Goal: Task Accomplishment & Management: Manage account settings

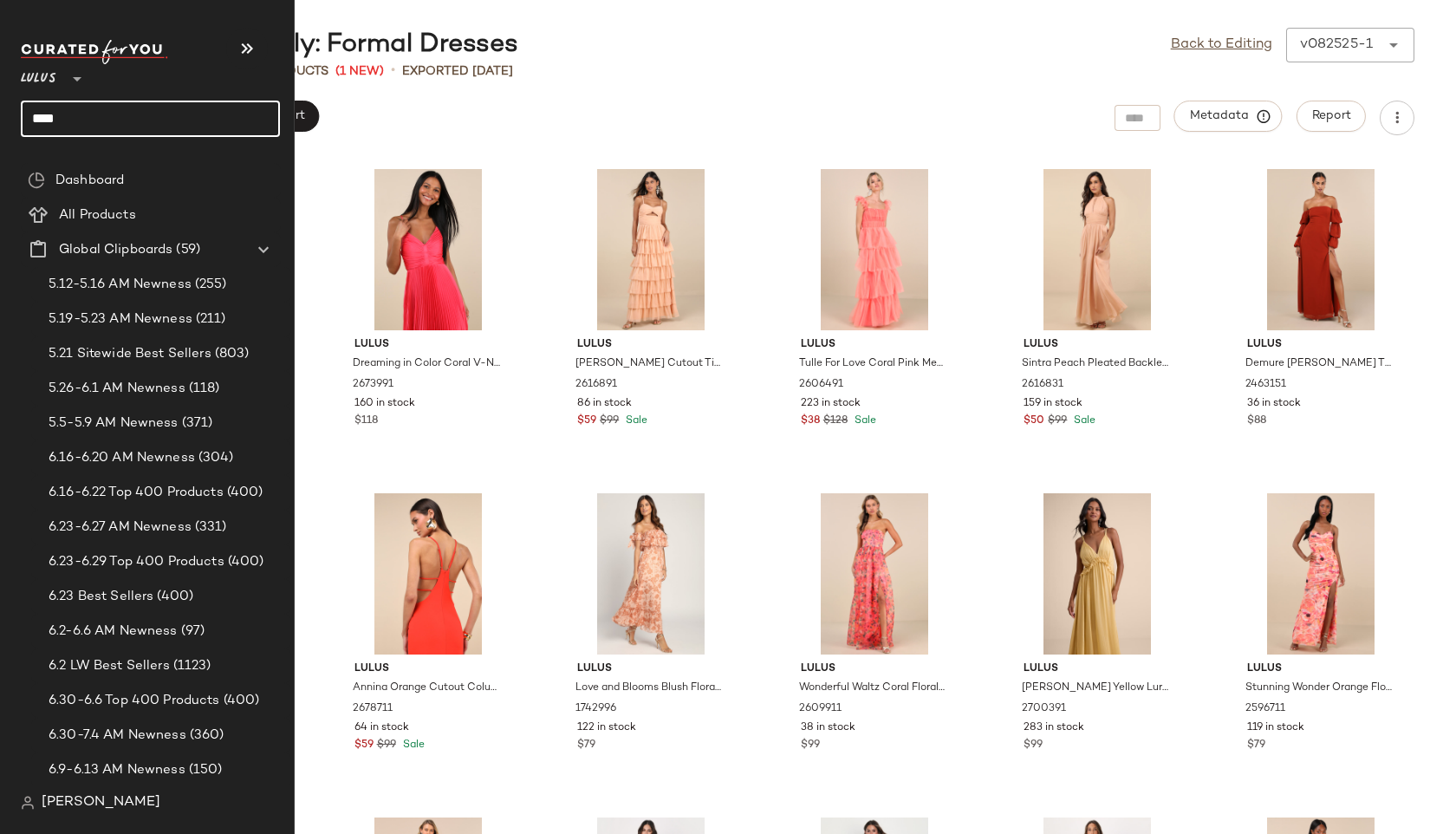
drag, startPoint x: 70, startPoint y: 117, endPoint x: 0, endPoint y: 103, distance: 71.4
click at [0, 103] on nav "Lulus ** **** Dashboard All Products Global Clipboards (59) 5.12-5.16 AM Newnes…" at bounding box center [147, 417] width 295 height 834
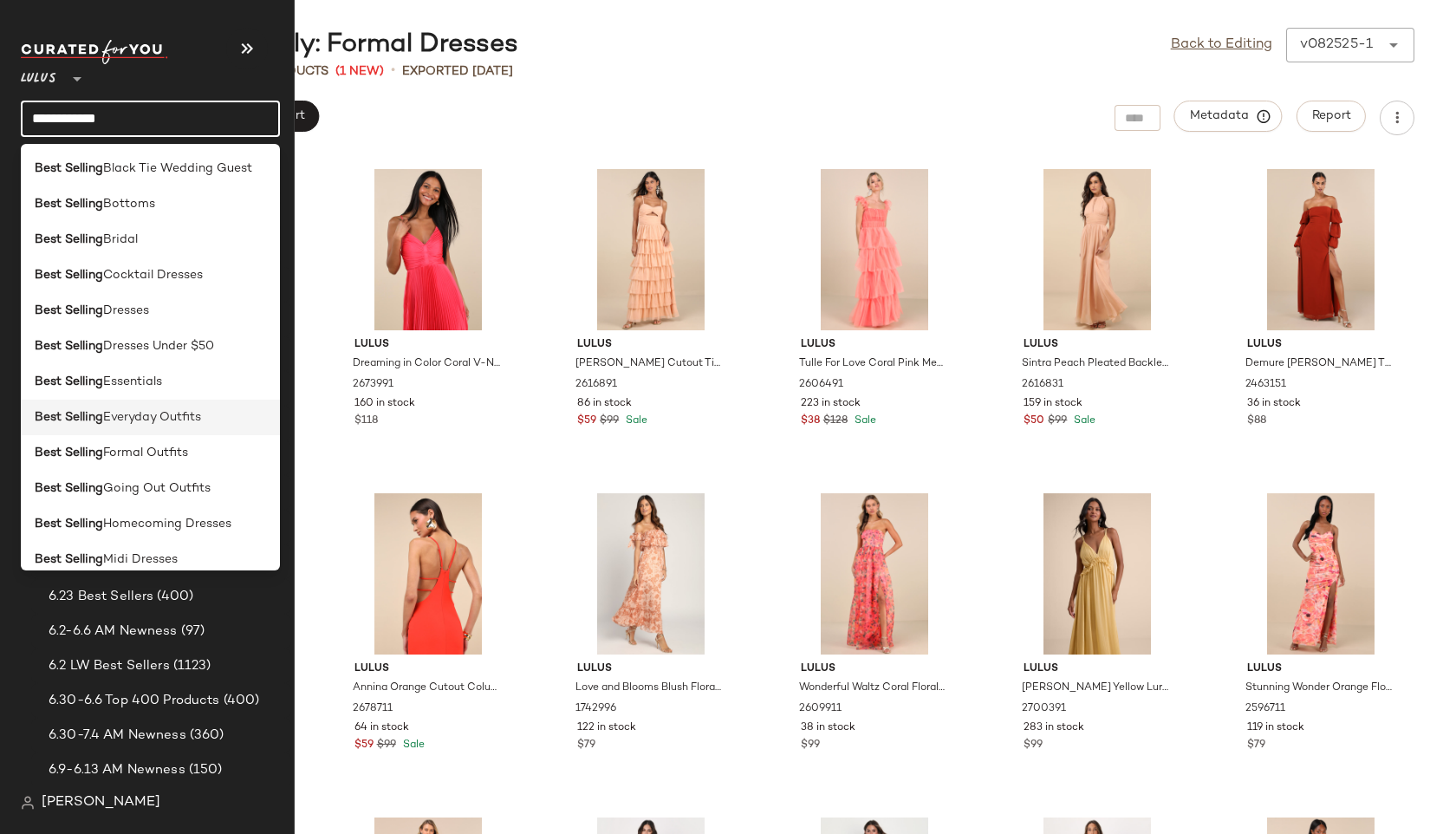
type input "**********"
click at [84, 424] on b "Best Selling" at bounding box center [69, 417] width 69 height 18
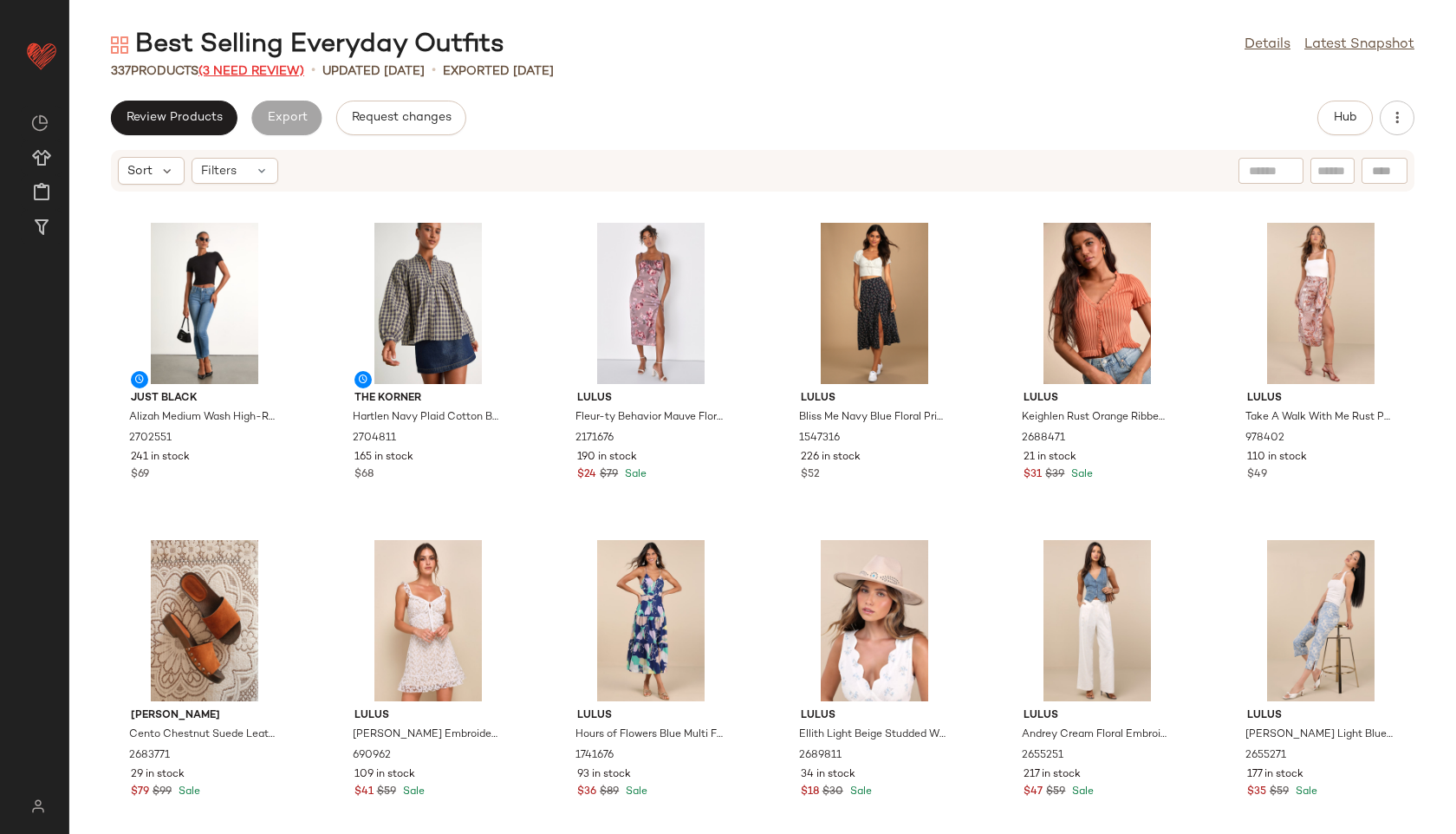
click at [286, 70] on span "(3 Need Review)" at bounding box center [252, 71] width 106 height 13
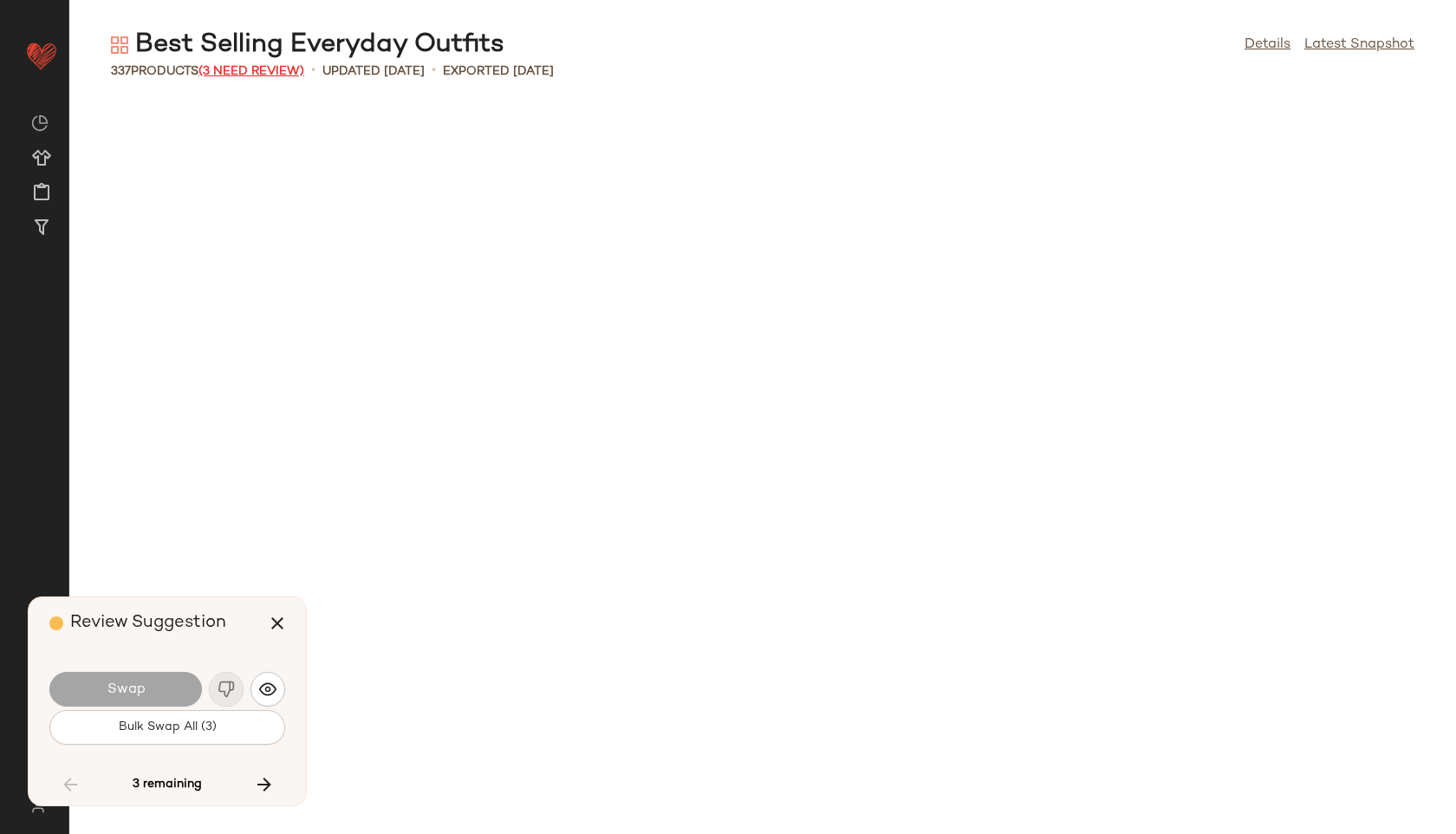
scroll to position [4125, 0]
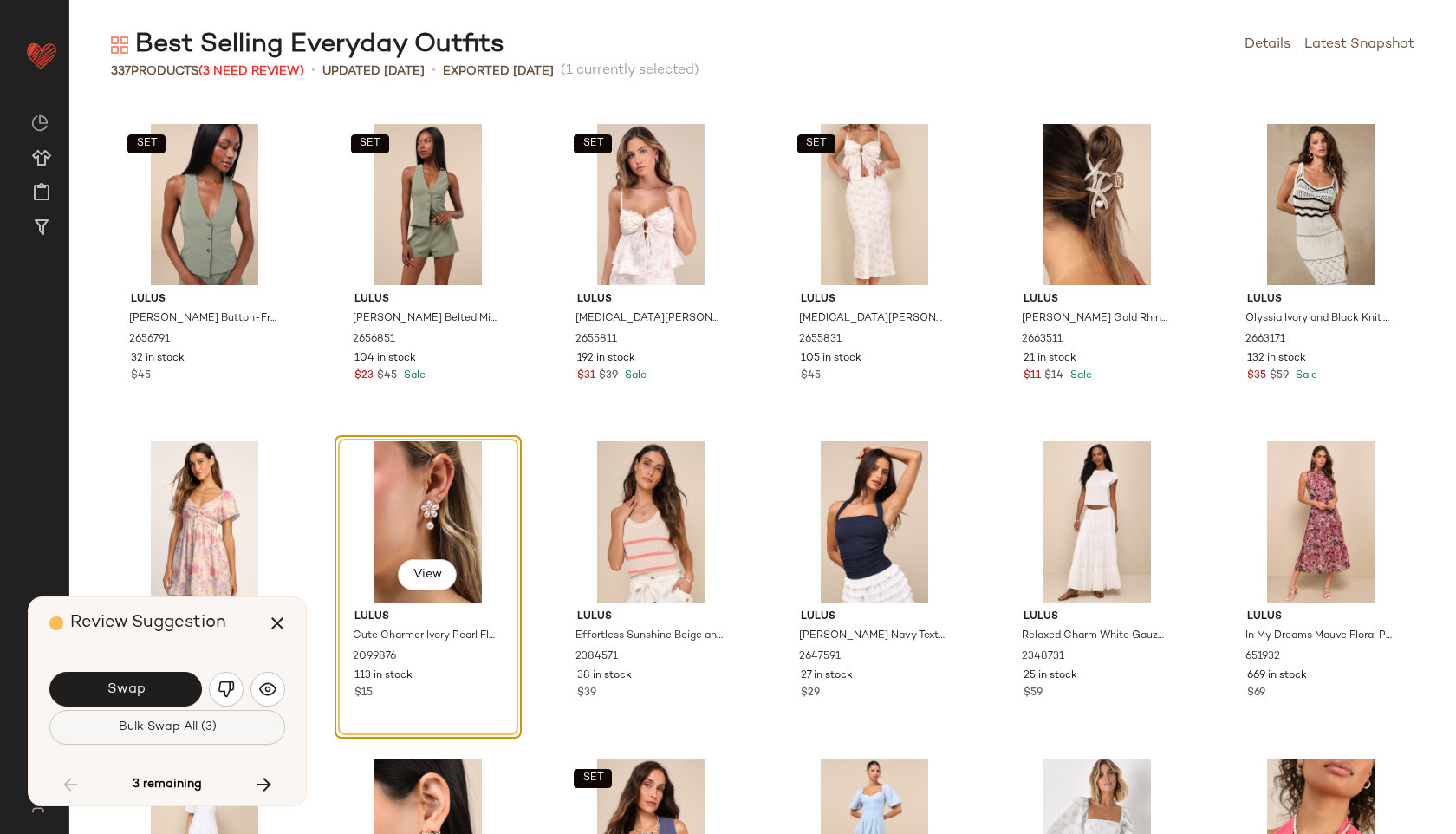
click at [200, 731] on span "Bulk Swap All (3)" at bounding box center [167, 727] width 99 height 14
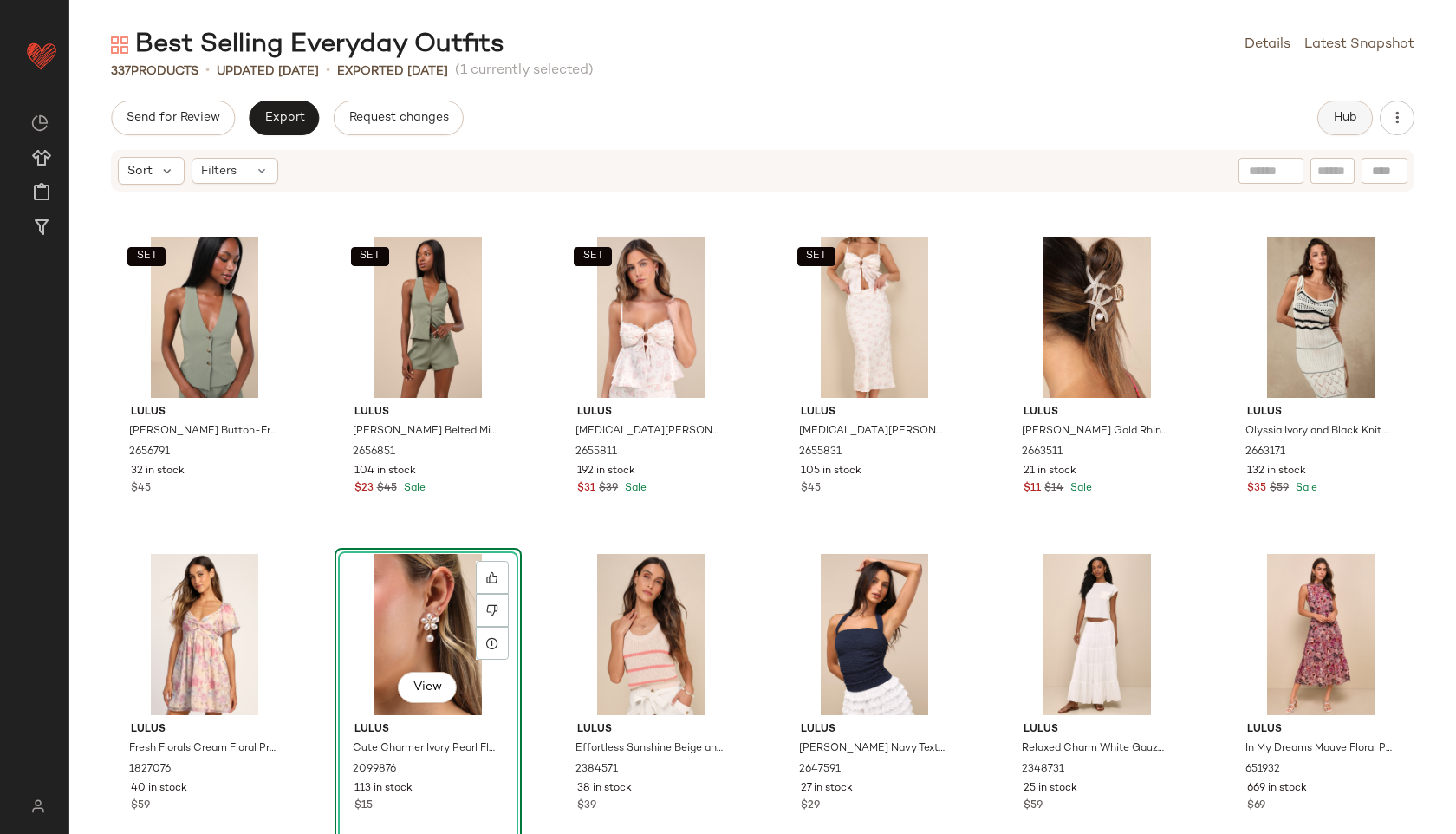
click at [1334, 116] on span "Hub" at bounding box center [1345, 117] width 25 height 14
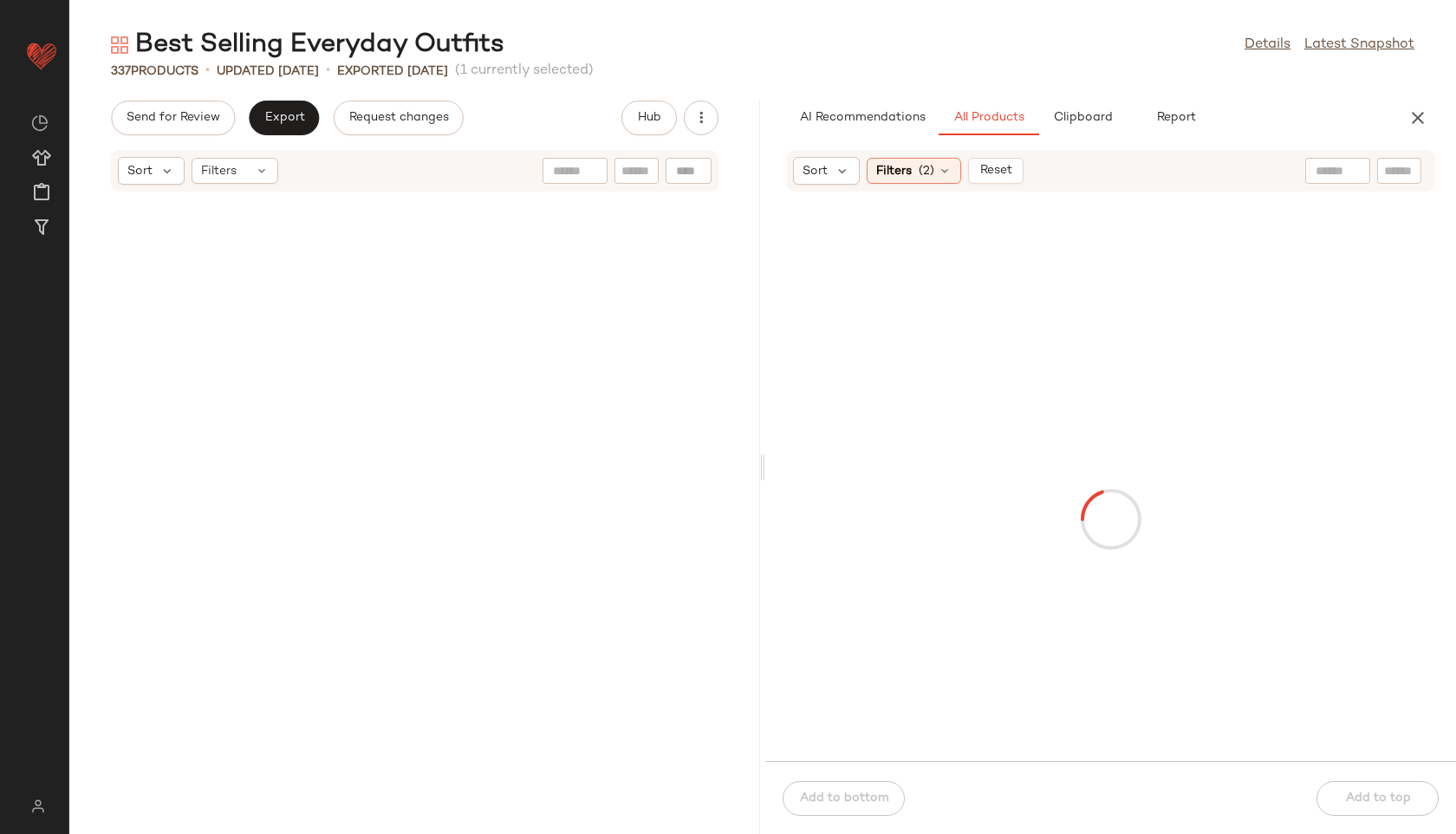
scroll to position [8250, 0]
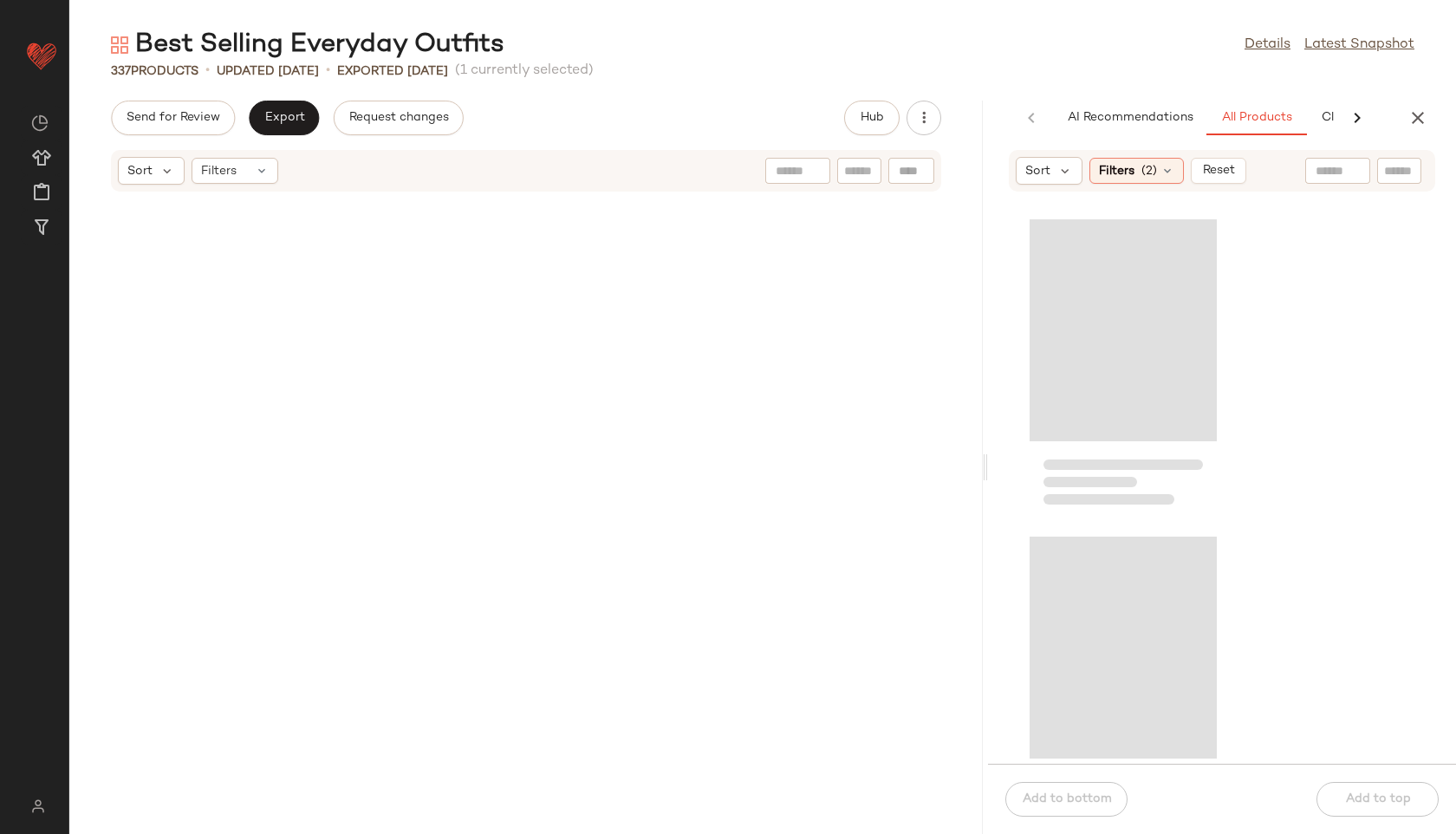
drag, startPoint x: 761, startPoint y: 467, endPoint x: 989, endPoint y: 481, distance: 228.4
click at [989, 481] on div "Best Selling Everyday Outfits Details Latest Snapshot 337 Products • updated [D…" at bounding box center [762, 430] width 1386 height 807
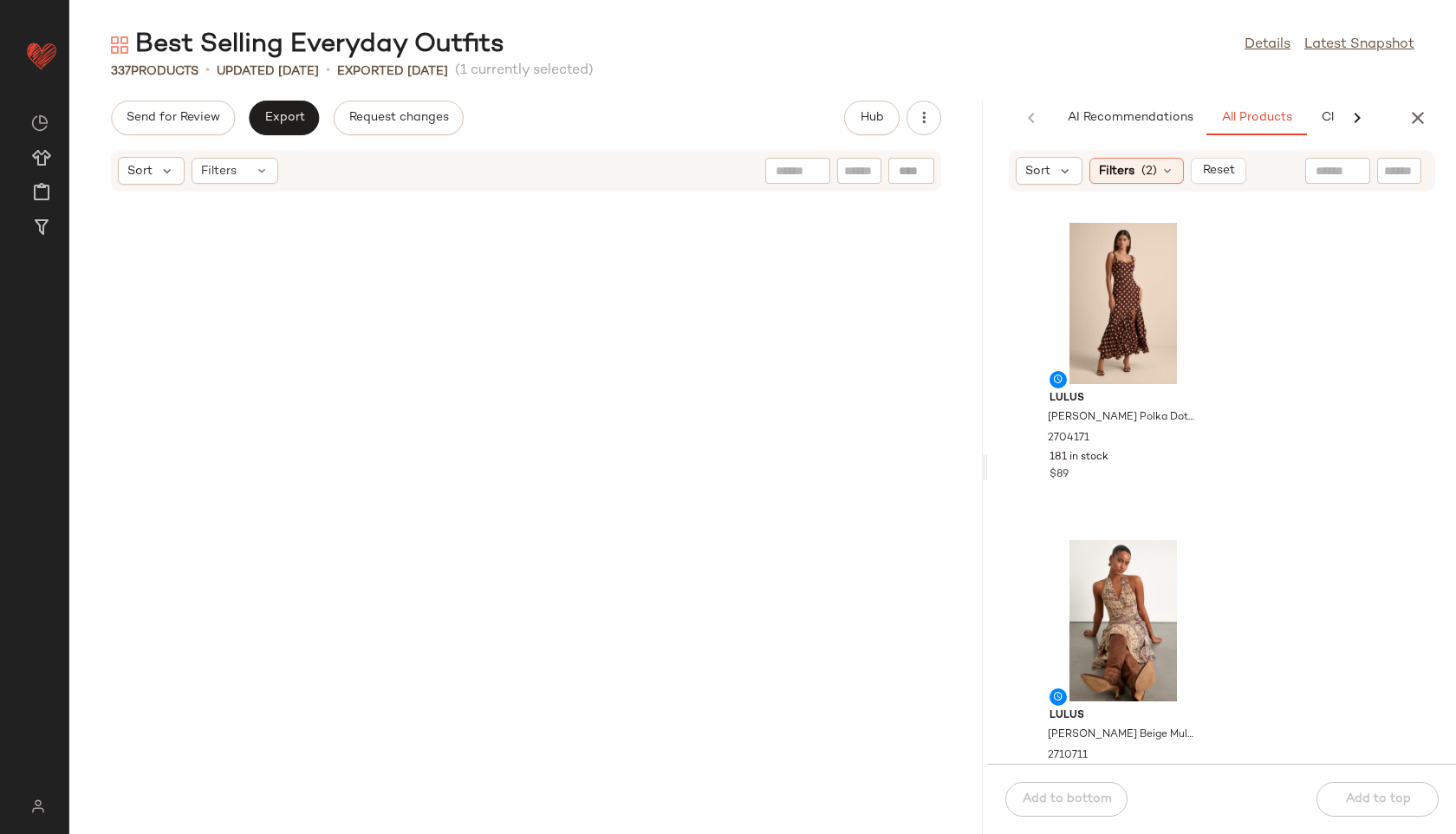
scroll to position [0, 0]
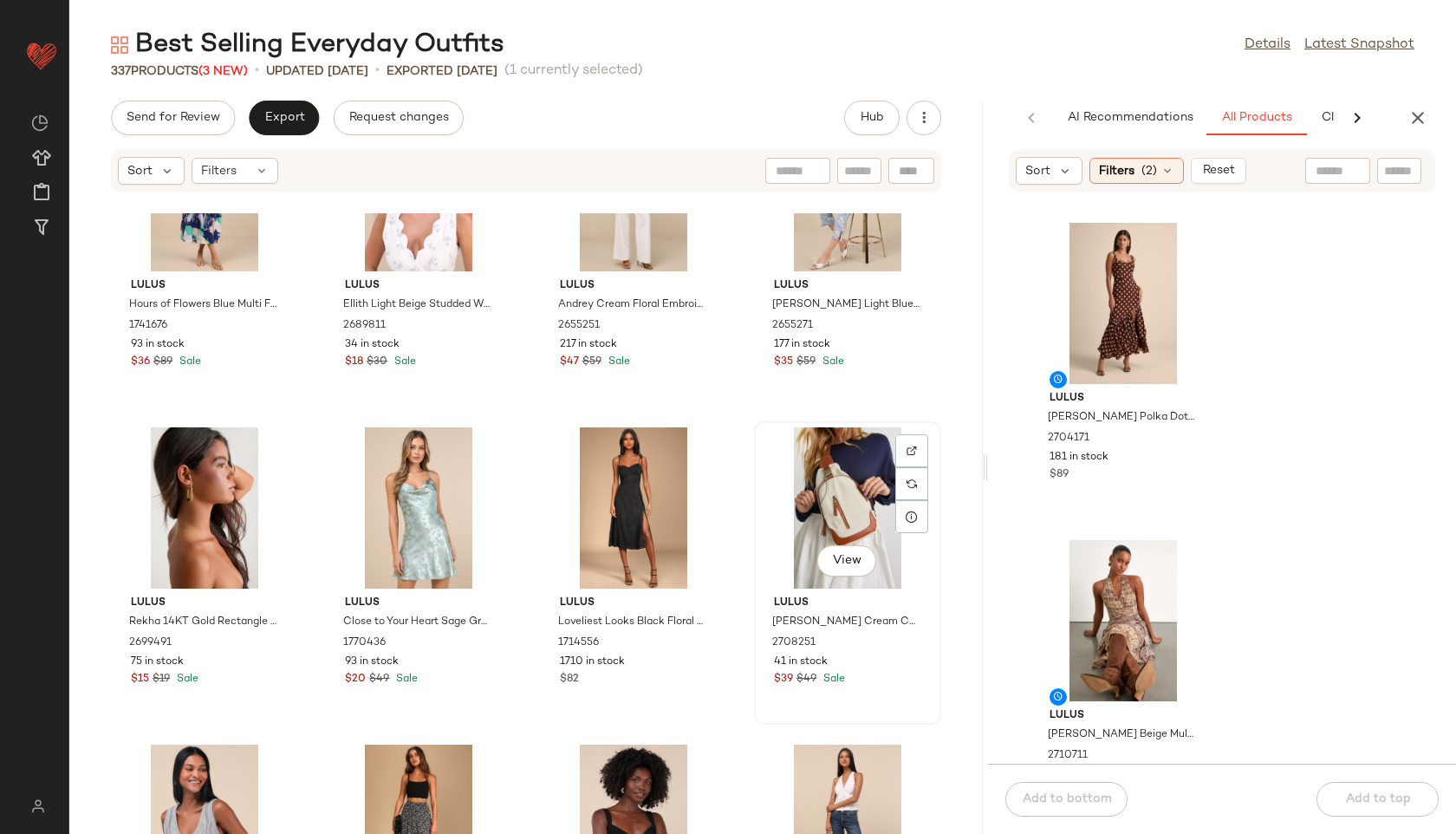
scroll to position [746, 0]
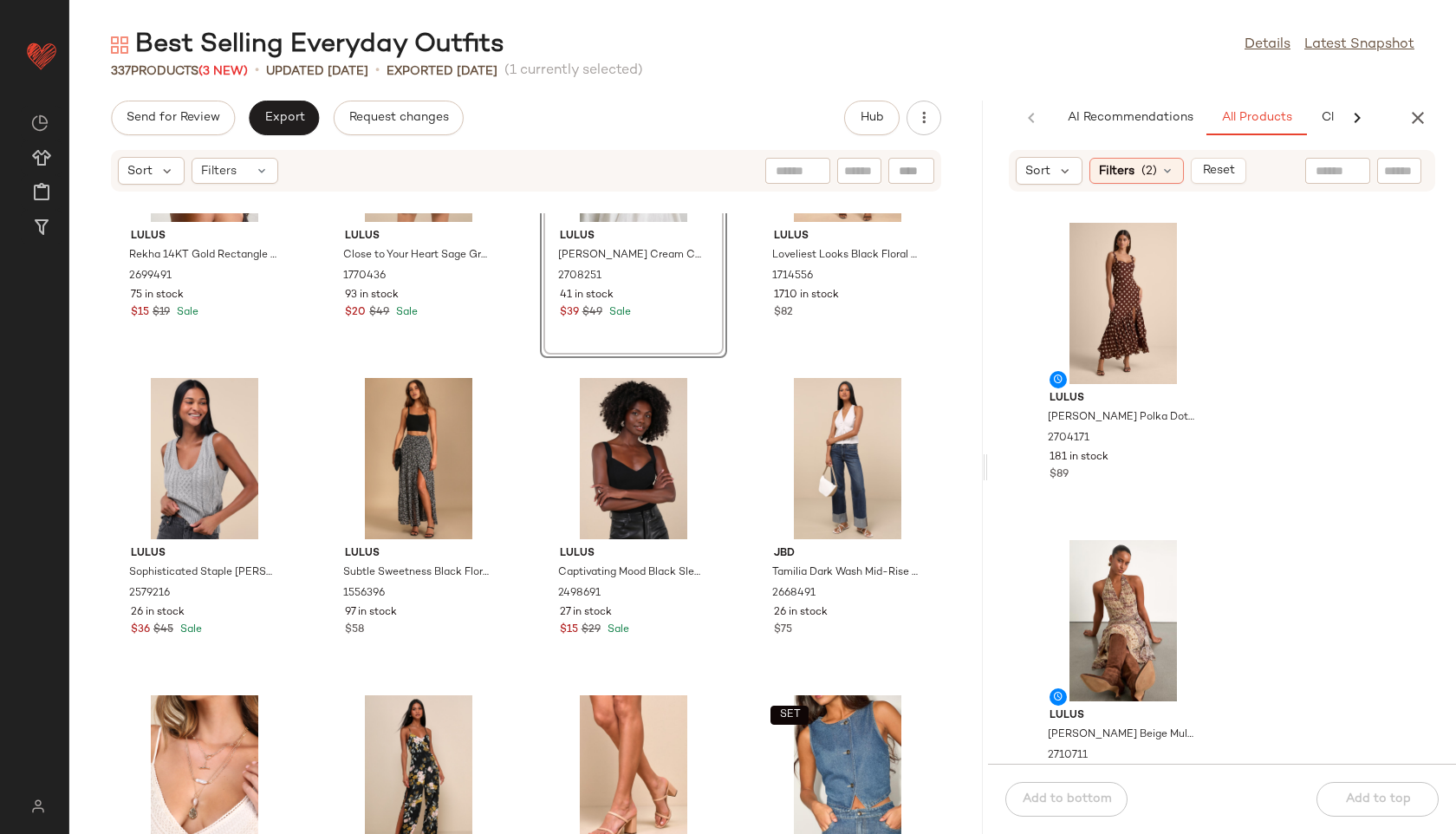
scroll to position [1204, 0]
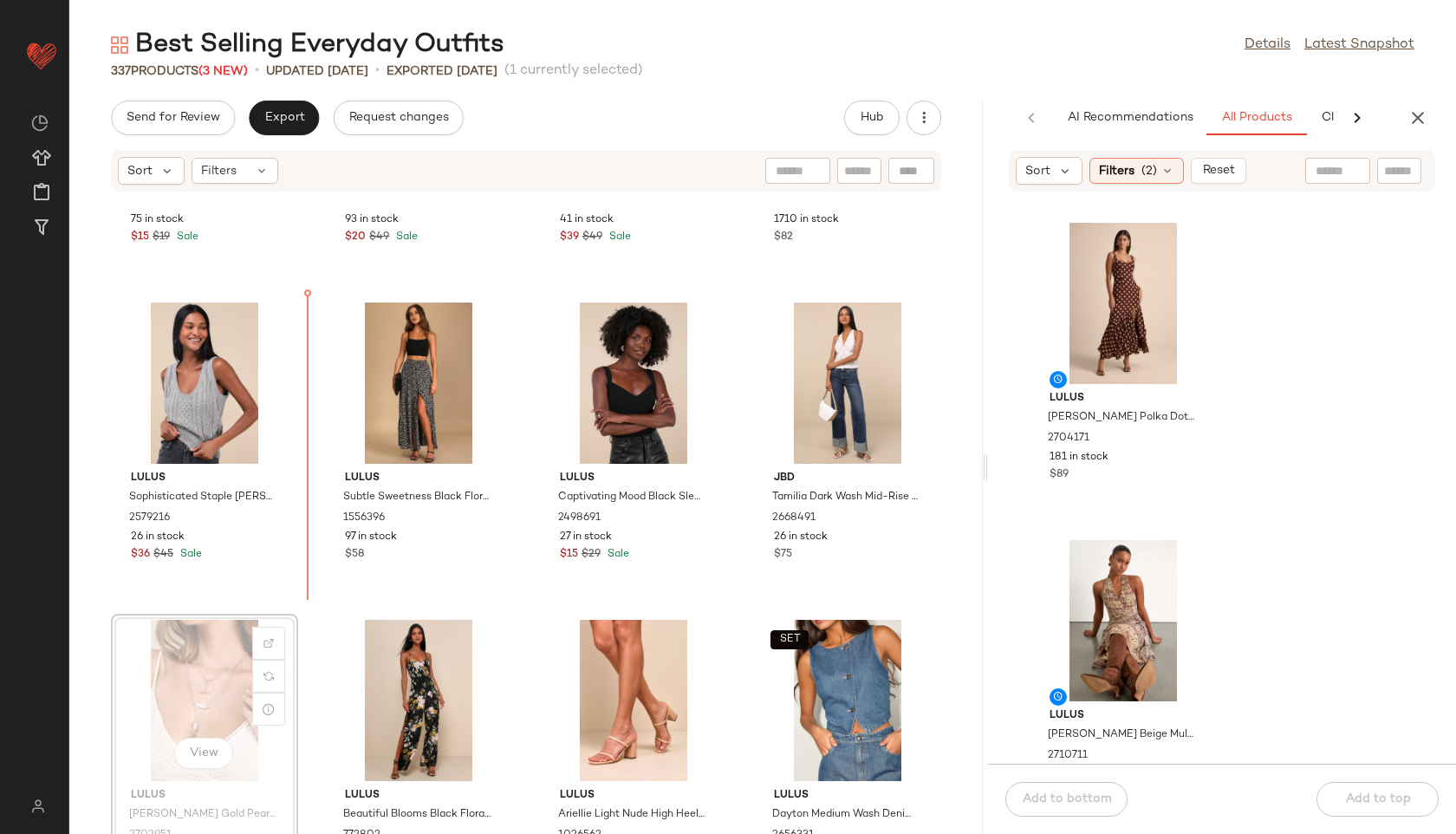
scroll to position [1204, 0]
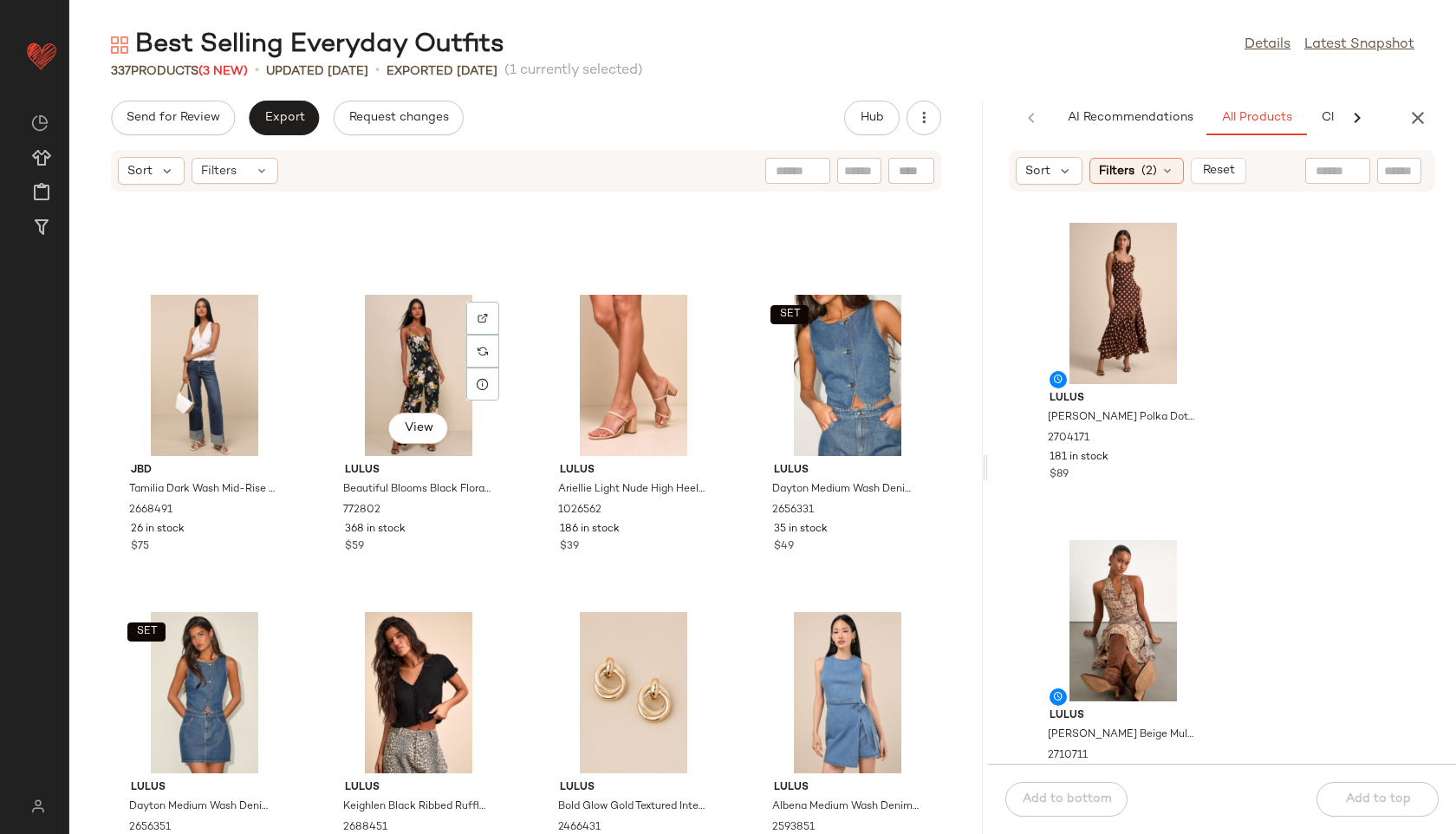
scroll to position [1528, 0]
click at [598, 688] on div "View" at bounding box center [633, 694] width 175 height 161
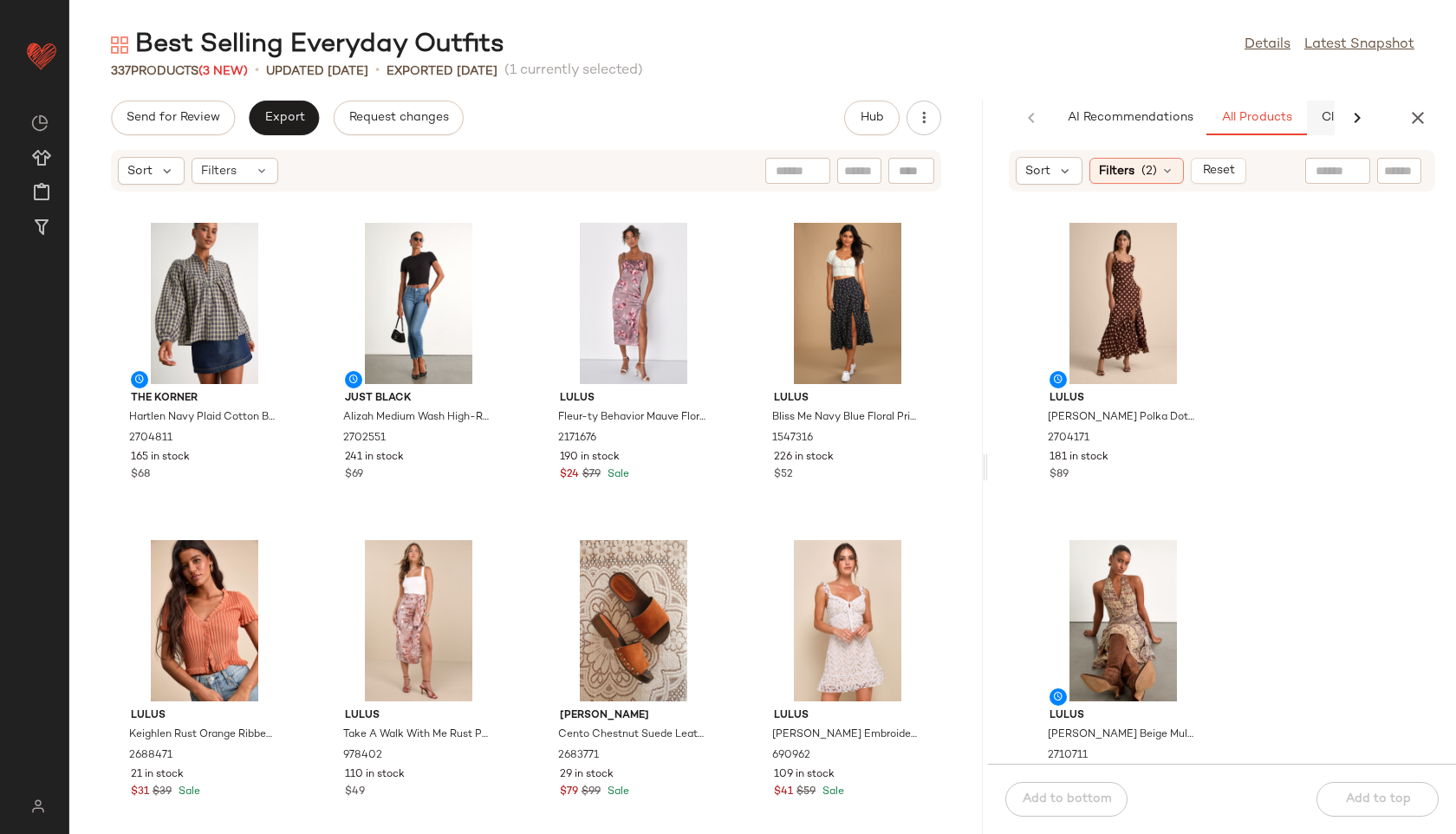
click at [1318, 110] on div "AI Recommendations All Products Clipboard Report" at bounding box center [1274, 118] width 440 height 35
click at [1244, 121] on span "Clipboard" at bounding box center [1256, 117] width 59 height 14
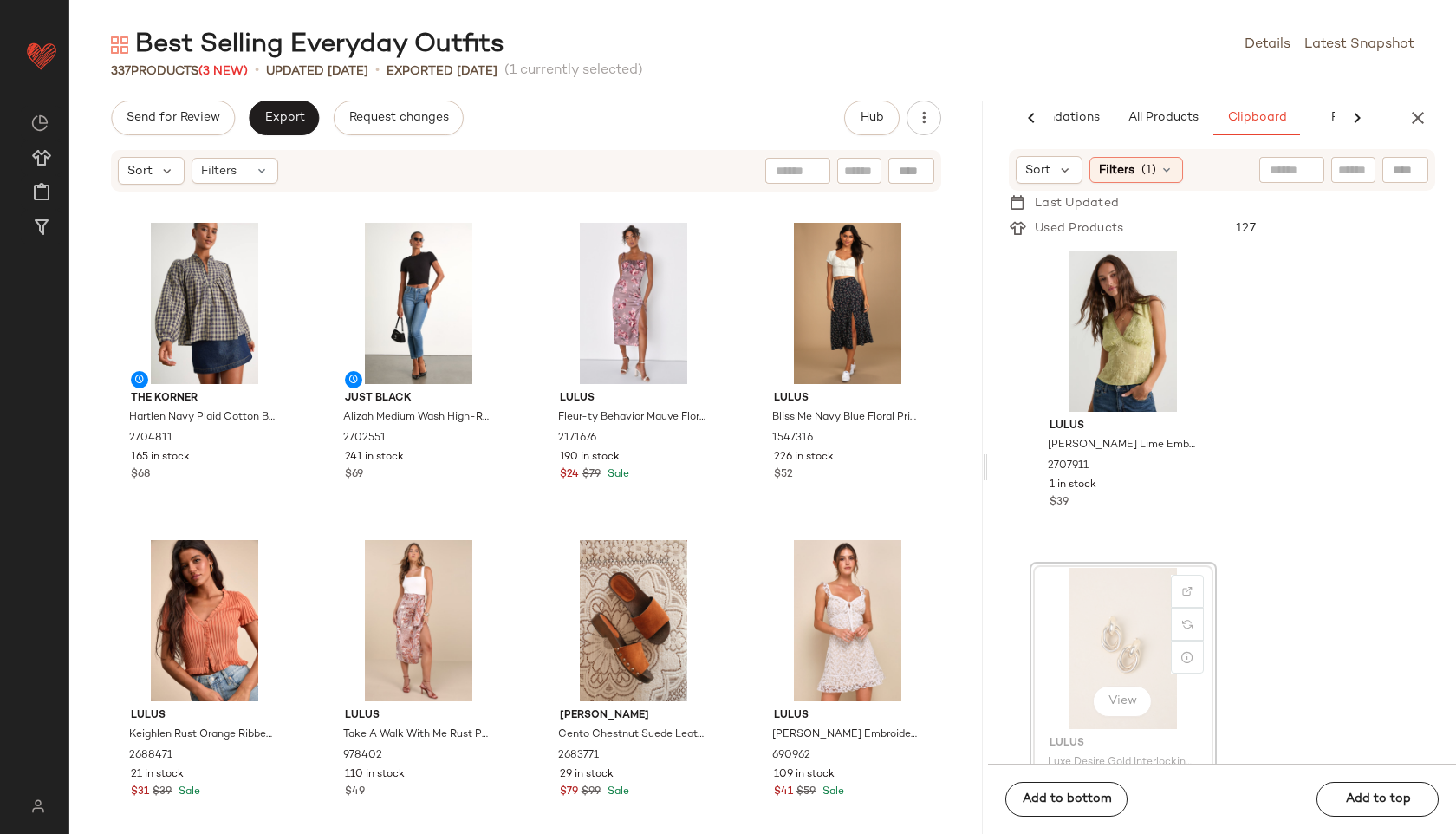
scroll to position [2, 0]
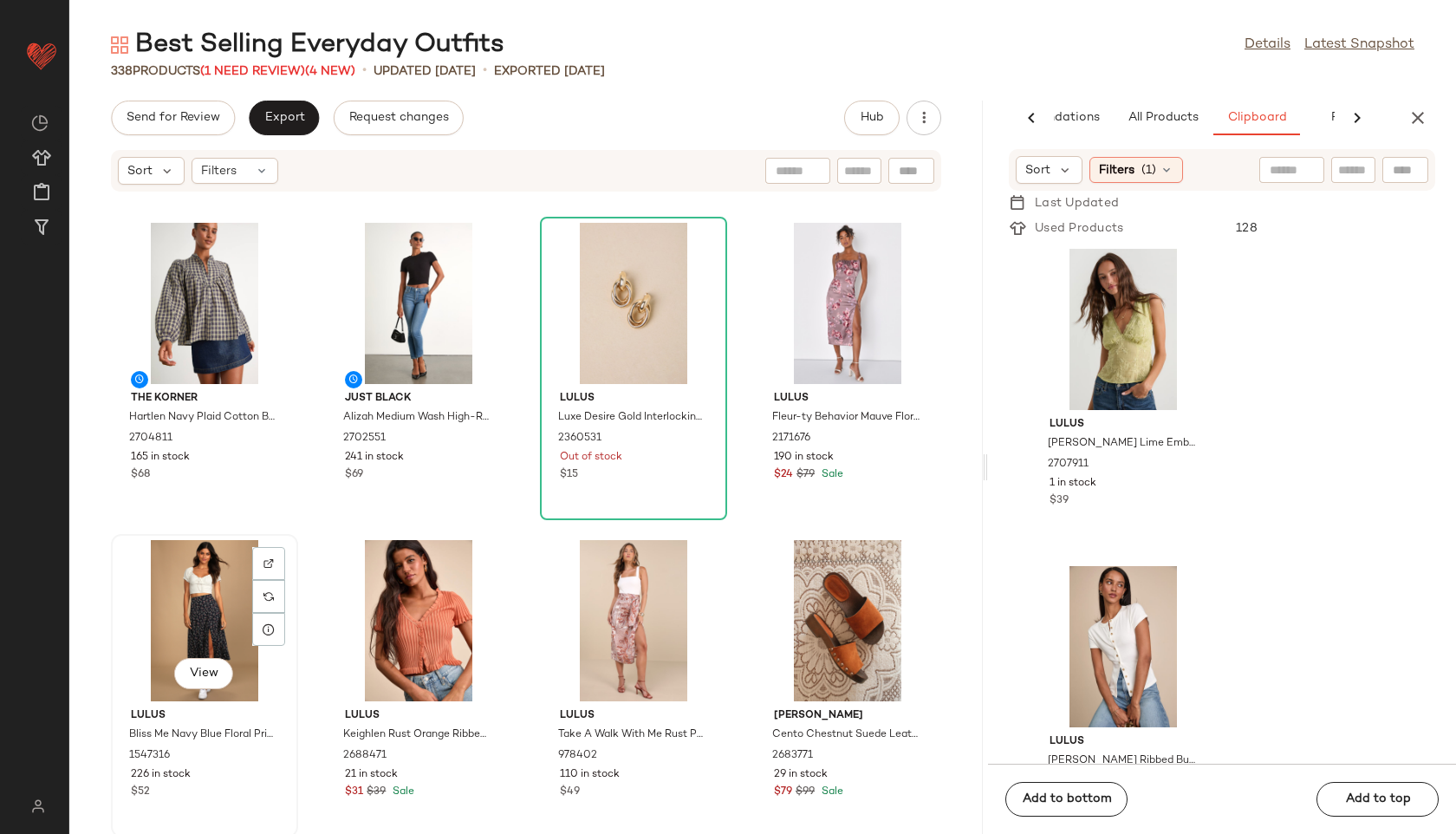
click at [185, 590] on div "View" at bounding box center [204, 621] width 175 height 161
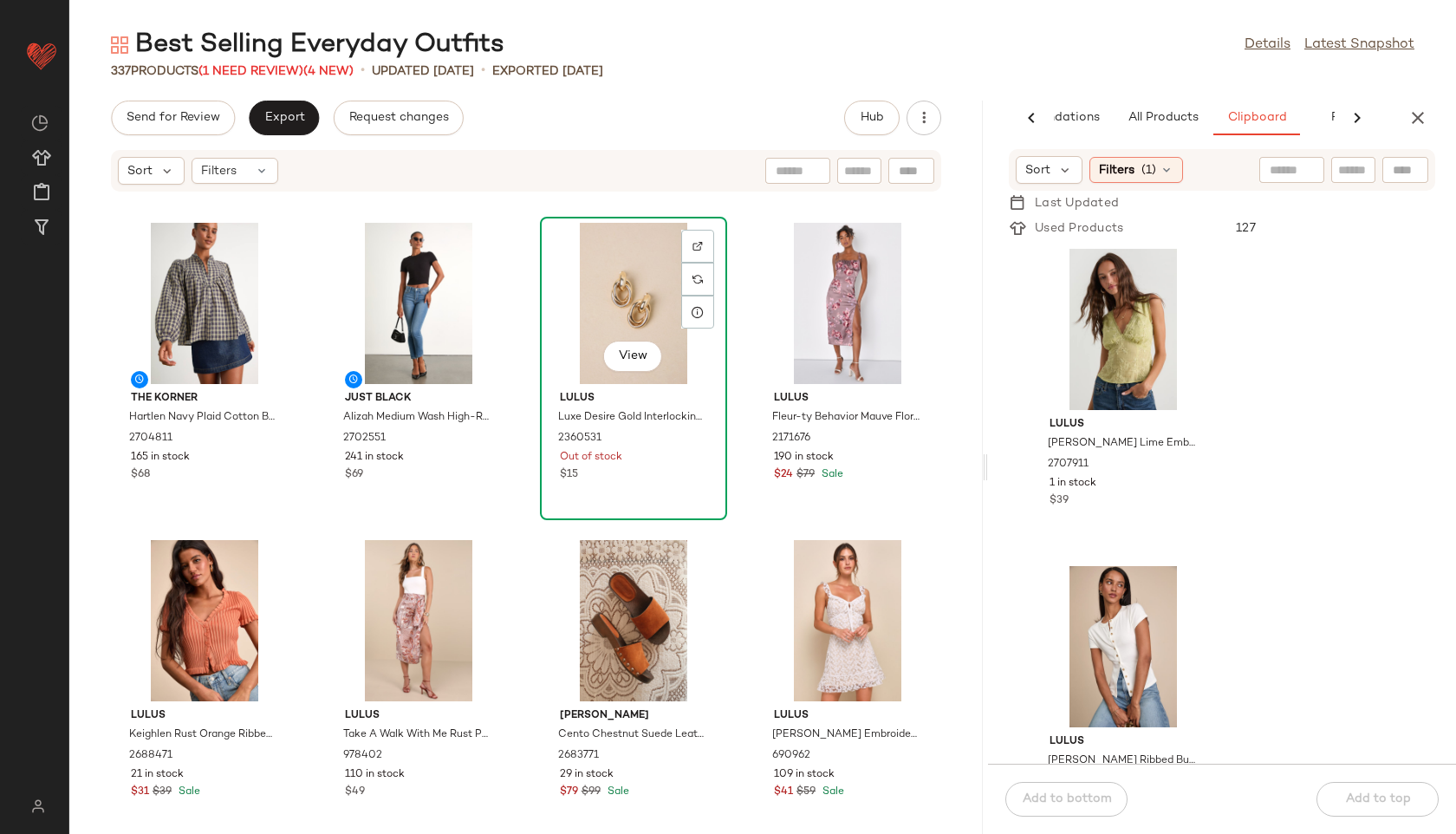
click at [612, 270] on div "View" at bounding box center [633, 303] width 175 height 161
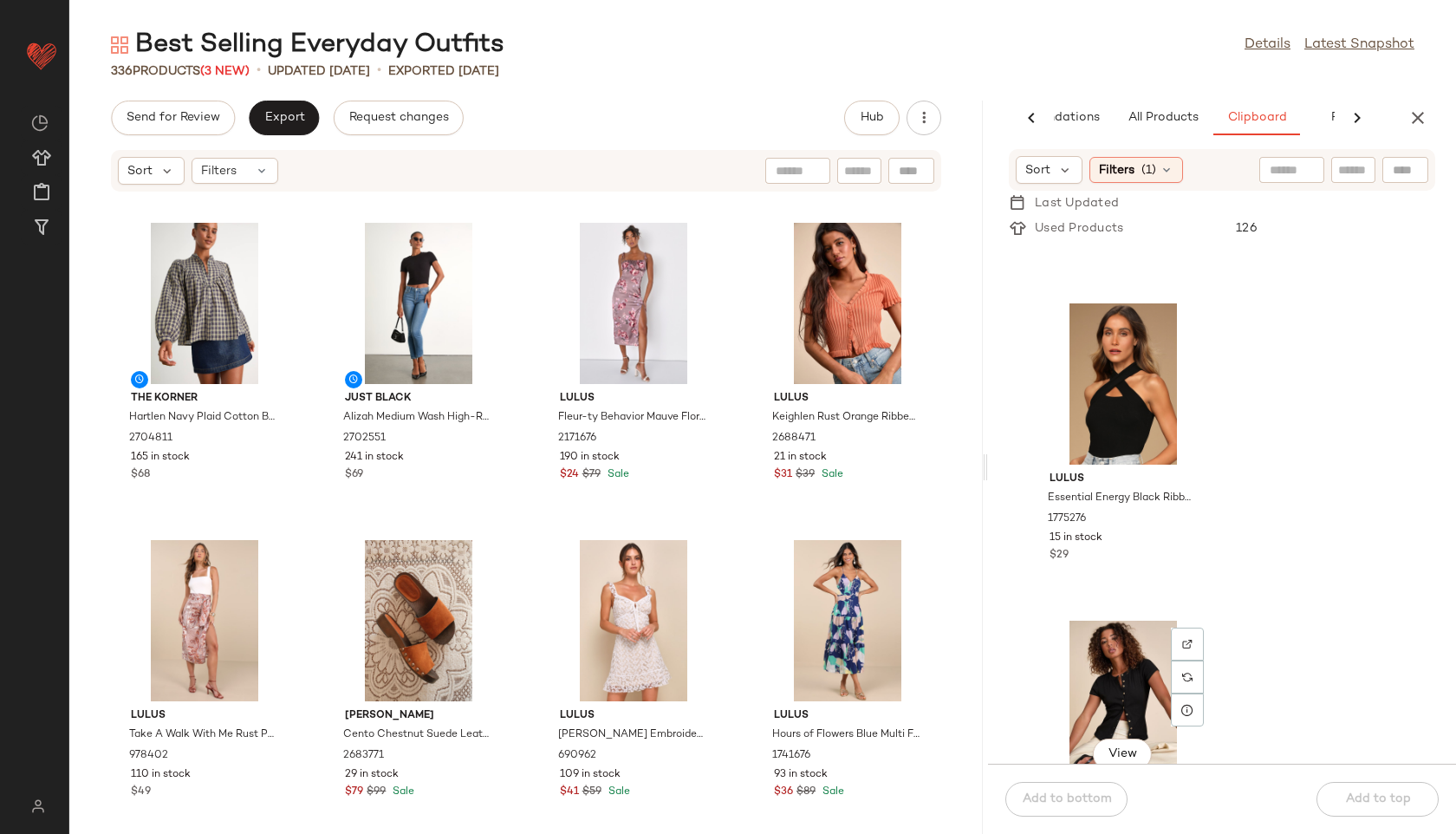
scroll to position [905, 0]
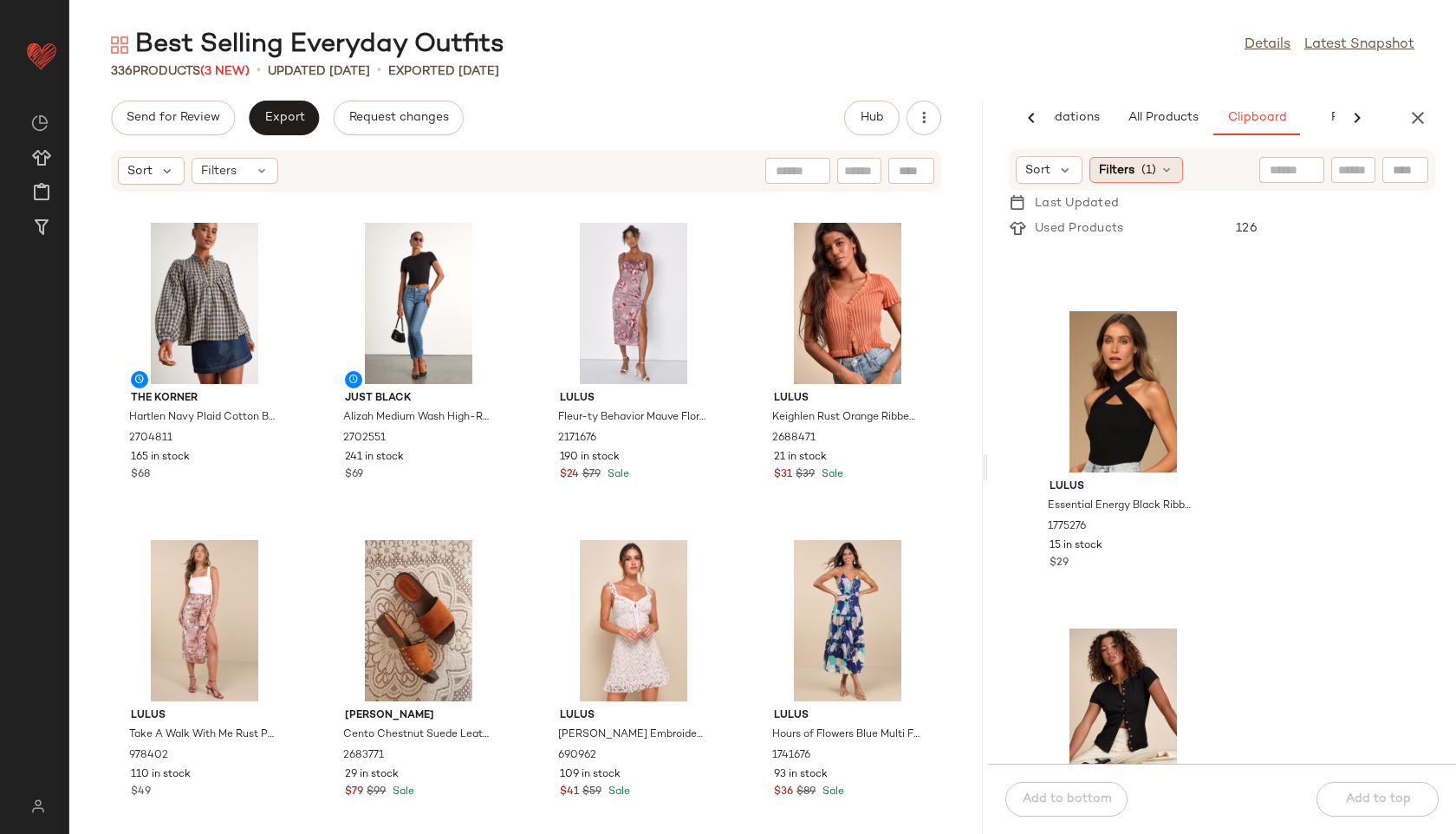
click at [1153, 163] on span "(1)" at bounding box center [1149, 170] width 15 height 18
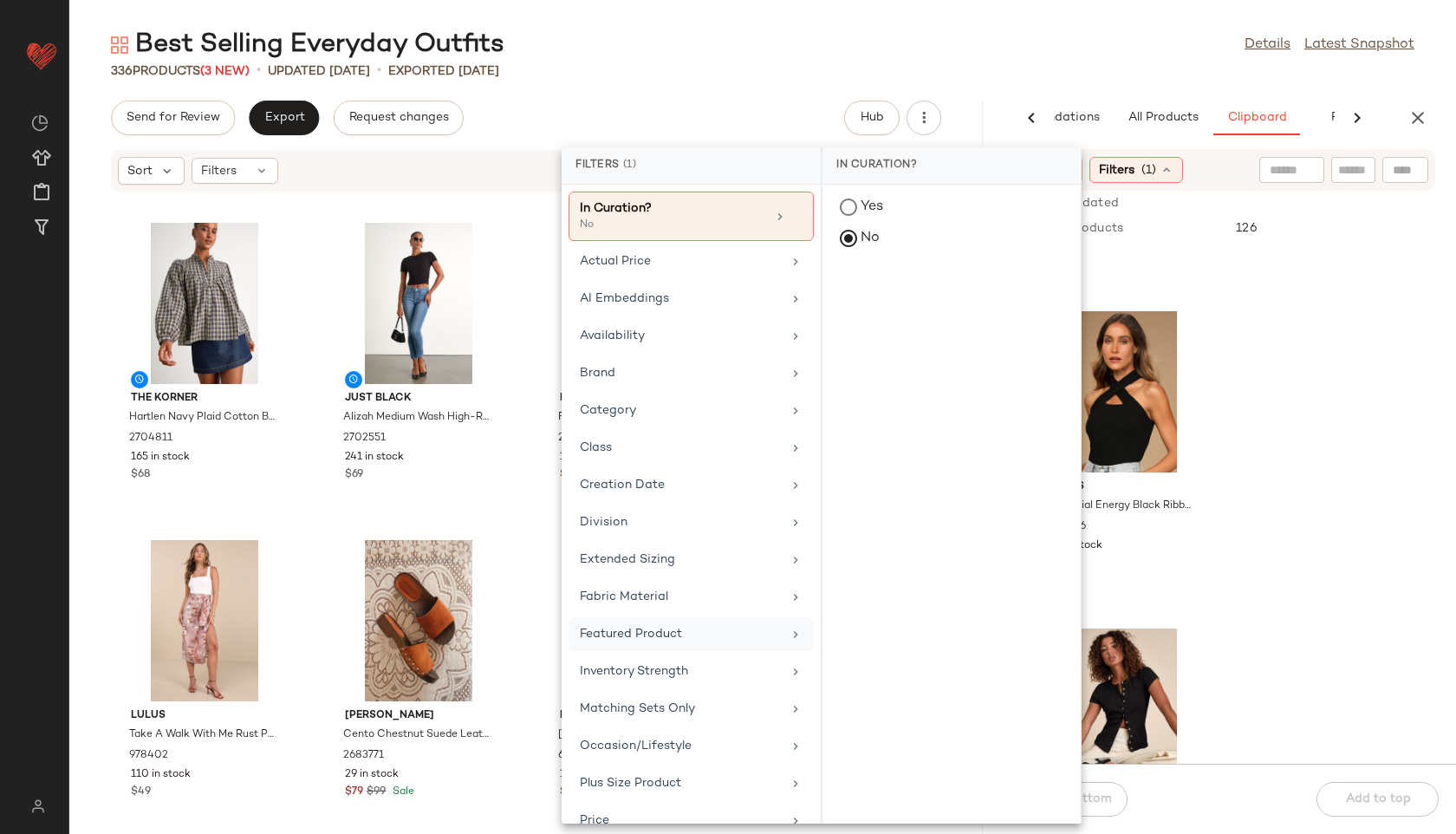
scroll to position [248, 0]
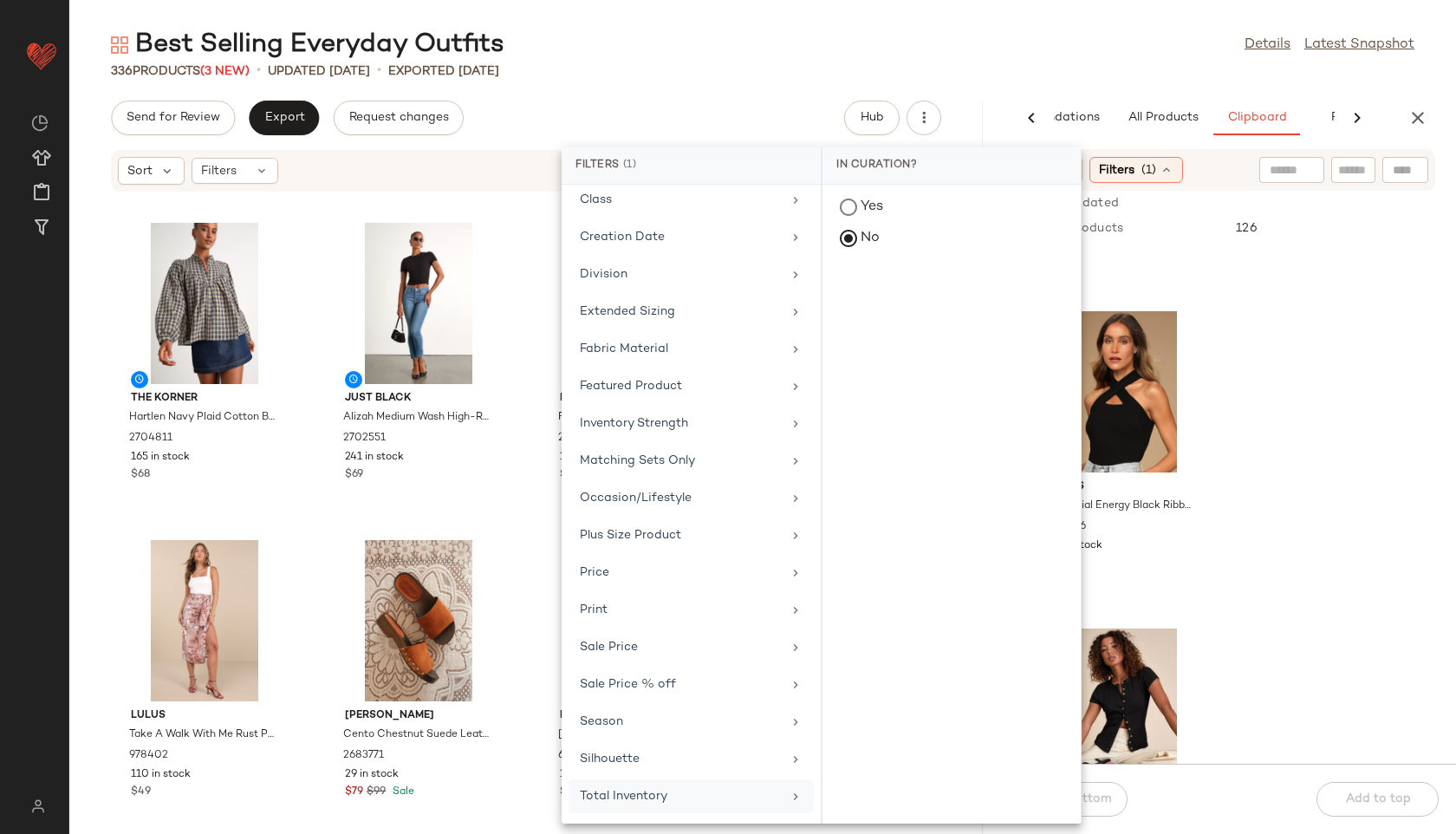
click at [675, 802] on div "Total Inventory" at bounding box center [681, 796] width 202 height 18
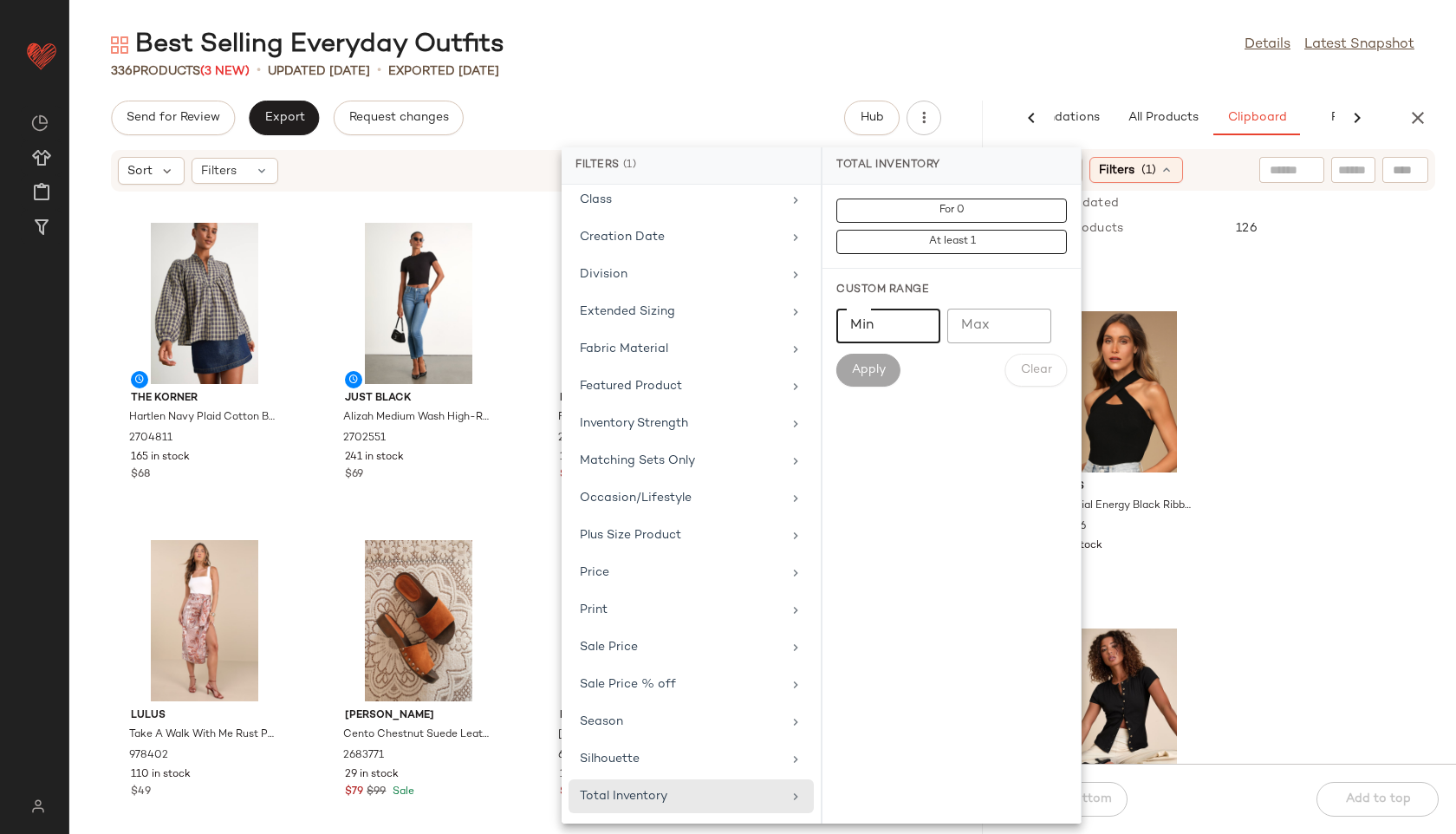
click at [889, 332] on input "Min" at bounding box center [889, 326] width 104 height 35
type input "**"
click at [863, 368] on span "Apply" at bounding box center [868, 370] width 35 height 14
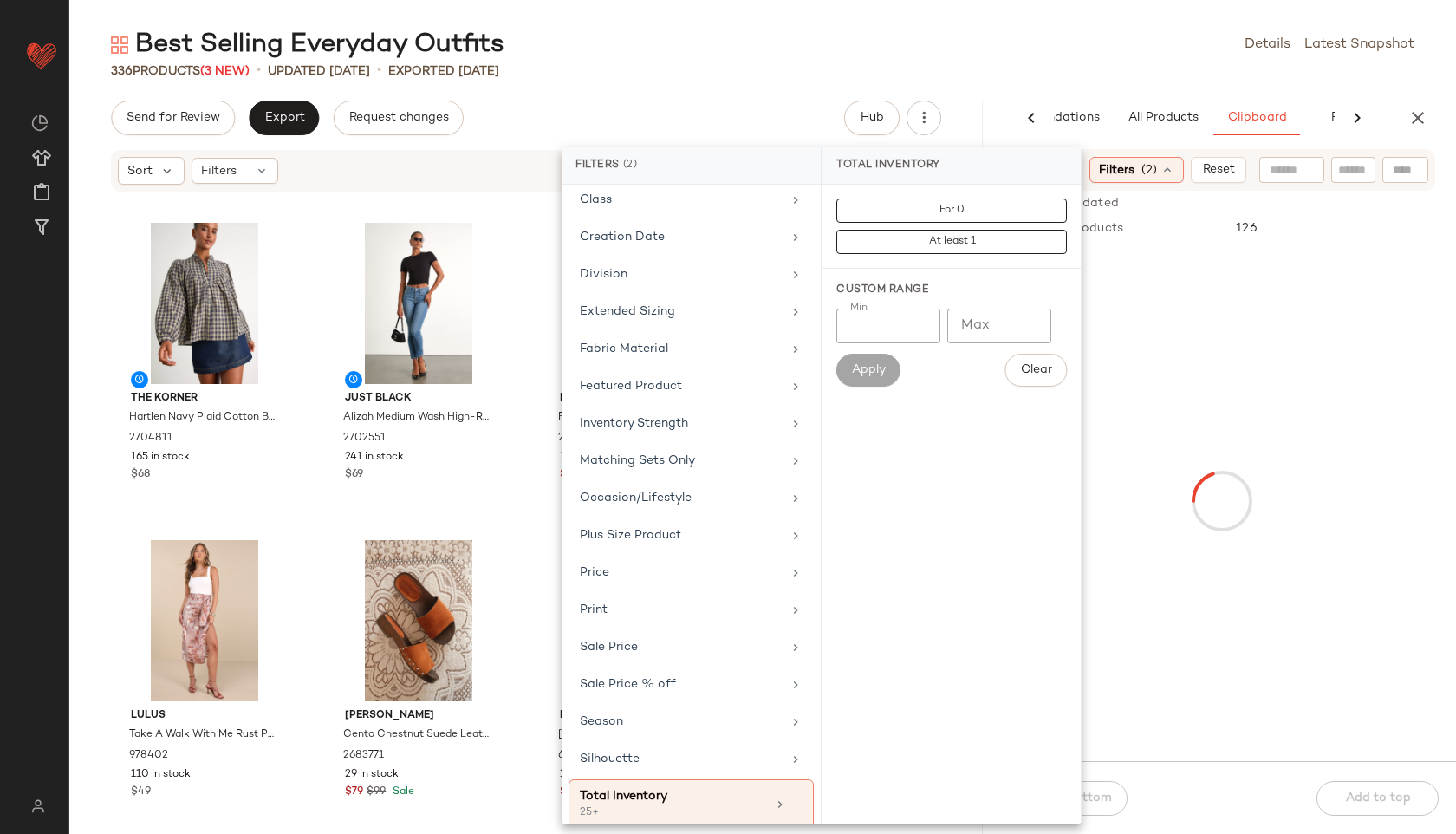
click at [1151, 32] on div "Best Selling Everyday Outfits Details Latest Snapshot" at bounding box center [762, 45] width 1386 height 35
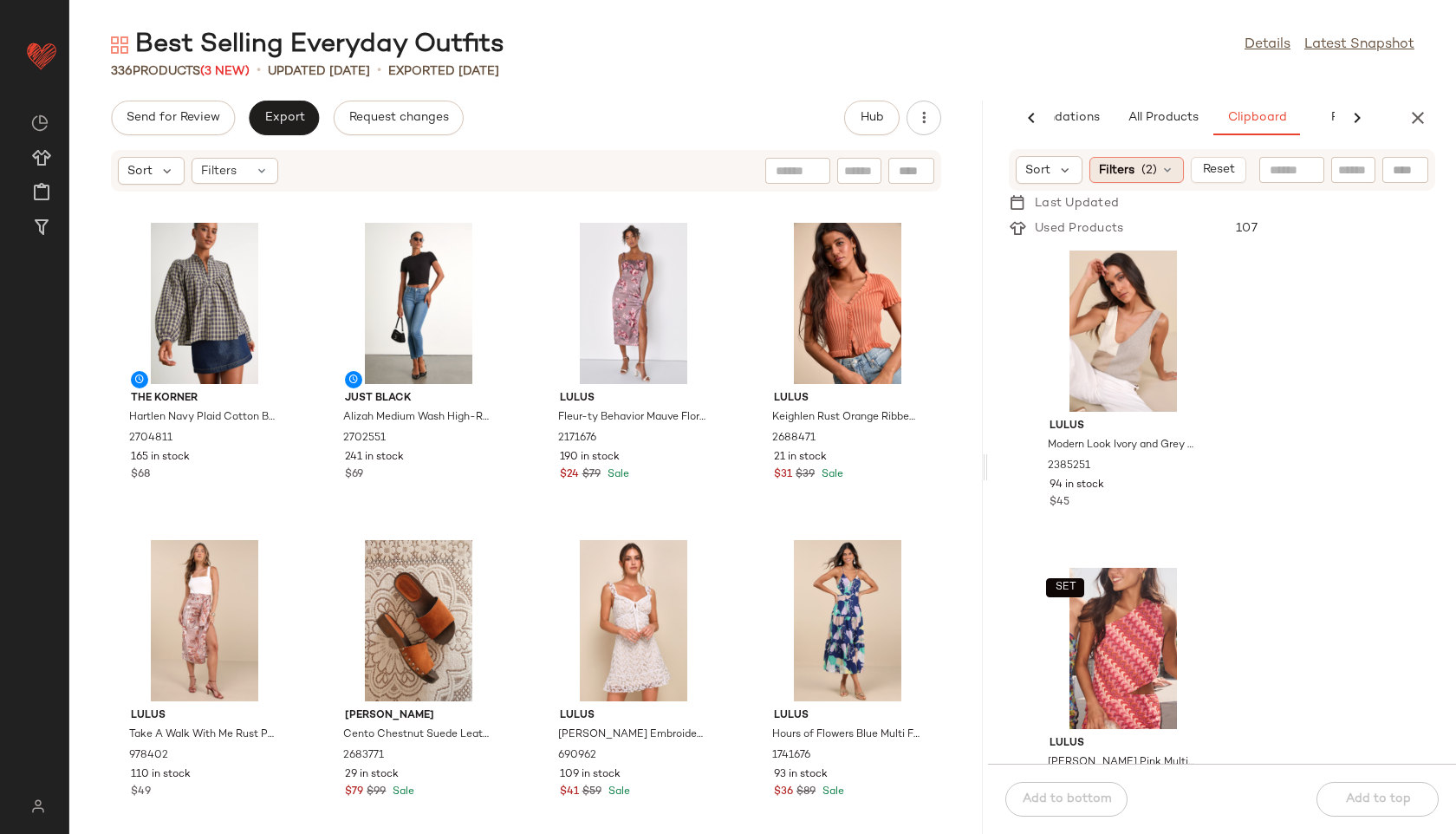
click at [1145, 163] on span "(2)" at bounding box center [1149, 170] width 16 height 18
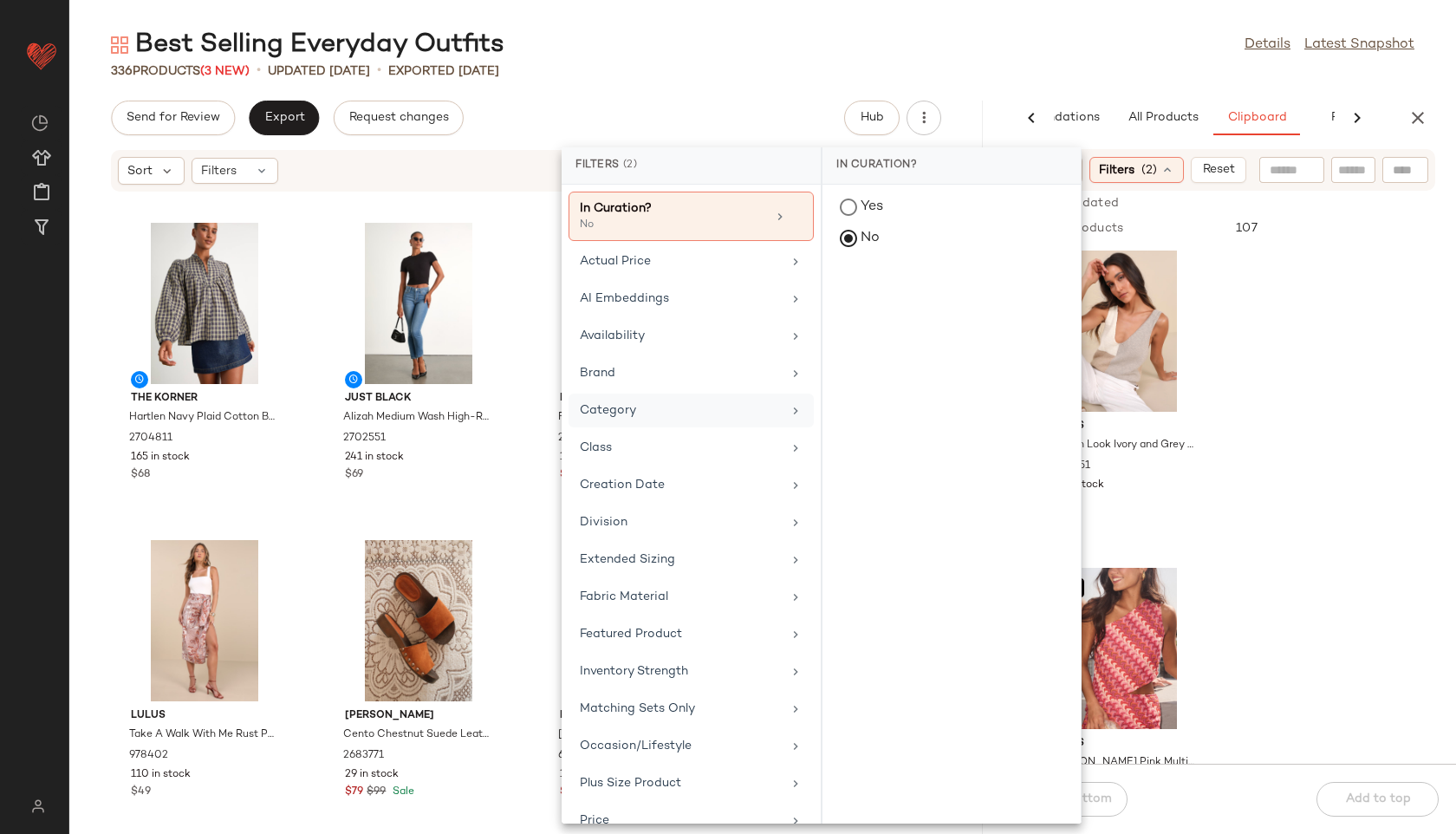
click at [669, 425] on div "Category" at bounding box center [691, 410] width 245 height 34
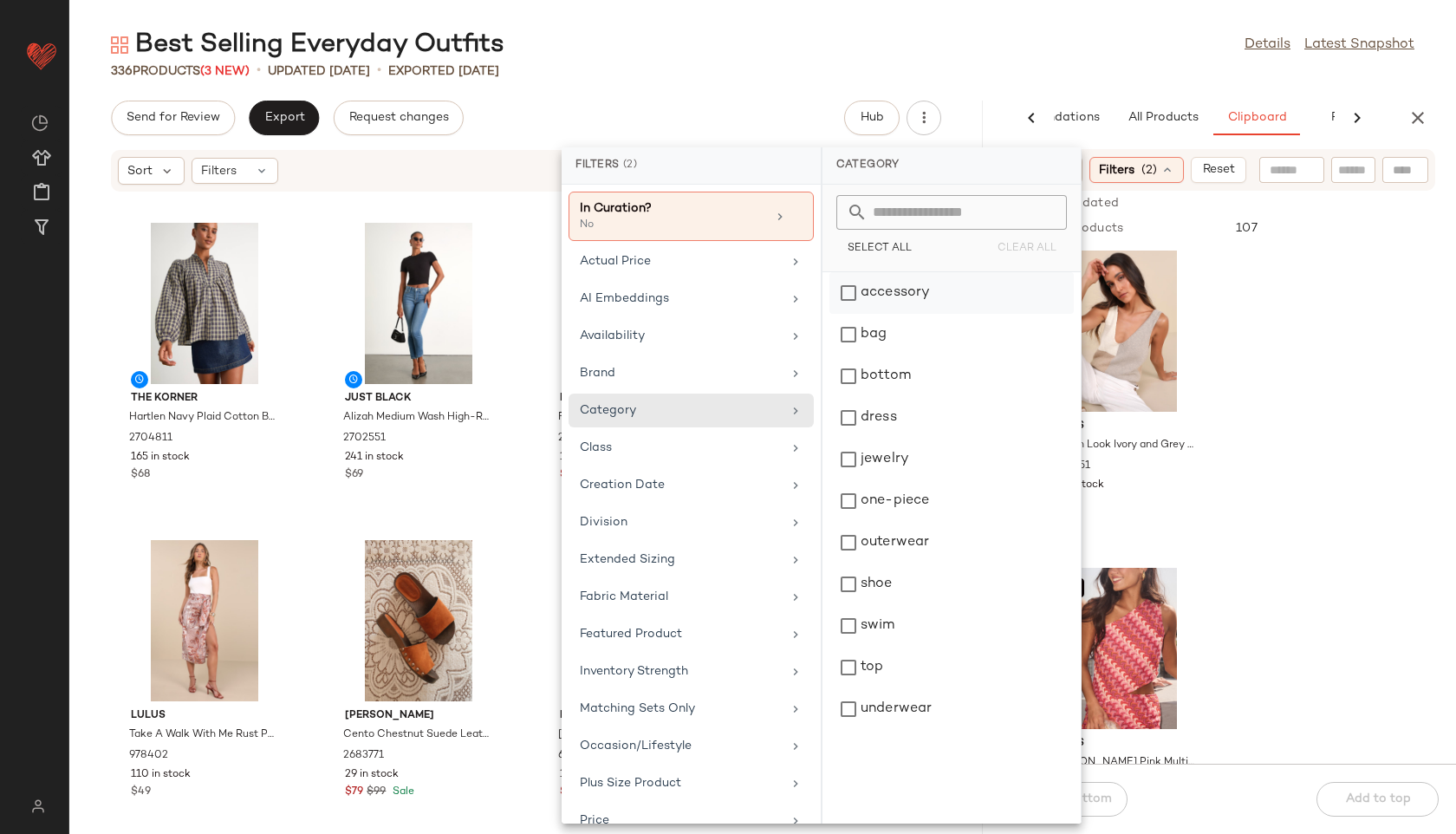
click at [888, 290] on div "accessory" at bounding box center [951, 292] width 244 height 41
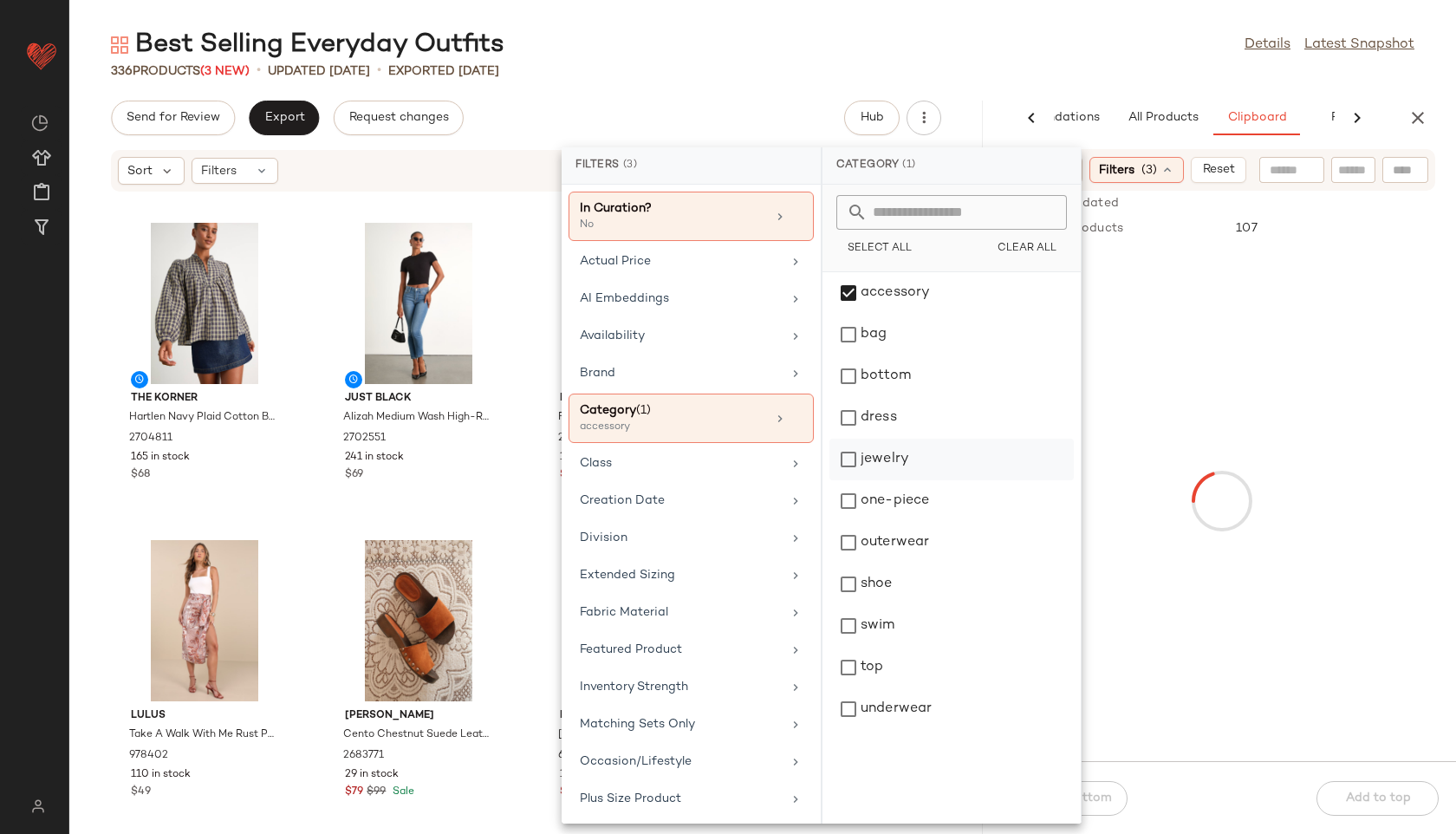
click at [876, 463] on div "jewelry" at bounding box center [951, 459] width 244 height 41
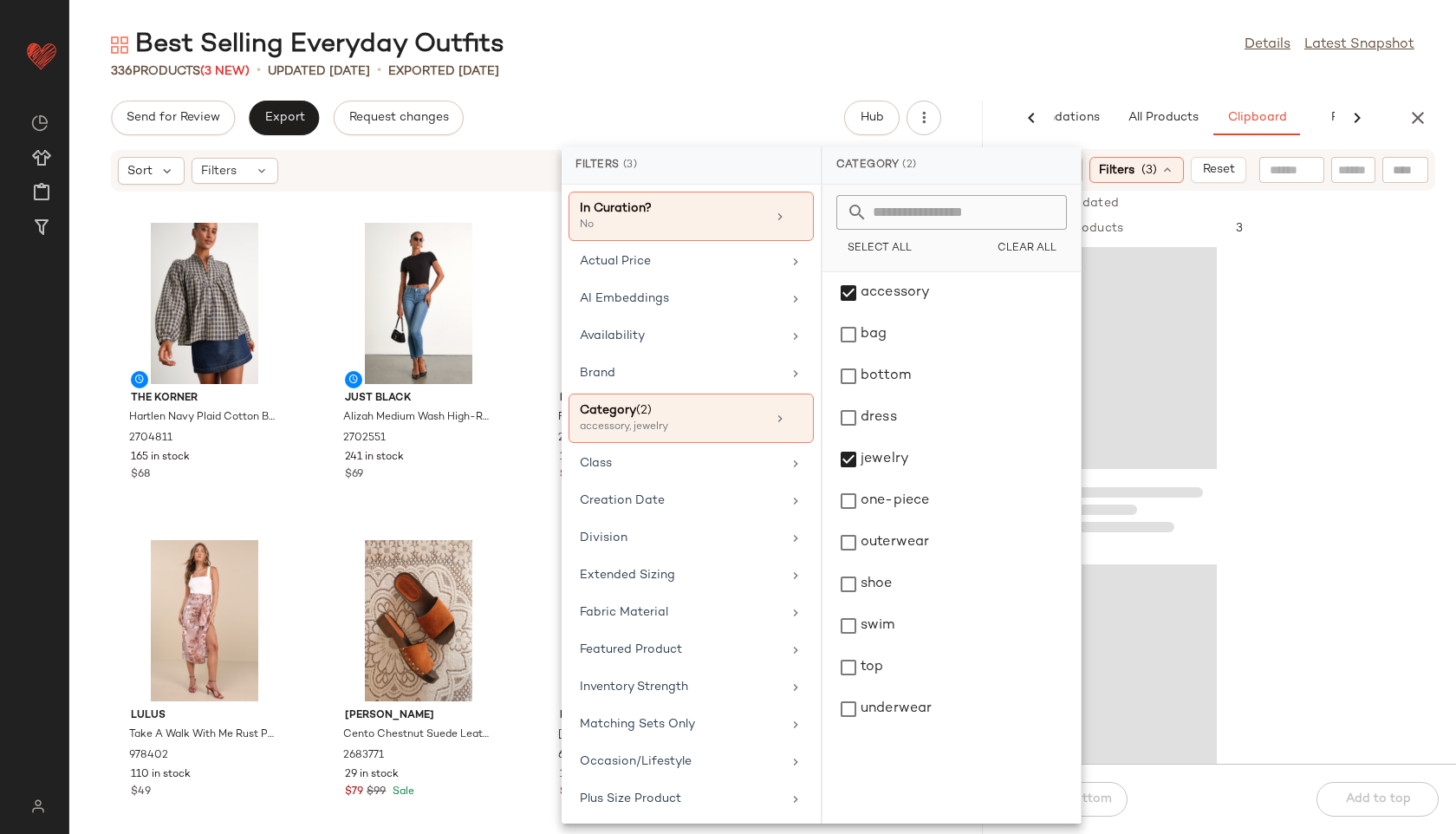
click at [976, 65] on div "336 Products (3 New) • updated [DATE] • Exported [DATE]" at bounding box center [762, 70] width 1386 height 17
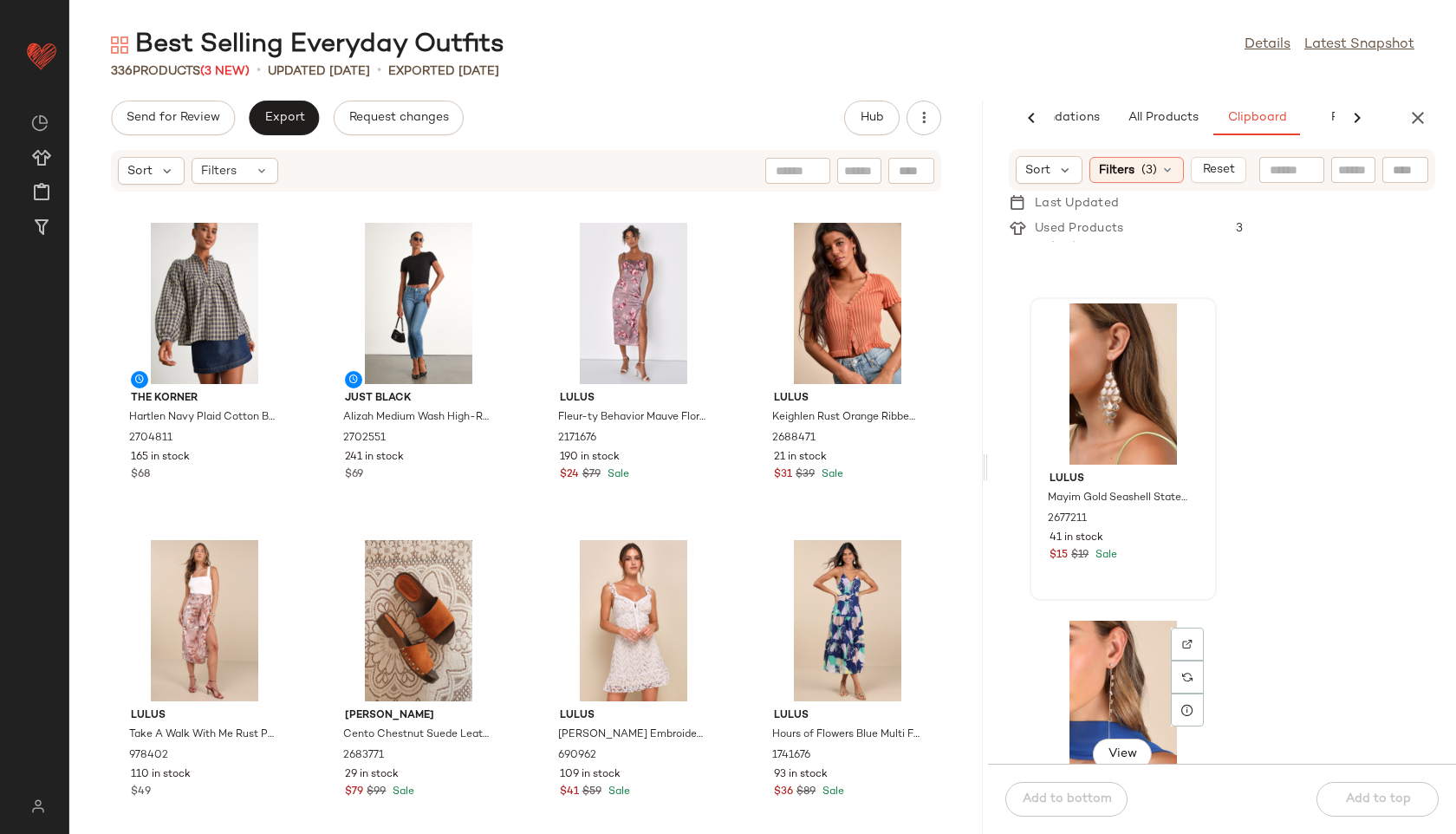
scroll to position [0, 0]
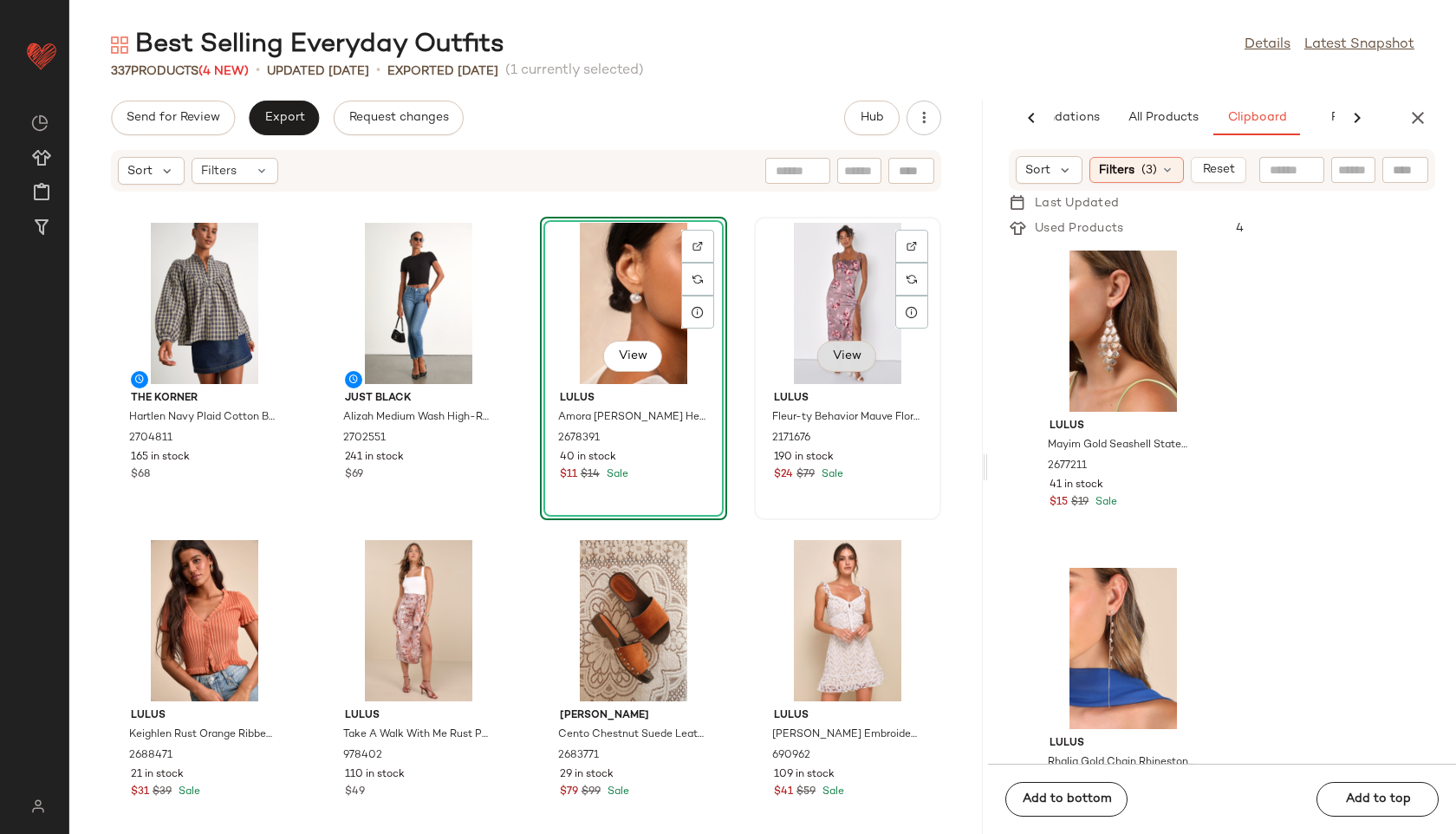
click at [828, 363] on button "View" at bounding box center [847, 356] width 59 height 31
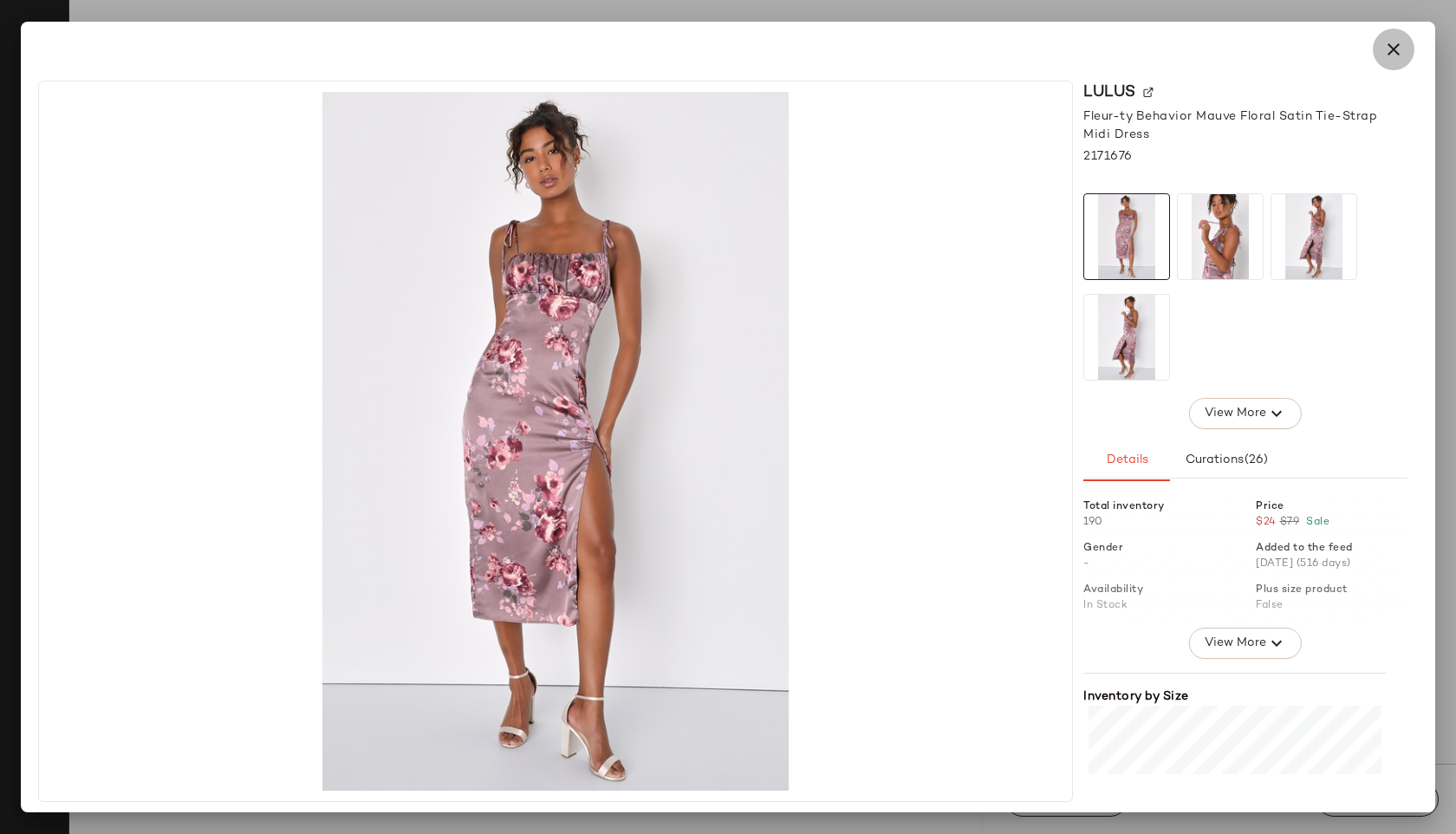
click at [1400, 41] on icon "button" at bounding box center [1394, 49] width 21 height 21
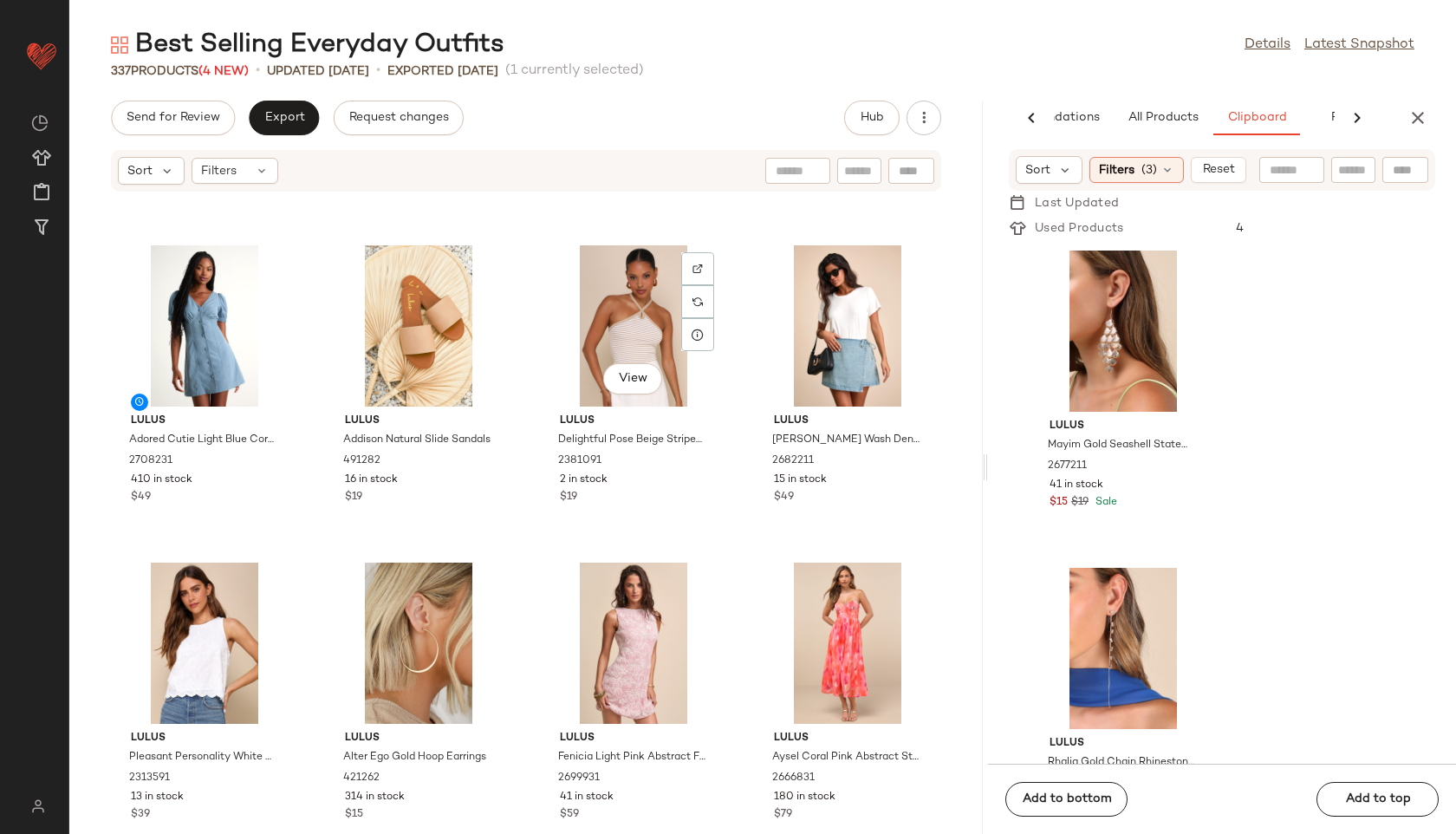
scroll to position [2229, 0]
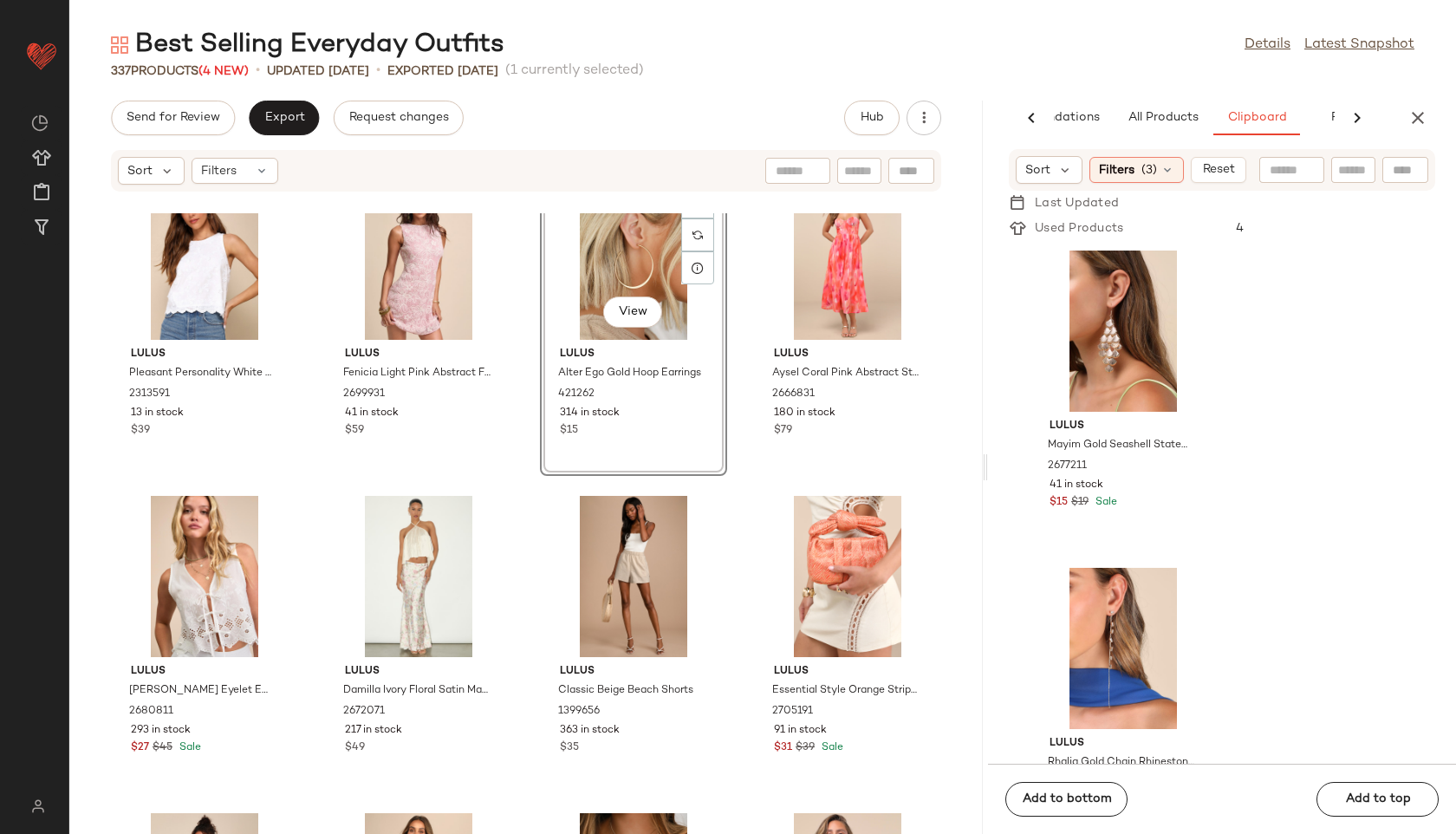
scroll to position [2633, 0]
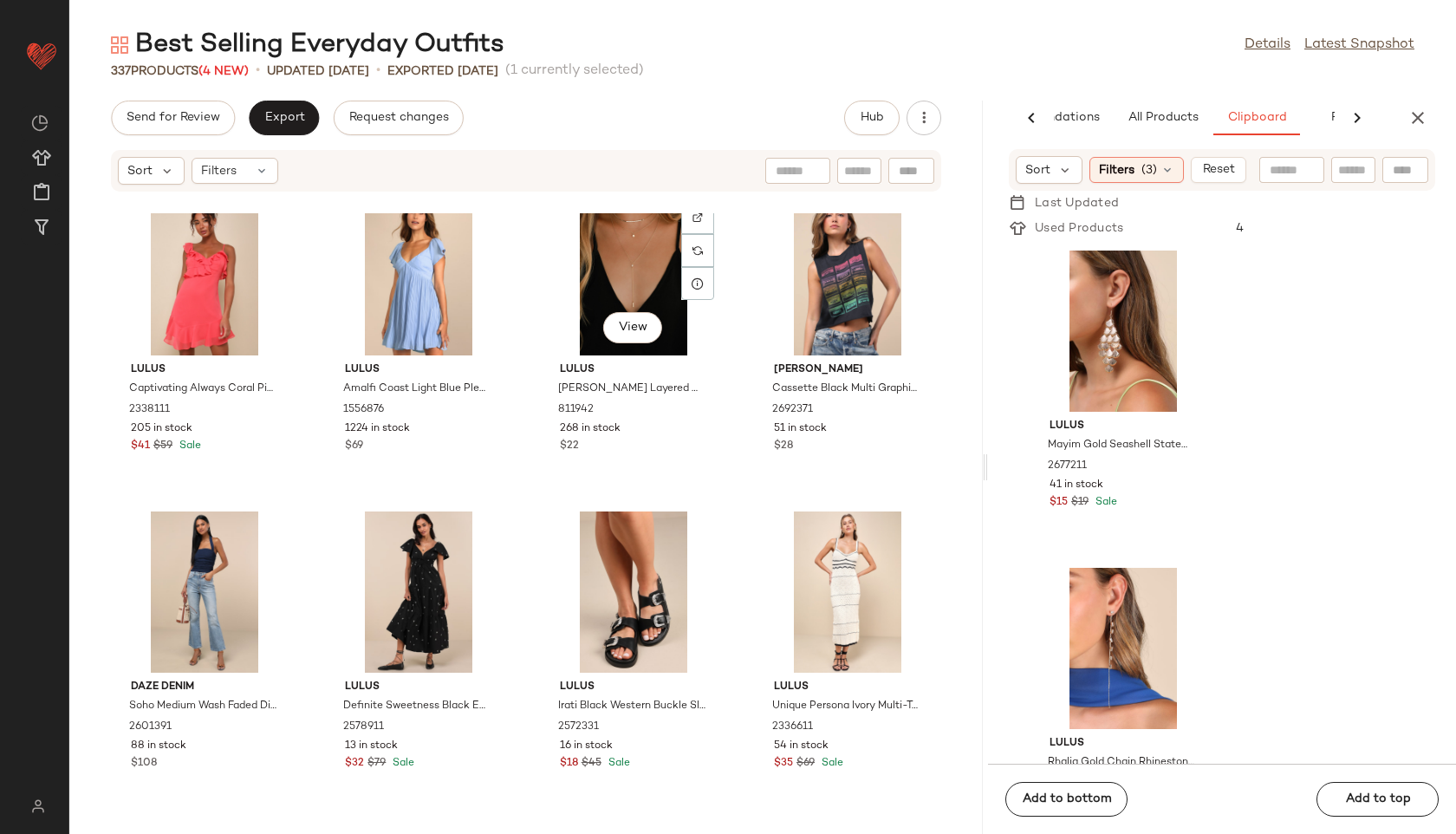
scroll to position [3219, 0]
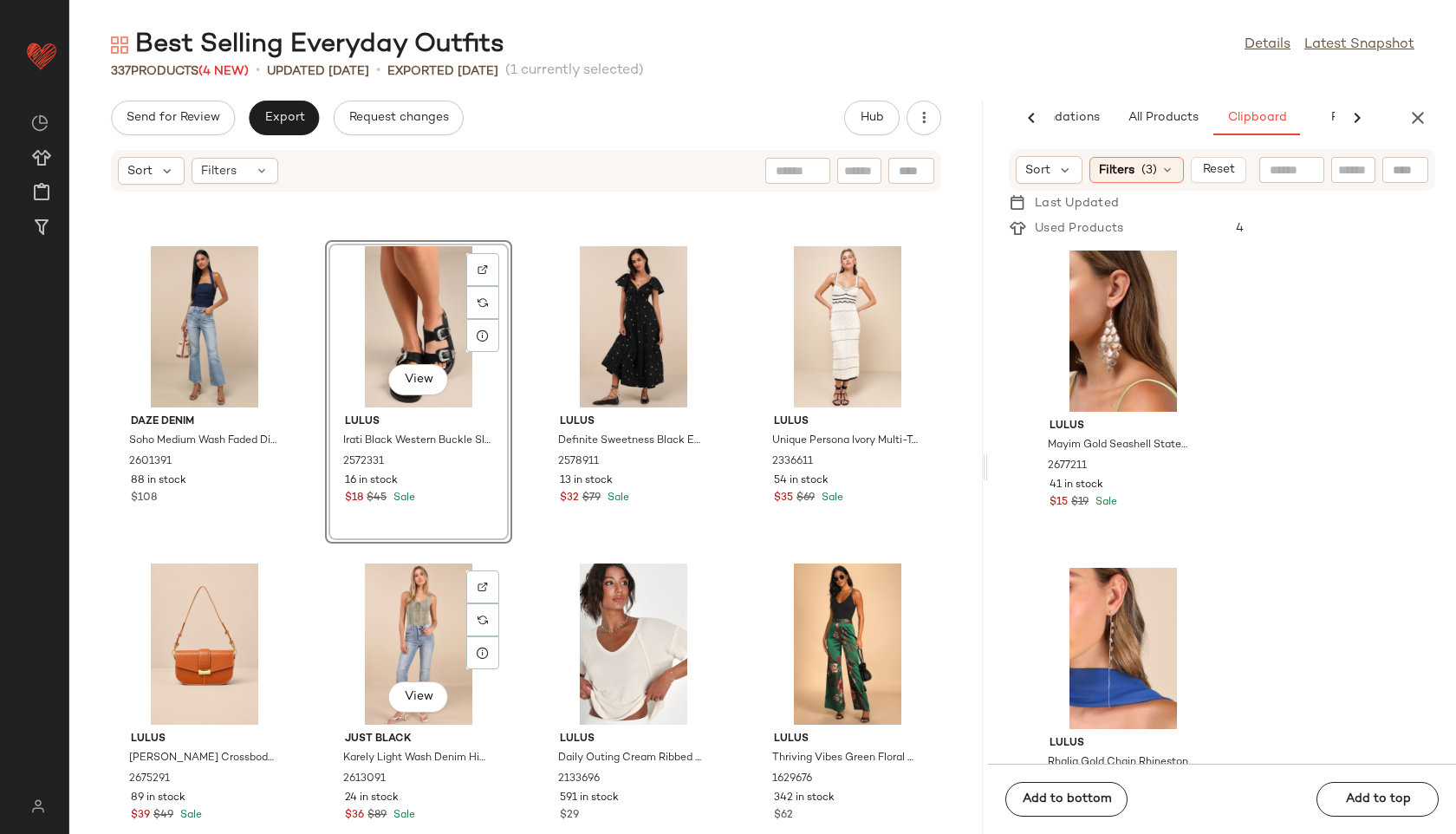
scroll to position [3556, 0]
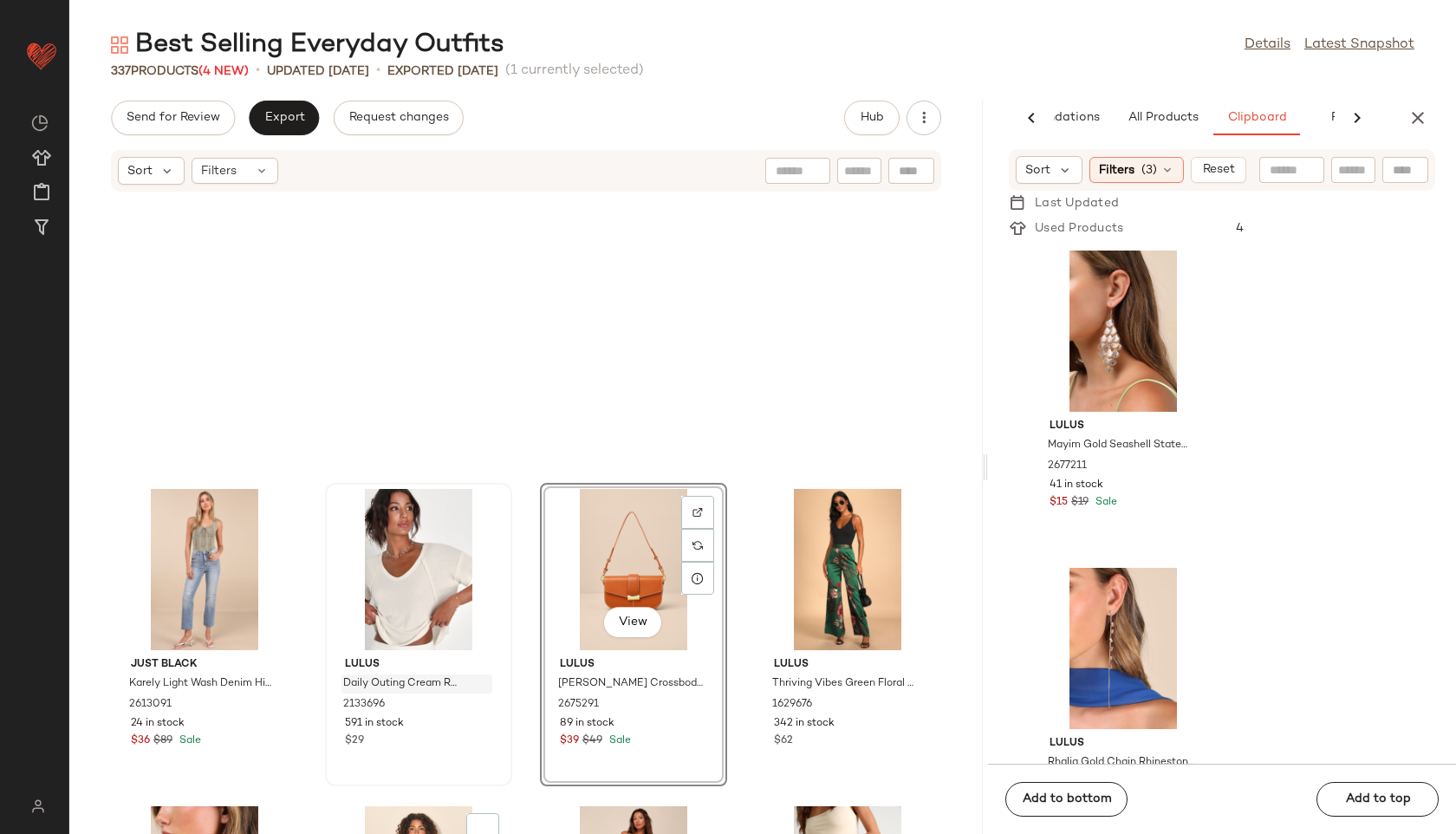
scroll to position [3894, 0]
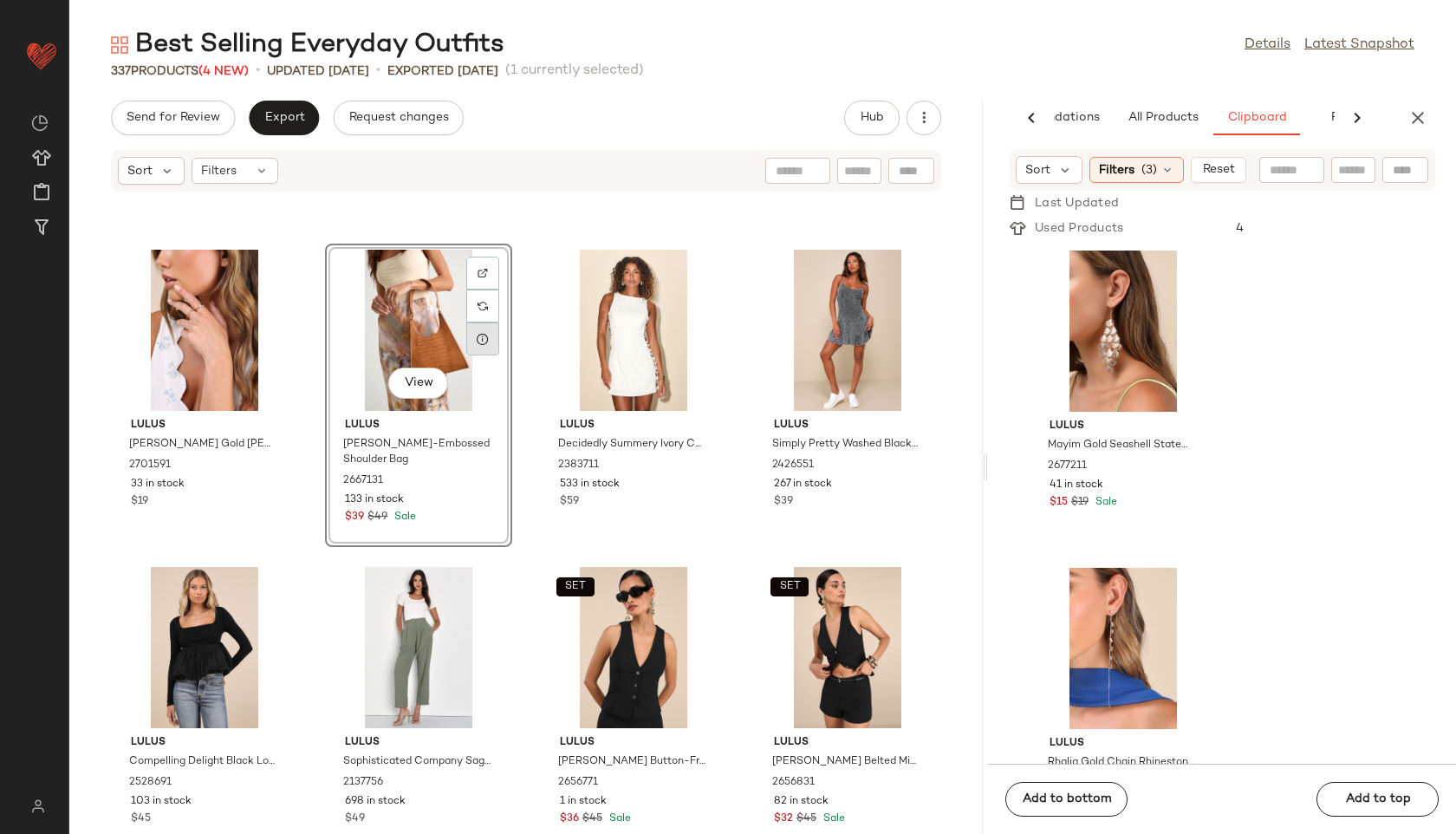
scroll to position [4113, 0]
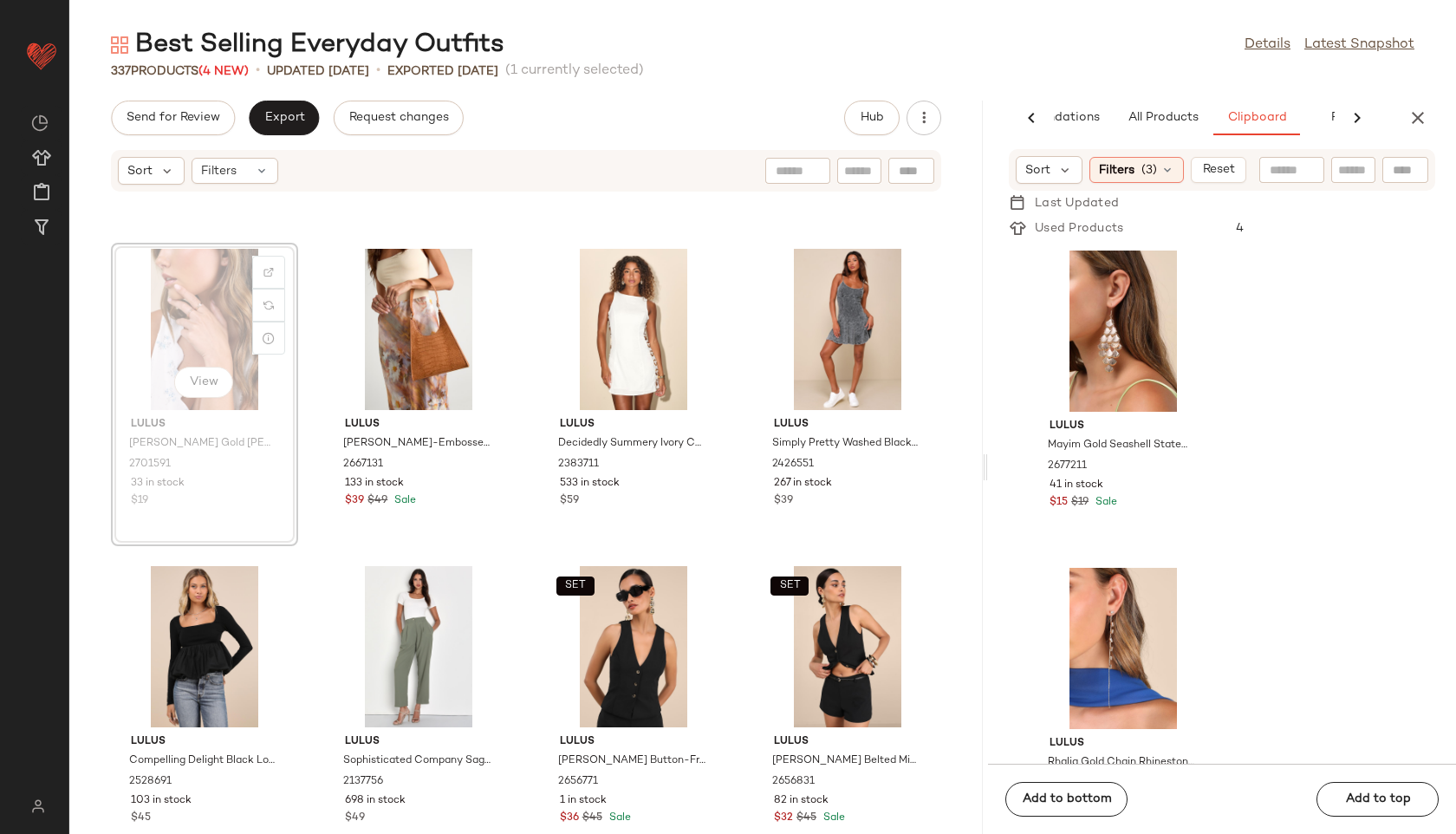
scroll to position [4110, 0]
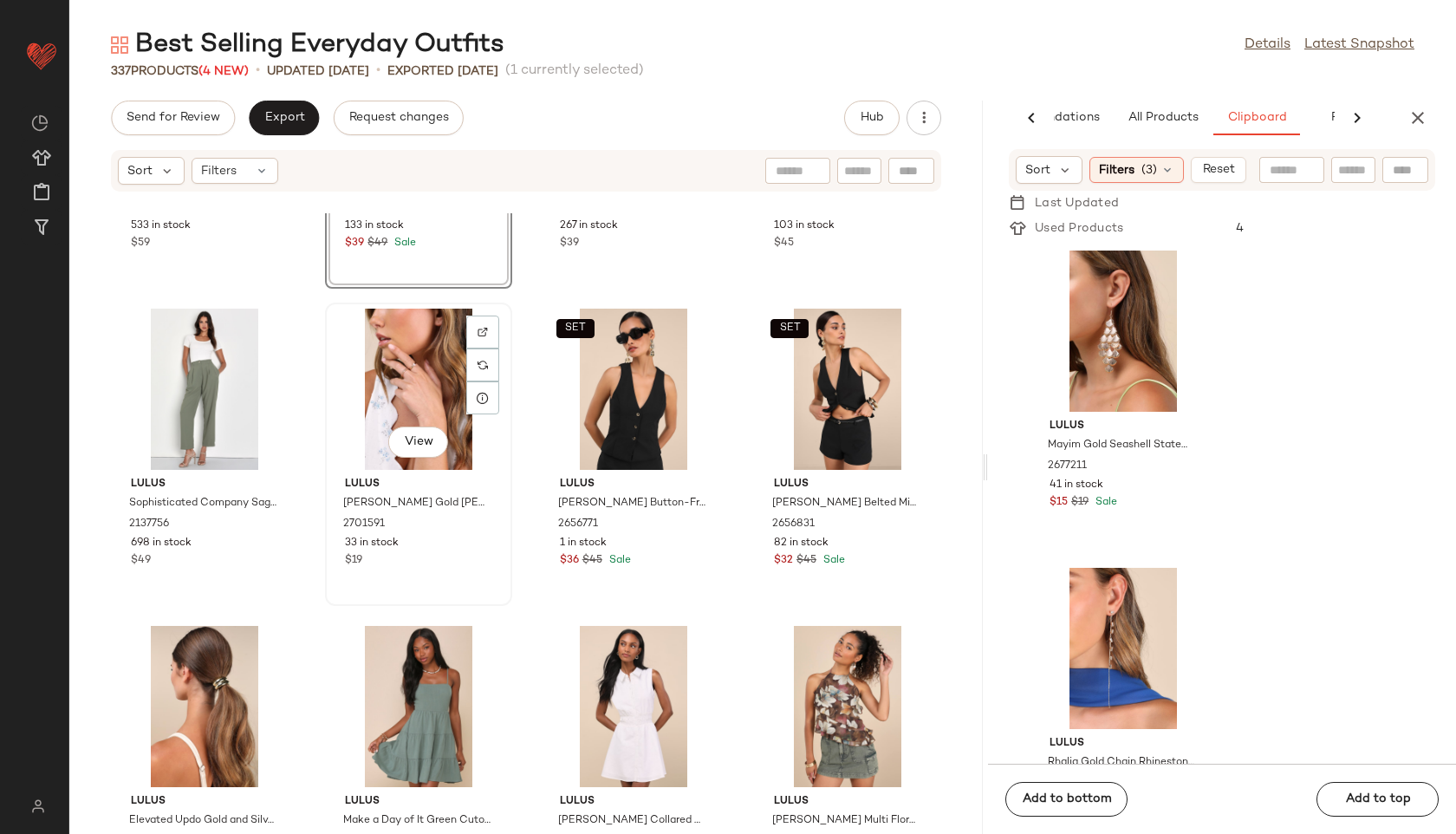
scroll to position [4379, 0]
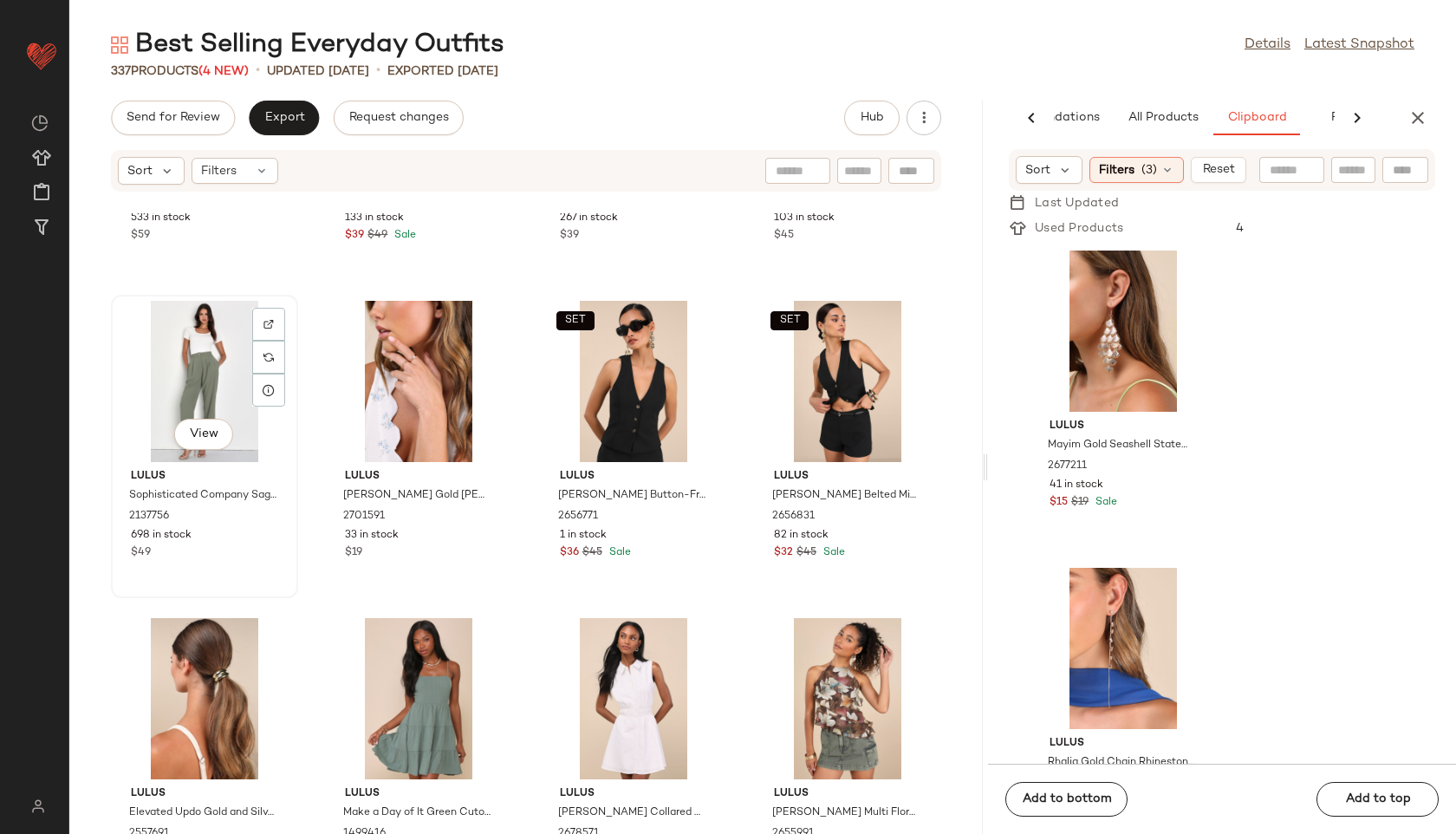
scroll to position [4375, 0]
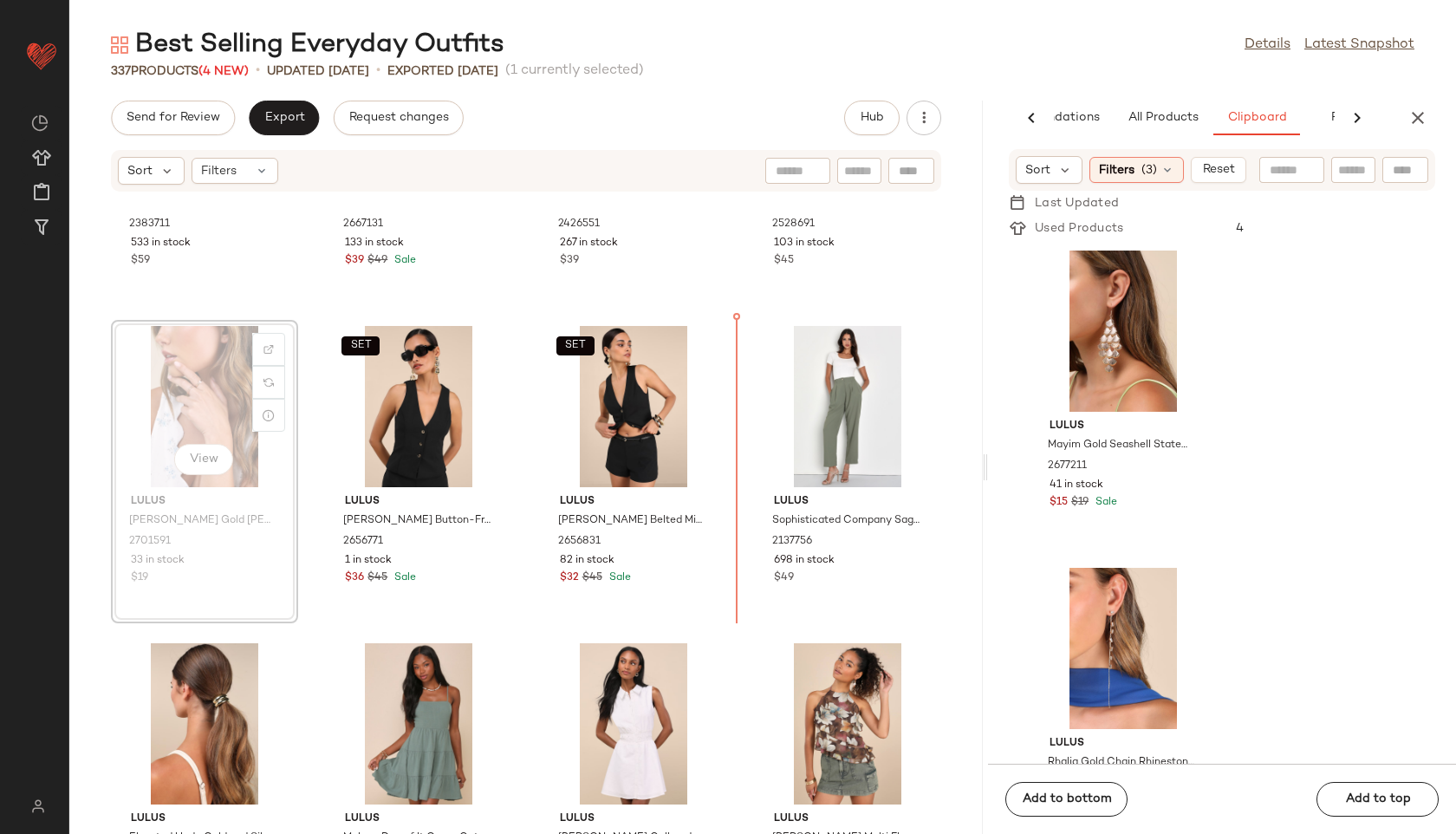
scroll to position [4336, 0]
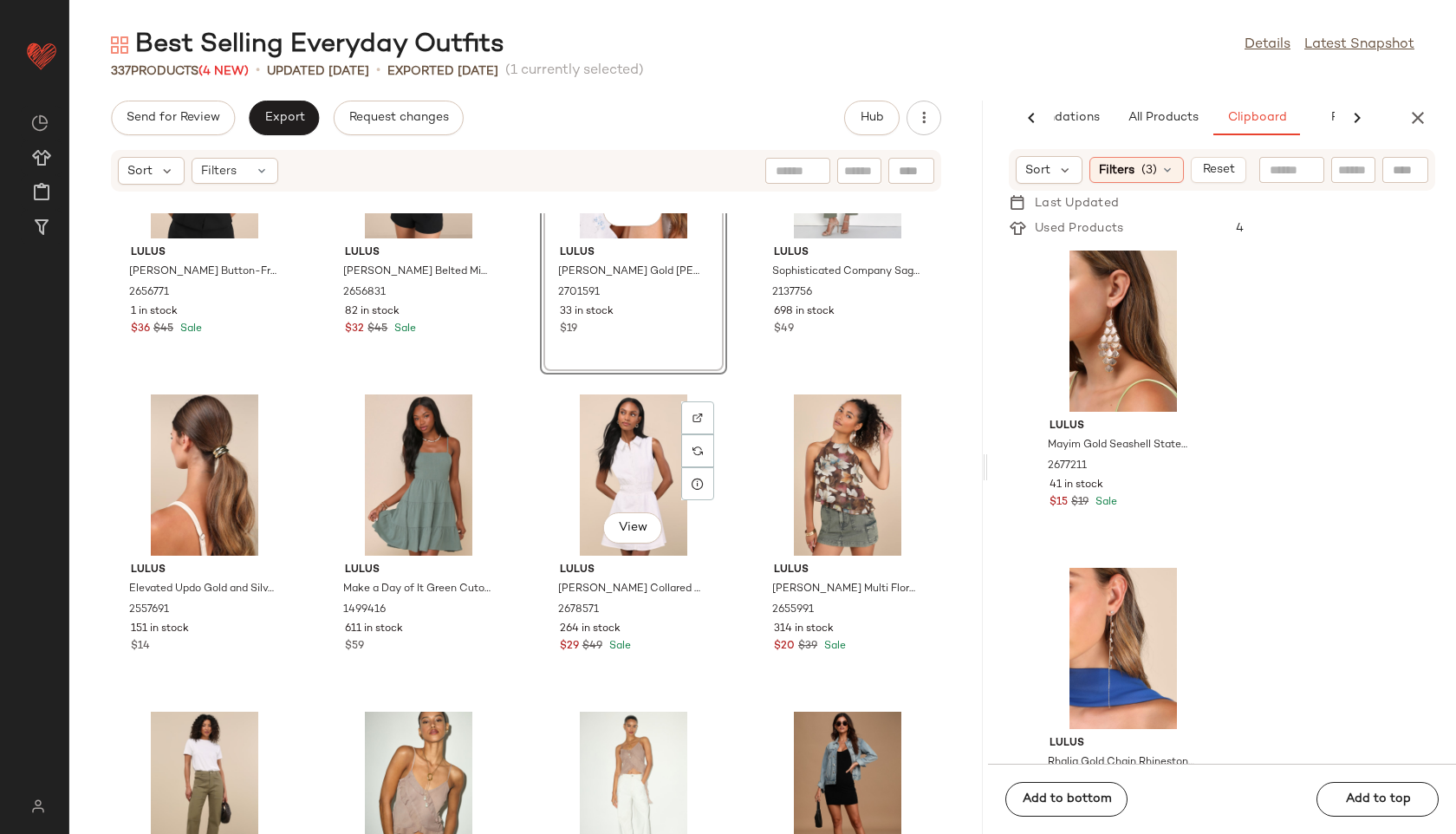
scroll to position [4550, 0]
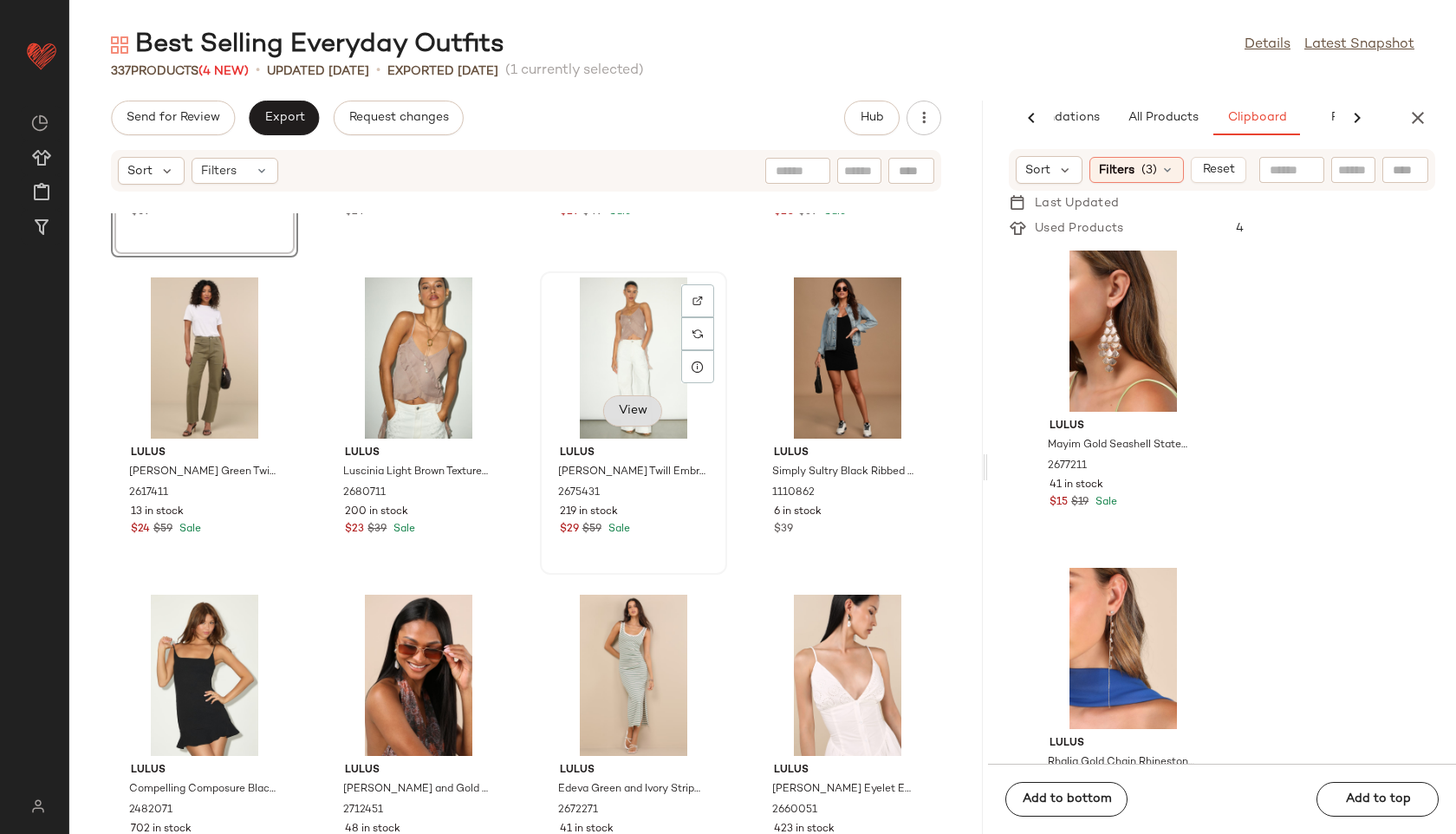
scroll to position [5039, 0]
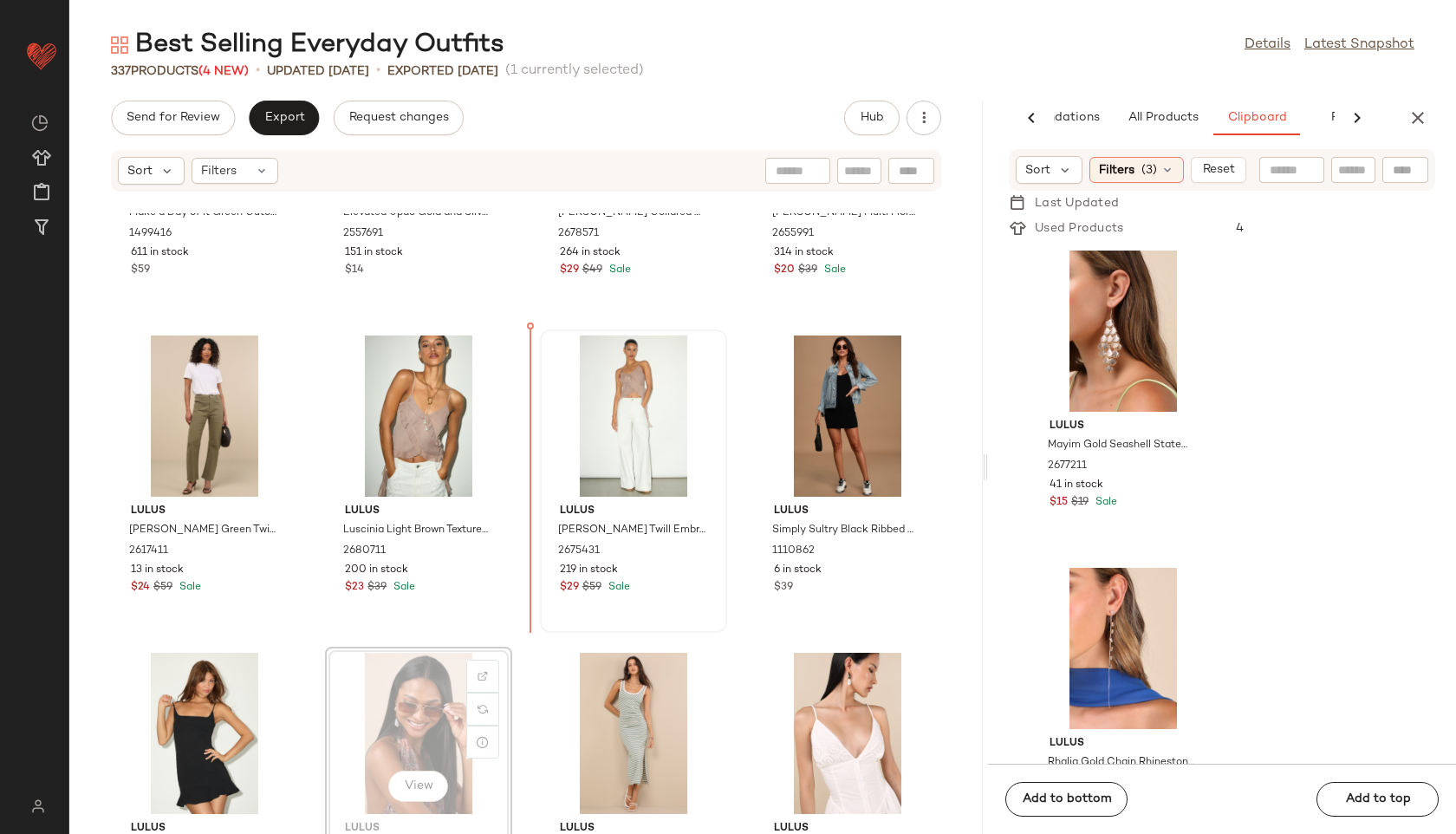
scroll to position [4970, 0]
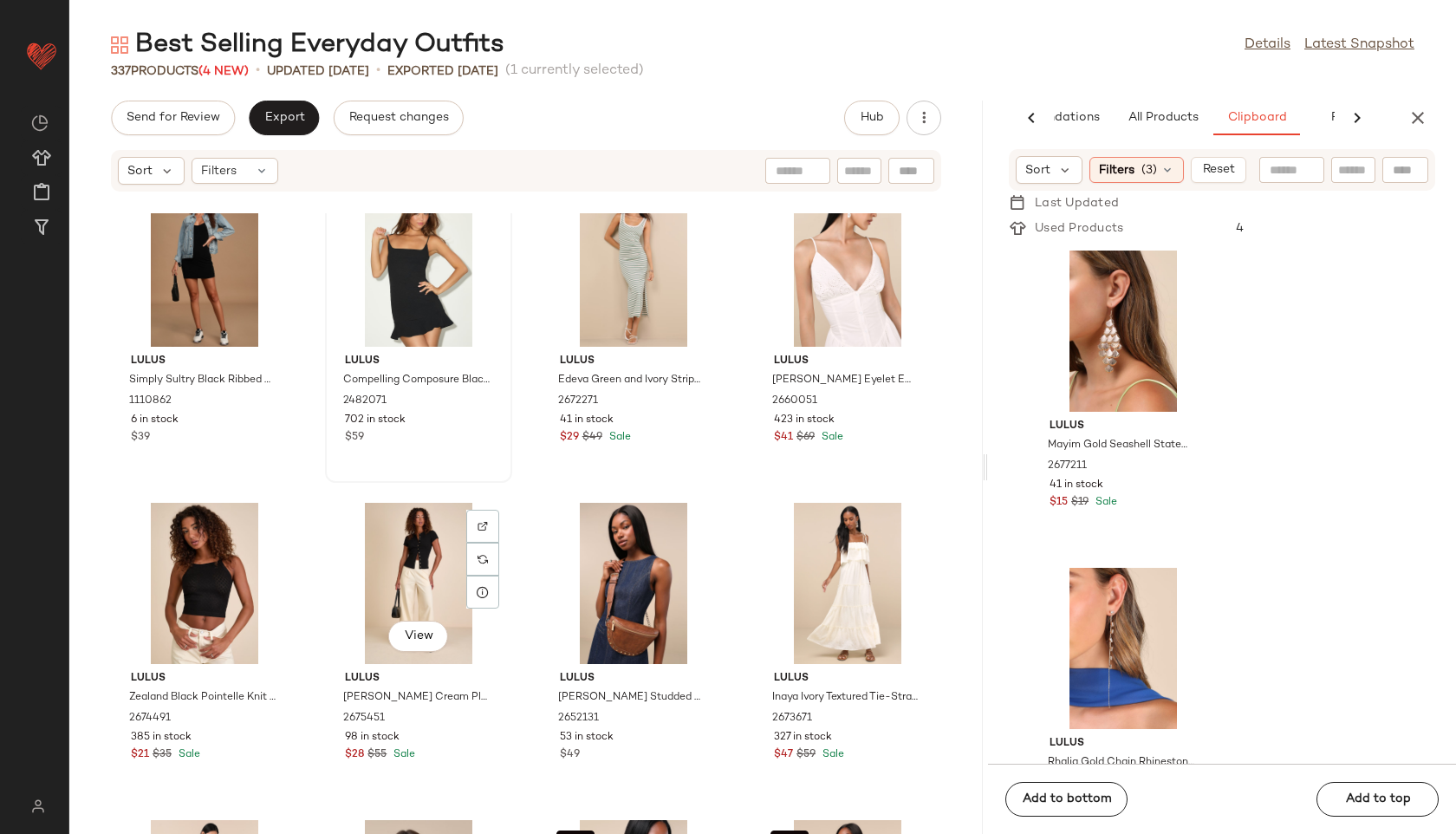
scroll to position [5418, 0]
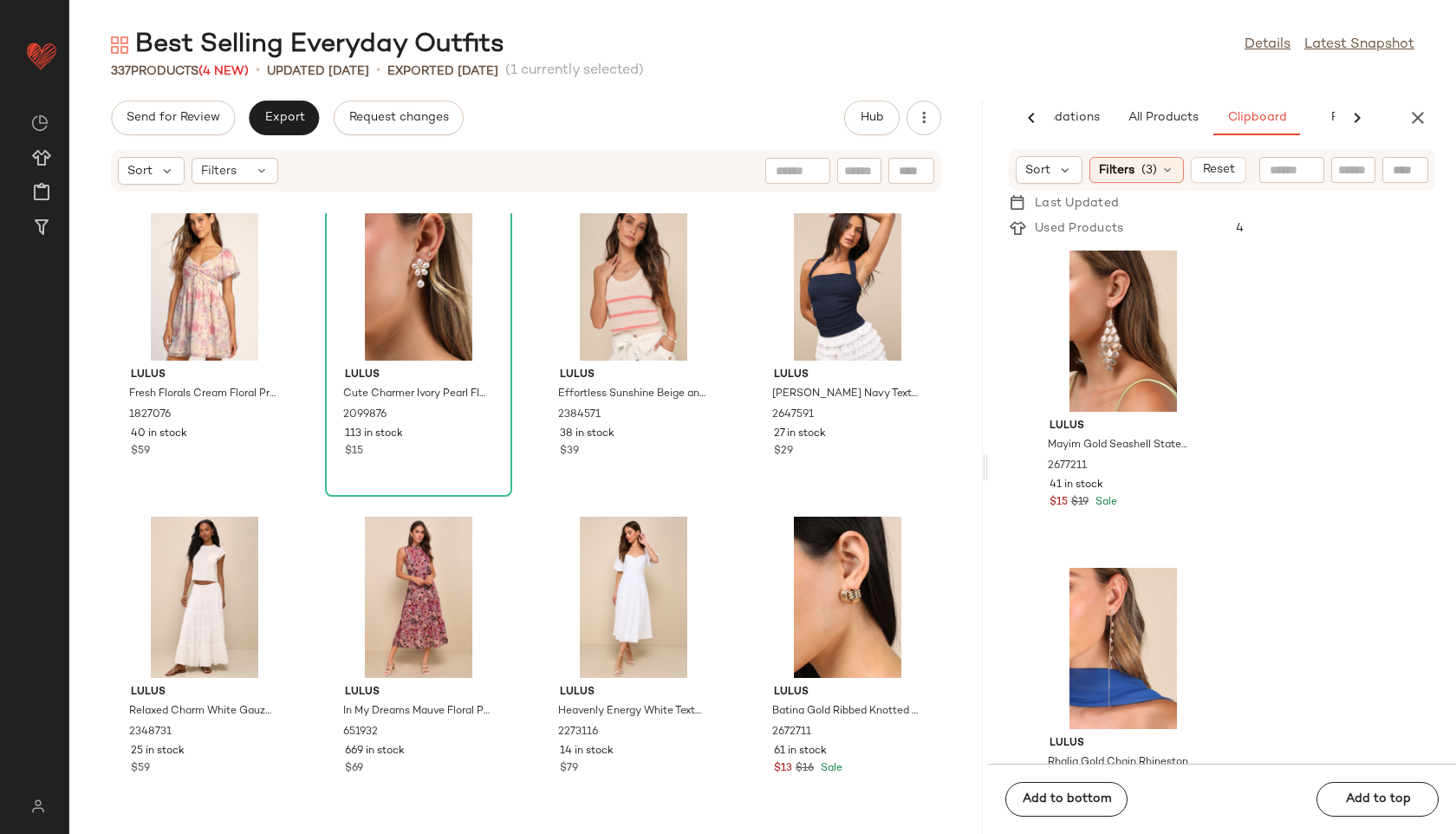
scroll to position [6702, 0]
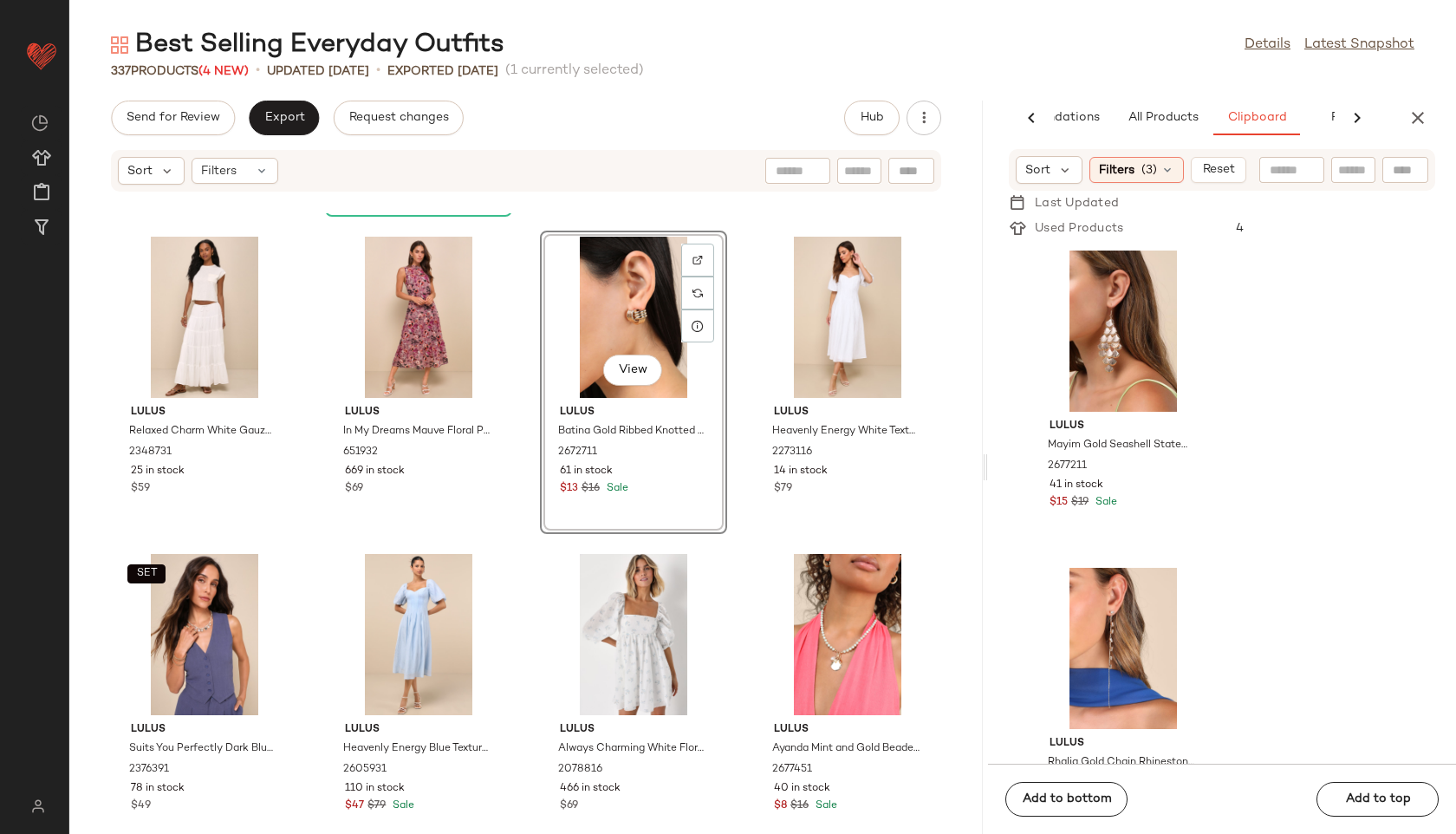
scroll to position [6983, 0]
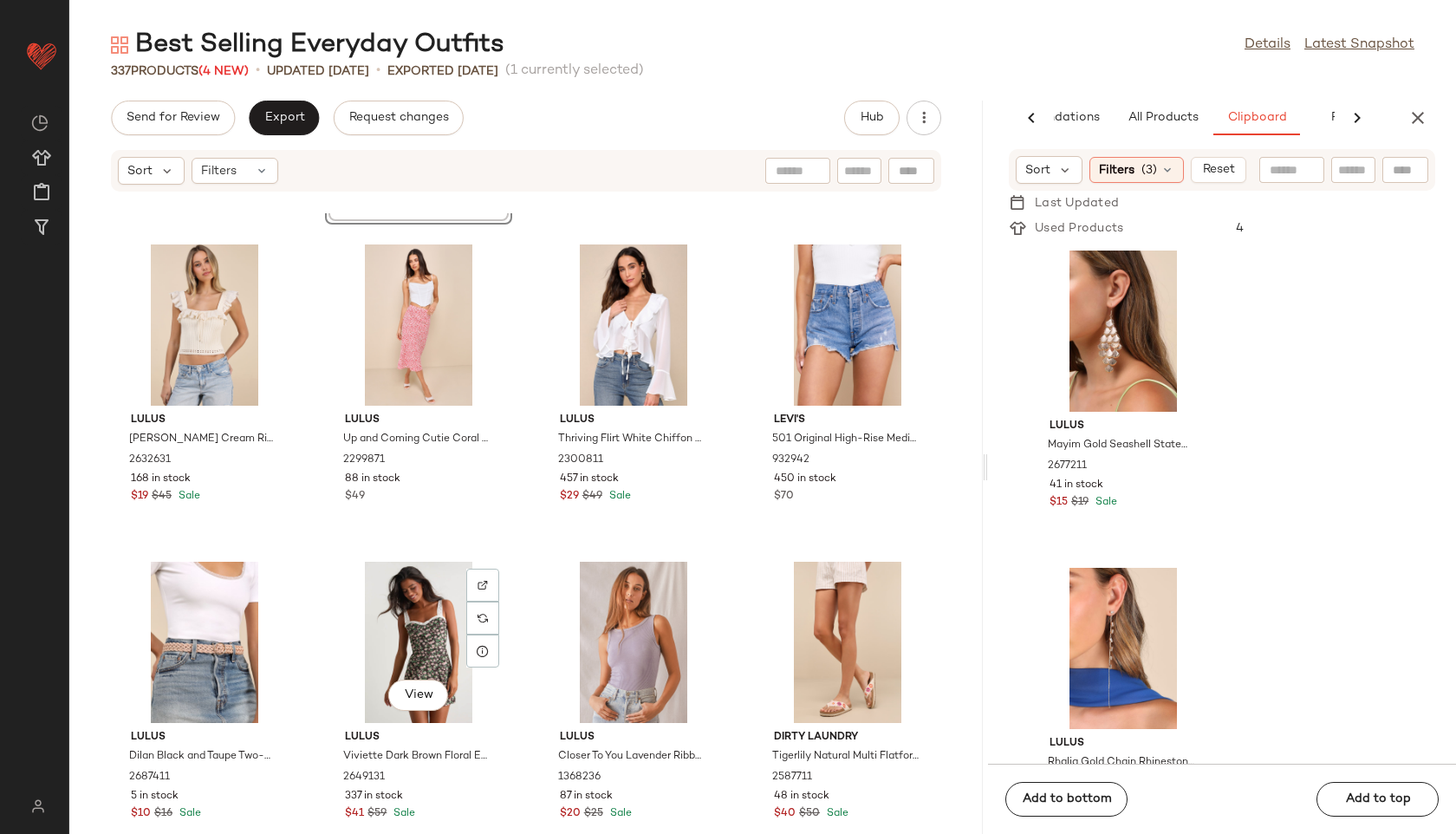
scroll to position [7607, 0]
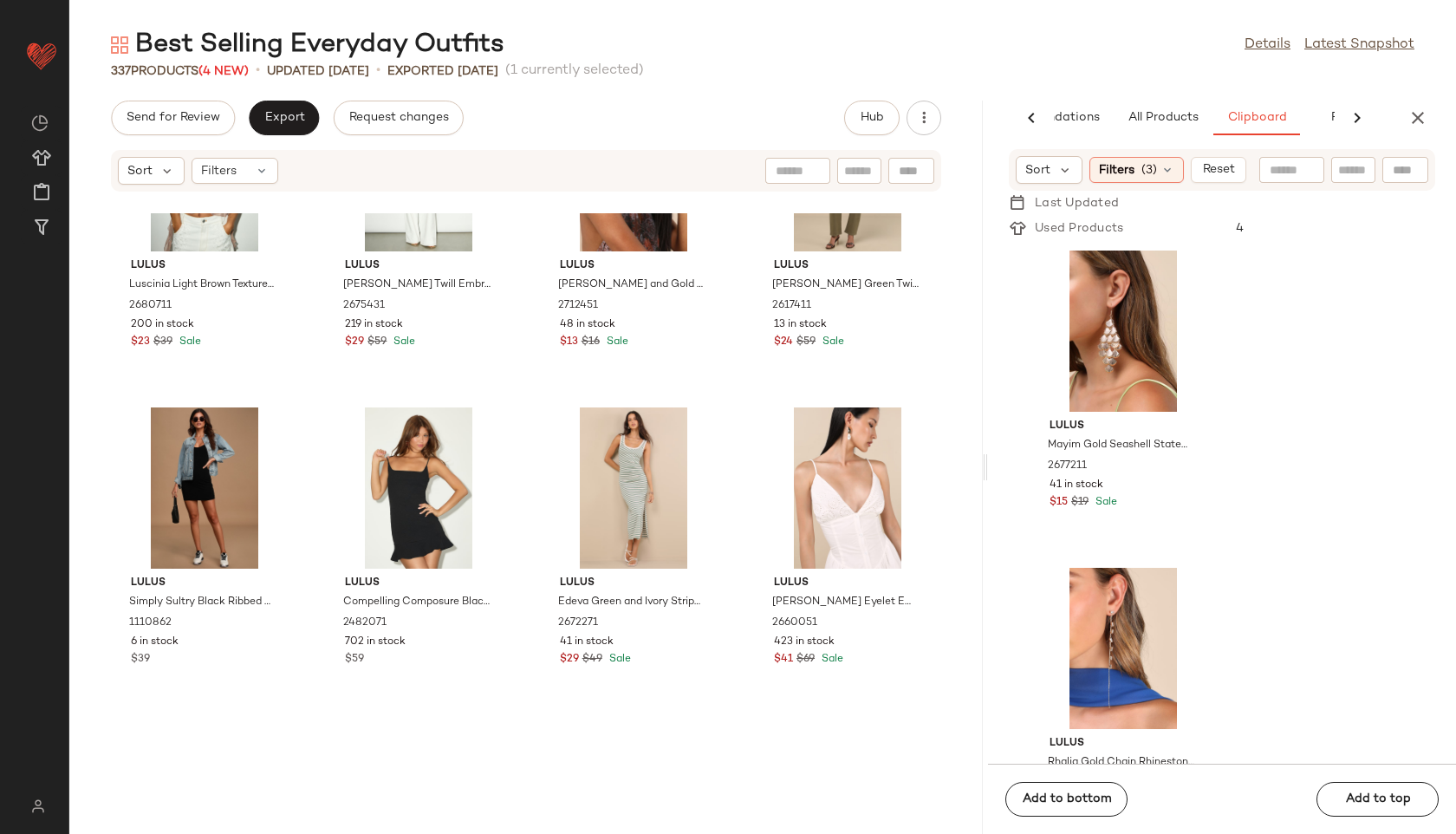
scroll to position [4521, 0]
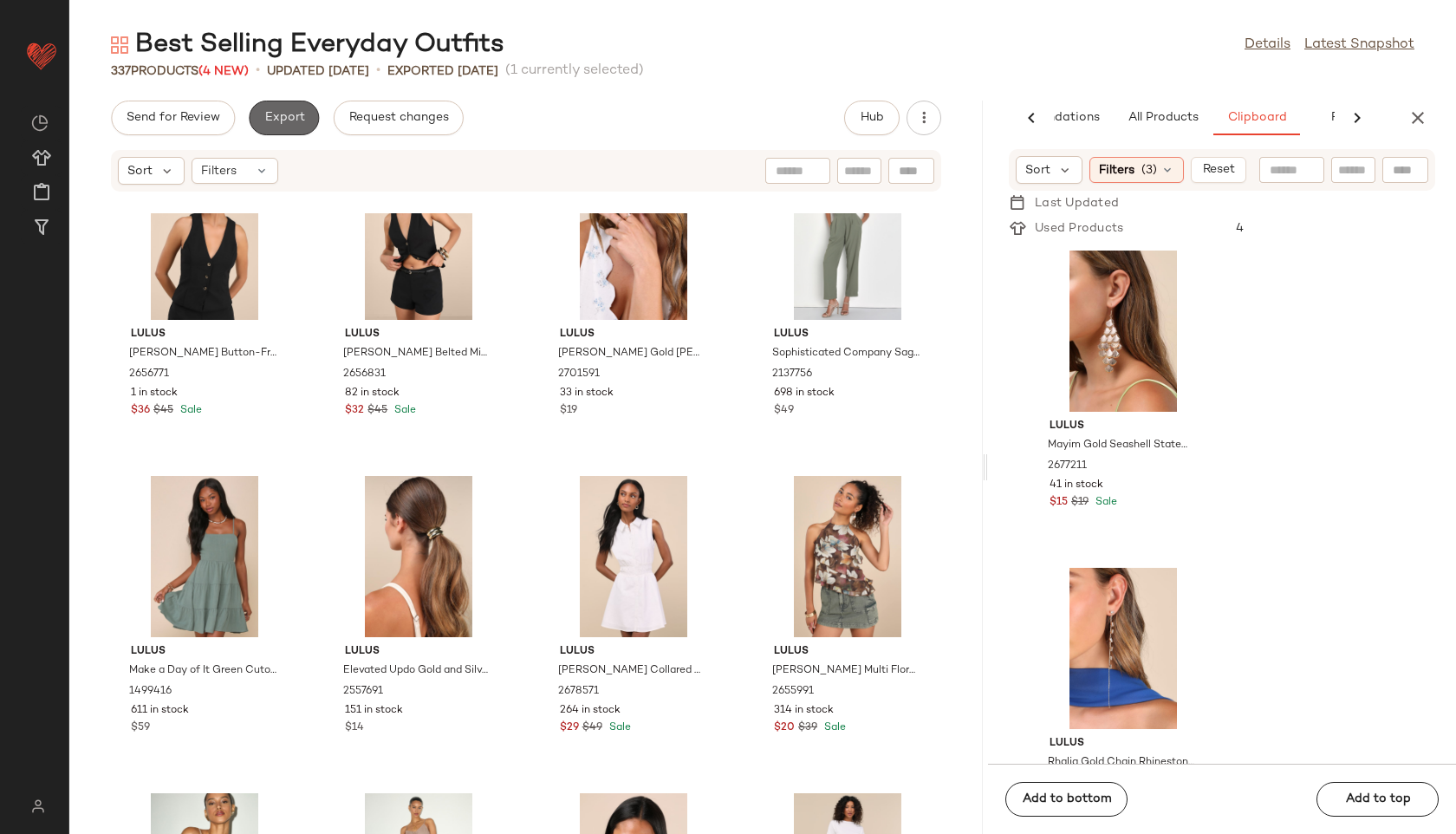
click at [275, 111] on span "Export" at bounding box center [284, 117] width 41 height 14
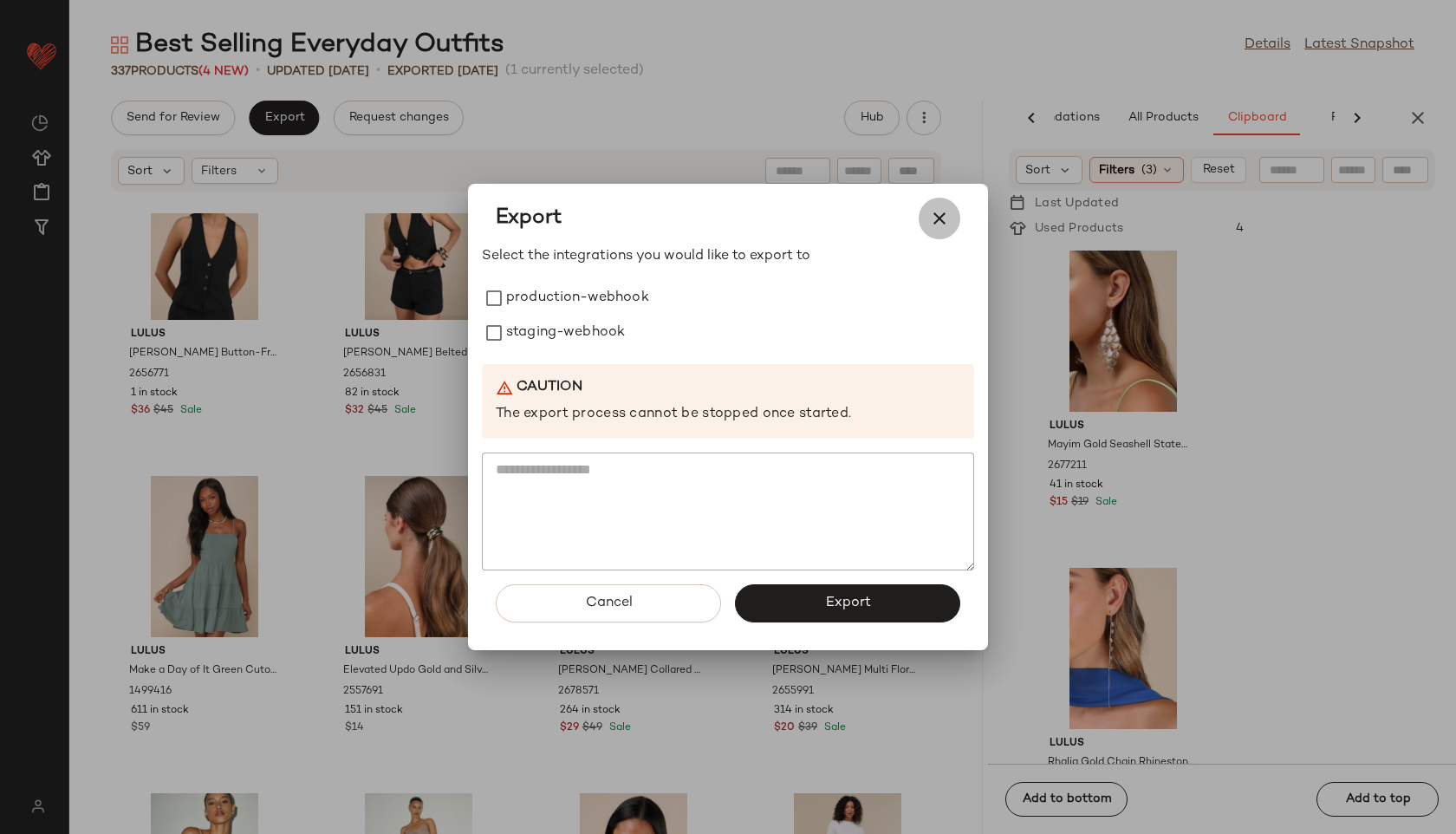
click at [941, 219] on icon "button" at bounding box center [939, 218] width 21 height 21
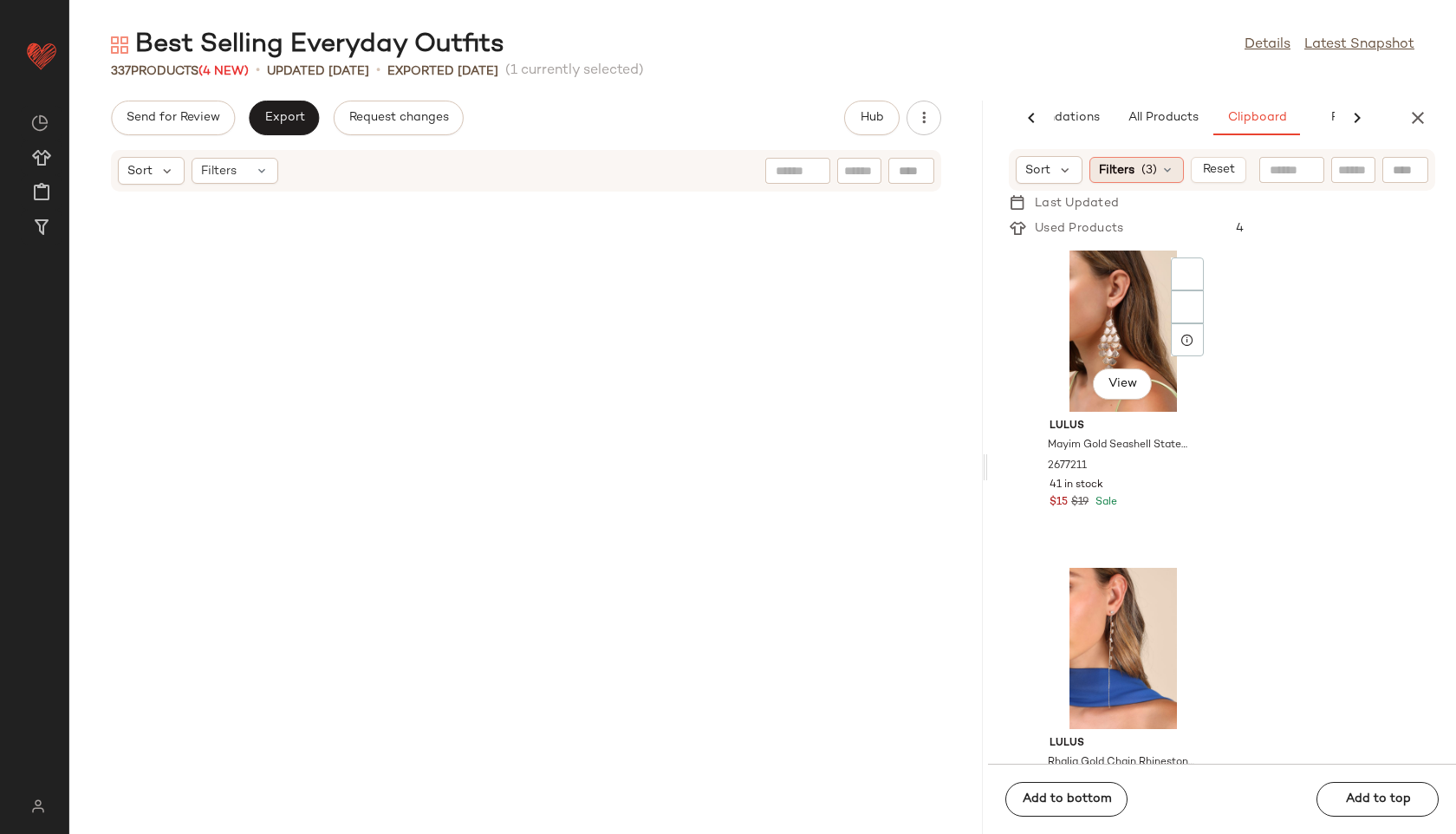
scroll to position [0, 0]
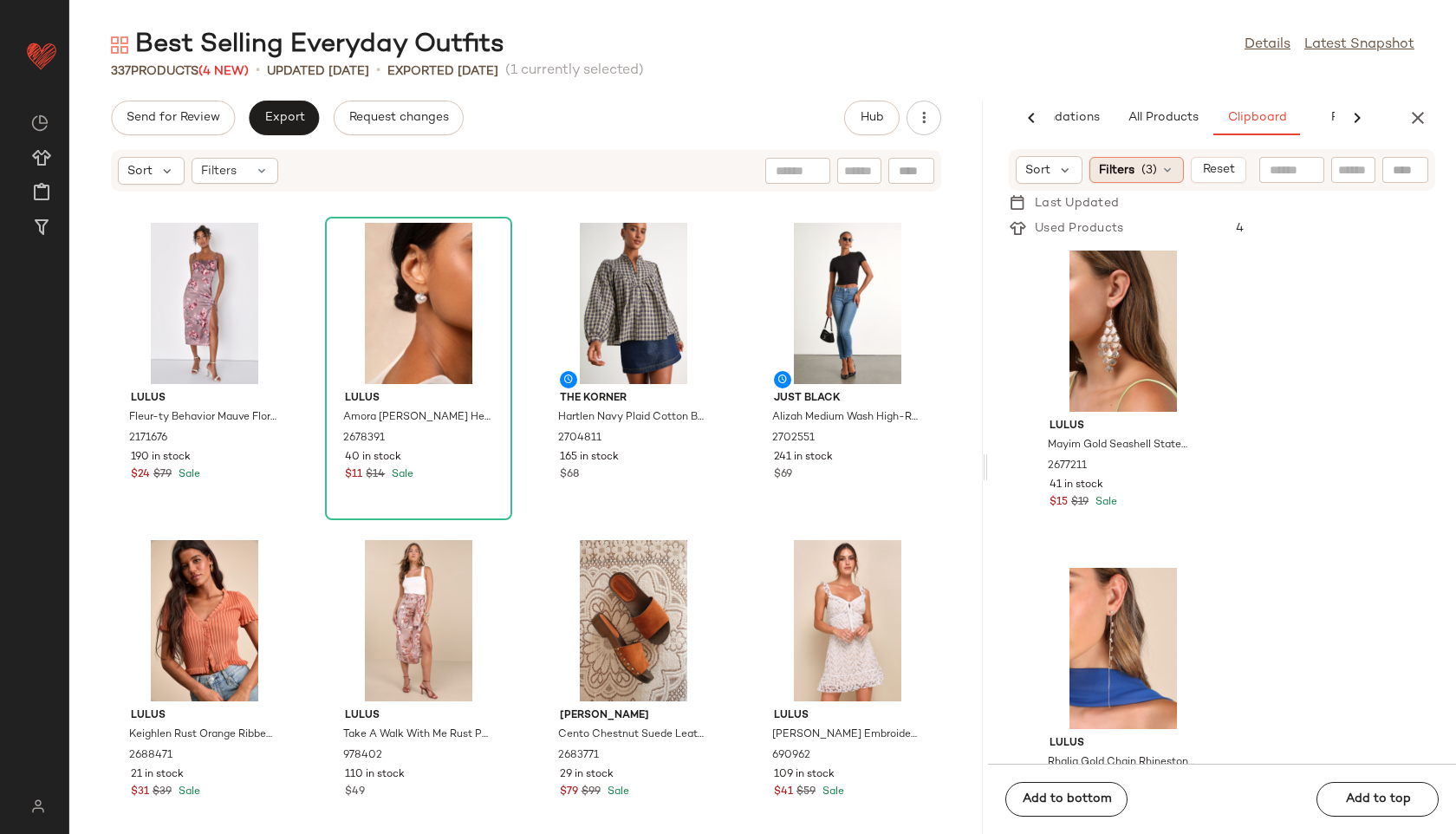
click at [1142, 157] on div "Filters (3)" at bounding box center [1136, 169] width 94 height 26
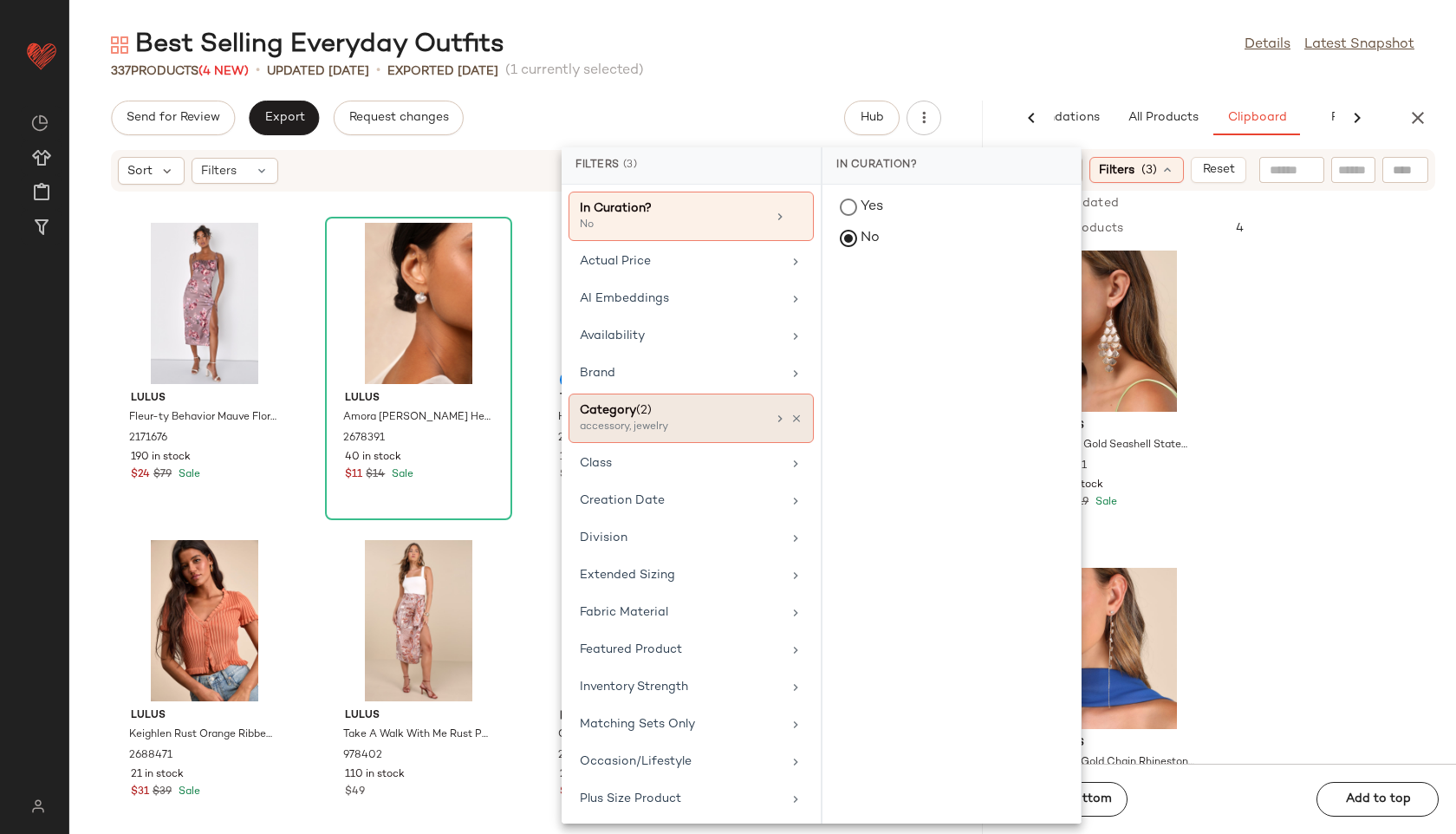
click at [663, 424] on div "accessory, jewelry" at bounding box center [666, 427] width 173 height 16
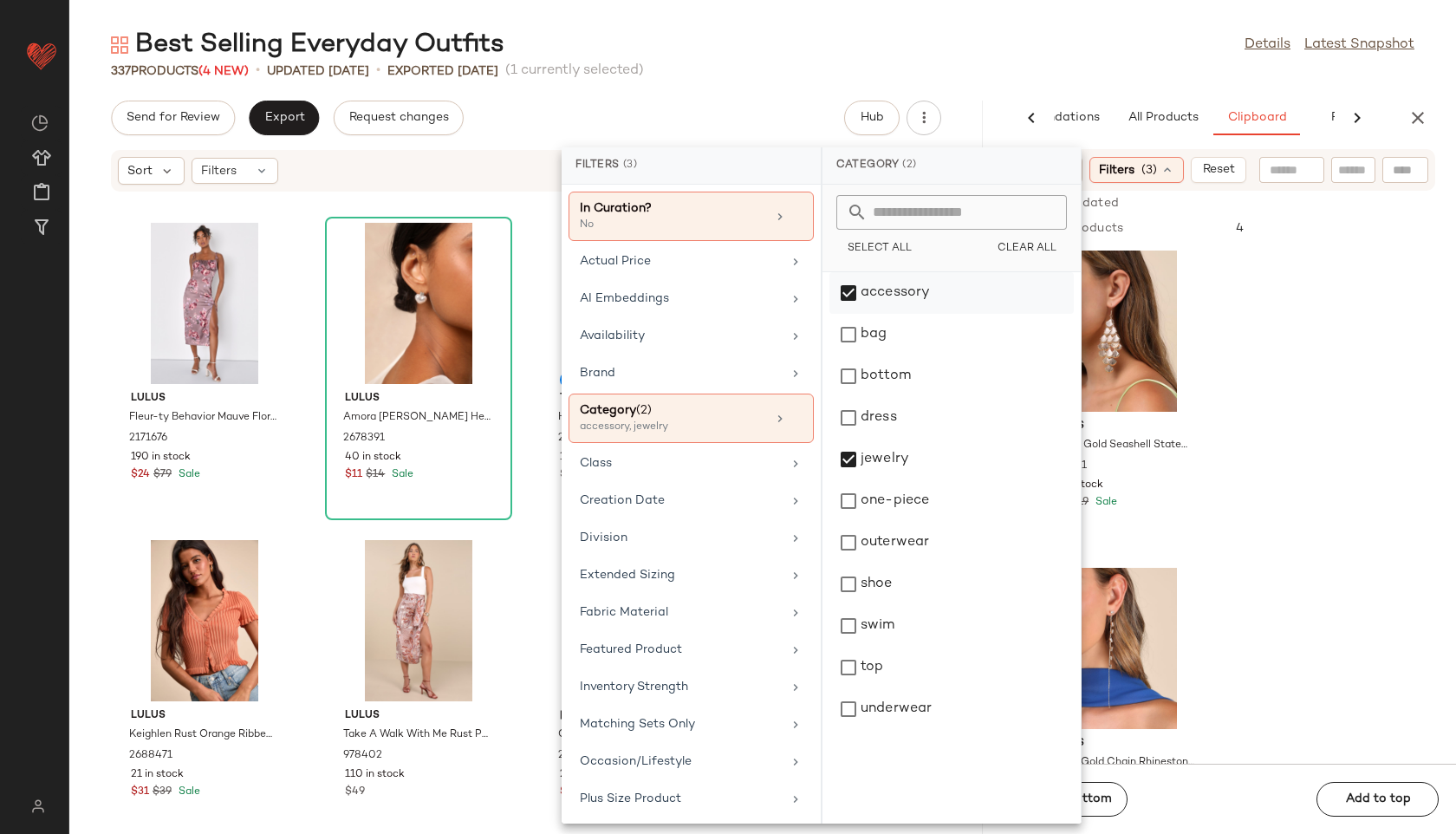
click at [891, 287] on div "accessory" at bounding box center [951, 292] width 244 height 41
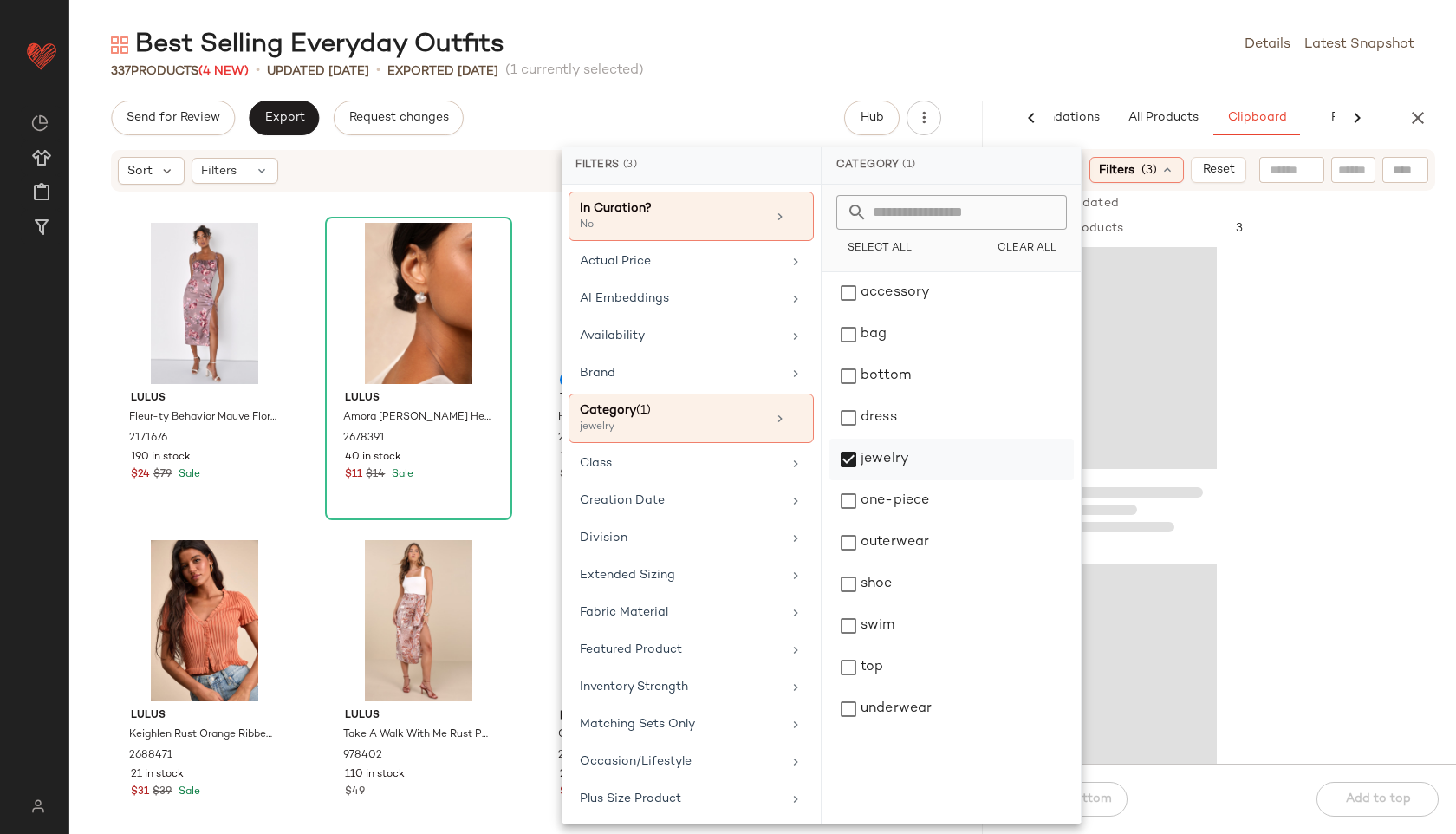
click at [879, 449] on div "jewelry" at bounding box center [951, 459] width 244 height 41
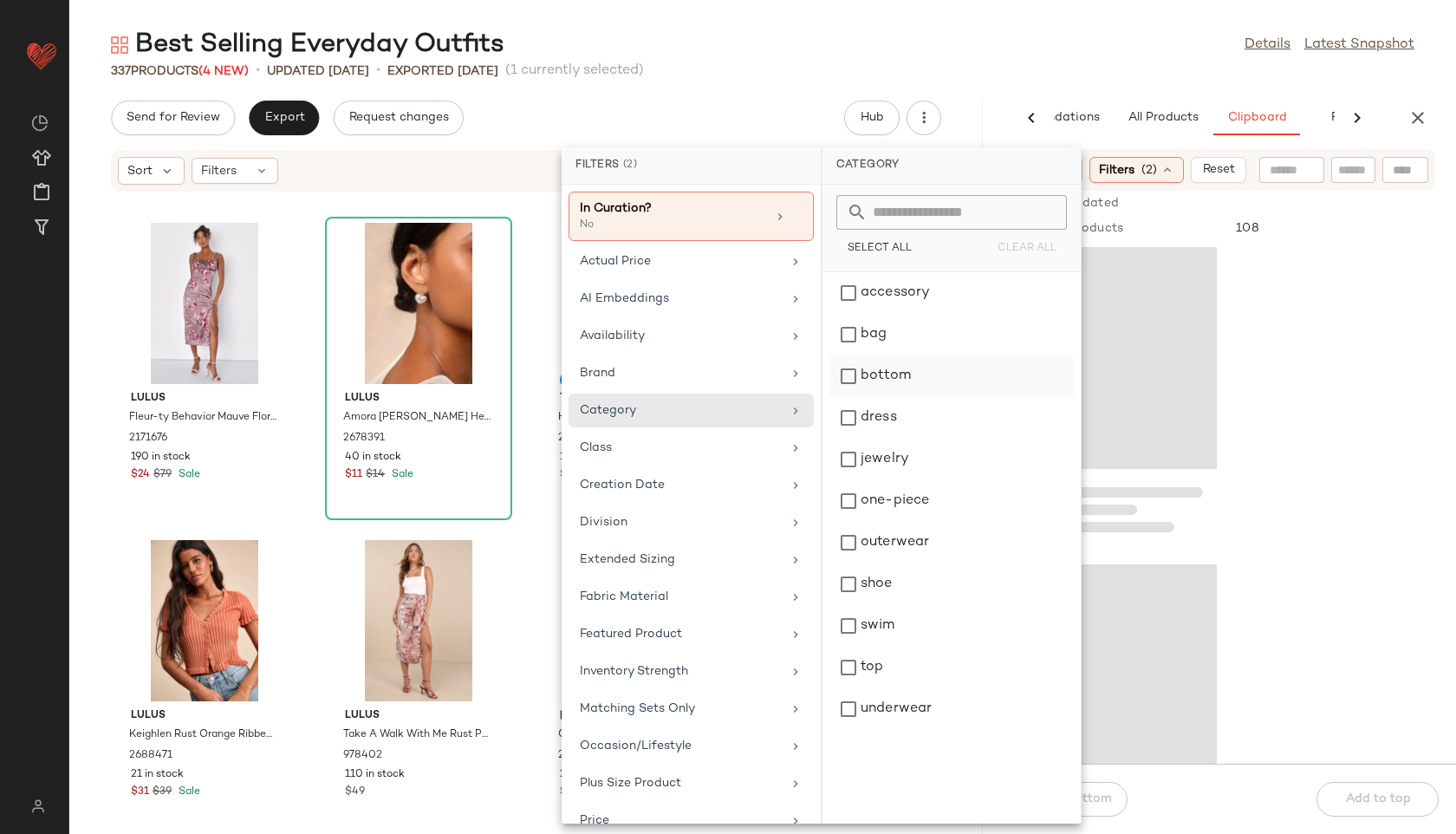
click at [880, 375] on div "bottom" at bounding box center [951, 375] width 244 height 41
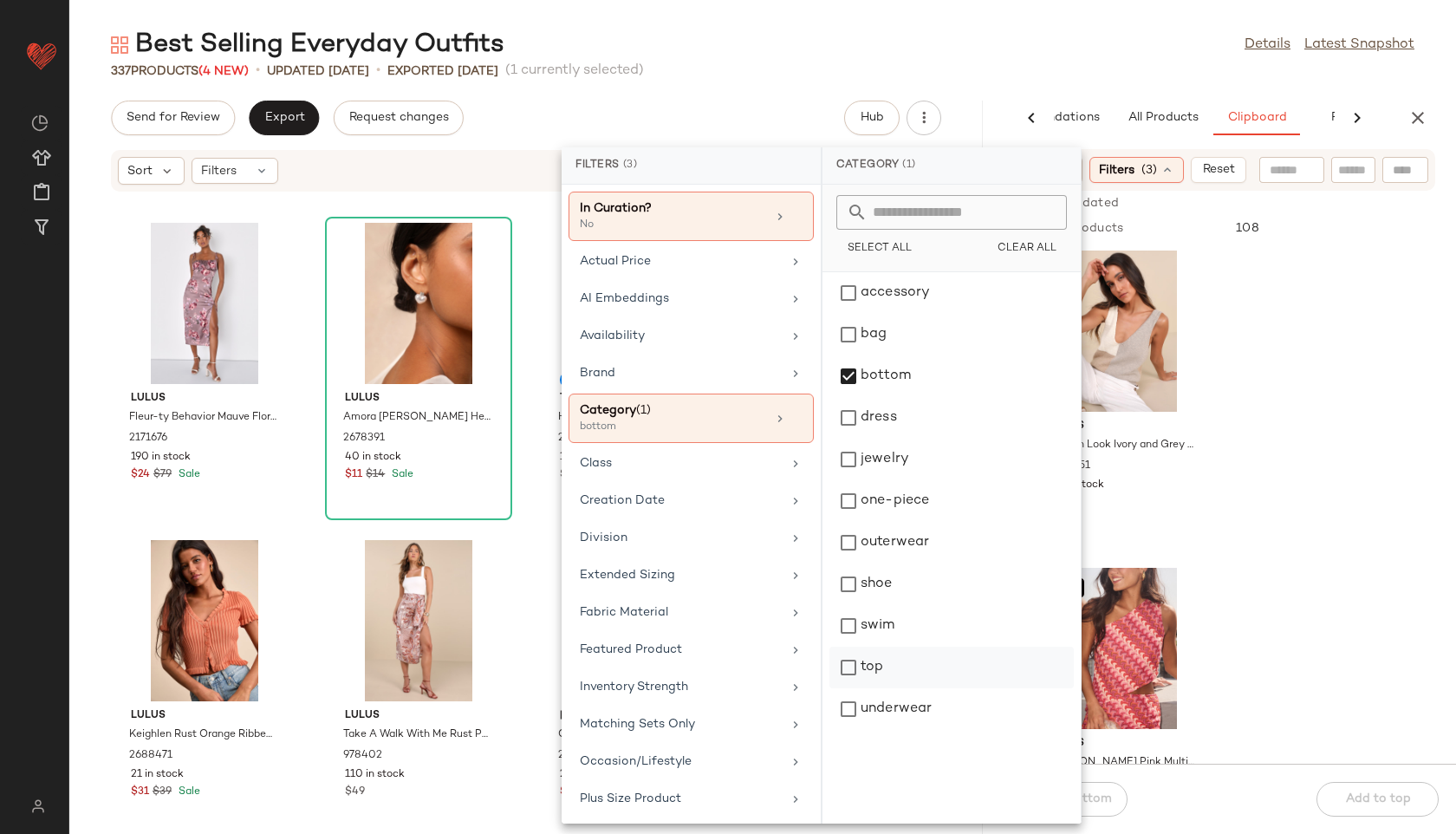
click at [870, 669] on div "top" at bounding box center [951, 667] width 244 height 41
click at [941, 55] on div "Best Selling Everyday Outfits Details Latest Snapshot" at bounding box center [762, 45] width 1386 height 35
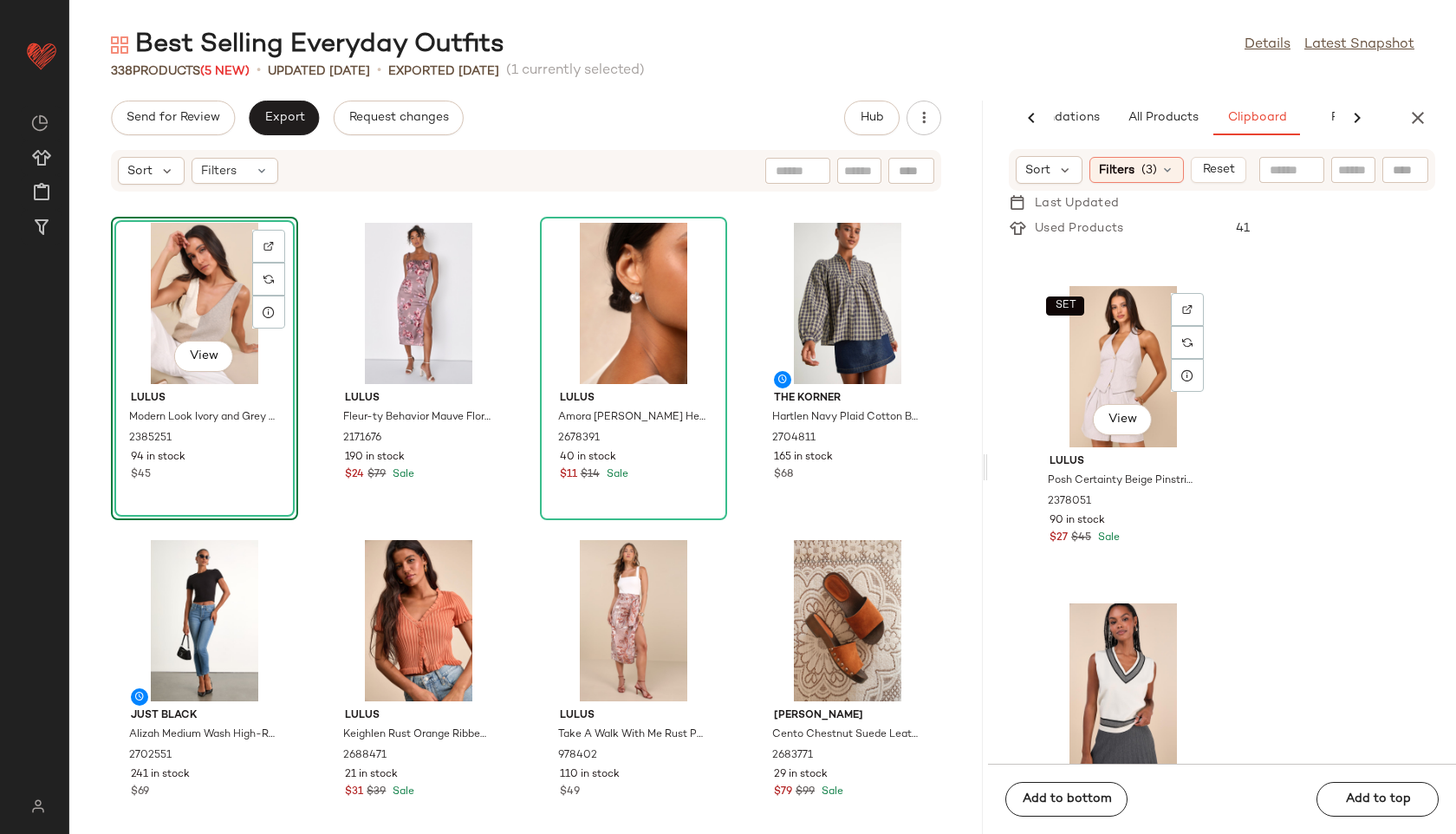
scroll to position [938, 0]
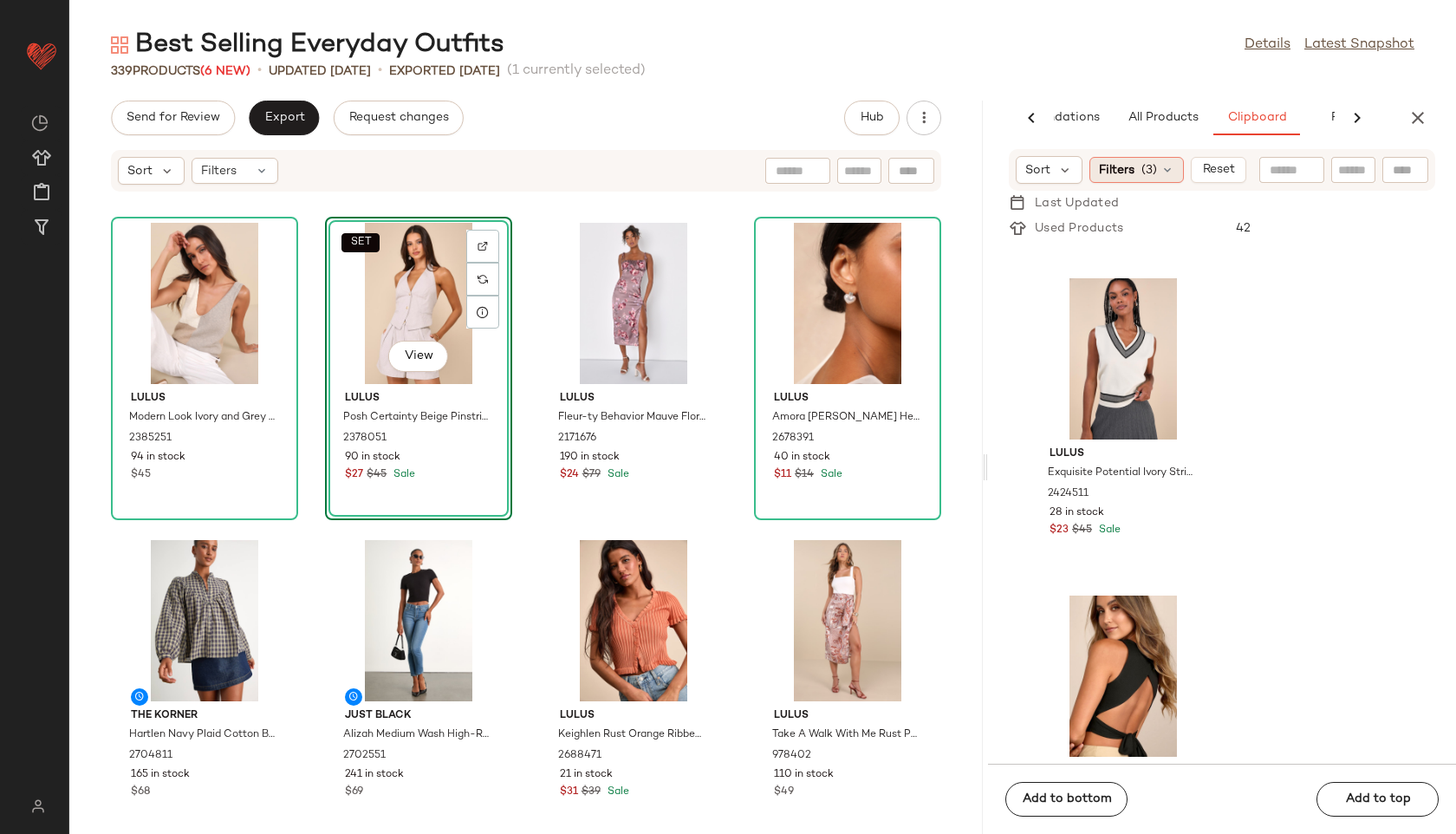
click at [1153, 171] on span "(3)" at bounding box center [1149, 170] width 16 height 18
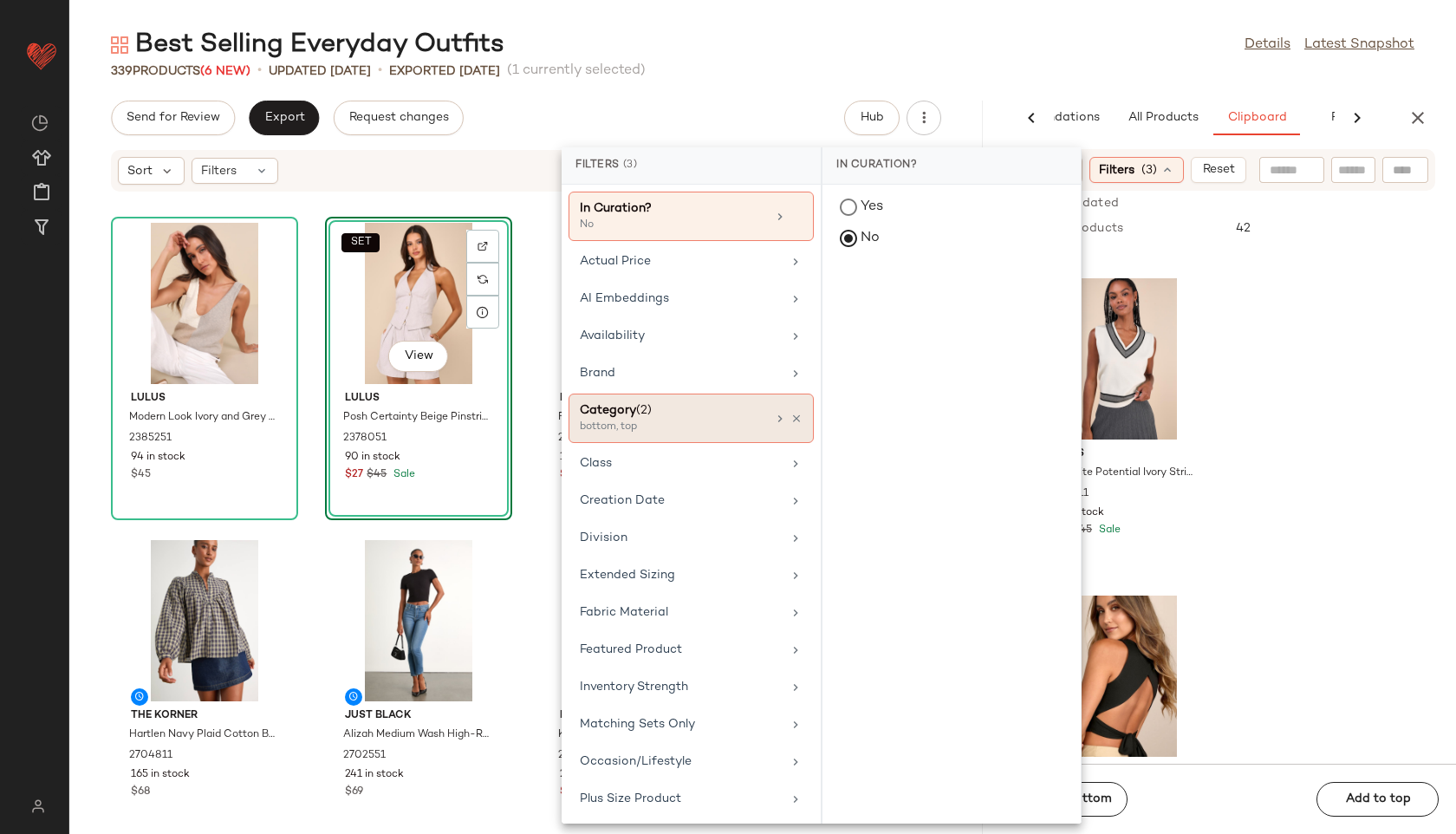
click at [662, 434] on div "bottom, top" at bounding box center [666, 427] width 173 height 16
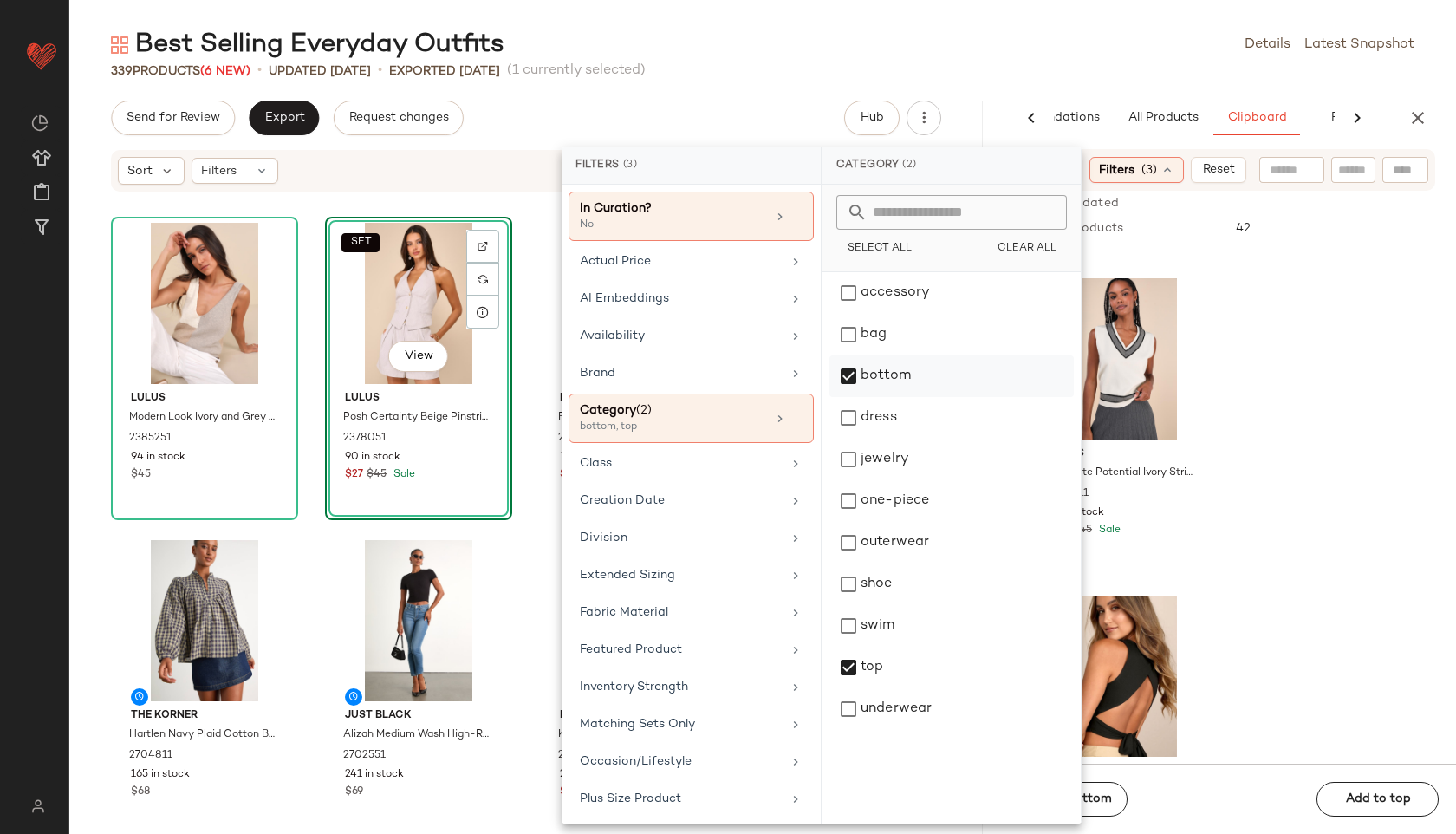
click at [889, 374] on div "bottom" at bounding box center [951, 375] width 244 height 41
click at [886, 392] on div "bottom" at bounding box center [951, 375] width 244 height 41
click at [889, 383] on div "bottom" at bounding box center [951, 375] width 244 height 41
click at [886, 419] on div "dress" at bounding box center [951, 417] width 244 height 41
click at [868, 667] on div "top" at bounding box center [951, 667] width 244 height 41
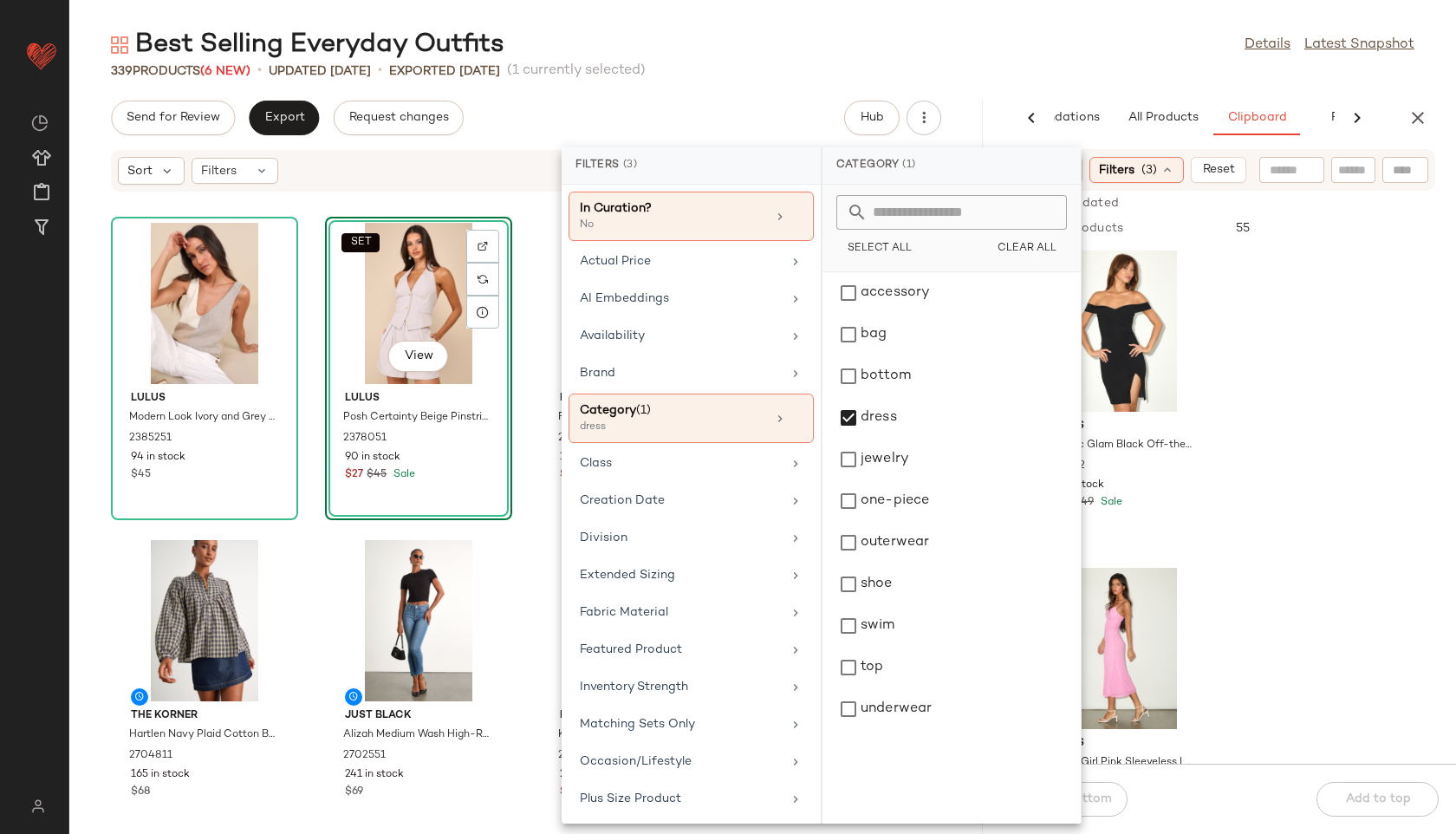
click at [980, 41] on div "Best Selling Everyday Outfits Details Latest Snapshot" at bounding box center [762, 45] width 1386 height 35
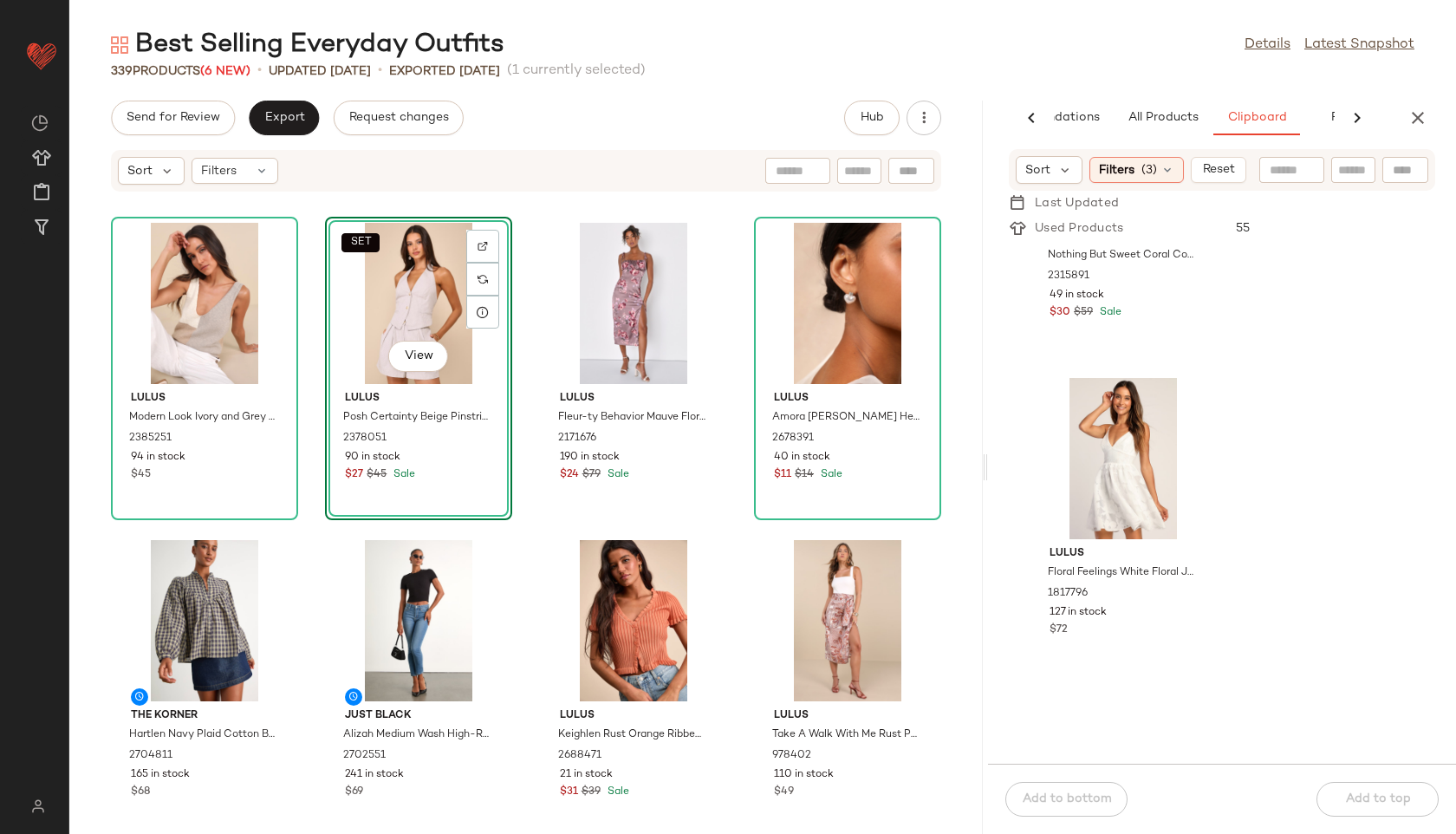
scroll to position [8455, 0]
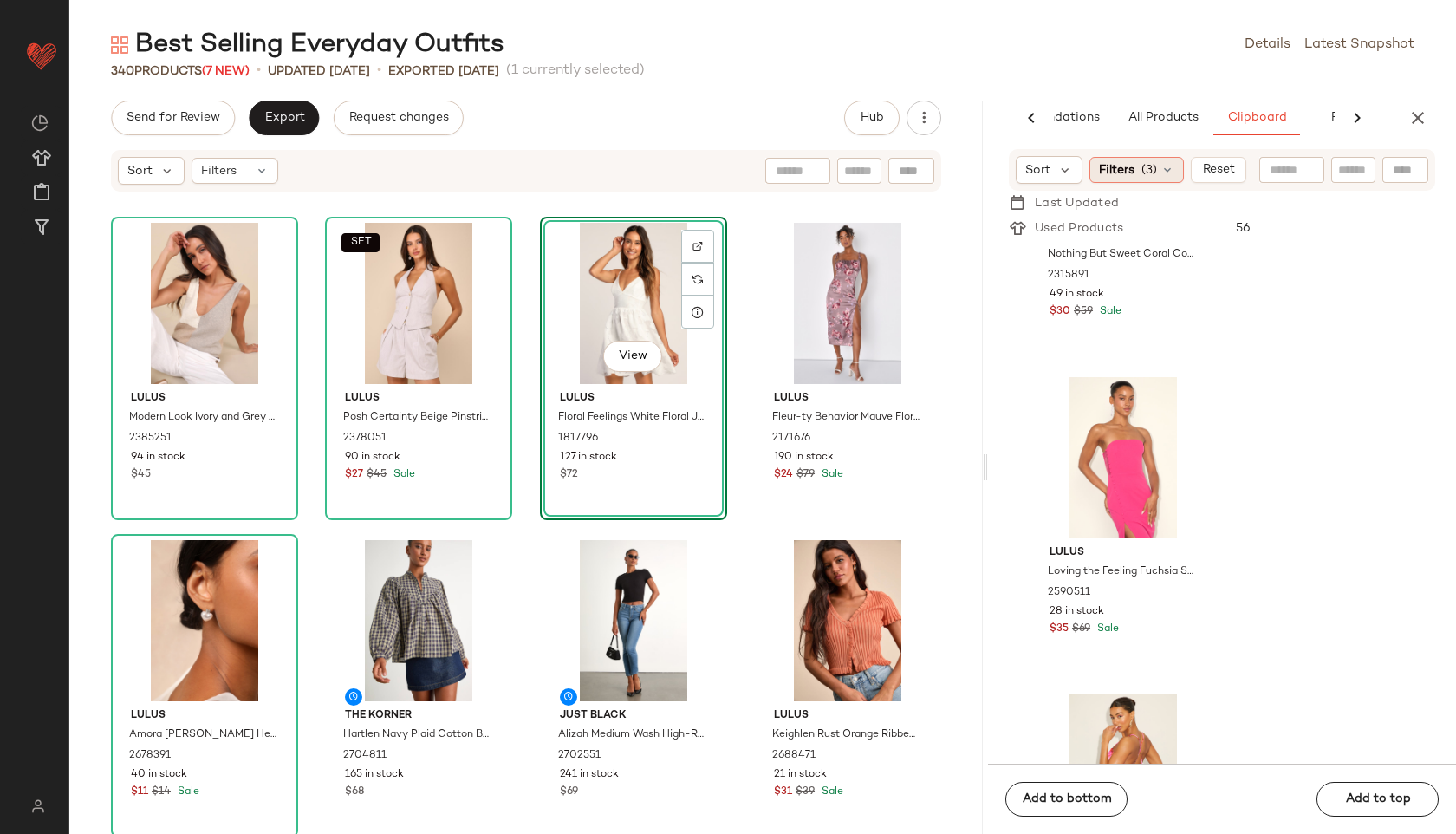
click at [1136, 170] on div "Filters (3)" at bounding box center [1136, 169] width 94 height 26
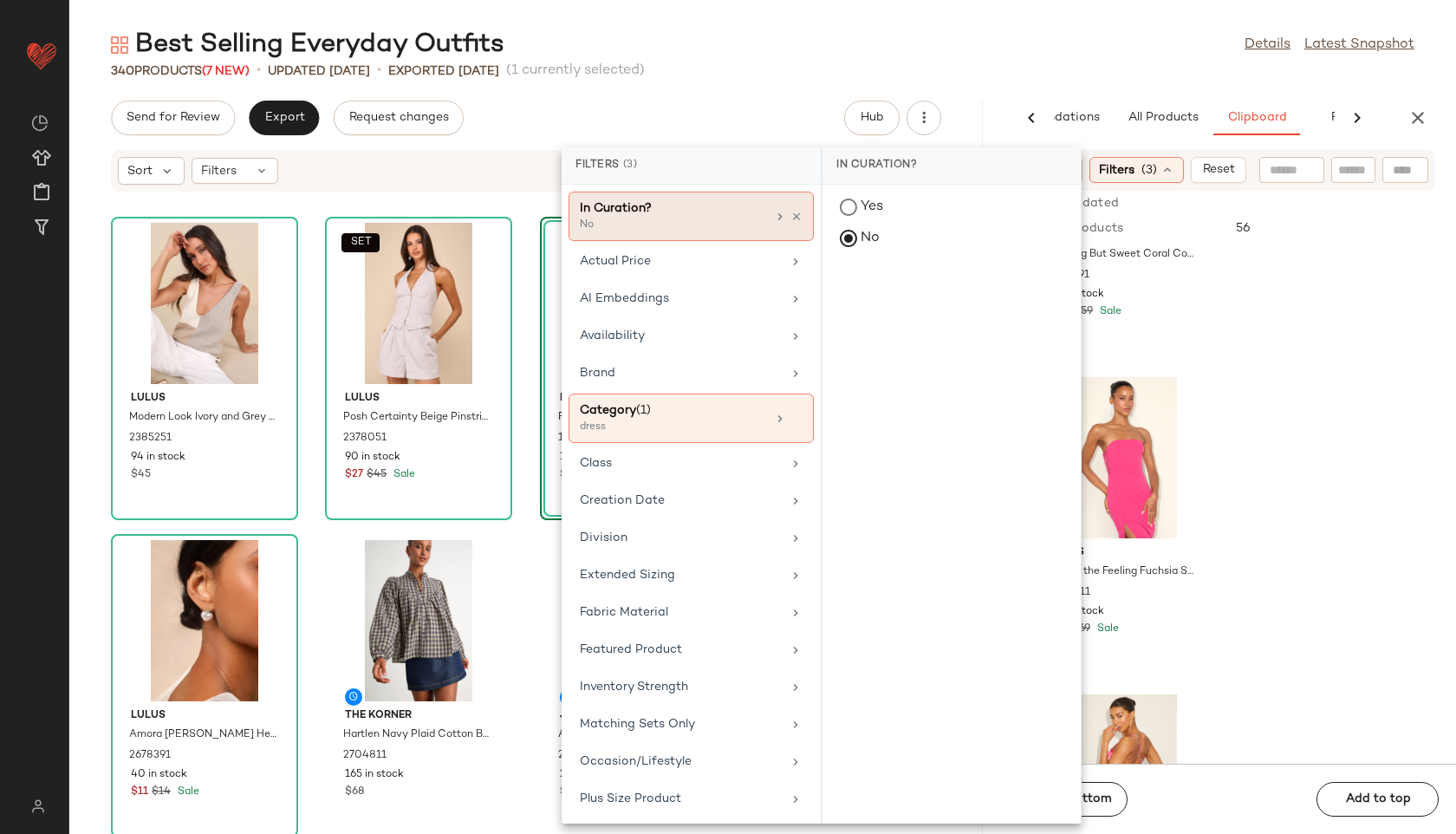
click at [709, 211] on div "In Curation?" at bounding box center [674, 209] width 187 height 18
click at [647, 404] on span "(1)" at bounding box center [643, 407] width 15 height 13
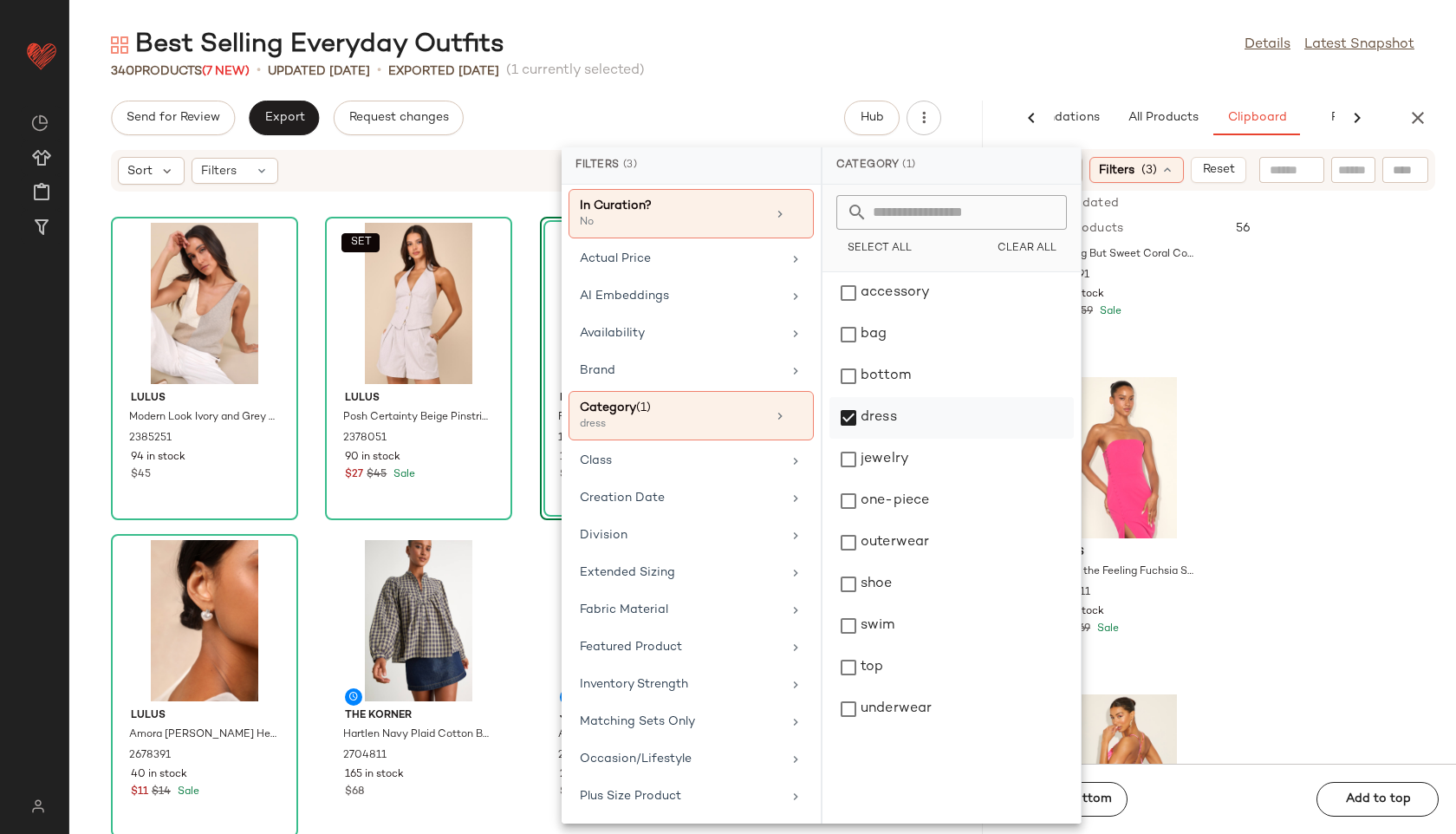
click at [871, 412] on div "dress" at bounding box center [951, 417] width 244 height 41
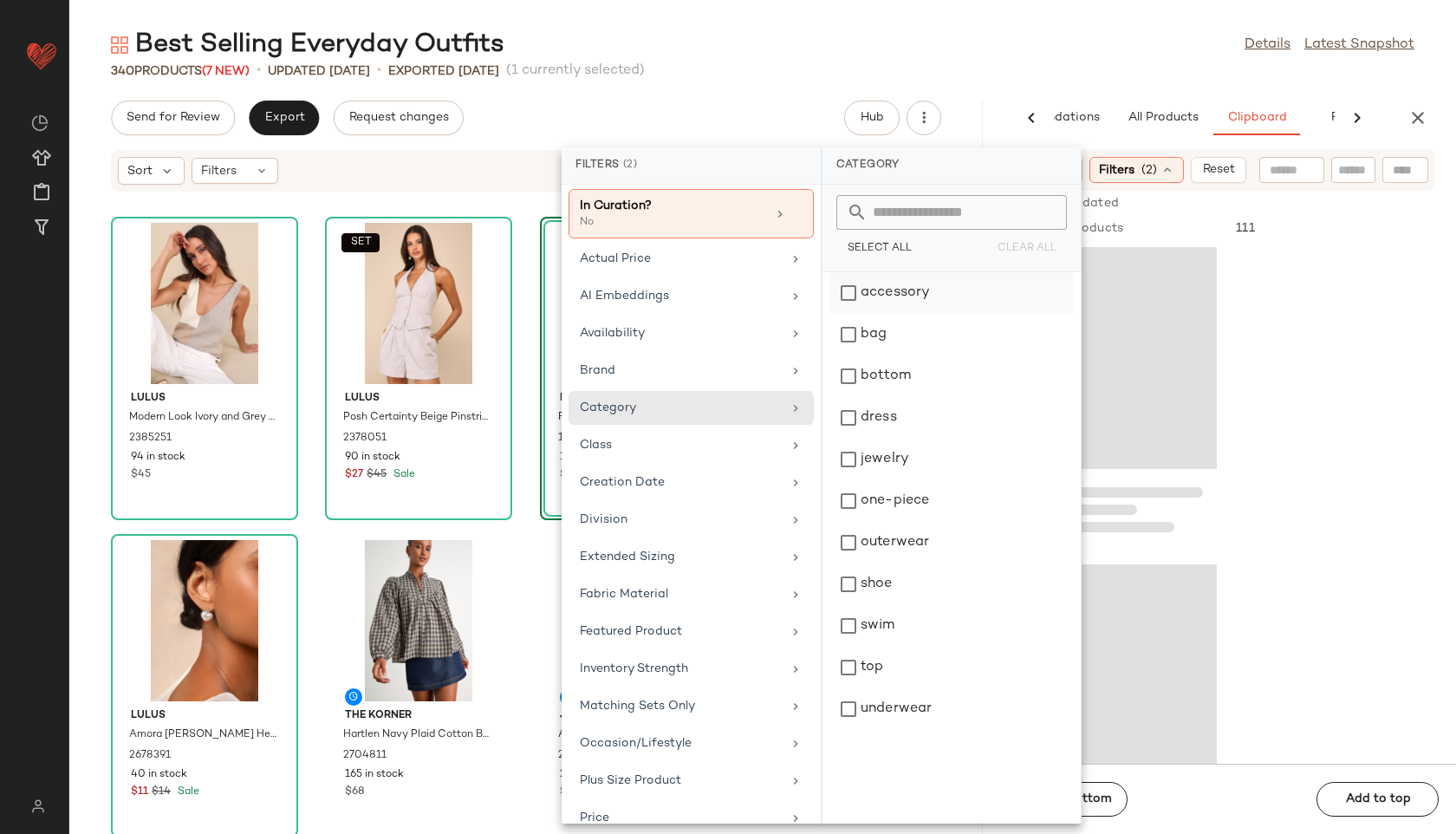
click at [902, 288] on div "accessory" at bounding box center [951, 292] width 244 height 41
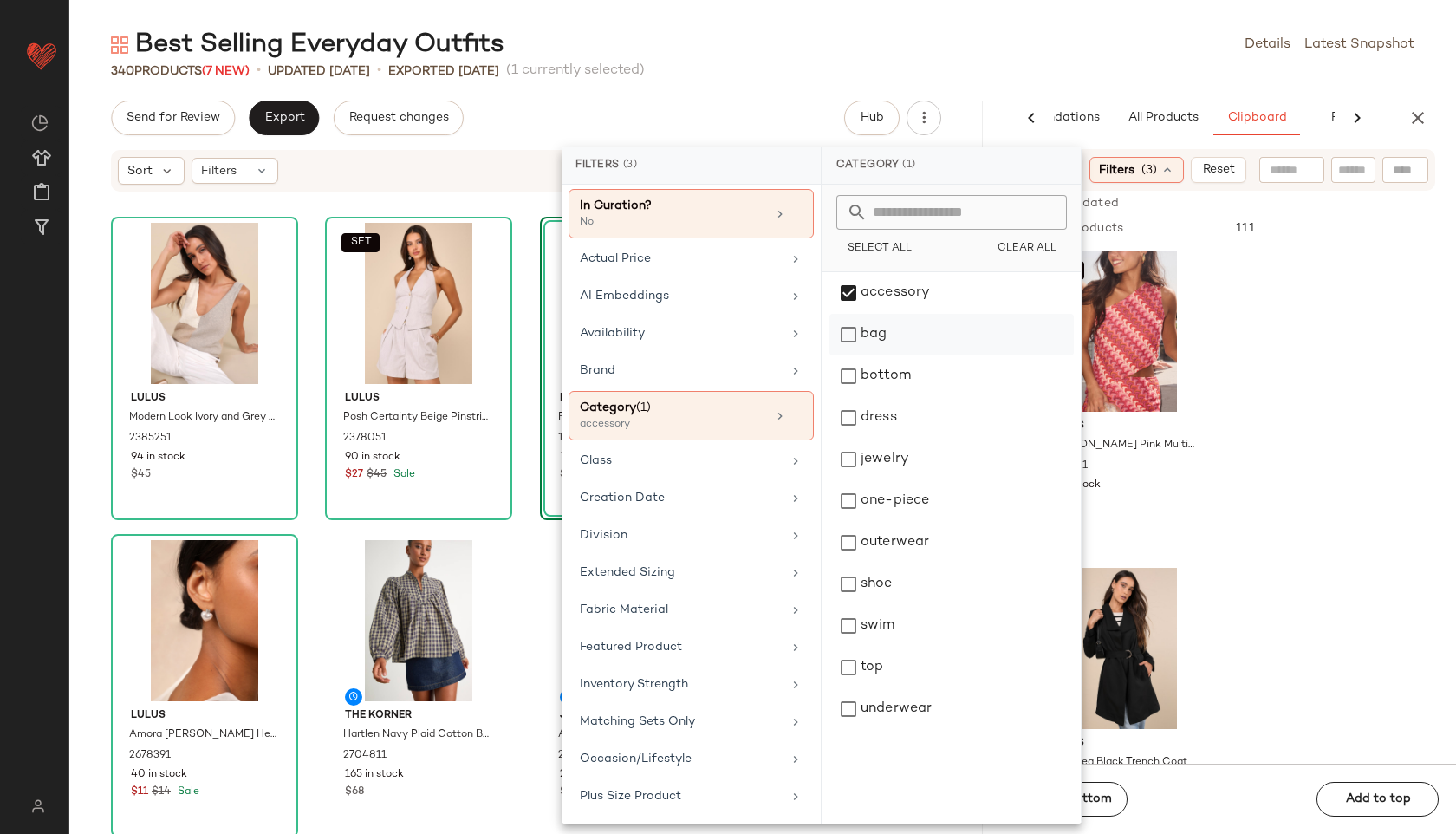
click at [871, 342] on div "bag" at bounding box center [951, 334] width 244 height 41
click at [879, 456] on div "jewelry" at bounding box center [951, 459] width 244 height 41
click at [874, 588] on div "shoe" at bounding box center [951, 584] width 244 height 41
click at [942, 85] on div "Best Selling Everyday Outfits Details Latest Snapshot 340 Products (7 New) • up…" at bounding box center [762, 430] width 1386 height 807
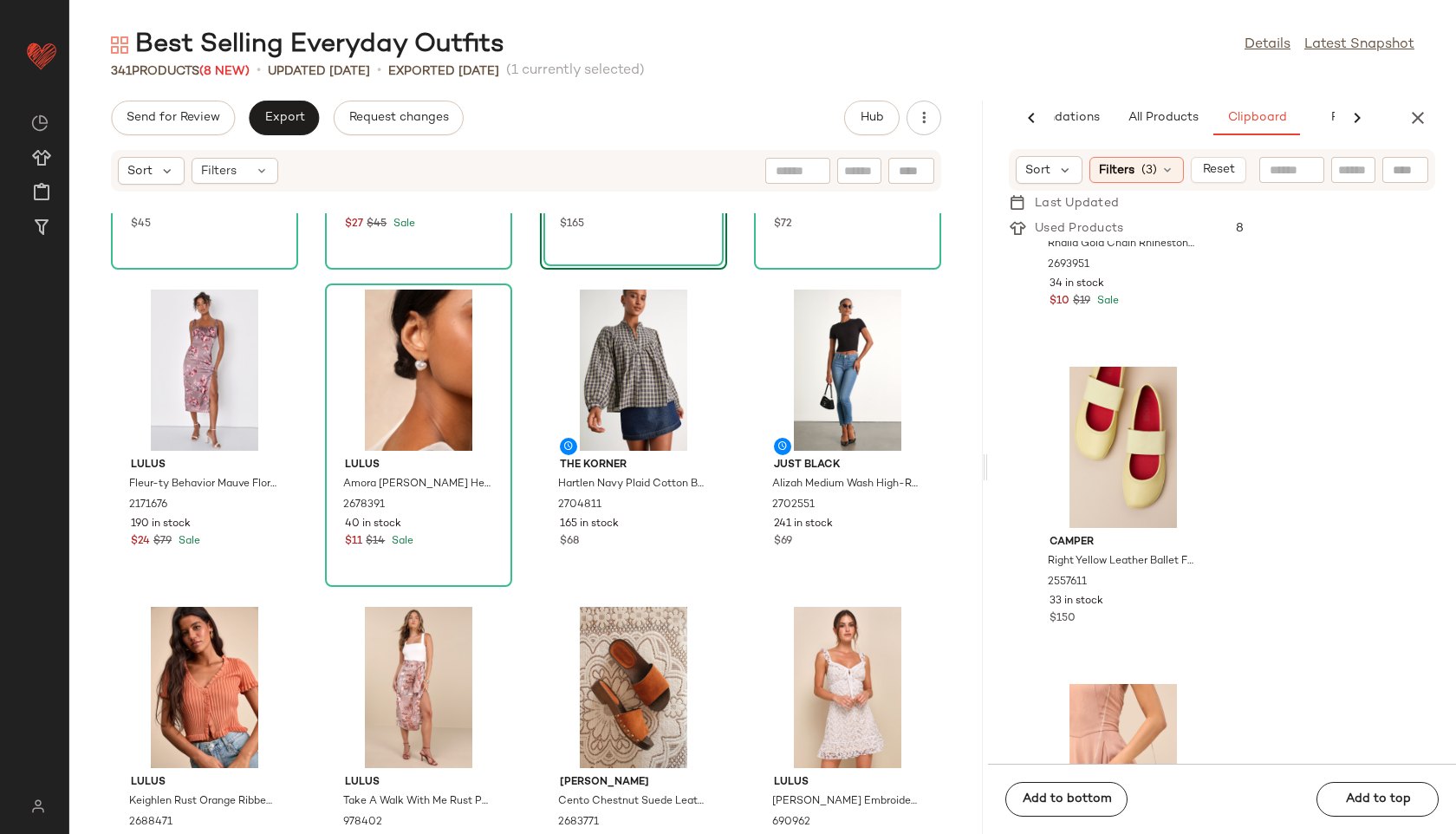
scroll to position [250, 0]
click at [286, 106] on button "Export" at bounding box center [284, 118] width 70 height 35
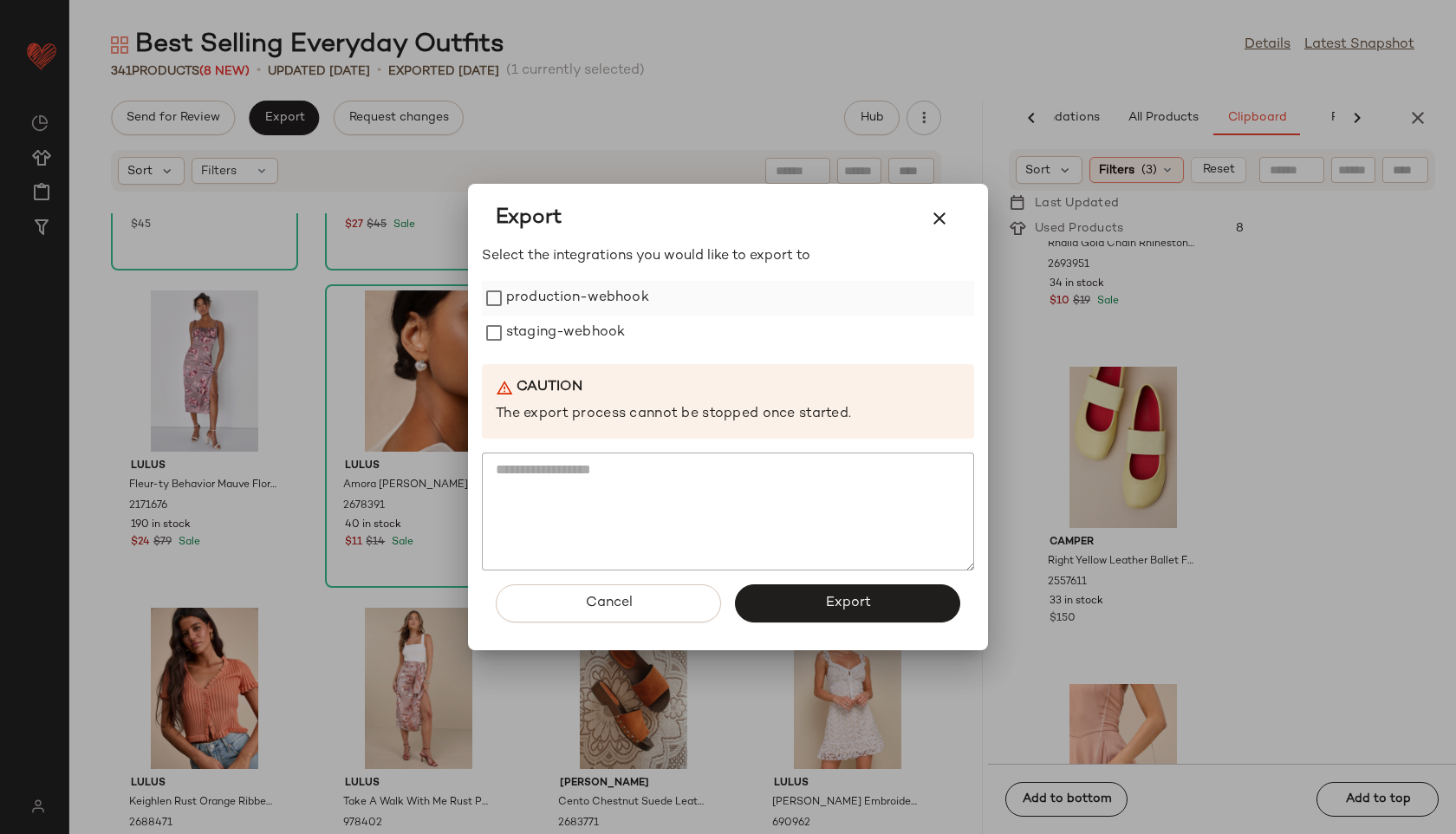
click at [556, 300] on label "production-webhook" at bounding box center [577, 298] width 143 height 35
click at [556, 341] on label "staging-webhook" at bounding box center [566, 333] width 119 height 35
click at [822, 610] on button "Export" at bounding box center [847, 603] width 225 height 38
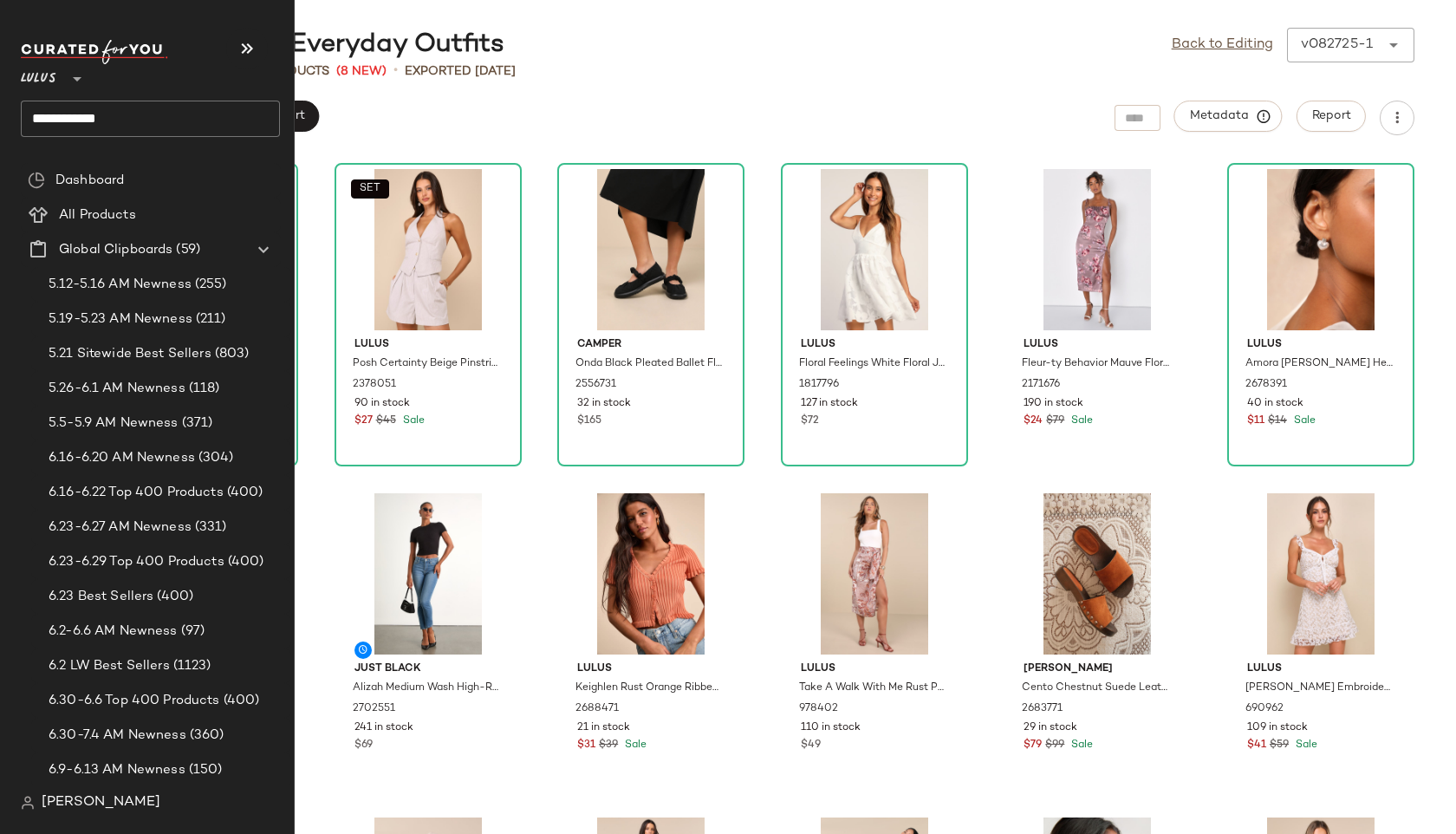
click at [148, 115] on input "**********" at bounding box center [150, 119] width 259 height 37
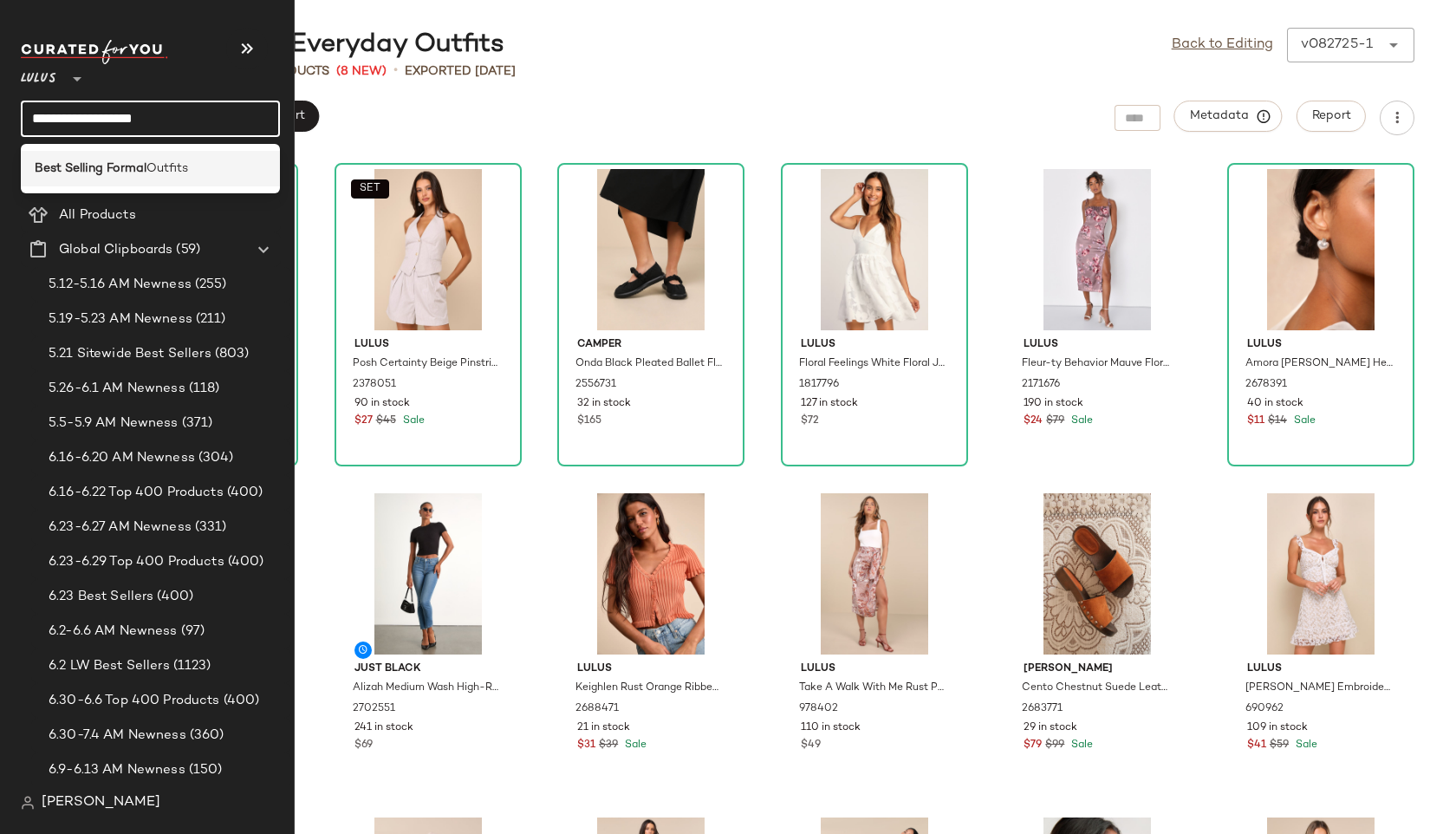
click at [166, 172] on span "Outfits" at bounding box center [167, 168] width 41 height 18
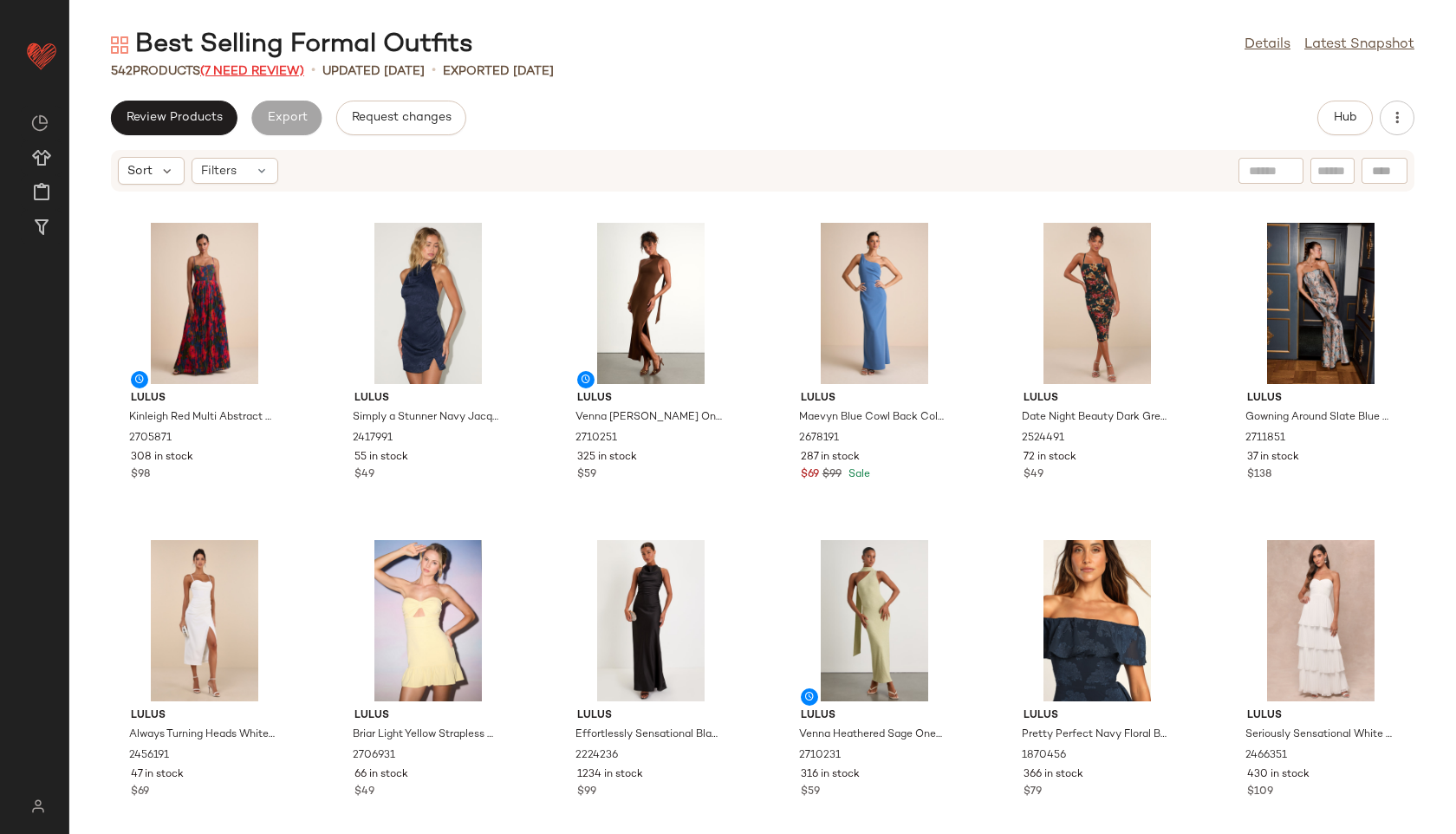
click at [269, 70] on span "(7 Need Review)" at bounding box center [253, 71] width 104 height 13
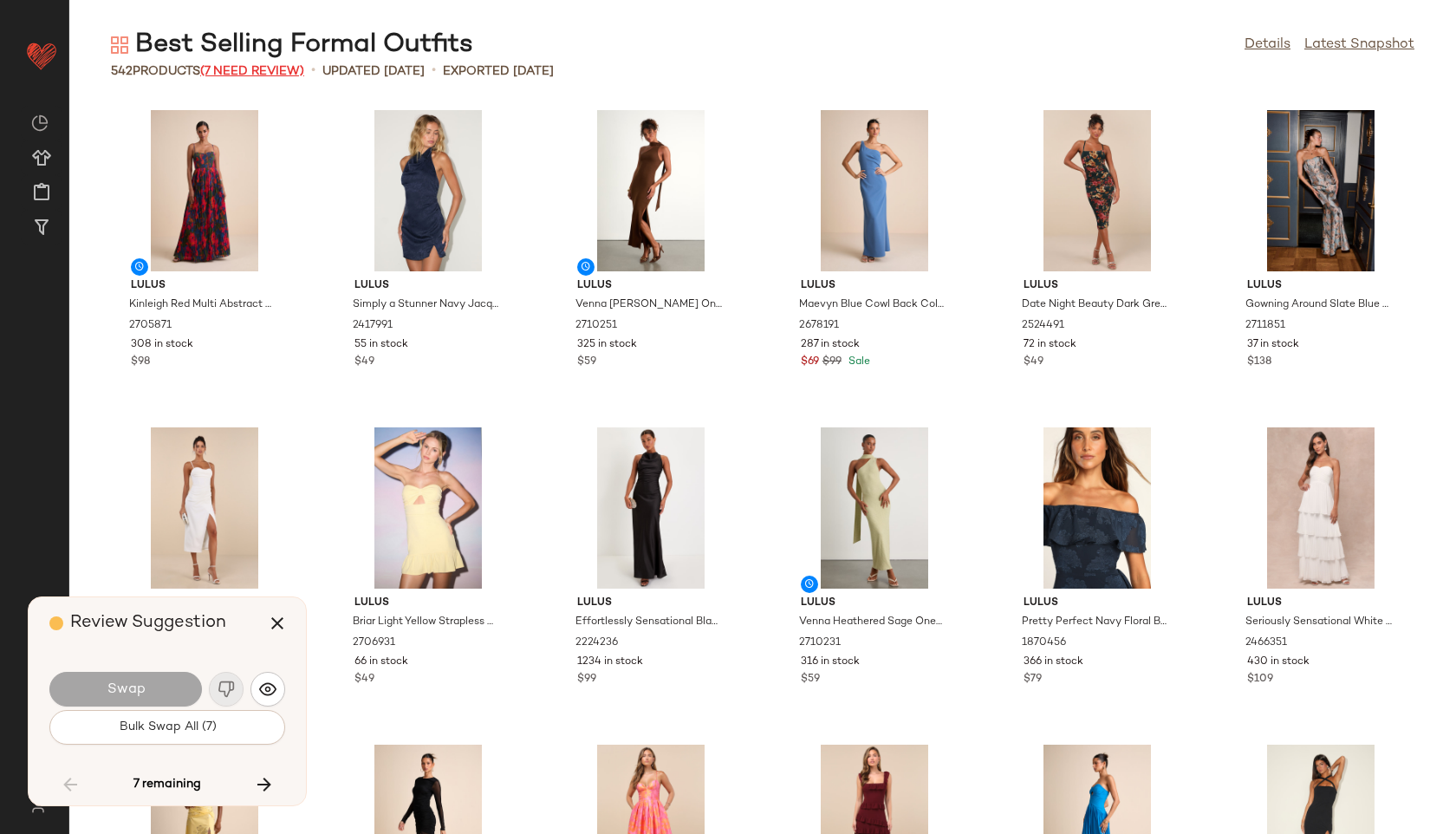
scroll to position [23482, 0]
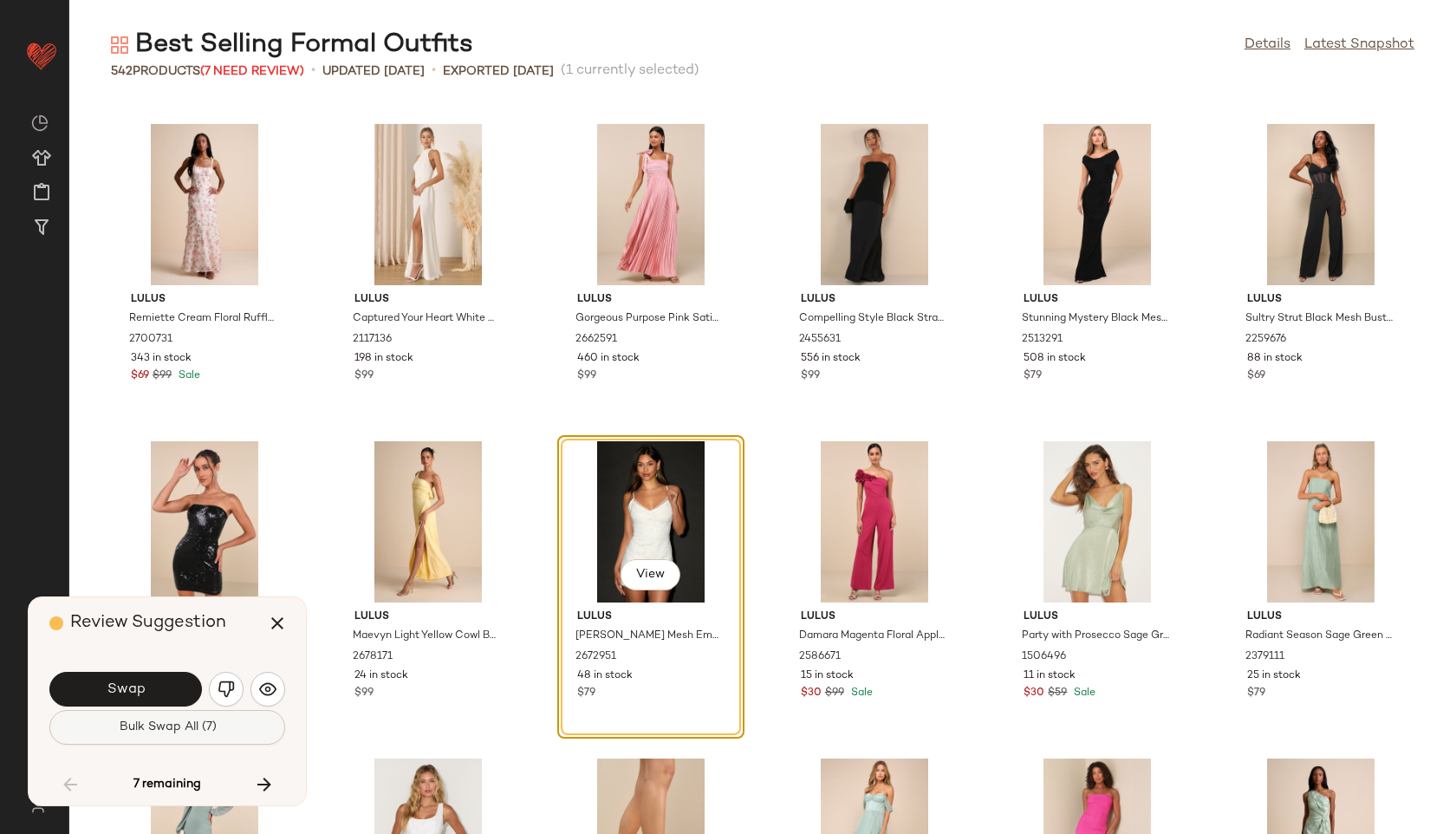
click at [153, 734] on button "Bulk Swap All (7)" at bounding box center [167, 728] width 236 height 35
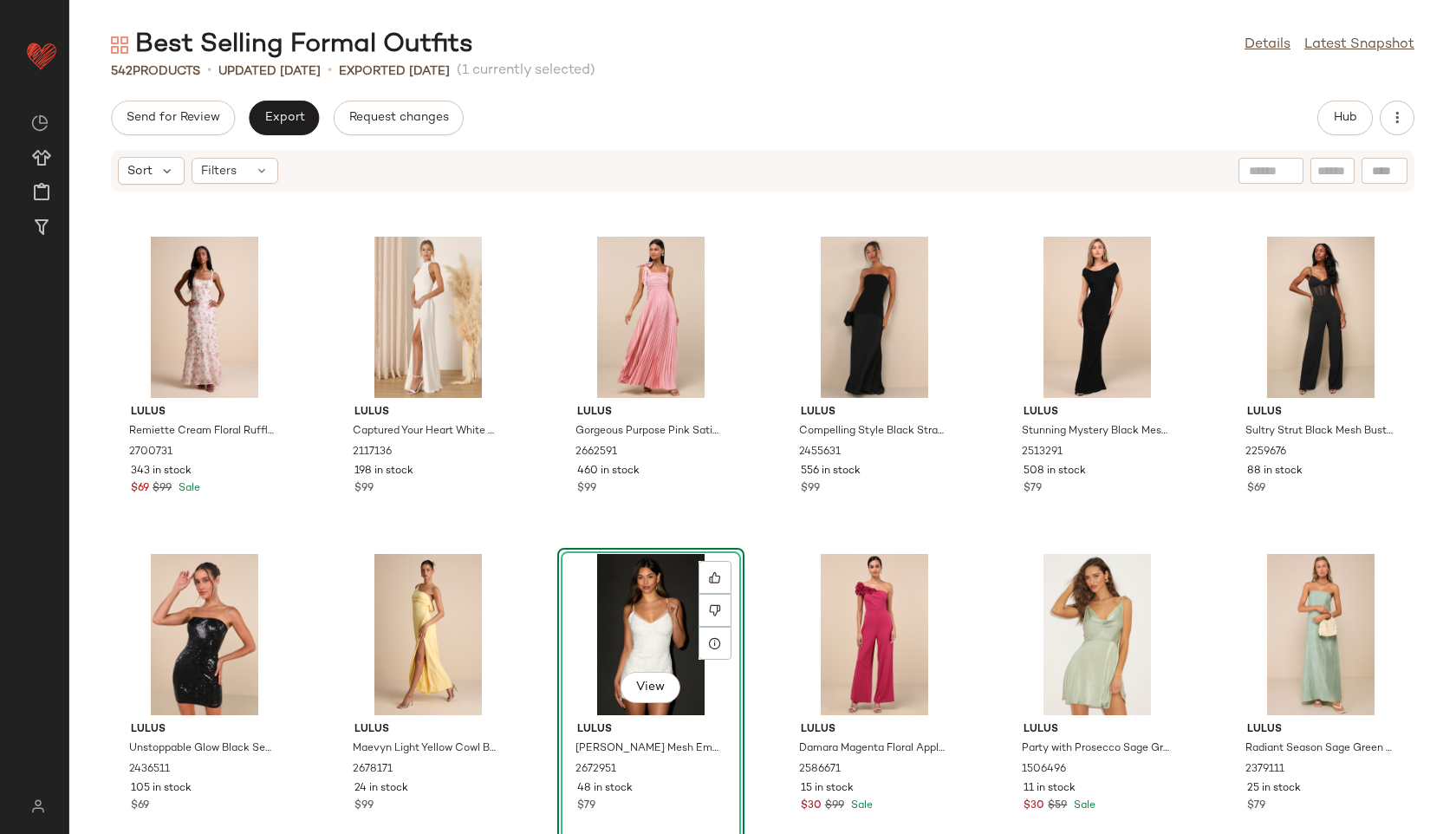
click at [1357, 98] on div "Best Selling Formal Outfits Details Latest Snapshot 542 Products • updated [DAT…" at bounding box center [762, 430] width 1386 height 807
click at [1352, 117] on span "Hub" at bounding box center [1345, 117] width 25 height 14
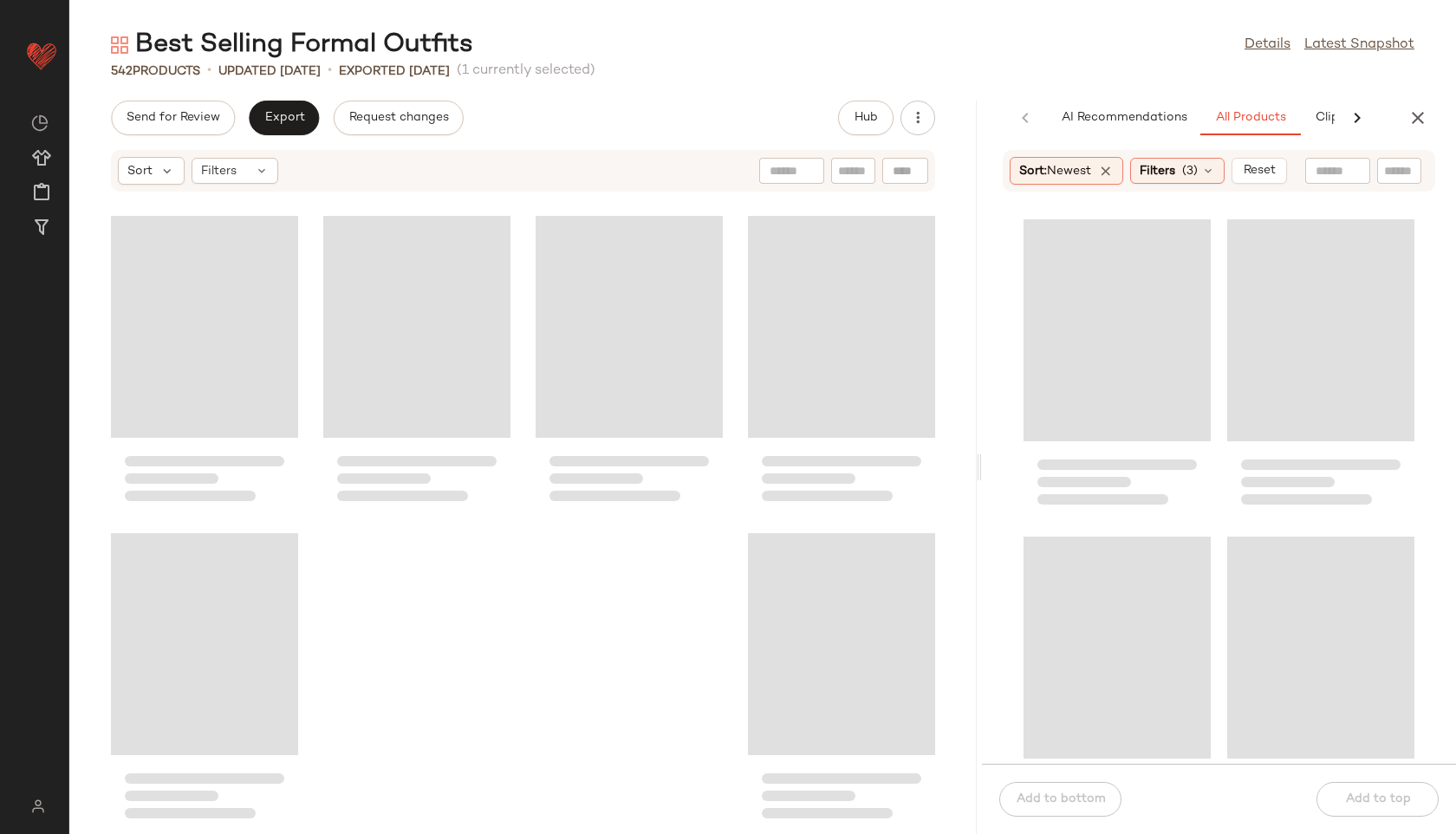
scroll to position [34589, 0]
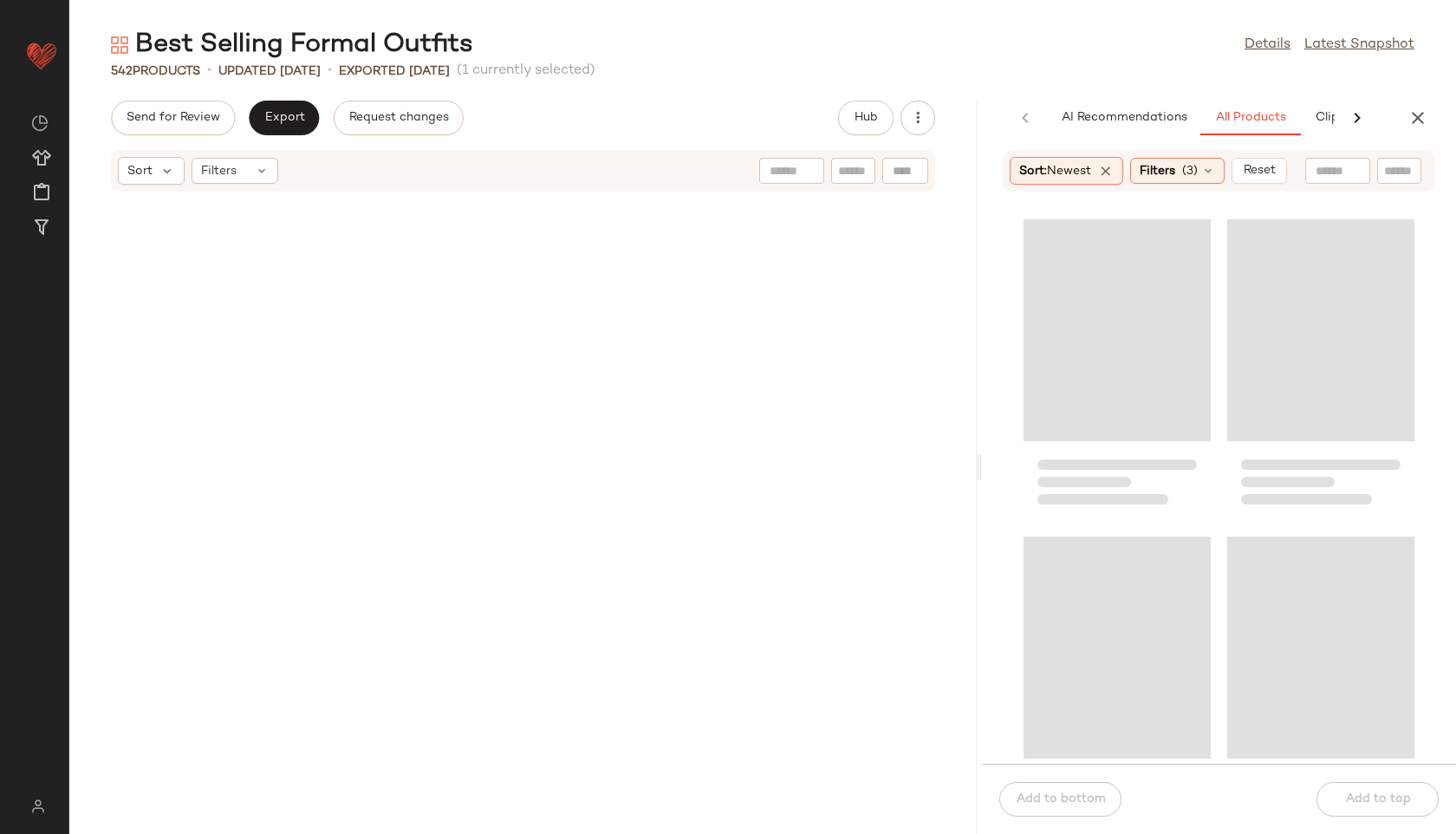
drag, startPoint x: 761, startPoint y: 468, endPoint x: 1304, endPoint y: 465, distance: 543.0
click at [1304, 465] on div "Best Selling Formal Outfits Details Latest Snapshot 542 Products • updated [DAT…" at bounding box center [762, 430] width 1386 height 807
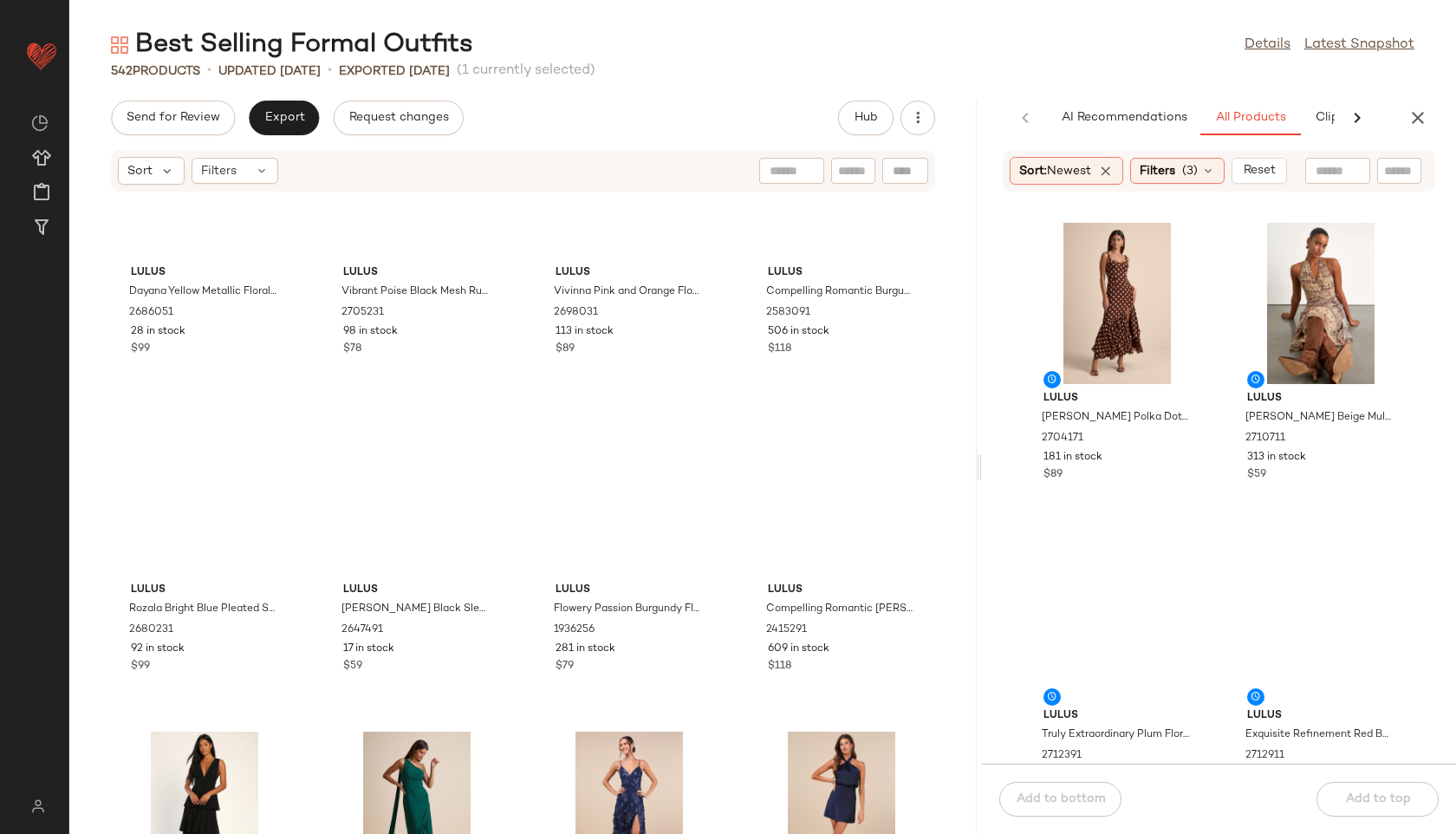
scroll to position [0, 0]
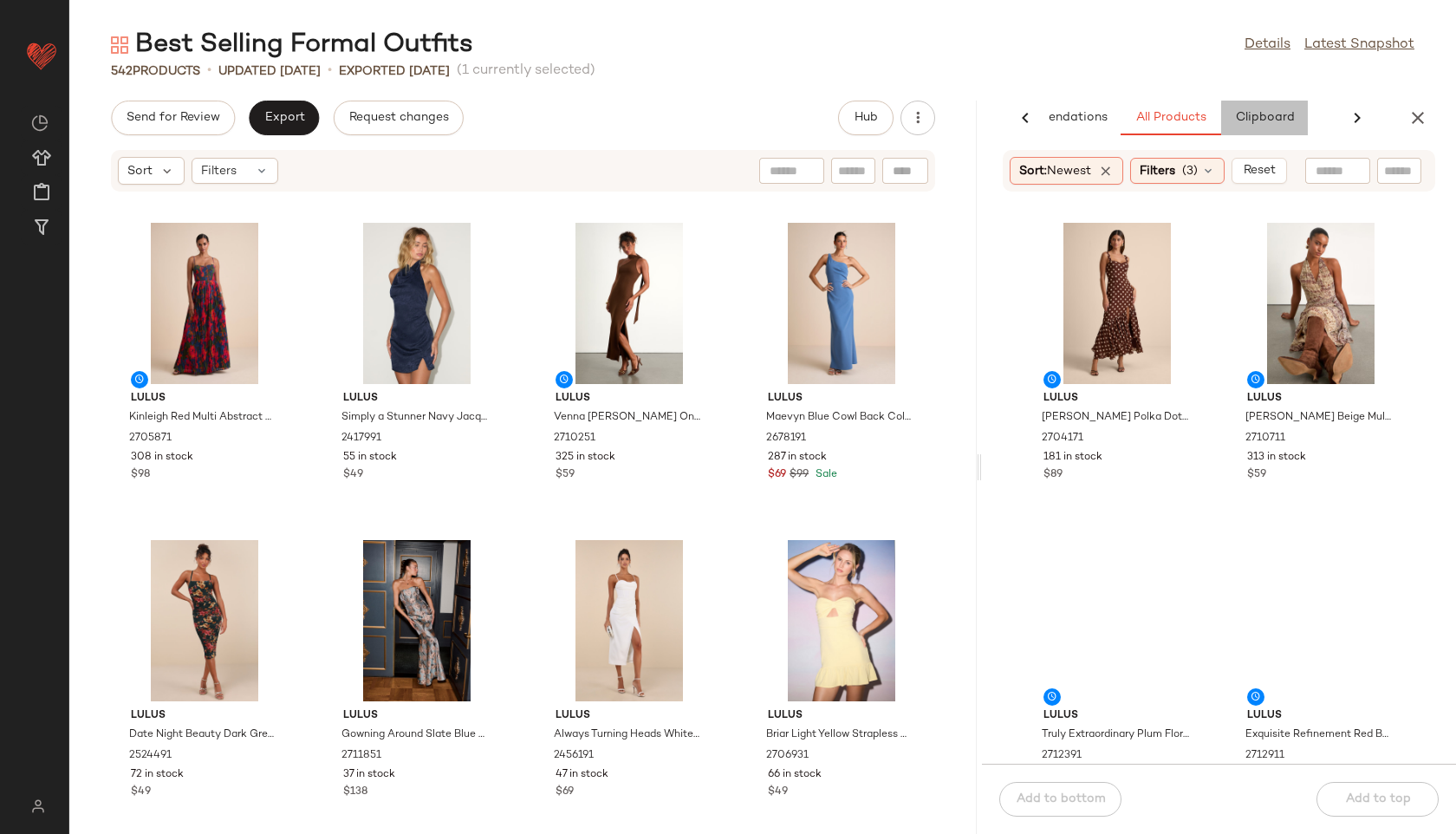
click at [1325, 112] on div "AI Recommendations All Products Clipboard Report" at bounding box center [1188, 118] width 440 height 35
click at [1267, 119] on span "Clipboard" at bounding box center [1256, 117] width 59 height 14
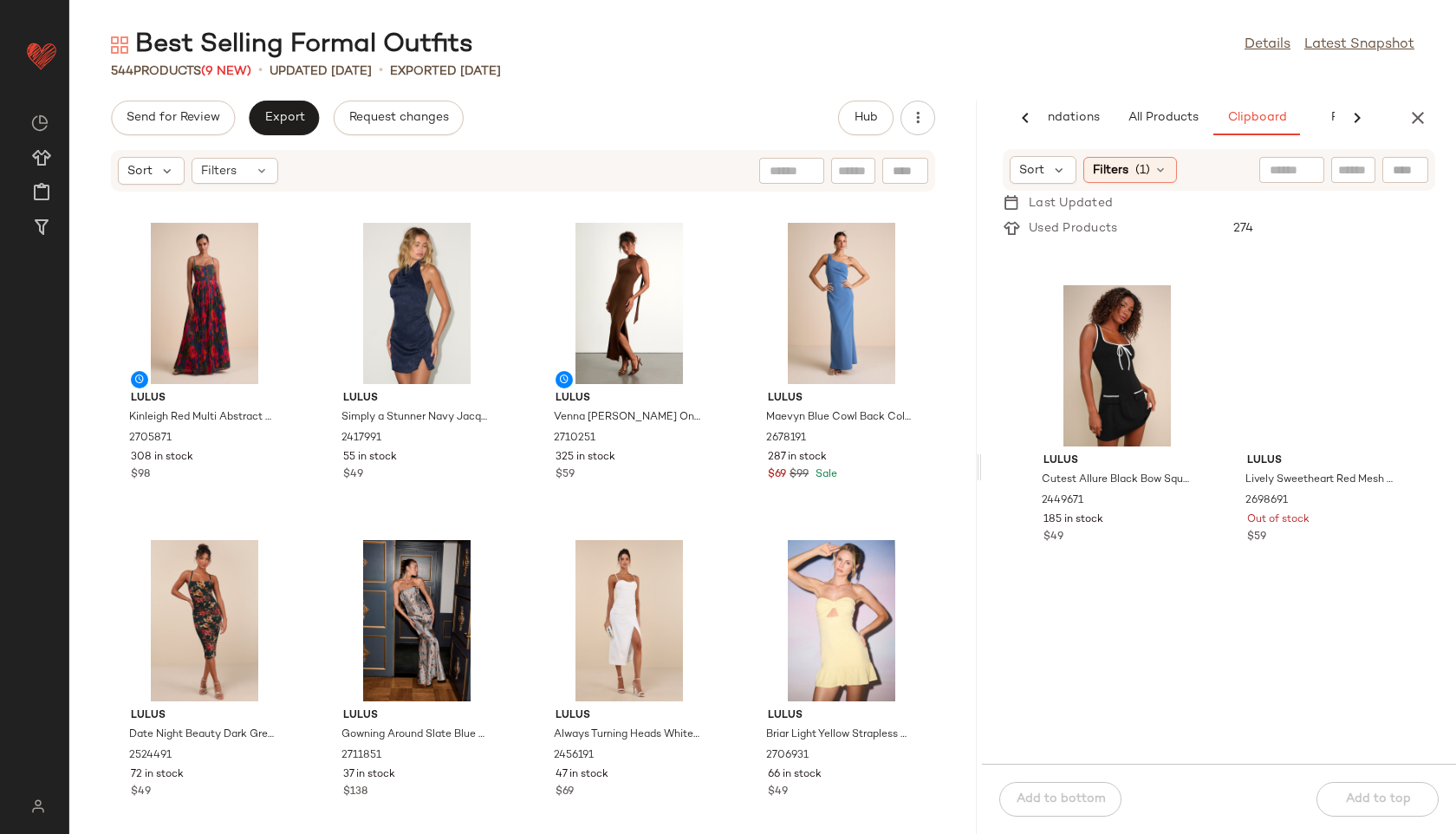
scroll to position [5055, 0]
click at [1305, 109] on span "View" at bounding box center [1320, 102] width 29 height 14
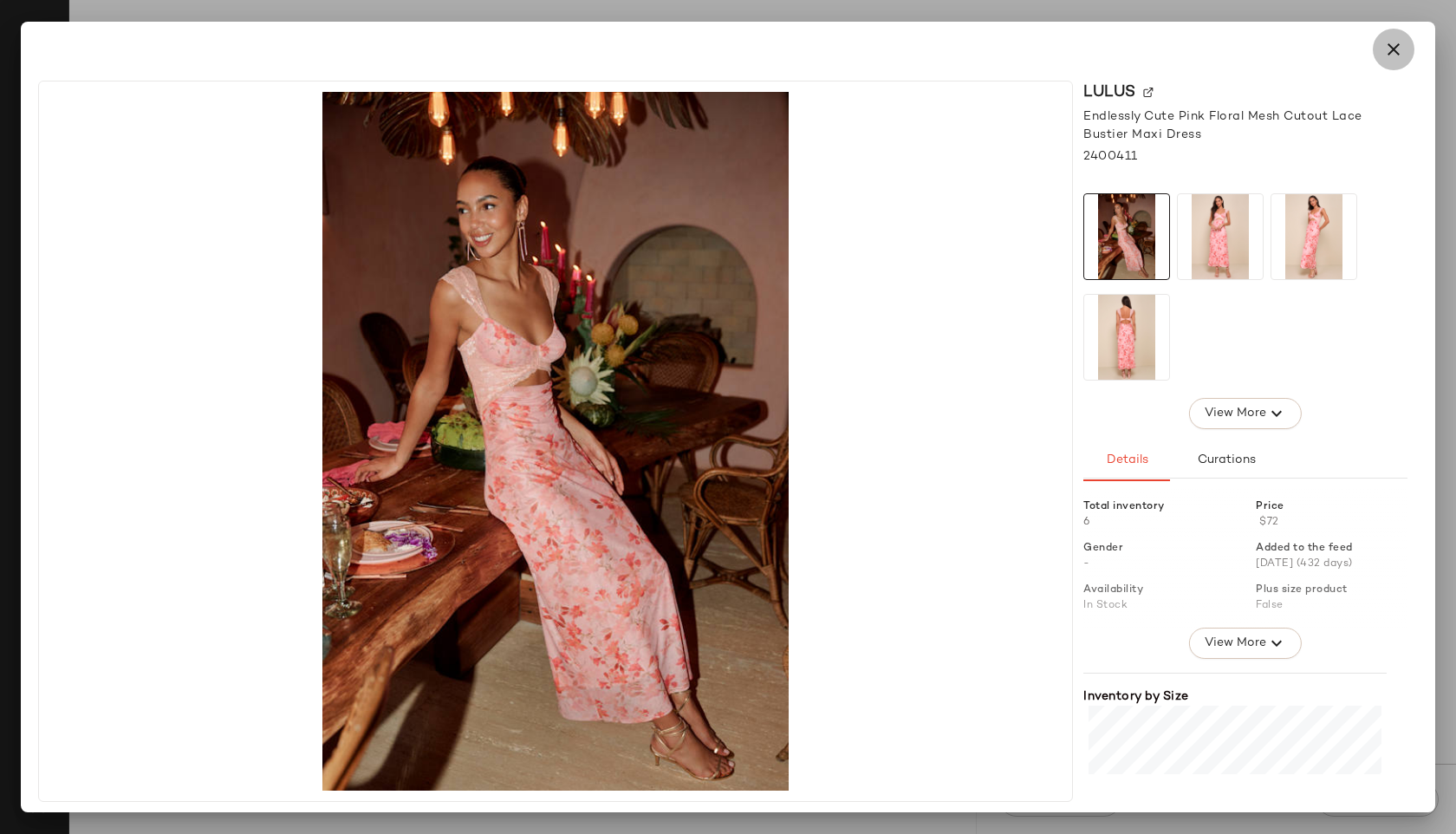
click at [1387, 45] on icon "button" at bounding box center [1394, 49] width 21 height 21
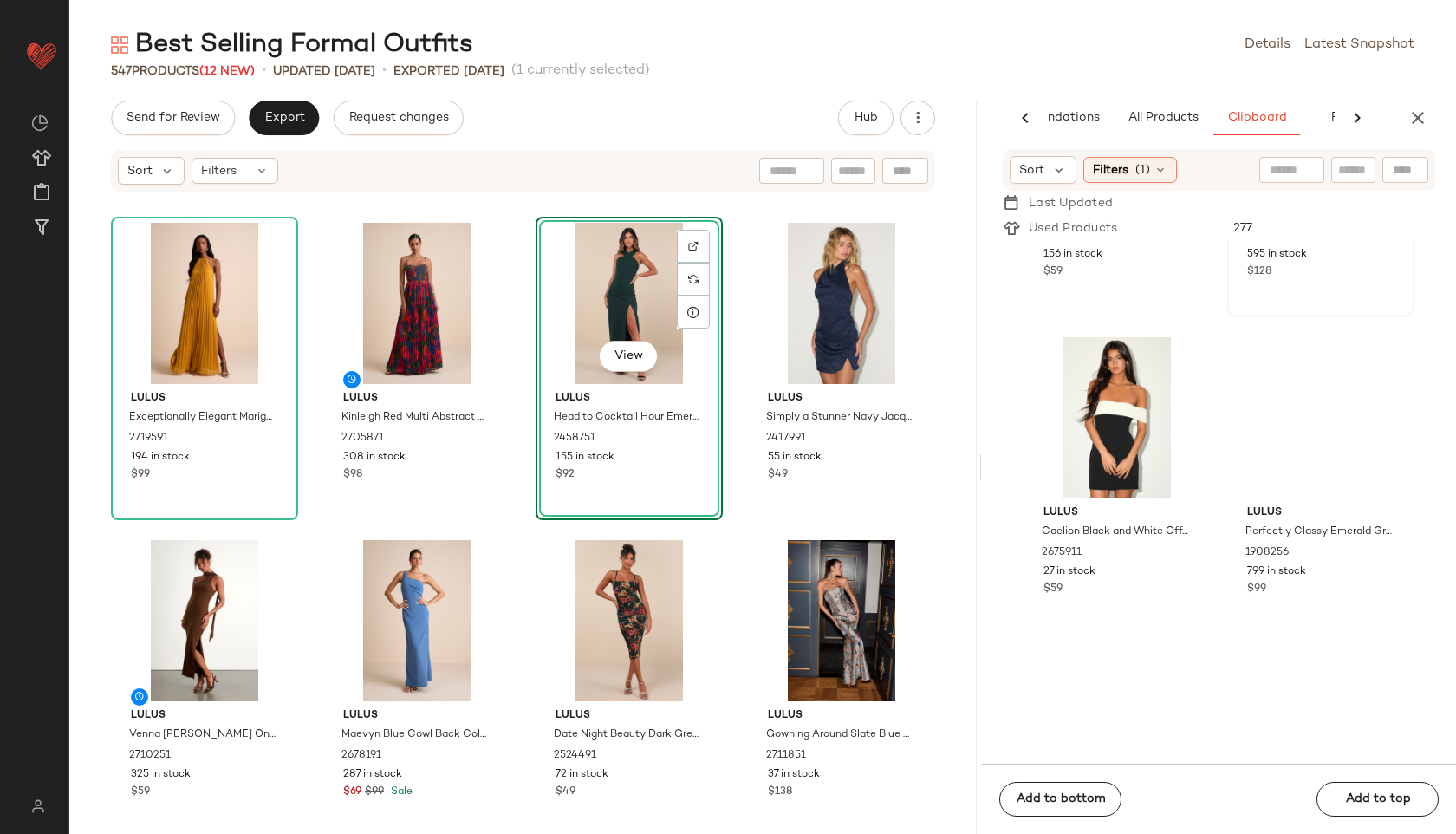
scroll to position [12622, 0]
click at [1290, 168] on button "View" at bounding box center [1320, 152] width 59 height 31
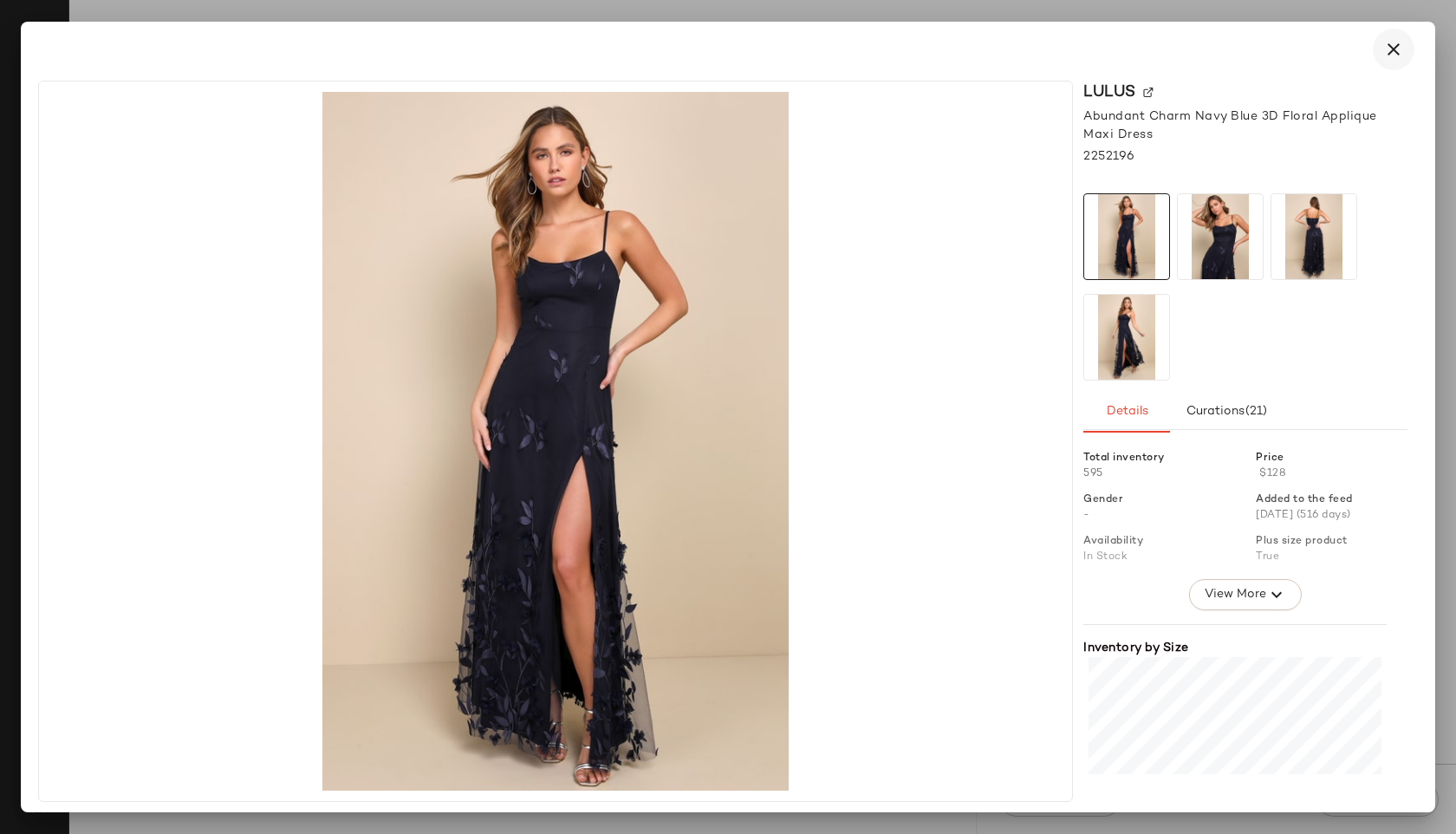
click at [1396, 60] on button "button" at bounding box center [1393, 49] width 41 height 41
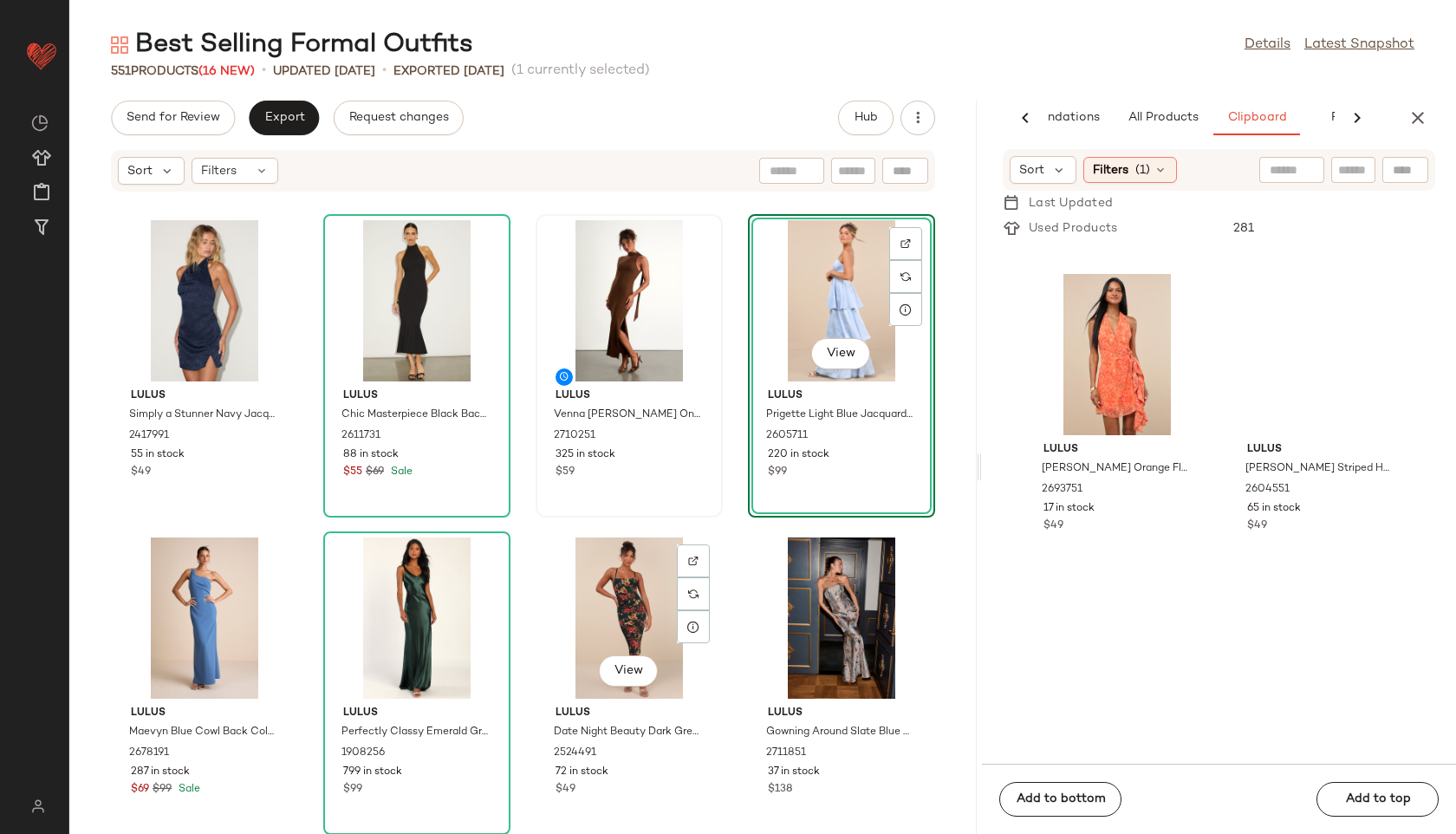
scroll to position [314, 0]
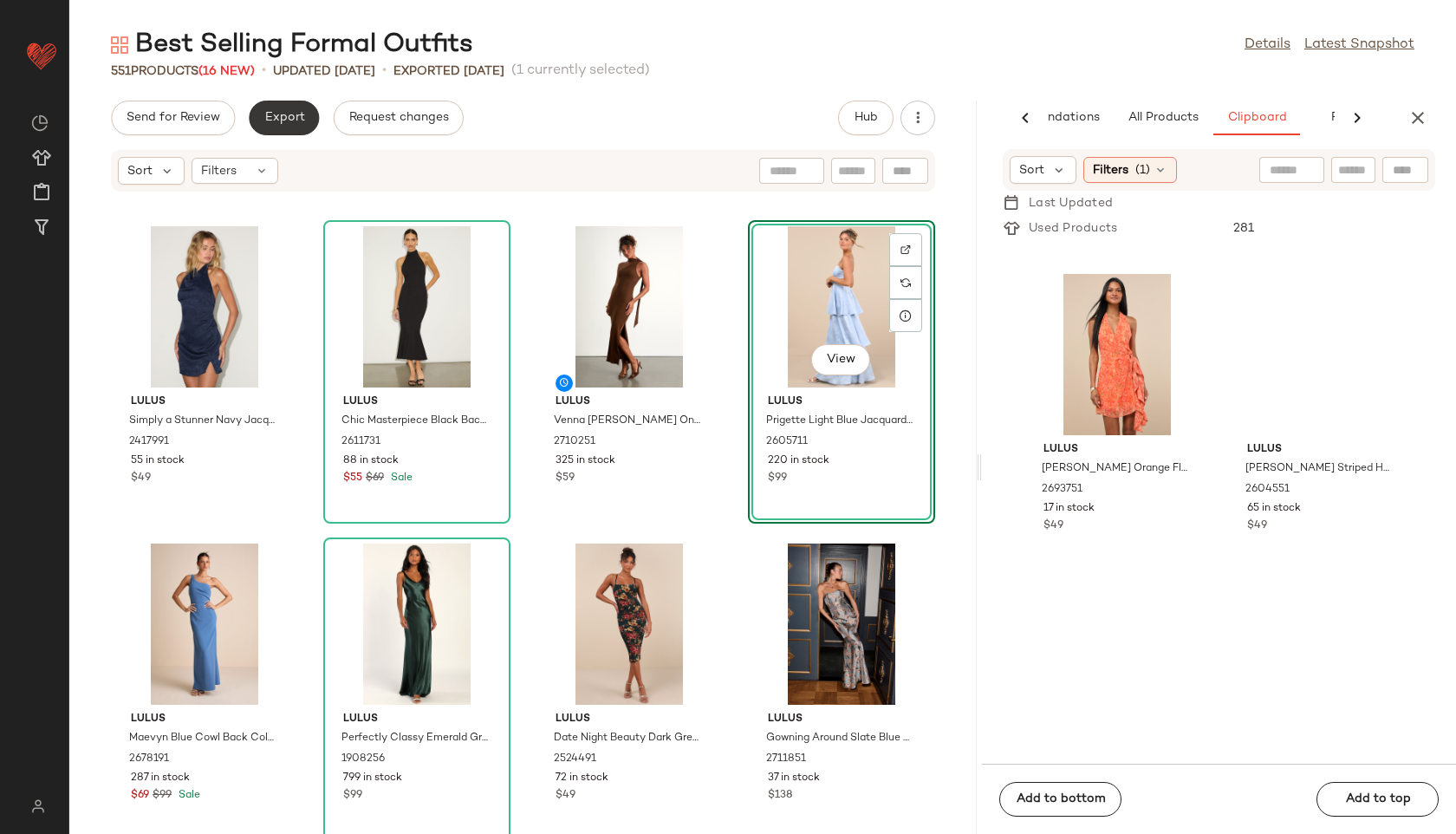
click at [303, 103] on button "Export" at bounding box center [284, 118] width 70 height 35
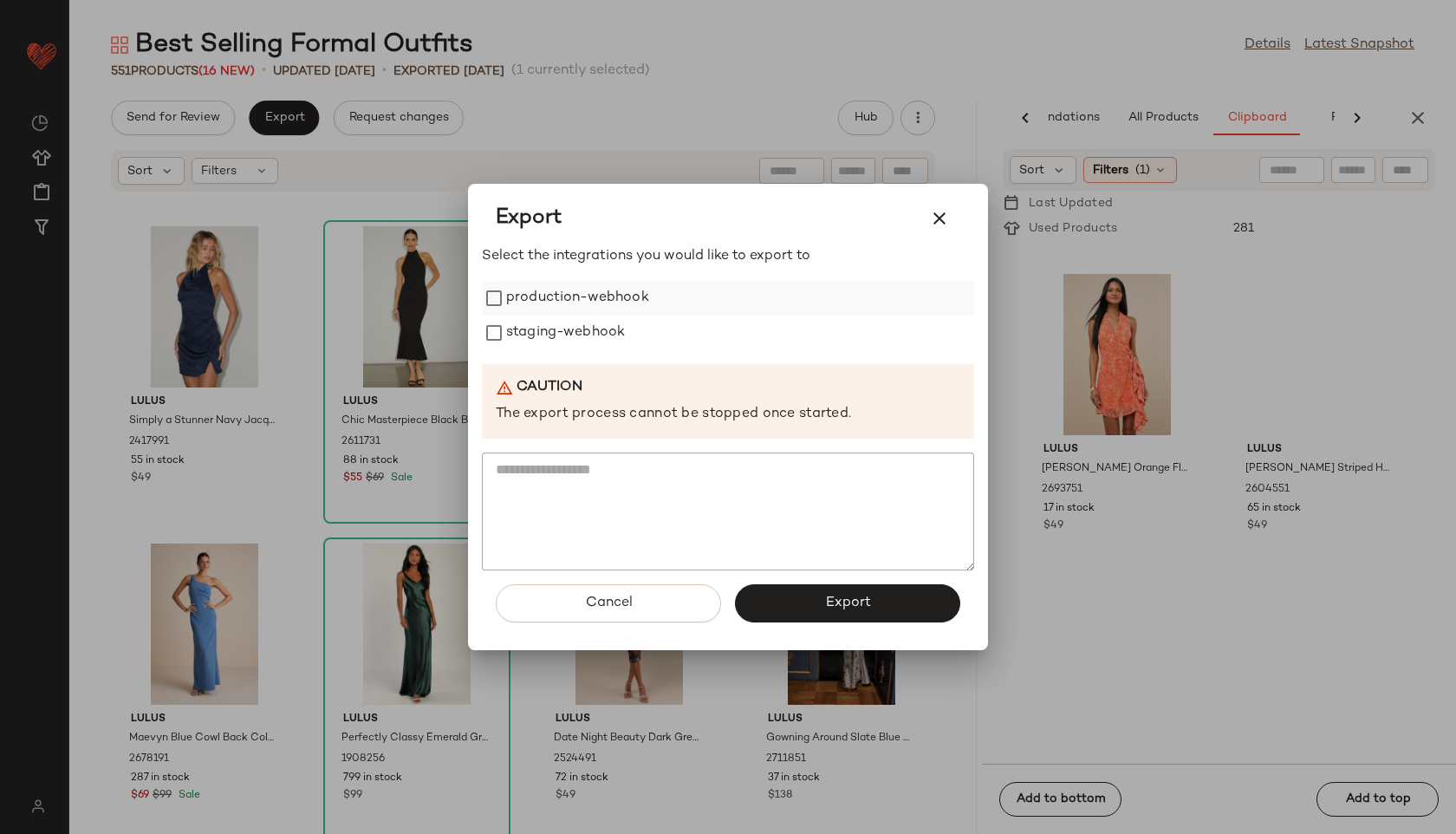
click at [521, 293] on label "production-webhook" at bounding box center [577, 298] width 143 height 35
click at [523, 334] on label "staging-webhook" at bounding box center [566, 333] width 119 height 35
click at [832, 600] on span "Export" at bounding box center [847, 603] width 46 height 16
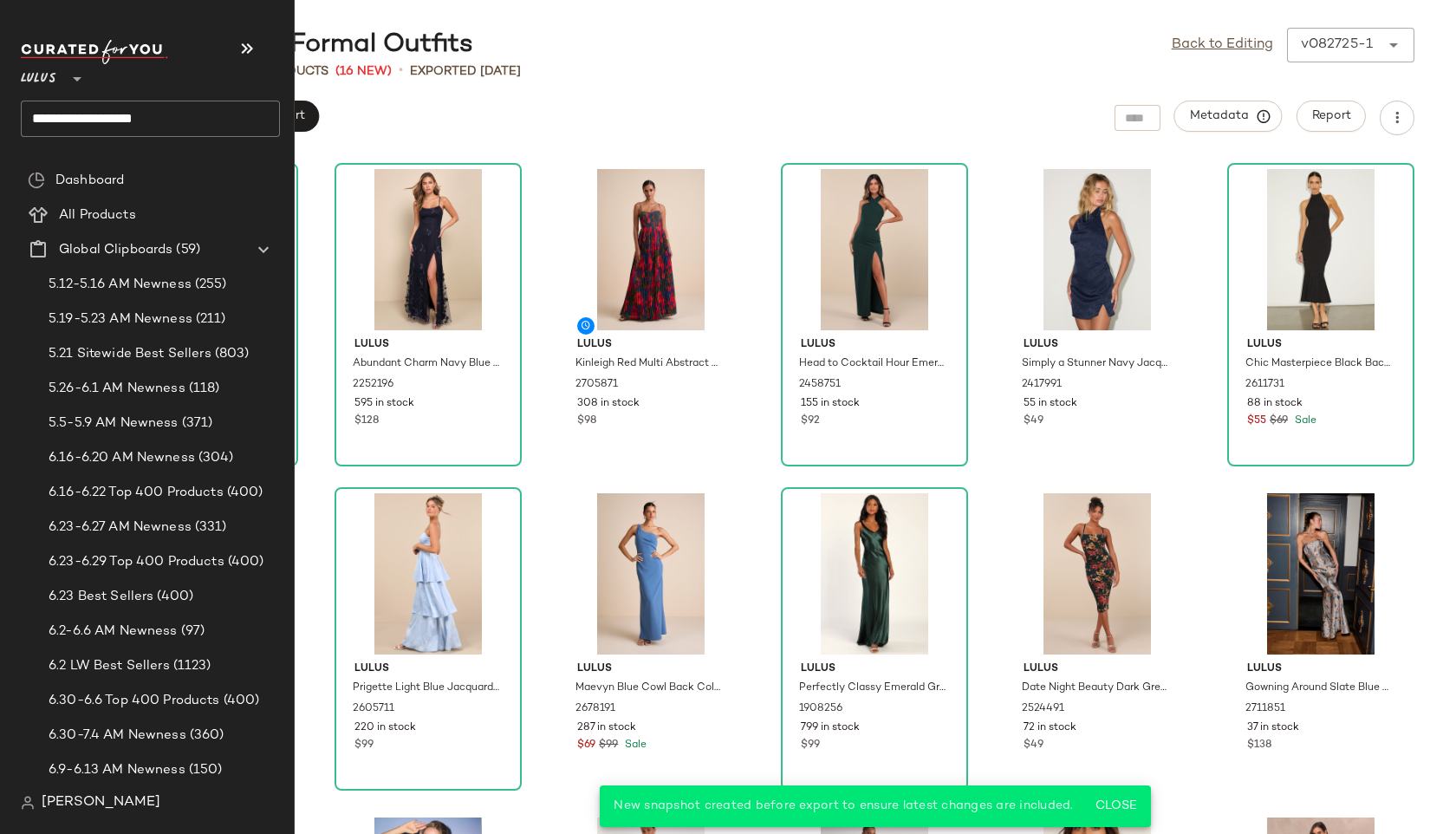
click at [189, 114] on input "**********" at bounding box center [150, 119] width 259 height 37
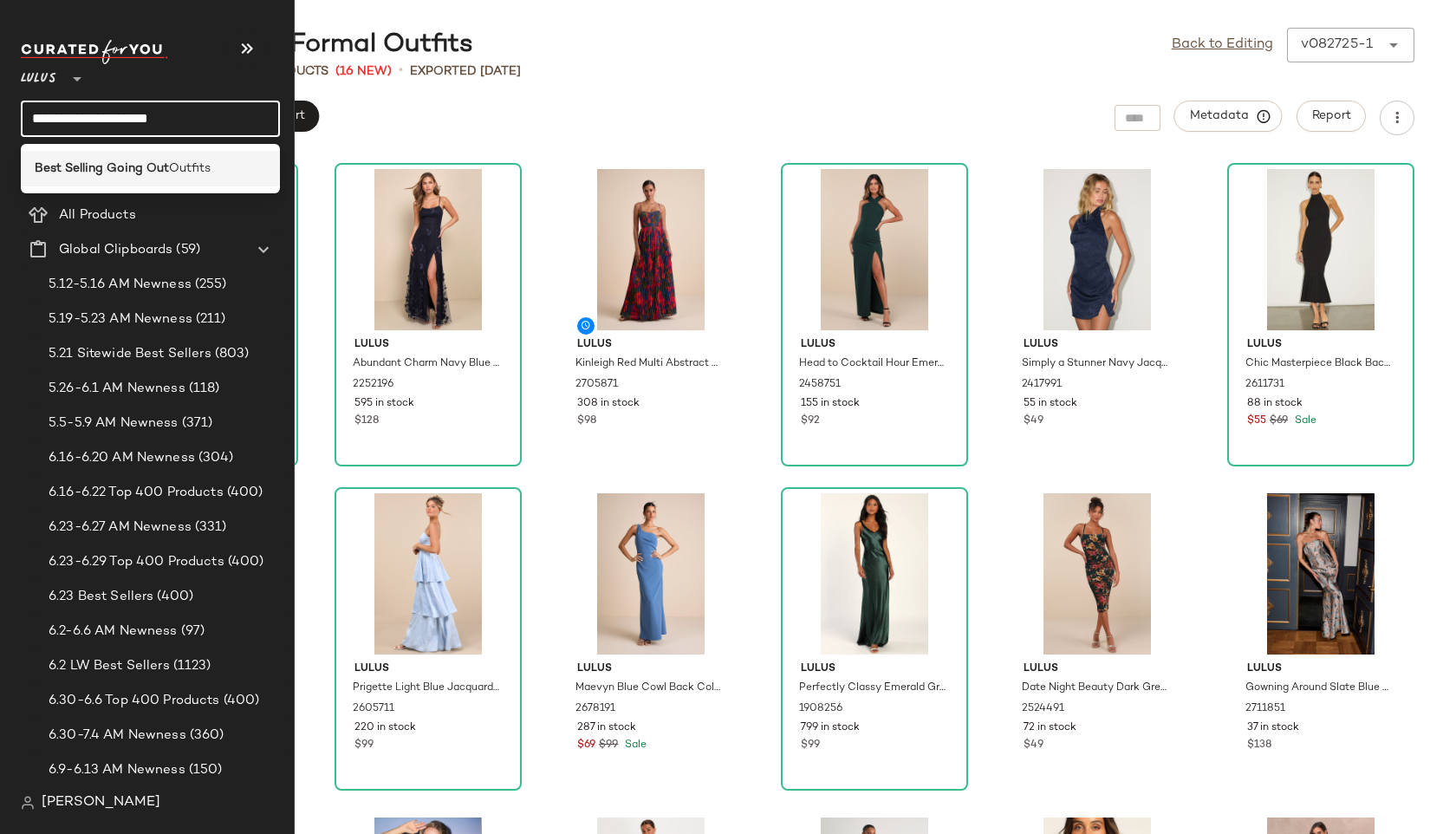
type input "**********"
click at [178, 156] on div "Best Selling Going Out Outfits" at bounding box center [150, 168] width 259 height 36
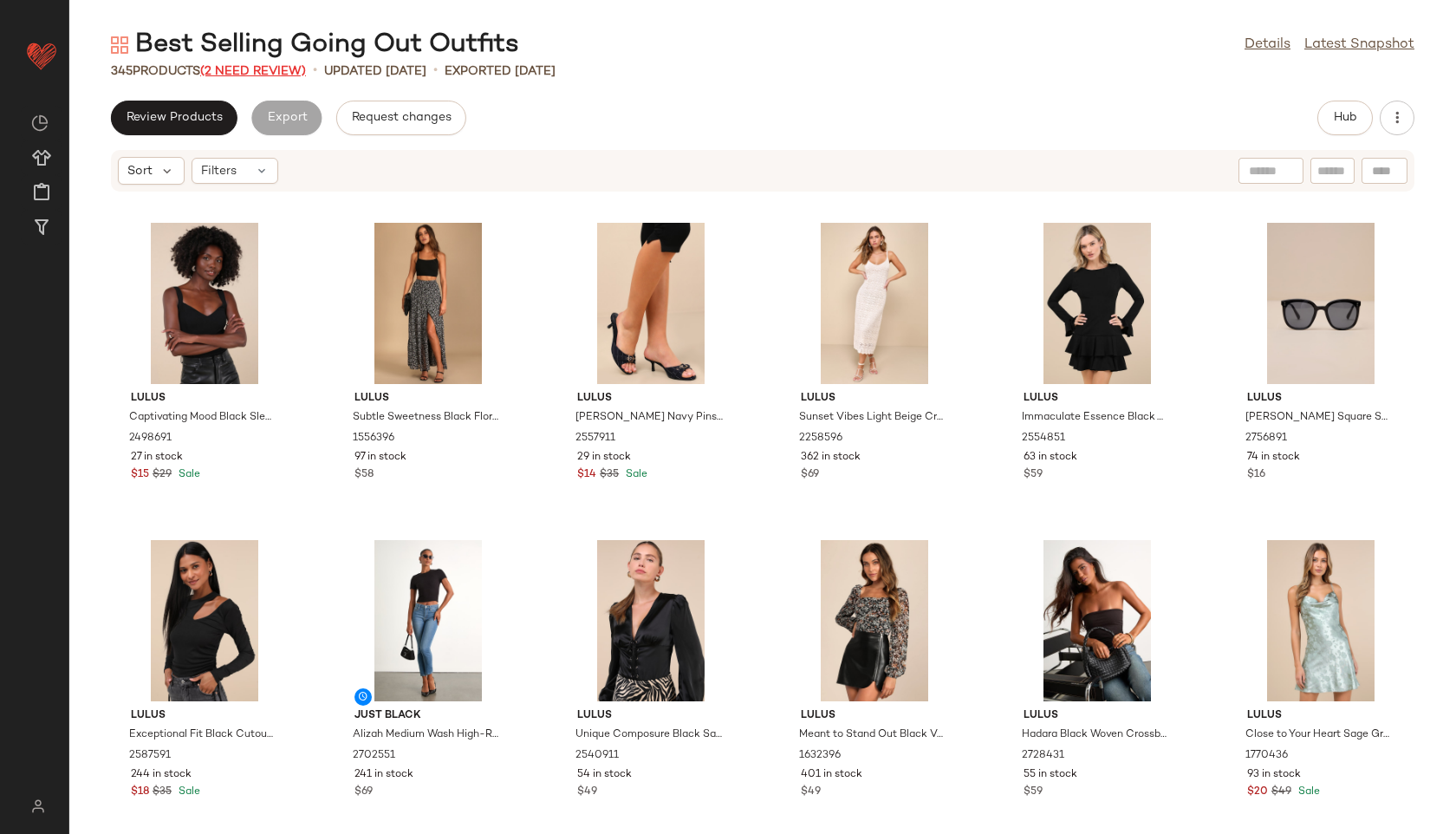
click at [253, 74] on span "(2 Need Review)" at bounding box center [253, 71] width 106 height 13
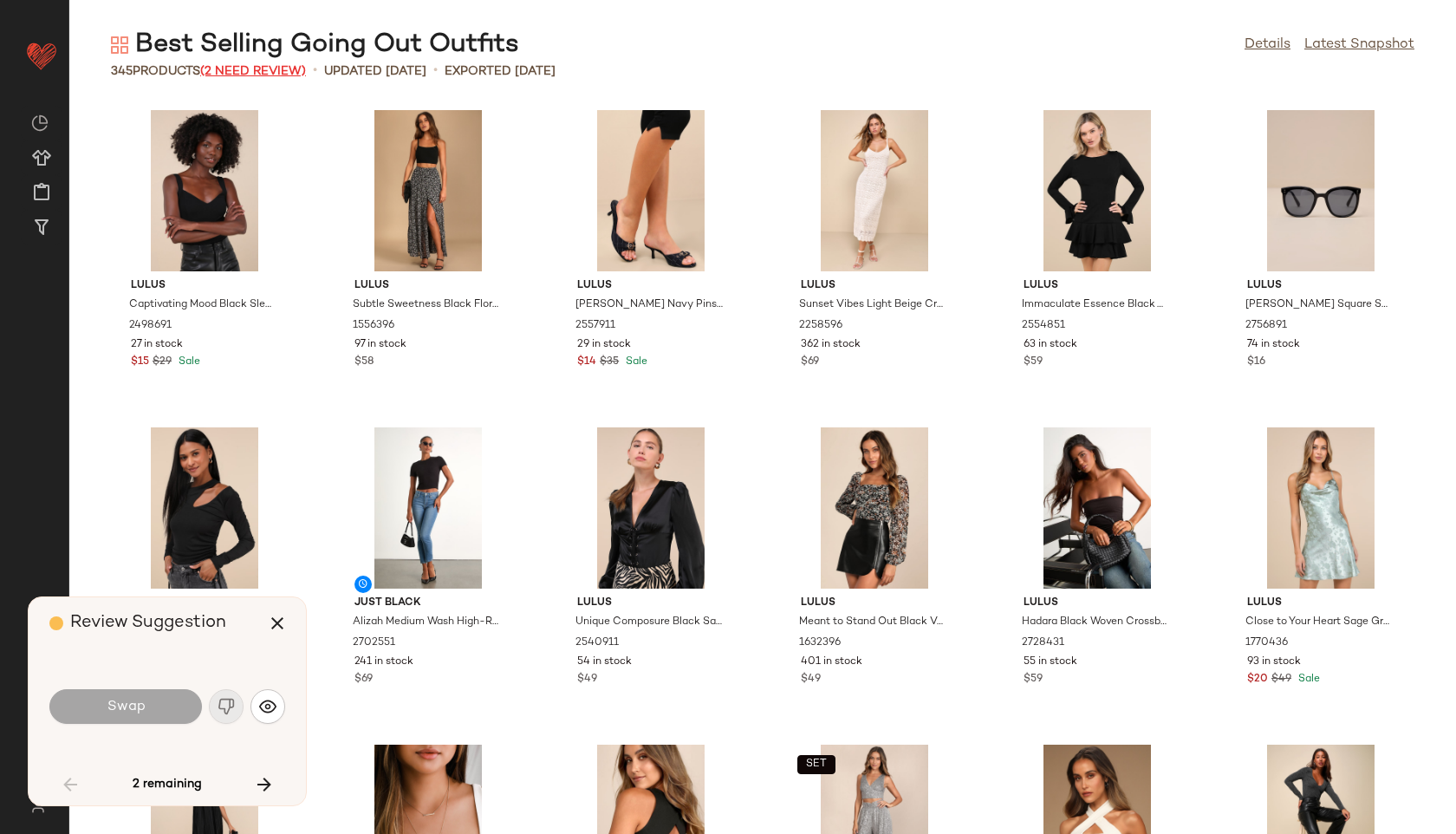
scroll to position [2221, 0]
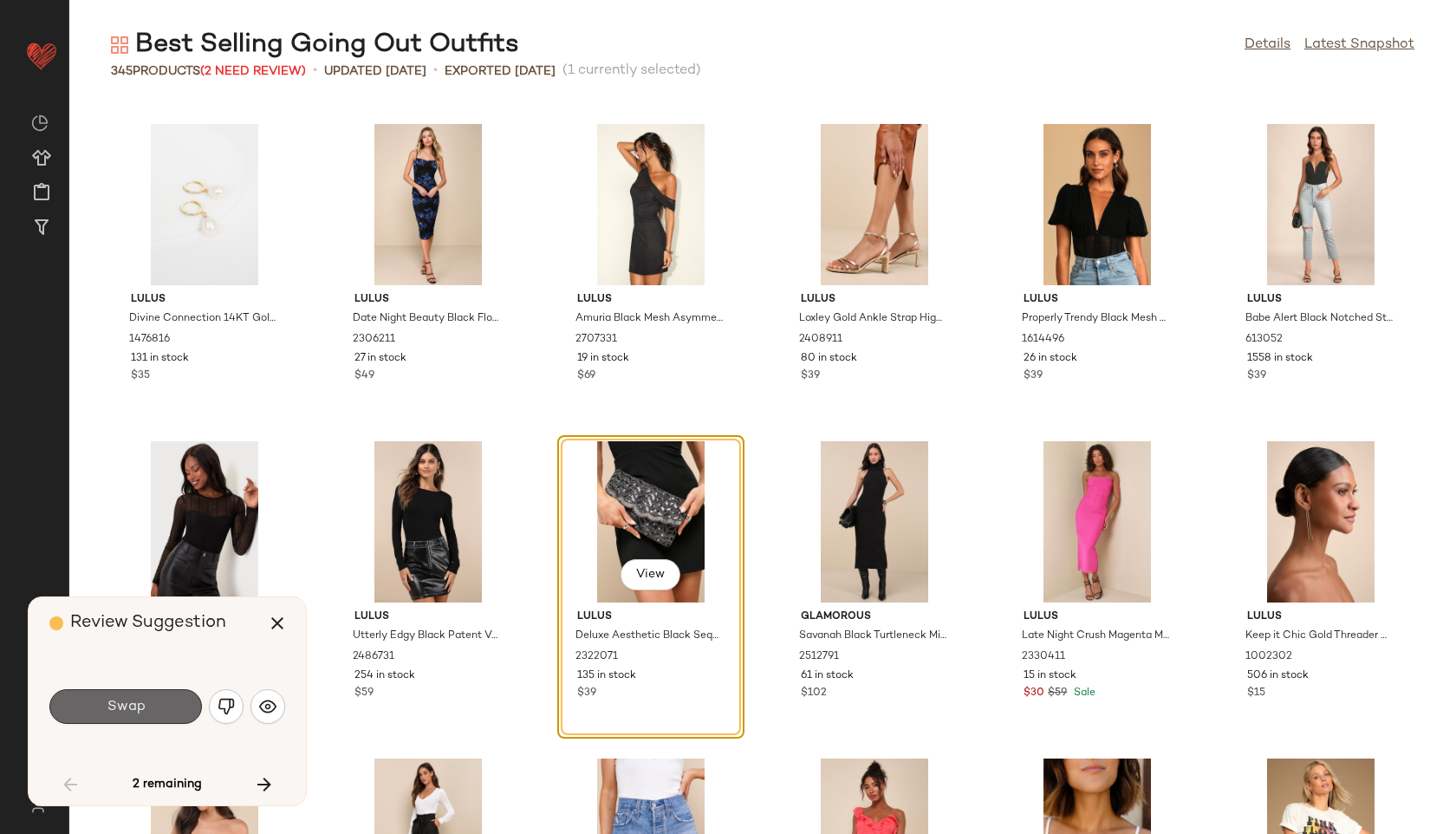
click at [156, 710] on button "Swap" at bounding box center [125, 707] width 153 height 35
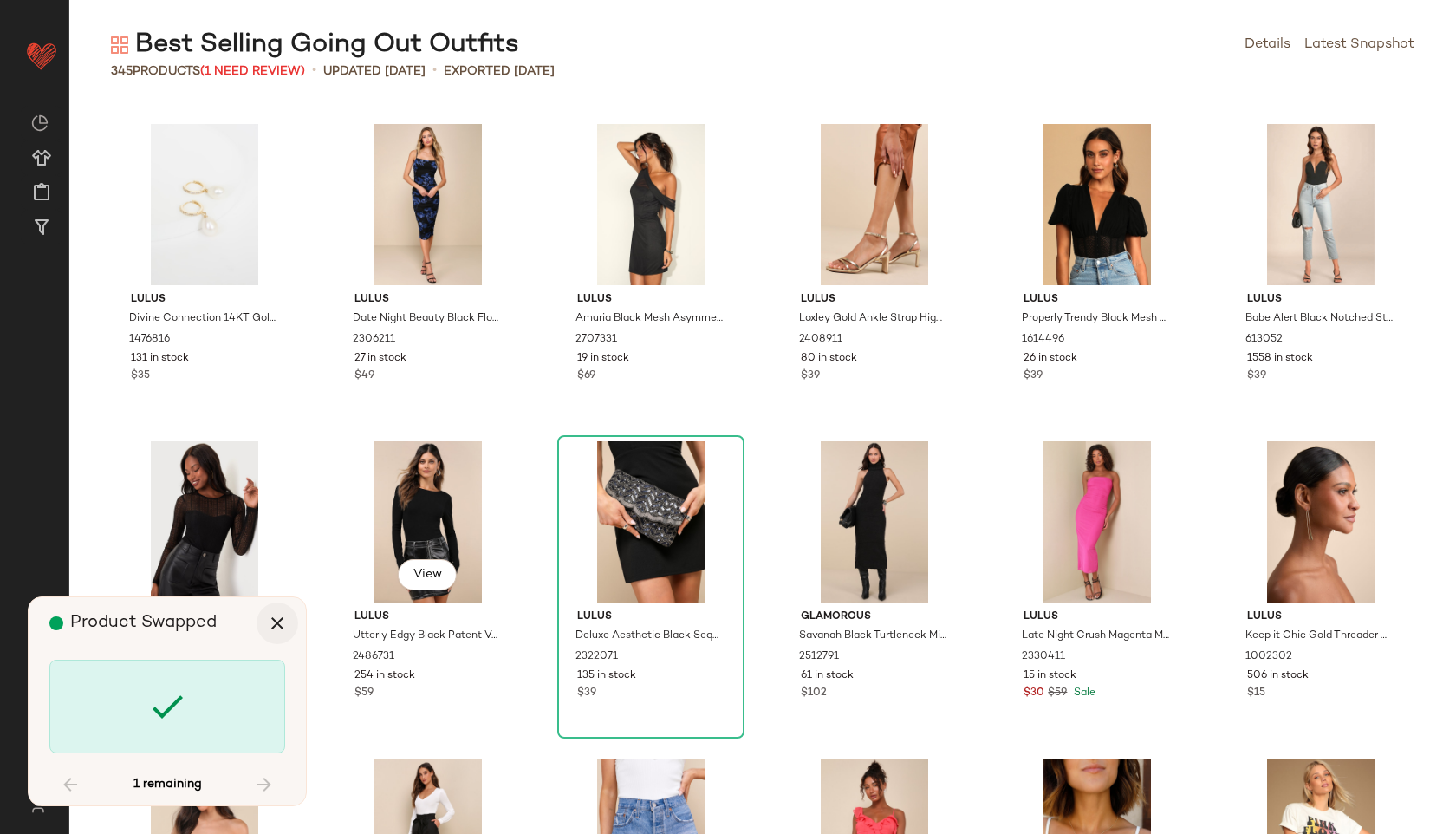
scroll to position [5712, 0]
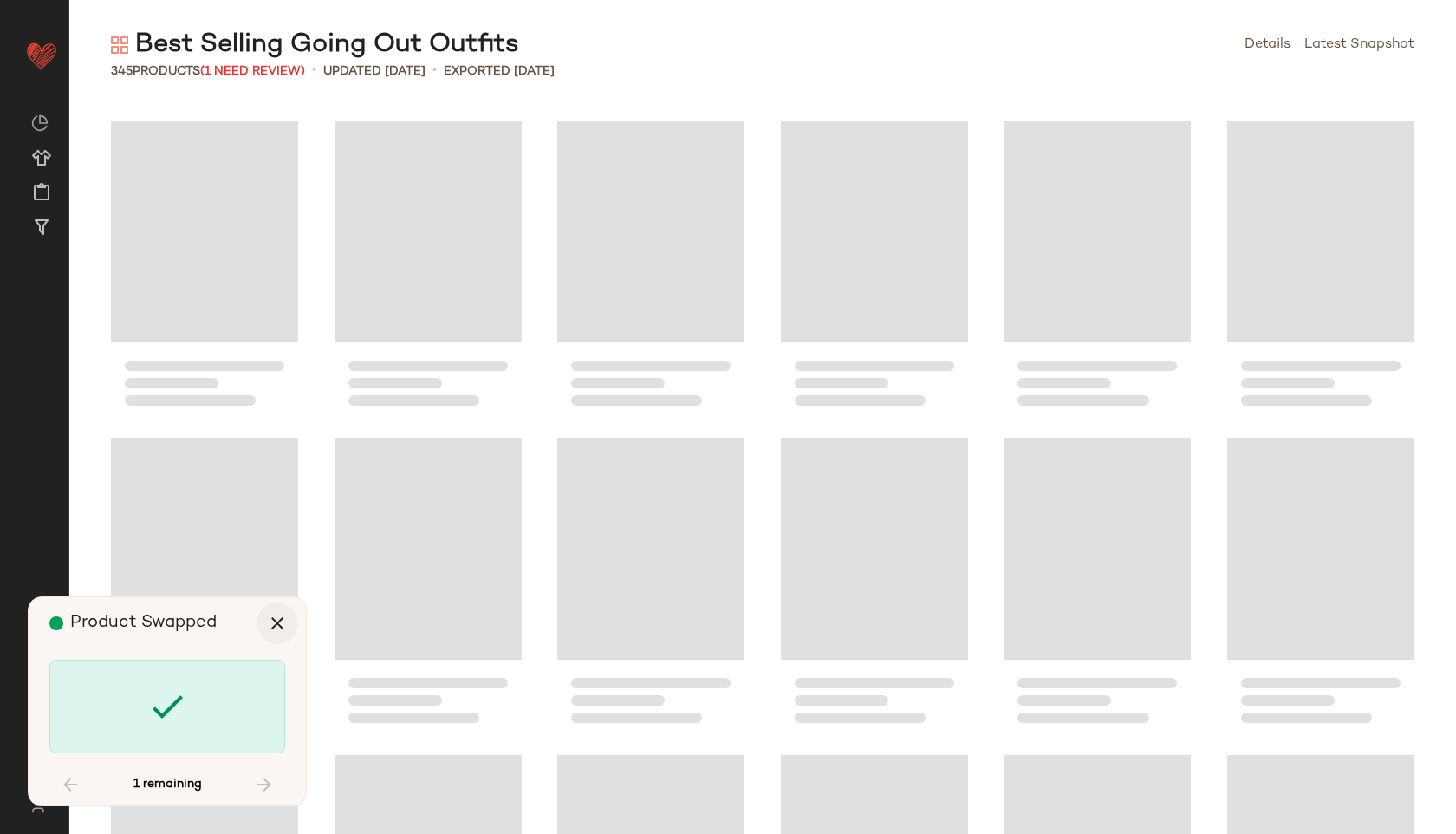
click at [289, 615] on button "button" at bounding box center [276, 623] width 41 height 41
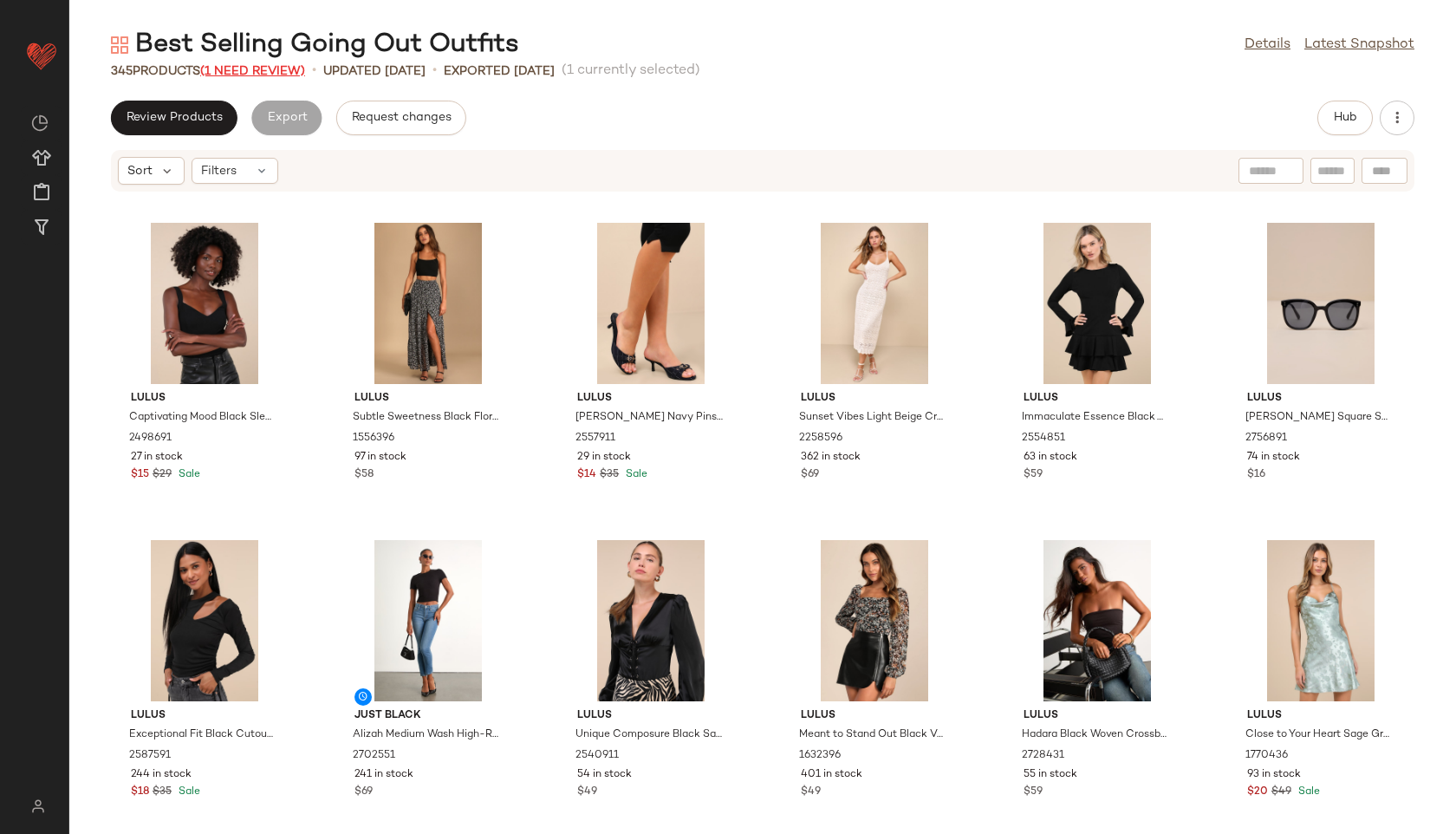
click at [286, 72] on span "(1 Need Review)" at bounding box center [253, 71] width 105 height 13
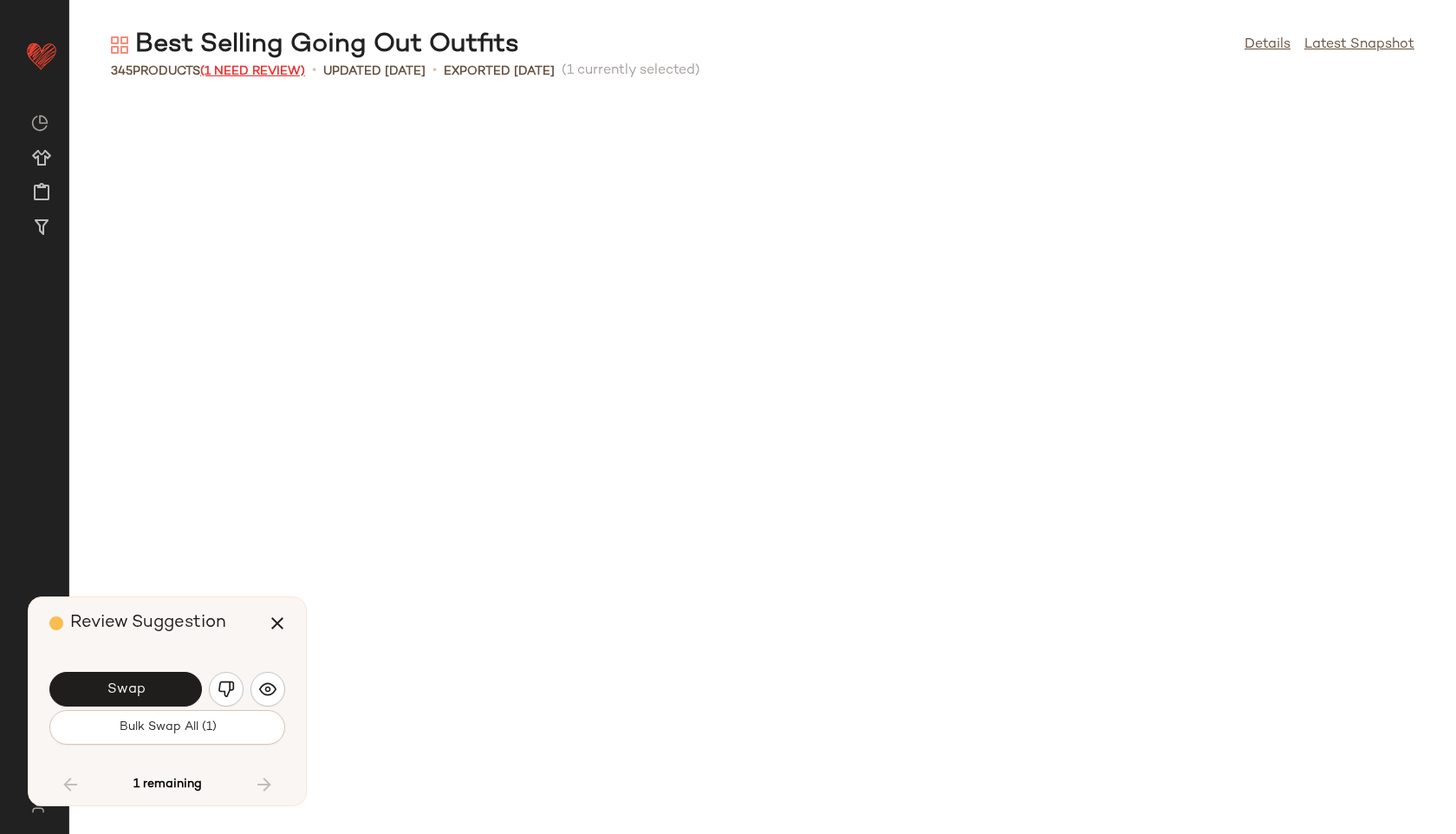
scroll to position [5712, 0]
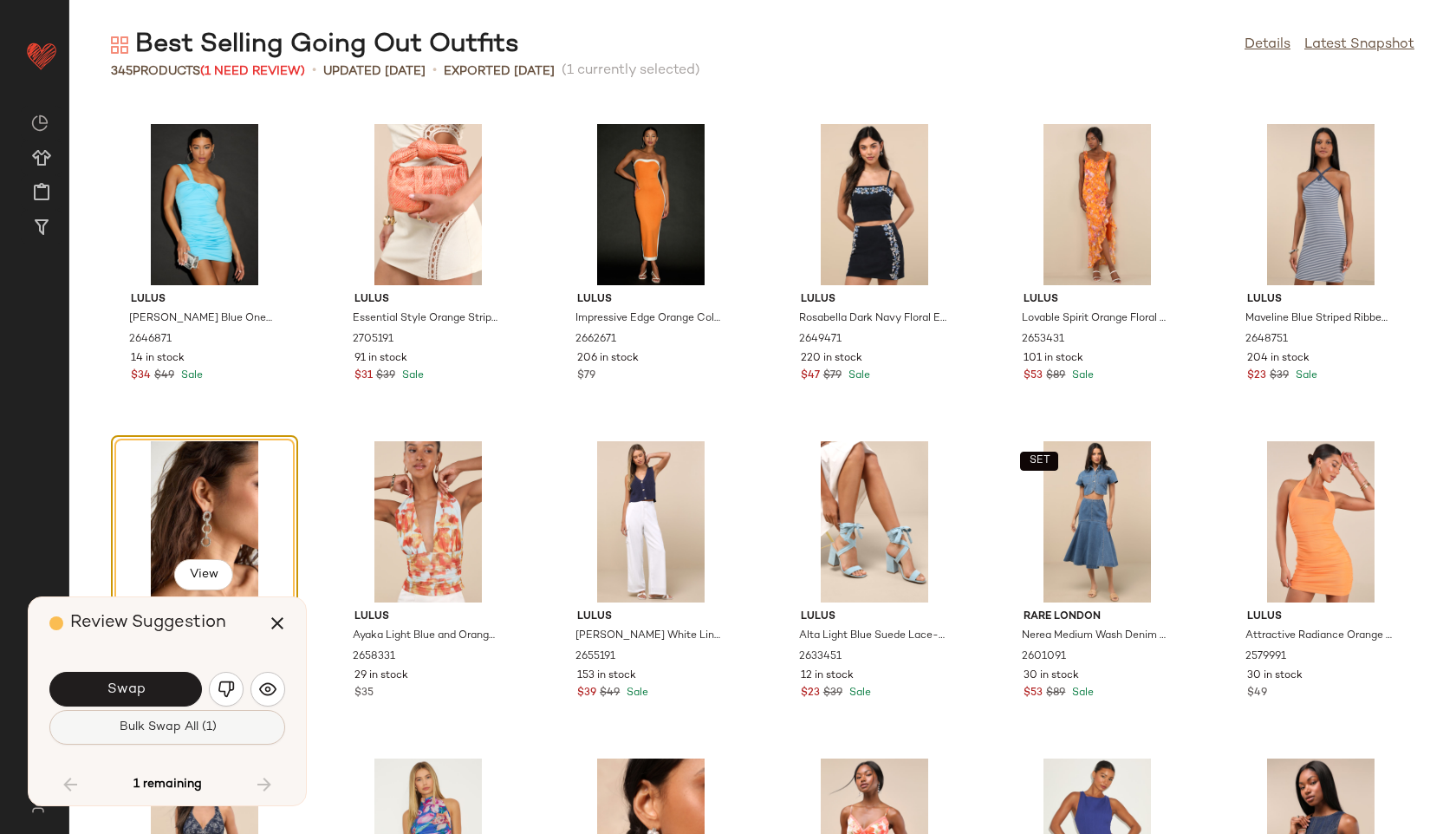
click at [189, 723] on span "Bulk Swap All (1)" at bounding box center [167, 727] width 98 height 14
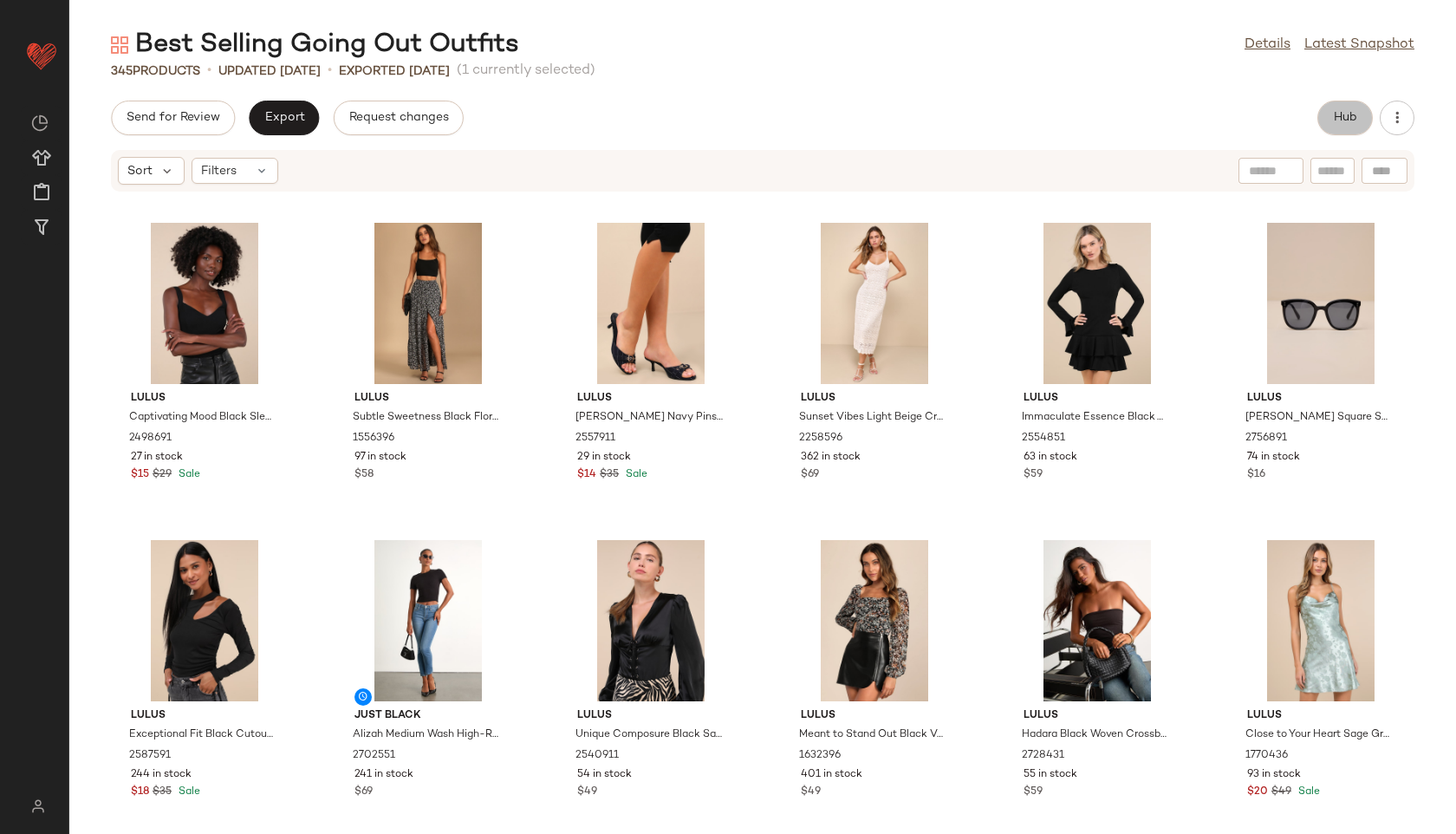
click at [1344, 123] on span "Hub" at bounding box center [1345, 117] width 25 height 14
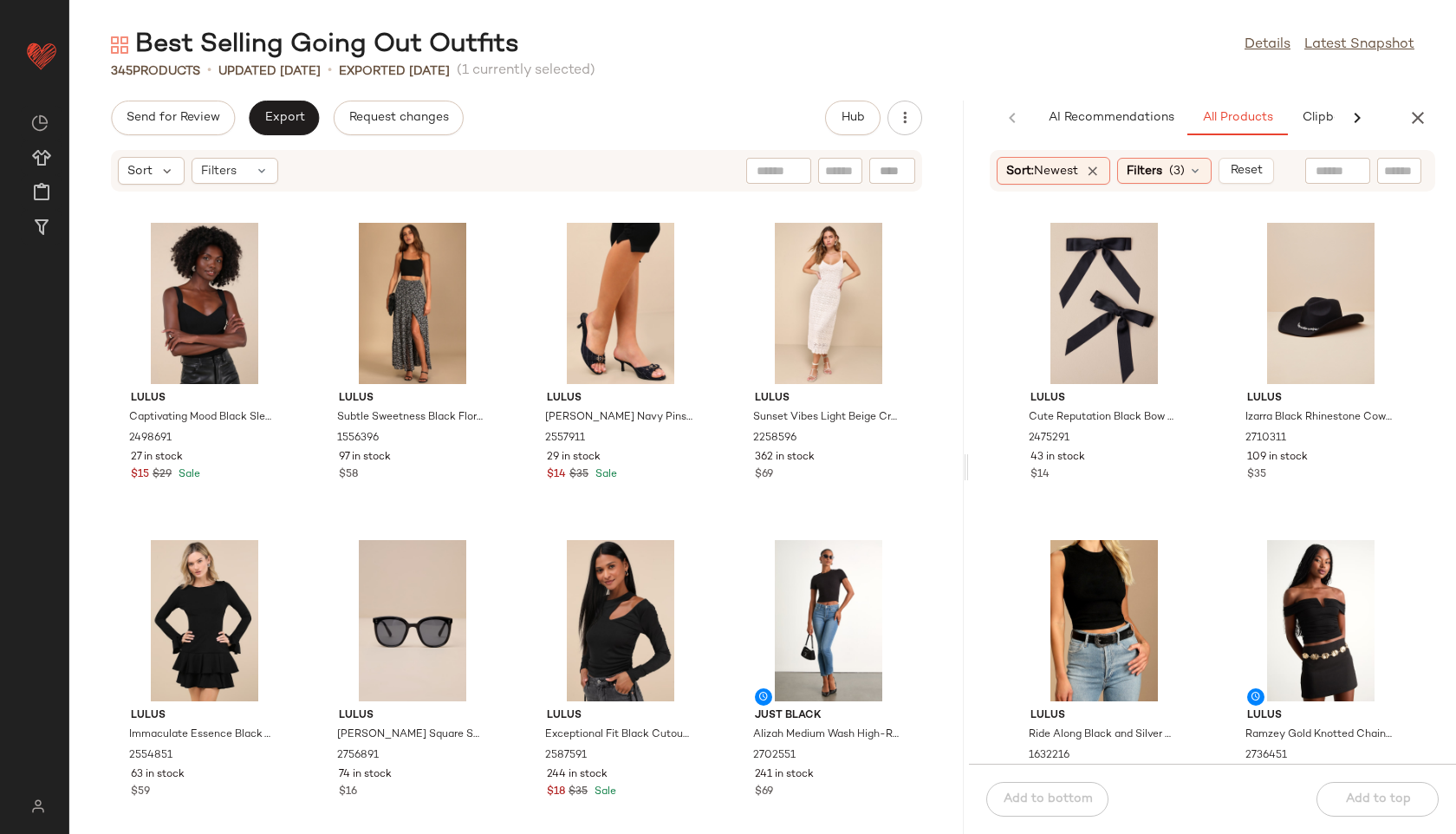
drag, startPoint x: 761, startPoint y: 468, endPoint x: 1236, endPoint y: 422, distance: 477.2
click at [1236, 422] on div "Best Selling Going Out Outfits Details Latest Snapshot 345 Products • updated […" at bounding box center [762, 430] width 1386 height 807
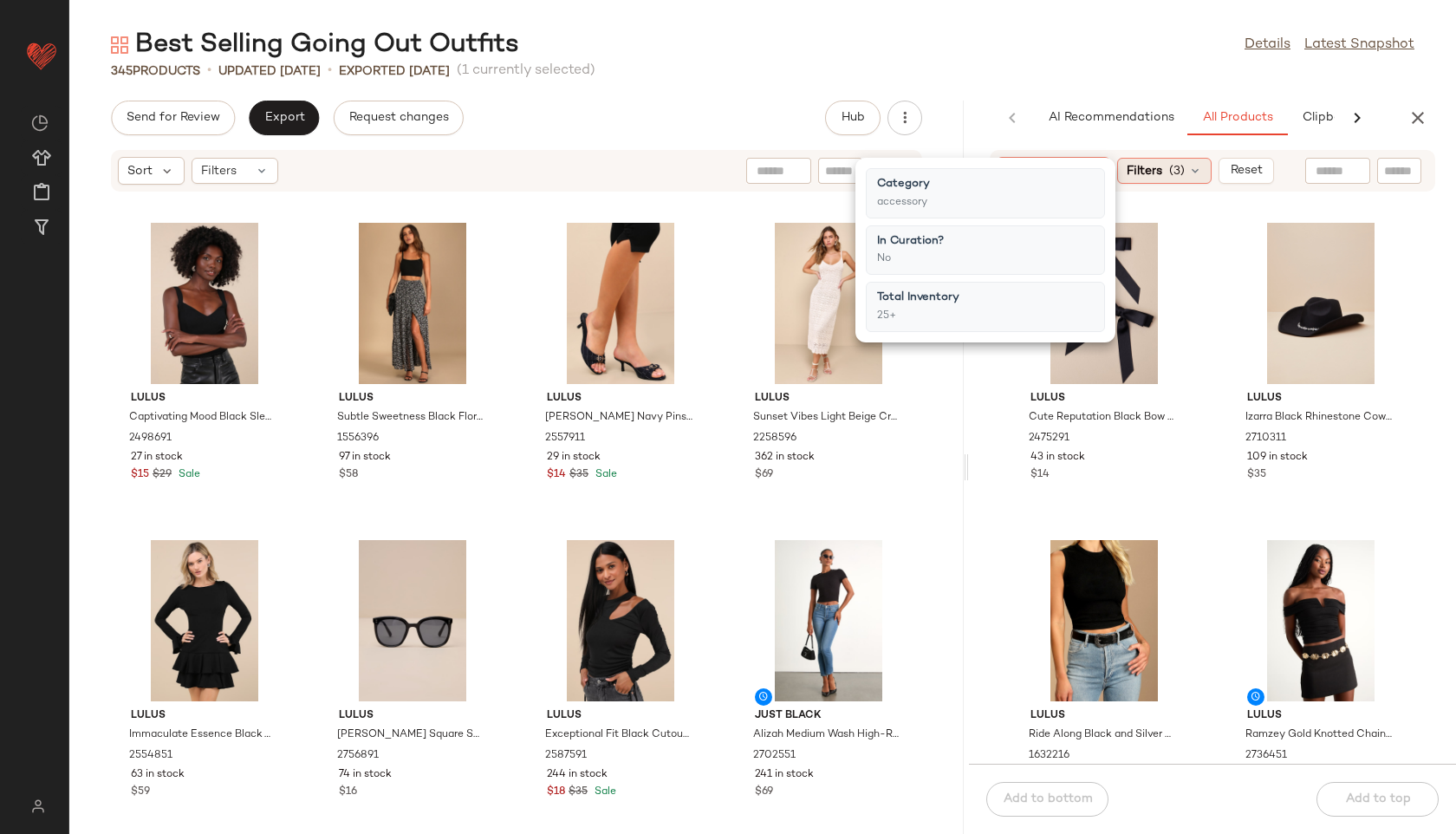
click at [1170, 175] on div "Filters (3)" at bounding box center [1164, 170] width 94 height 26
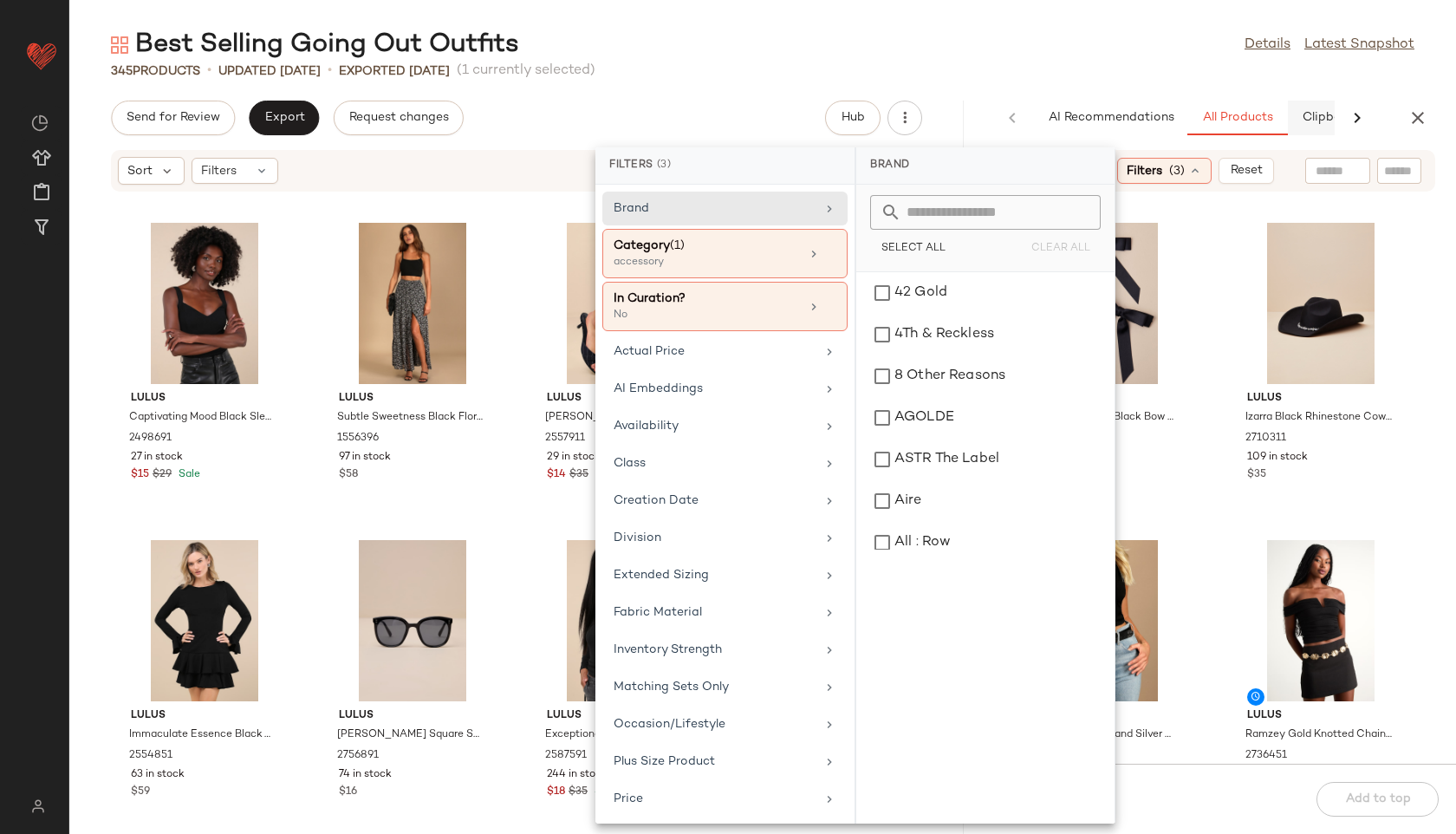
click at [1319, 115] on div "AI Recommendations All Products Clipboard Report" at bounding box center [1255, 118] width 440 height 35
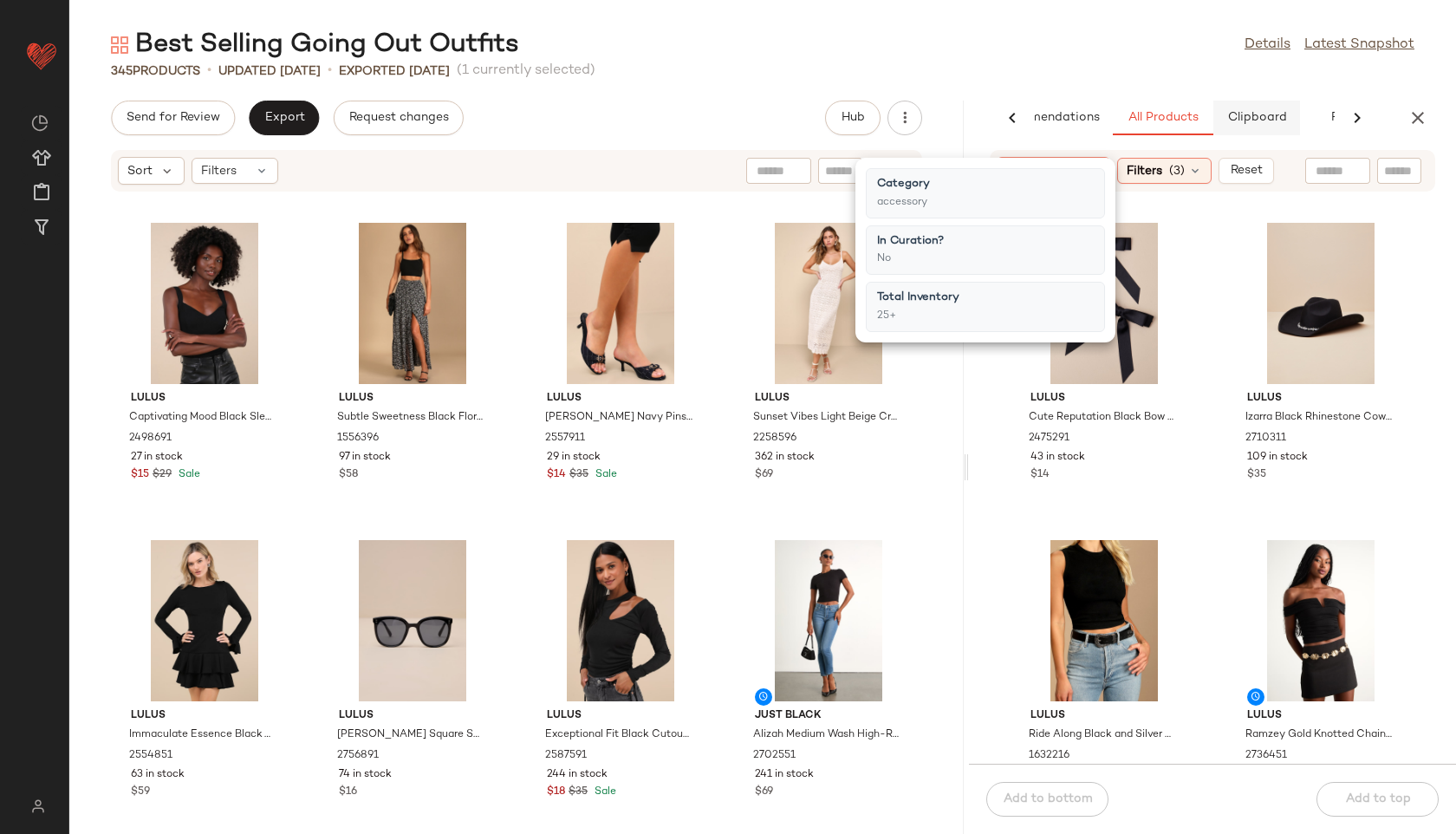
click at [1267, 113] on span "Clipboard" at bounding box center [1256, 117] width 59 height 14
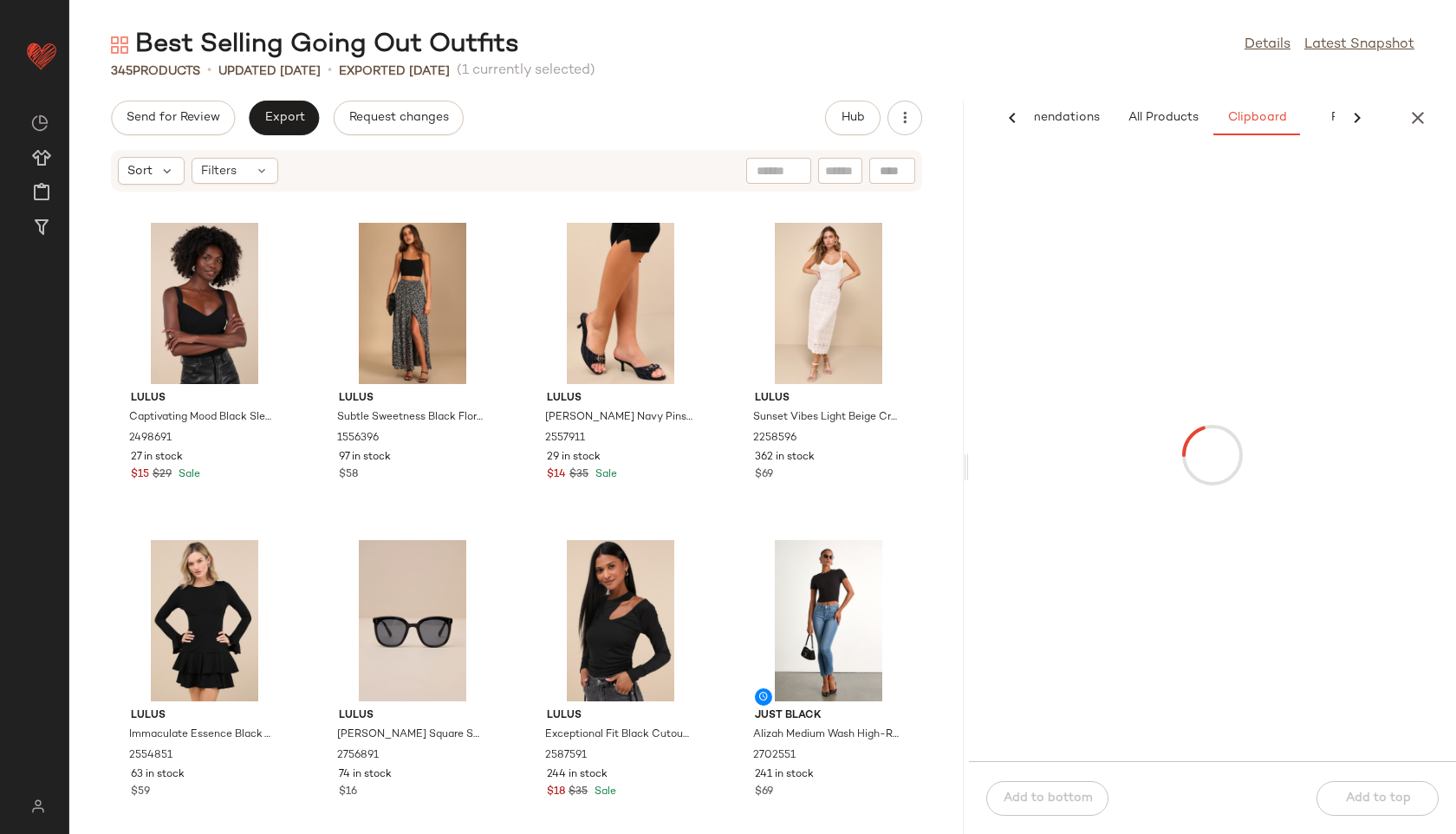
click at [1149, 74] on div "345 Products • updated [DATE] • Exported [DATE] (1 currently selected)" at bounding box center [762, 70] width 1386 height 17
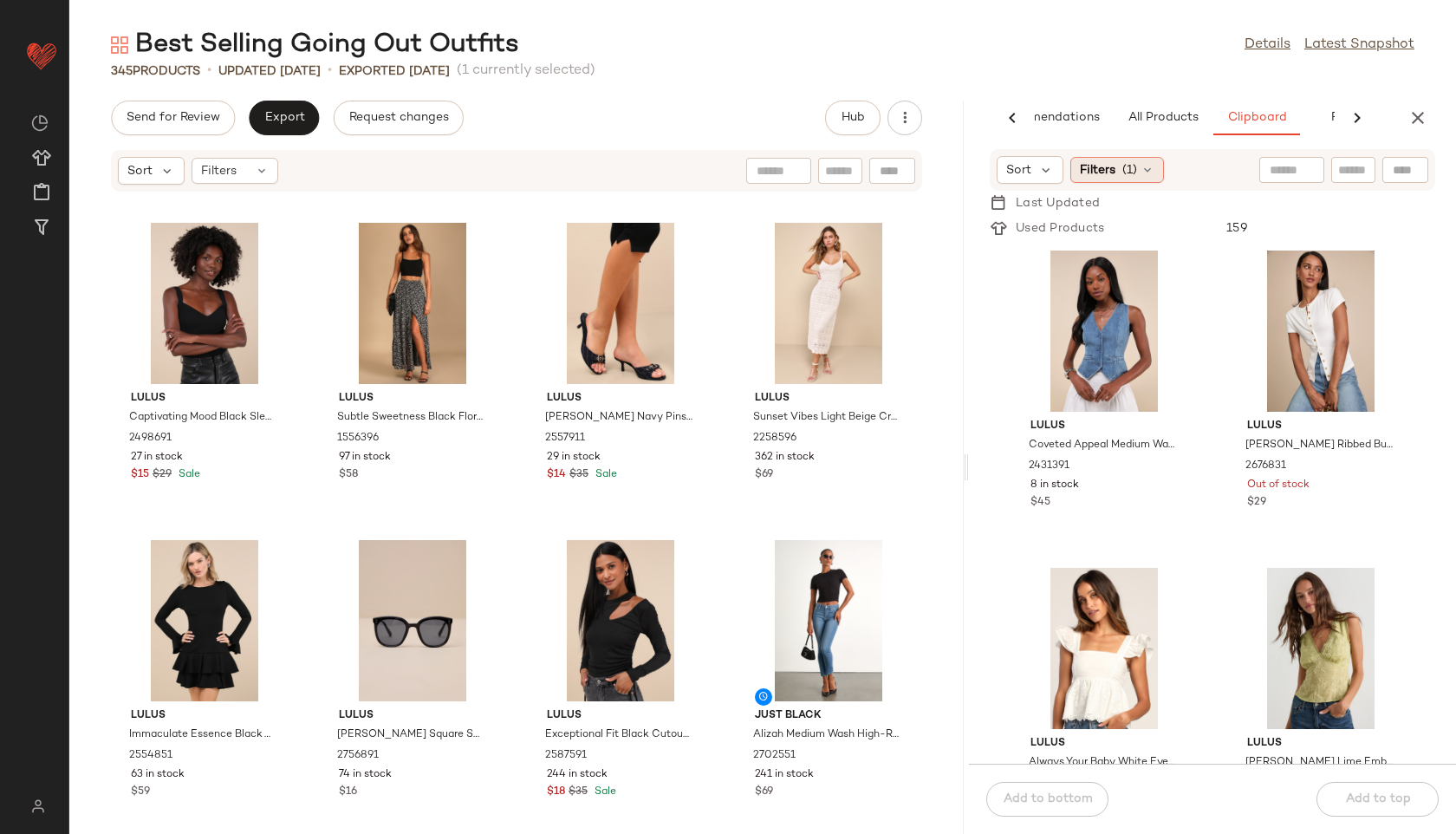
click at [1133, 169] on span "(1)" at bounding box center [1129, 170] width 15 height 18
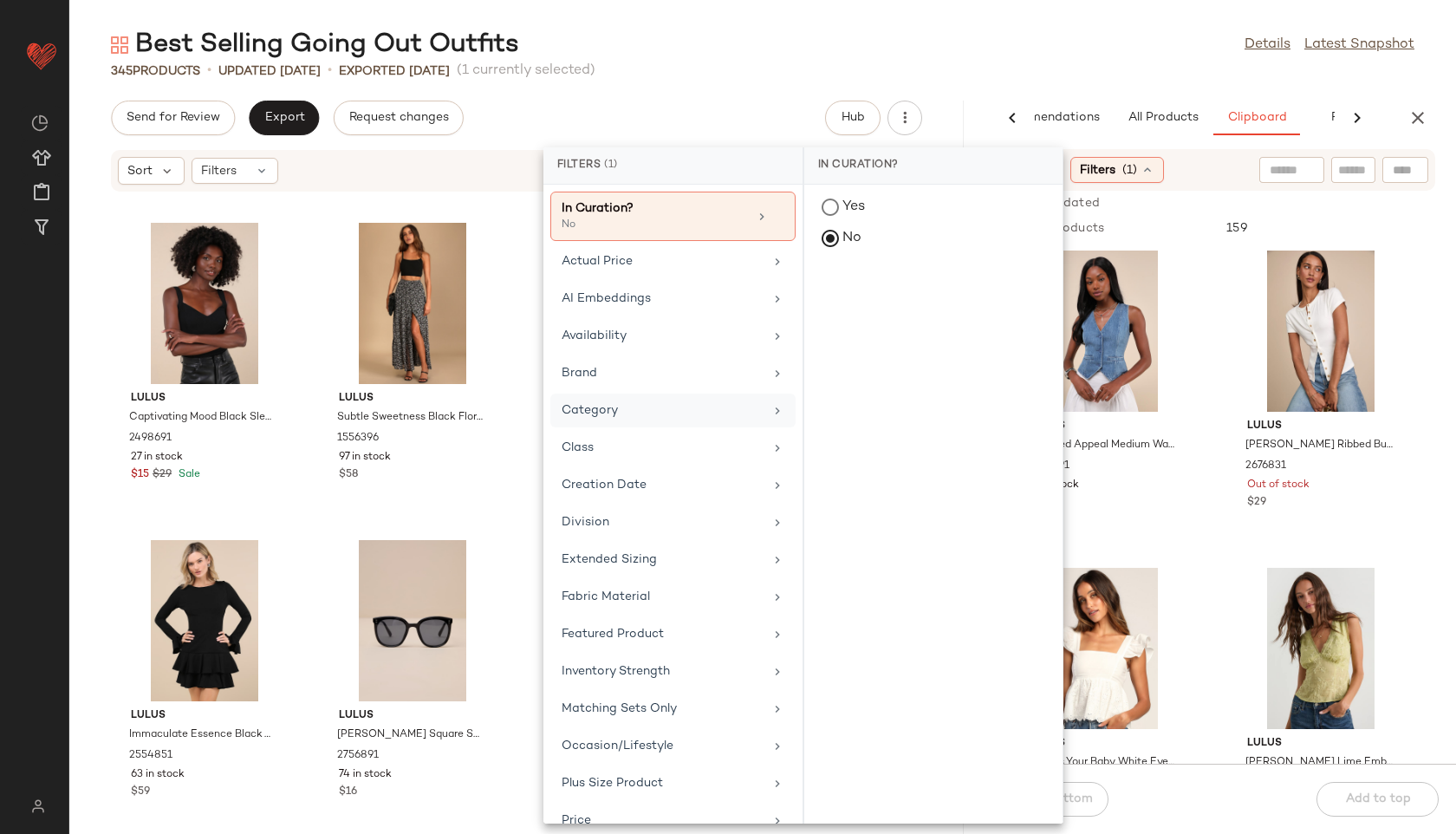
click at [647, 417] on div "Category" at bounding box center [663, 410] width 202 height 18
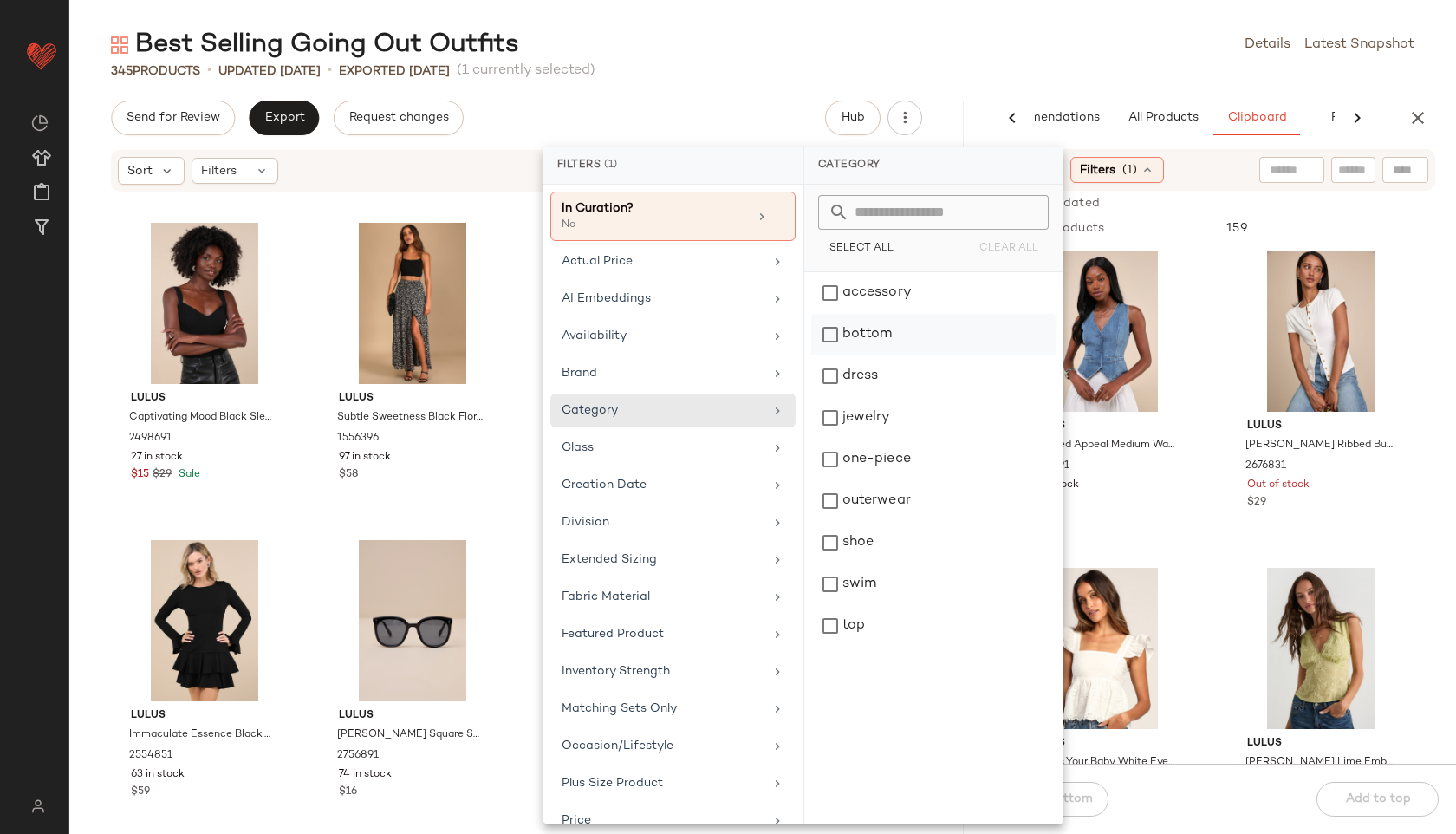
click at [879, 337] on div "bottom" at bounding box center [933, 334] width 244 height 41
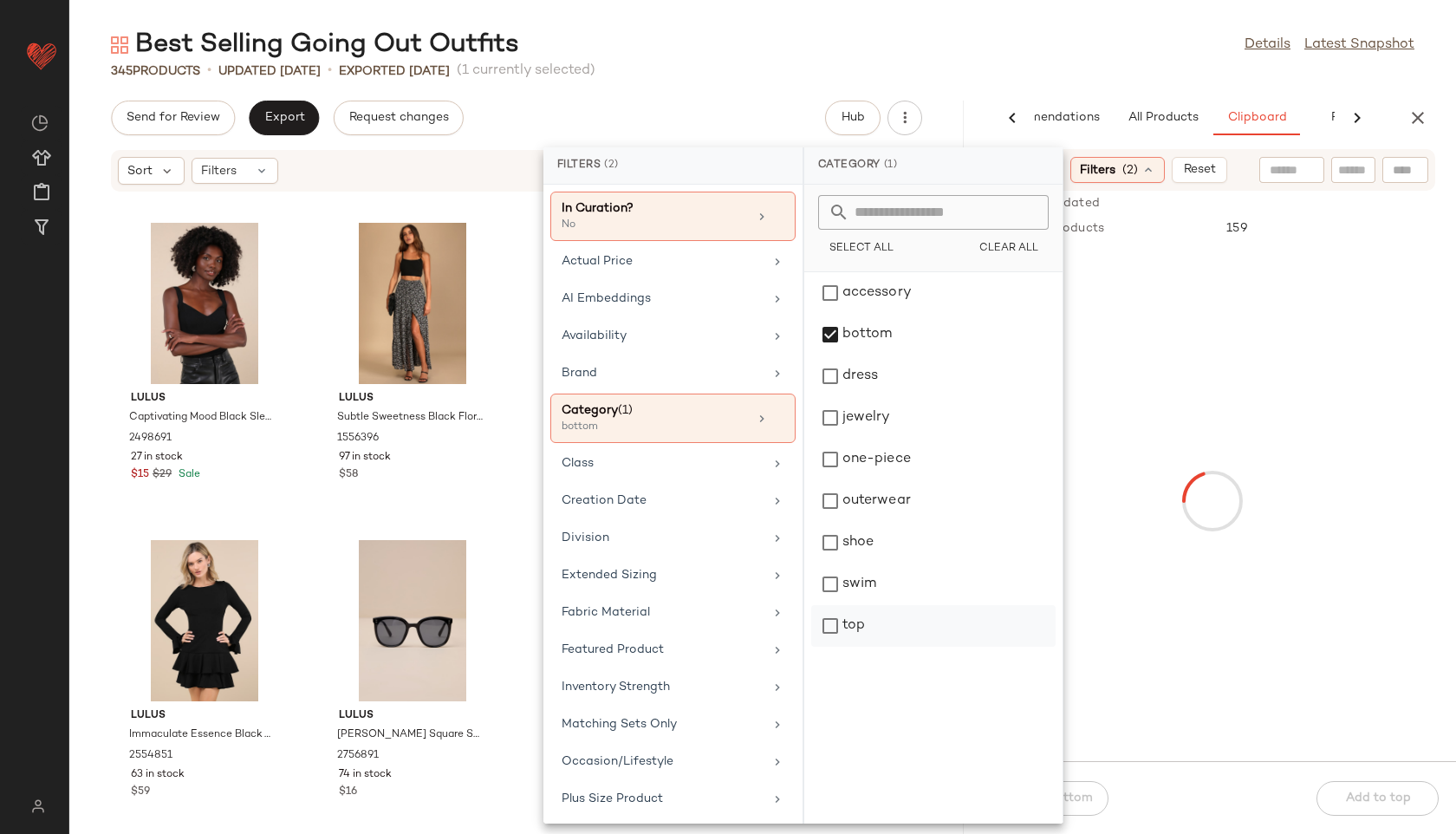
click at [859, 633] on div "top" at bounding box center [933, 625] width 244 height 41
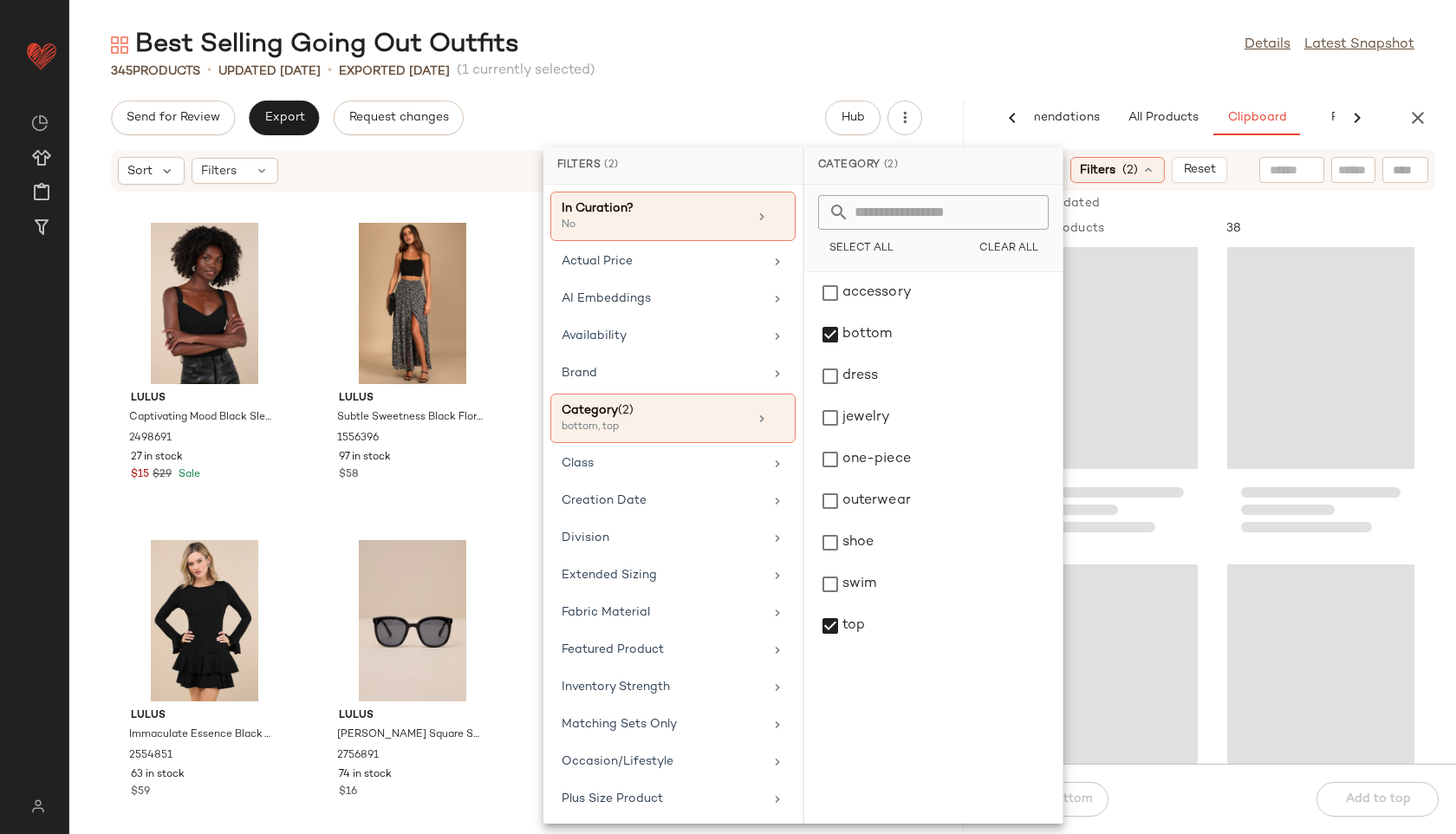
click at [1025, 52] on div "Best Selling Going Out Outfits Details Latest Snapshot" at bounding box center [762, 45] width 1386 height 35
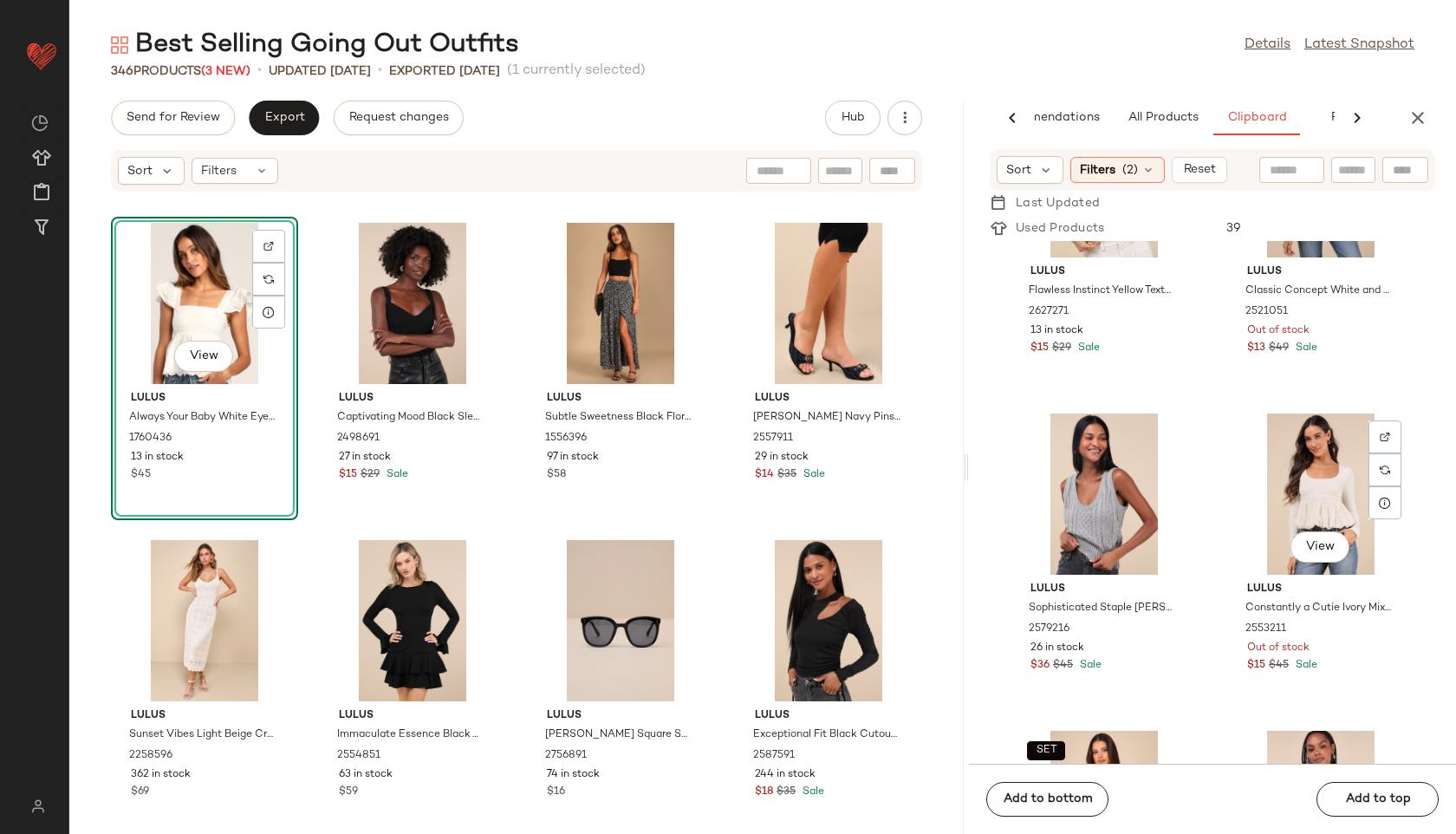
scroll to position [3350, 0]
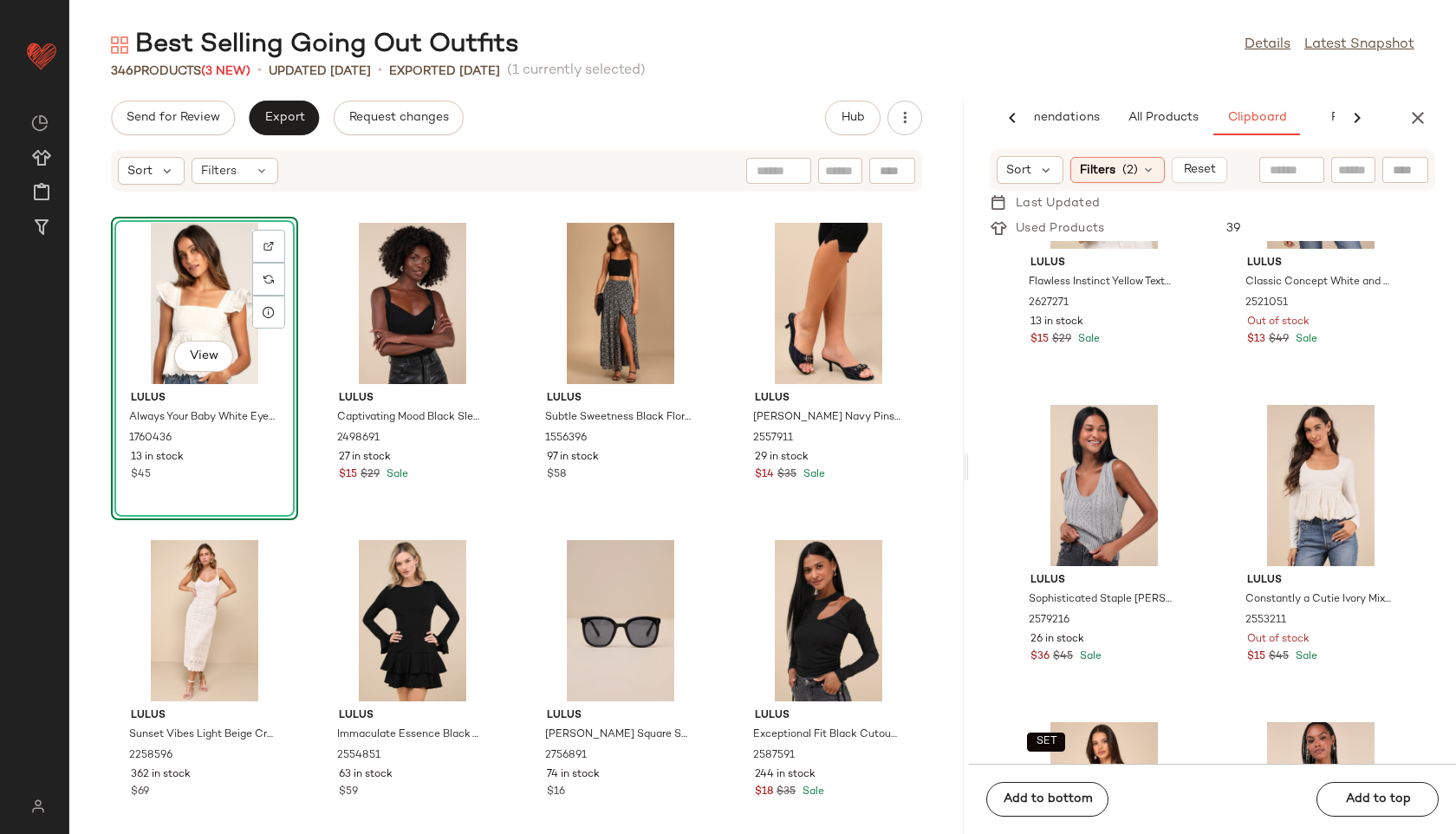
click at [164, 301] on div "View" at bounding box center [204, 303] width 175 height 161
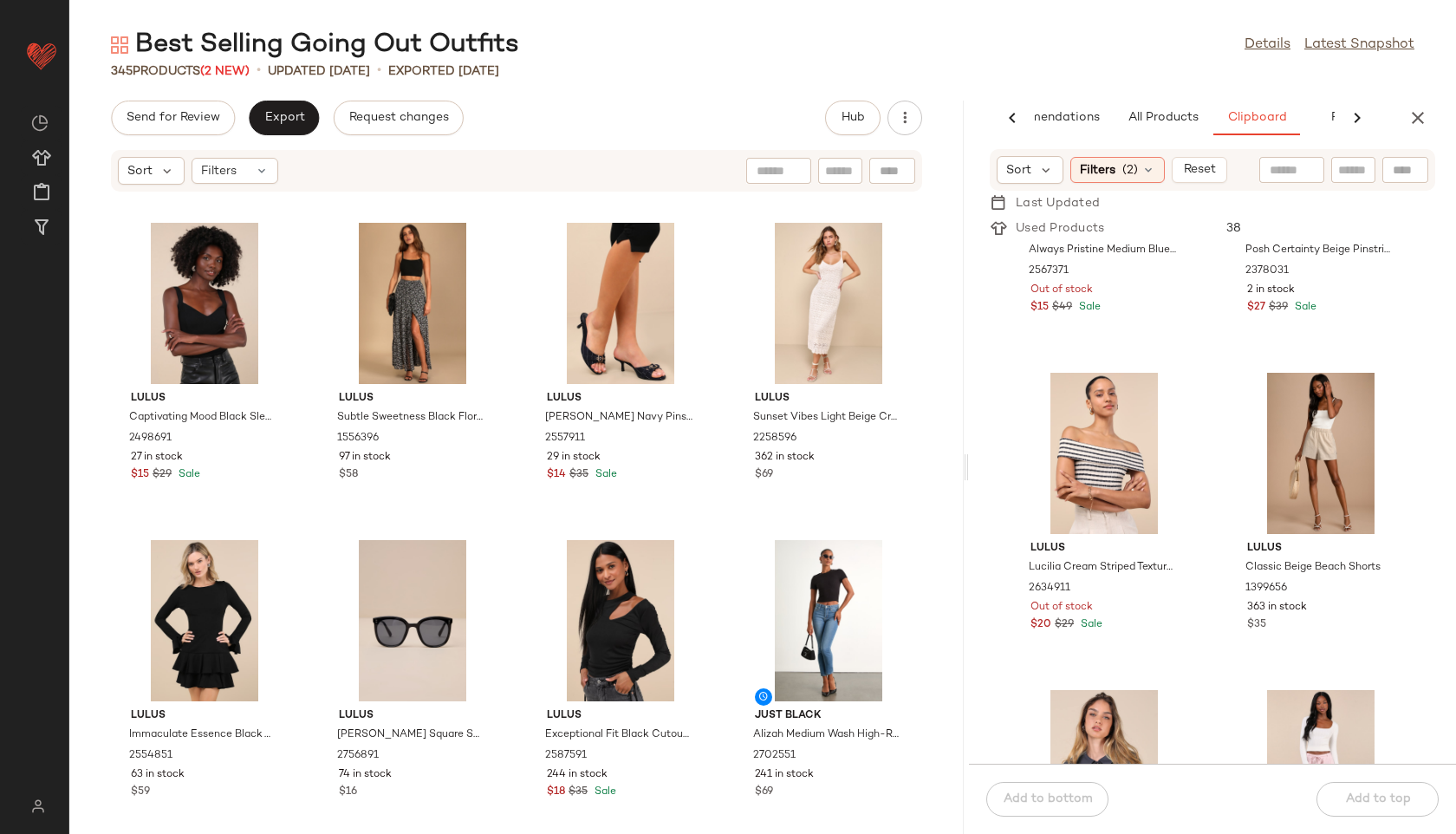
scroll to position [1799, 0]
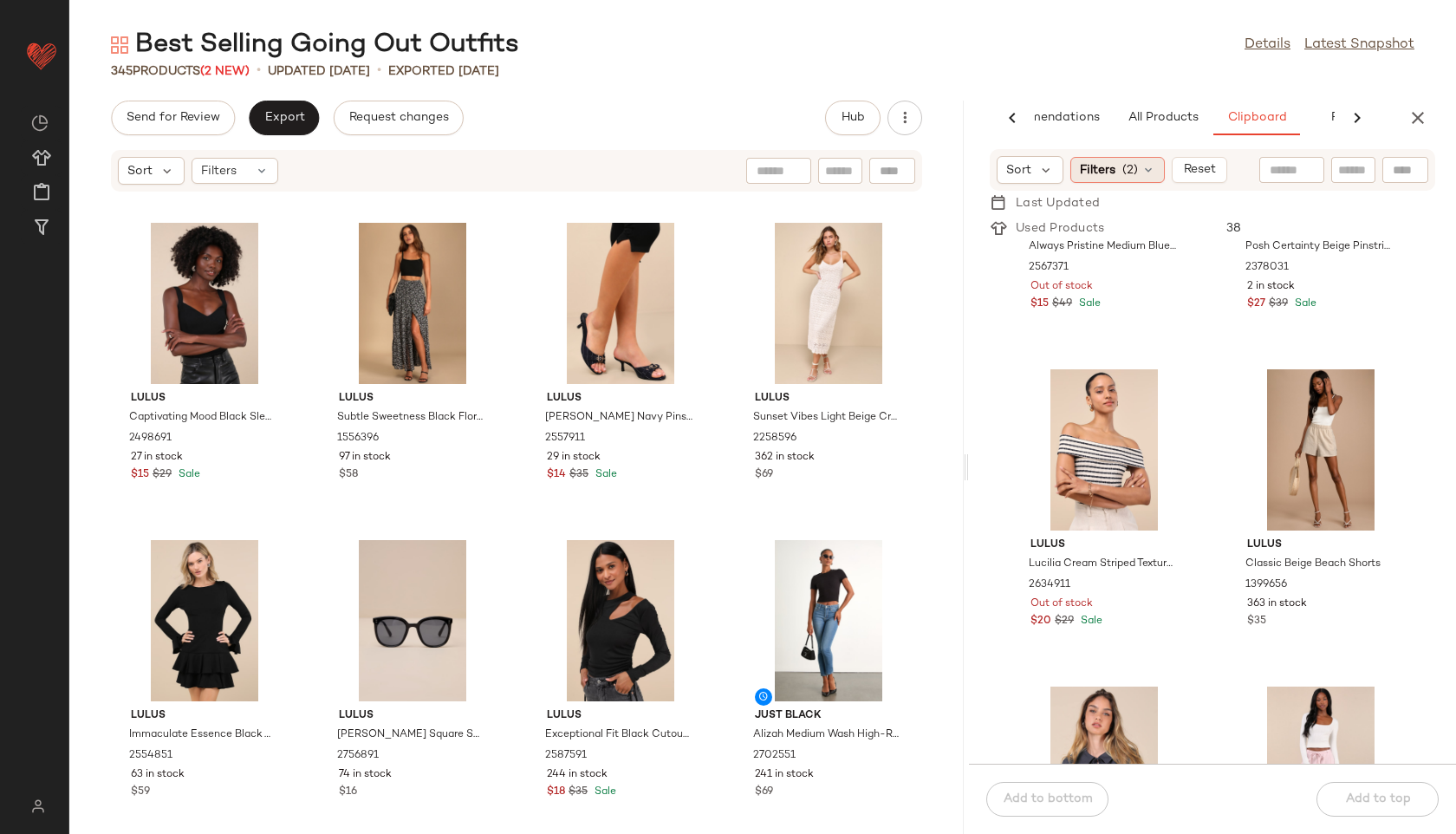
click at [1138, 160] on div "Filters (2)" at bounding box center [1117, 169] width 94 height 26
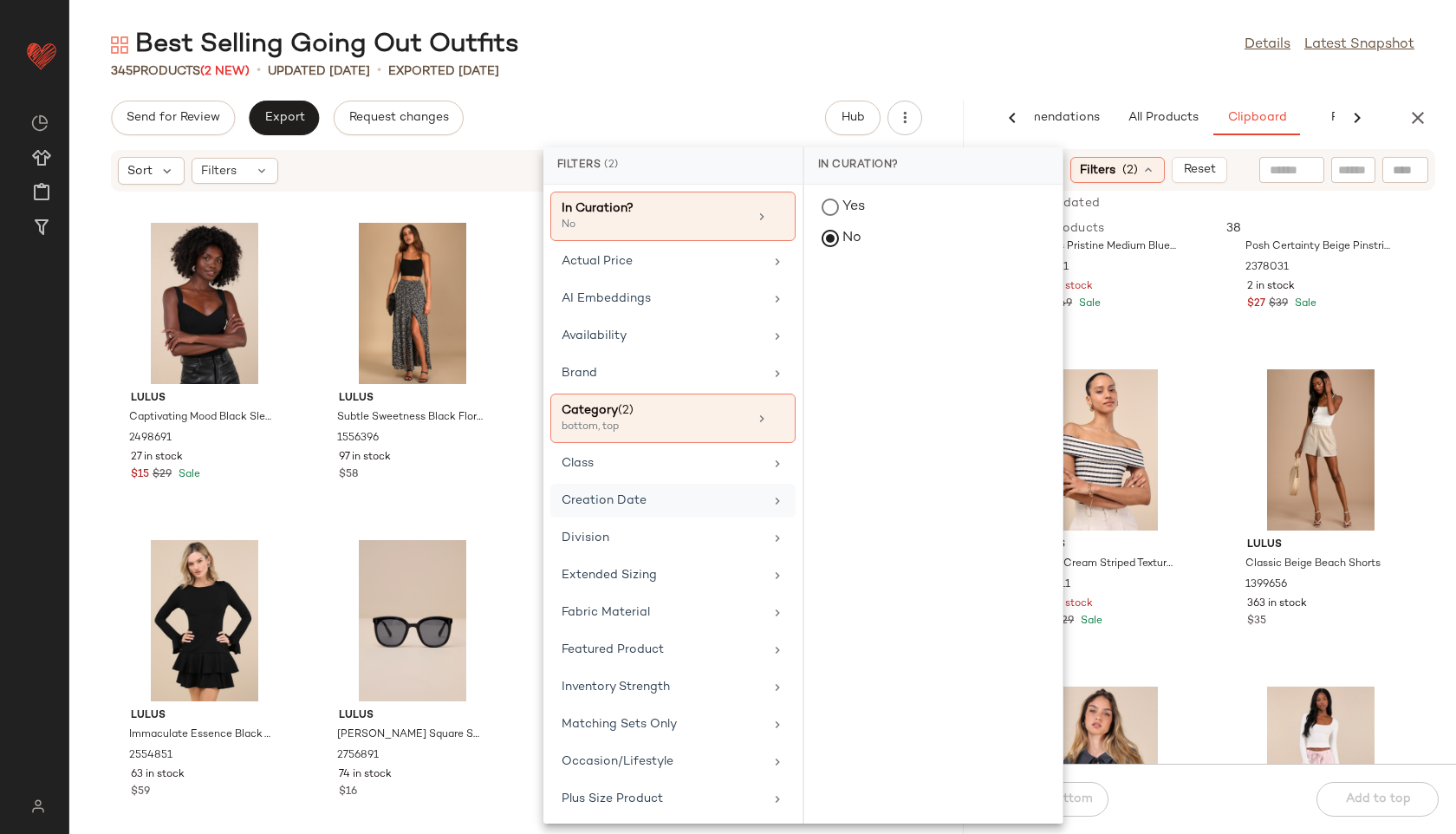
scroll to position [264, 0]
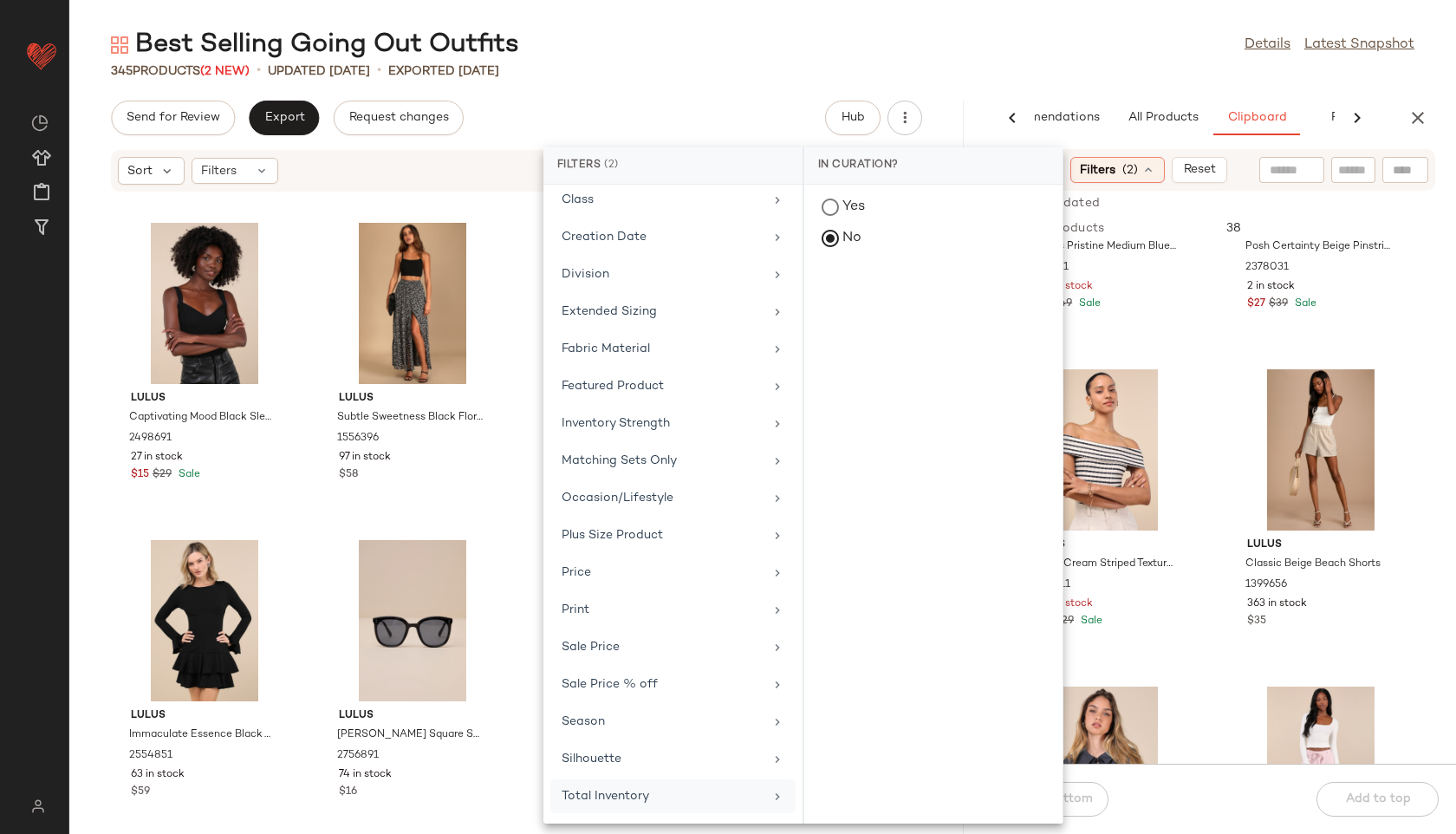
click at [649, 785] on div "Total Inventory" at bounding box center [673, 796] width 245 height 34
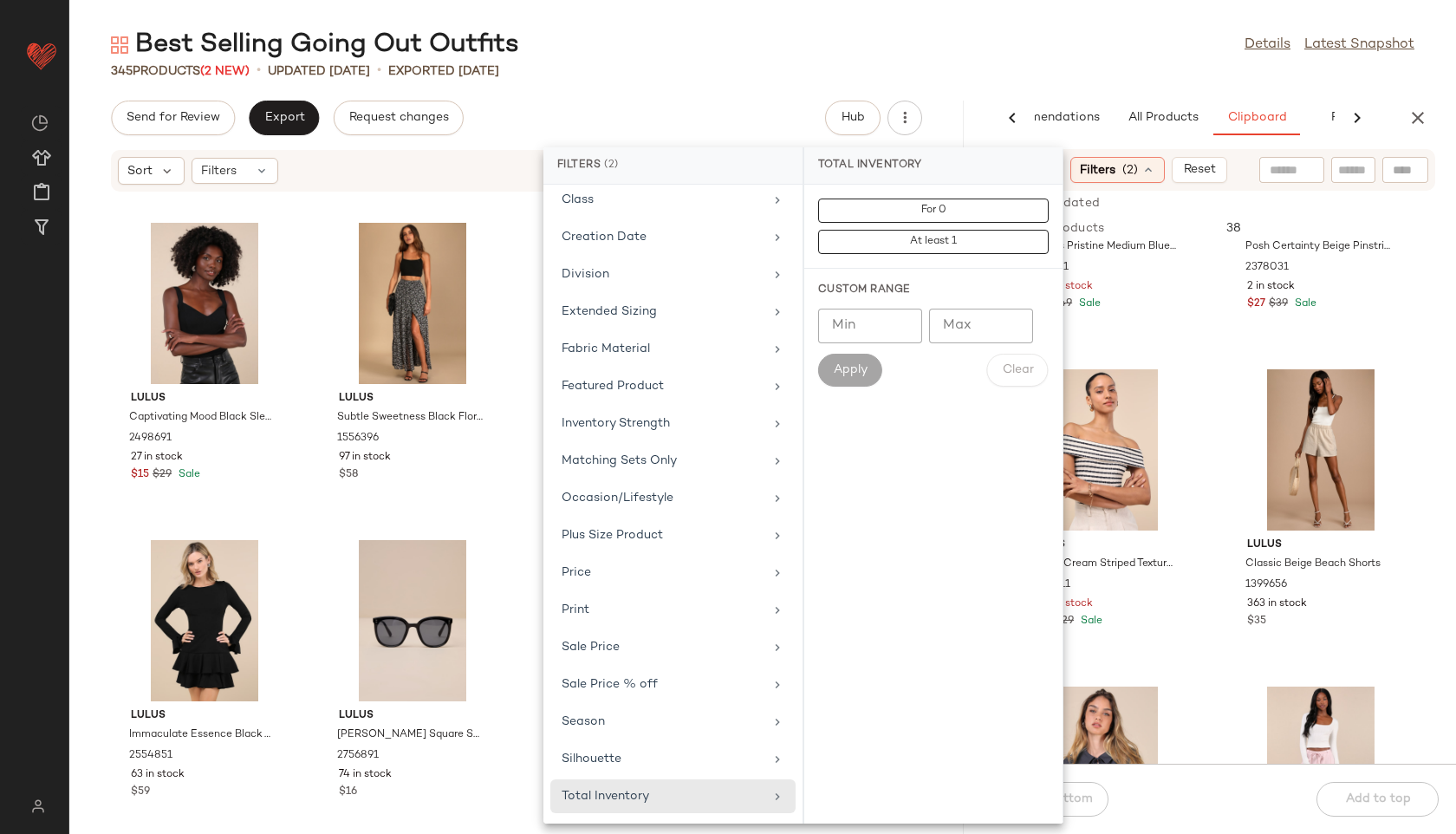
click at [877, 327] on input "Min" at bounding box center [870, 326] width 104 height 35
type input "**"
click at [842, 379] on button "Apply" at bounding box center [850, 370] width 64 height 33
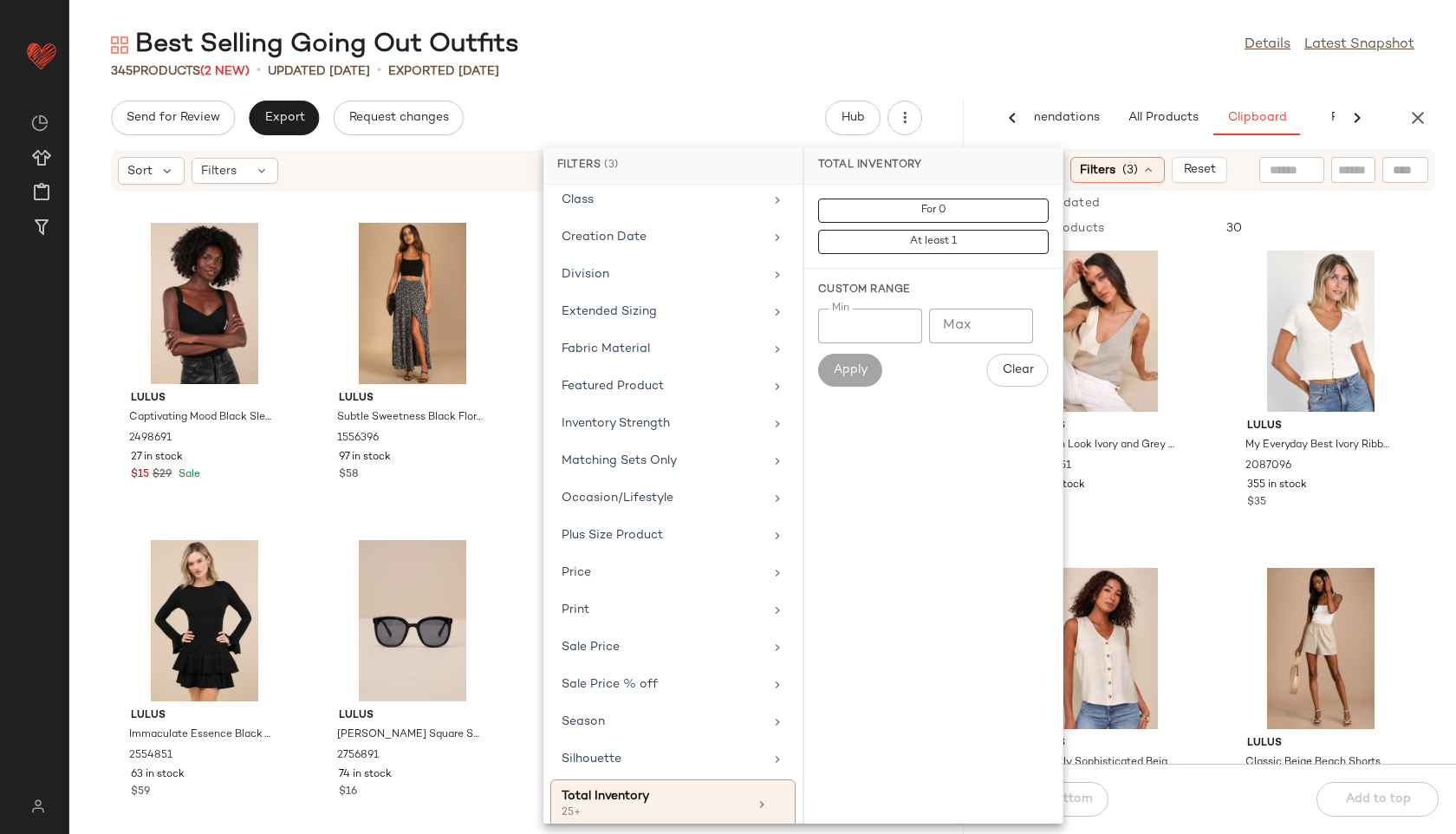
click at [981, 45] on div "Best Selling Going Out Outfits Details Latest Snapshot" at bounding box center [762, 45] width 1386 height 35
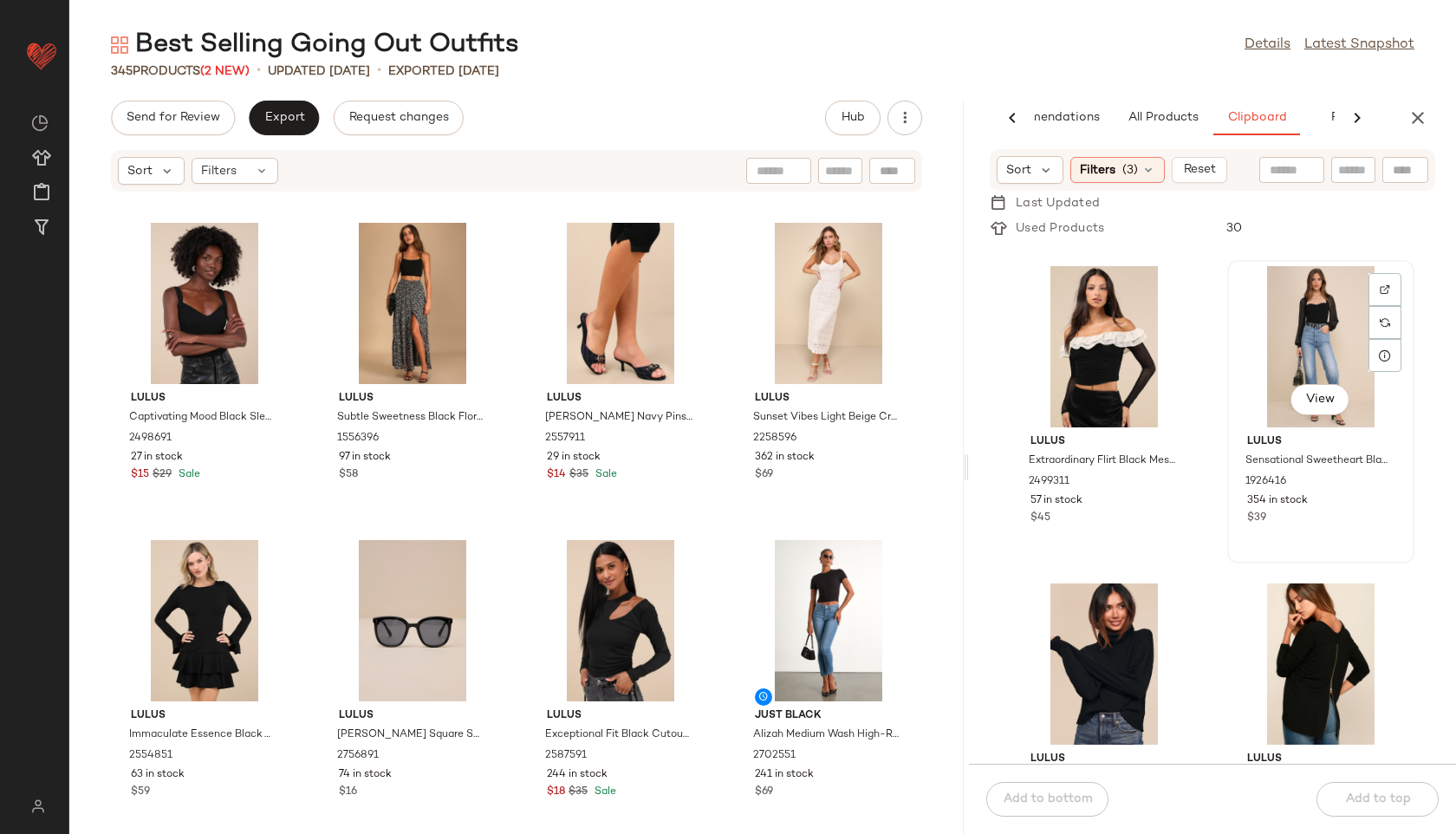
scroll to position [2851, 0]
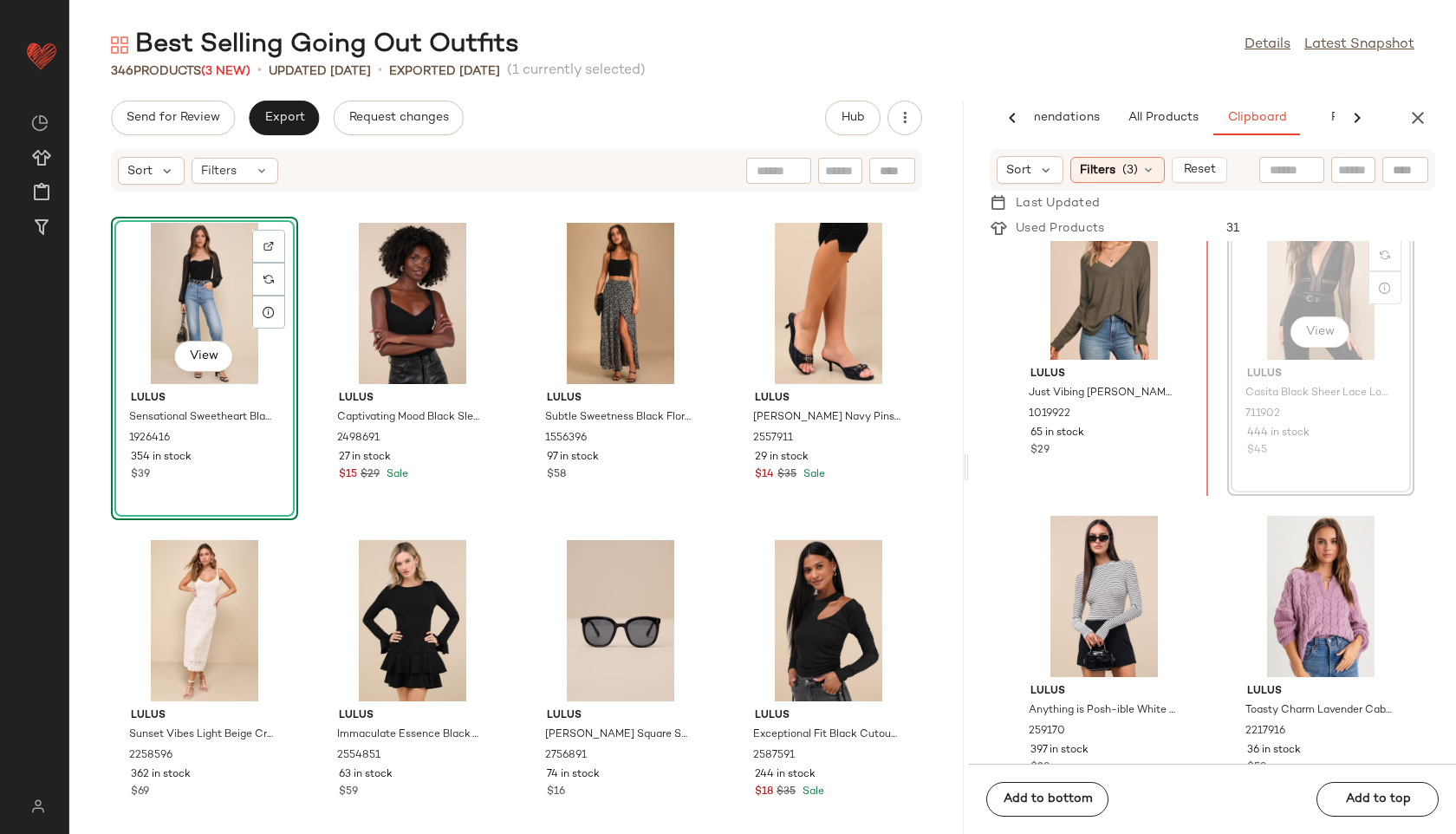
scroll to position [3869, 0]
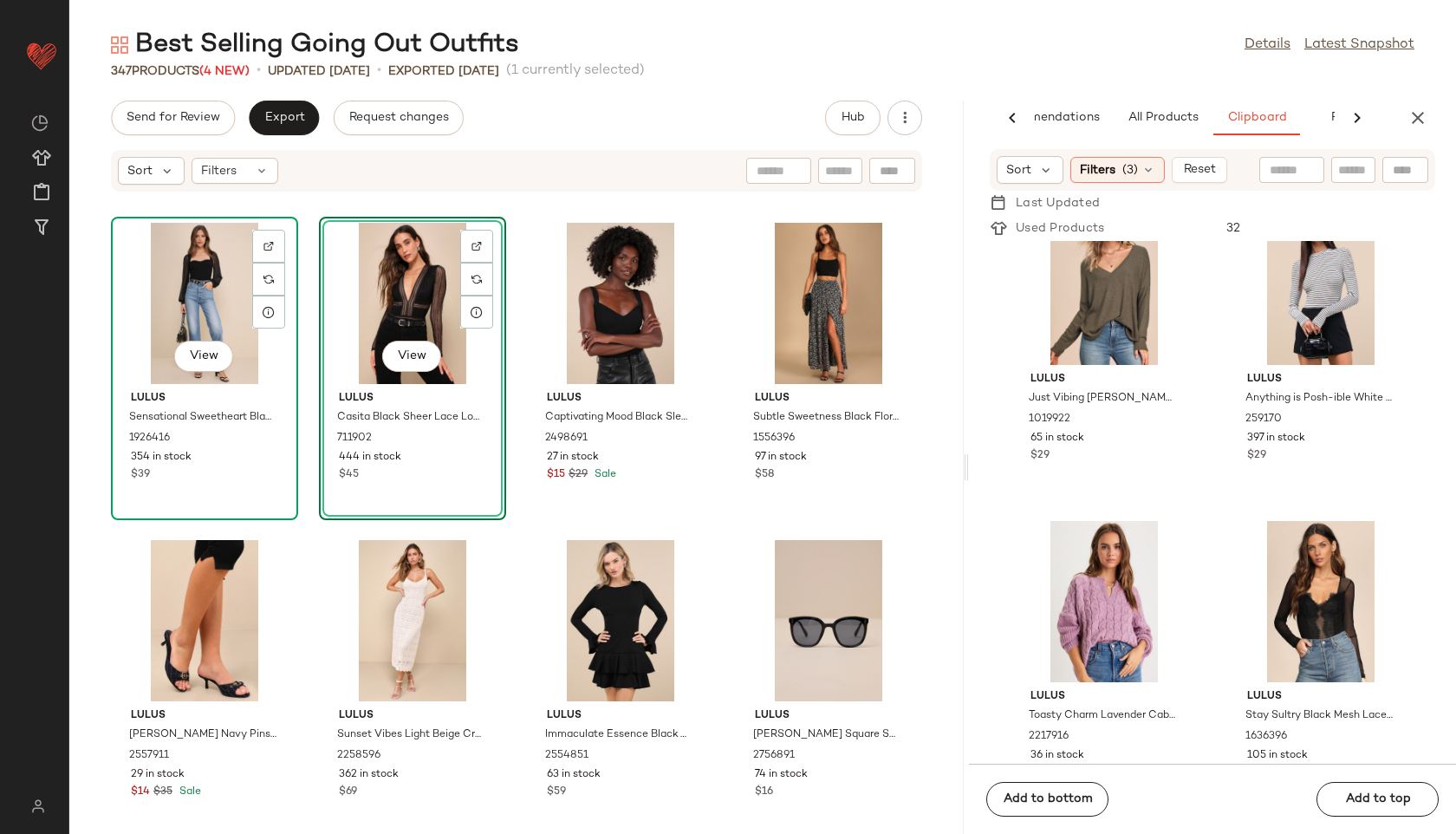
click at [179, 303] on div "View" at bounding box center [204, 303] width 175 height 161
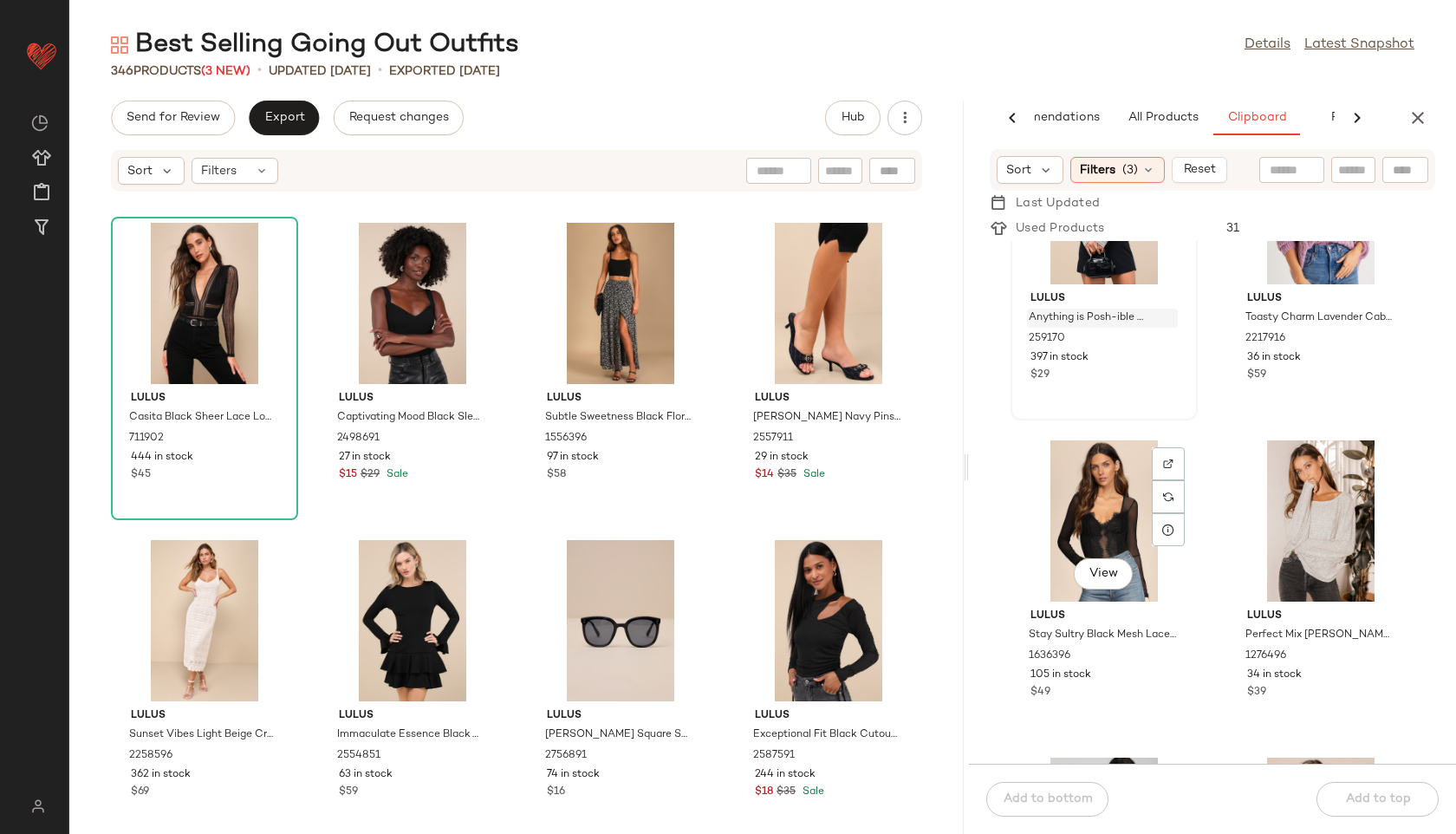
scroll to position [4267, 0]
click at [1090, 167] on span "Filters" at bounding box center [1097, 170] width 36 height 18
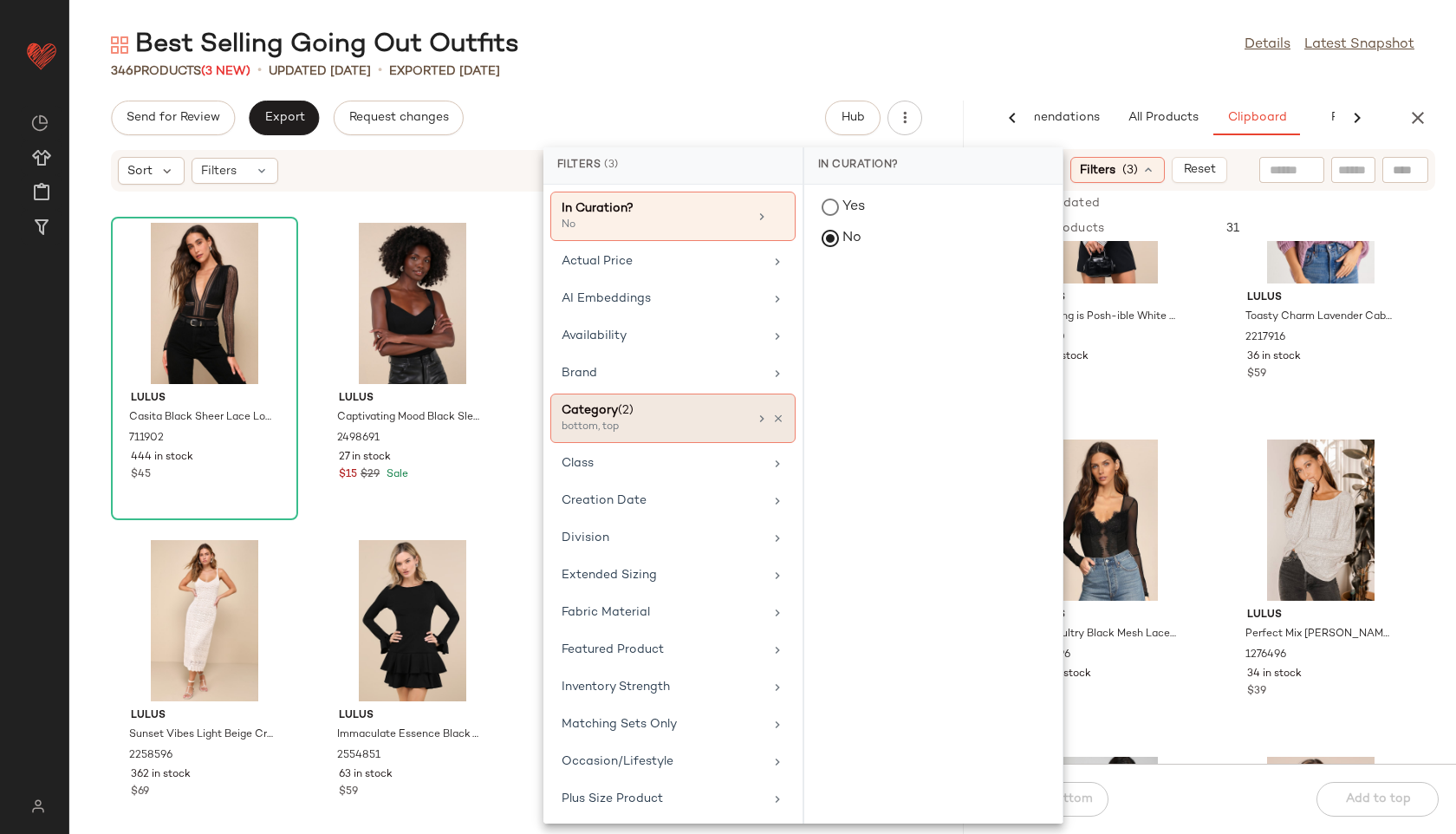
click at [681, 419] on div "bottom, top" at bounding box center [648, 427] width 173 height 16
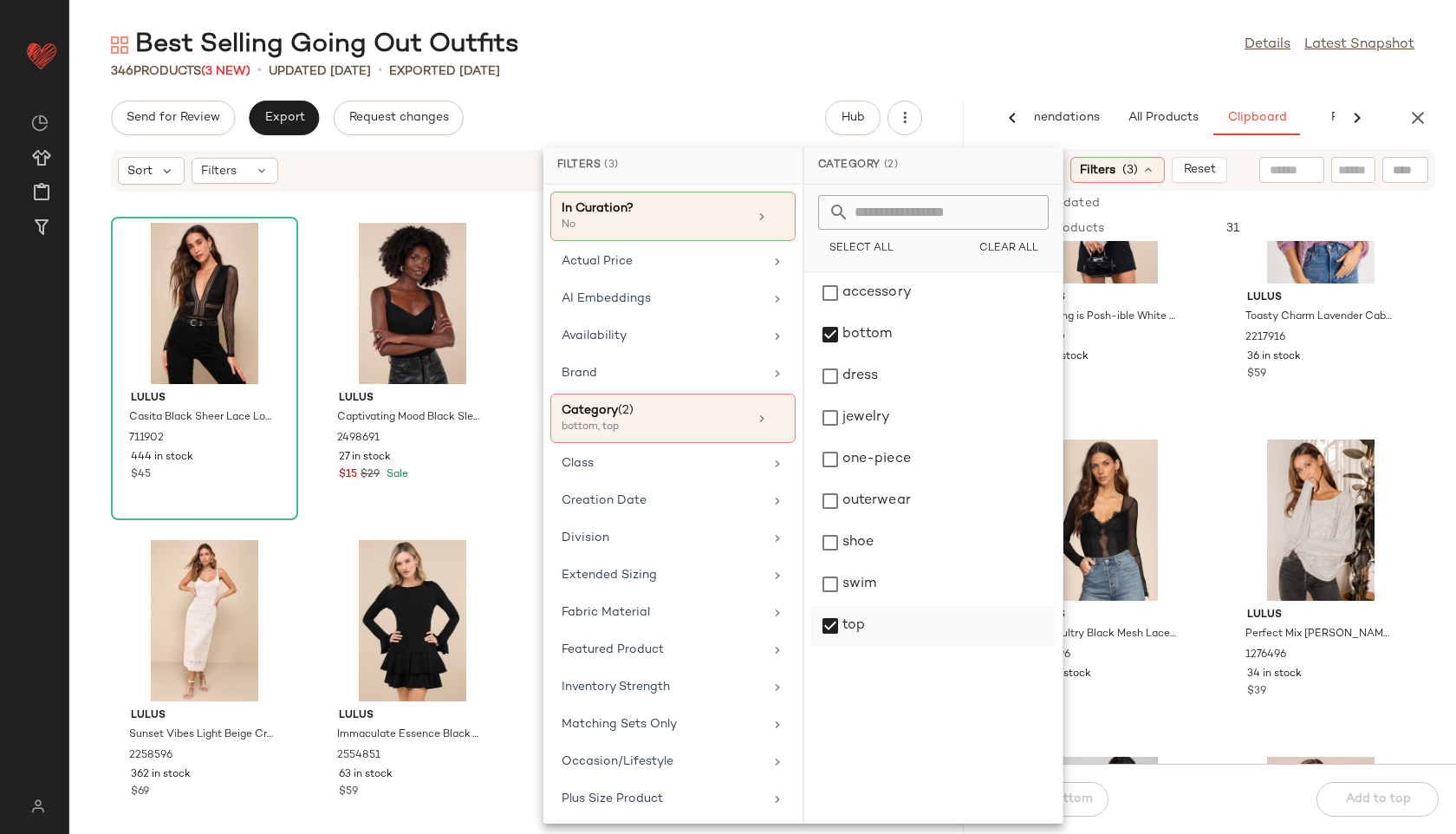
click at [855, 620] on div "top" at bounding box center [933, 625] width 244 height 41
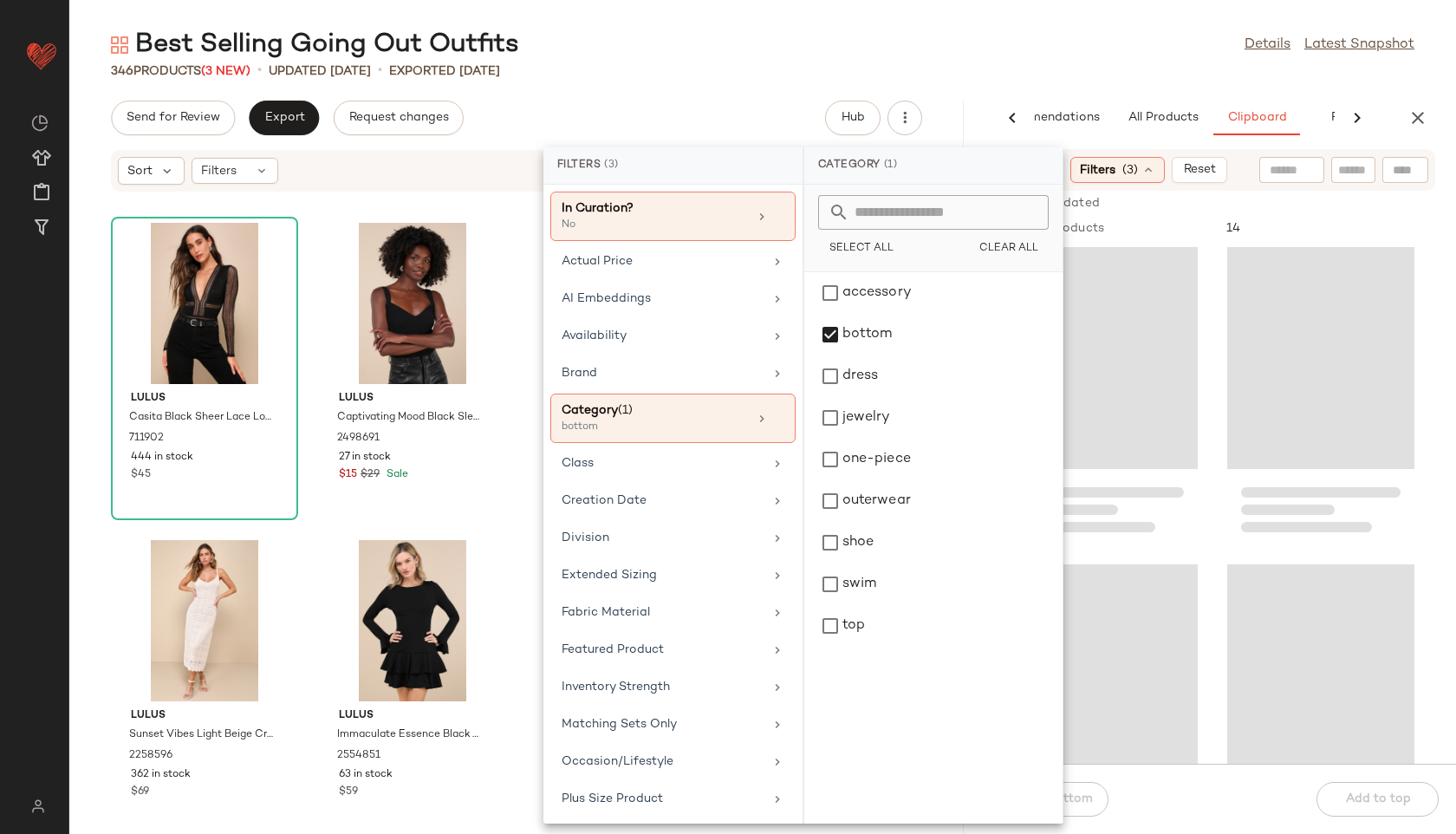
click at [1009, 49] on div "Best Selling Going Out Outfits Details Latest Snapshot" at bounding box center [762, 45] width 1386 height 35
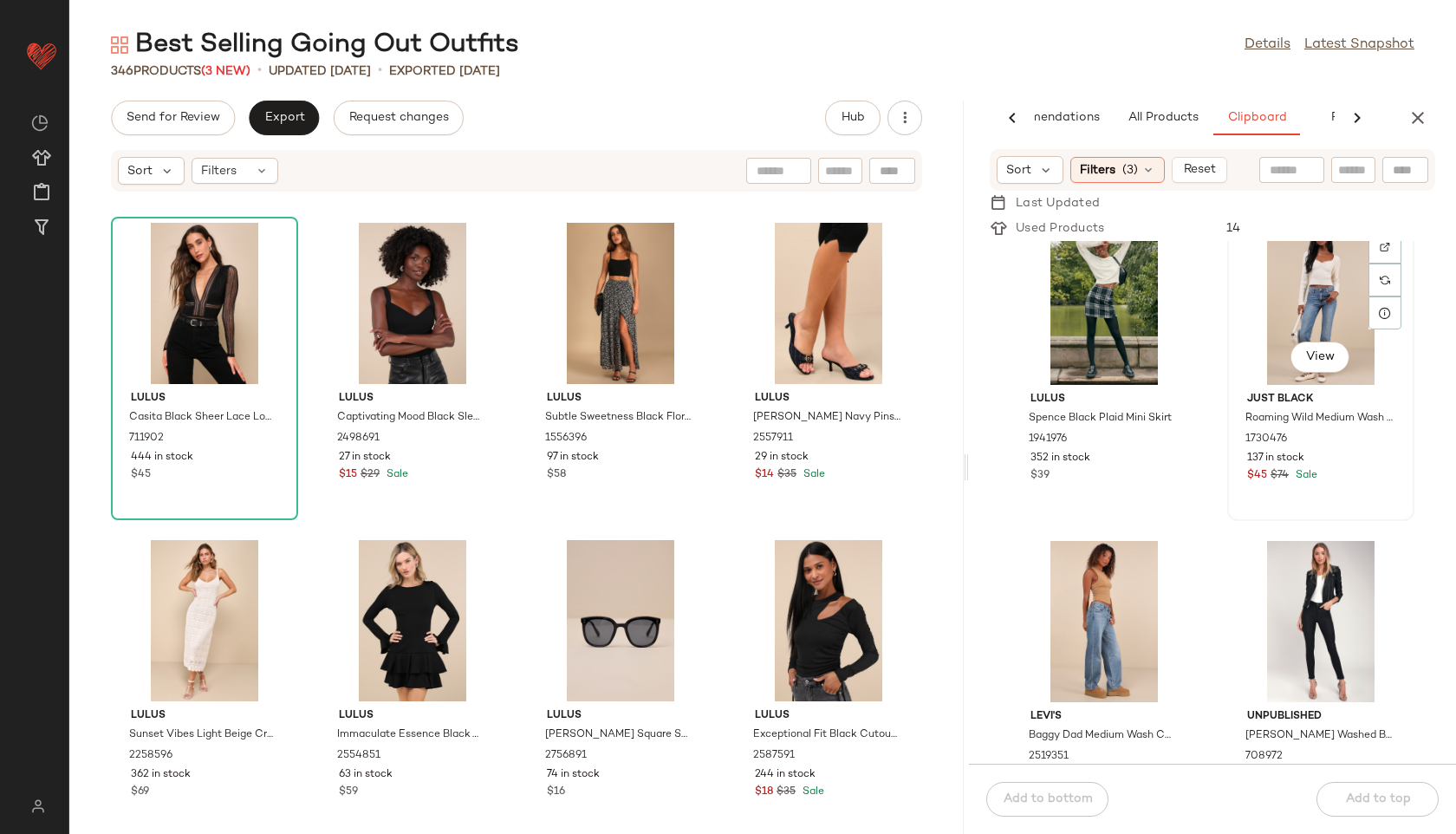
scroll to position [1302, 0]
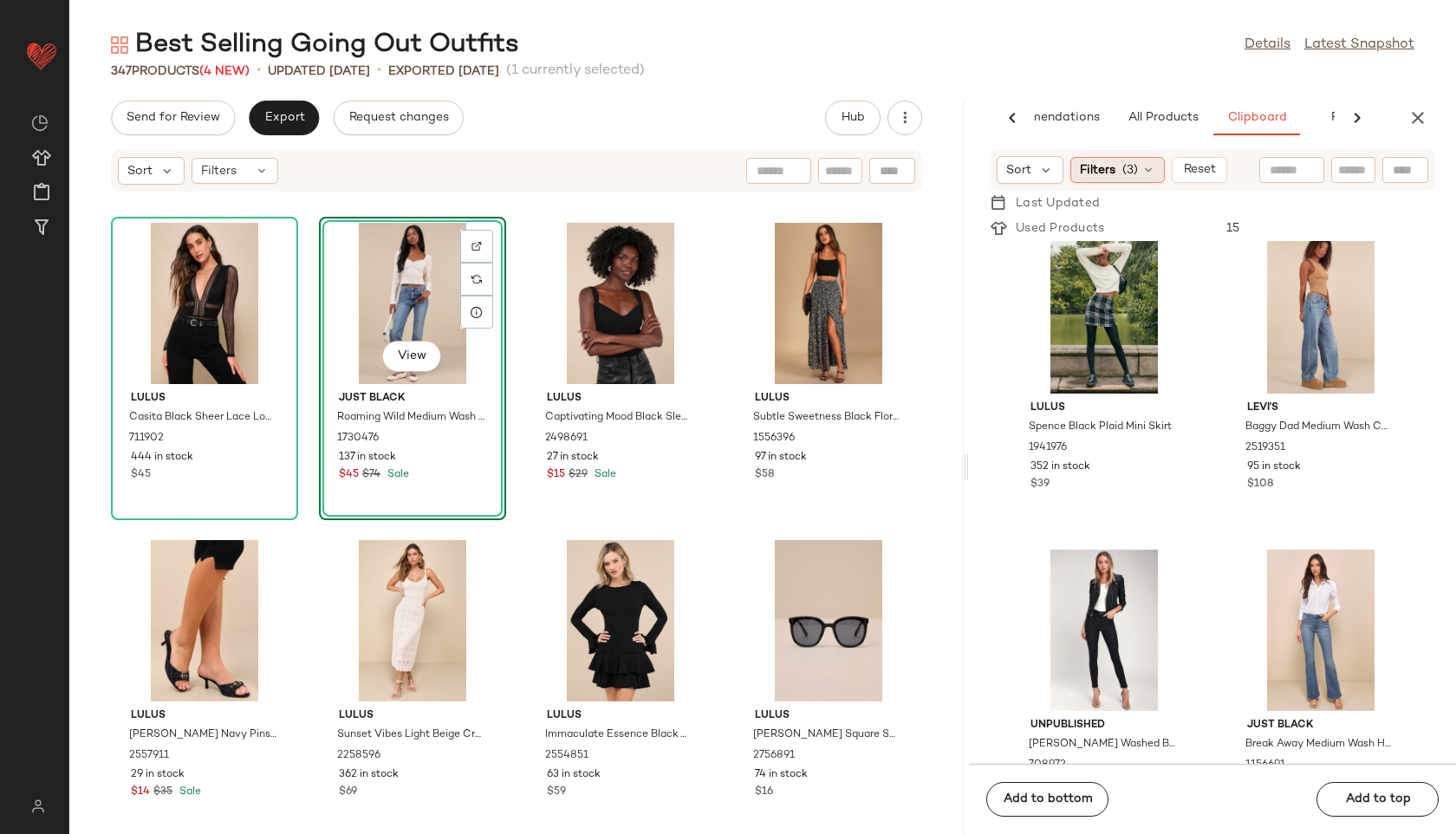
click at [1148, 176] on icon at bounding box center [1148, 169] width 14 height 14
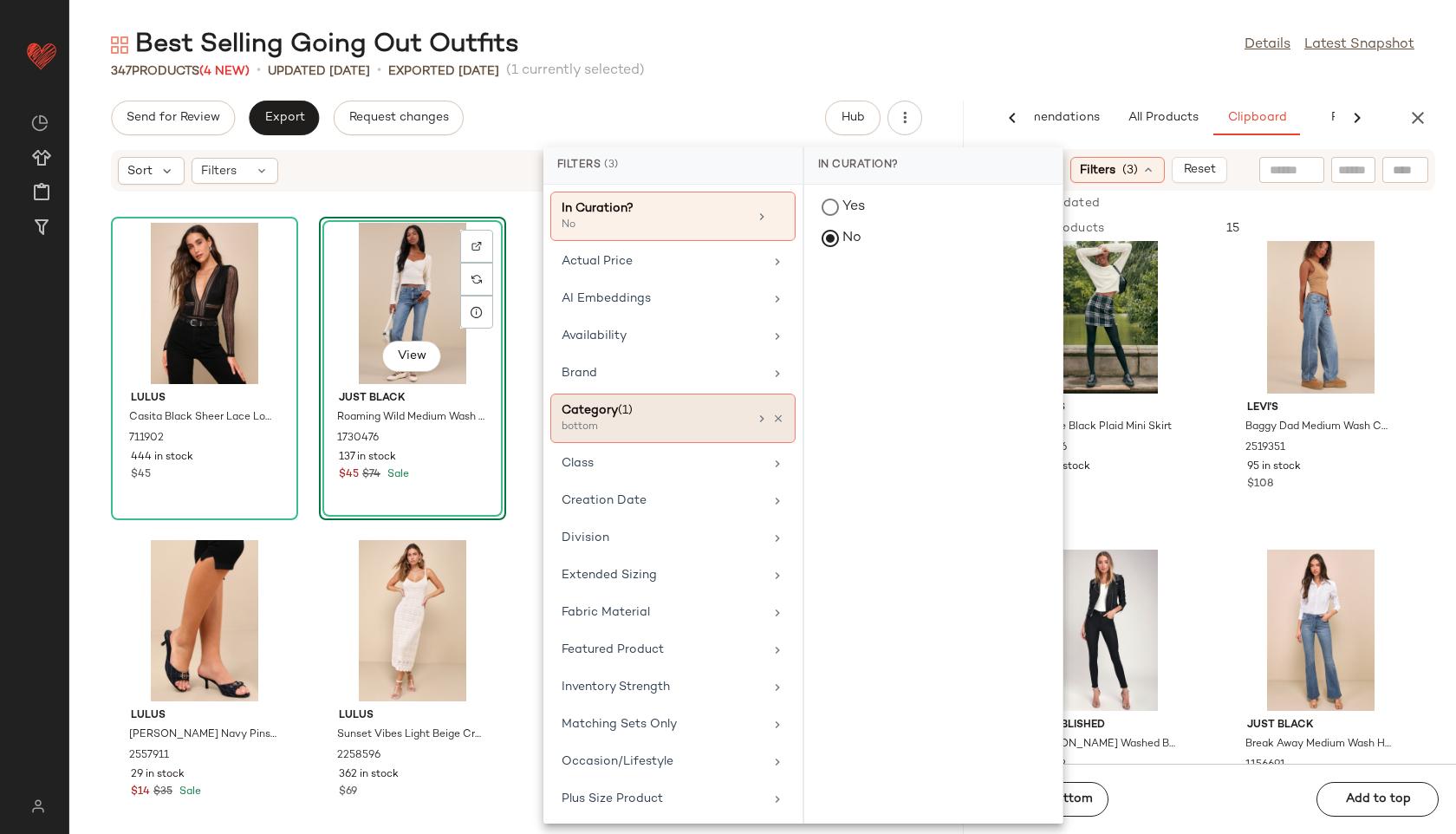
click at [642, 431] on div "bottom" at bounding box center [648, 427] width 173 height 16
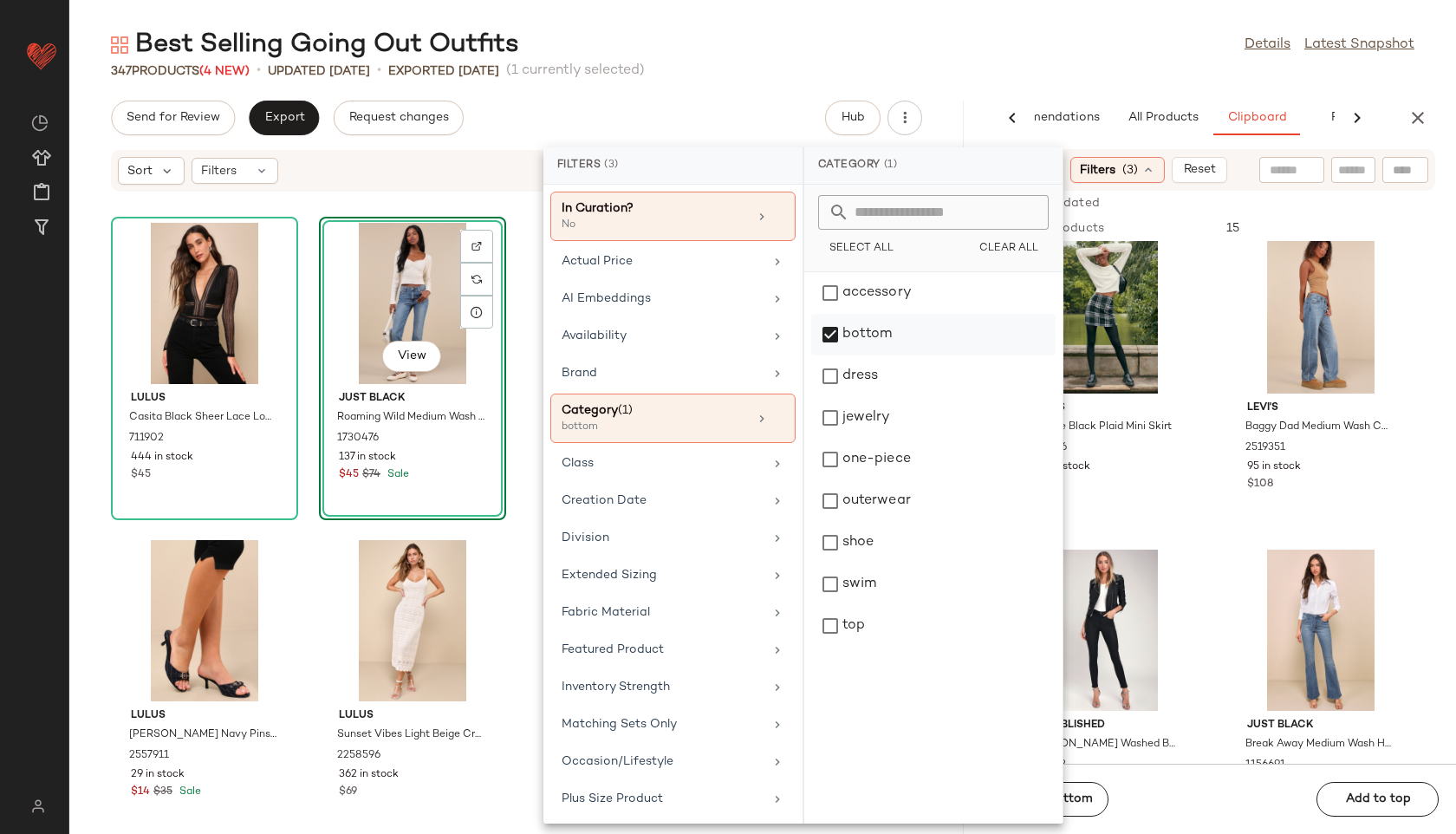
click at [851, 322] on div "bottom" at bounding box center [933, 334] width 244 height 41
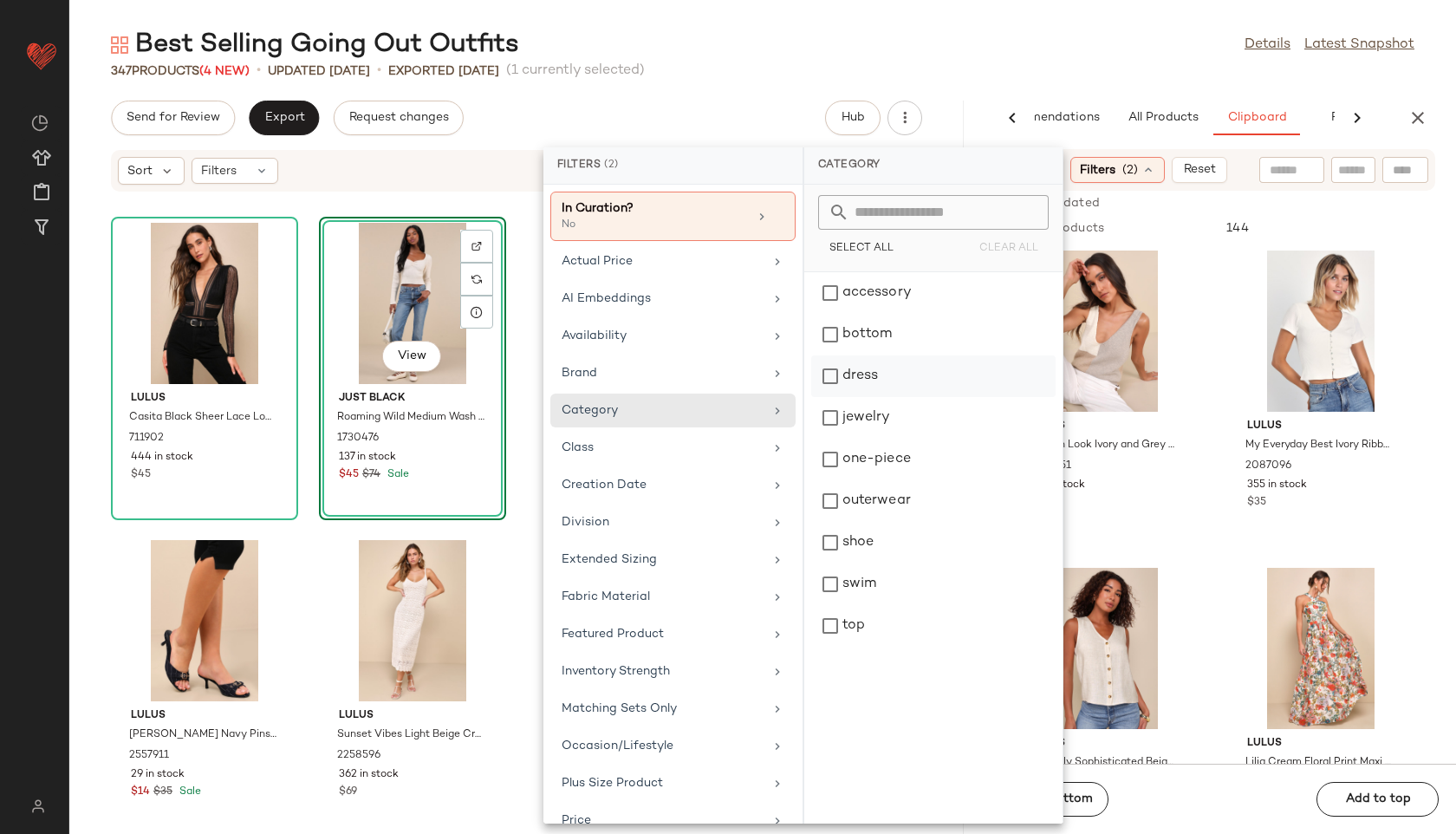
click at [859, 379] on div "dress" at bounding box center [933, 375] width 244 height 41
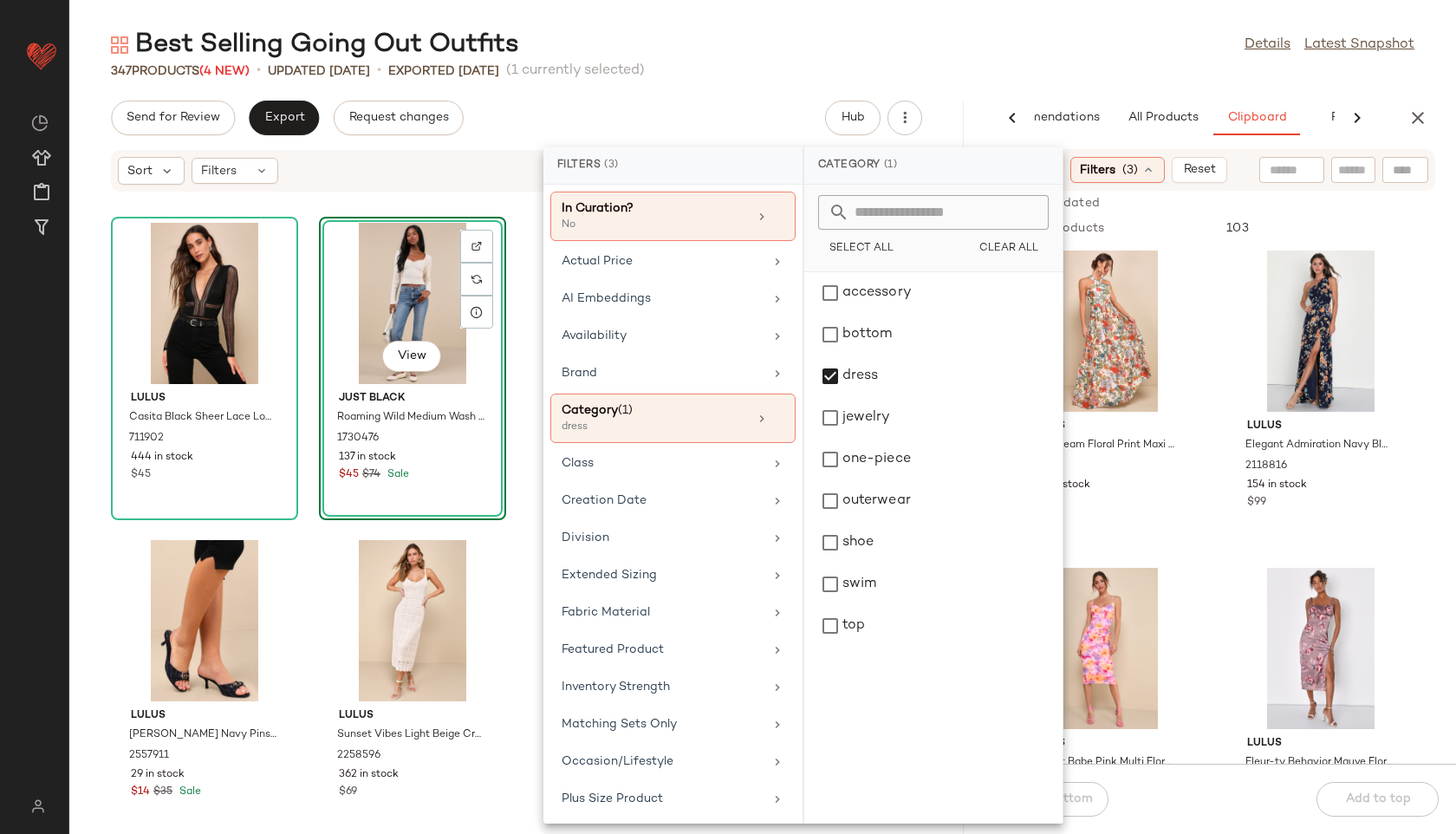
click at [882, 60] on div "Best Selling Going Out Outfits Details Latest Snapshot" at bounding box center [762, 45] width 1386 height 35
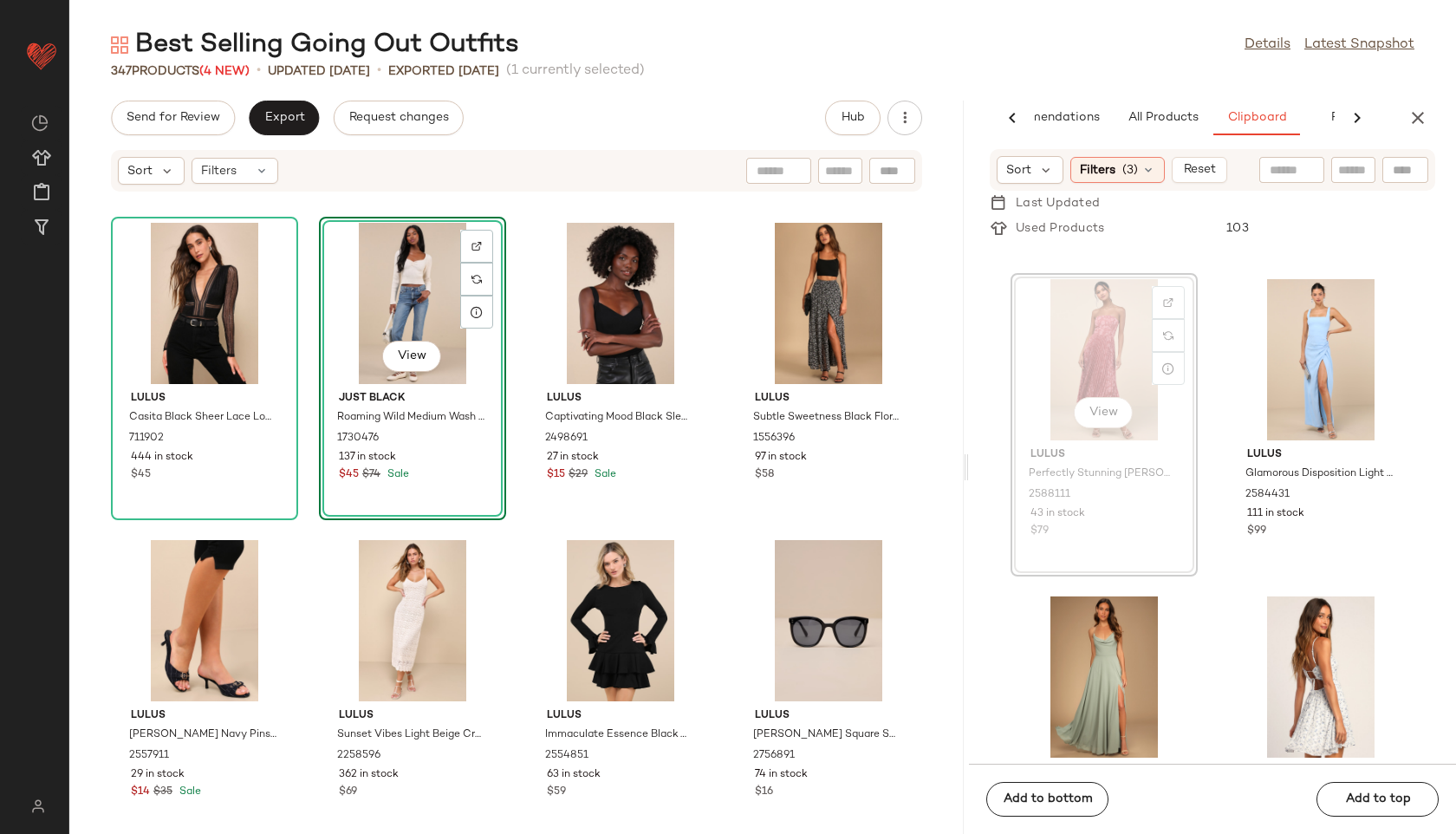
scroll to position [2204, 0]
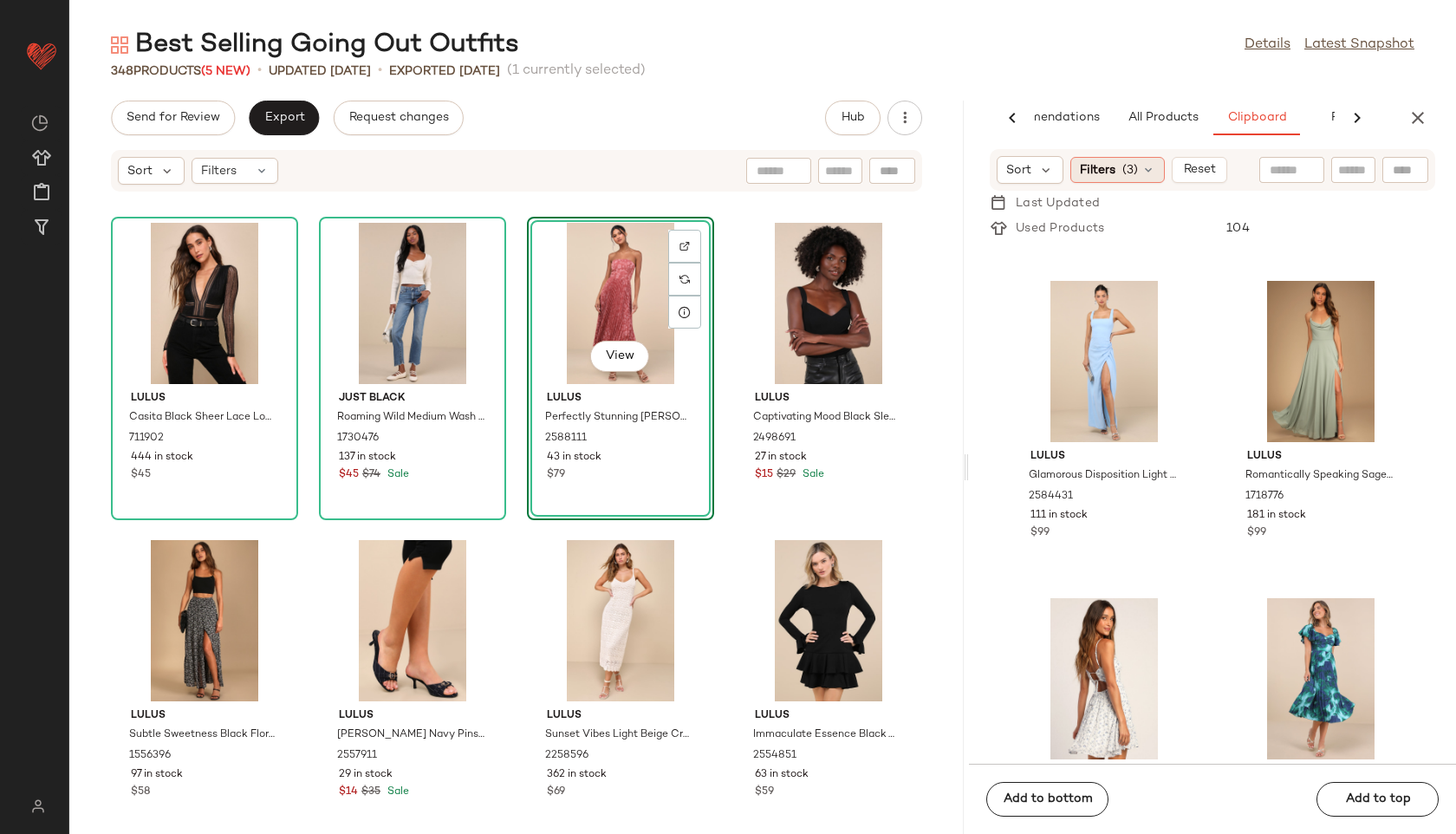
click at [1115, 179] on div "Filters (3)" at bounding box center [1117, 169] width 94 height 26
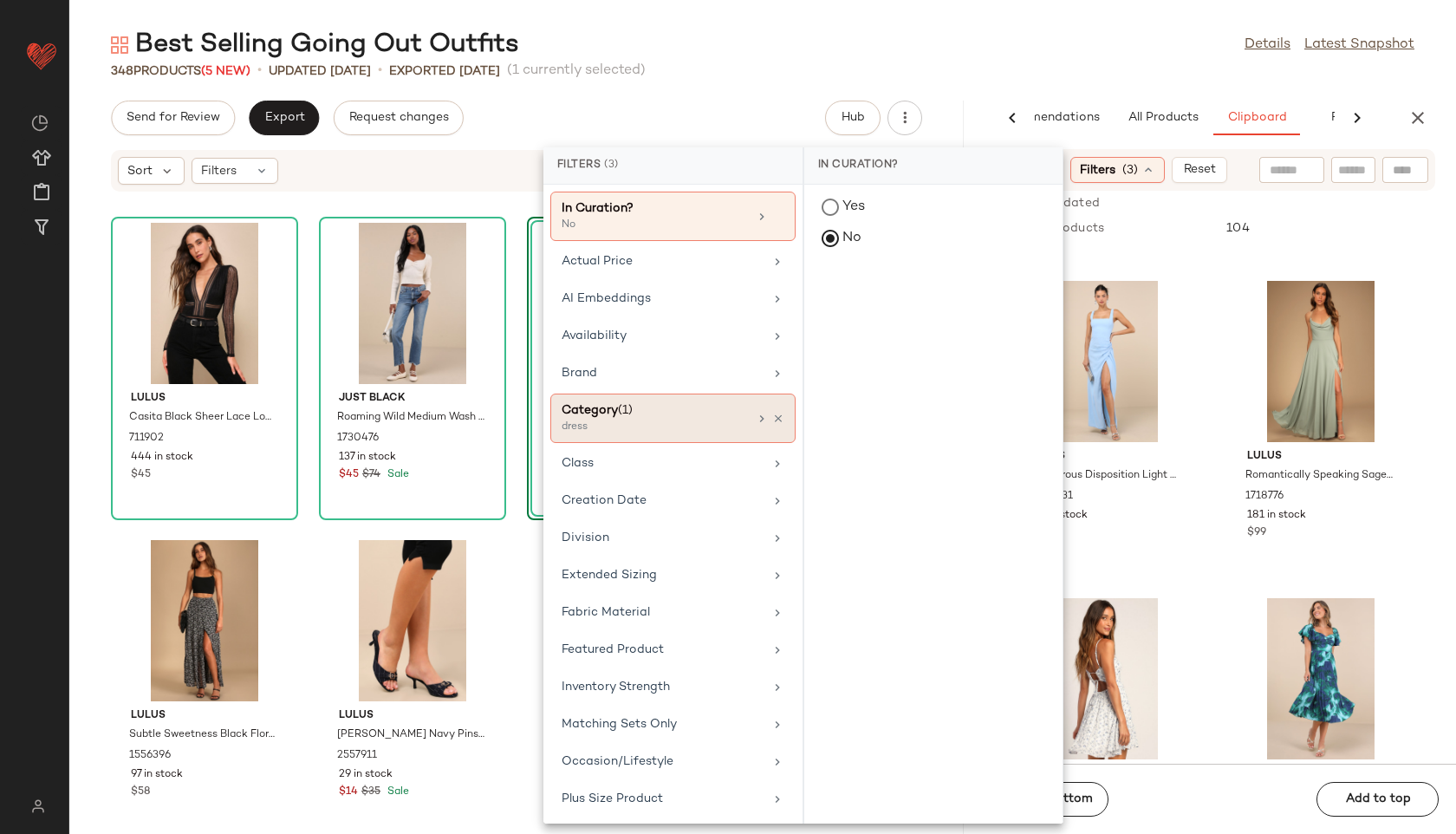
click at [679, 428] on div "dress" at bounding box center [648, 427] width 173 height 16
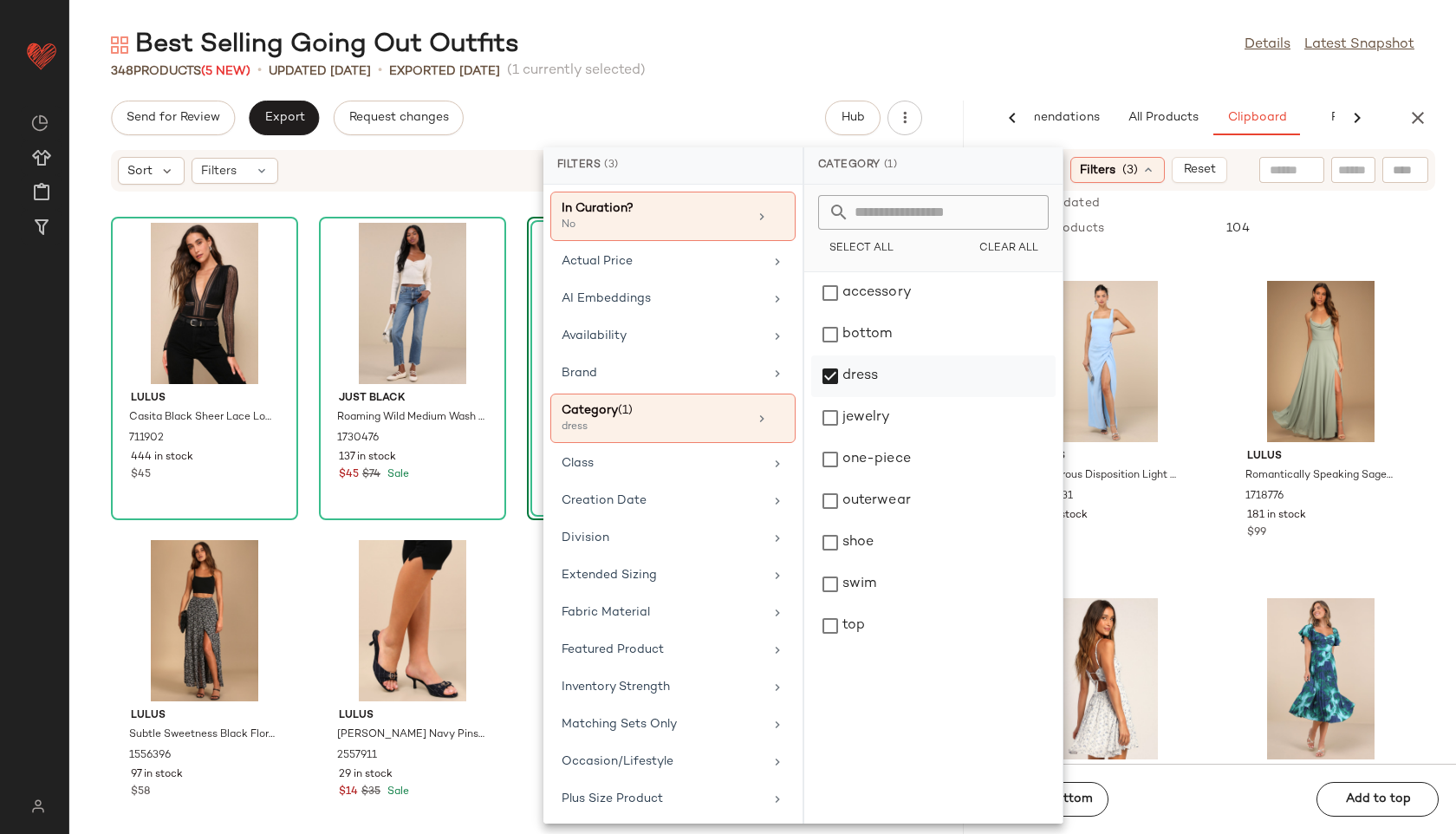
click at [862, 369] on div "dress" at bounding box center [933, 375] width 244 height 41
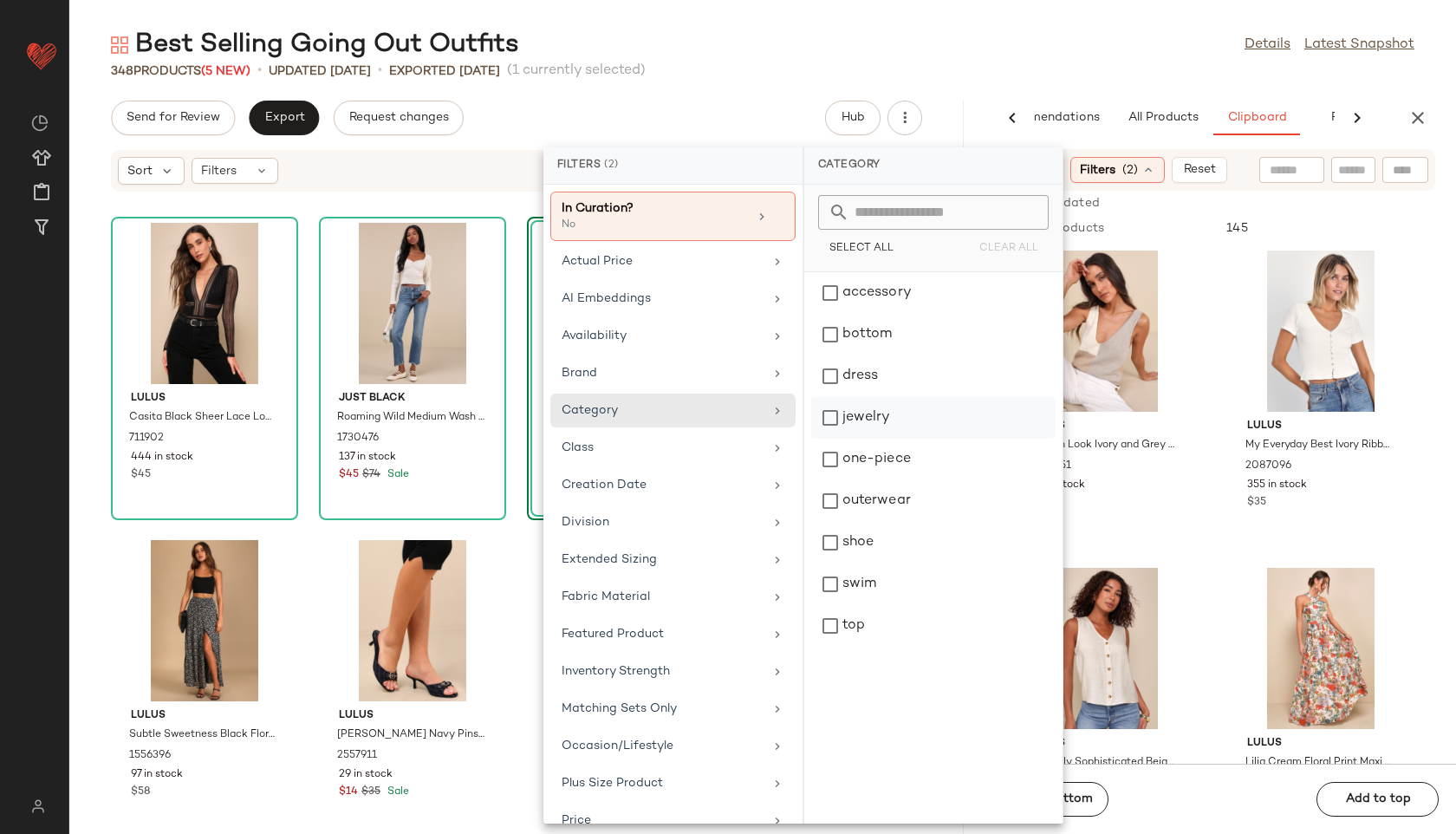
click at [869, 415] on div "jewelry" at bounding box center [933, 417] width 244 height 41
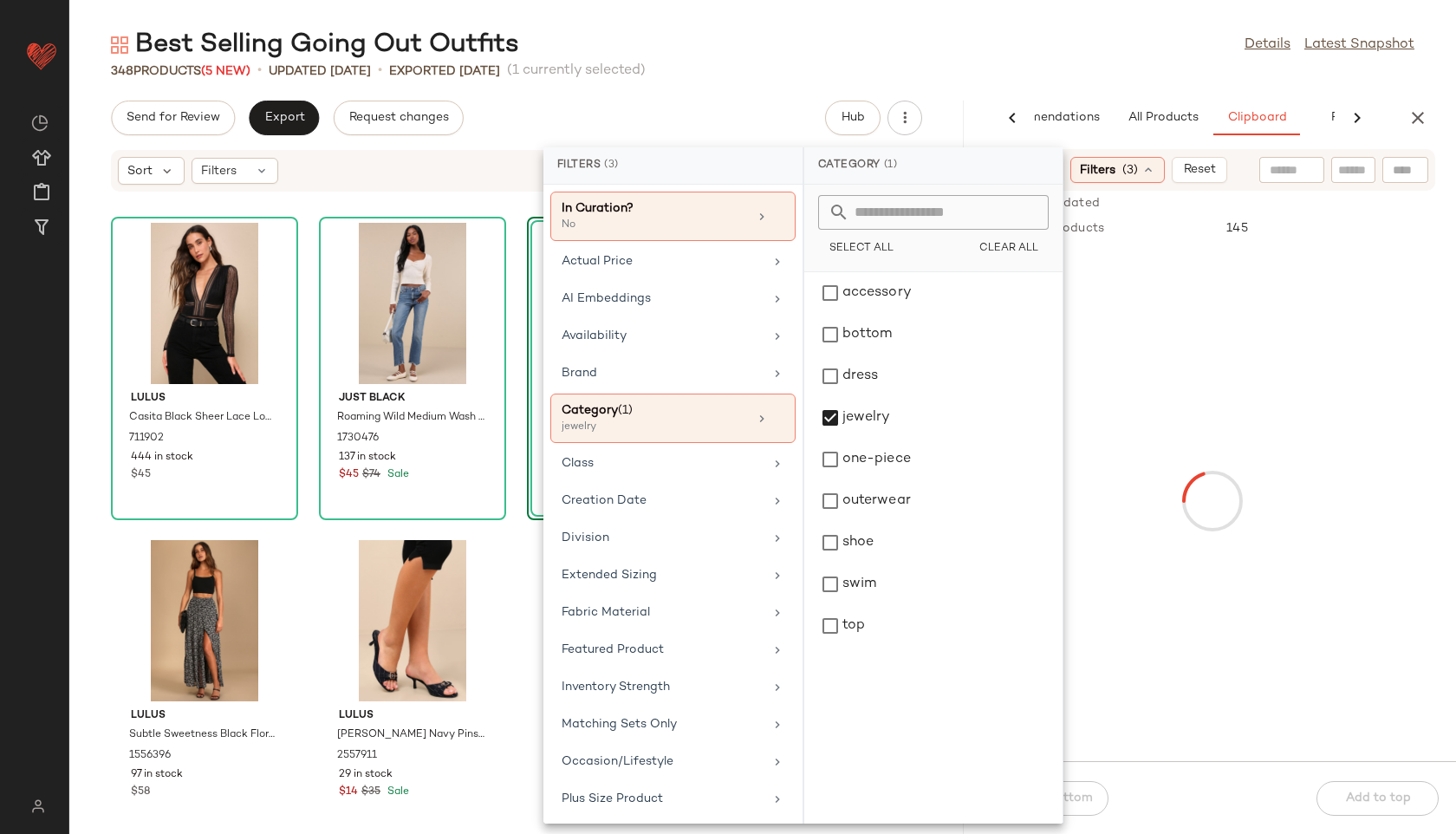
click at [933, 60] on div "Best Selling Going Out Outfits Details Latest Snapshot" at bounding box center [762, 45] width 1386 height 35
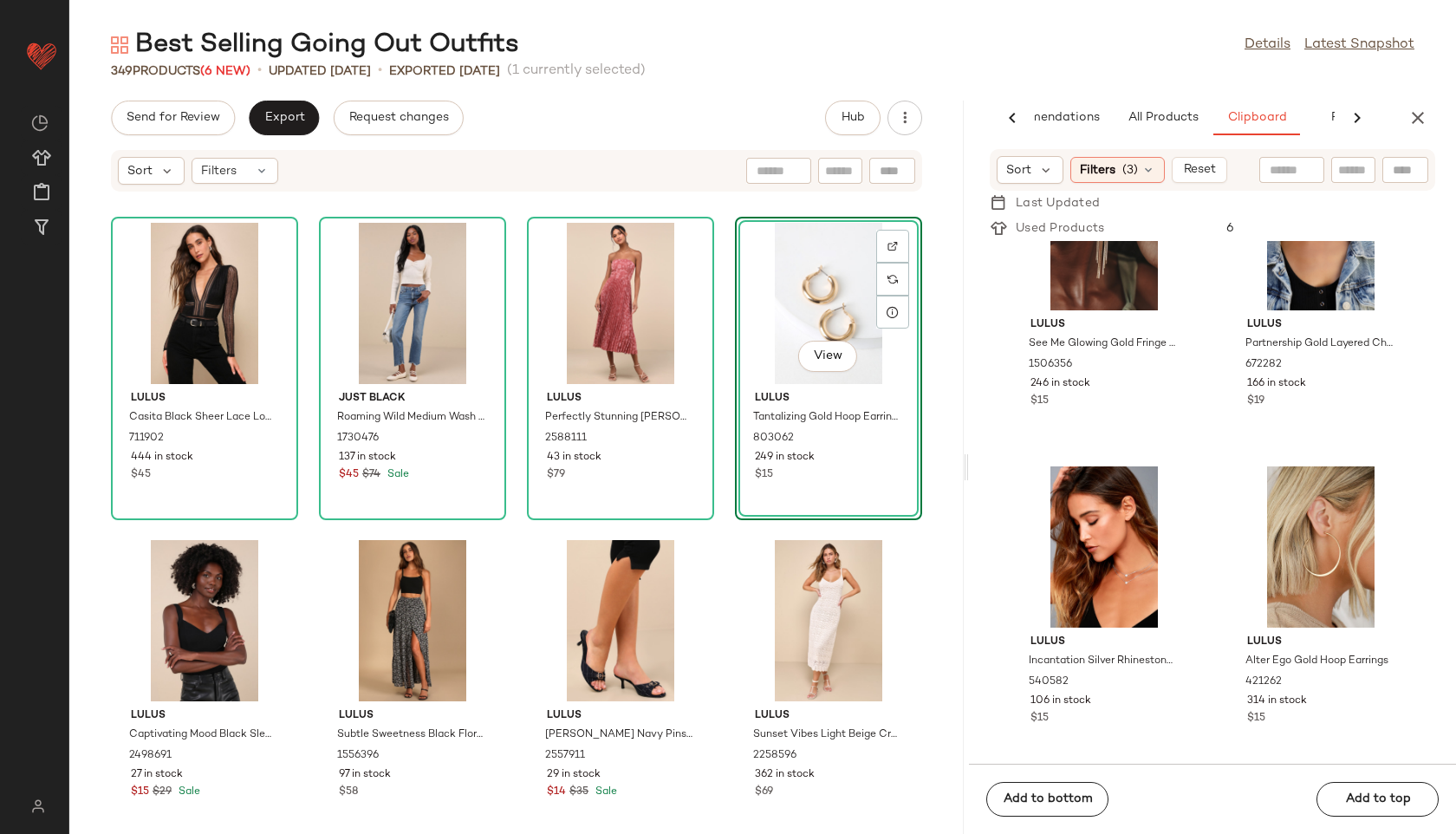
scroll to position [102, 0]
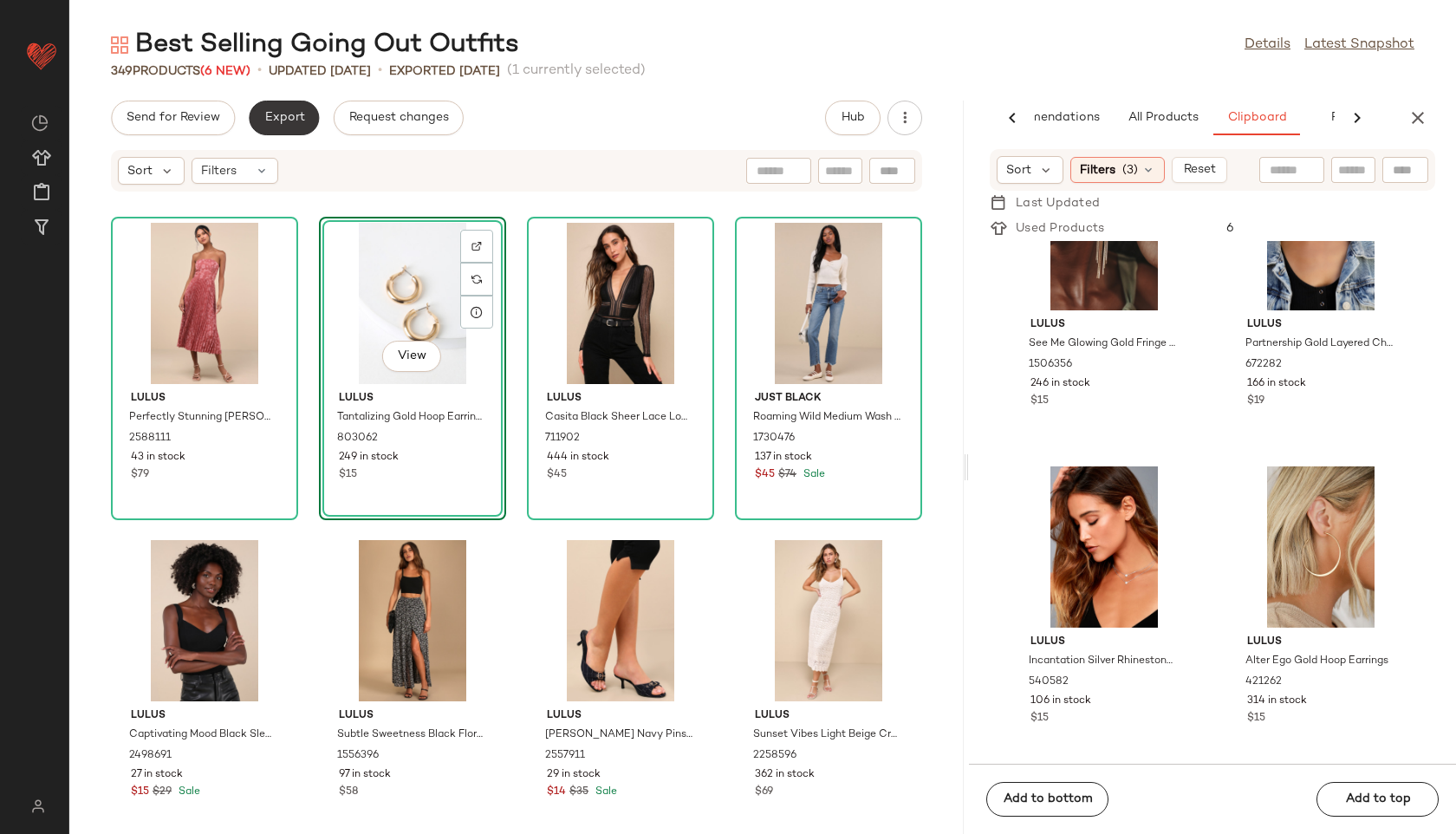
click at [286, 125] on button "Export" at bounding box center [284, 118] width 70 height 35
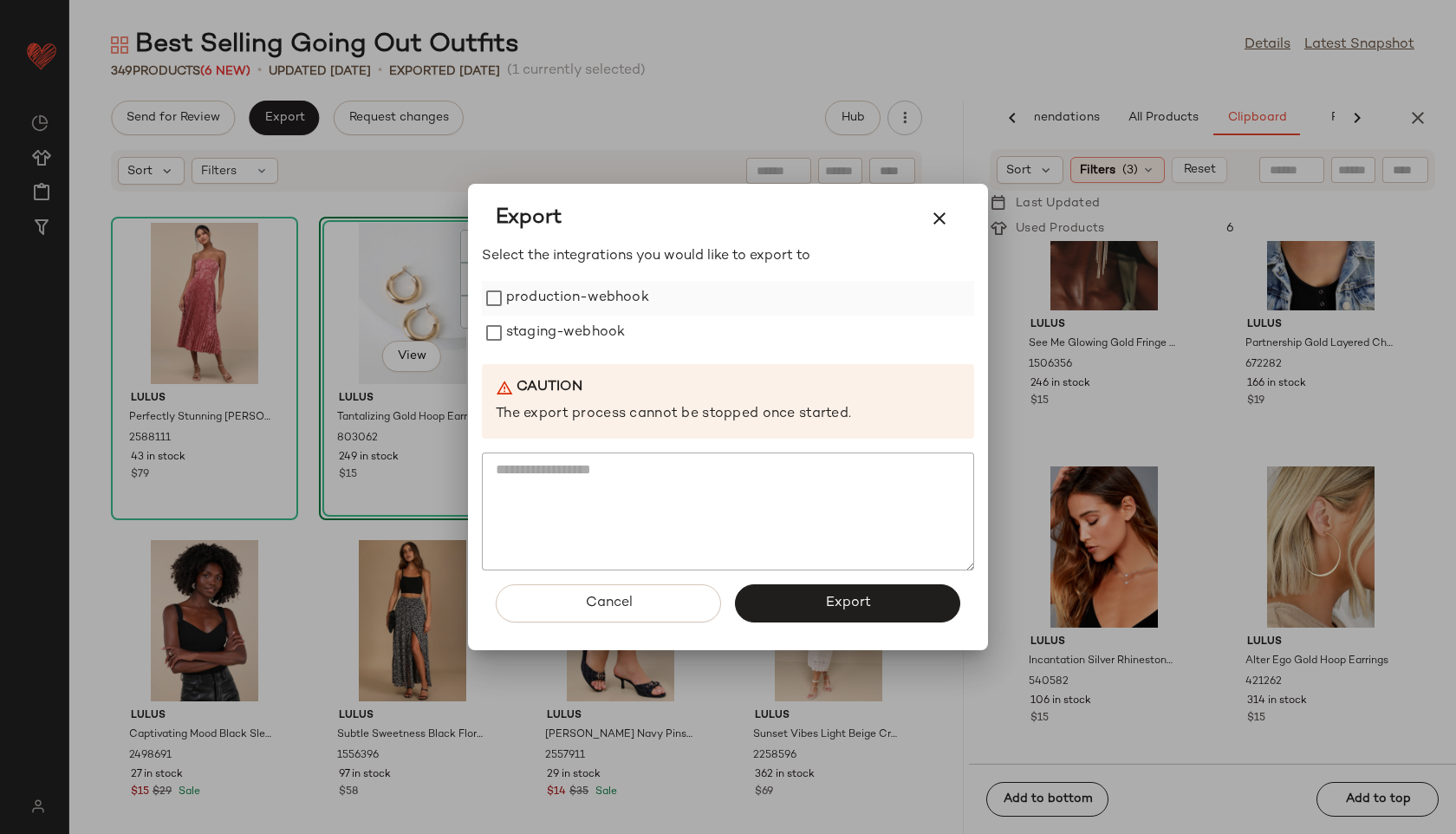
click at [610, 289] on label "production-webhook" at bounding box center [577, 298] width 143 height 35
click at [610, 333] on label "staging-webhook" at bounding box center [566, 333] width 119 height 35
click at [847, 595] on span "Export" at bounding box center [847, 603] width 46 height 16
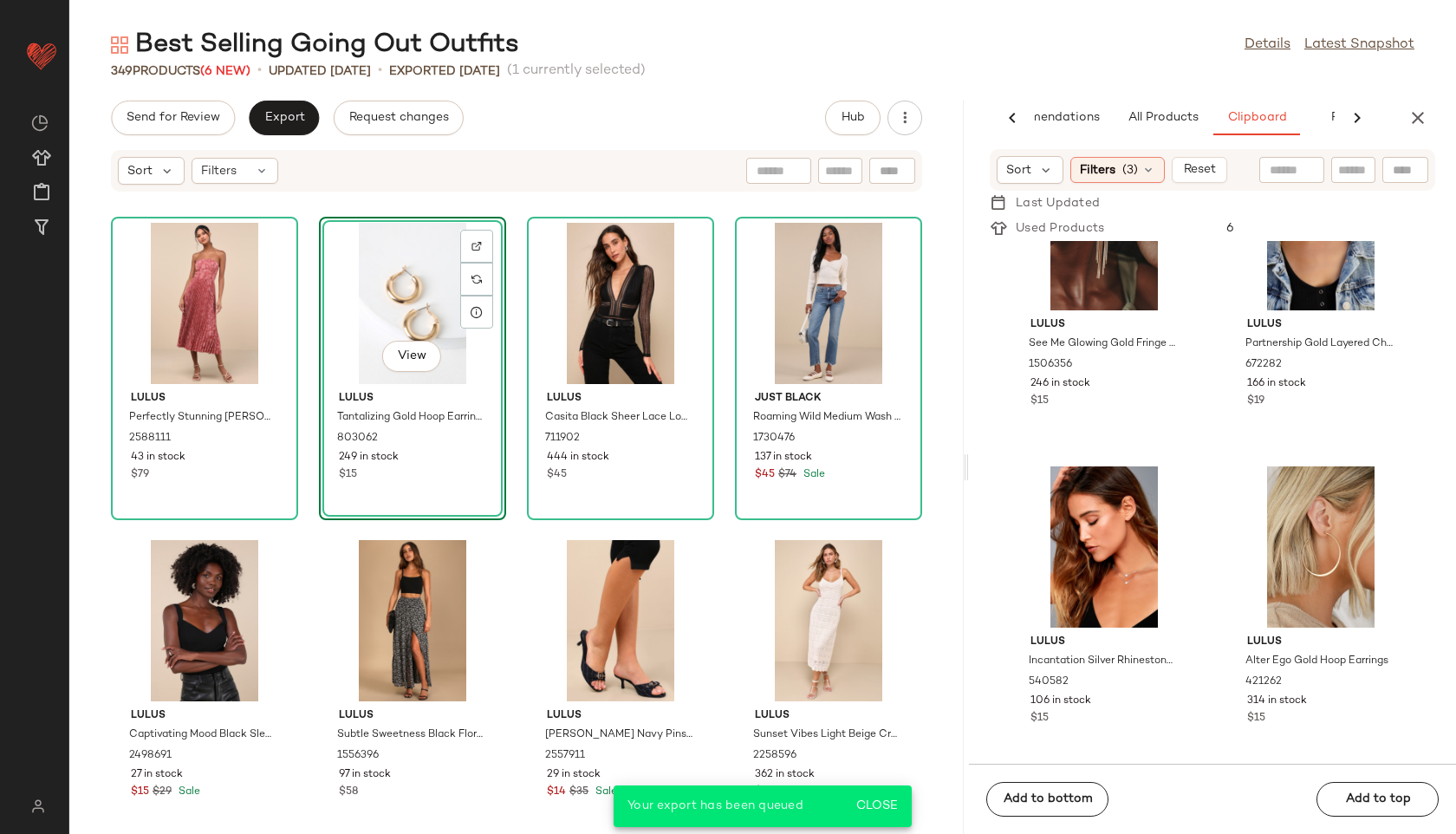
scroll to position [107, 0]
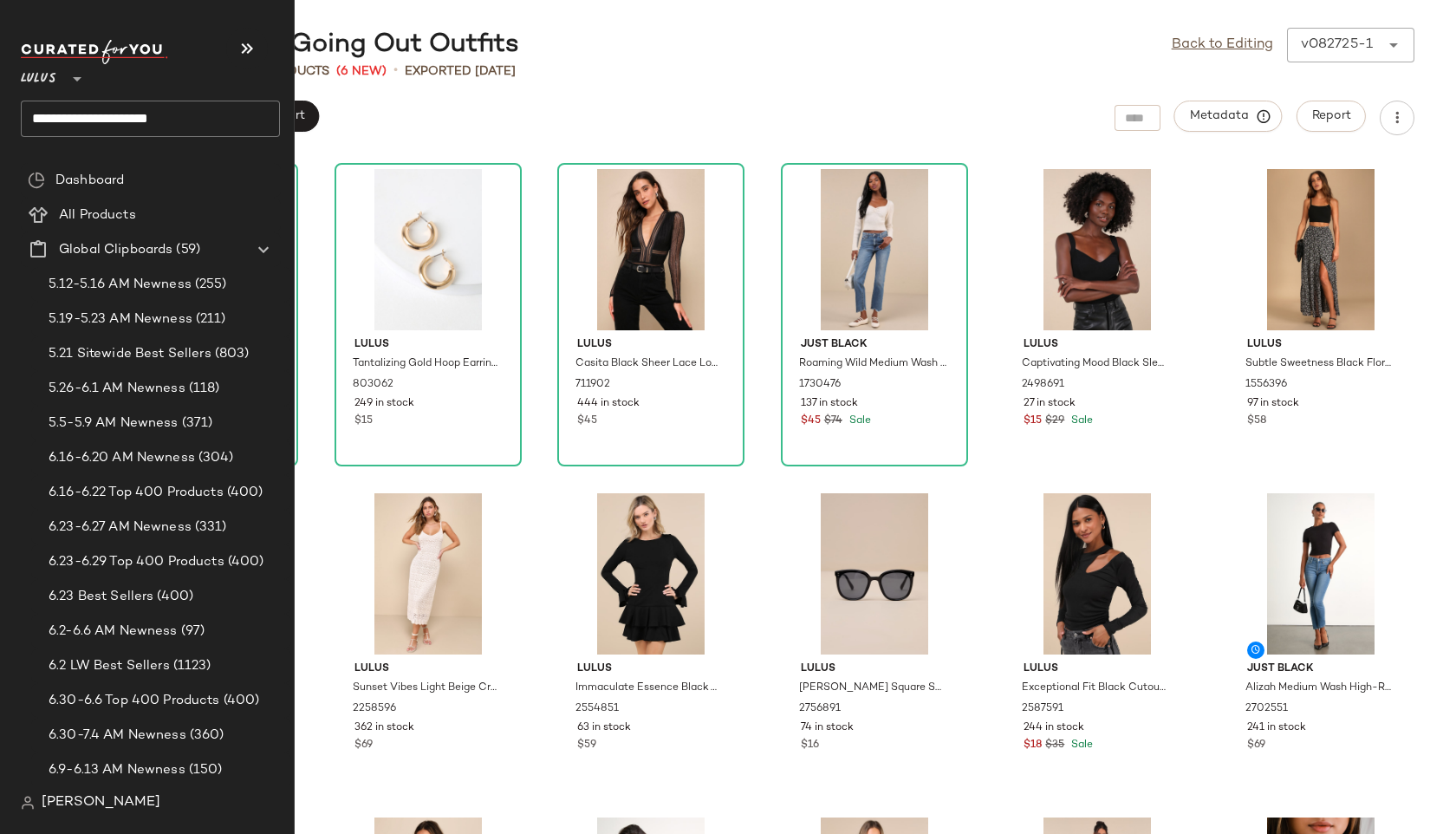
click at [185, 114] on input "**********" at bounding box center [150, 119] width 259 height 37
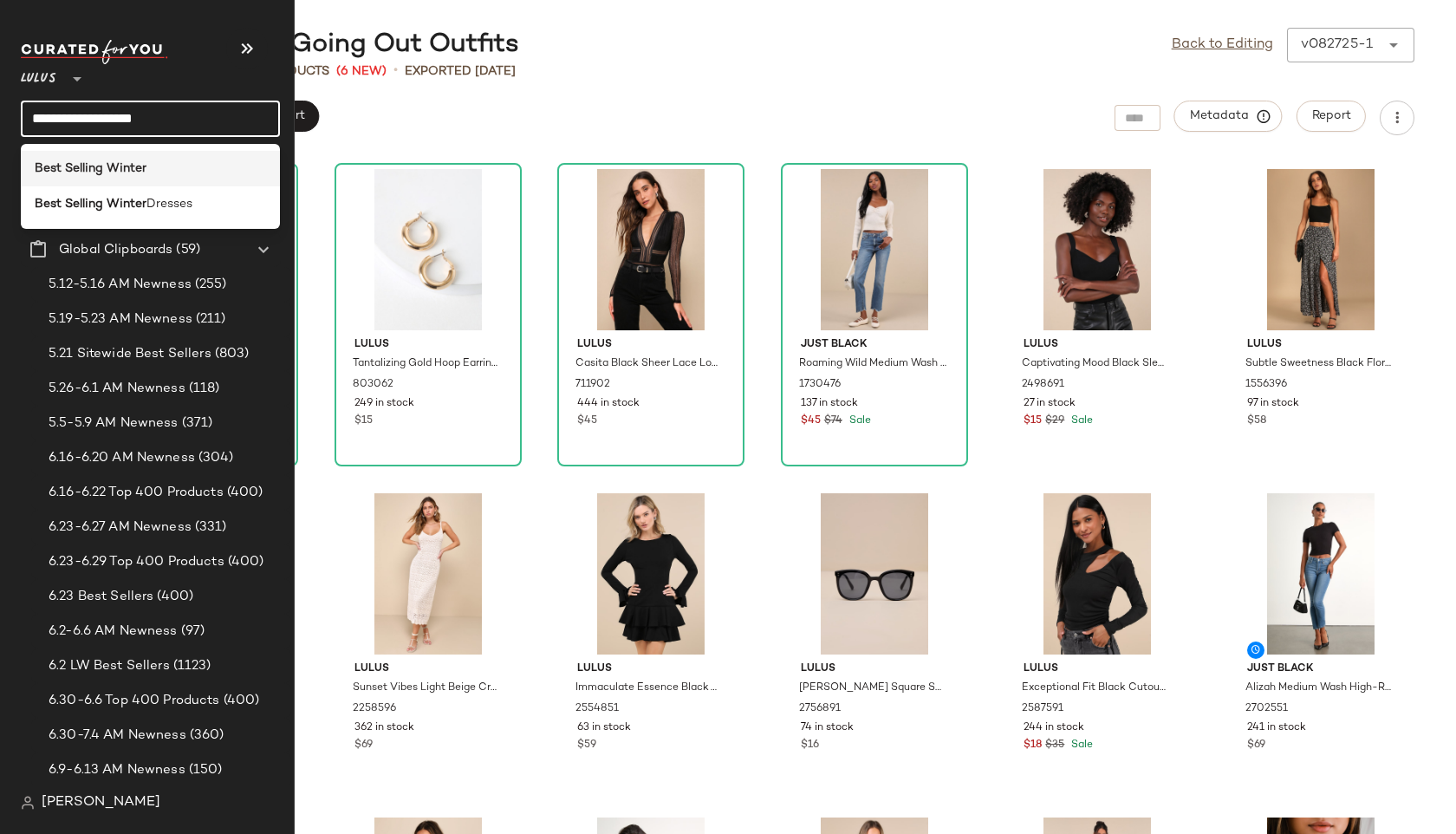
type input "**********"
click at [192, 161] on div "Best Selling Winter" at bounding box center [150, 168] width 232 height 18
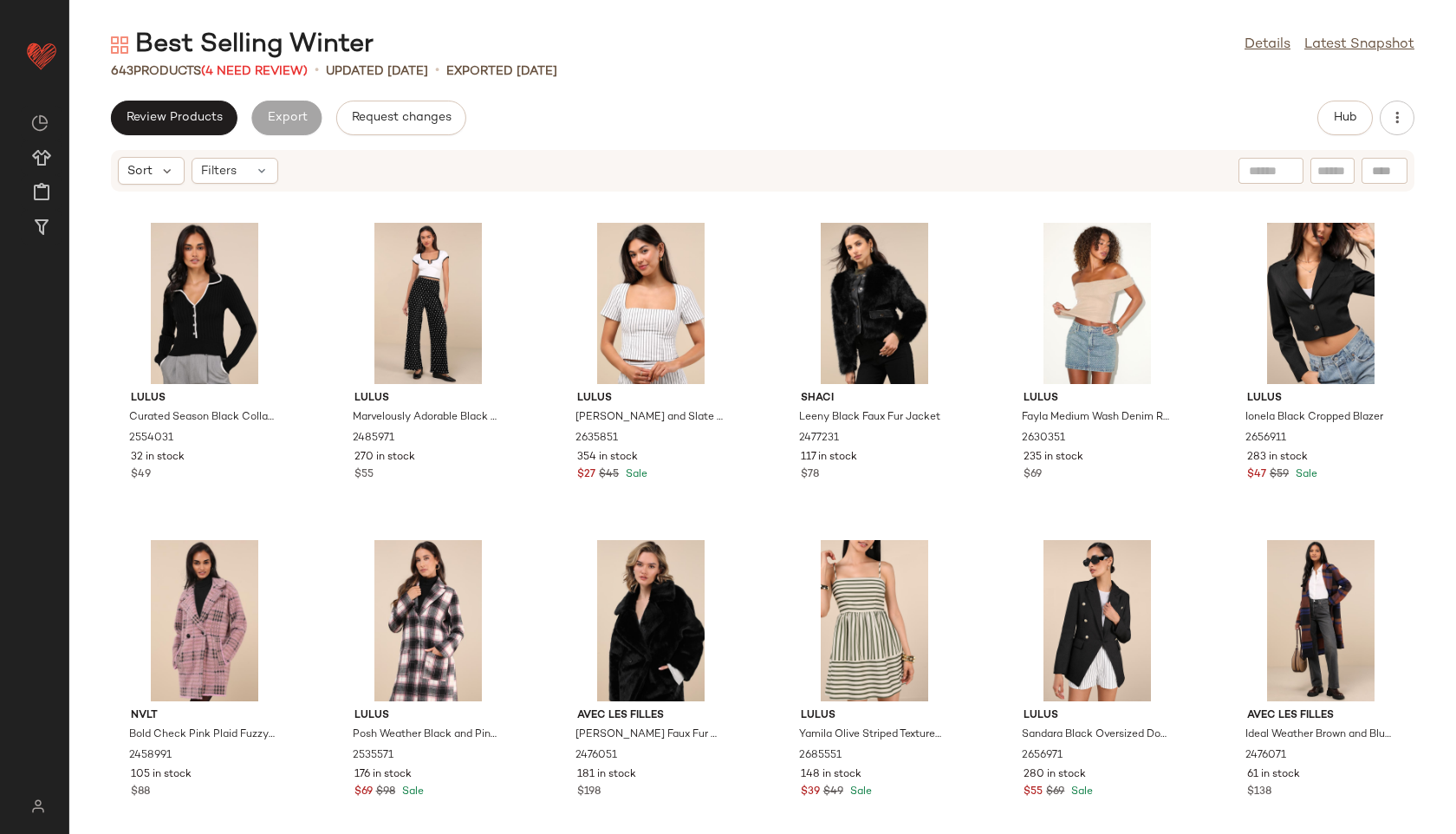
click at [287, 63] on div "643 Products (4 Need Review)" at bounding box center [209, 71] width 197 height 18
click at [264, 72] on span "(4 Need Review)" at bounding box center [254, 71] width 106 height 13
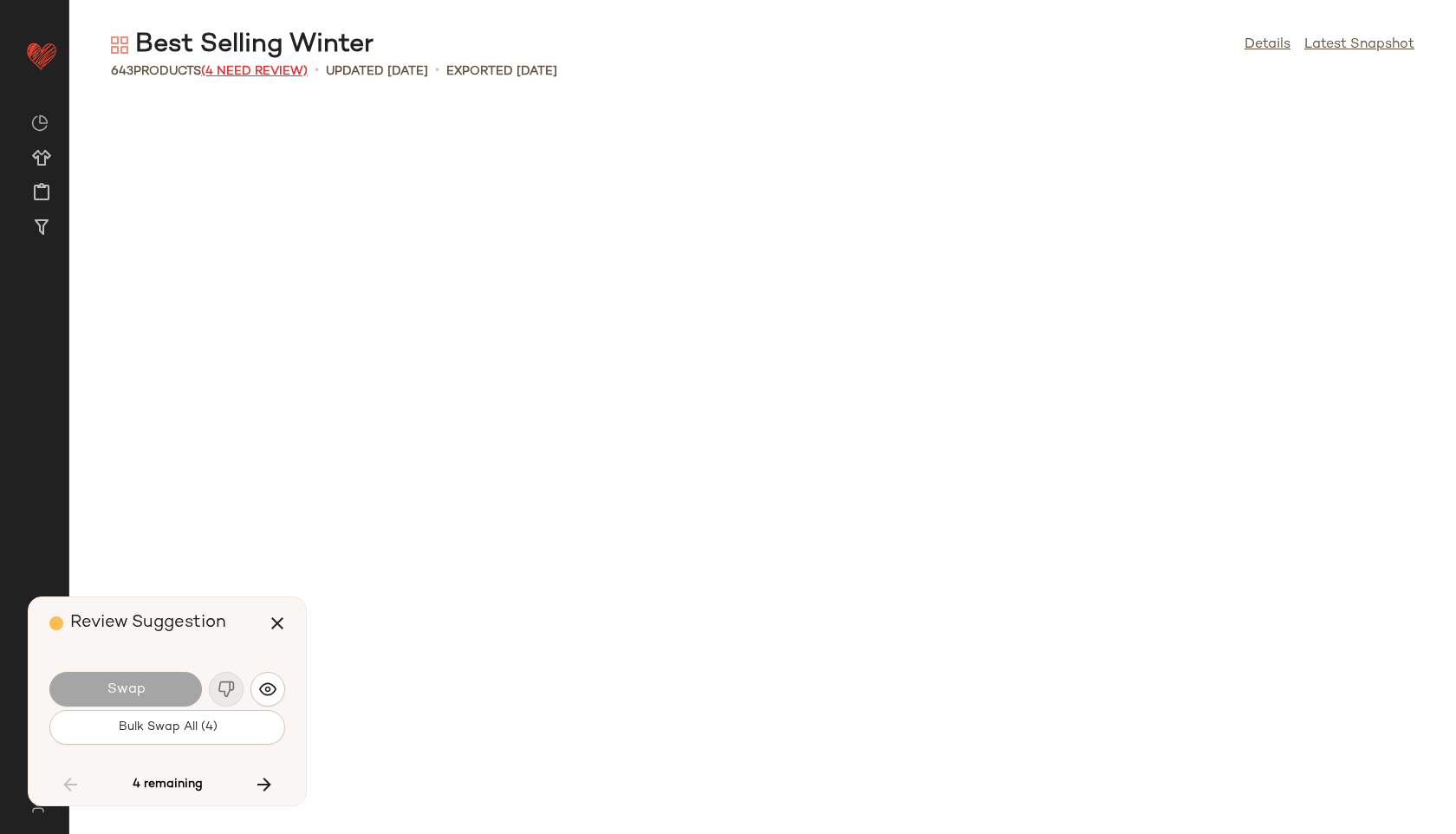
scroll to position [30147, 0]
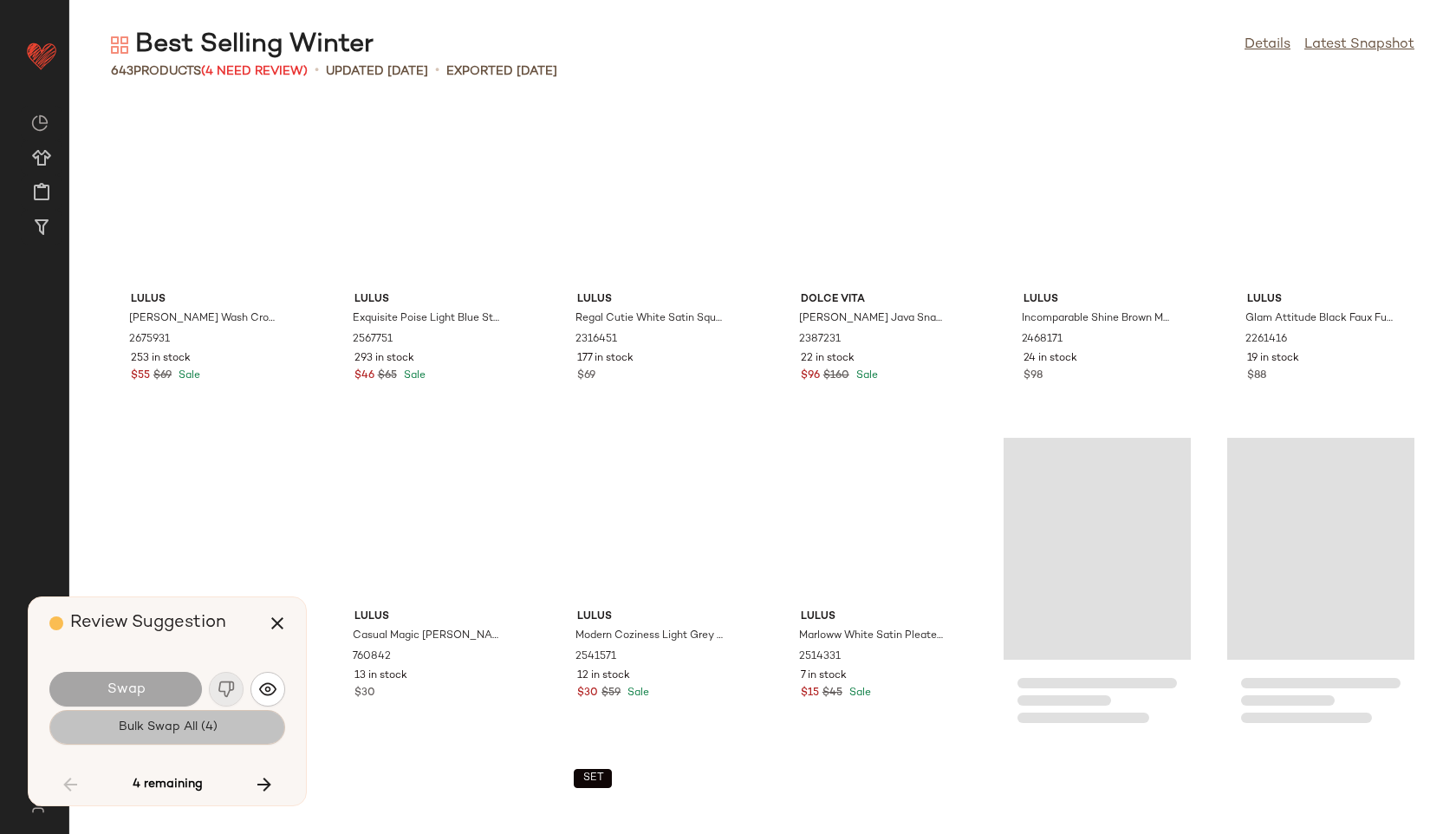
click at [221, 734] on button "Bulk Swap All (4)" at bounding box center [167, 728] width 236 height 35
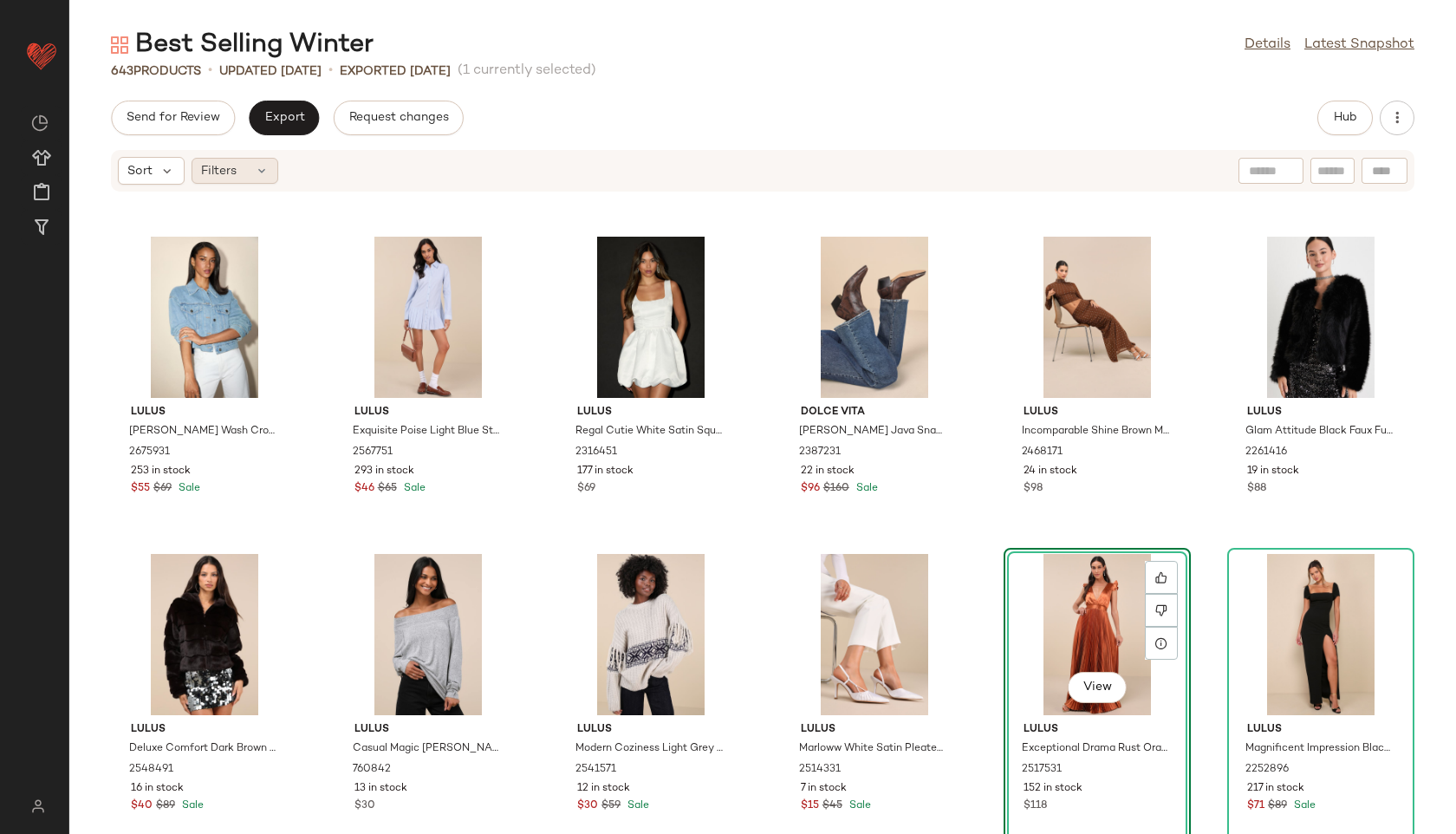
click at [234, 168] on span "Filters" at bounding box center [219, 171] width 36 height 18
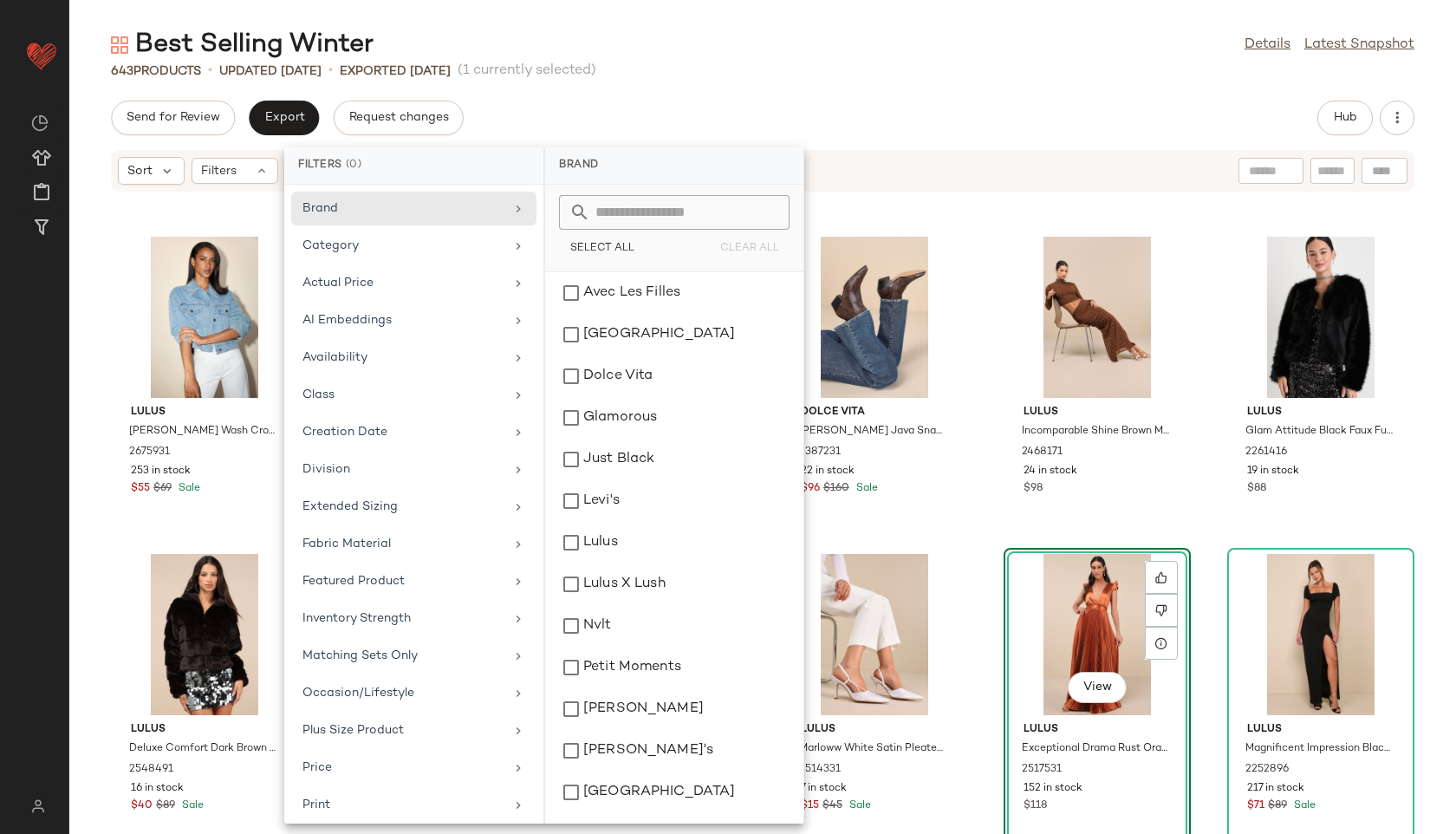
scroll to position [195, 0]
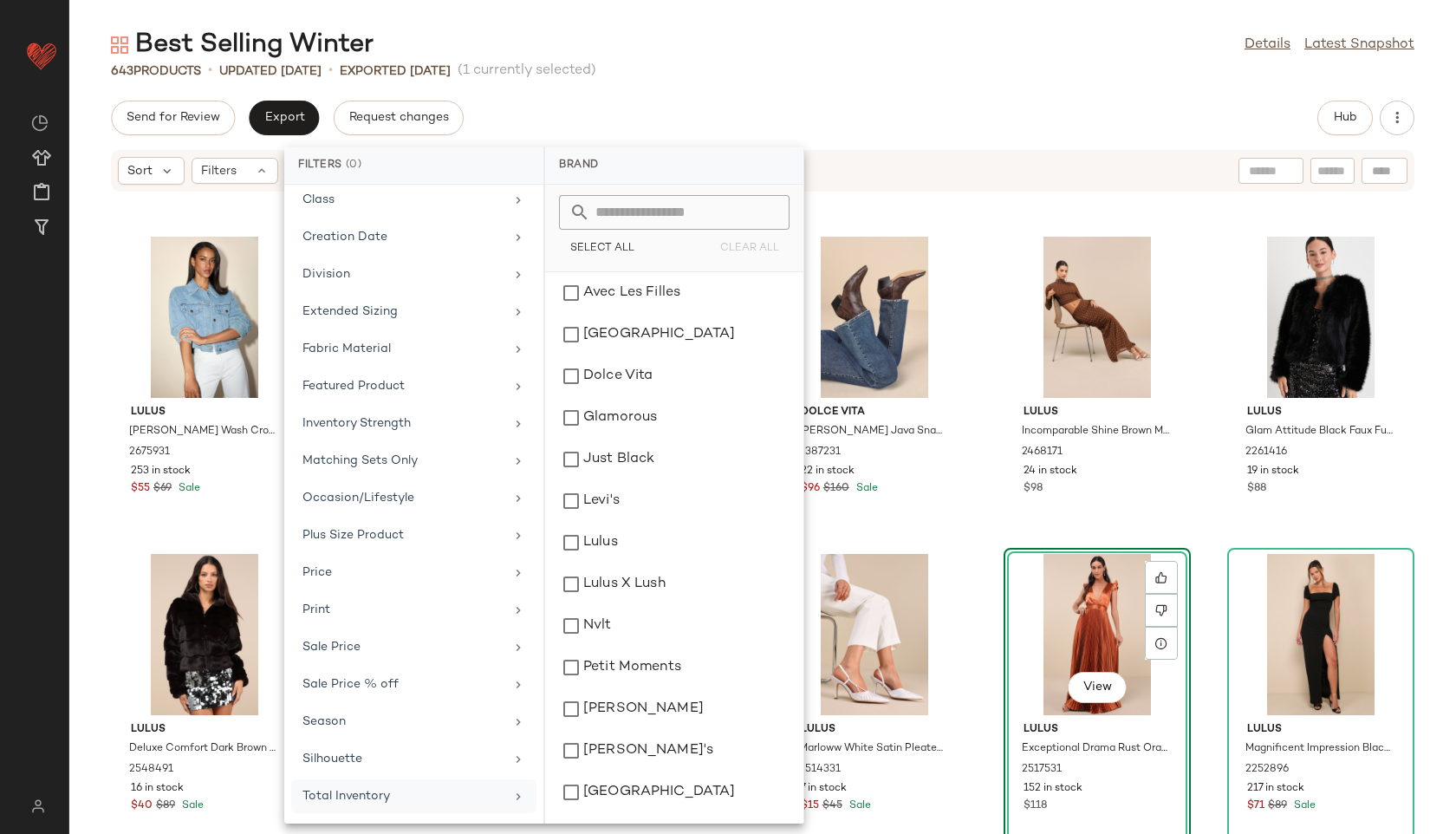
click at [358, 792] on div "Total Inventory" at bounding box center [404, 796] width 202 height 18
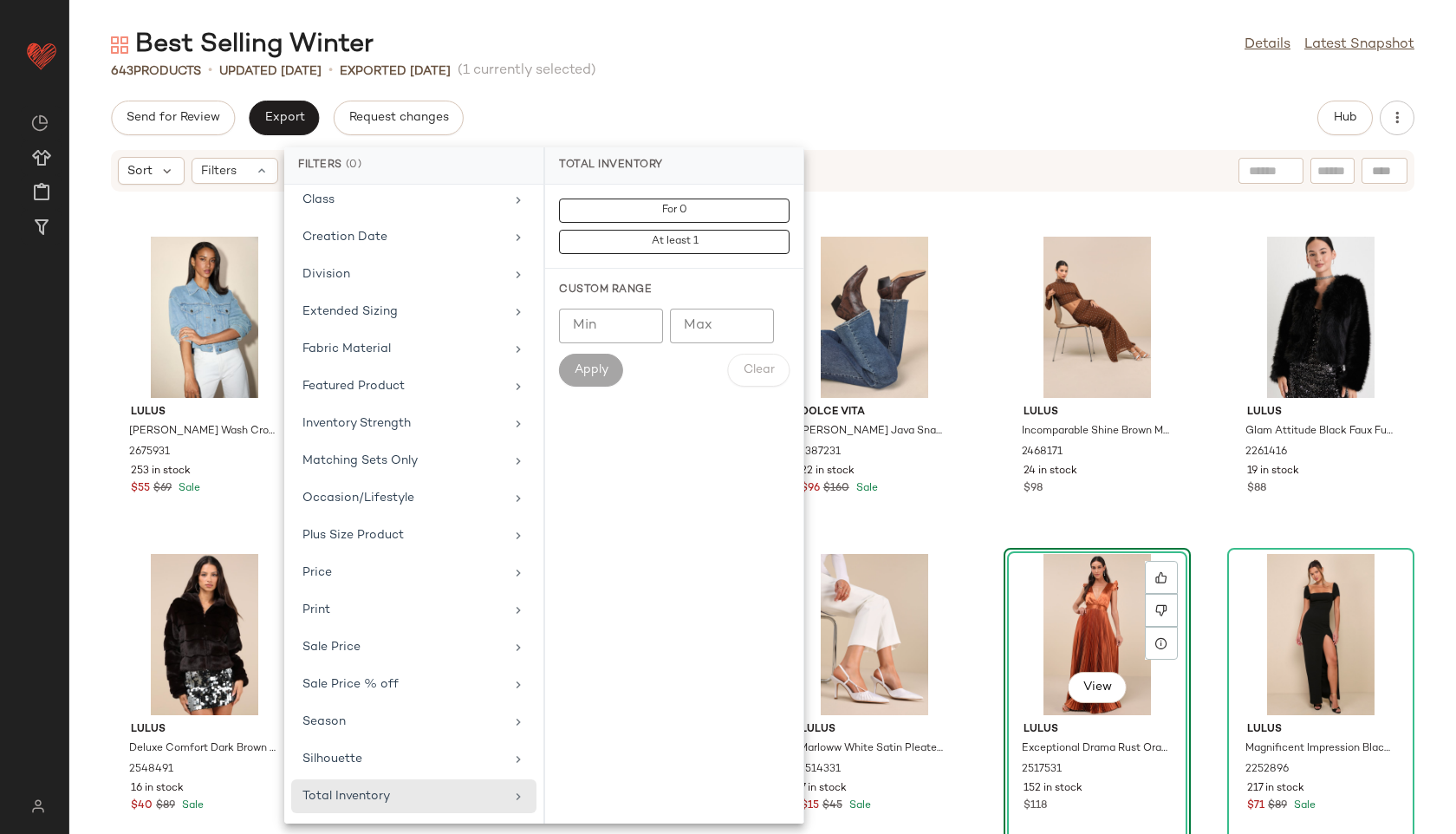
click at [694, 332] on input "Max" at bounding box center [722, 326] width 104 height 35
type input "**"
click at [592, 368] on span "Apply" at bounding box center [591, 370] width 35 height 14
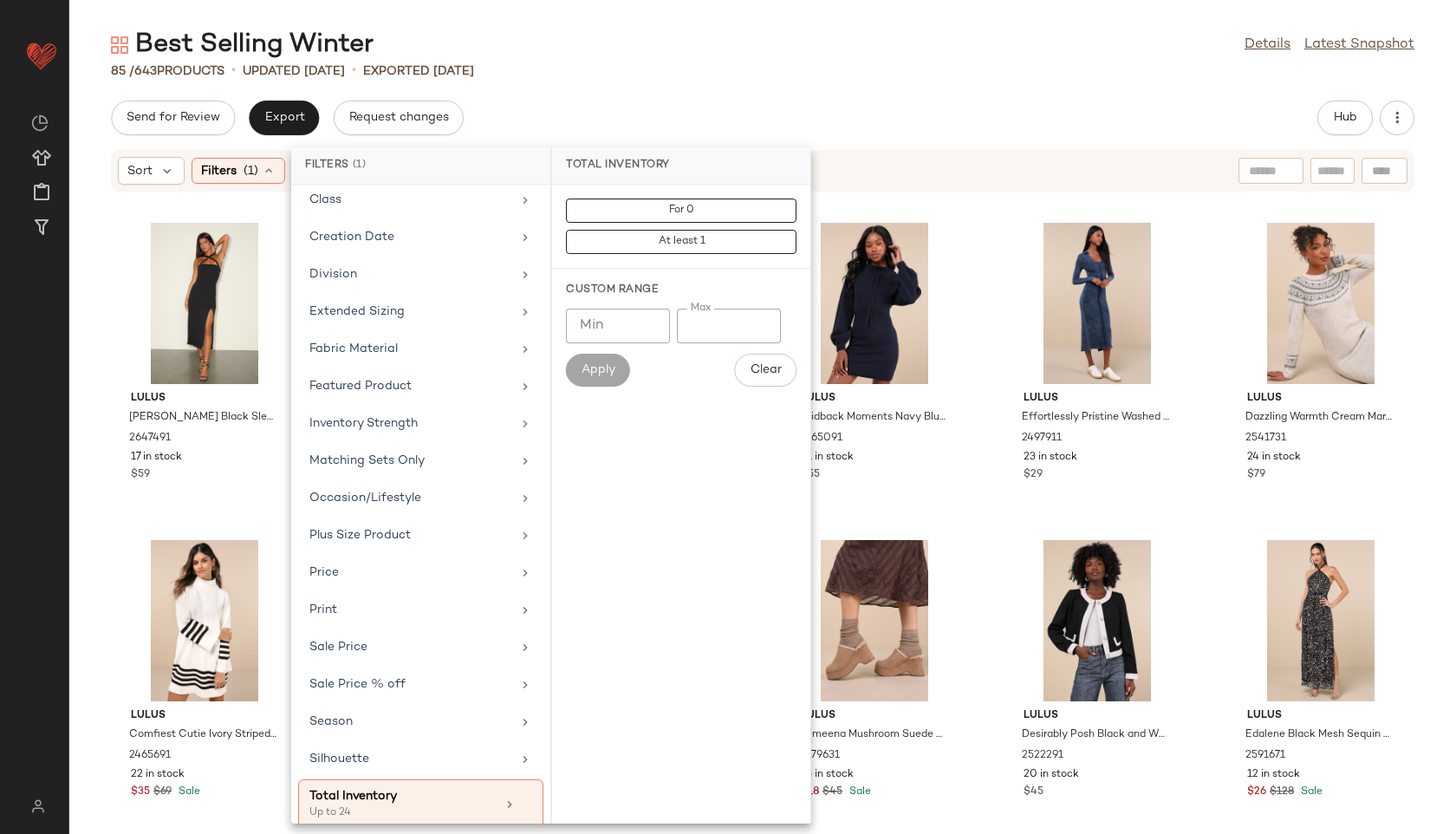
click at [700, 34] on div "Best Selling Winter Details Latest Snapshot" at bounding box center [762, 45] width 1386 height 35
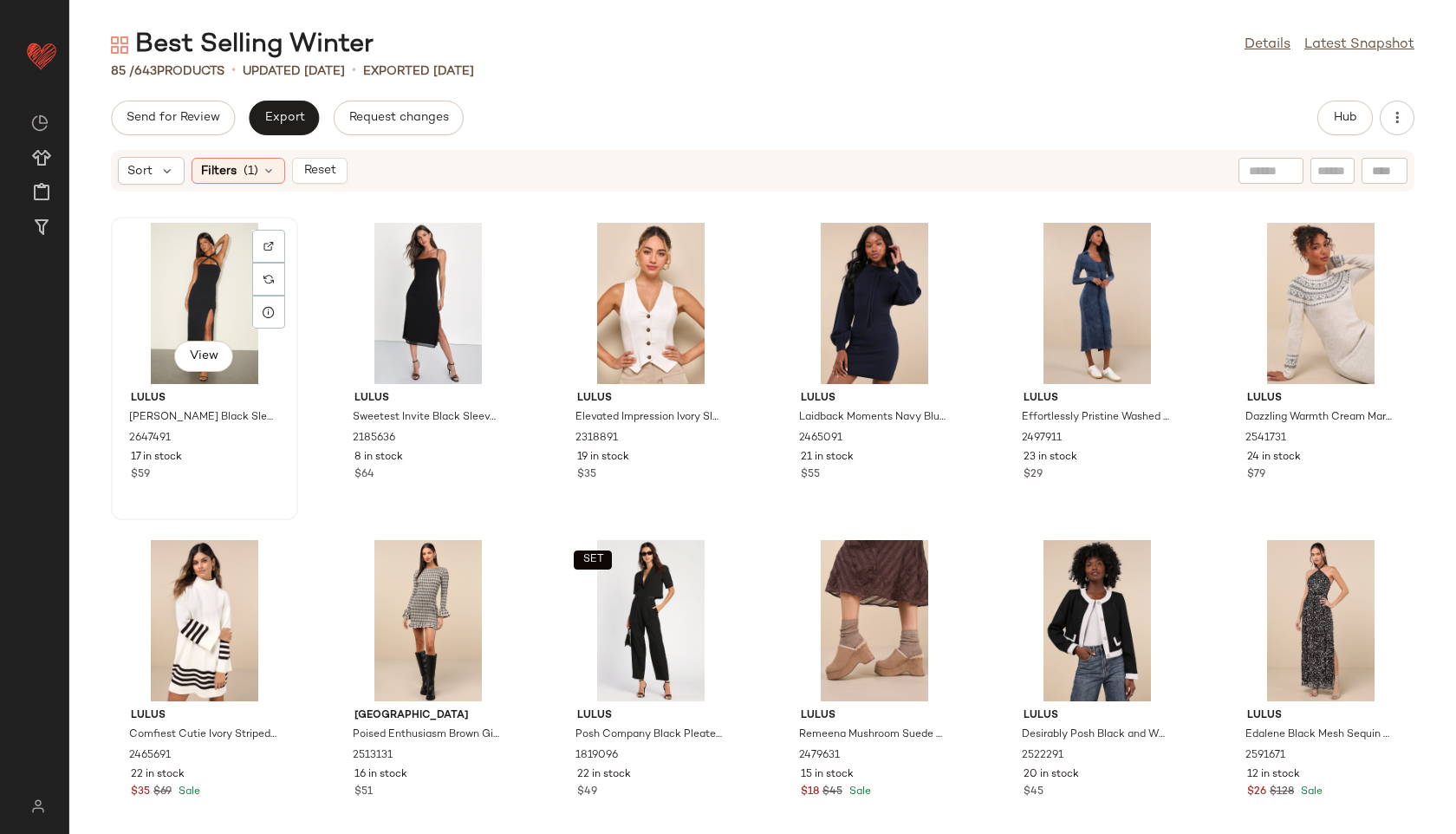
click at [178, 294] on div "View" at bounding box center [204, 303] width 175 height 161
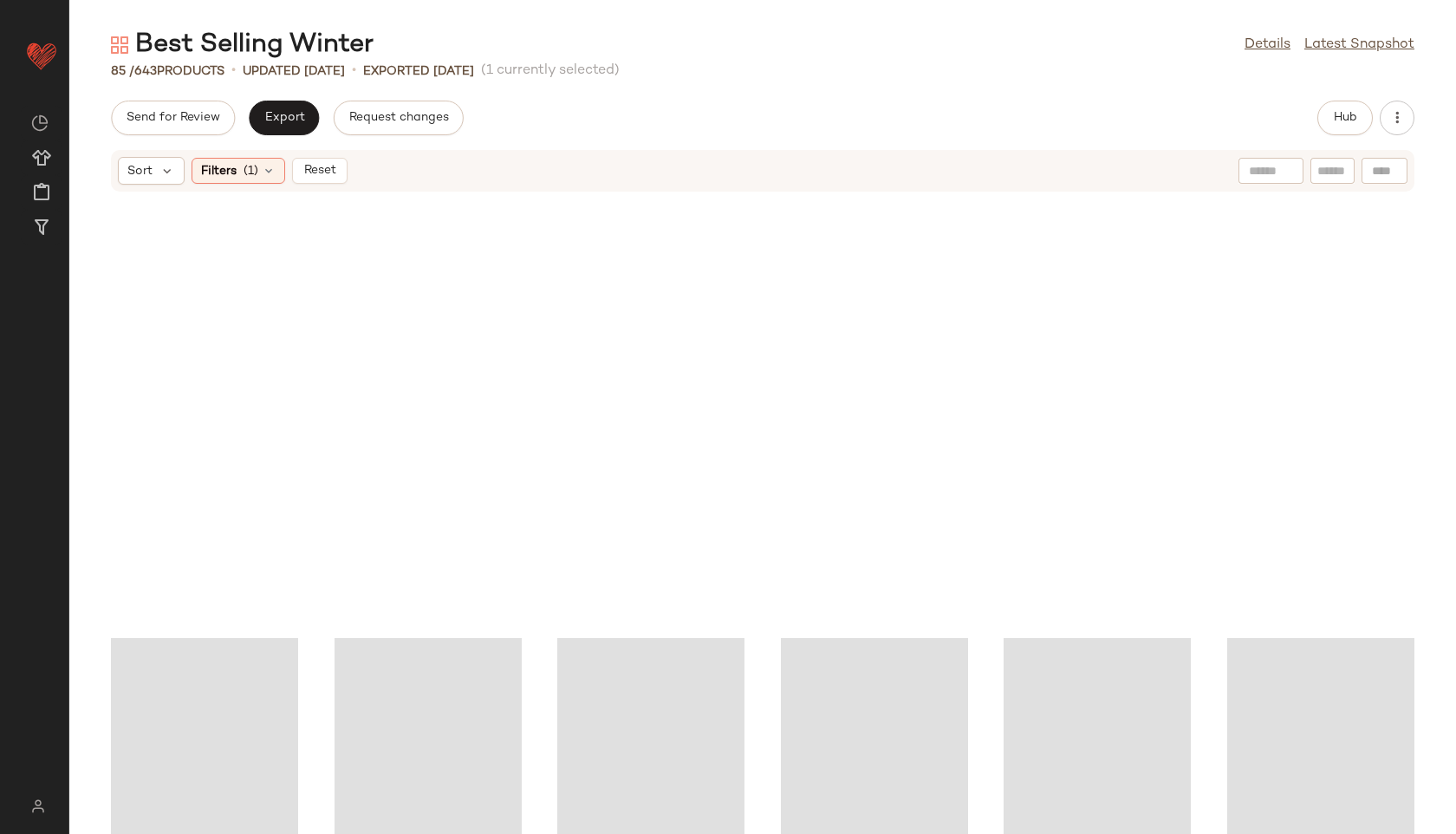
scroll to position [4143, 0]
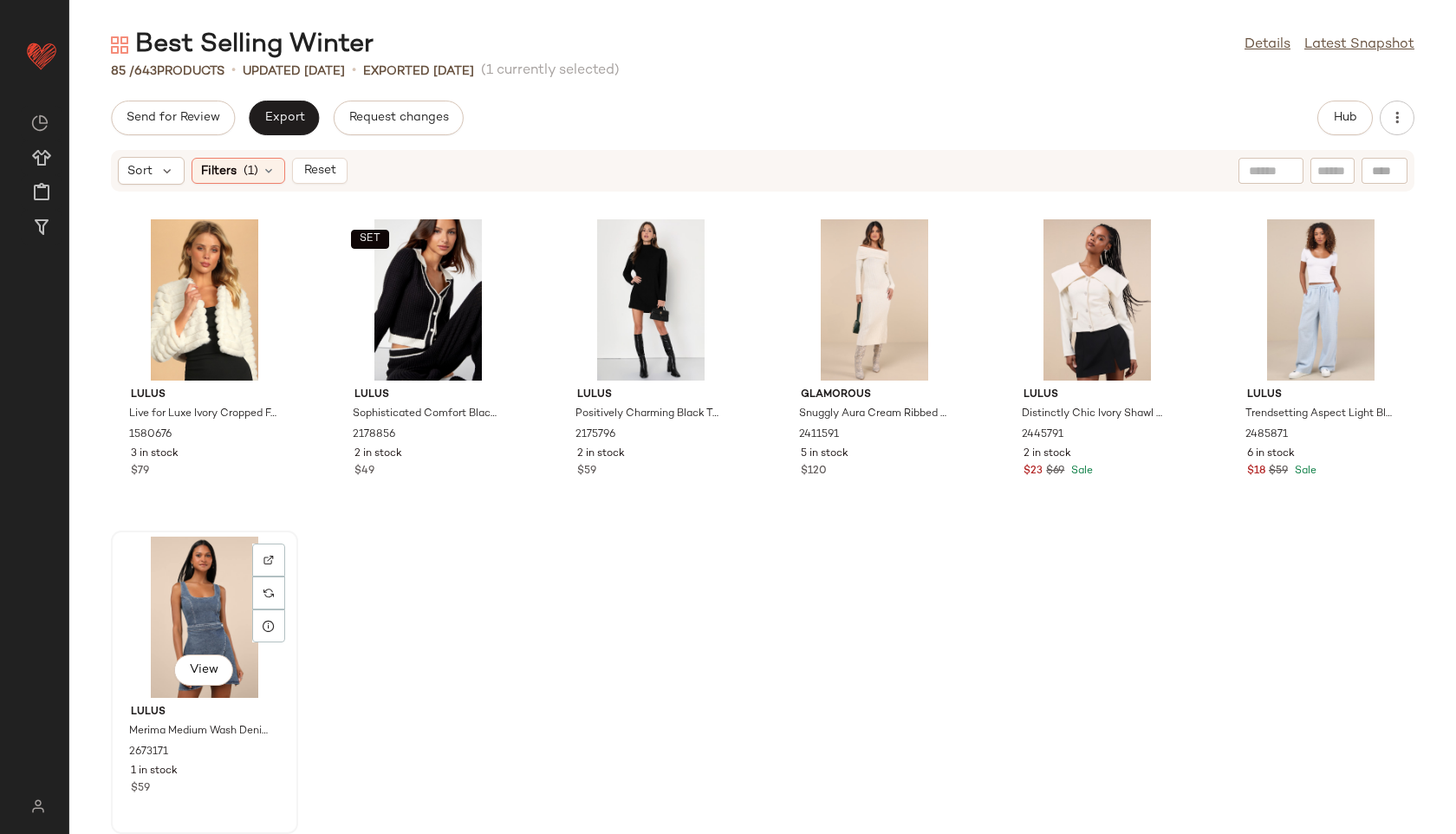
click at [201, 602] on div "View" at bounding box center [204, 617] width 175 height 161
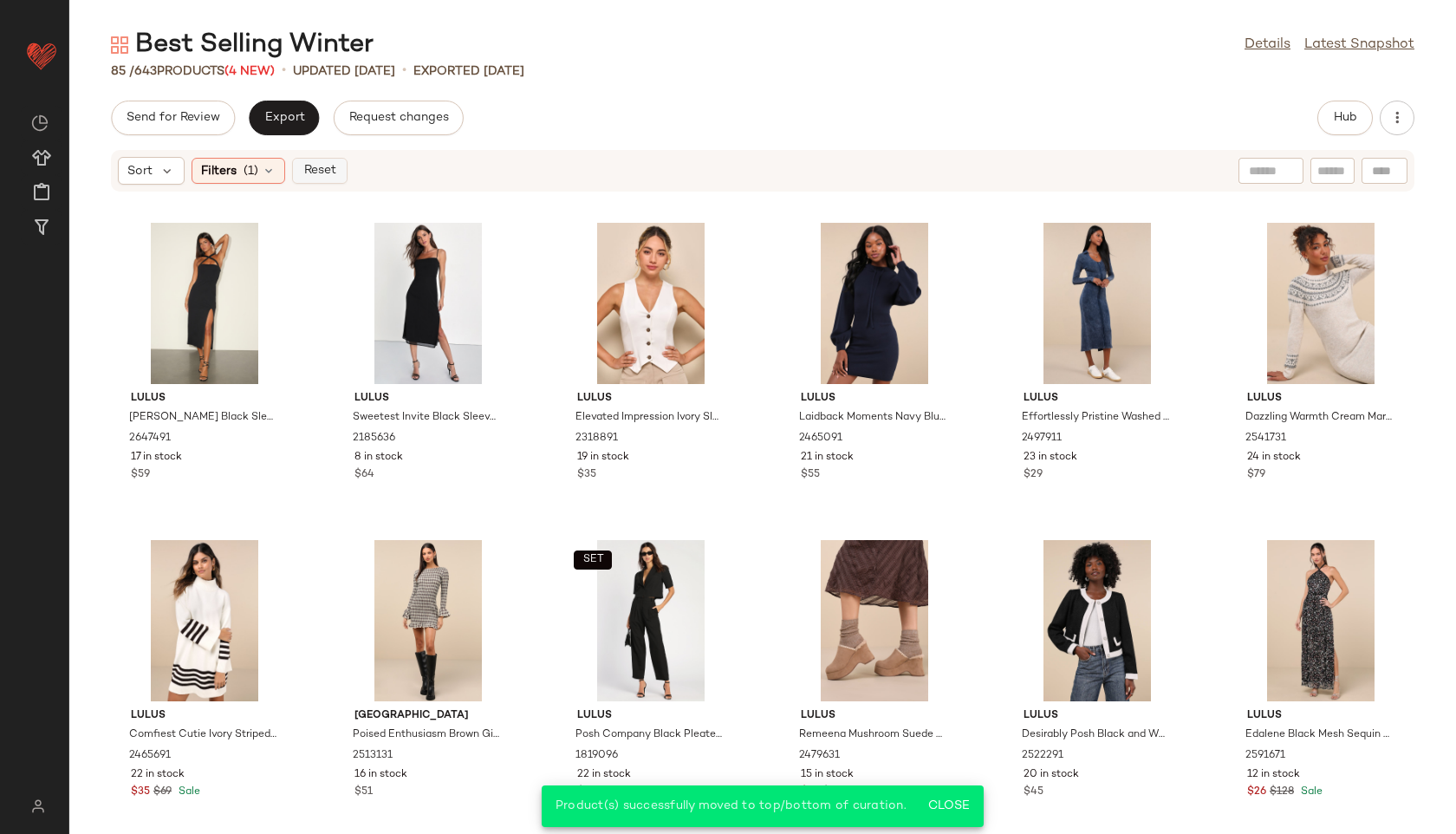
click at [305, 164] on span "Reset" at bounding box center [319, 170] width 33 height 14
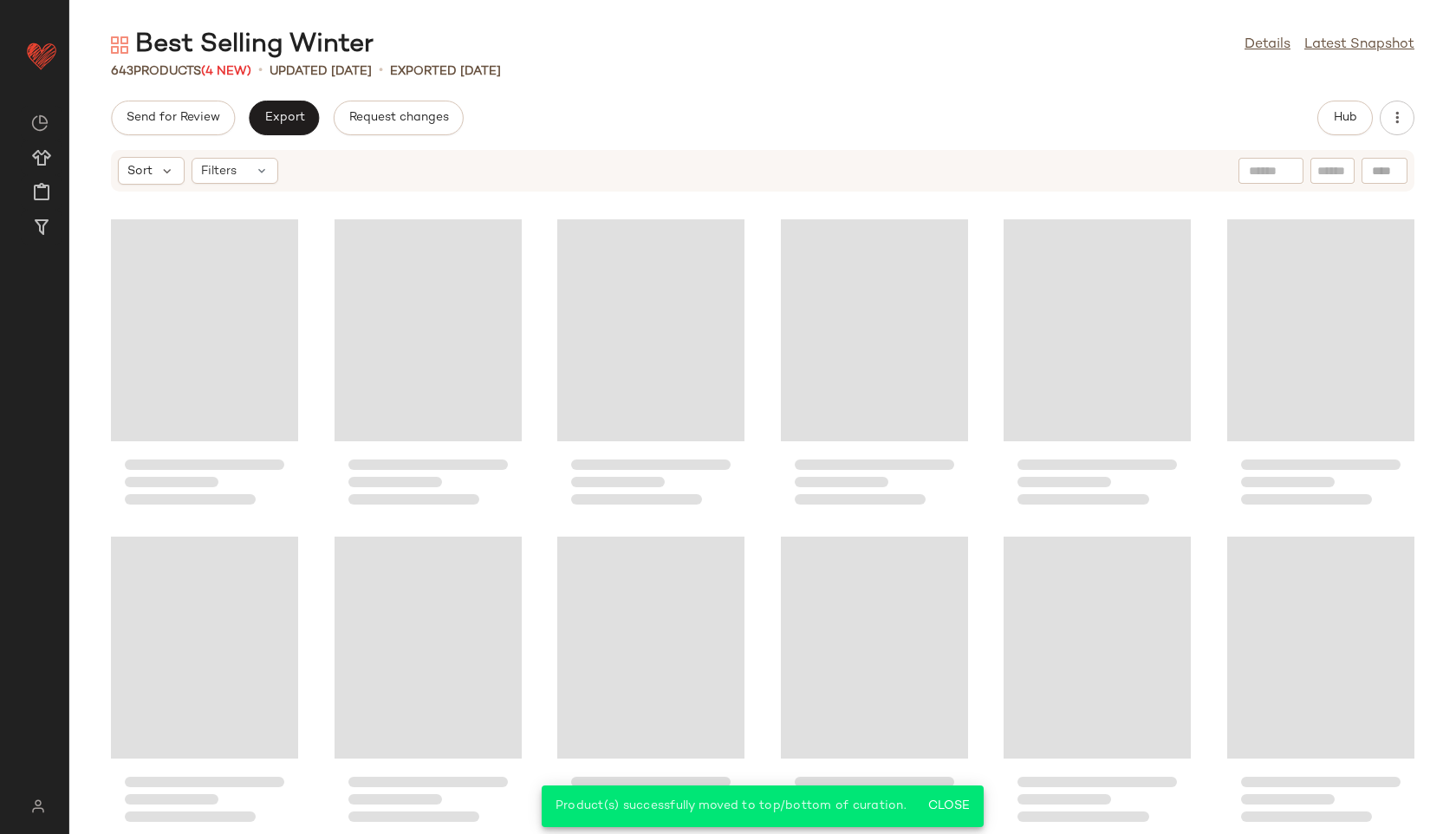
scroll to position [33972, 0]
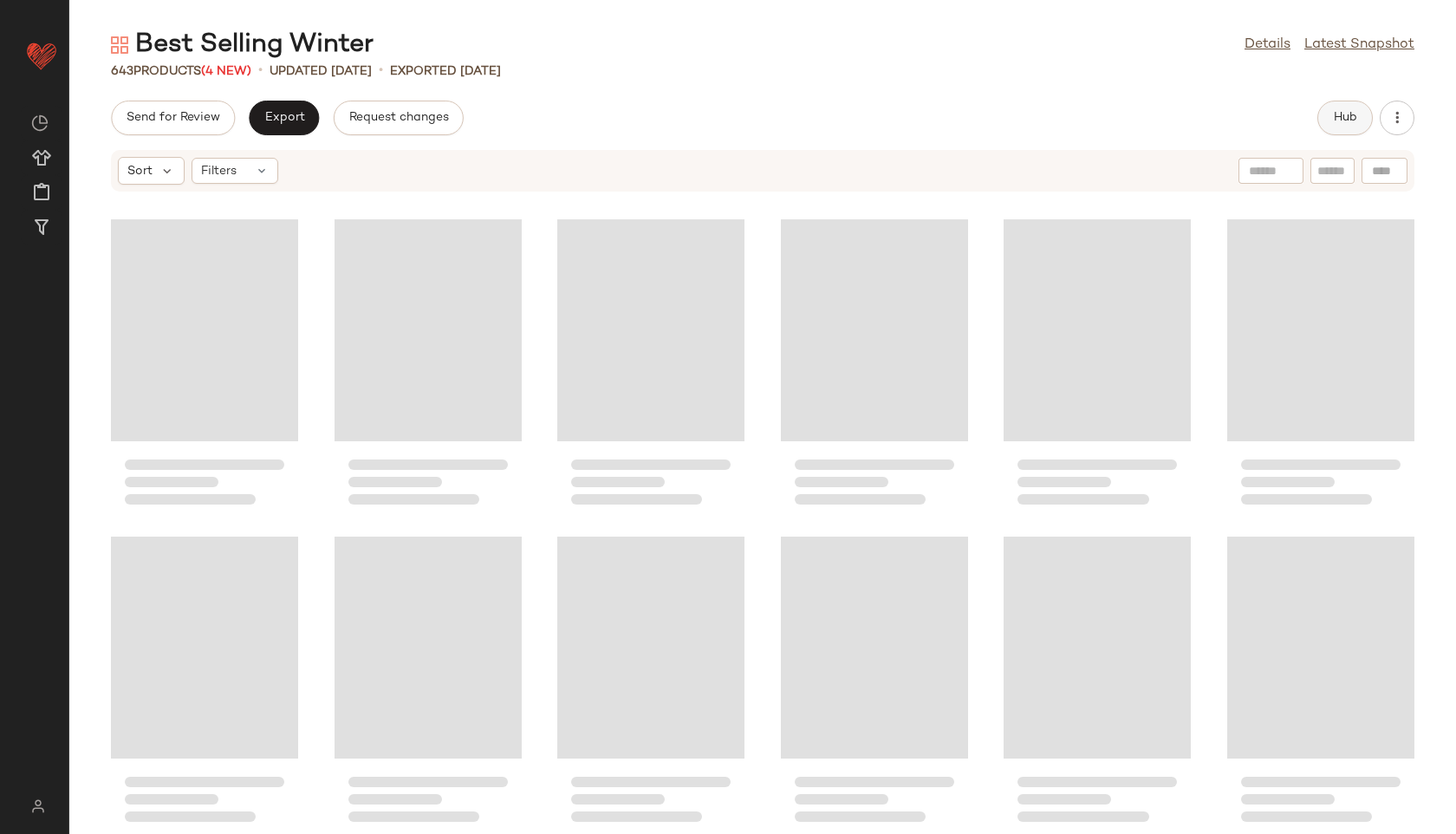
click at [1327, 123] on button "Hub" at bounding box center [1345, 118] width 56 height 35
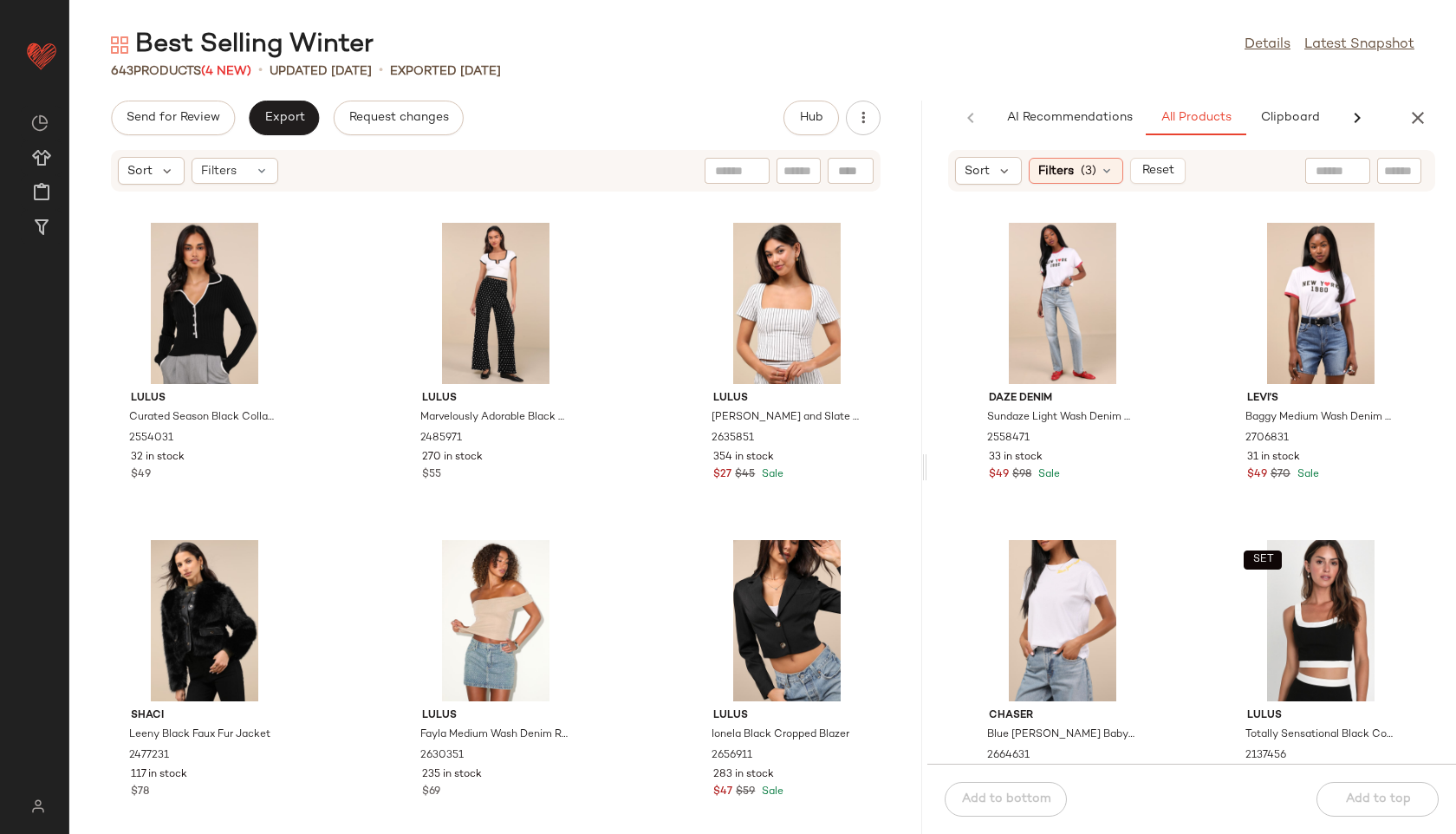
drag, startPoint x: 760, startPoint y: 471, endPoint x: 1197, endPoint y: 475, distance: 437.0
click at [1197, 475] on div "Best Selling Winter Details Latest Snapshot 643 Products (4 New) • updated [DAT…" at bounding box center [762, 430] width 1386 height 807
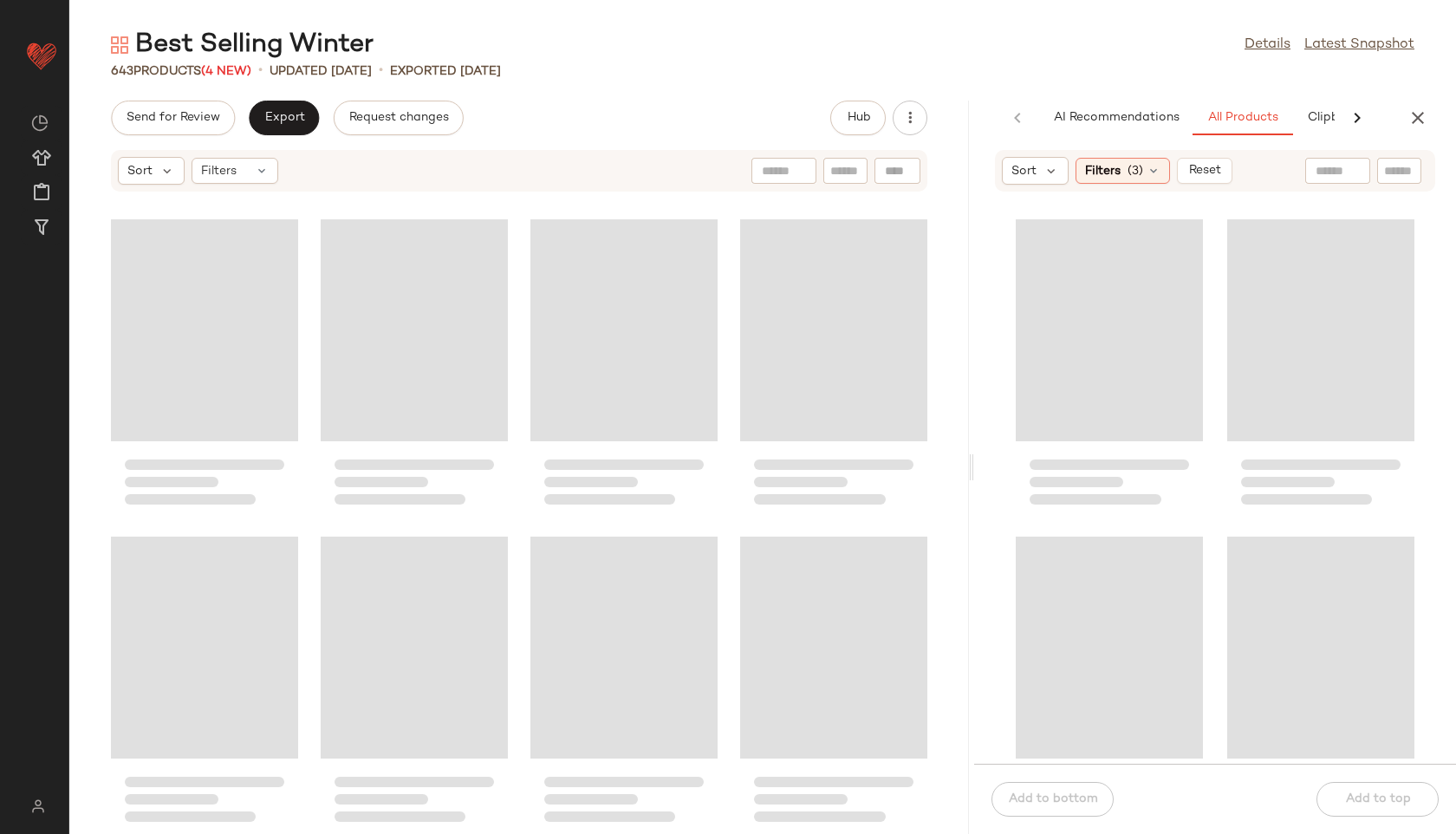
drag, startPoint x: 925, startPoint y: 467, endPoint x: 1173, endPoint y: 439, distance: 249.6
click at [1173, 439] on div "Best Selling Winter Details Latest Snapshot 643 Products (4 New) • updated [DAT…" at bounding box center [762, 430] width 1386 height 807
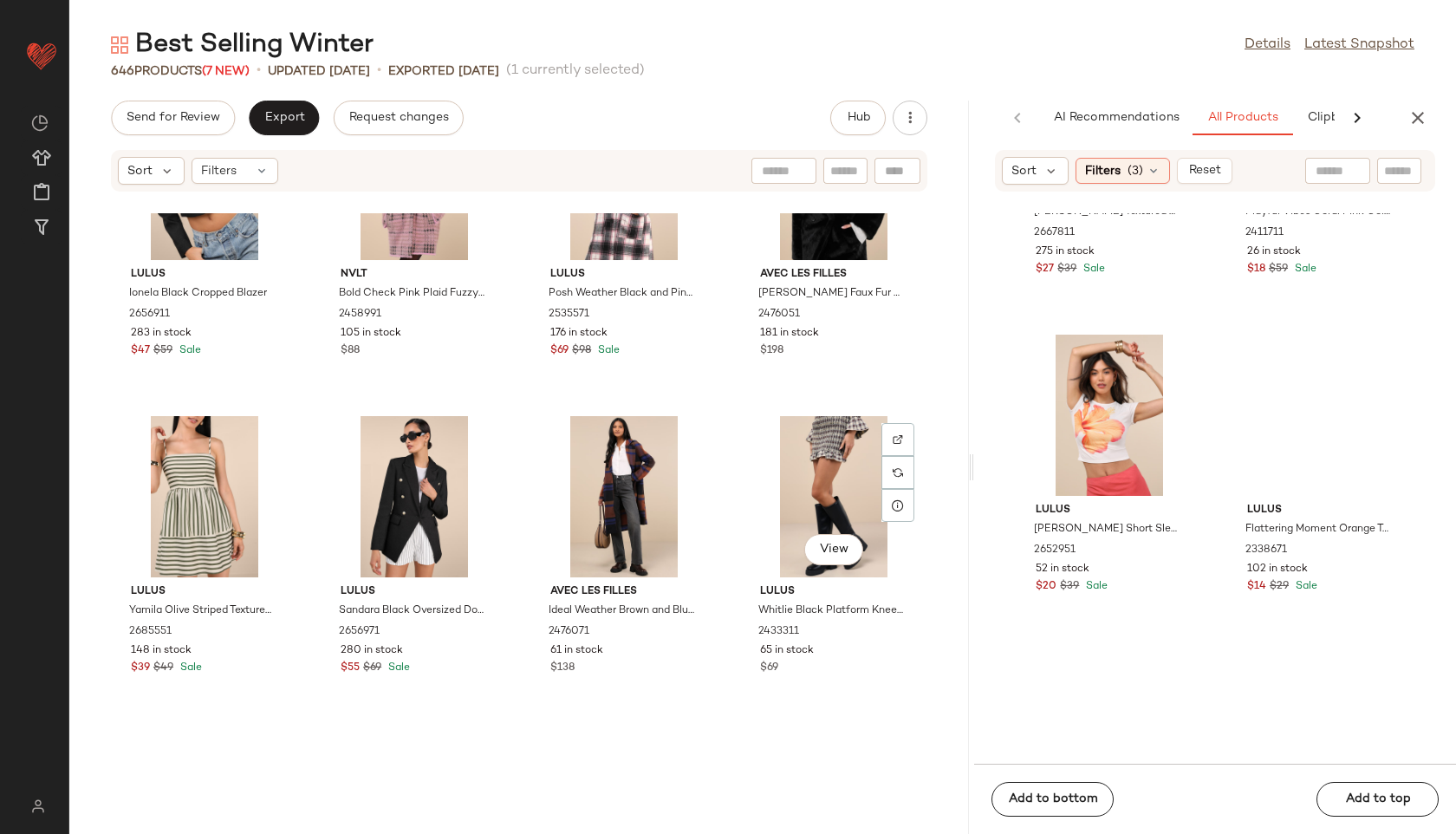
scroll to position [778, 0]
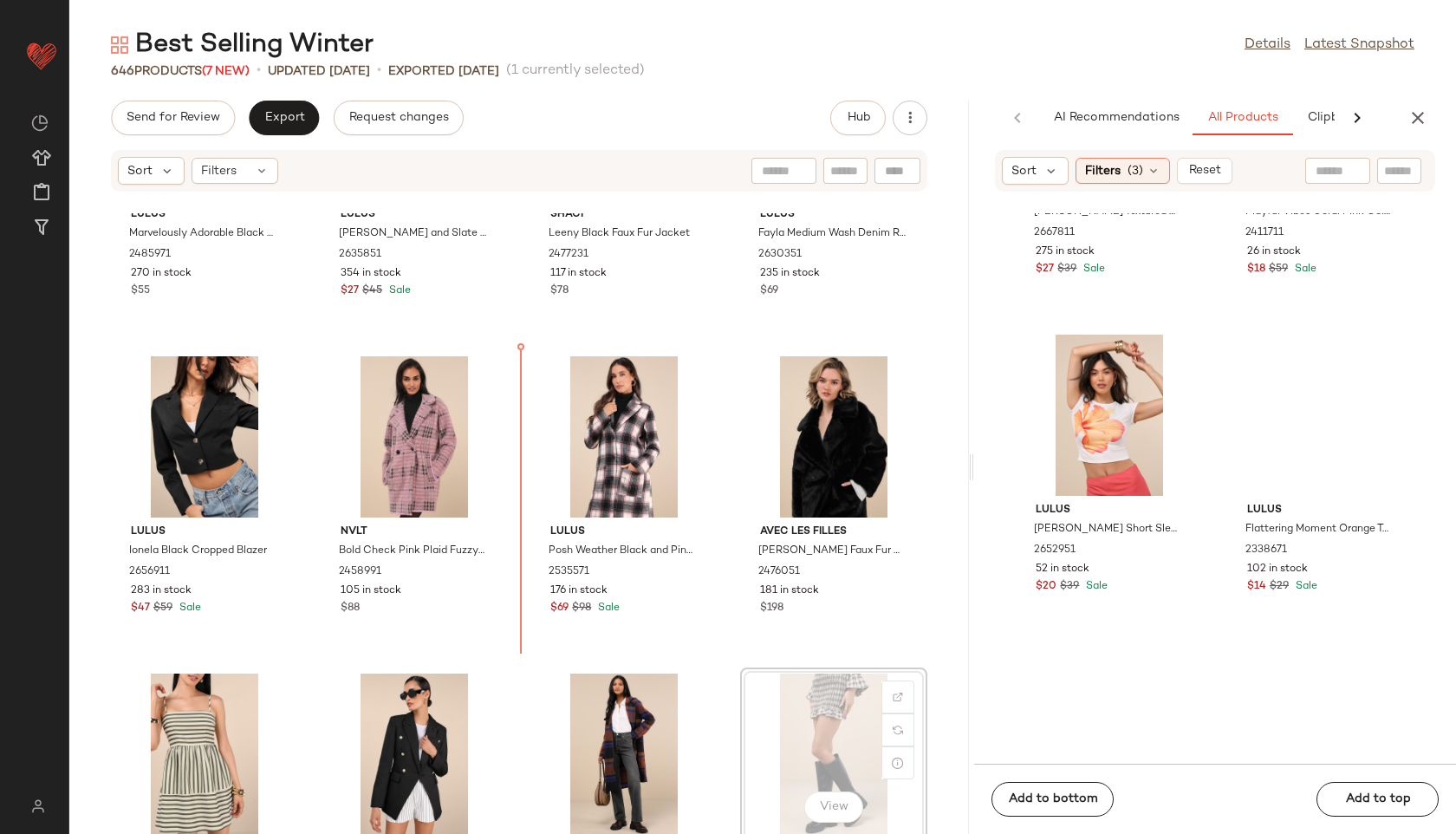
scroll to position [514, 0]
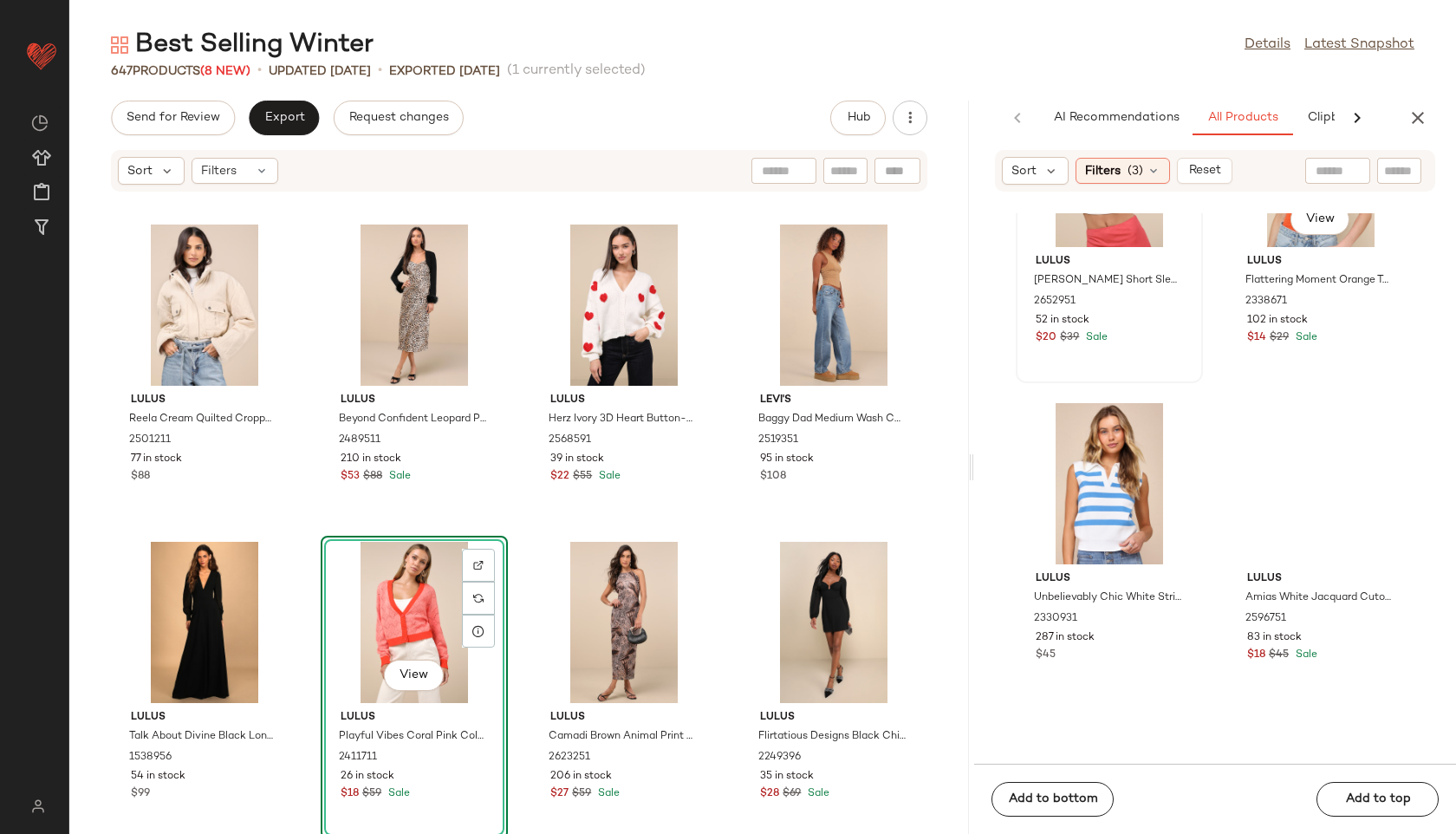
scroll to position [4273, 0]
click at [1346, 159] on div at bounding box center [1325, 170] width 151 height 26
type input "******"
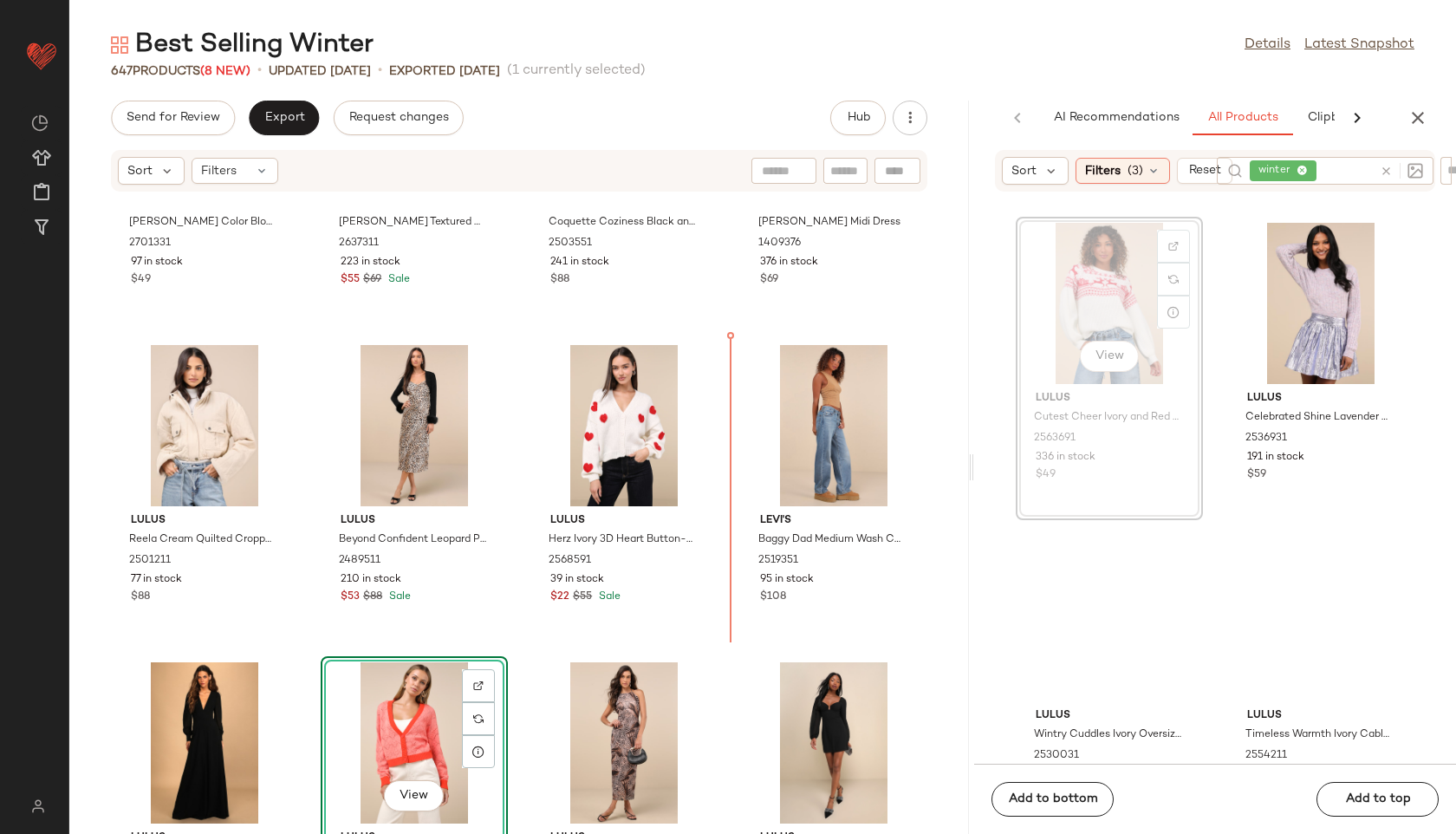
scroll to position [3685, 0]
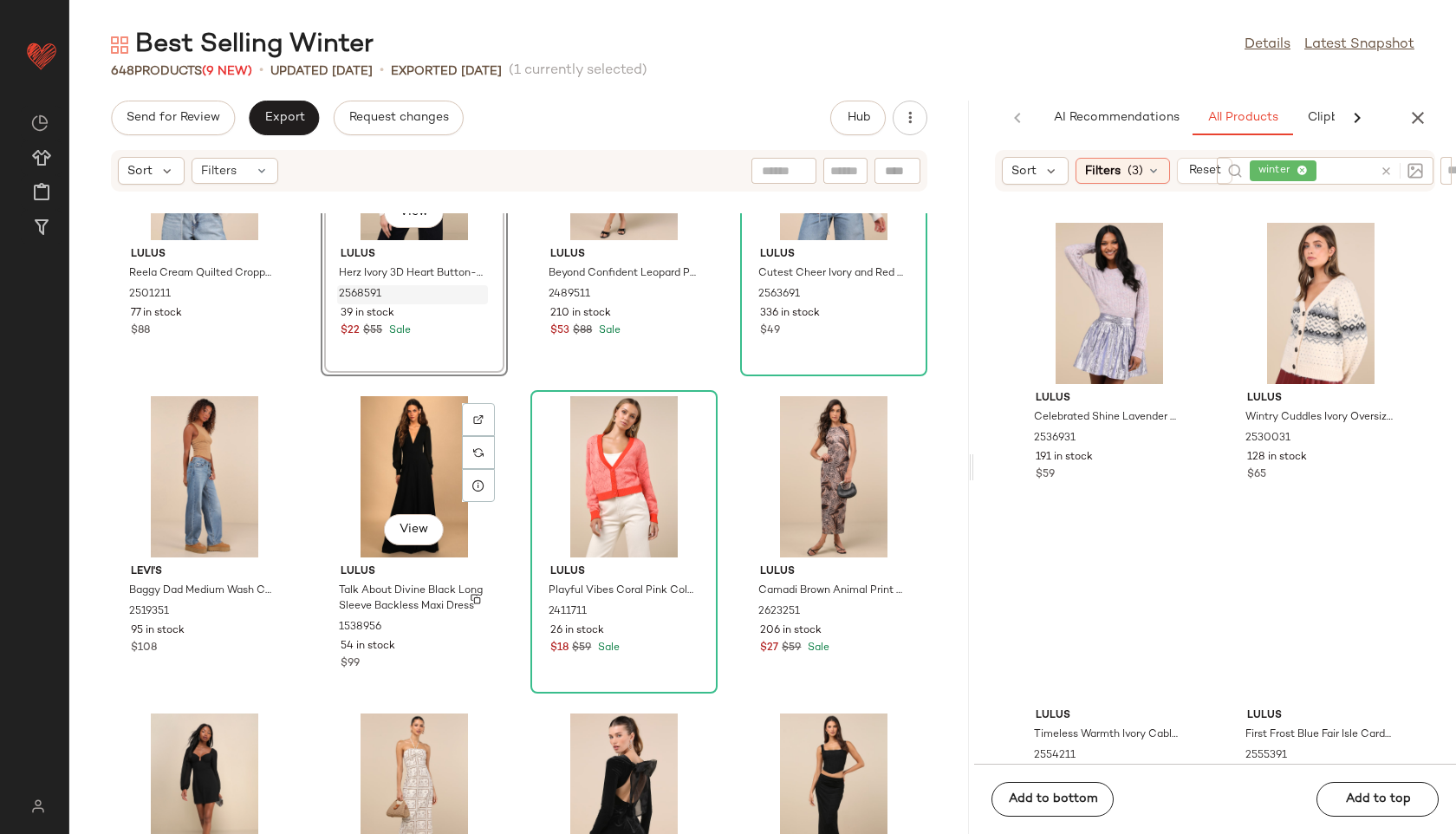
scroll to position [4261, 0]
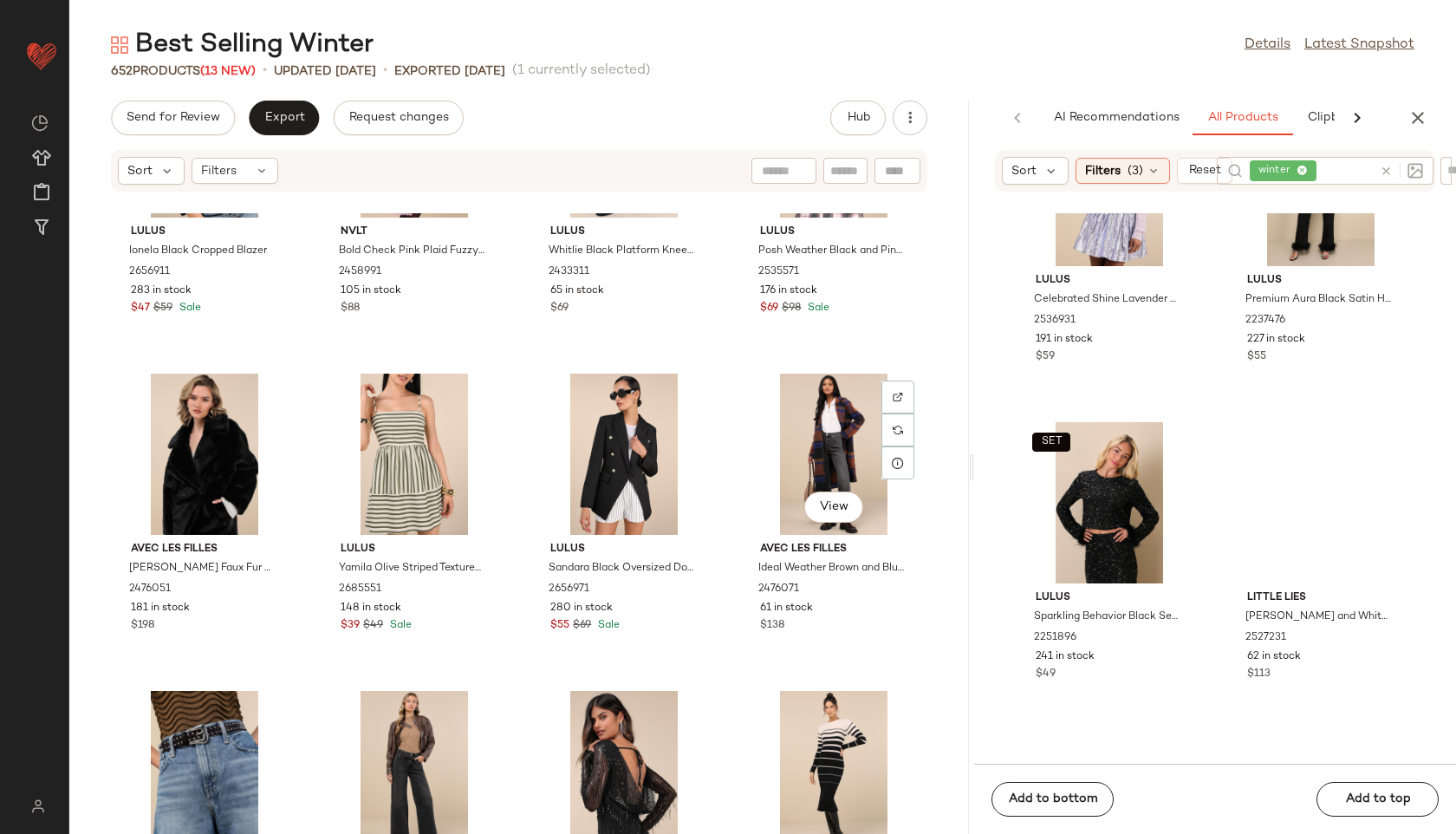
scroll to position [829, 0]
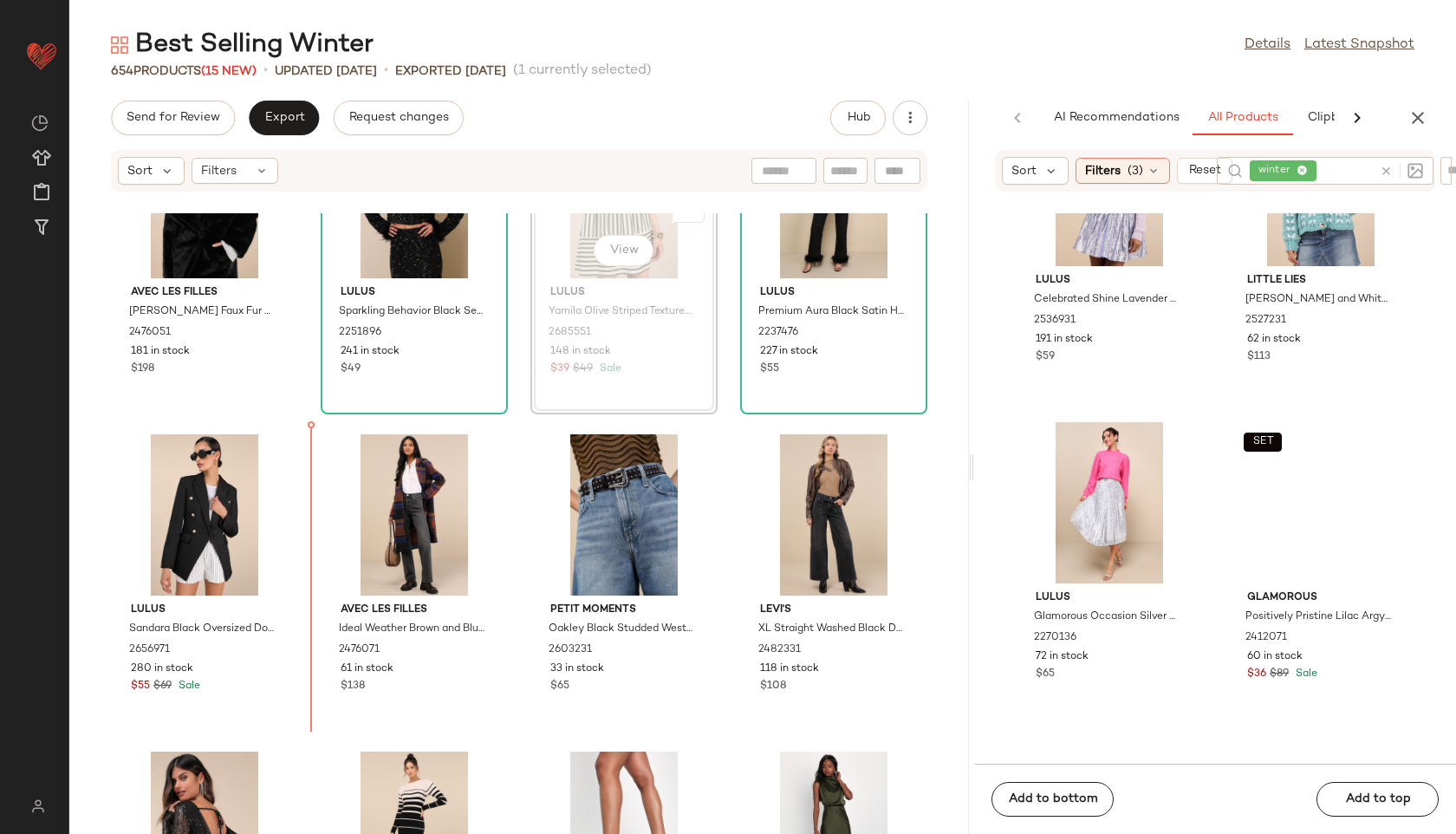
scroll to position [1089, 0]
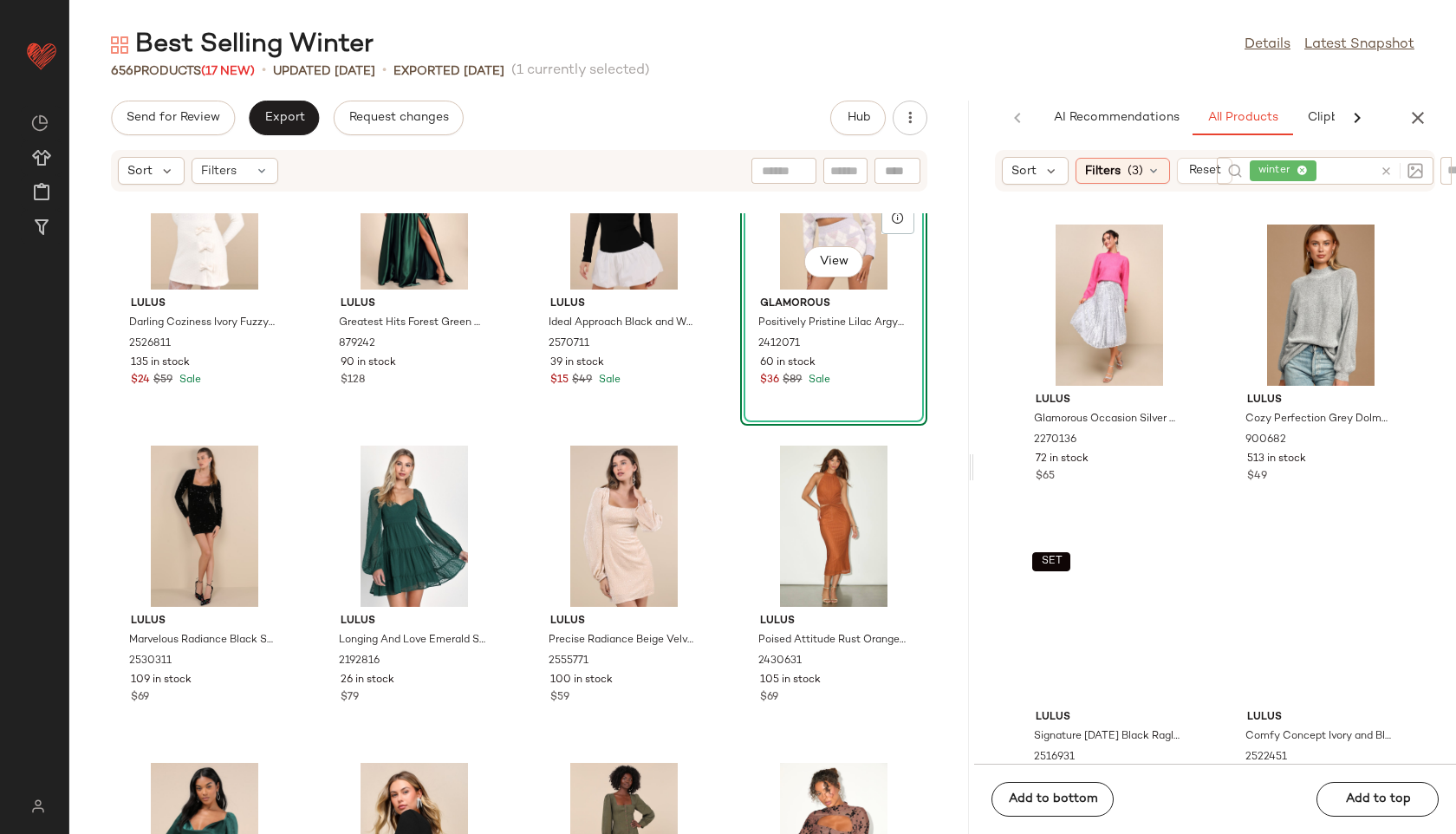
scroll to position [6474, 0]
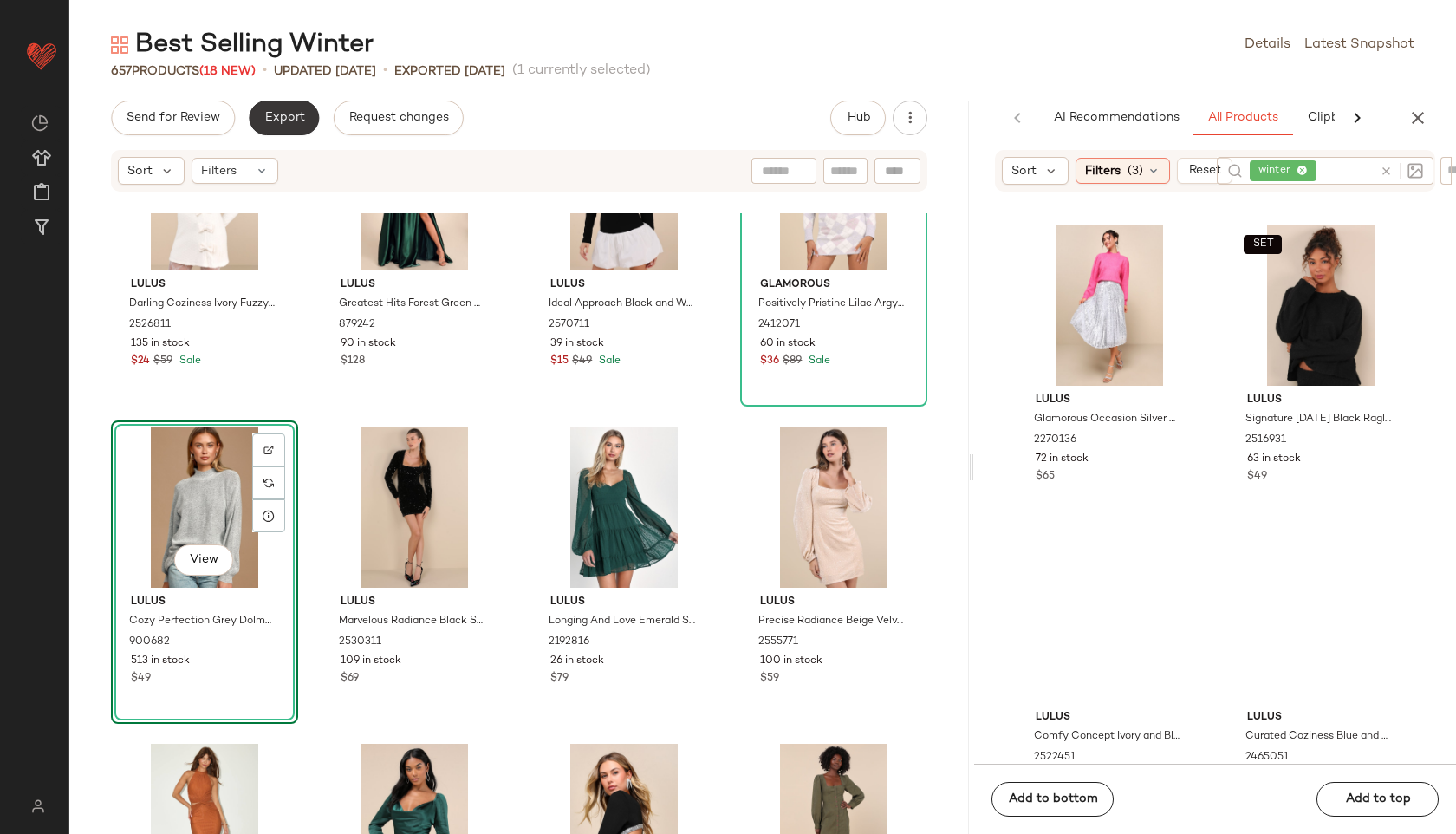
click at [287, 123] on span "Export" at bounding box center [284, 117] width 41 height 14
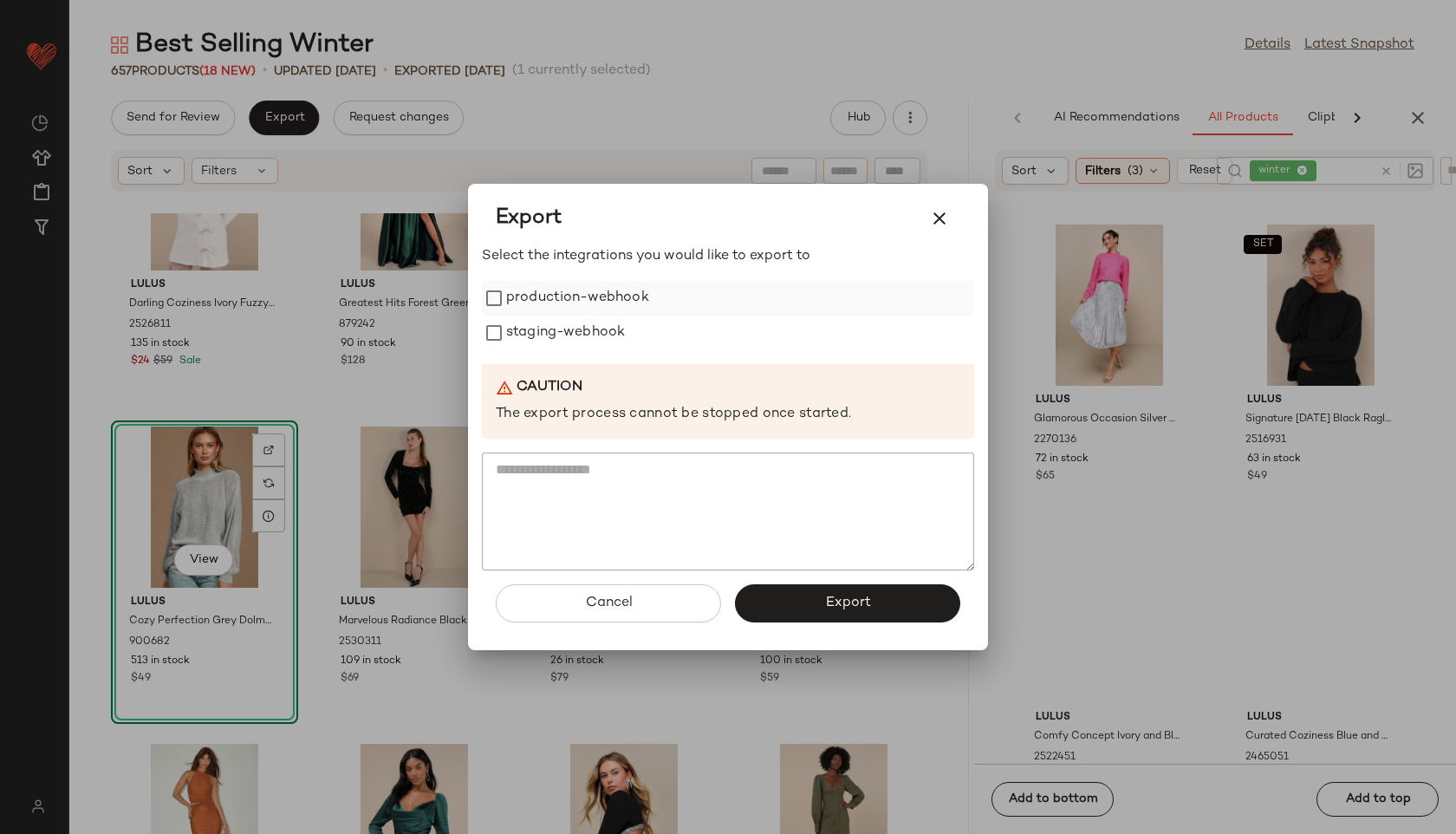
click at [529, 297] on label "production-webhook" at bounding box center [577, 298] width 143 height 35
click at [534, 333] on label "staging-webhook" at bounding box center [566, 333] width 119 height 35
click at [802, 604] on button "Export" at bounding box center [847, 603] width 225 height 38
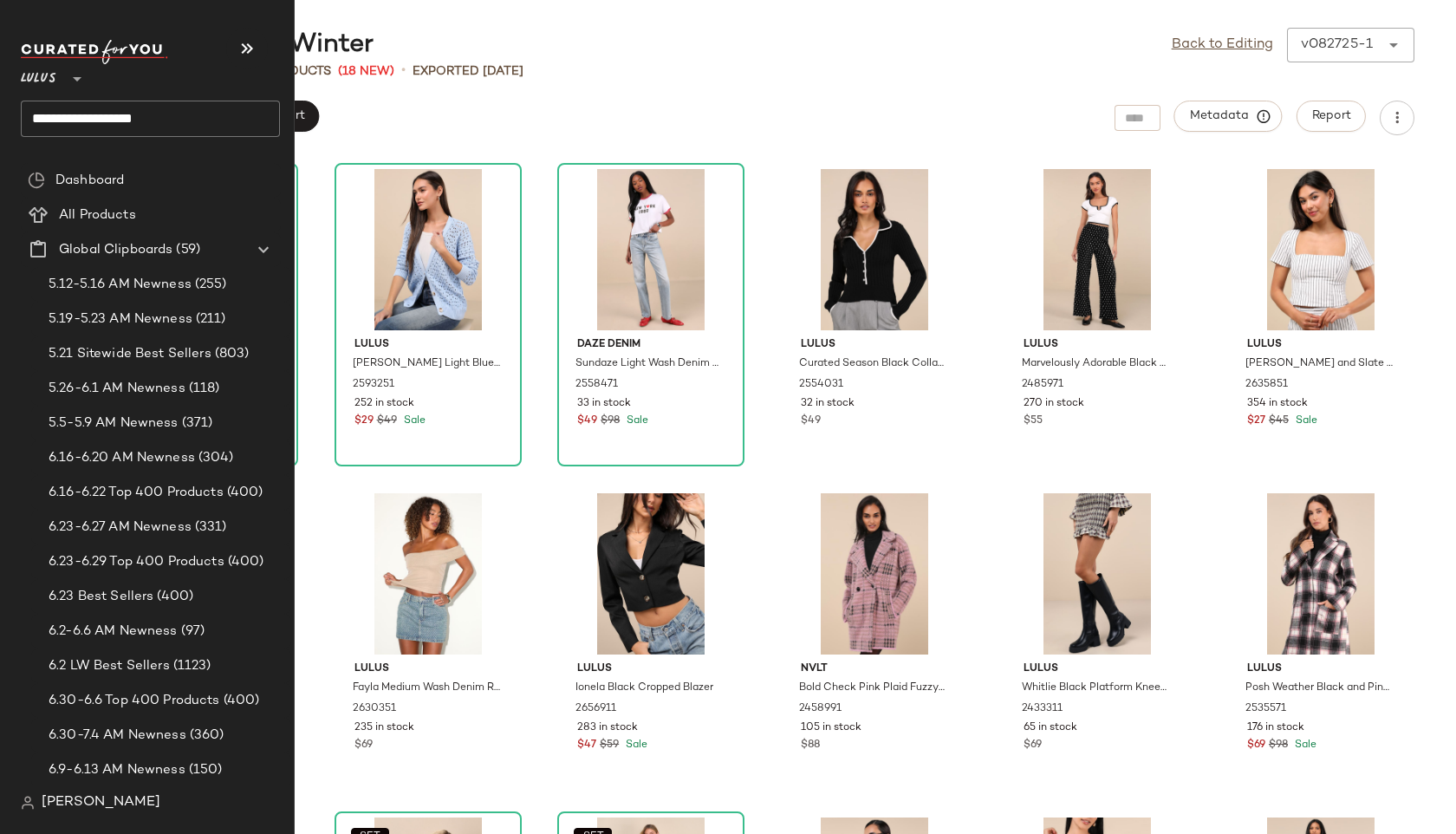
click at [172, 123] on input "**********" at bounding box center [150, 119] width 259 height 37
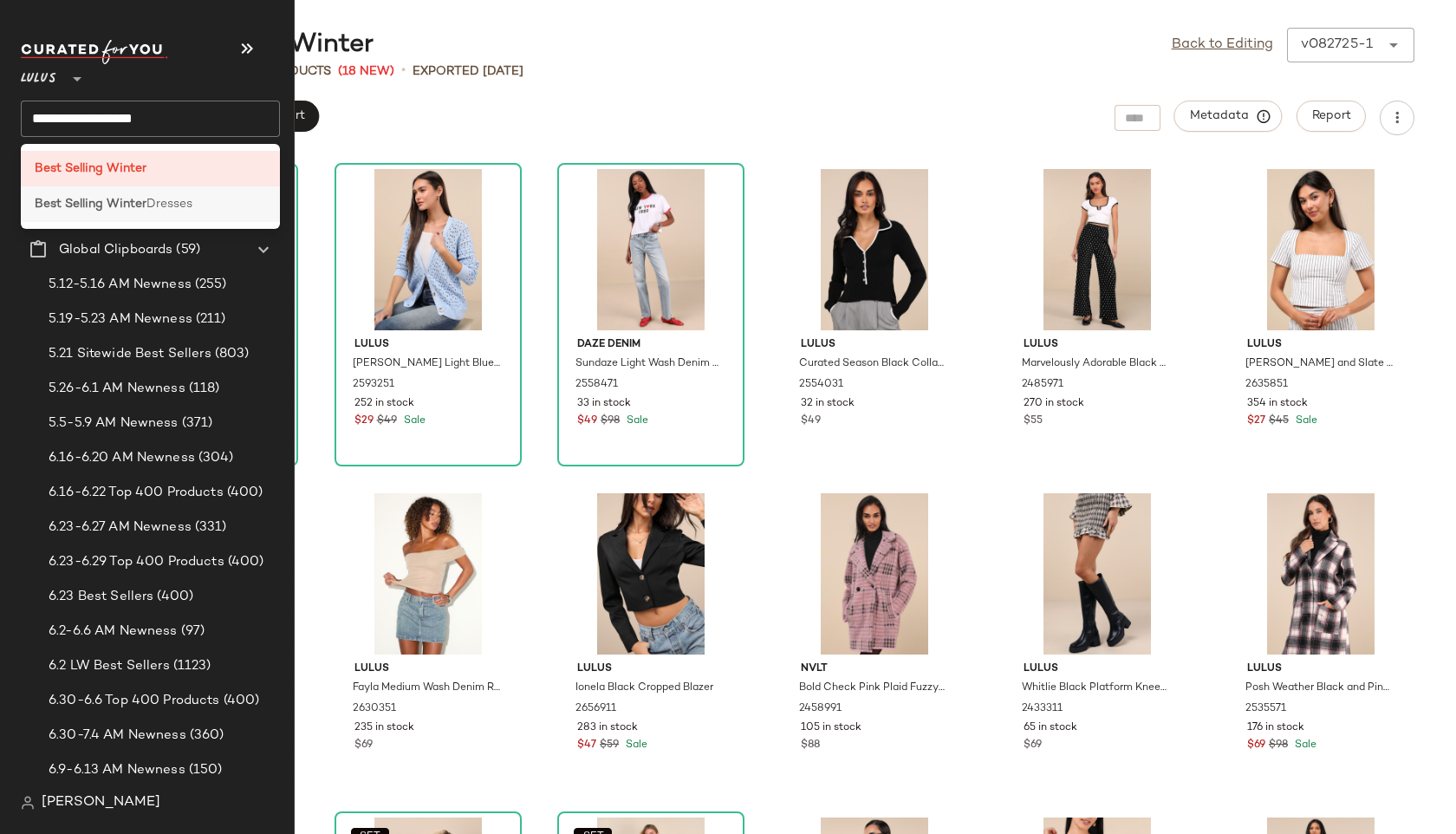
click at [173, 204] on span "Dresses" at bounding box center [169, 204] width 46 height 18
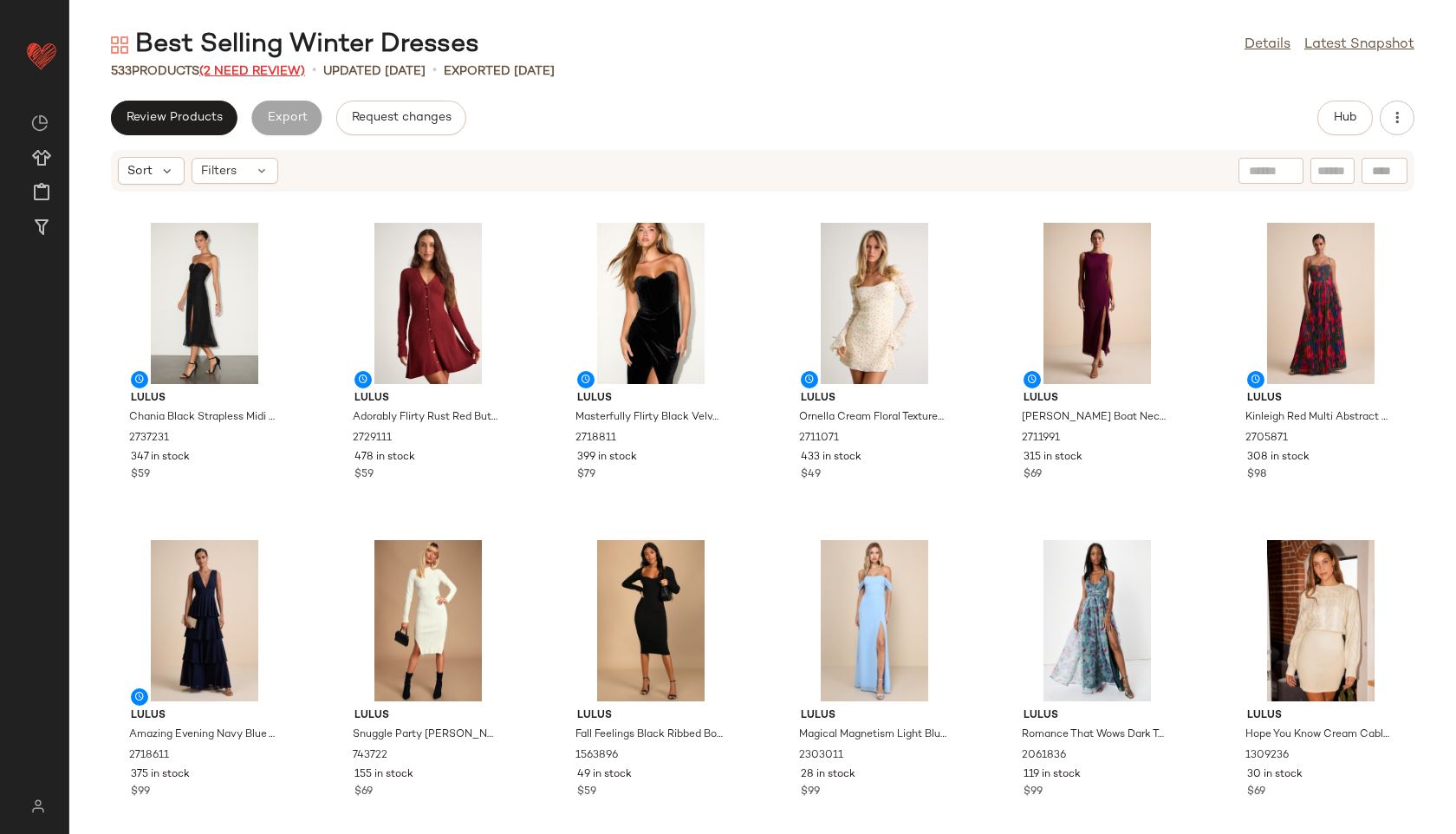
click at [260, 74] on span "(2 Need Review)" at bounding box center [253, 71] width 106 height 13
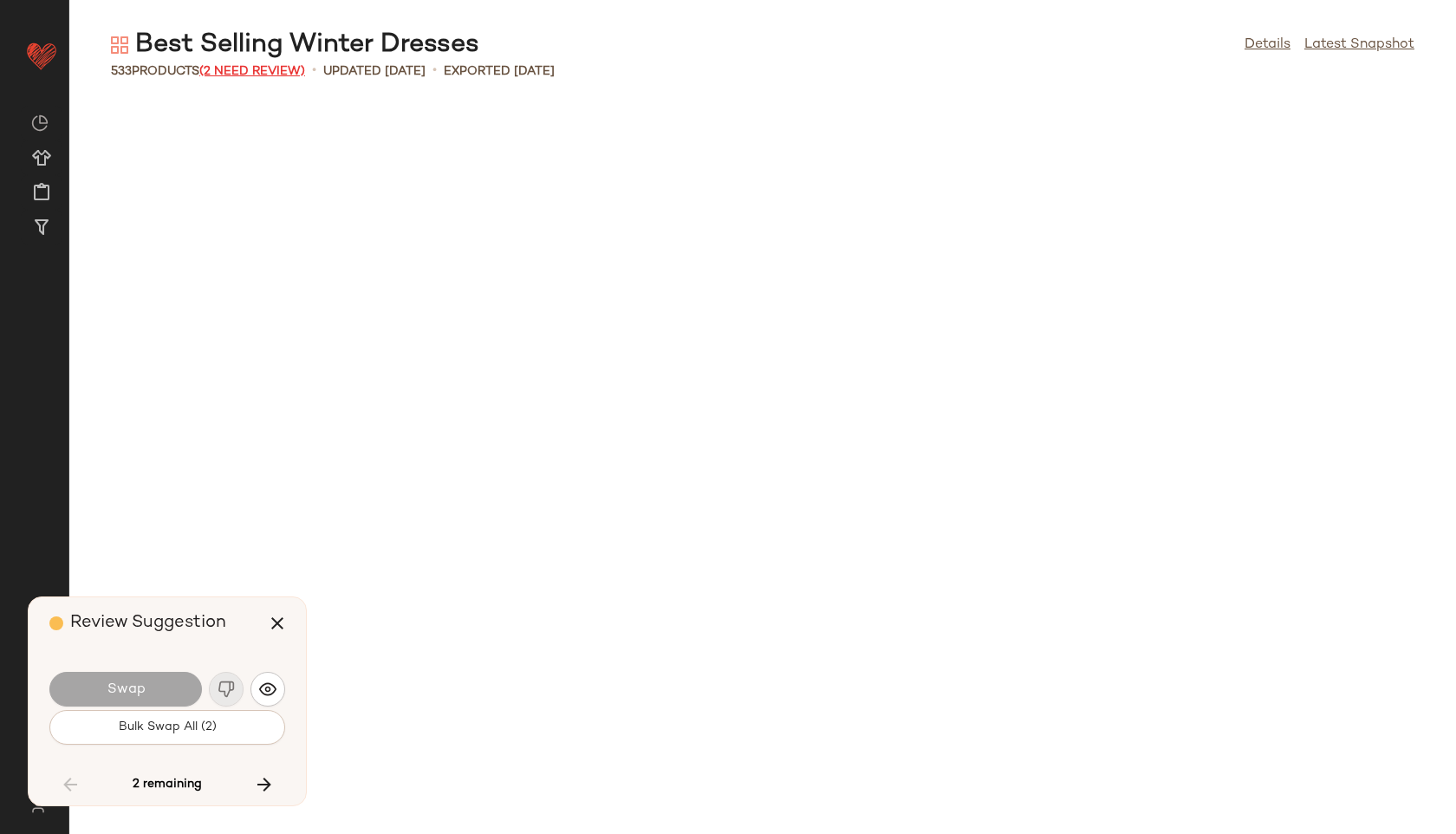
scroll to position [25704, 0]
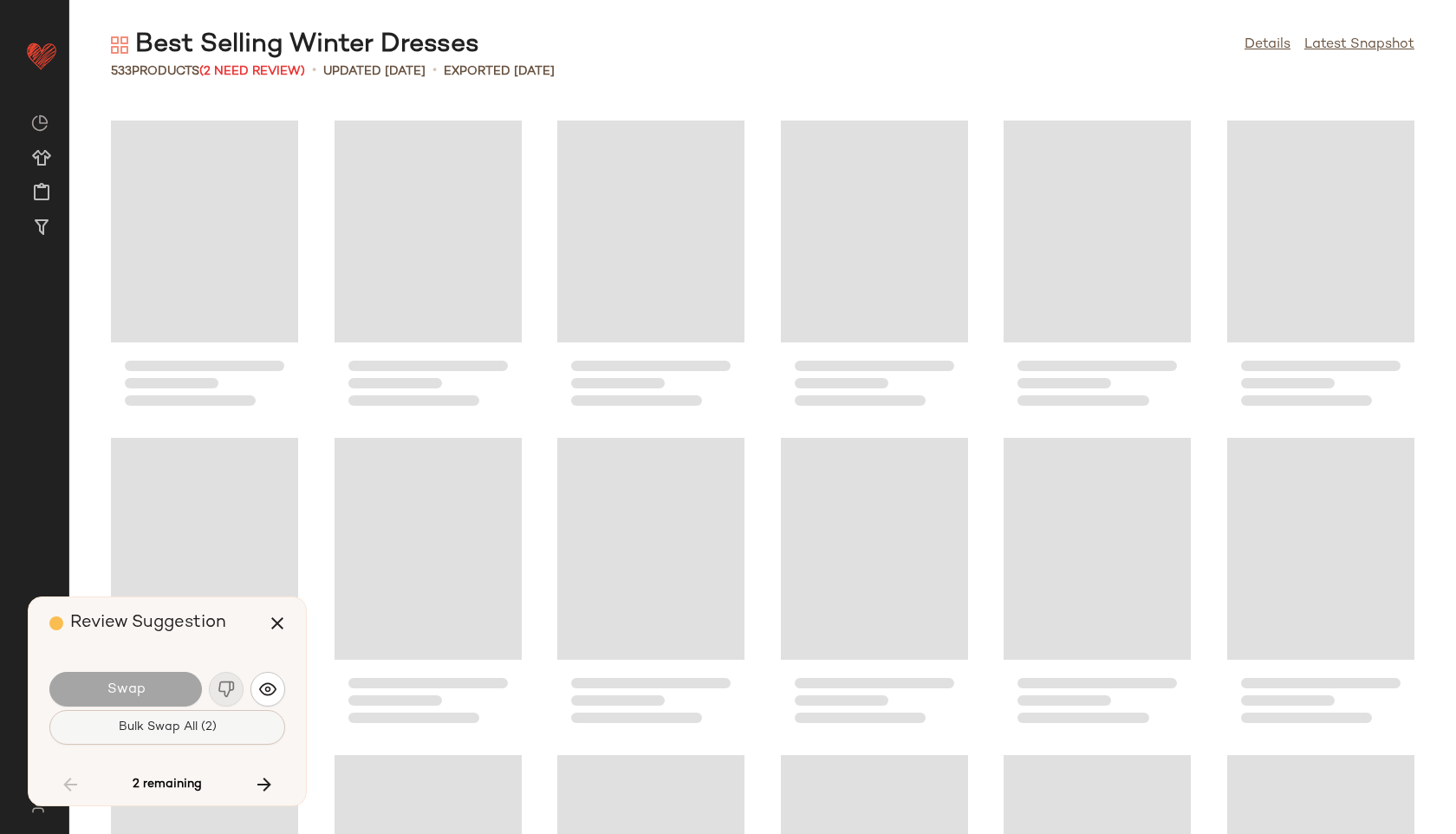
click at [203, 728] on span "Bulk Swap All (2)" at bounding box center [167, 727] width 99 height 14
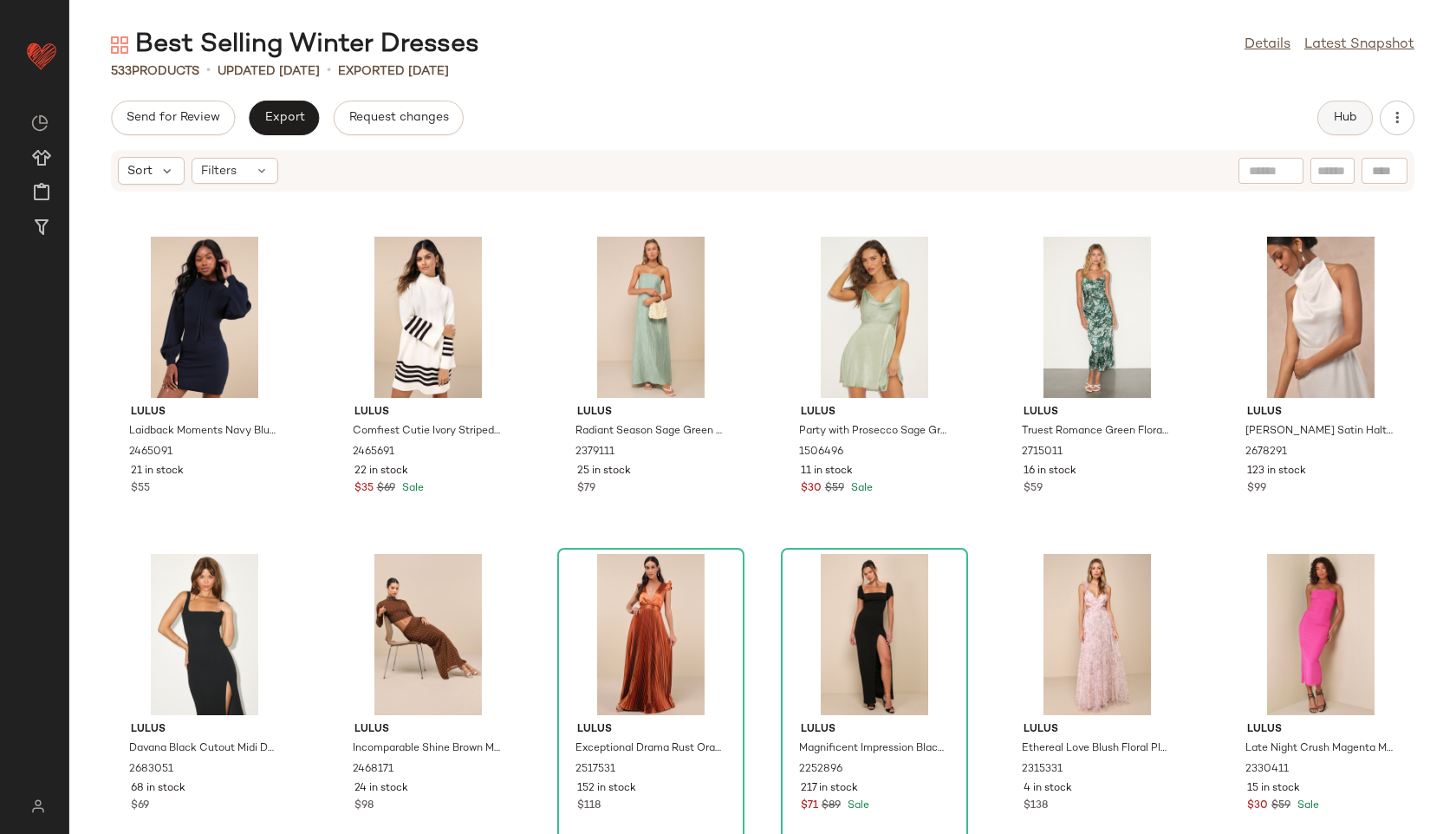
click at [1327, 114] on button "Hub" at bounding box center [1345, 118] width 56 height 35
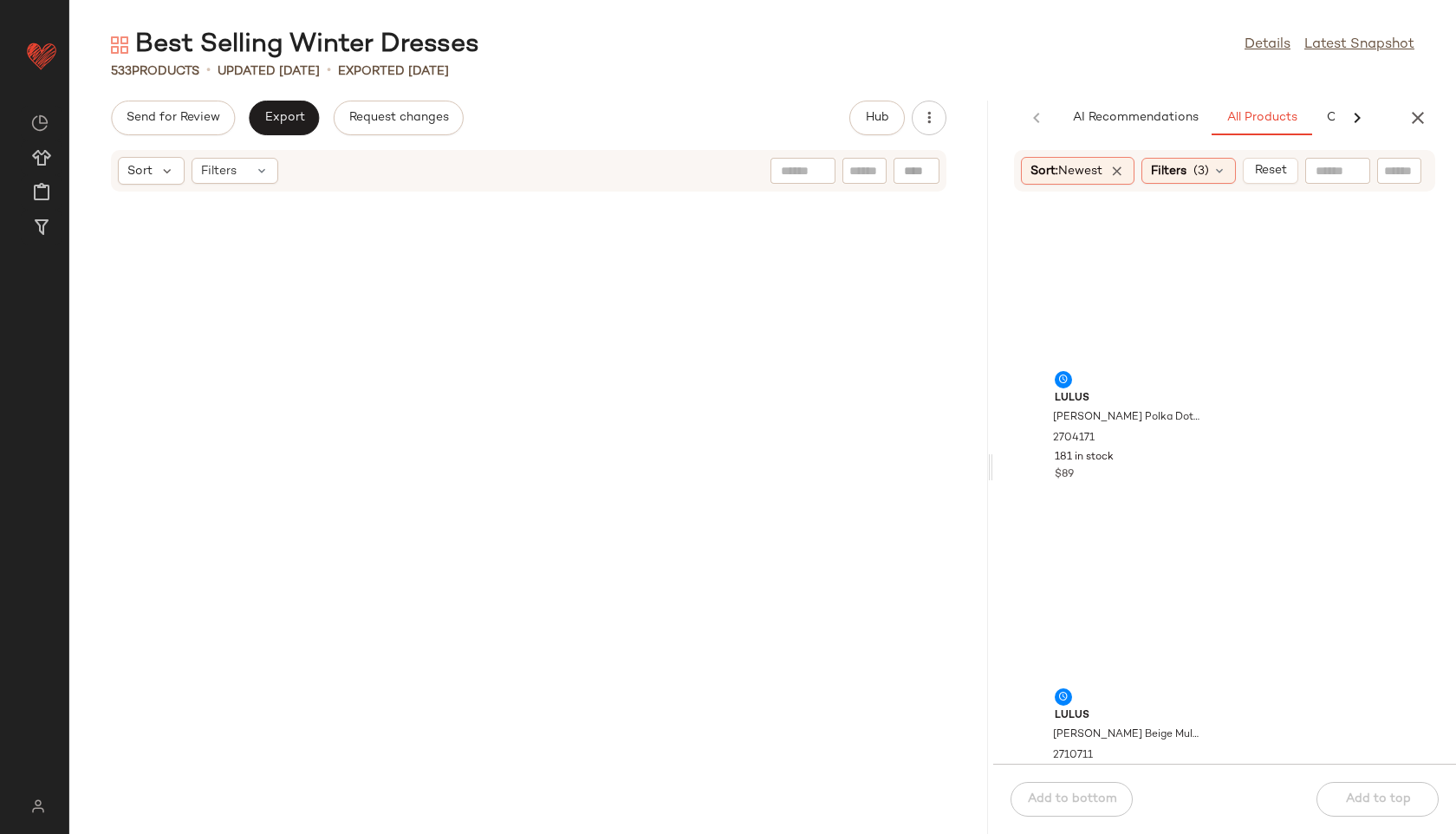
scroll to position [38397, 0]
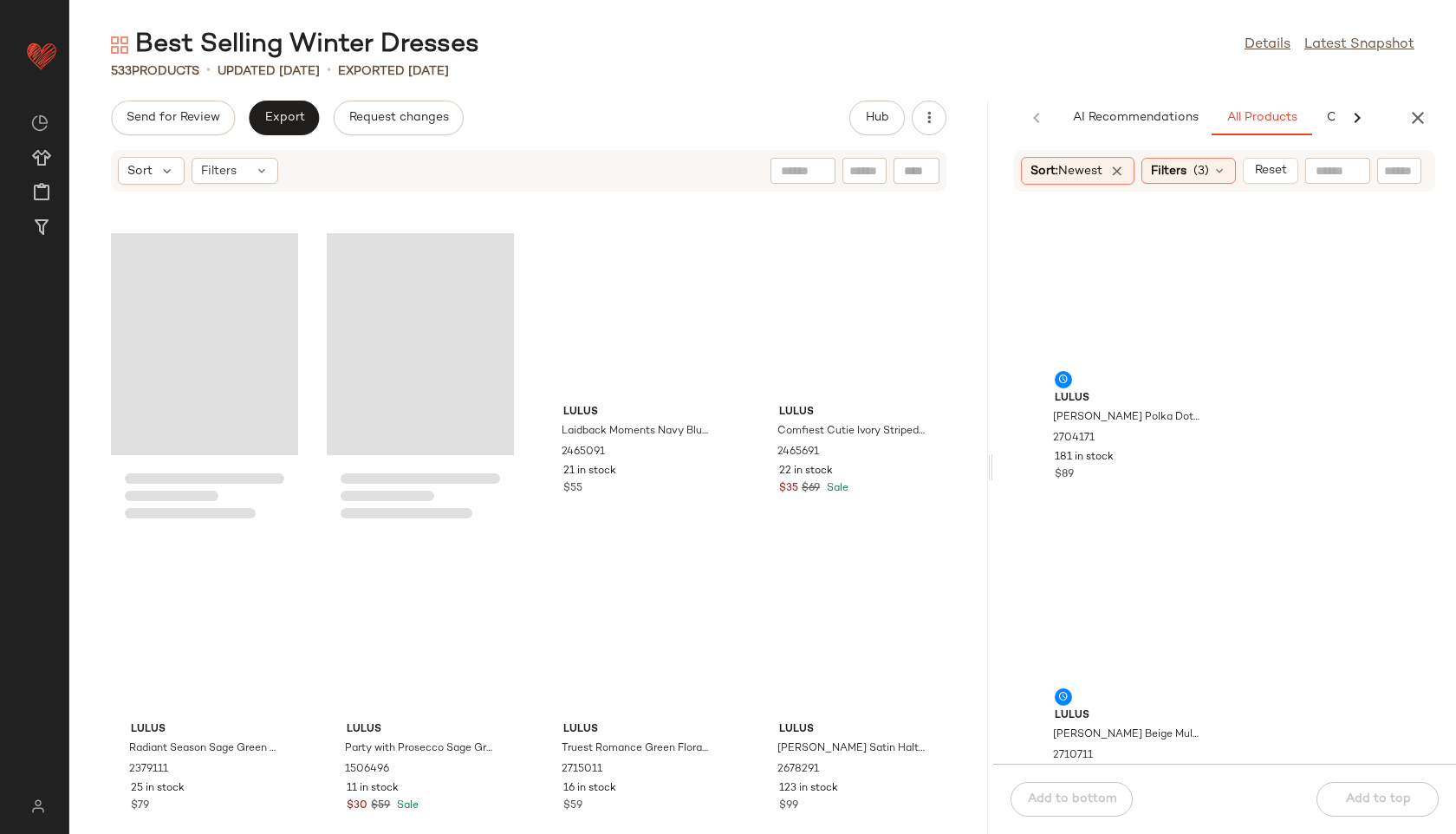
drag, startPoint x: 763, startPoint y: 476, endPoint x: 1109, endPoint y: 438, distance: 348.1
click at [1109, 438] on div "Best Selling Winter Dresses Details Latest Snapshot 533 Products • updated Aug …" at bounding box center [762, 430] width 1386 height 807
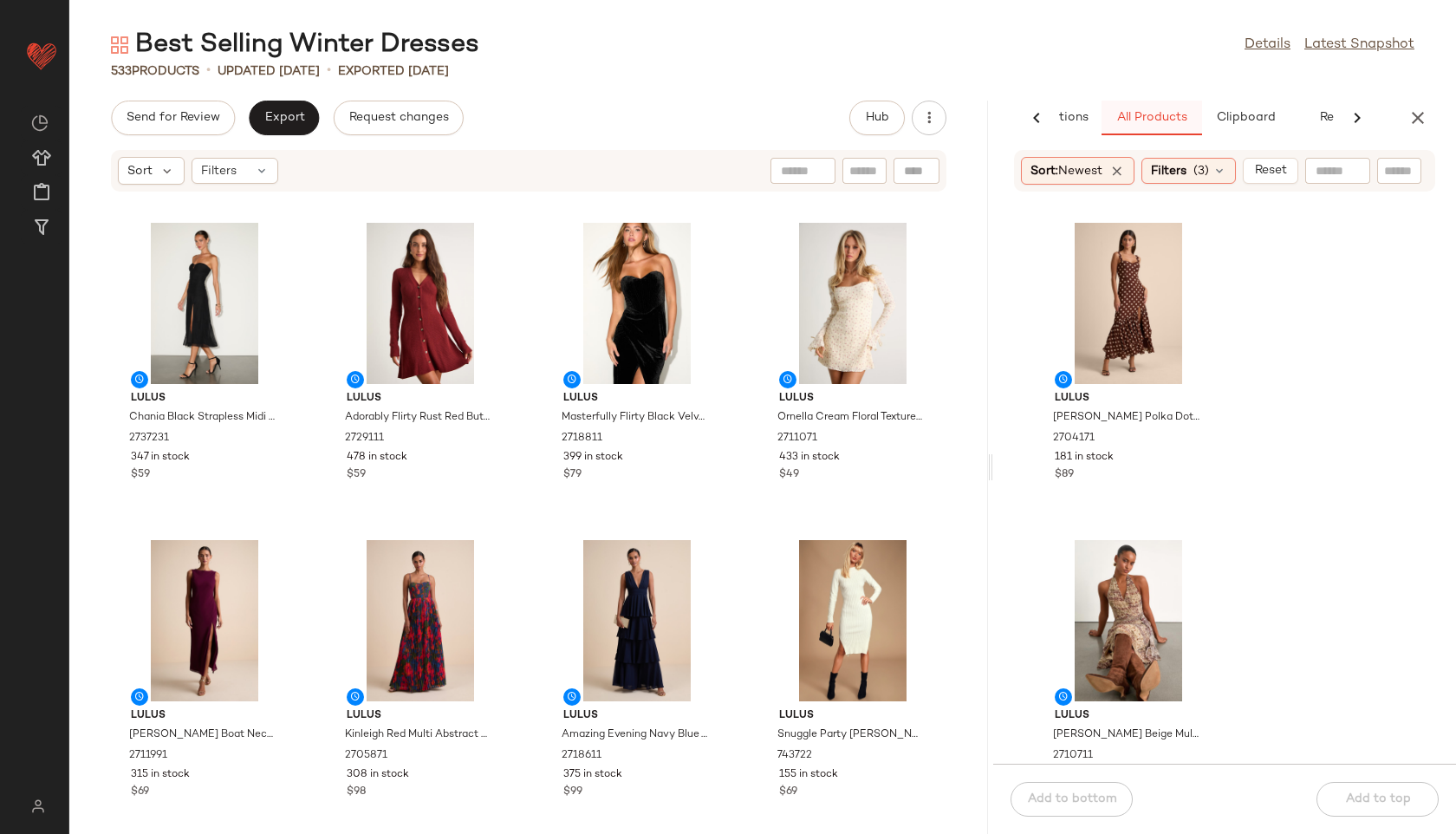
scroll to position [0, 111]
click at [1258, 117] on span "Clipboard" at bounding box center [1244, 117] width 59 height 14
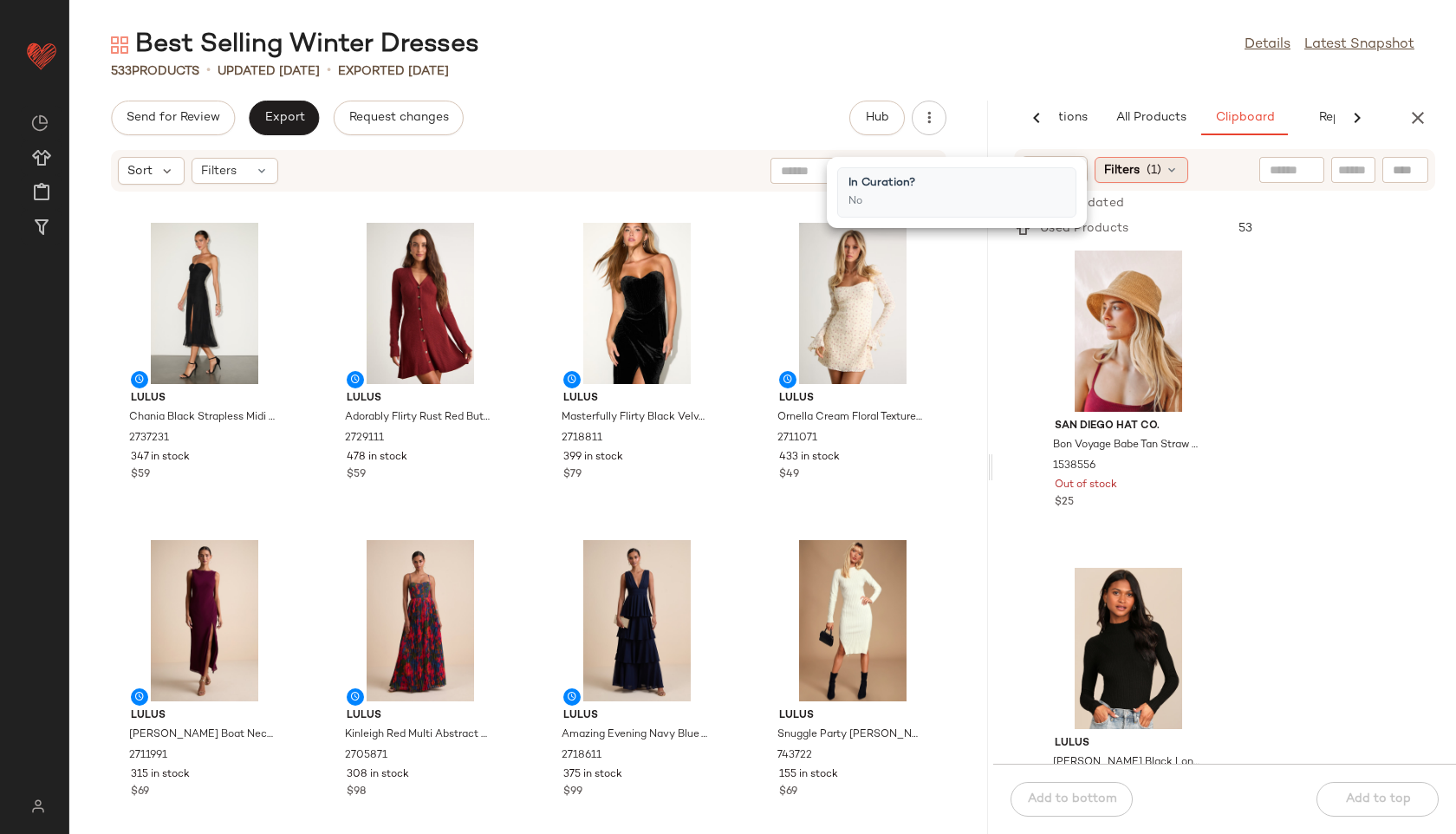
click at [1163, 166] on div "Filters (1)" at bounding box center [1141, 169] width 93 height 26
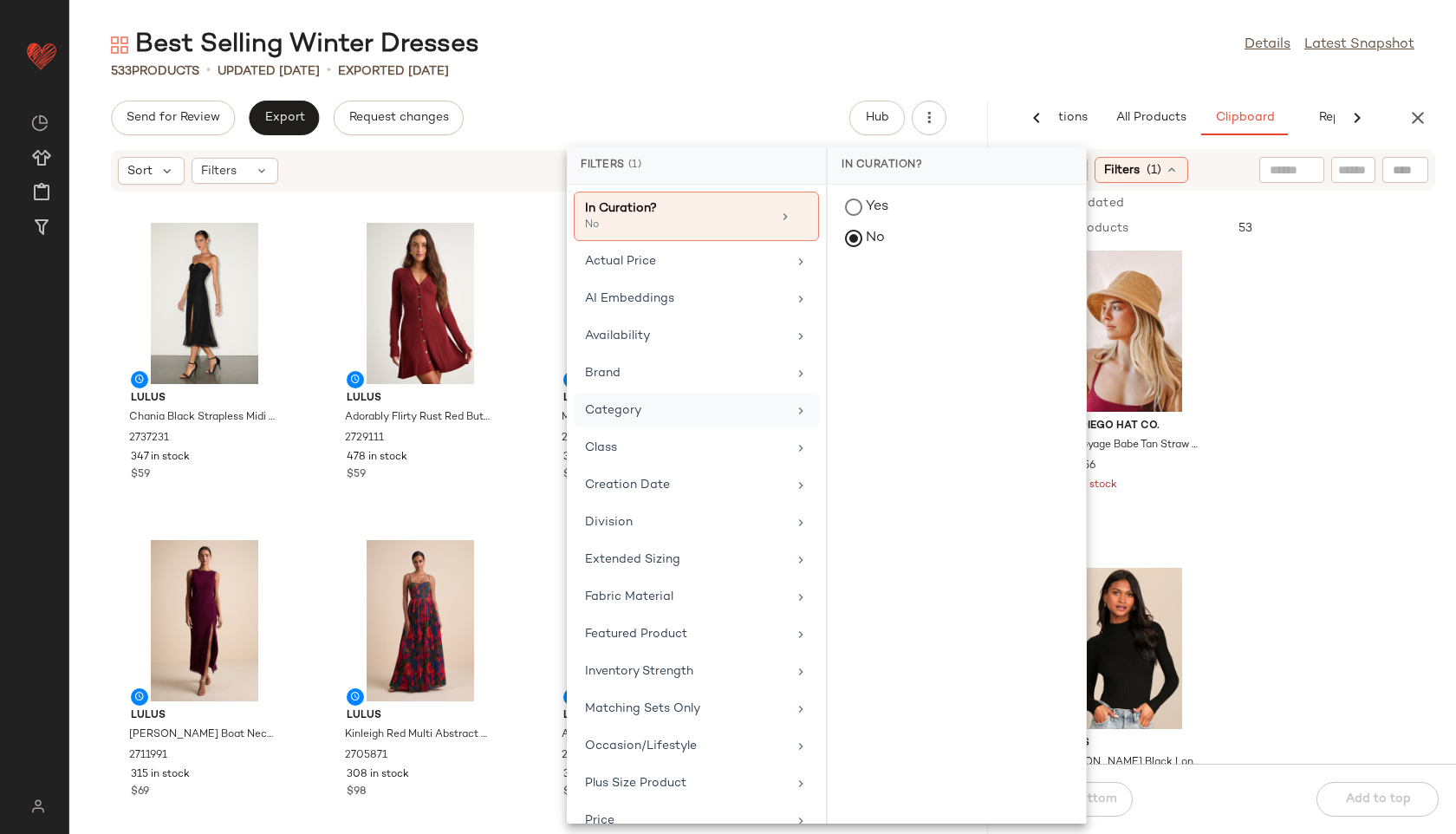
click at [643, 413] on div "Category" at bounding box center [685, 410] width 202 height 18
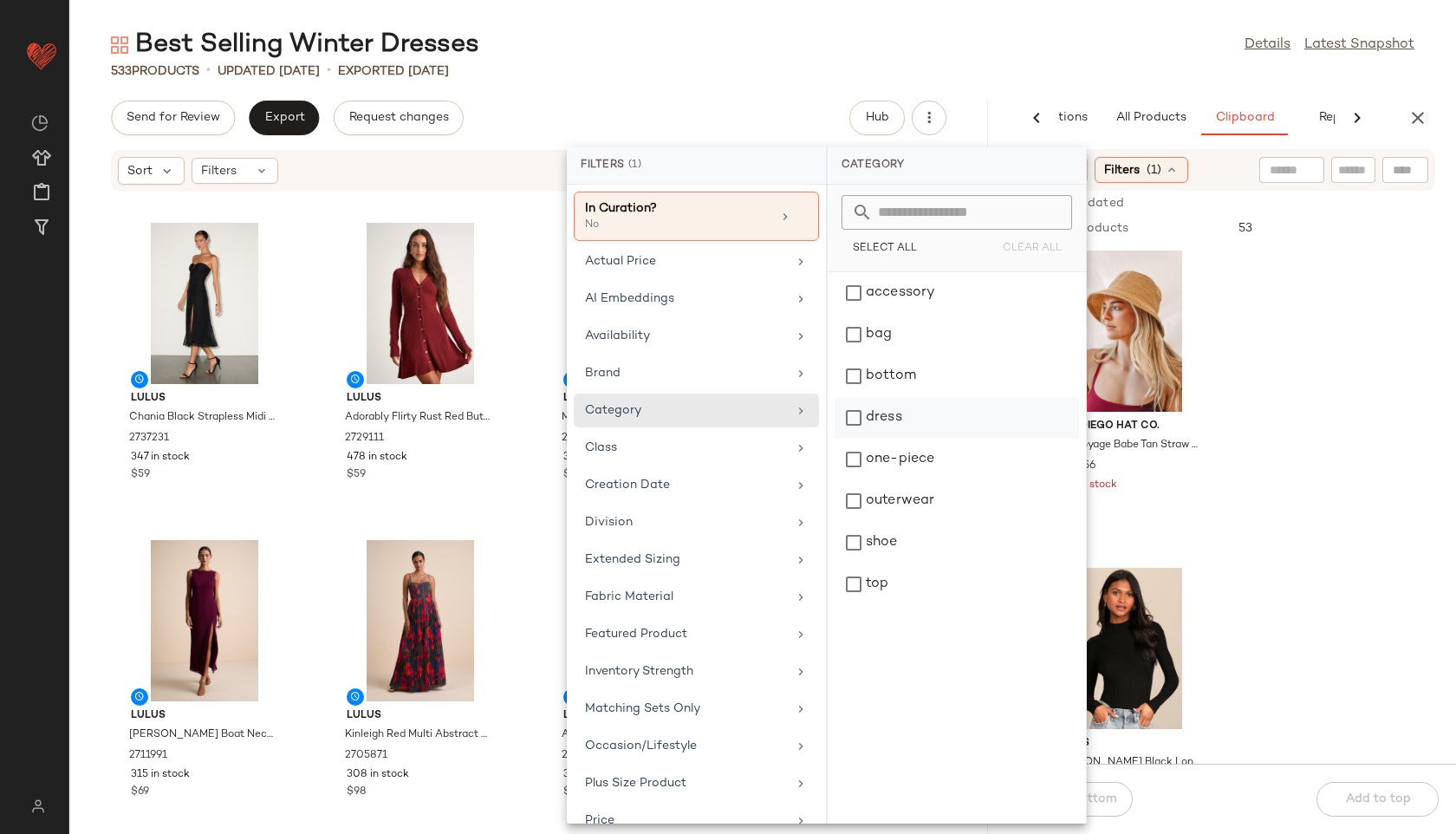
click at [895, 417] on div "dress" at bounding box center [956, 417] width 244 height 41
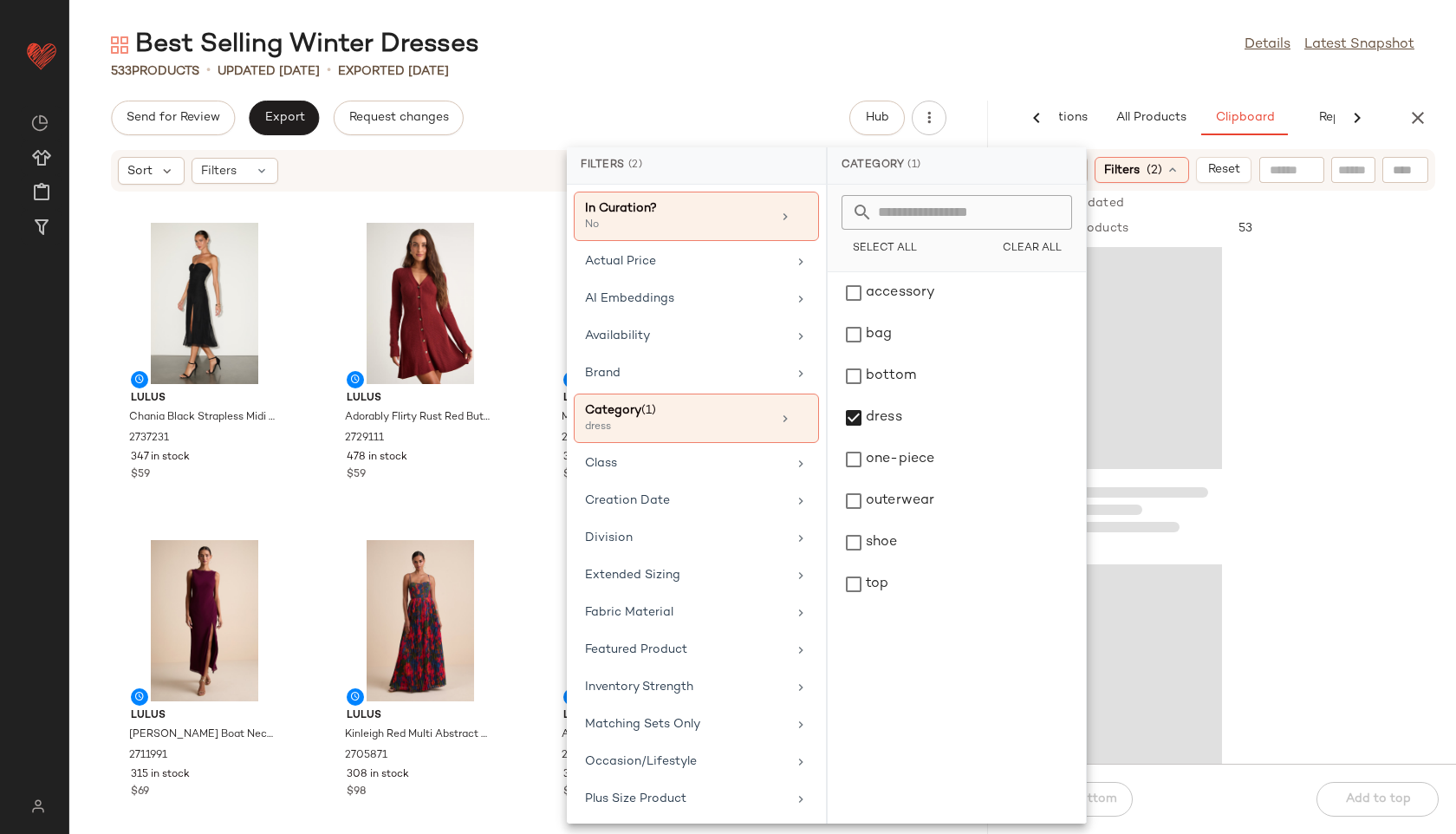
click at [1053, 77] on div "533 Products • updated Aug 25th • Exported Aug 25th" at bounding box center [762, 70] width 1386 height 17
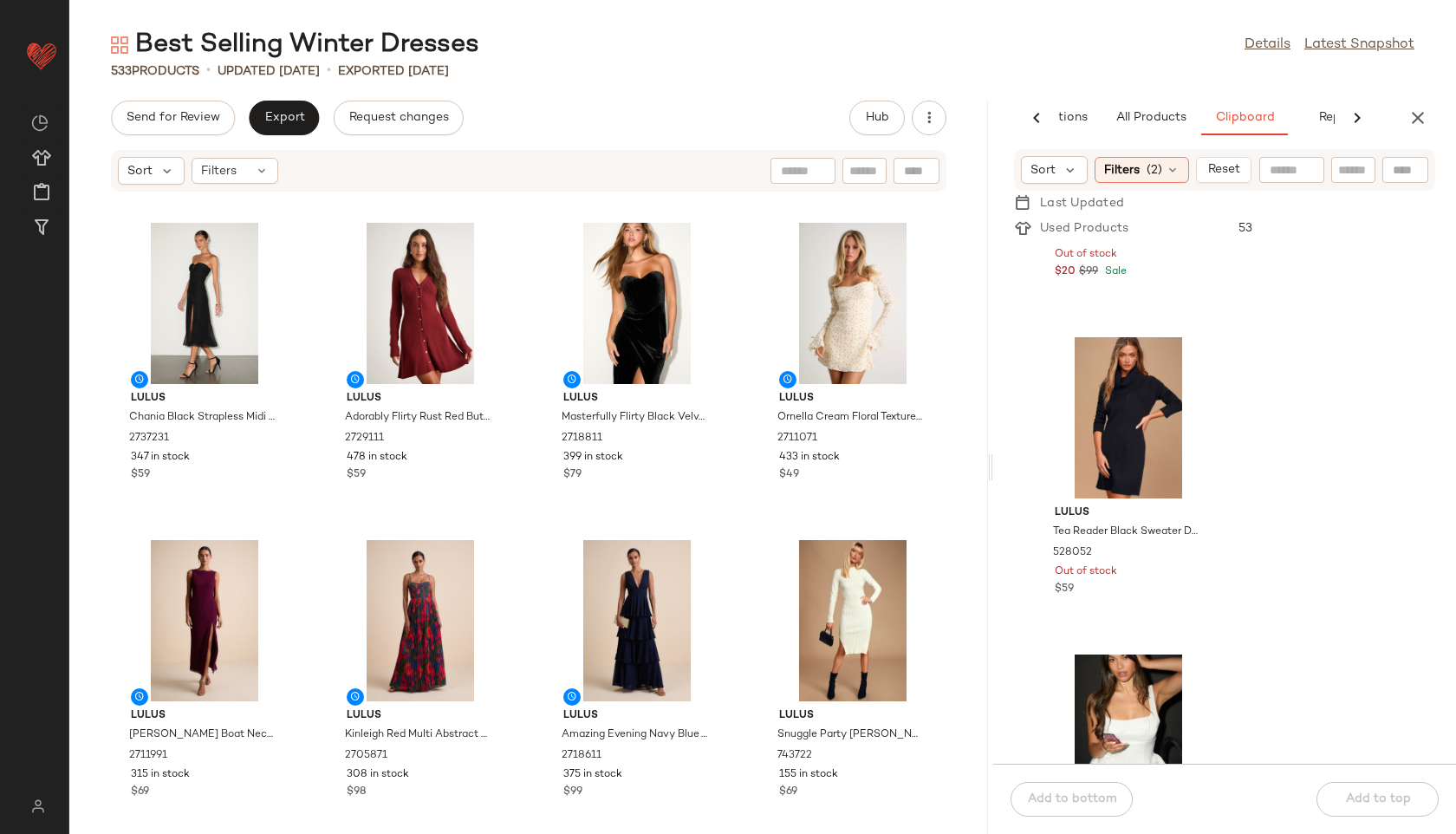
scroll to position [236, 0]
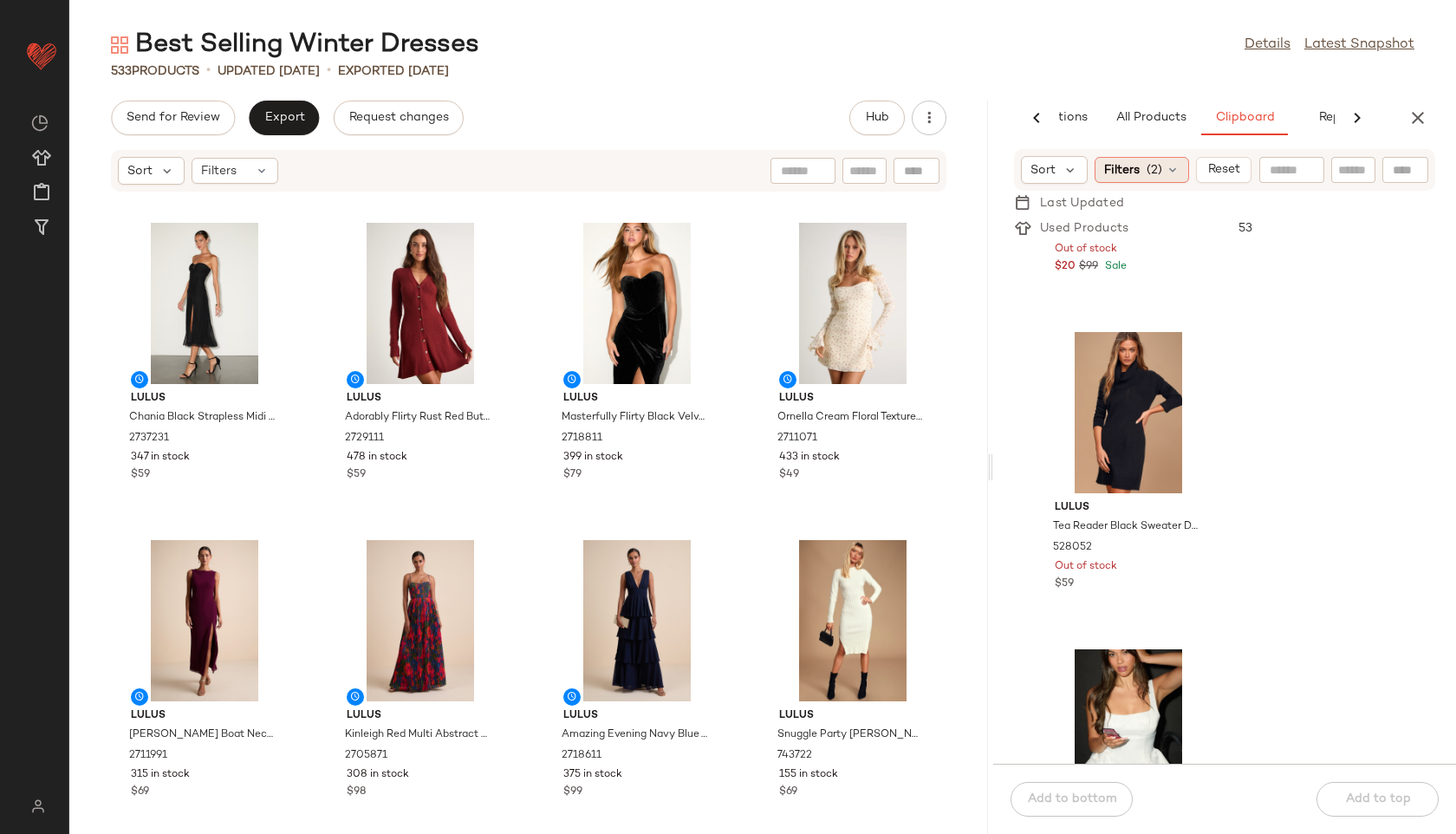
click at [1160, 180] on div "Filters (2)" at bounding box center [1141, 169] width 94 height 26
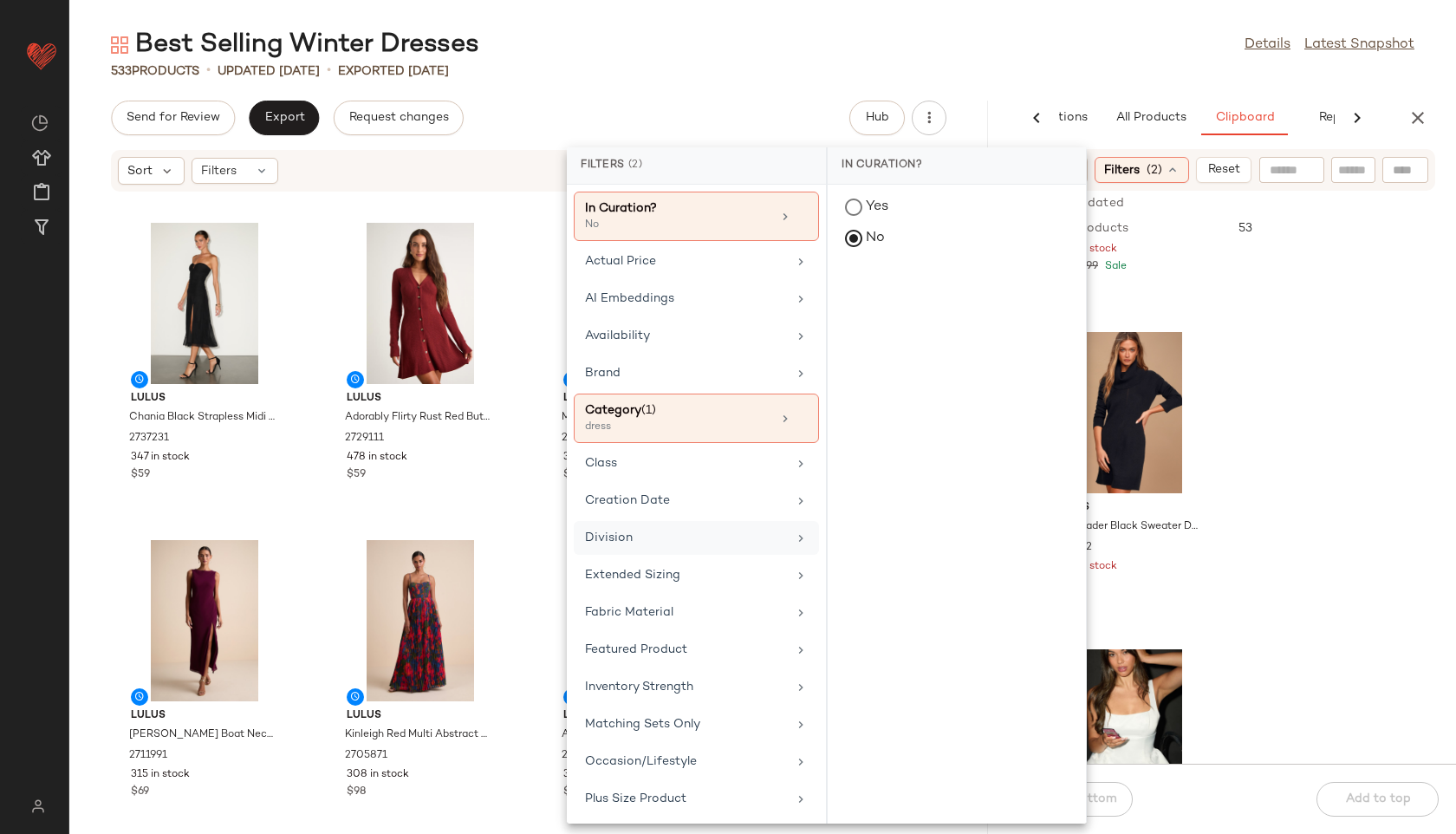
scroll to position [264, 0]
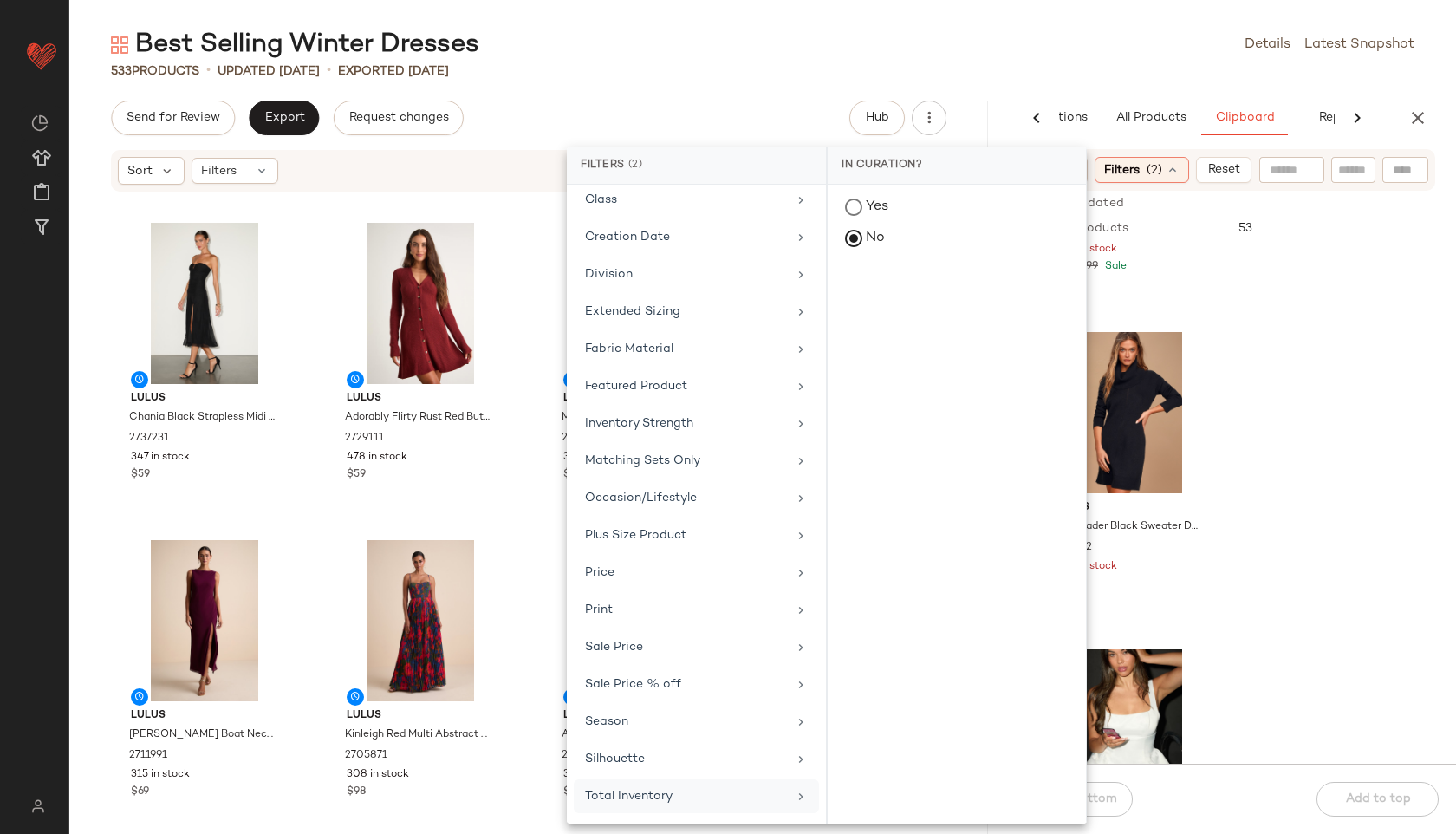
click at [649, 788] on div "Total Inventory" at bounding box center [685, 796] width 202 height 18
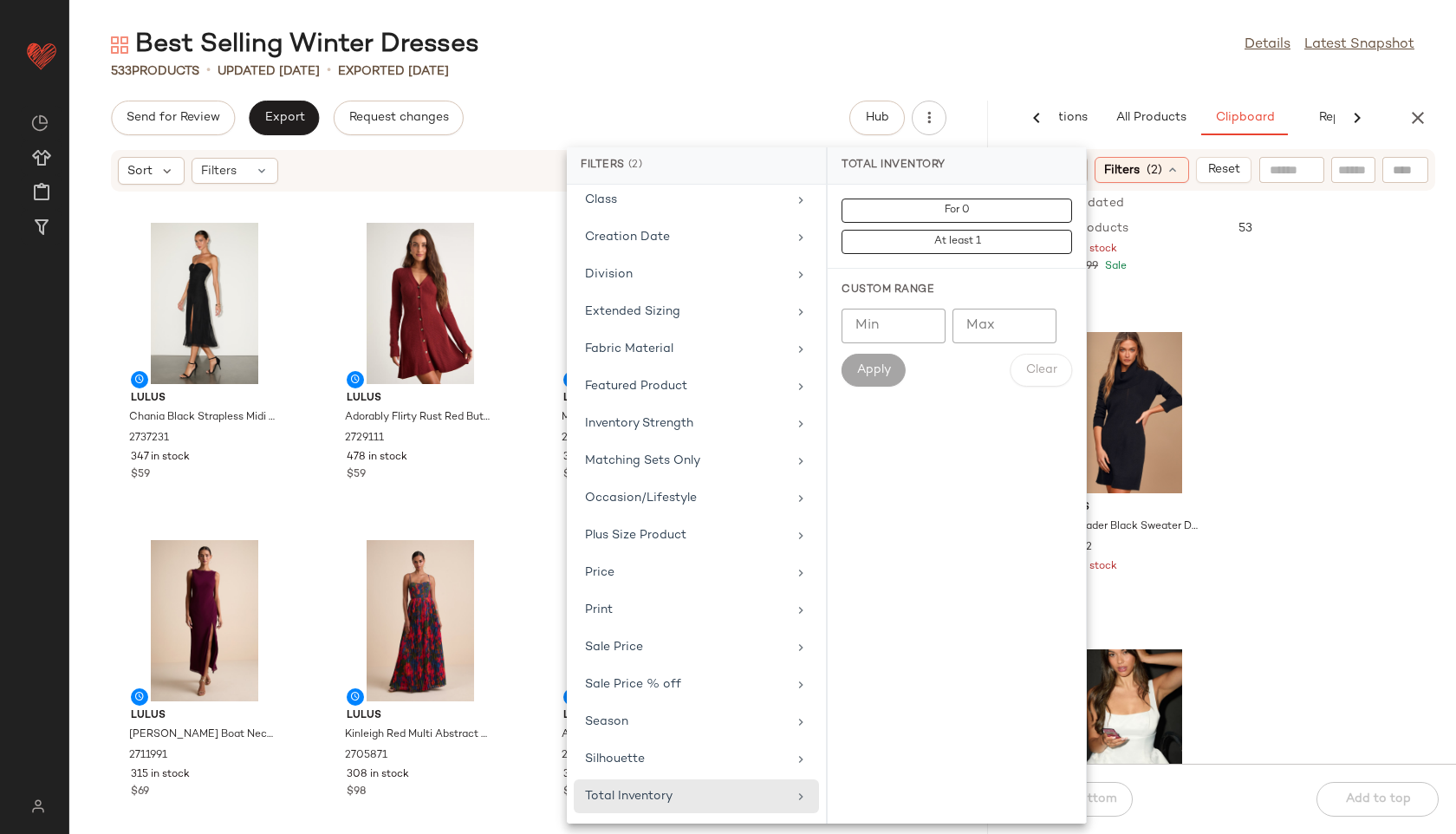
click at [909, 335] on input "Min" at bounding box center [894, 326] width 104 height 35
type input "**"
click at [882, 378] on button "Apply" at bounding box center [874, 370] width 64 height 33
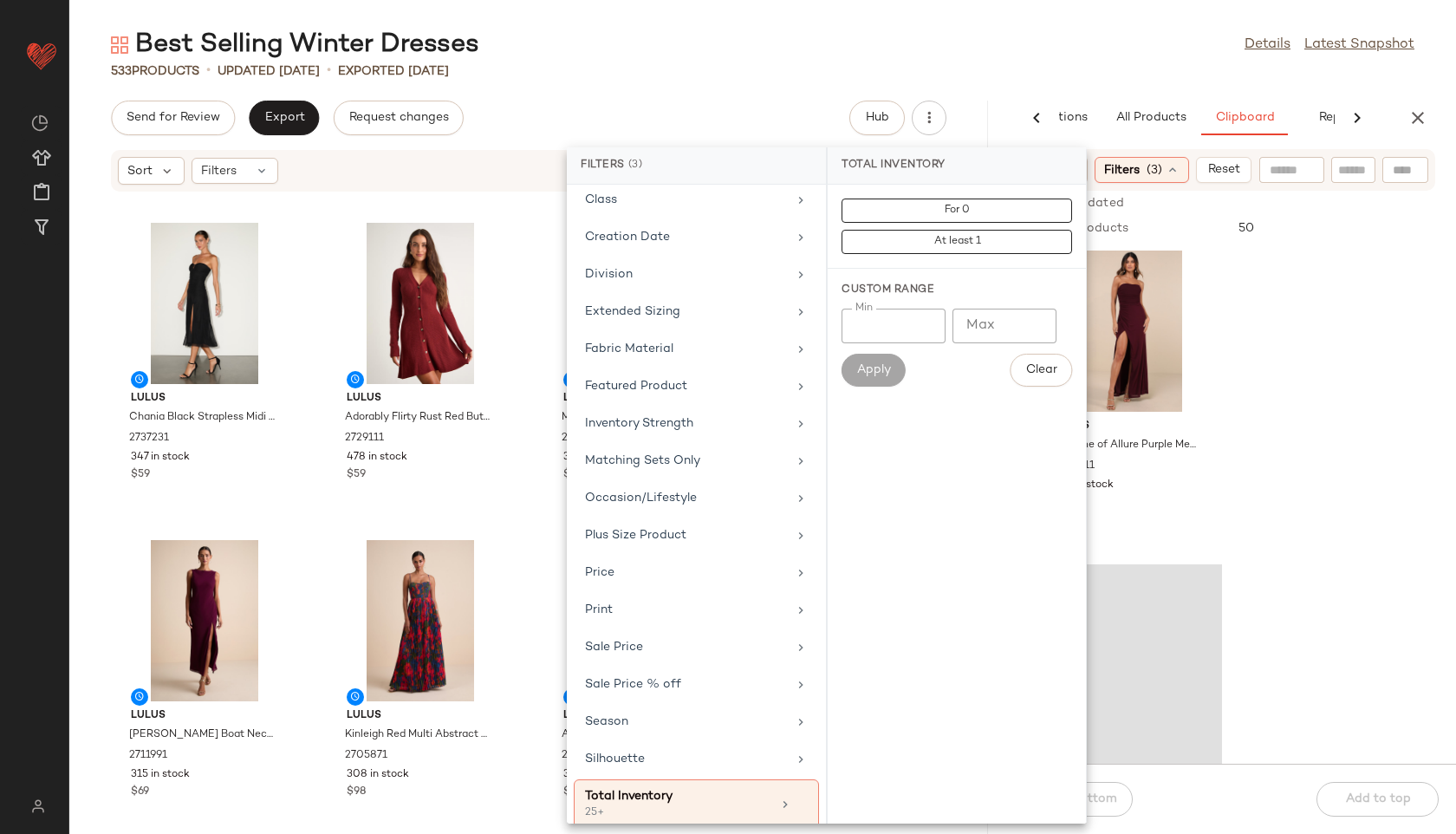
click at [999, 74] on div "533 Products • updated Aug 25th • Exported Aug 25th" at bounding box center [762, 70] width 1386 height 17
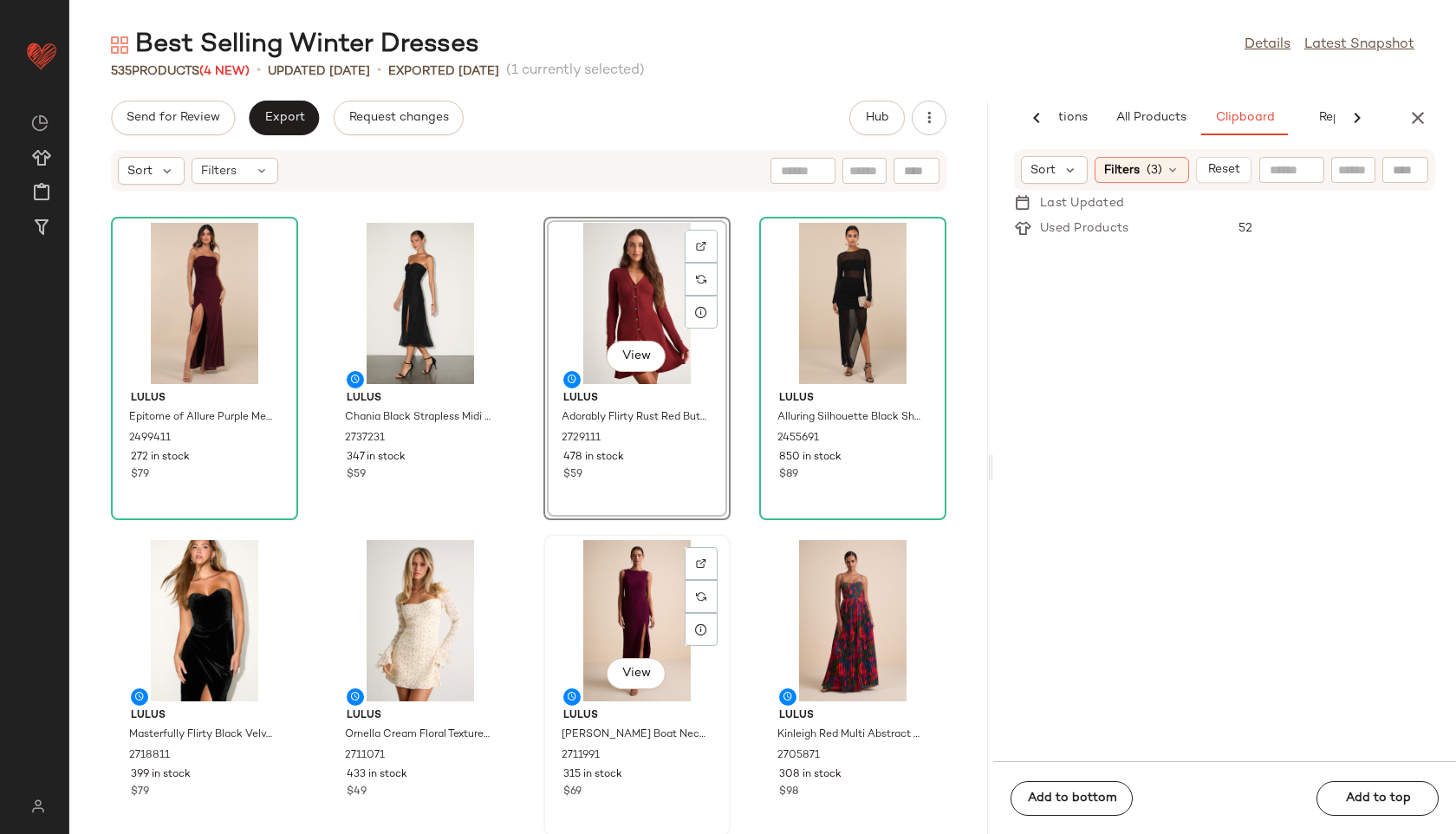
click at [634, 598] on div "View" at bounding box center [636, 621] width 175 height 161
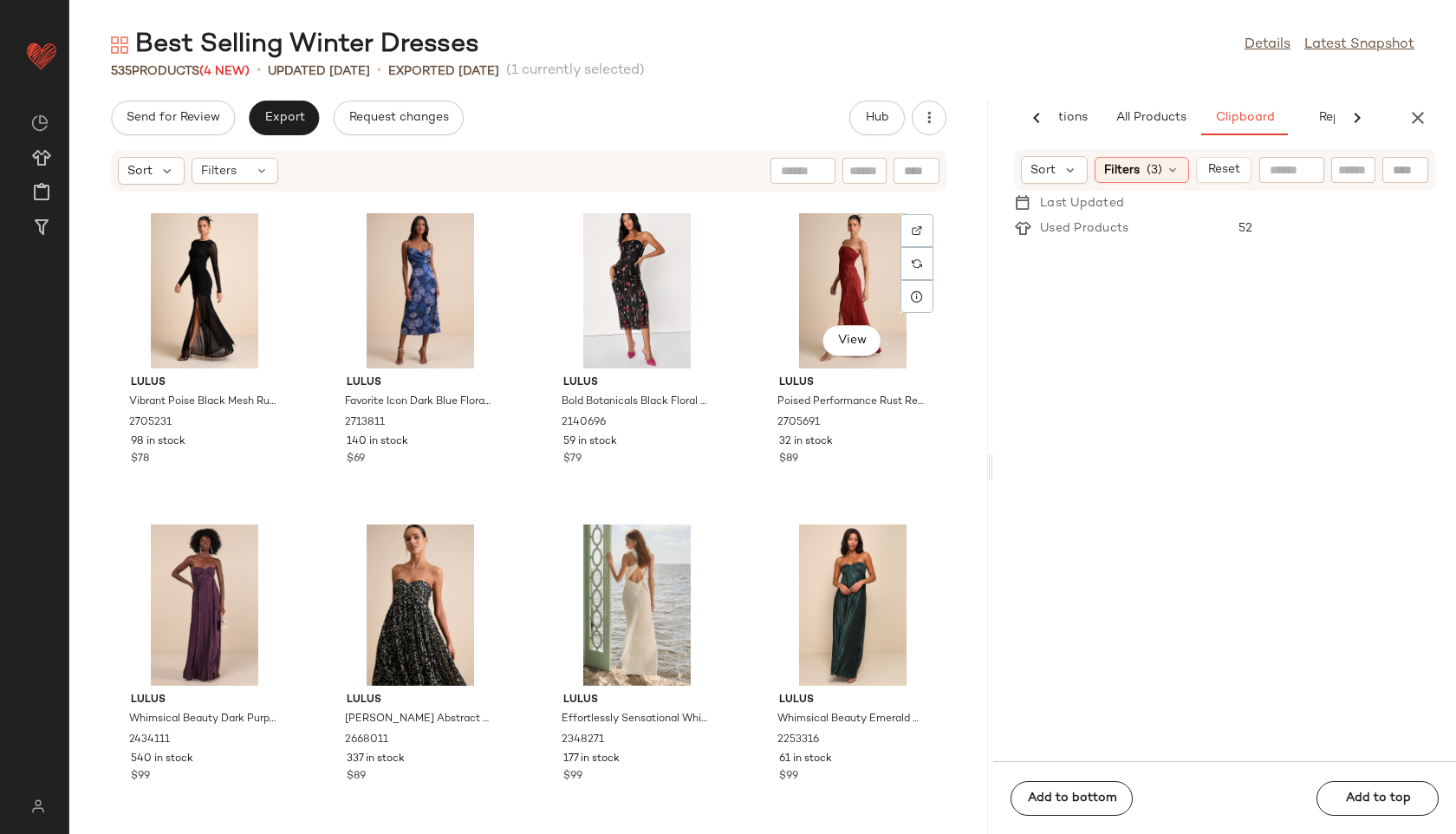
scroll to position [1618, 0]
click at [253, 177] on div "Filters" at bounding box center [234, 170] width 87 height 26
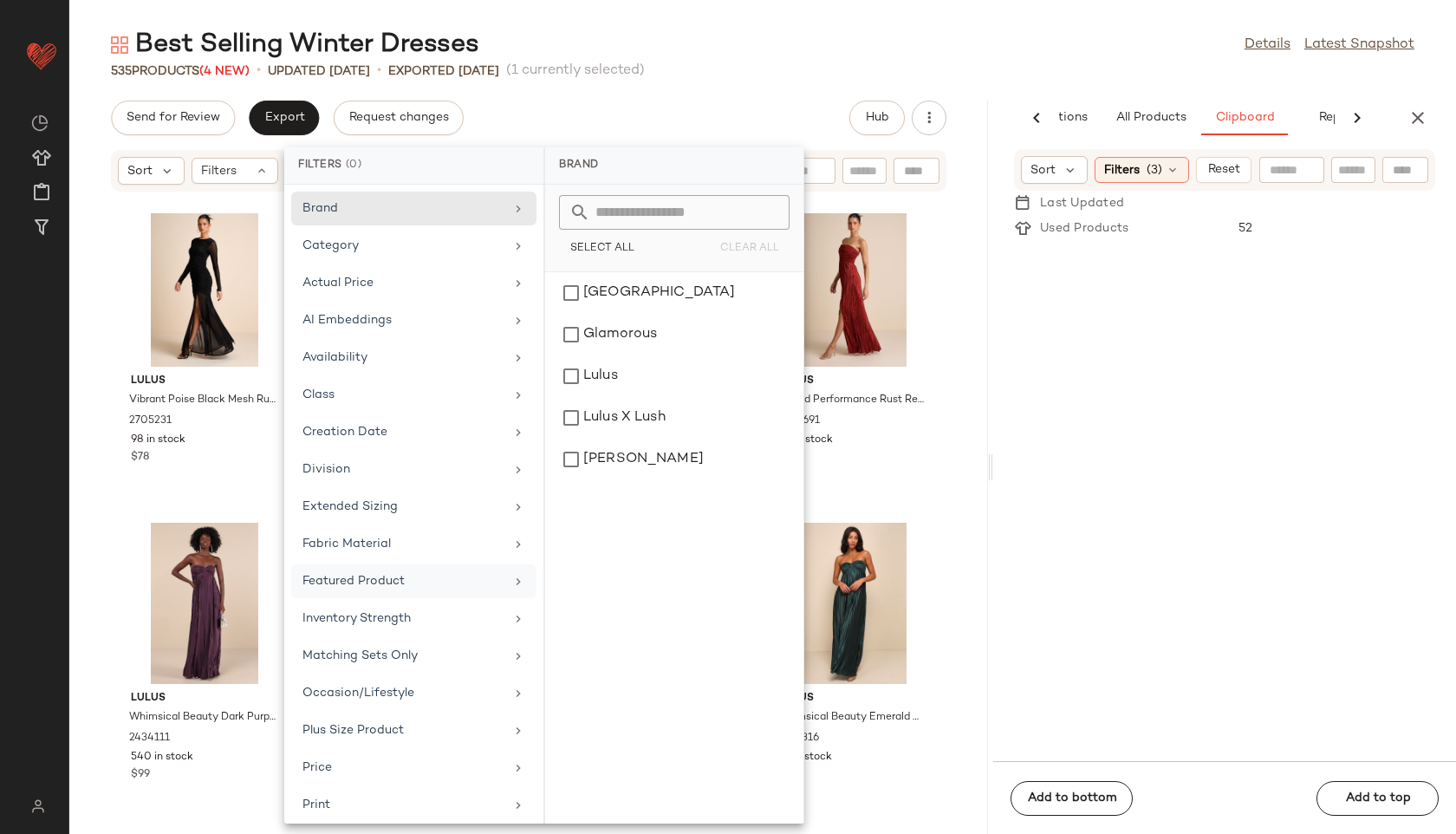
scroll to position [195, 0]
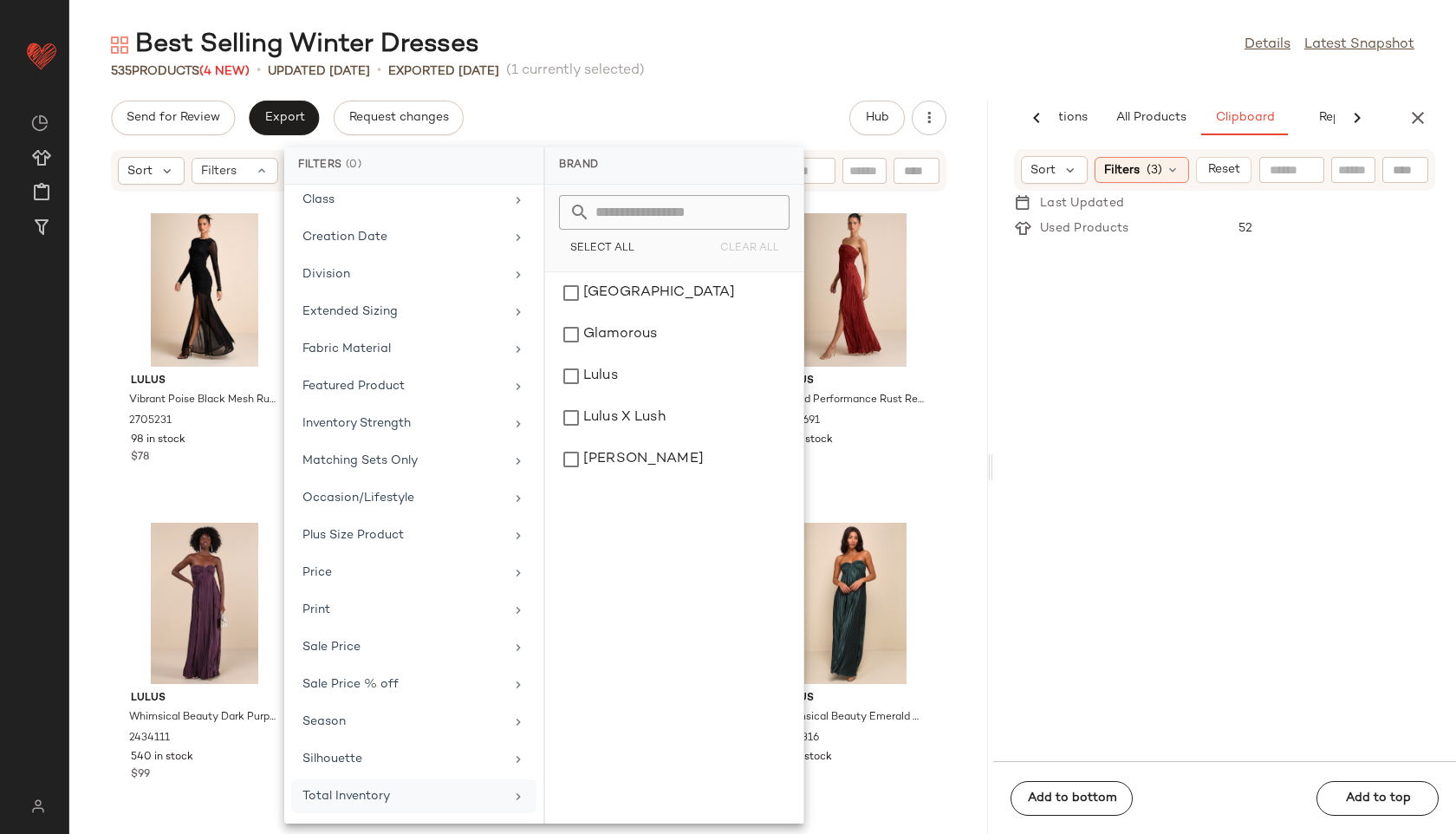
click at [383, 795] on div "Total Inventory" at bounding box center [404, 796] width 202 height 18
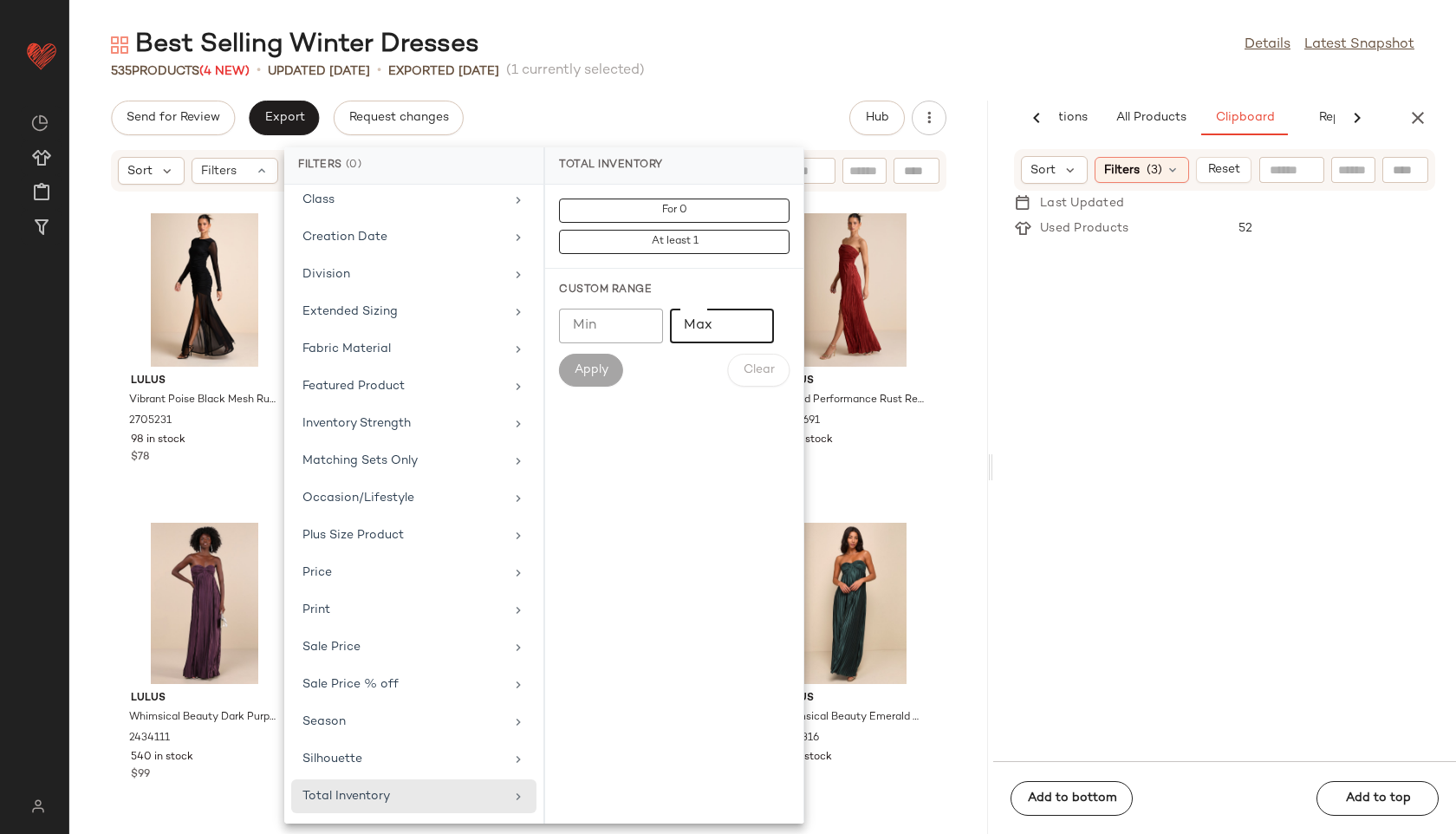
click at [718, 314] on input "Max" at bounding box center [722, 326] width 104 height 35
type input "**"
click at [587, 384] on button "Apply" at bounding box center [591, 370] width 64 height 33
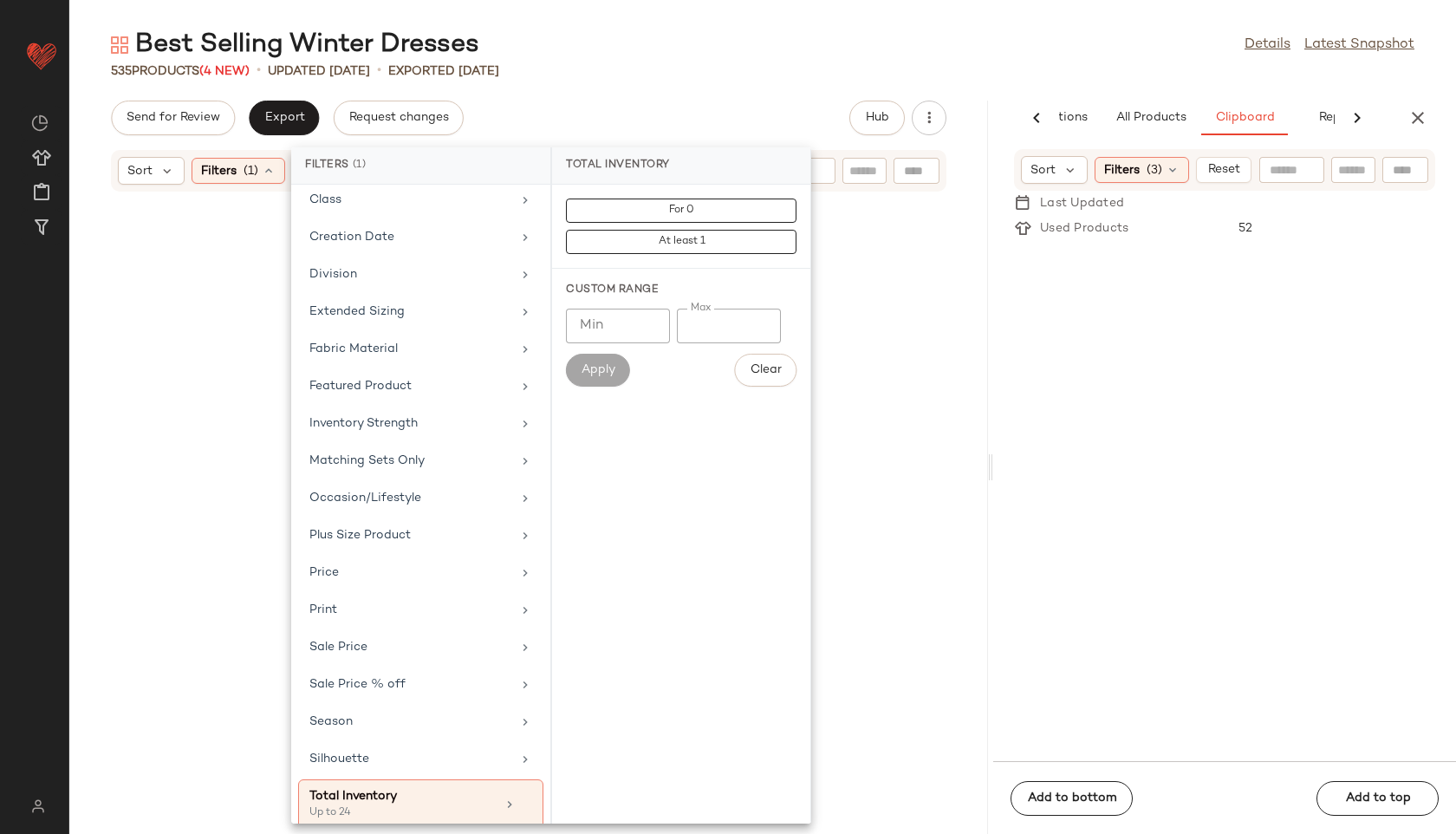
click at [691, 103] on div "Send for Review Export Request changes Hub" at bounding box center [529, 118] width 919 height 35
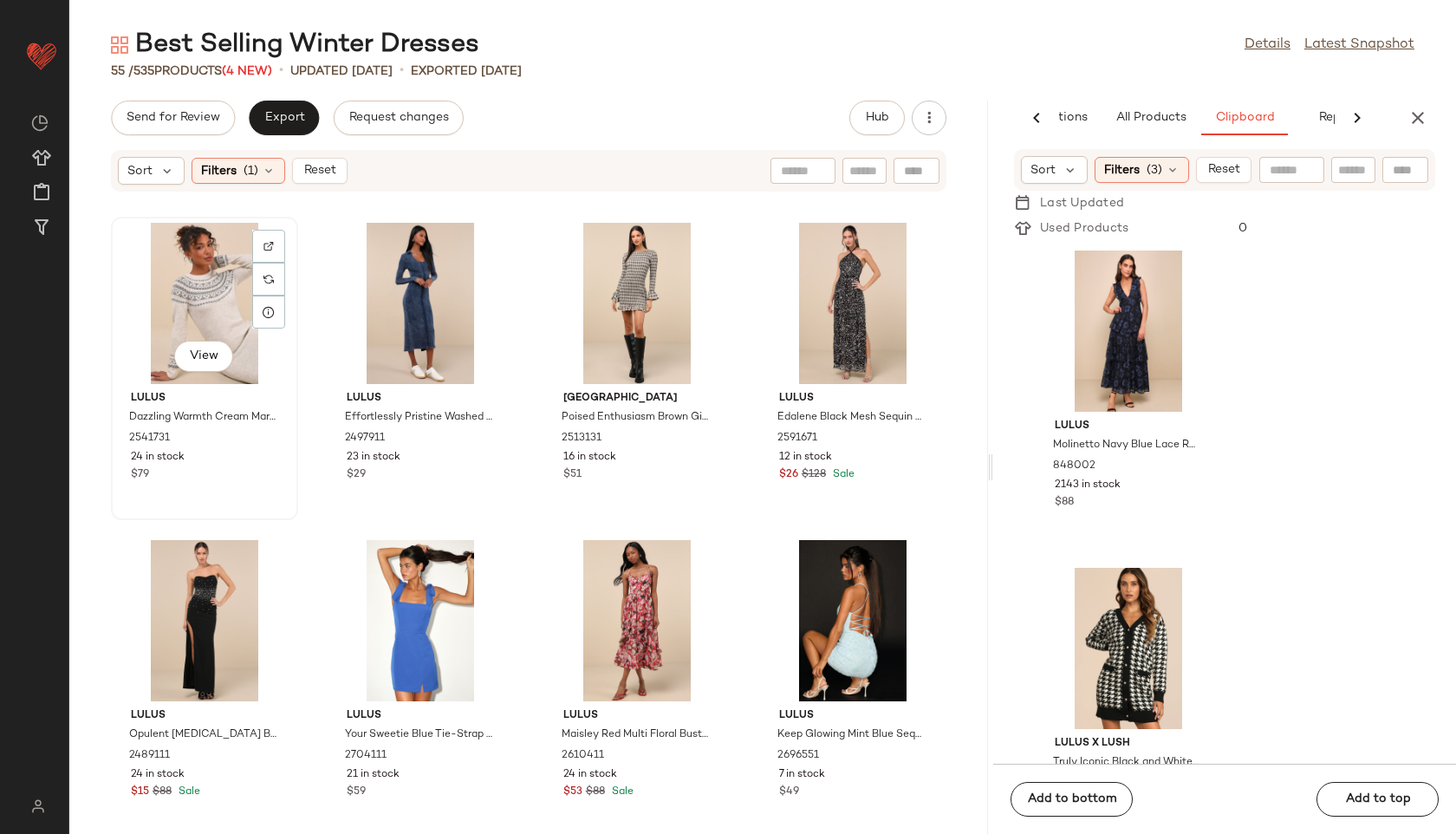
click at [189, 293] on div "View" at bounding box center [204, 303] width 175 height 161
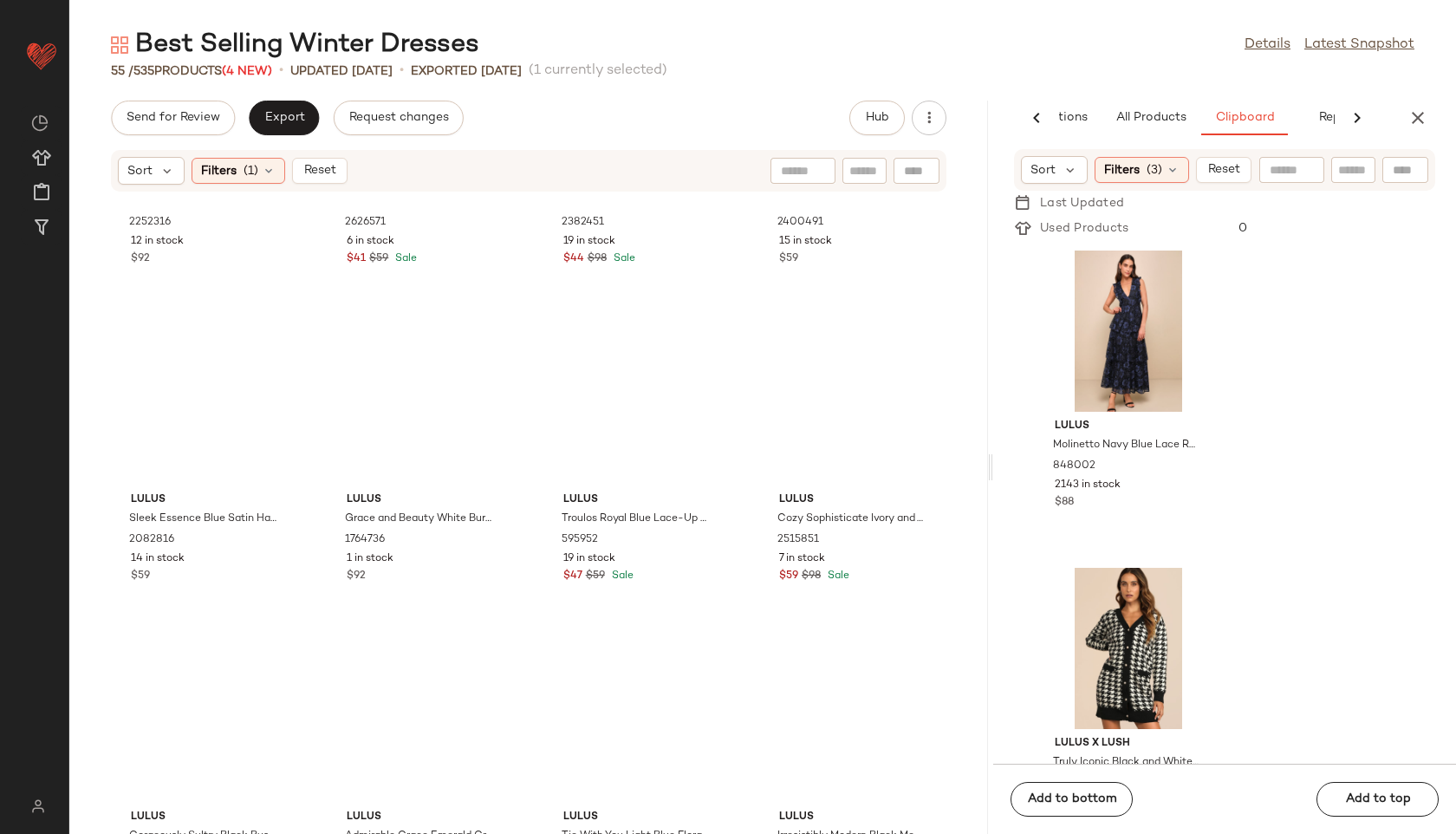
scroll to position [3825, 0]
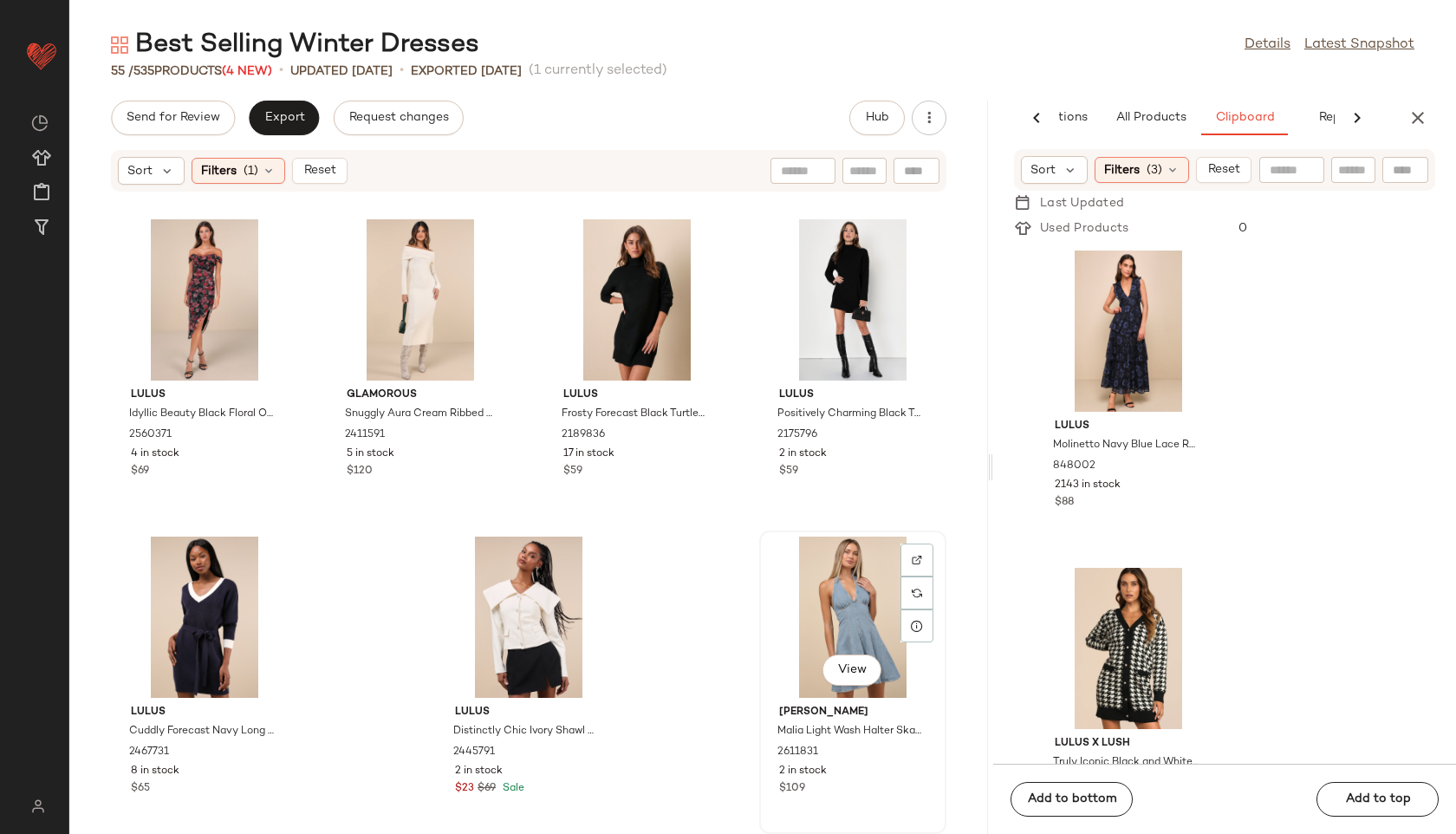
click at [824, 602] on div "View" at bounding box center [852, 617] width 175 height 161
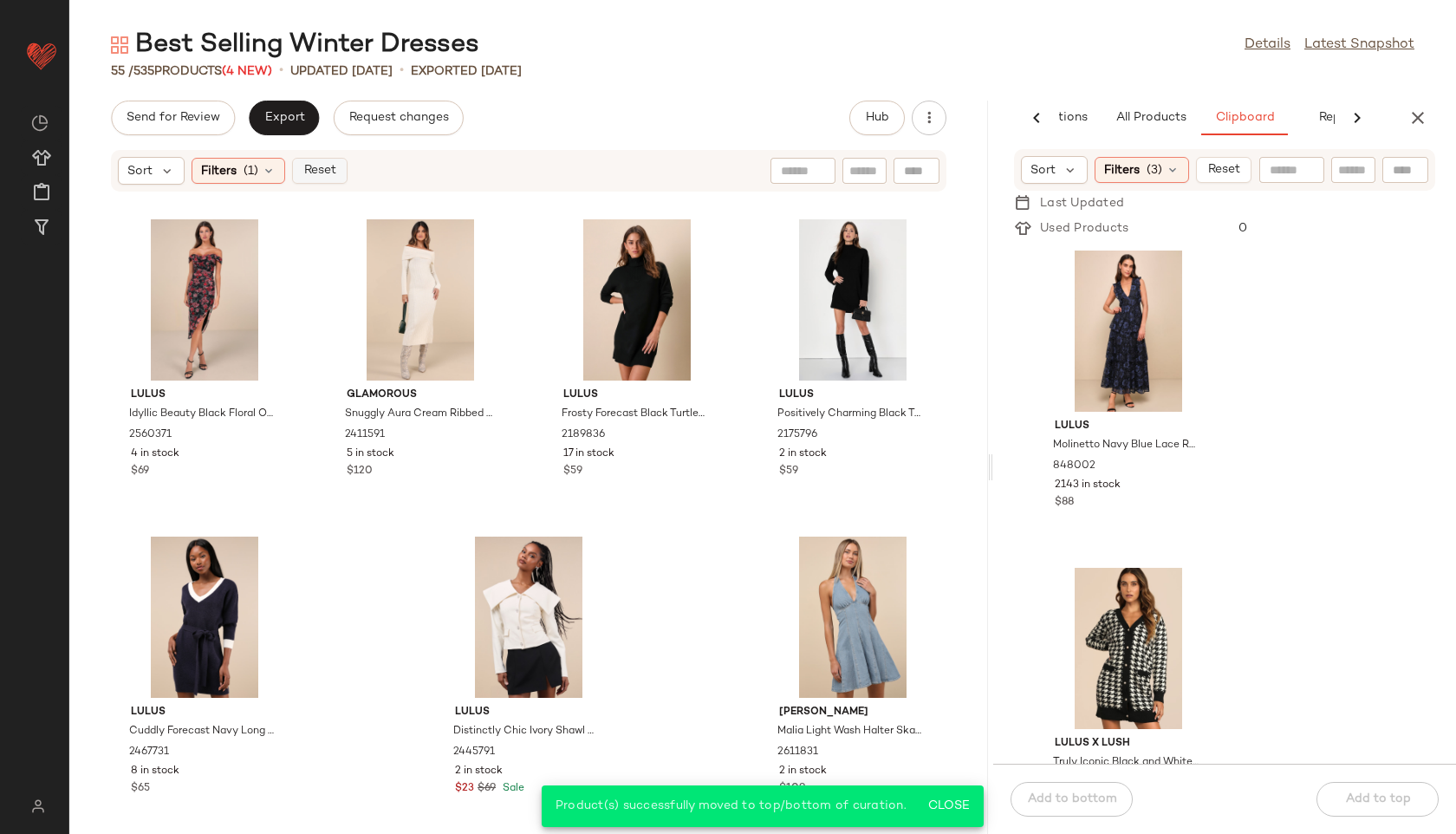
click at [323, 164] on span "Reset" at bounding box center [319, 170] width 33 height 14
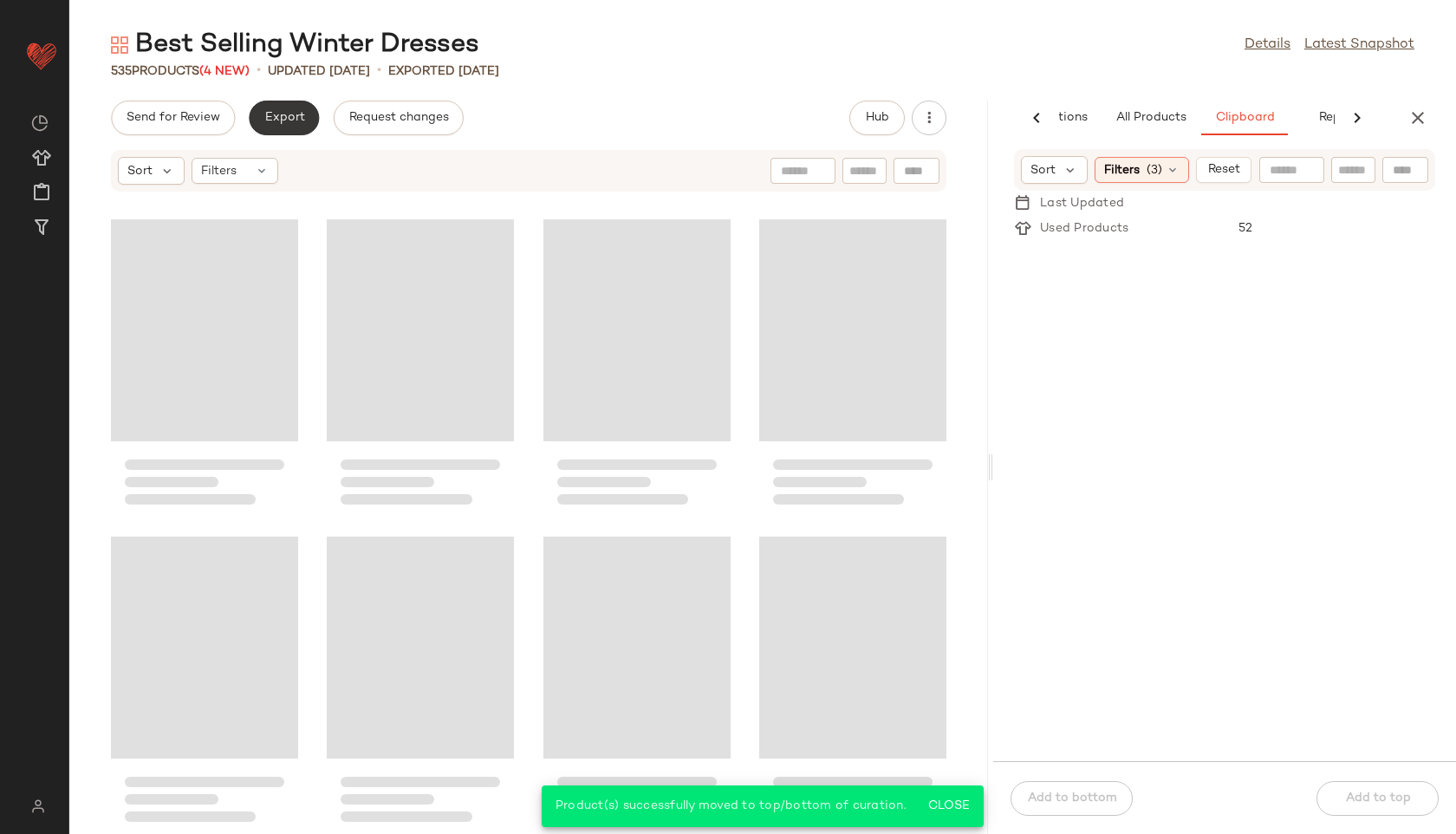
click at [294, 125] on span "Export" at bounding box center [284, 117] width 41 height 14
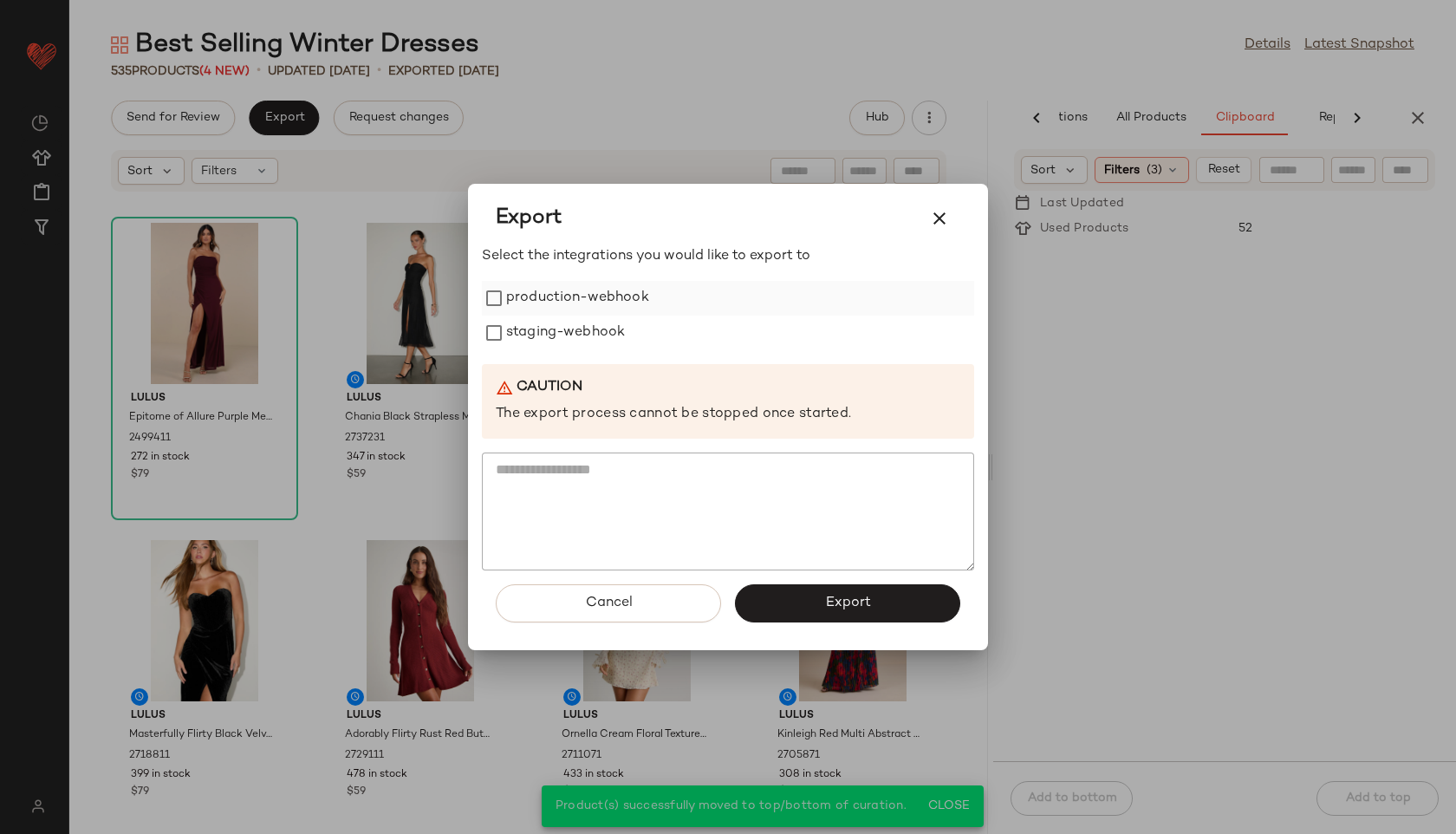
click at [545, 298] on label "production-webhook" at bounding box center [577, 298] width 143 height 35
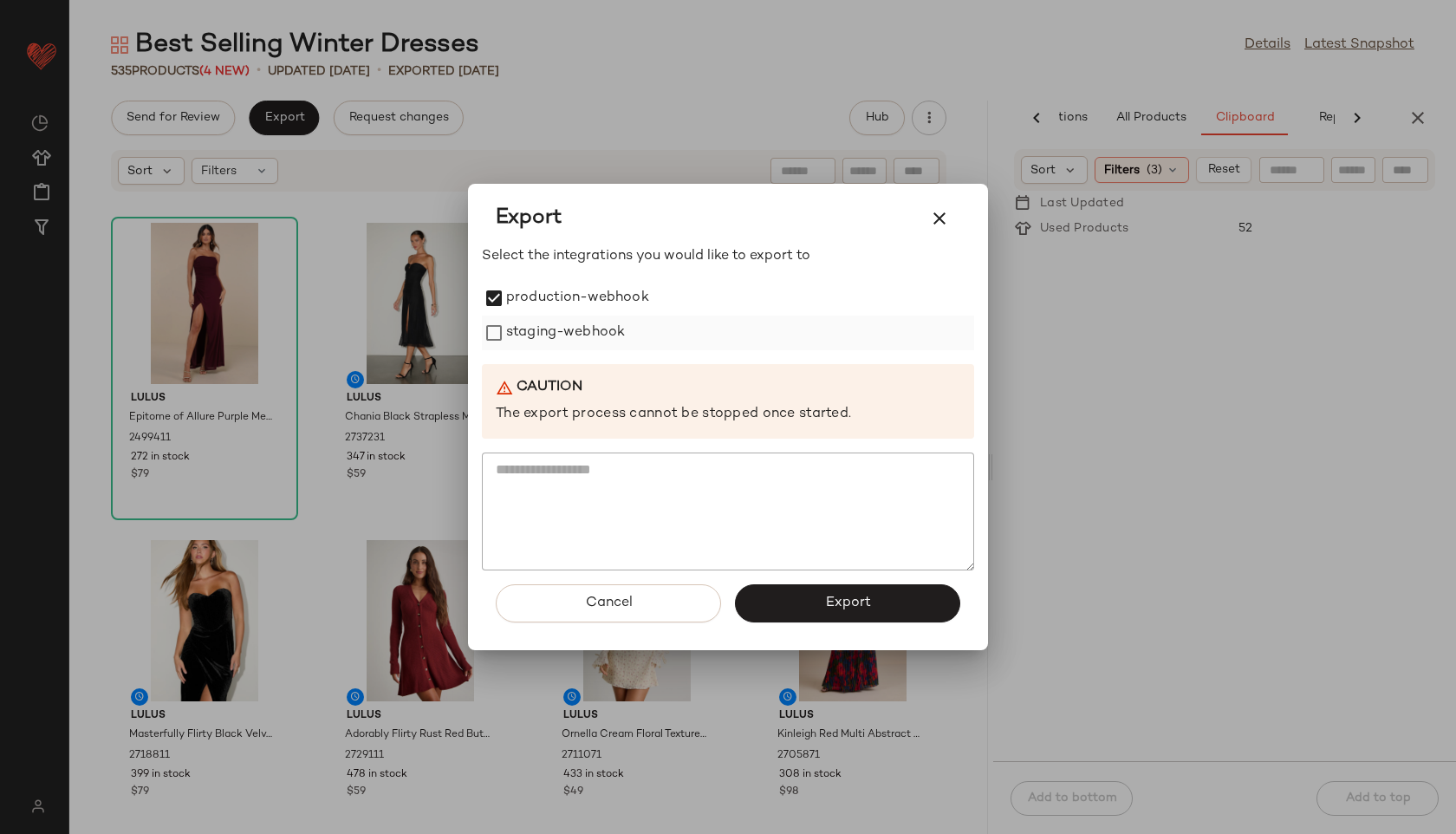
click at [546, 336] on label "staging-webhook" at bounding box center [566, 333] width 119 height 35
click at [821, 605] on button "Export" at bounding box center [847, 603] width 225 height 38
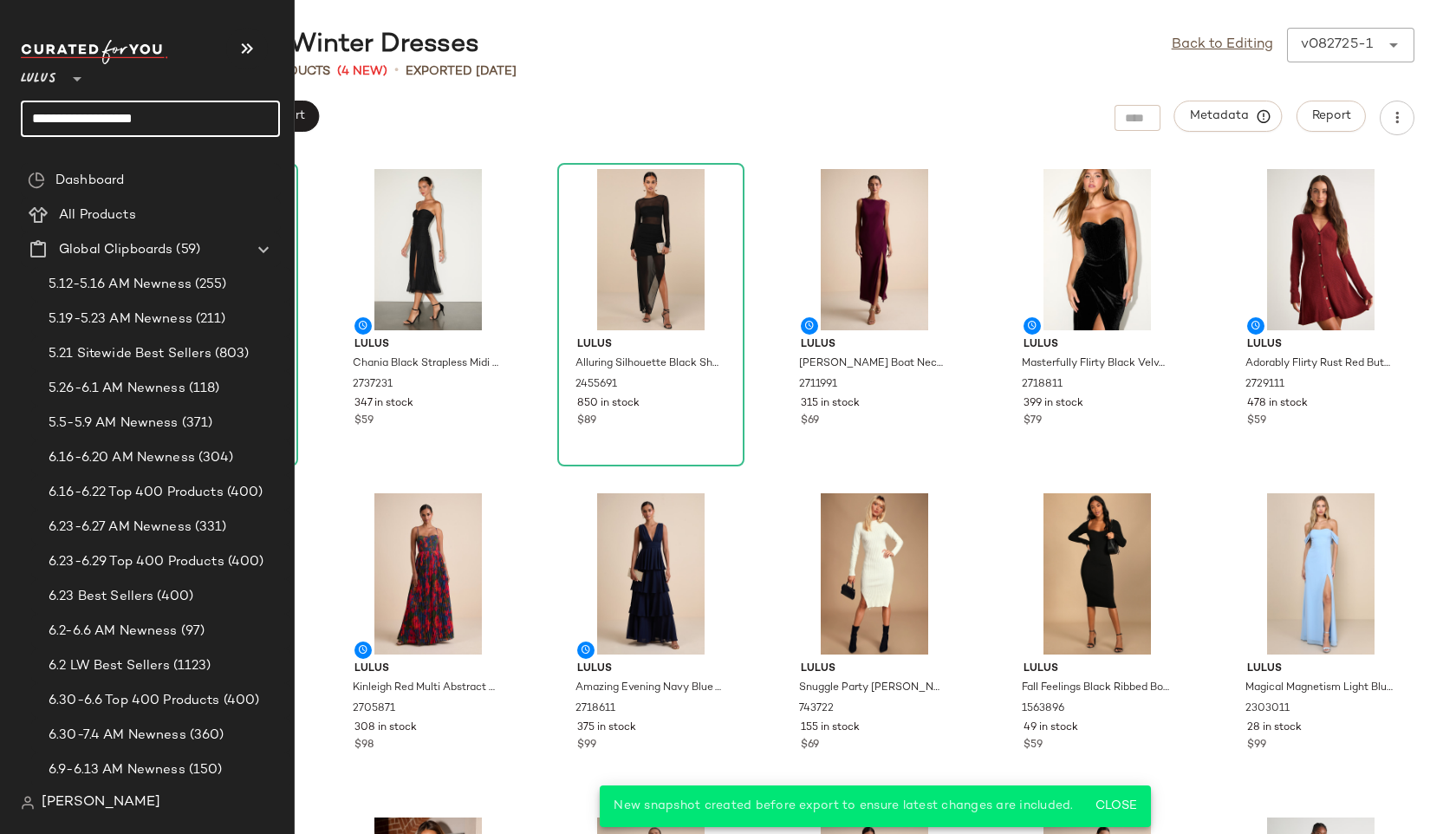
click at [167, 123] on input "**********" at bounding box center [150, 119] width 259 height 37
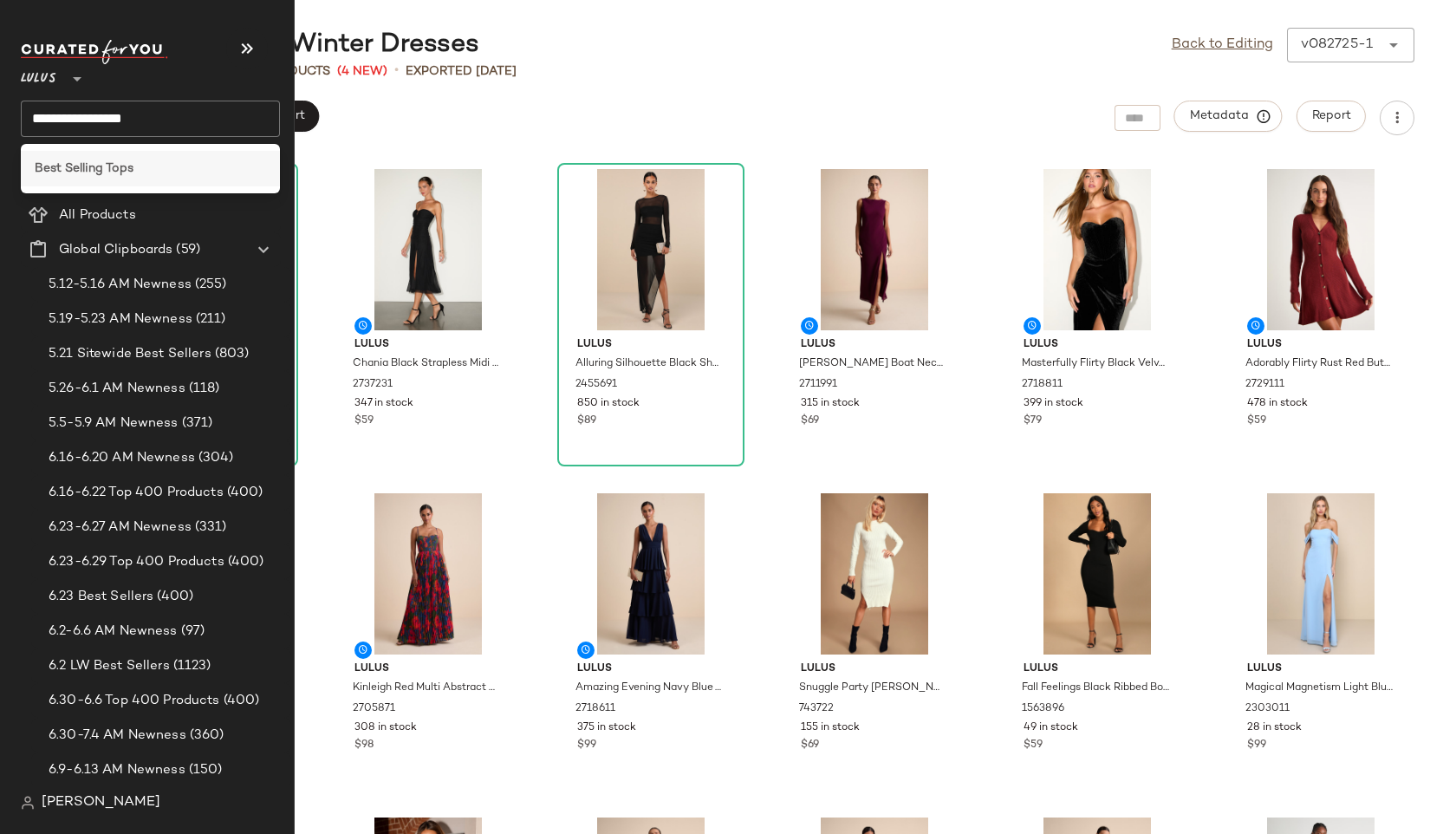
click at [160, 169] on div "Best Selling Tops" at bounding box center [150, 168] width 232 height 18
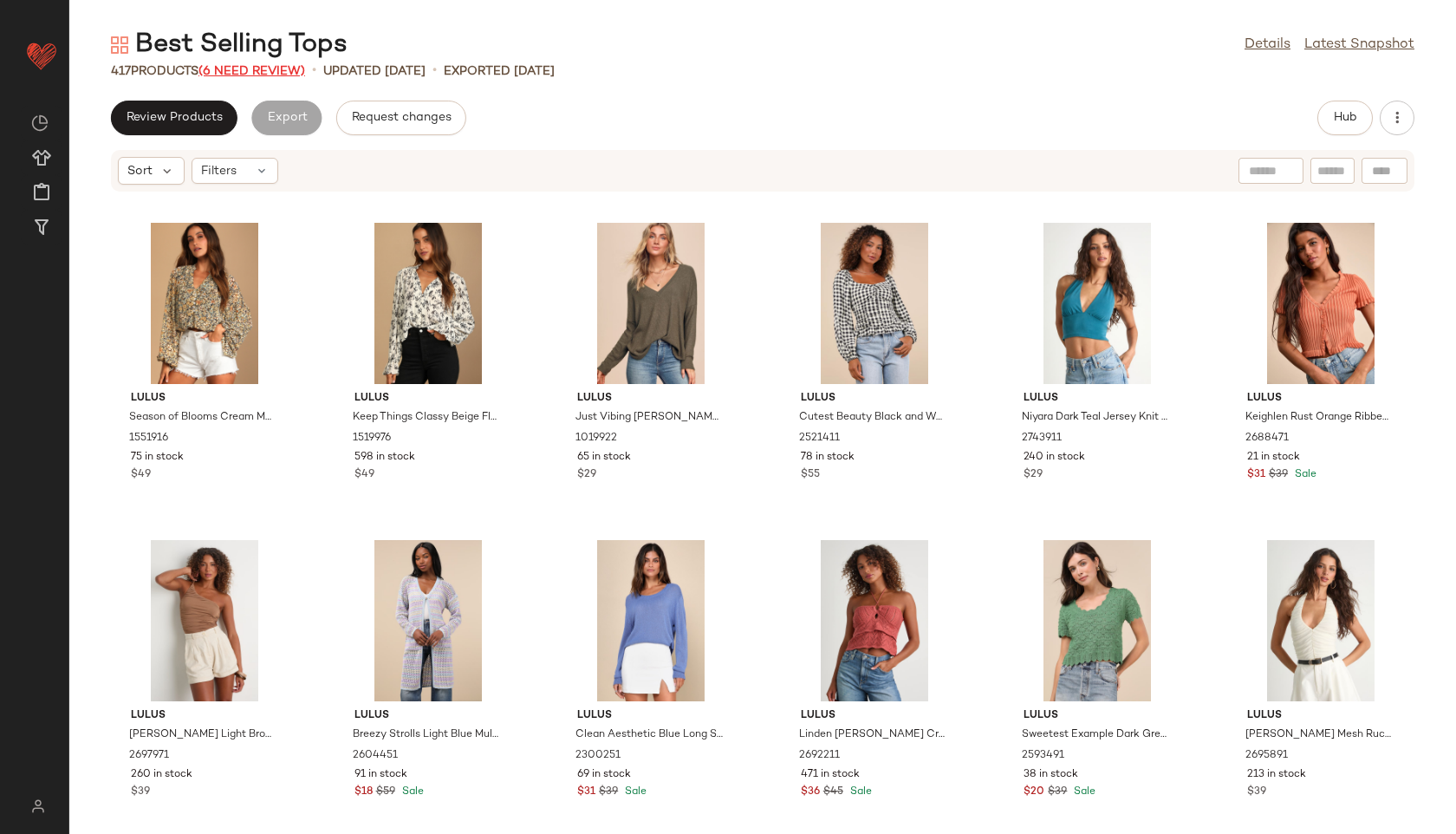
click at [276, 72] on span "(6 Need Review)" at bounding box center [252, 71] width 106 height 13
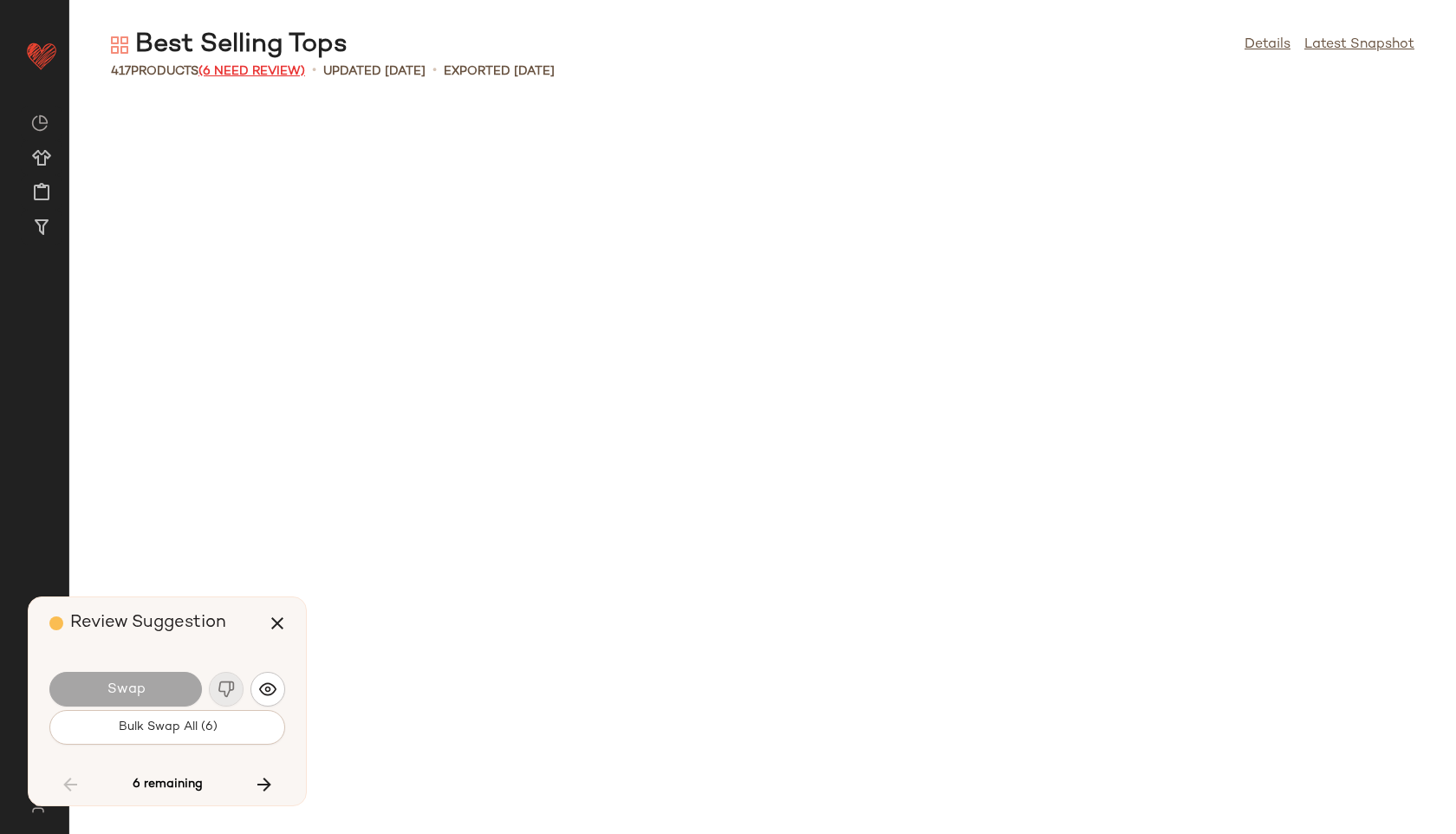
scroll to position [17770, 0]
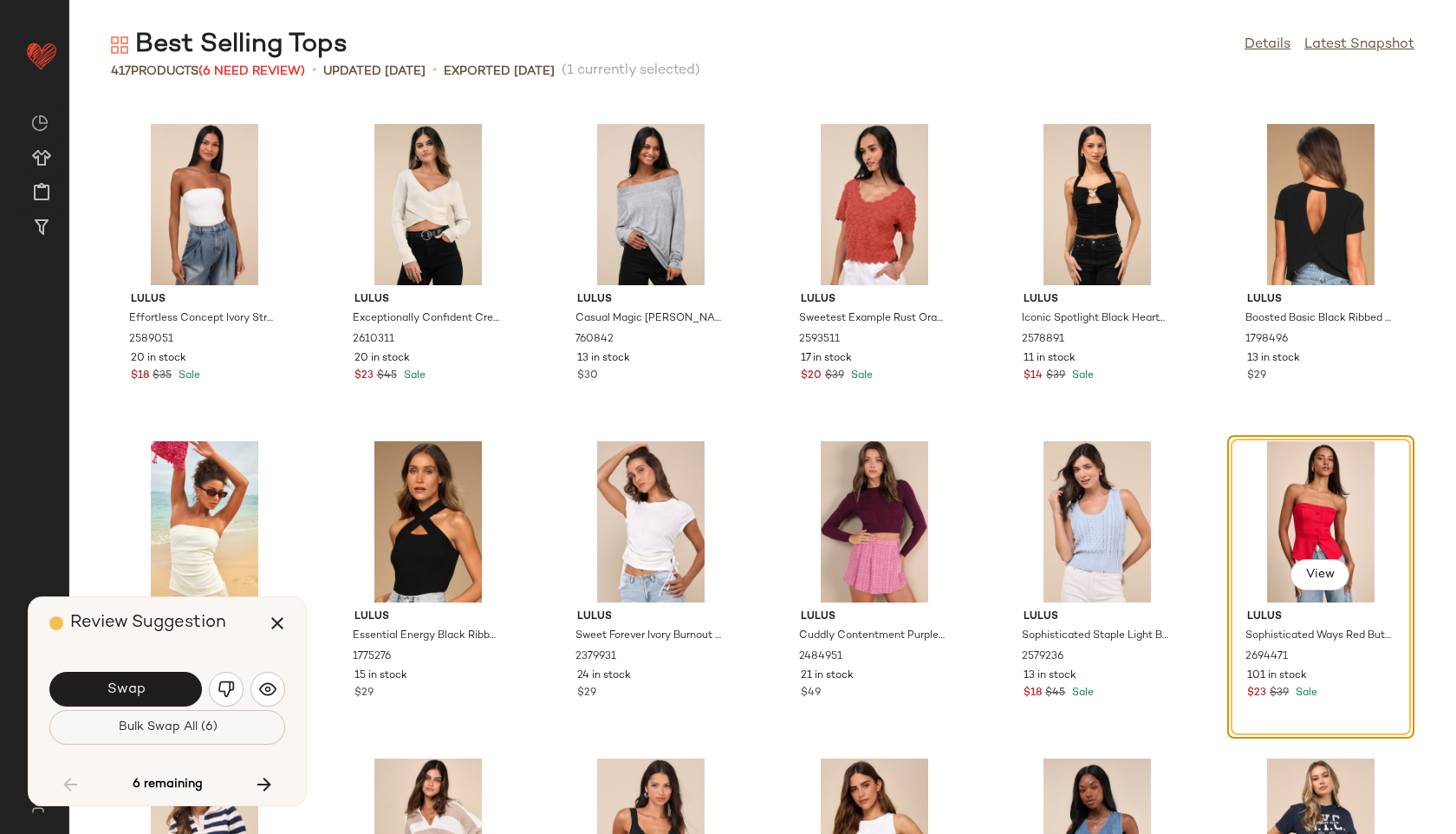
click at [189, 733] on span "Bulk Swap All (6)" at bounding box center [167, 727] width 100 height 14
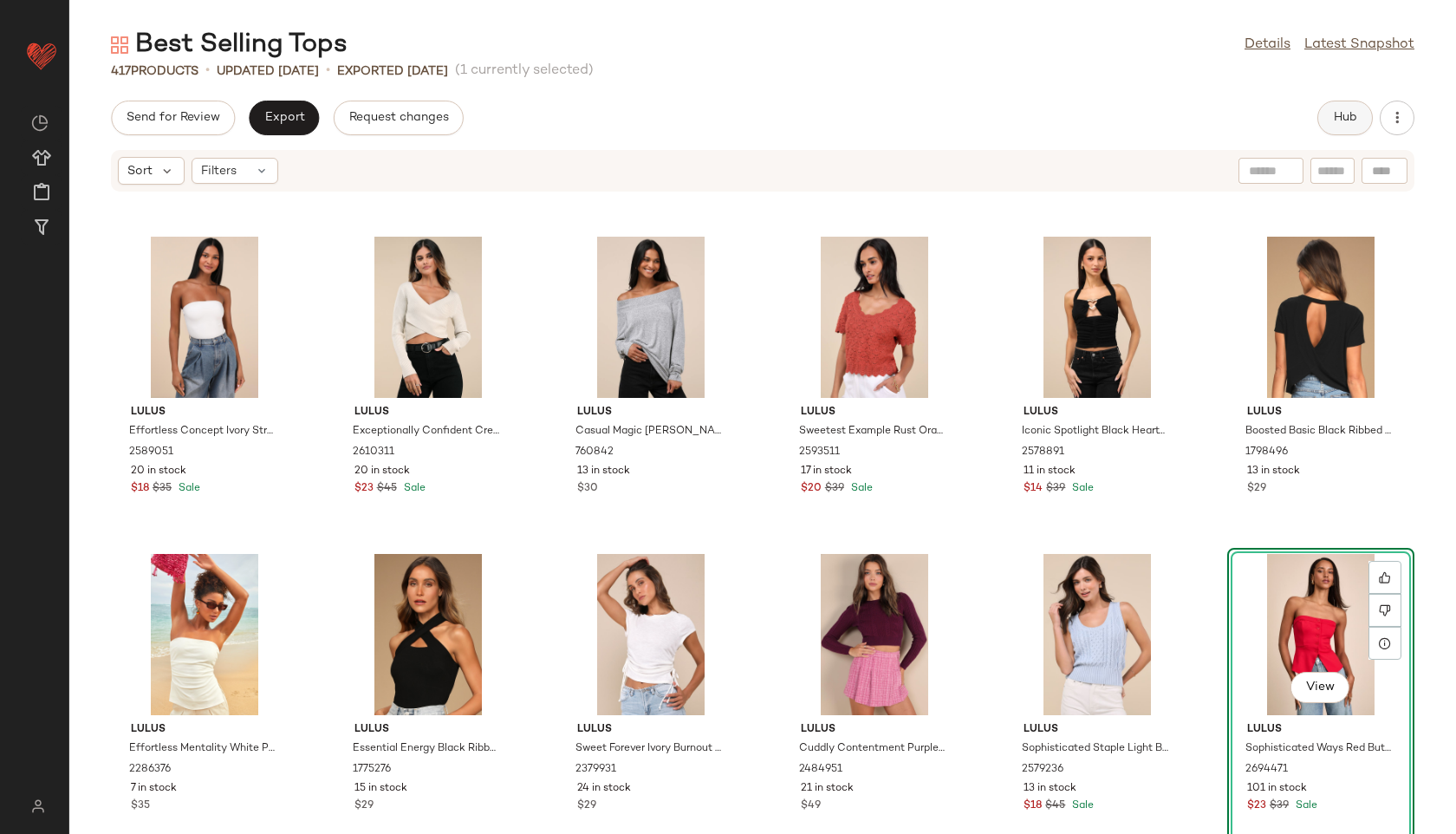
click at [1337, 117] on span "Hub" at bounding box center [1345, 117] width 25 height 14
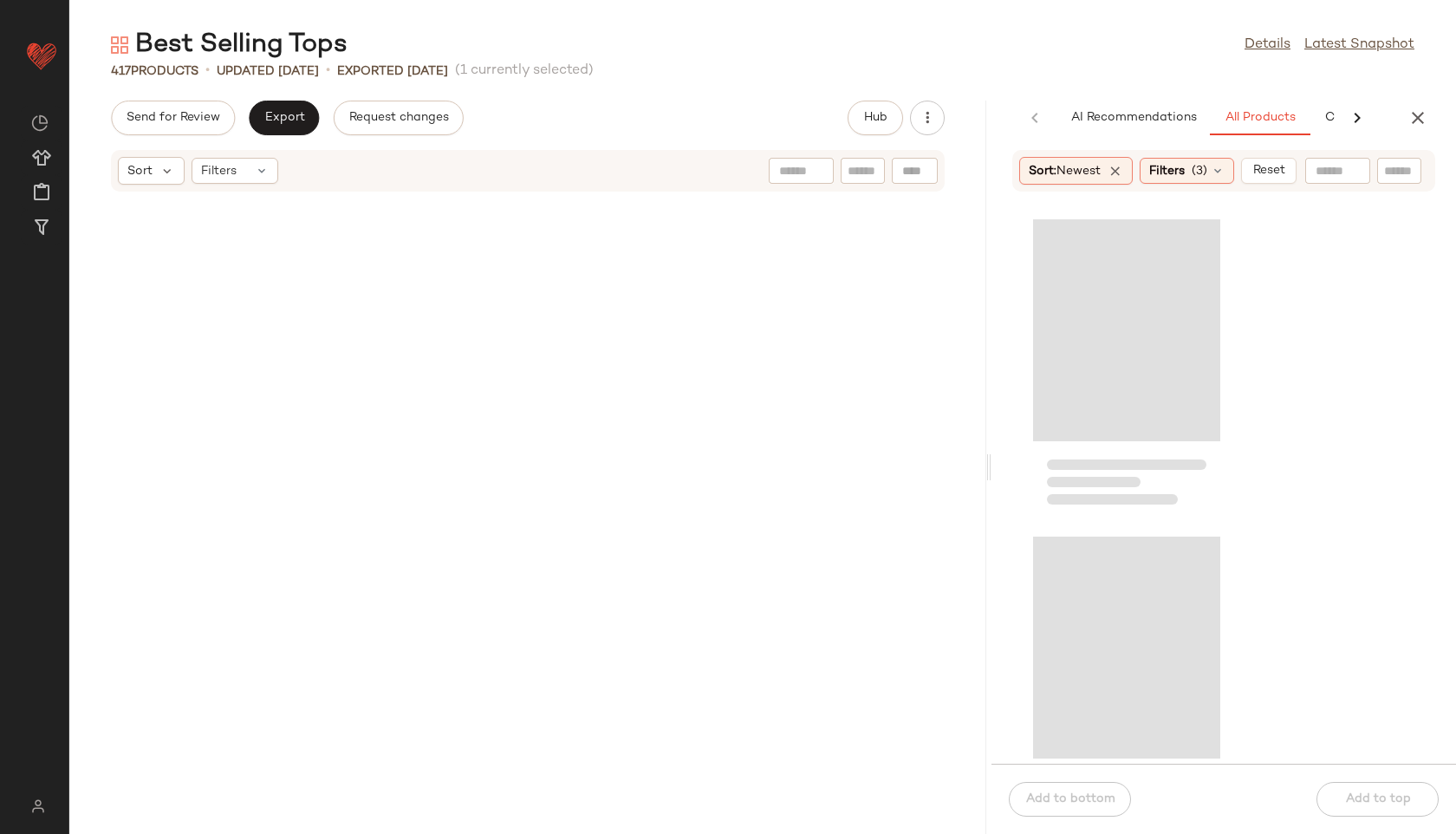
scroll to position [26656, 0]
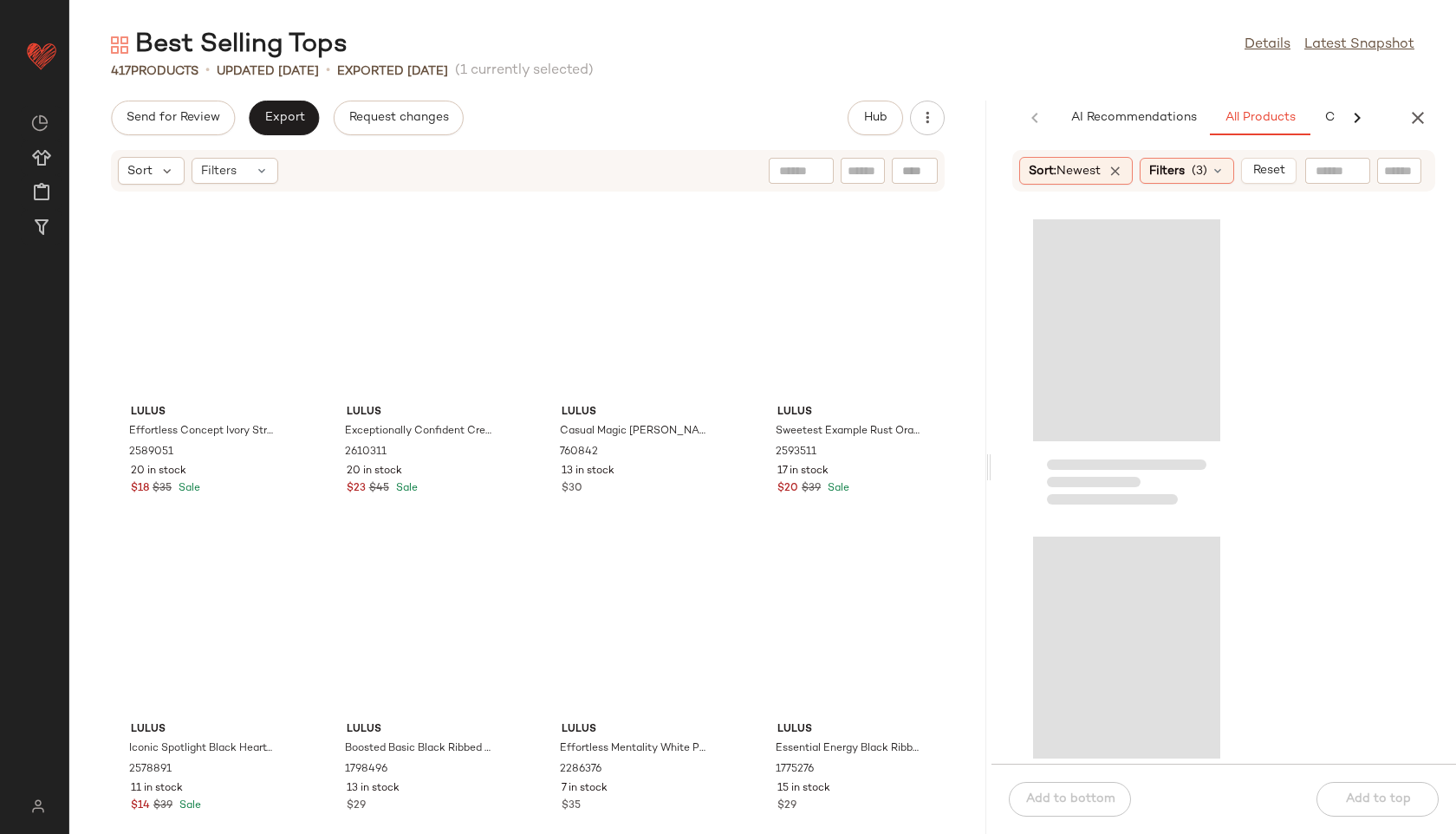
drag, startPoint x: 760, startPoint y: 468, endPoint x: 1275, endPoint y: 434, distance: 516.1
click at [1275, 434] on div "Best Selling Tops Details Latest Snapshot 417 Products • updated Aug 25th • Exp…" at bounding box center [762, 430] width 1386 height 807
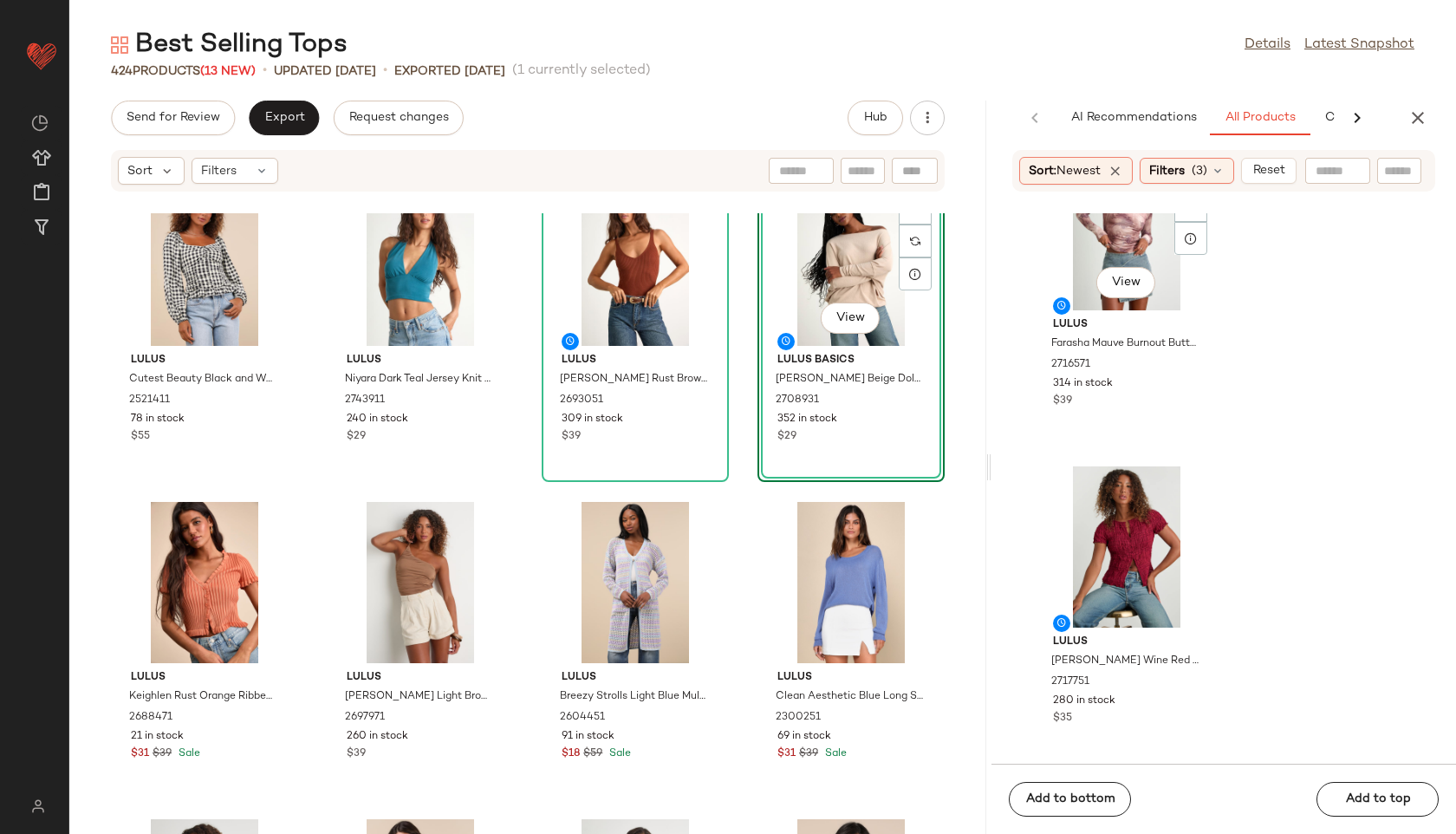
scroll to position [3263, 0]
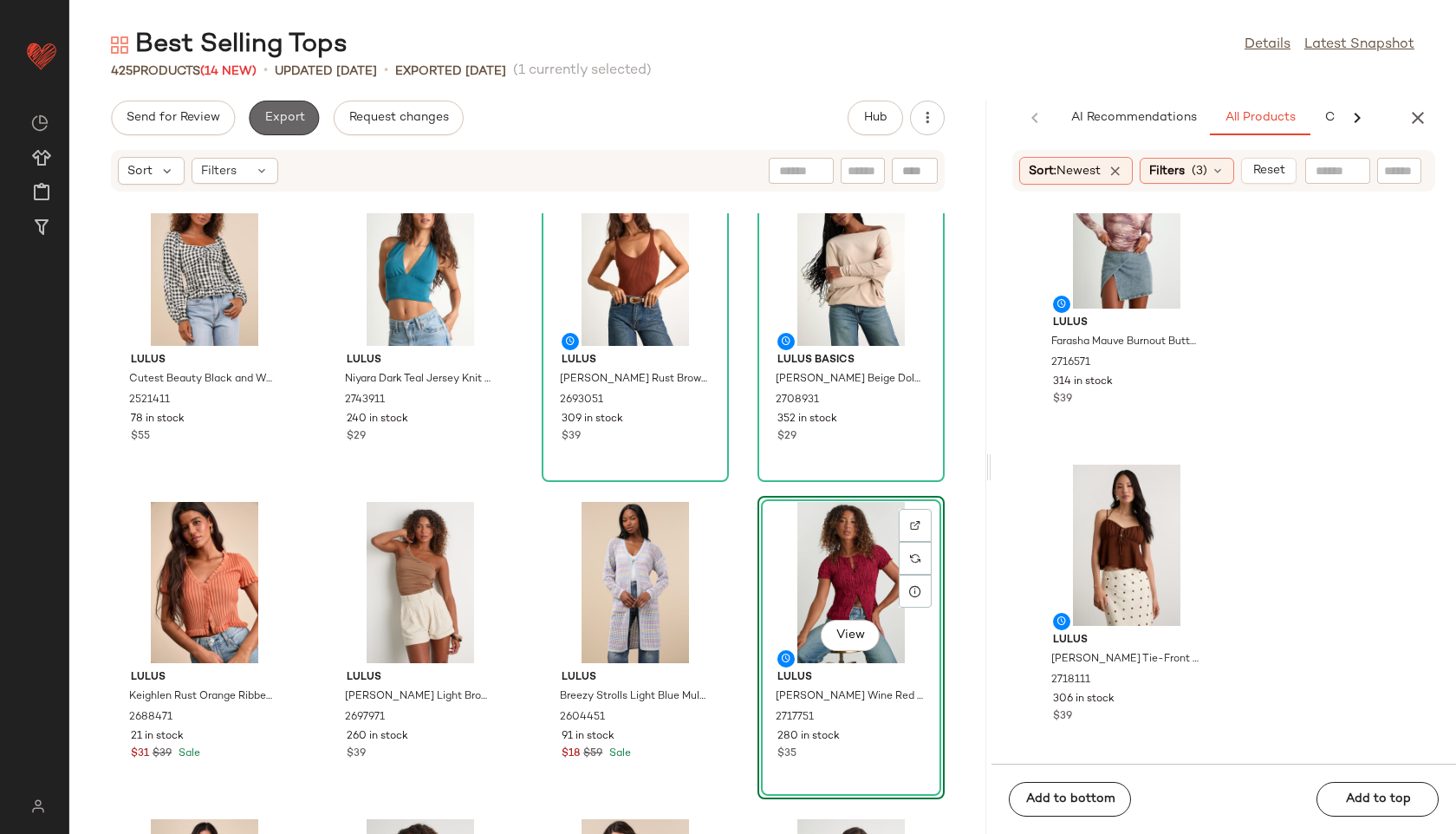
click at [286, 119] on span "Export" at bounding box center [284, 117] width 41 height 14
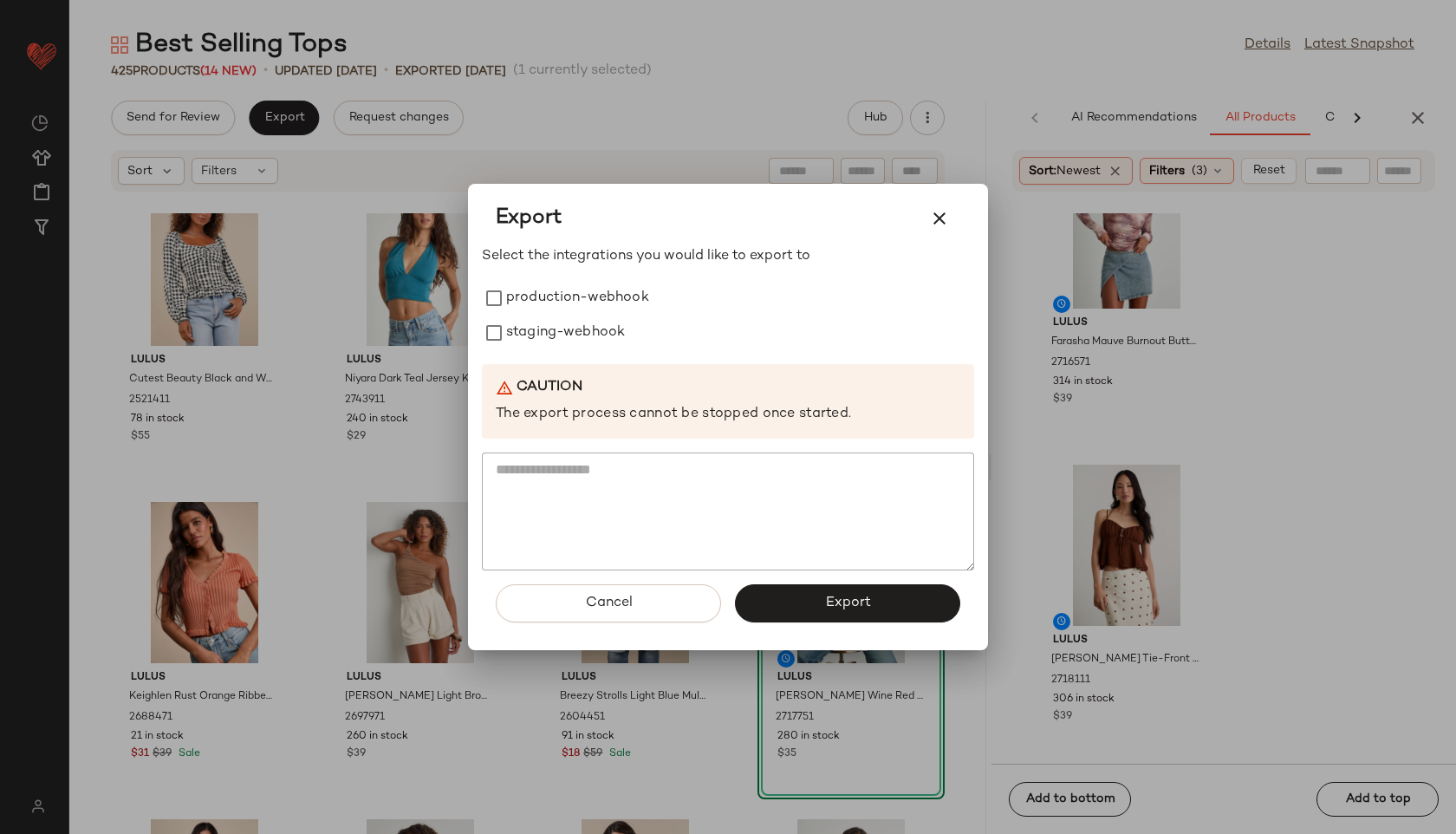
click at [614, 275] on div "Select the integrations you would like to export to production-webhook staging-…" at bounding box center [728, 408] width 492 height 324
click at [612, 296] on label "production-webhook" at bounding box center [577, 298] width 143 height 35
click at [612, 343] on label "staging-webhook" at bounding box center [566, 333] width 119 height 35
click at [829, 603] on span "Export" at bounding box center [847, 603] width 46 height 16
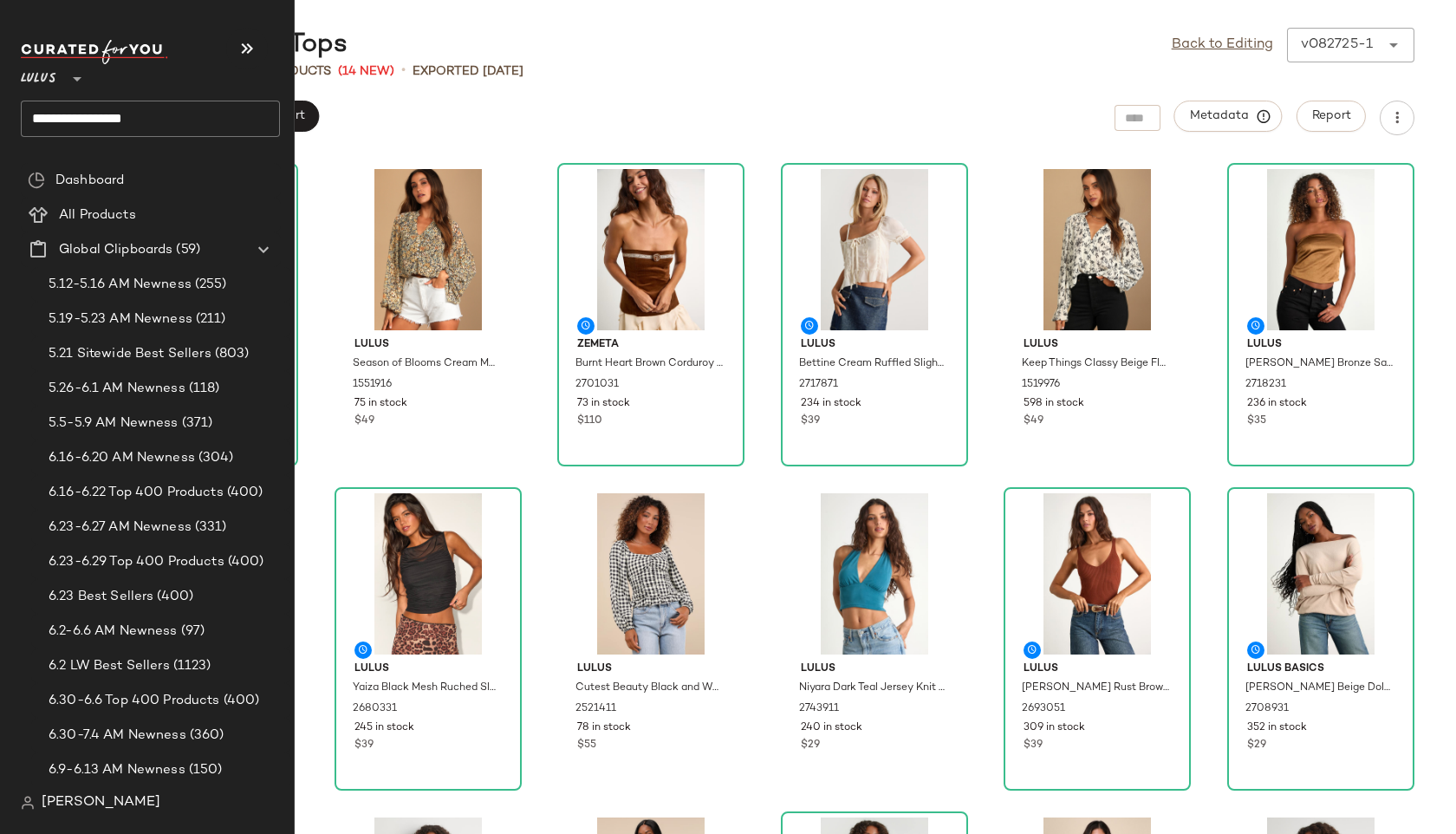
click at [147, 118] on input "**********" at bounding box center [150, 119] width 259 height 37
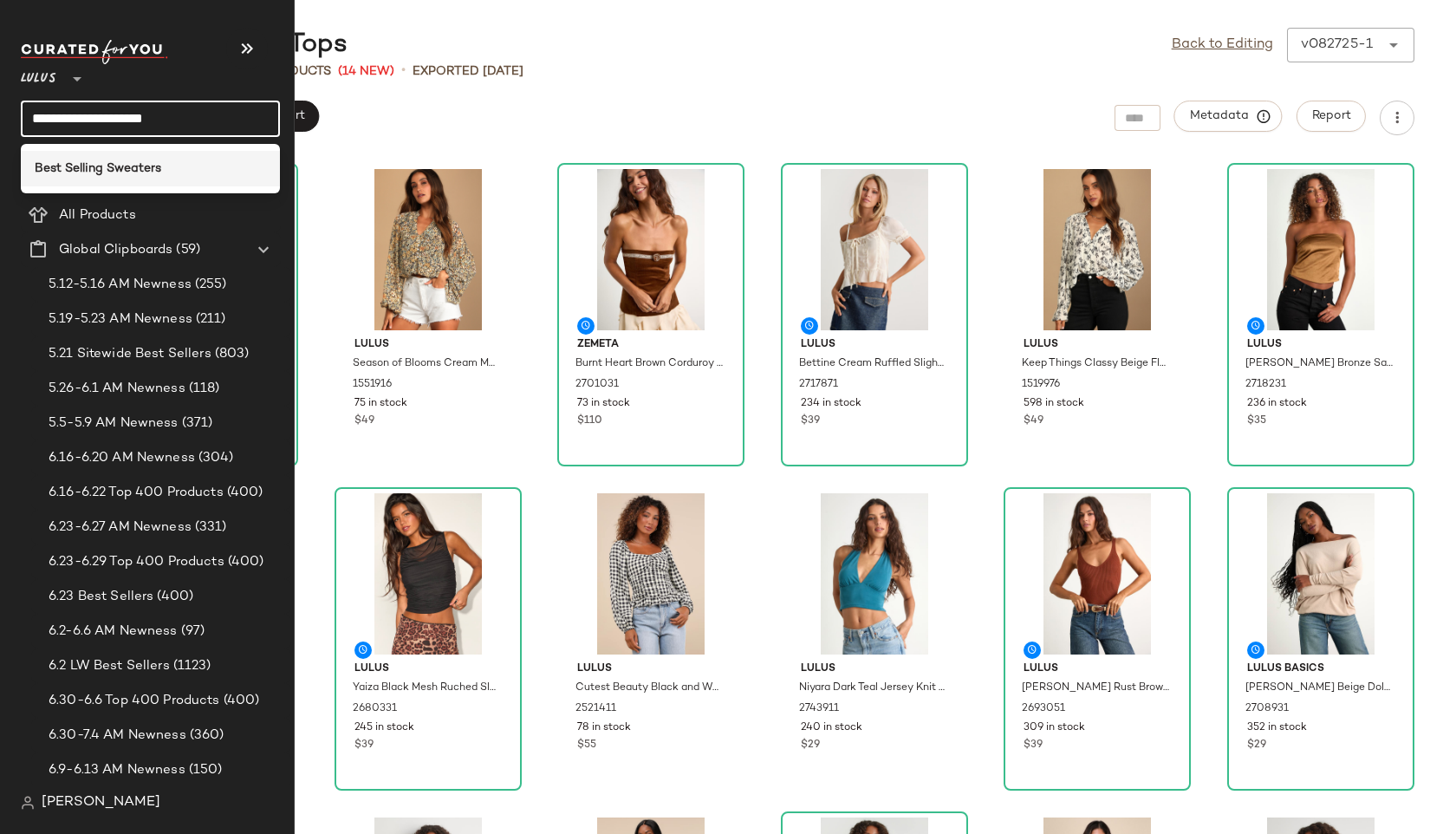
type input "**********"
click at [80, 171] on b "Best Selling Sweaters" at bounding box center [98, 168] width 126 height 18
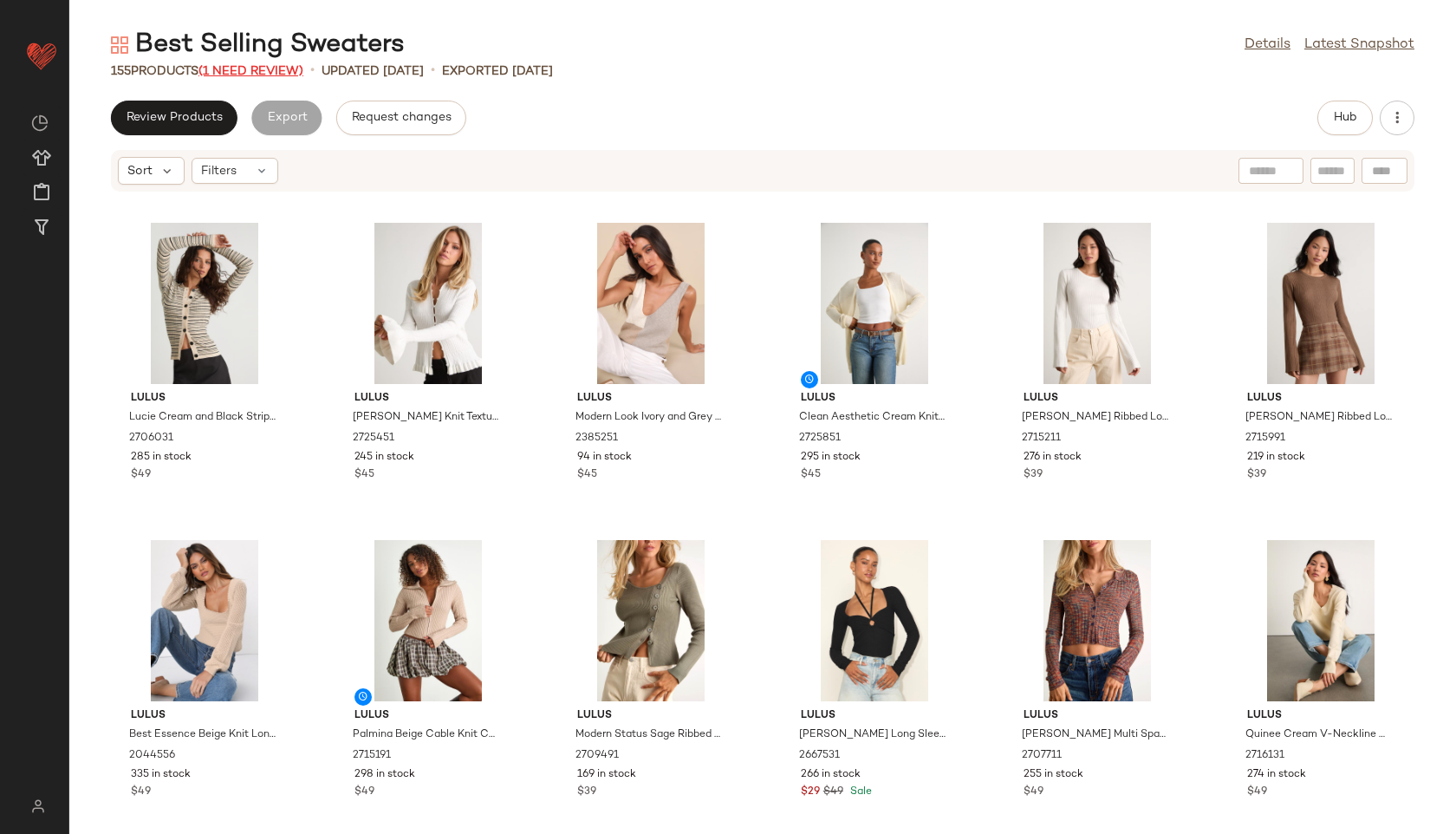
click at [278, 65] on span "(1 Need Review)" at bounding box center [251, 71] width 105 height 13
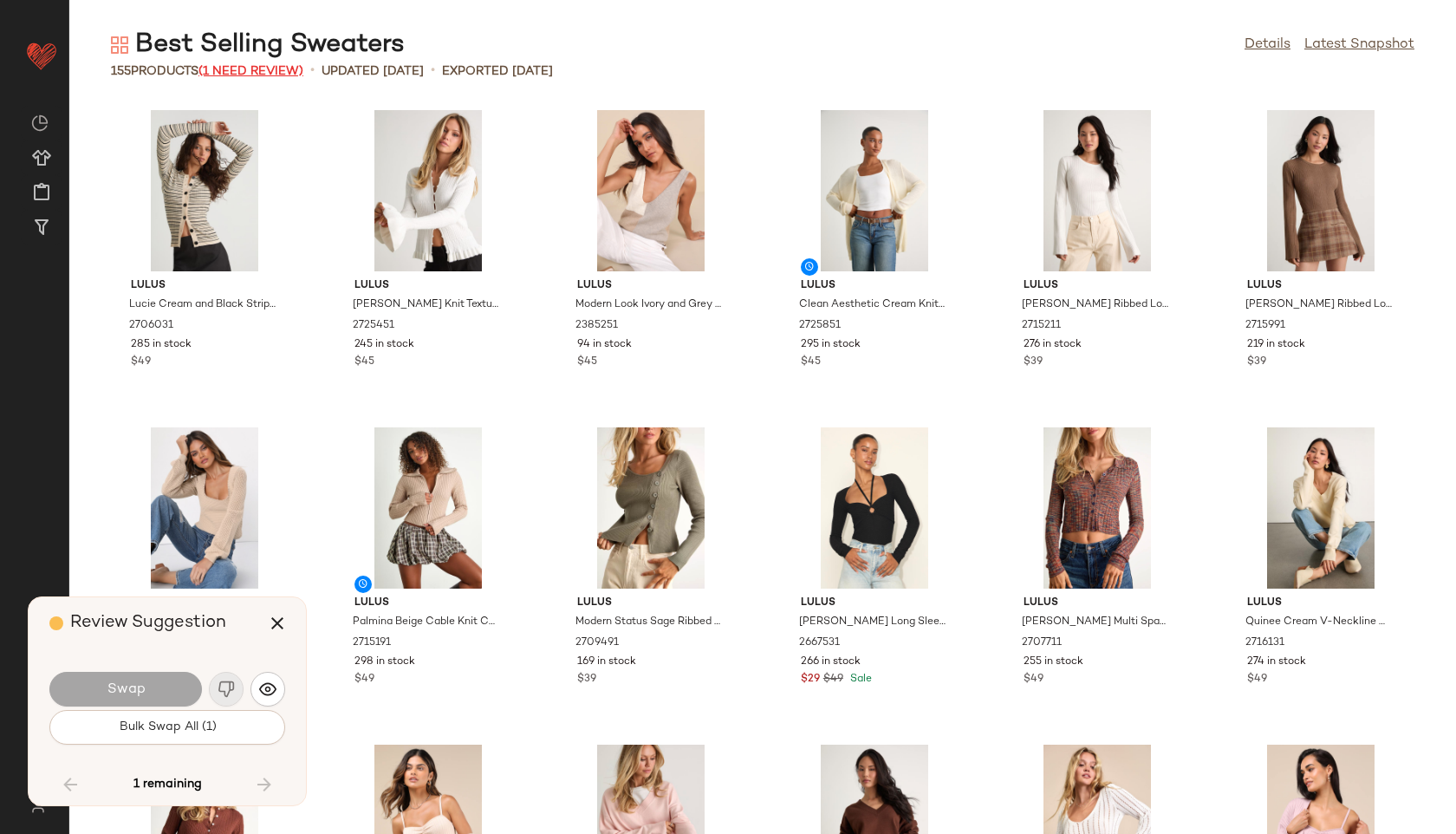
scroll to position [6664, 0]
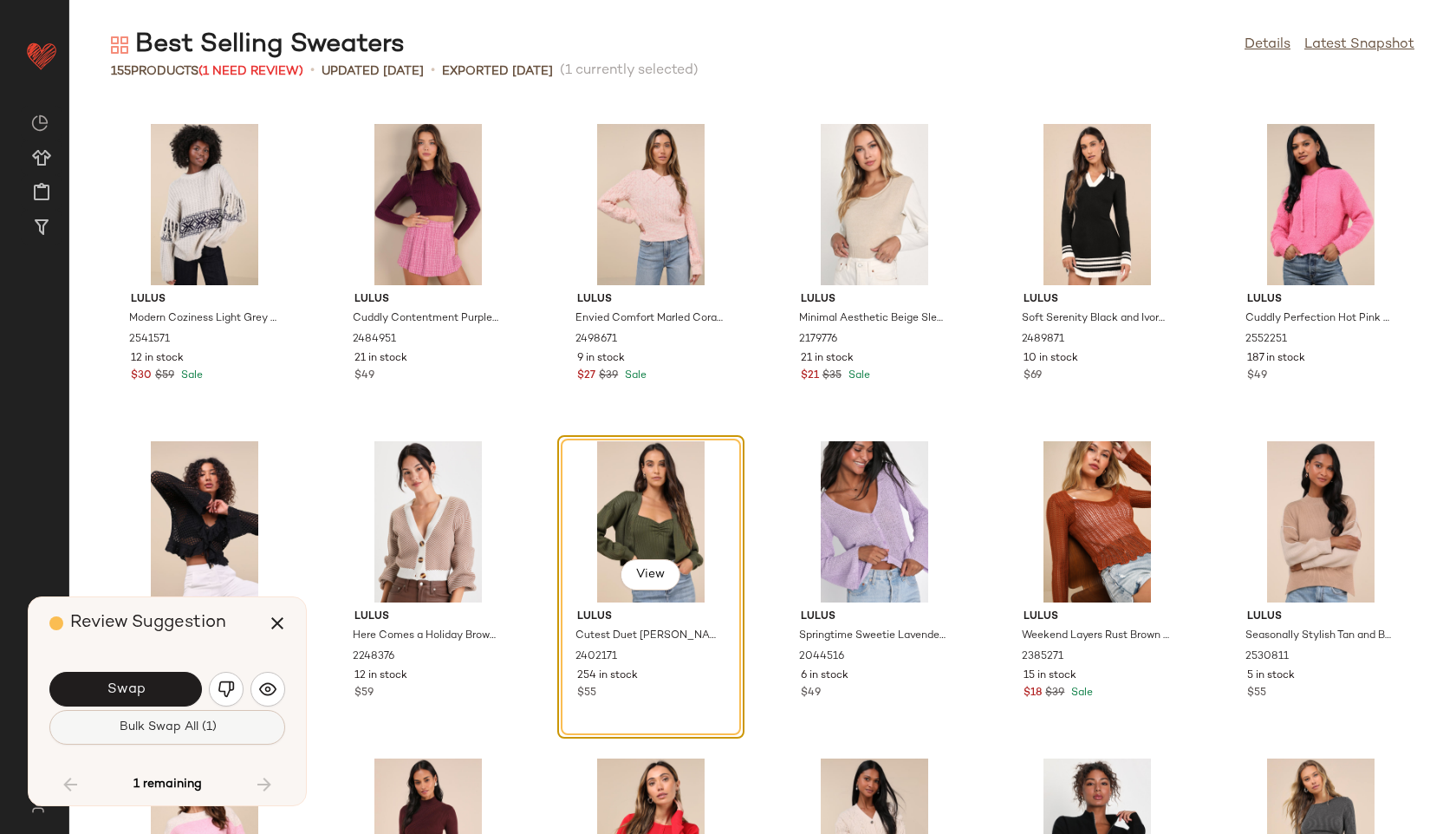
click at [199, 734] on span "Bulk Swap All (1)" at bounding box center [167, 727] width 98 height 14
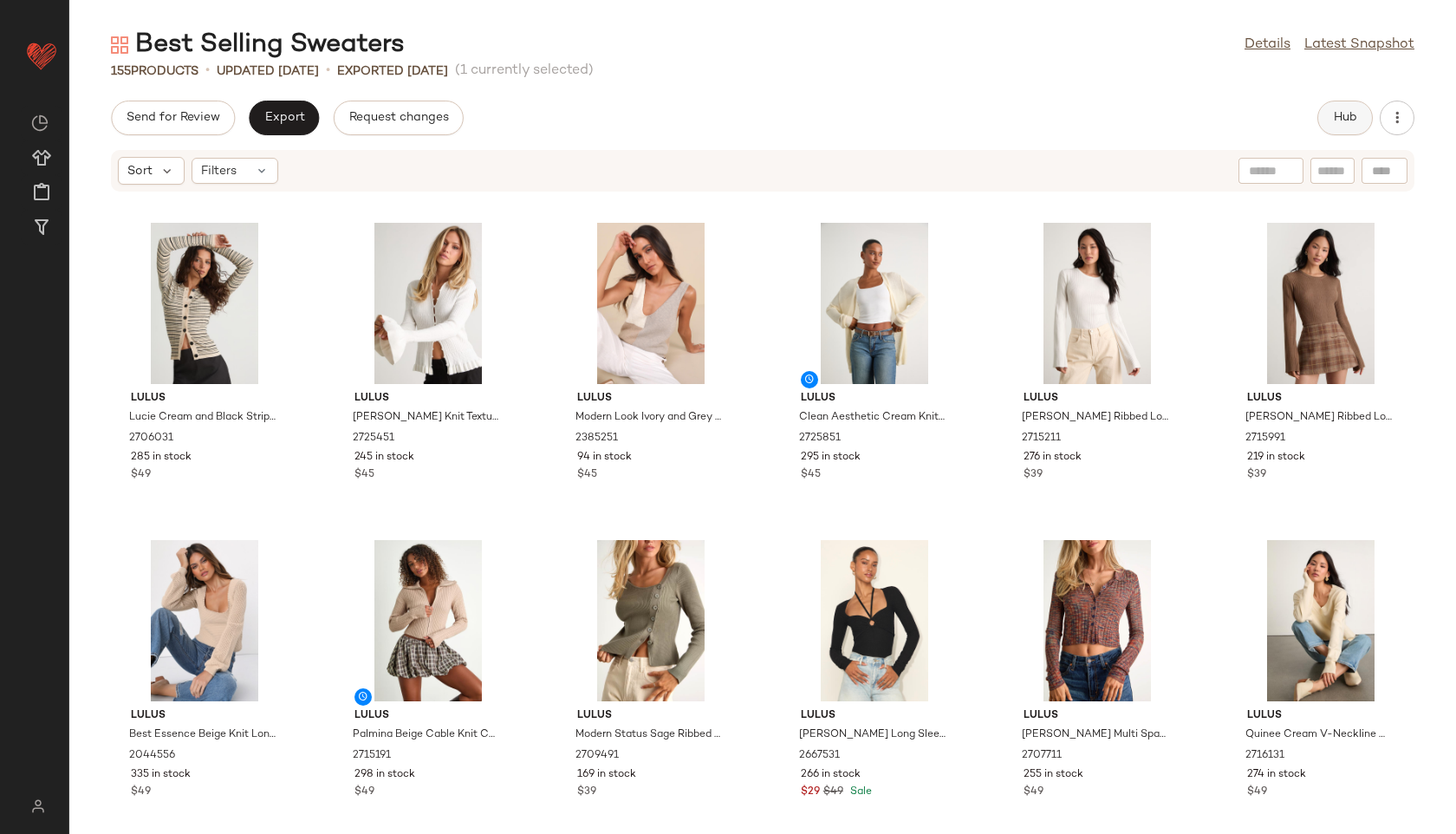
click at [1338, 119] on span "Hub" at bounding box center [1345, 117] width 25 height 14
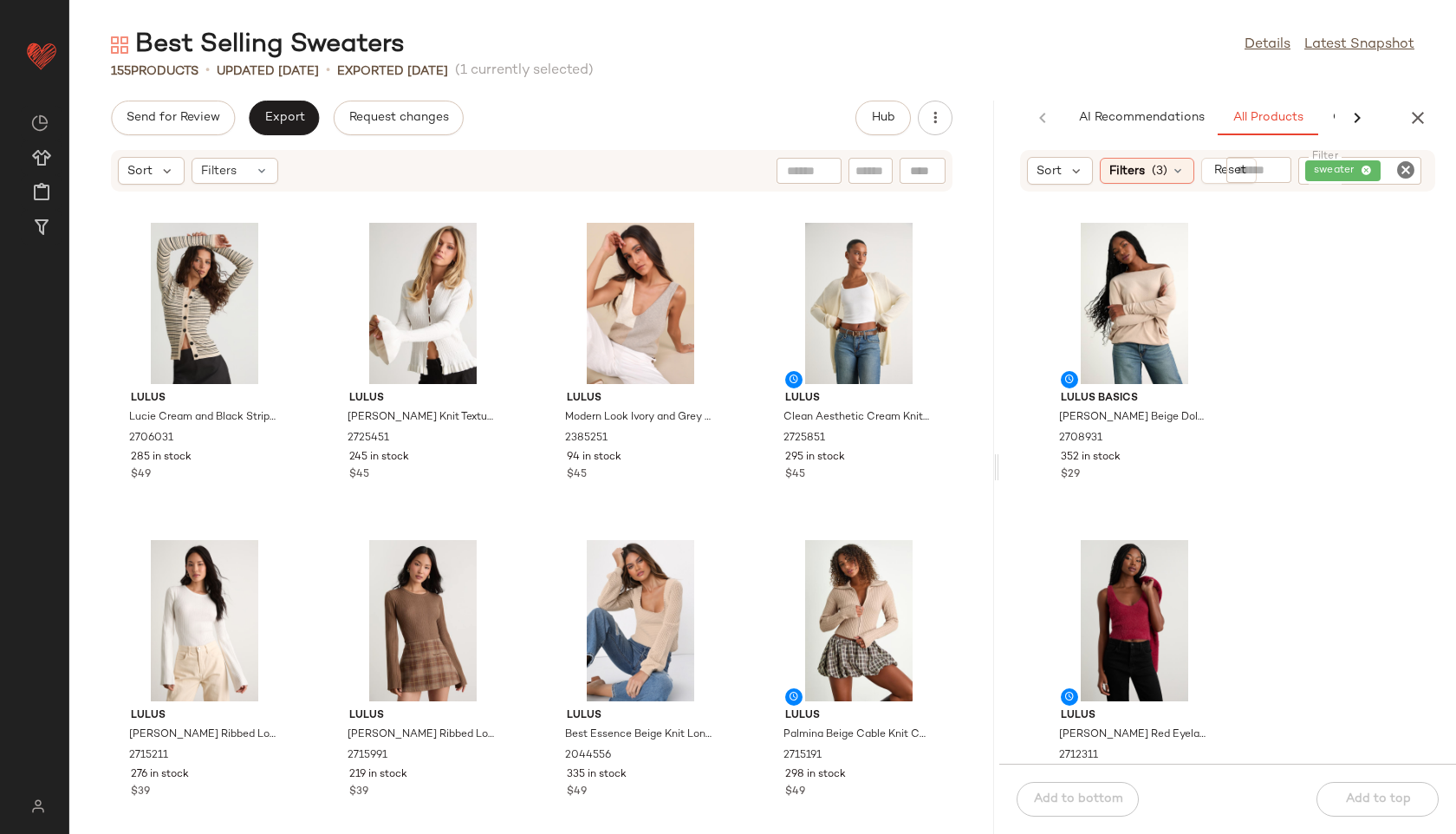
drag, startPoint x: 763, startPoint y: 471, endPoint x: 1317, endPoint y: 419, distance: 556.4
click at [1317, 419] on div "Best Selling Sweaters Details Latest Snapshot 155 Products • updated Aug 25th •…" at bounding box center [762, 430] width 1386 height 807
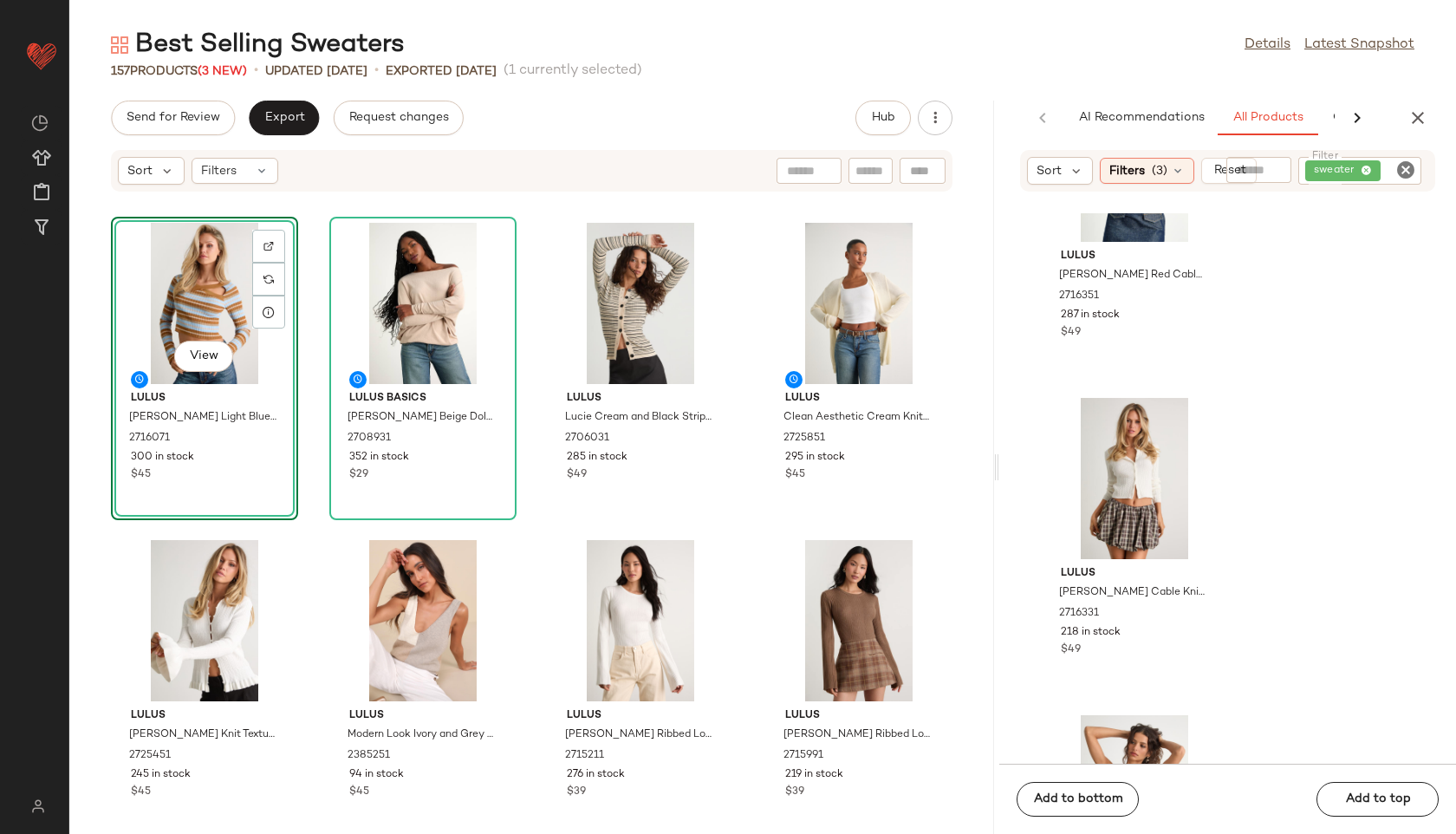
scroll to position [2040, 0]
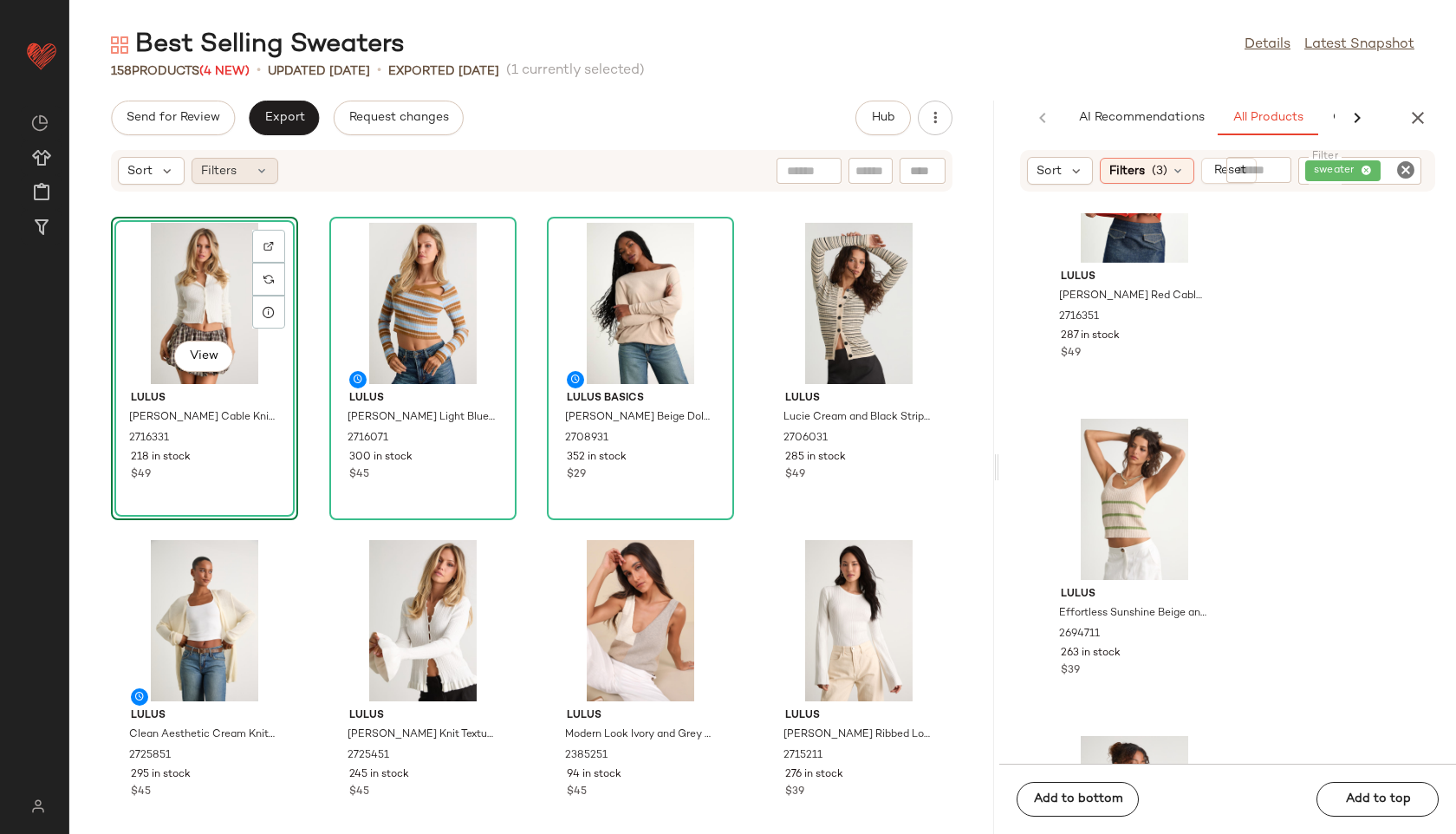
click at [237, 171] on div "Filters" at bounding box center [234, 170] width 87 height 26
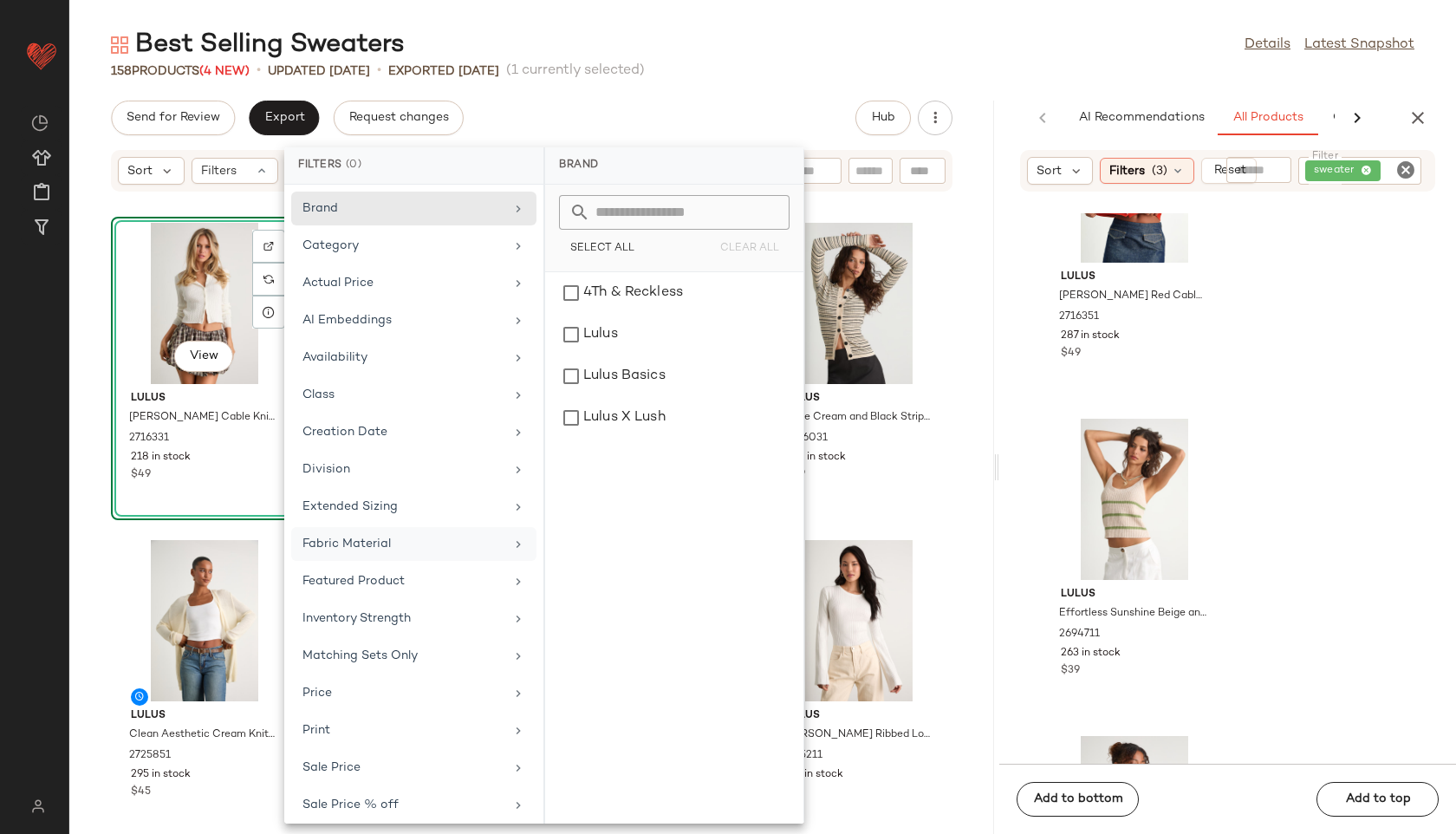
scroll to position [121, 0]
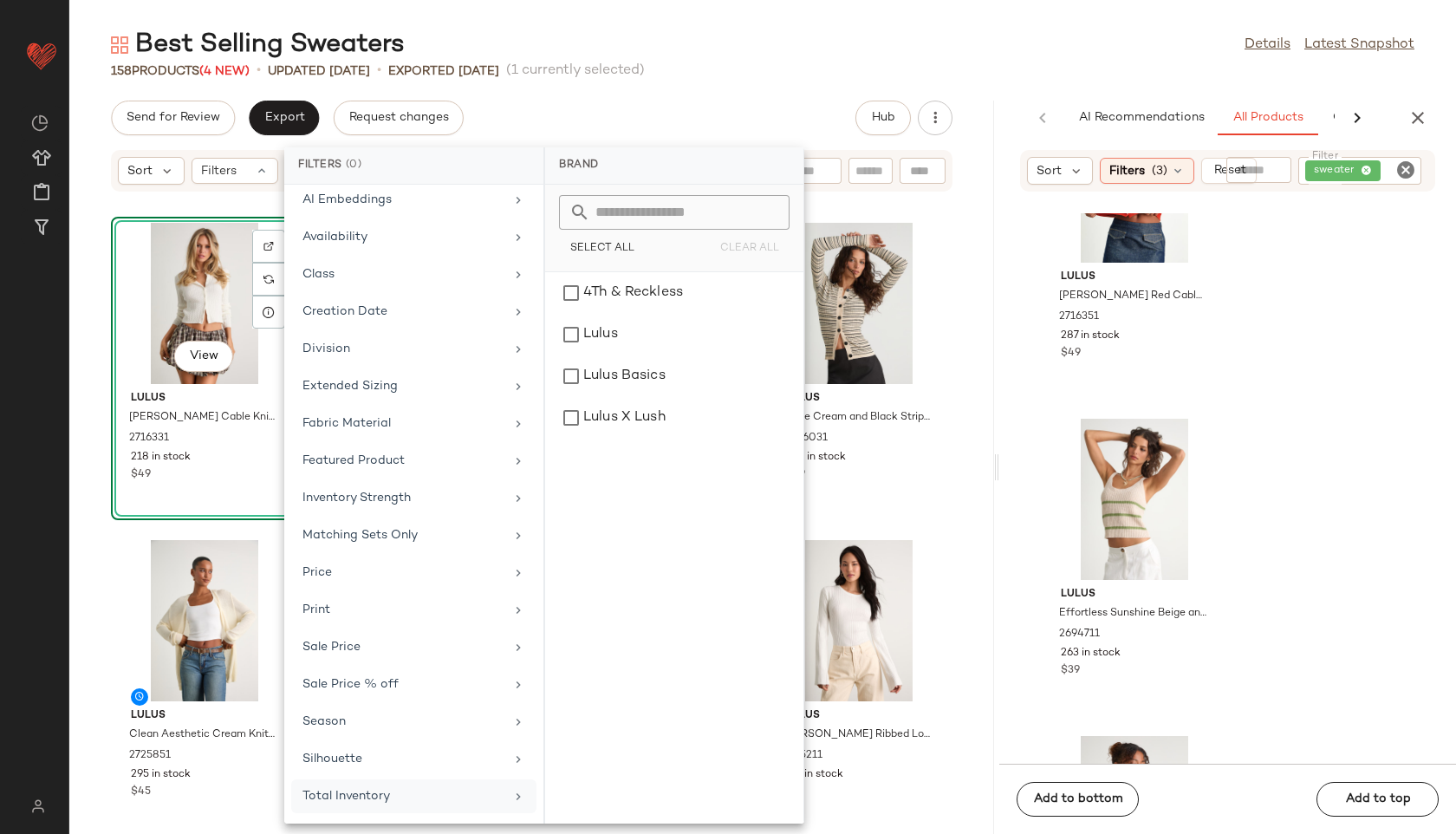
click at [370, 804] on div "Total Inventory" at bounding box center [404, 796] width 202 height 18
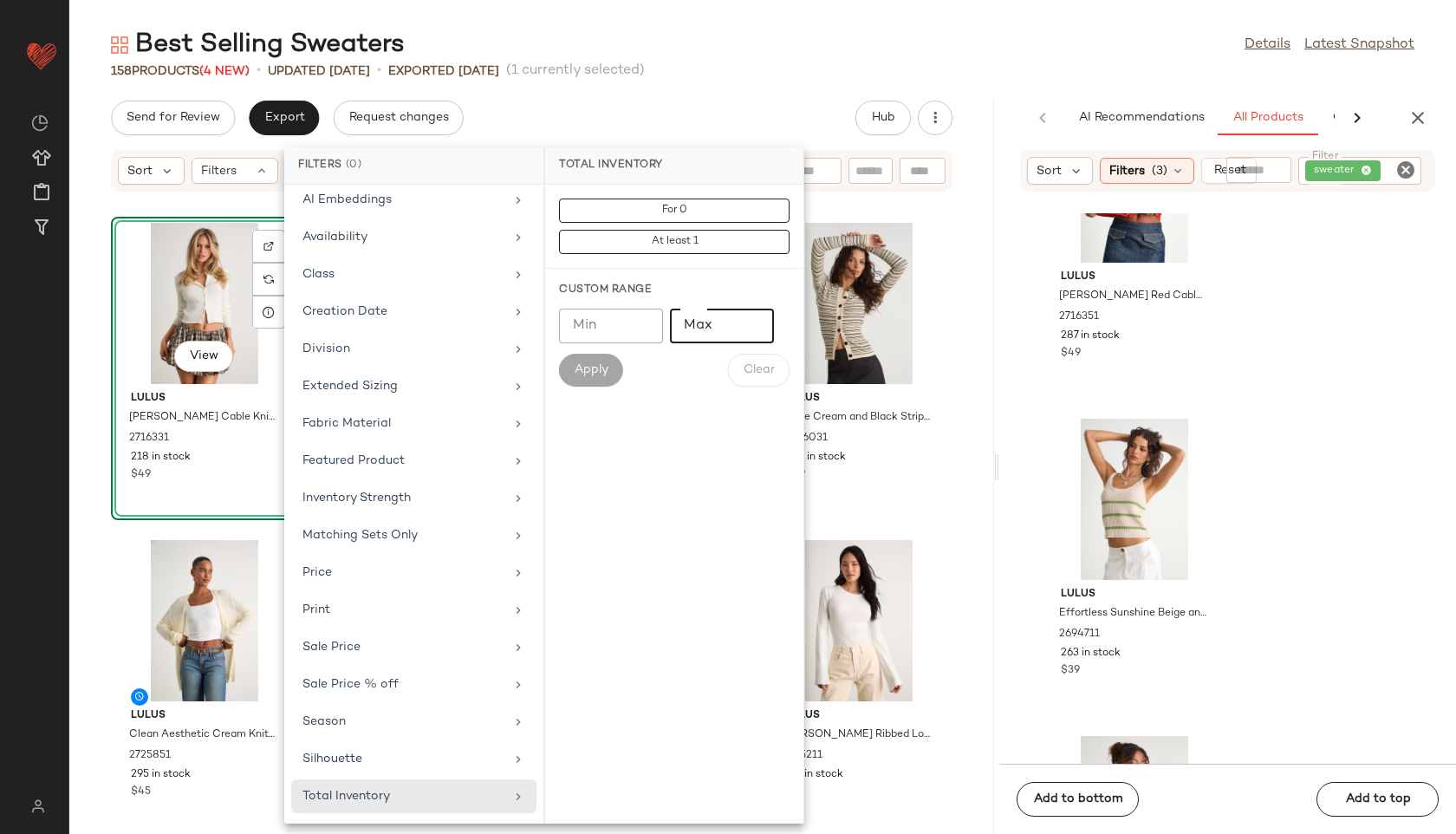
click at [721, 323] on input "Max" at bounding box center [722, 326] width 104 height 35
type input "**"
click at [589, 374] on span "Apply" at bounding box center [591, 370] width 35 height 14
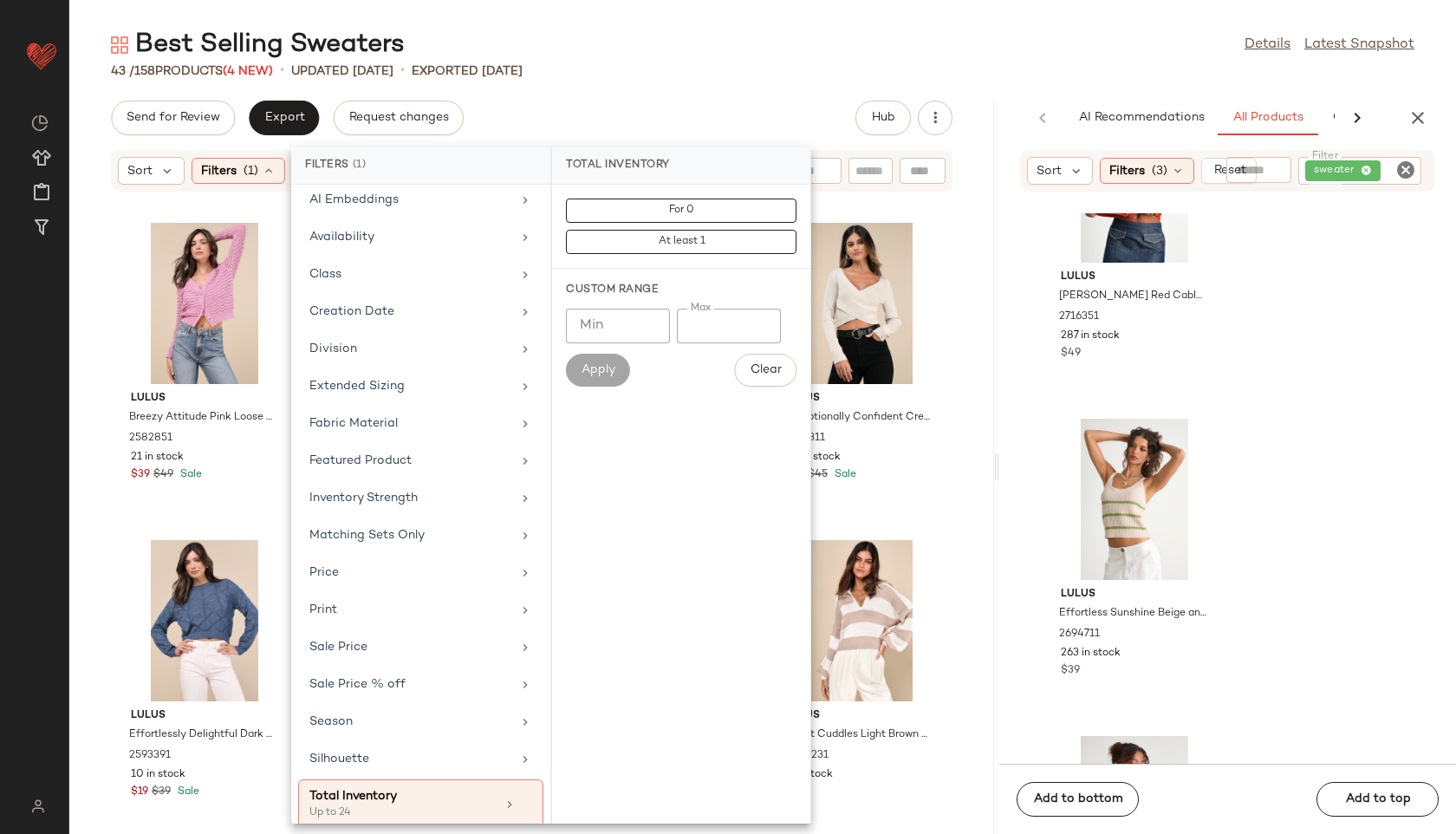
click at [757, 92] on div "Best Selling Sweaters Details Latest Snapshot 43 / 158 Products (4 New) • updat…" at bounding box center [762, 430] width 1386 height 807
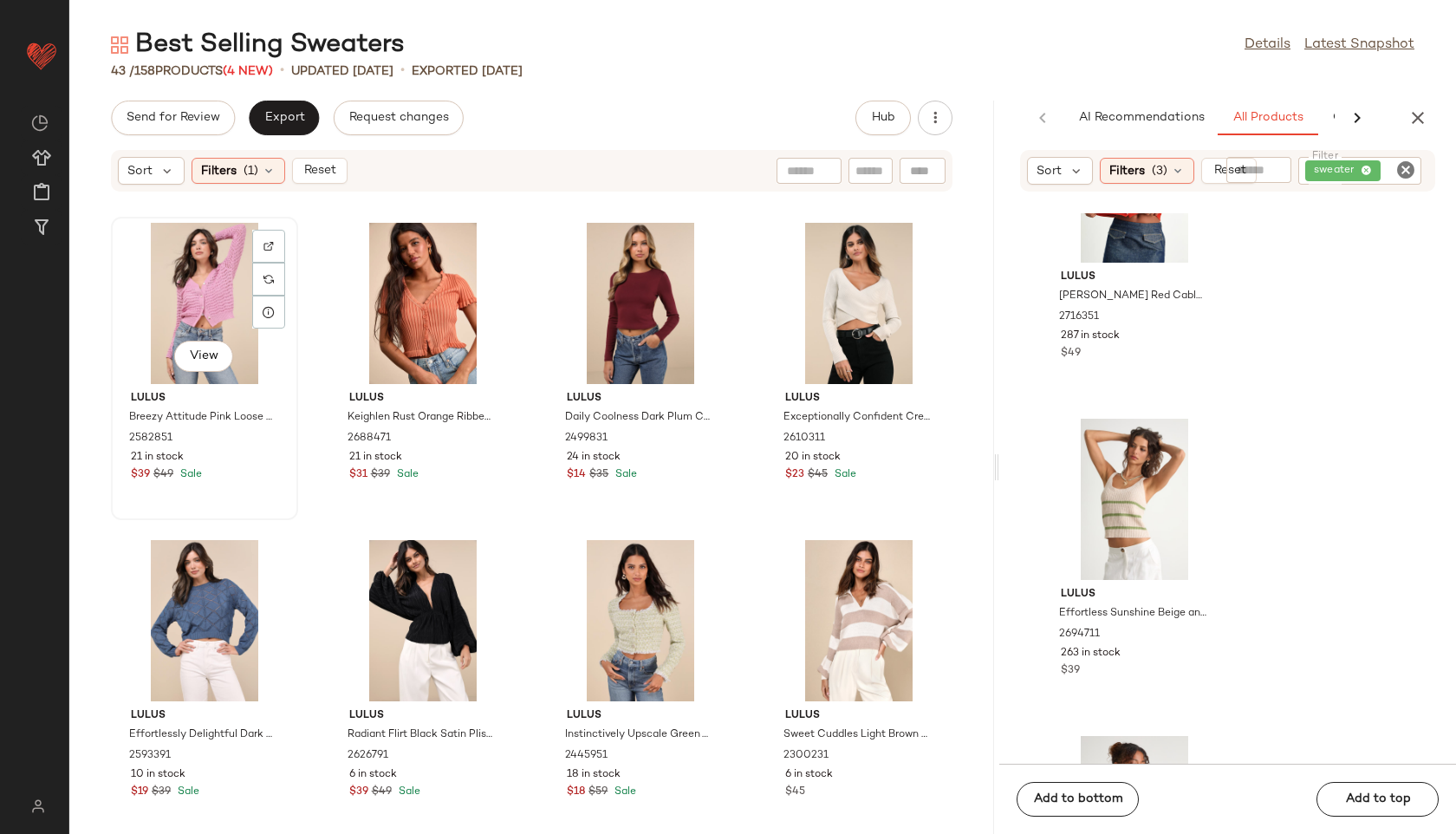
click at [164, 294] on div "View" at bounding box center [204, 303] width 175 height 161
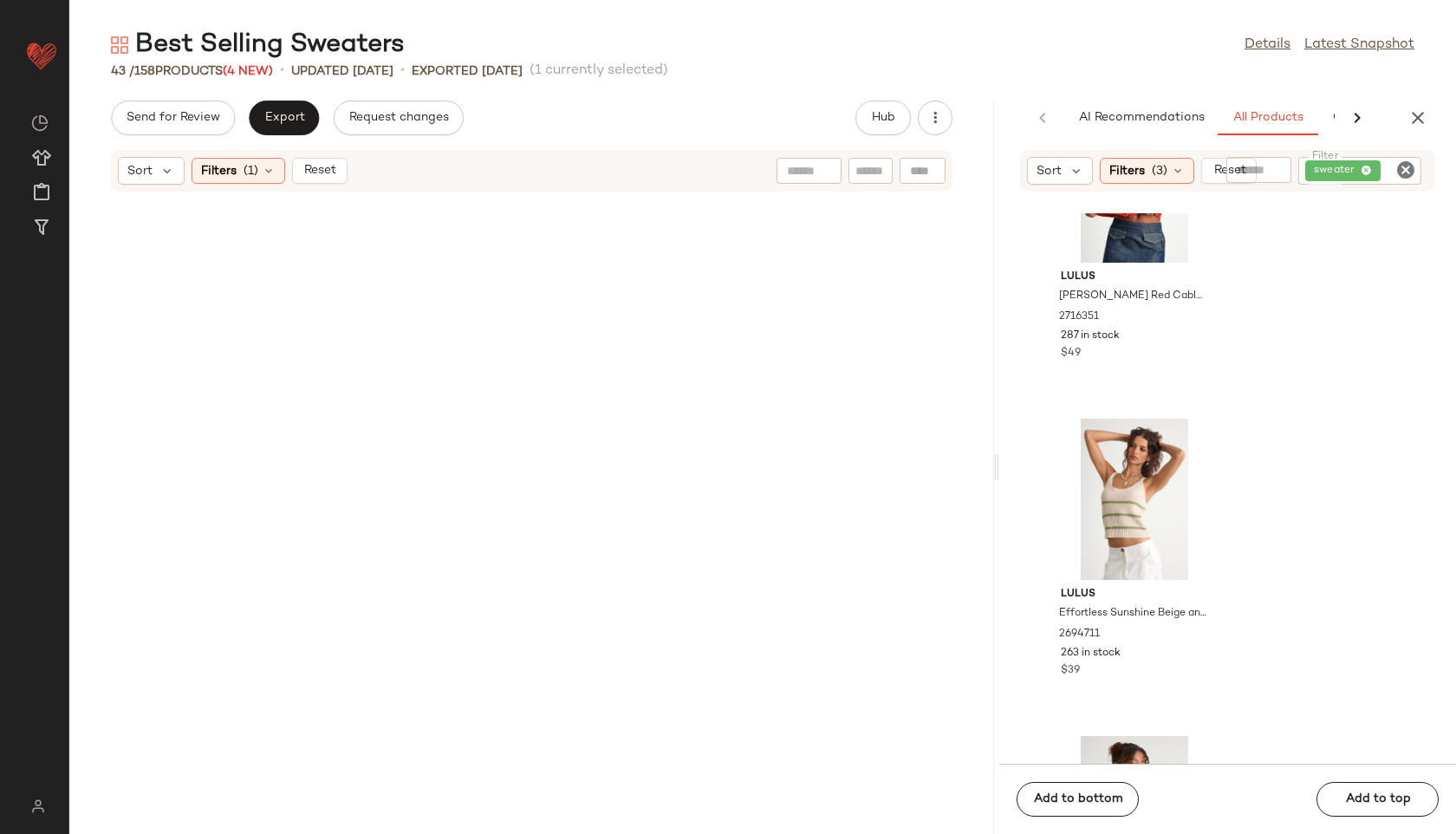
scroll to position [2874, 0]
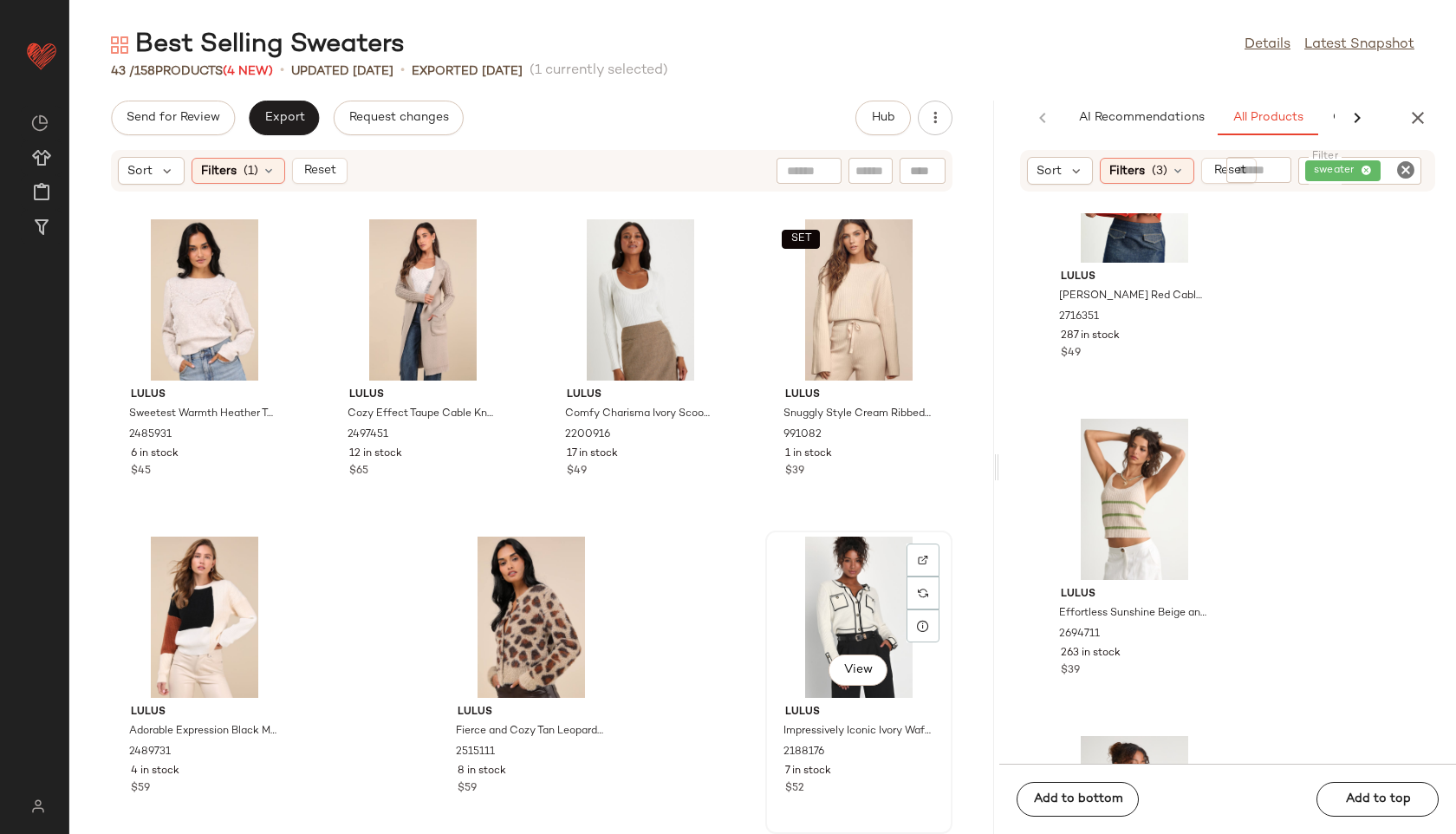
click at [834, 588] on div "View" at bounding box center [858, 617] width 175 height 161
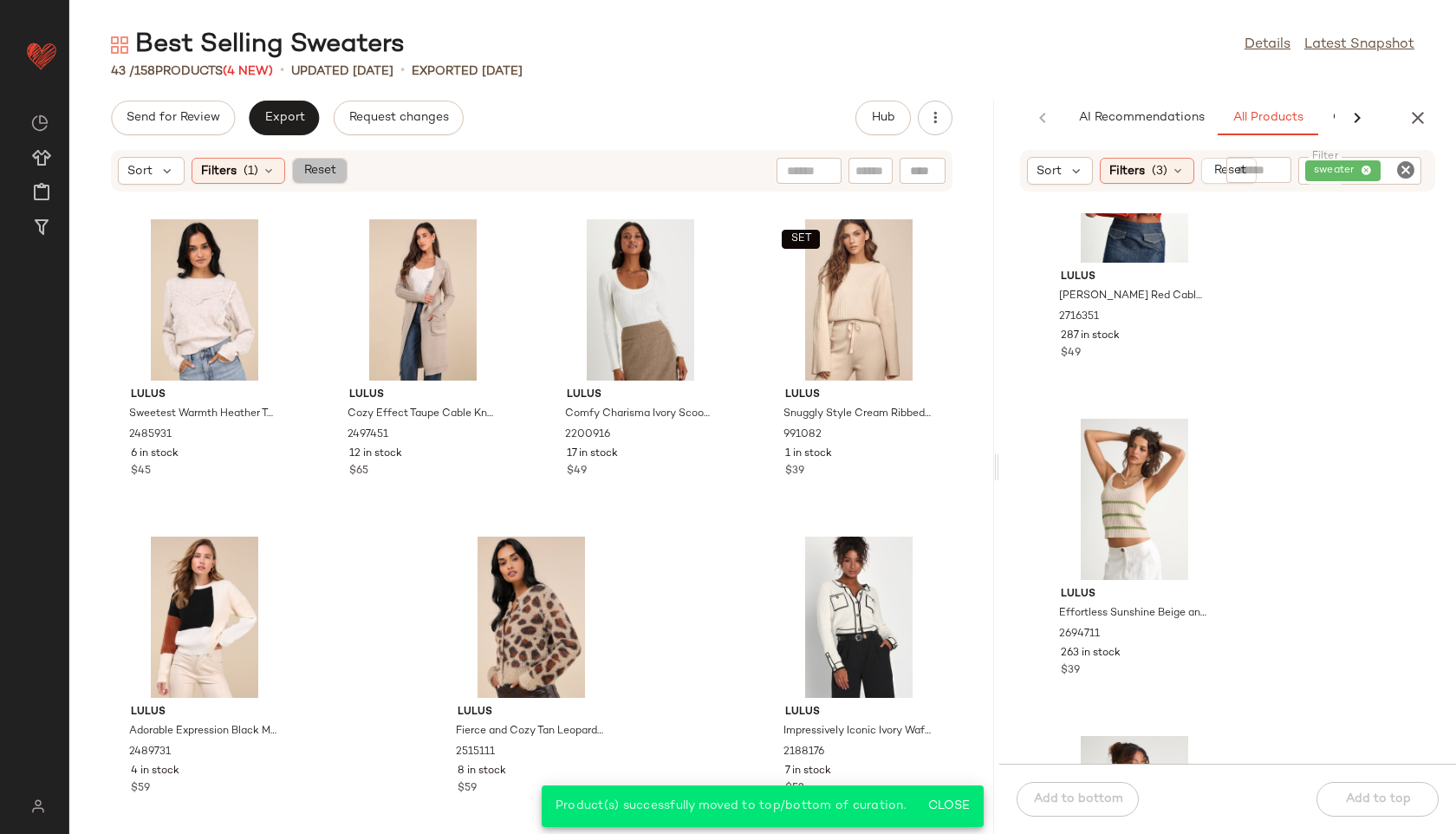
click at [319, 164] on span "Reset" at bounding box center [319, 170] width 33 height 14
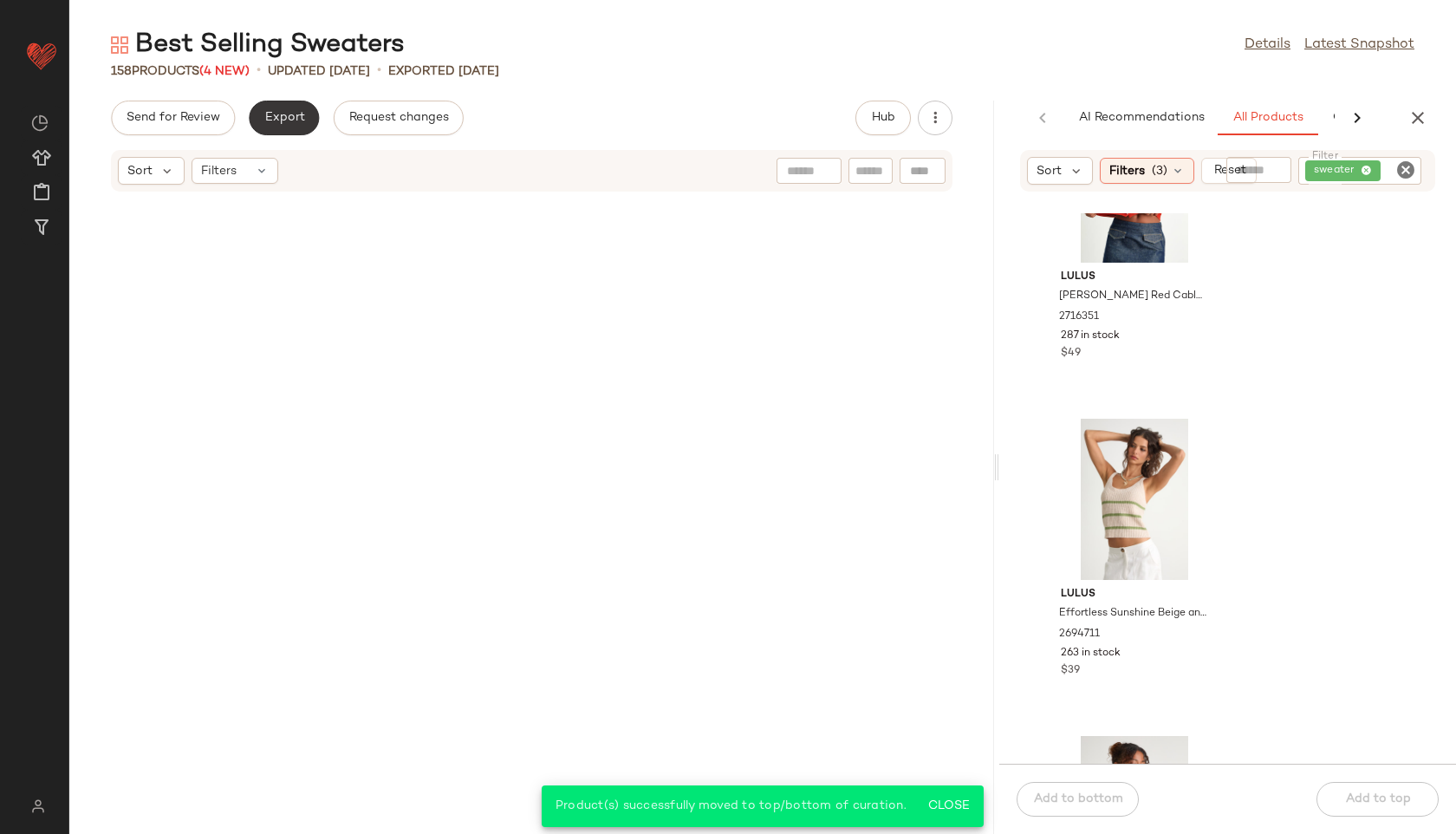
scroll to position [12393, 0]
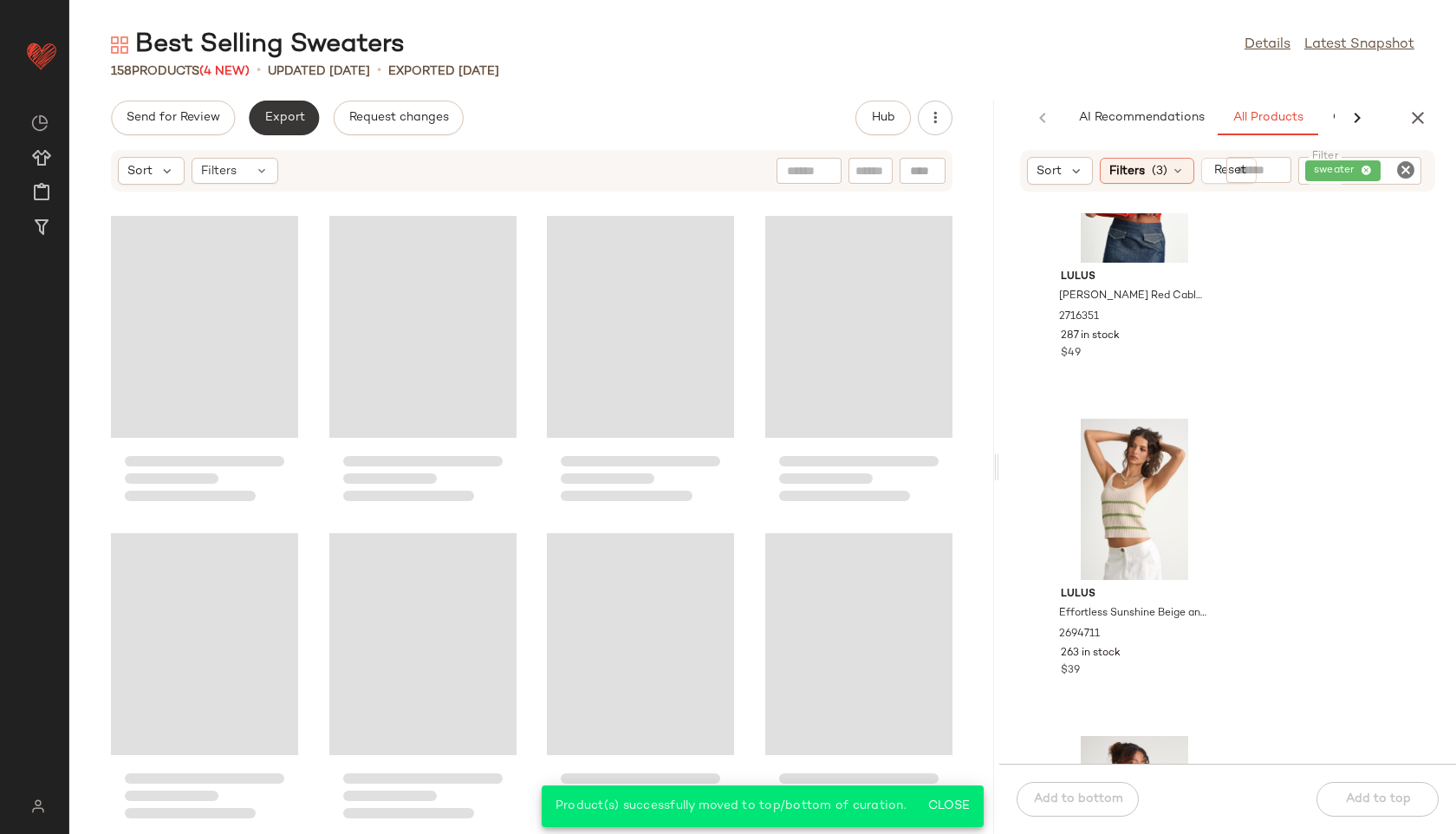
click at [289, 106] on button "Export" at bounding box center [284, 118] width 70 height 35
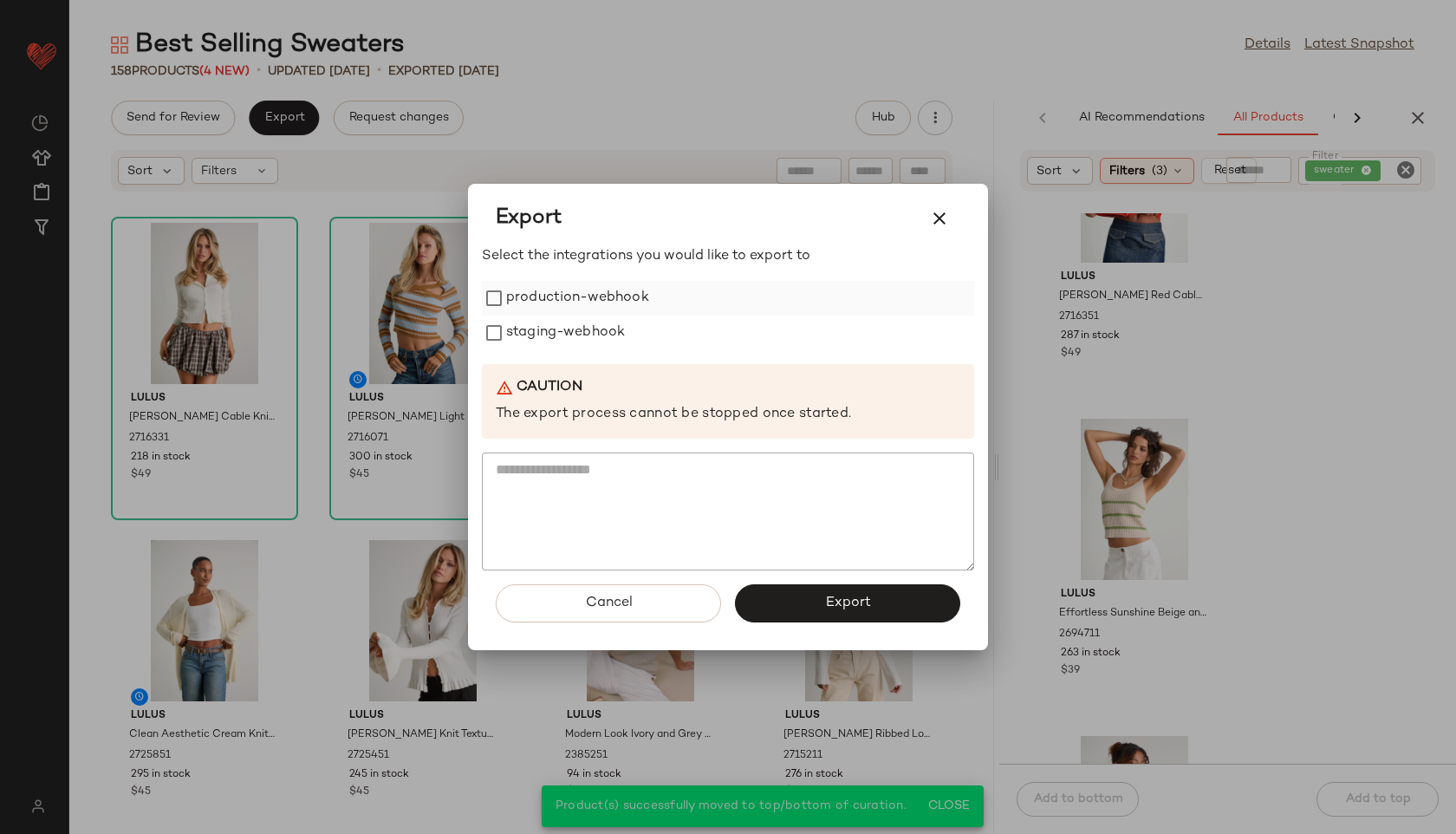
click at [556, 304] on label "production-webhook" at bounding box center [577, 298] width 143 height 35
click at [560, 331] on label "staging-webhook" at bounding box center [566, 333] width 119 height 35
click at [804, 604] on button "Export" at bounding box center [847, 603] width 225 height 38
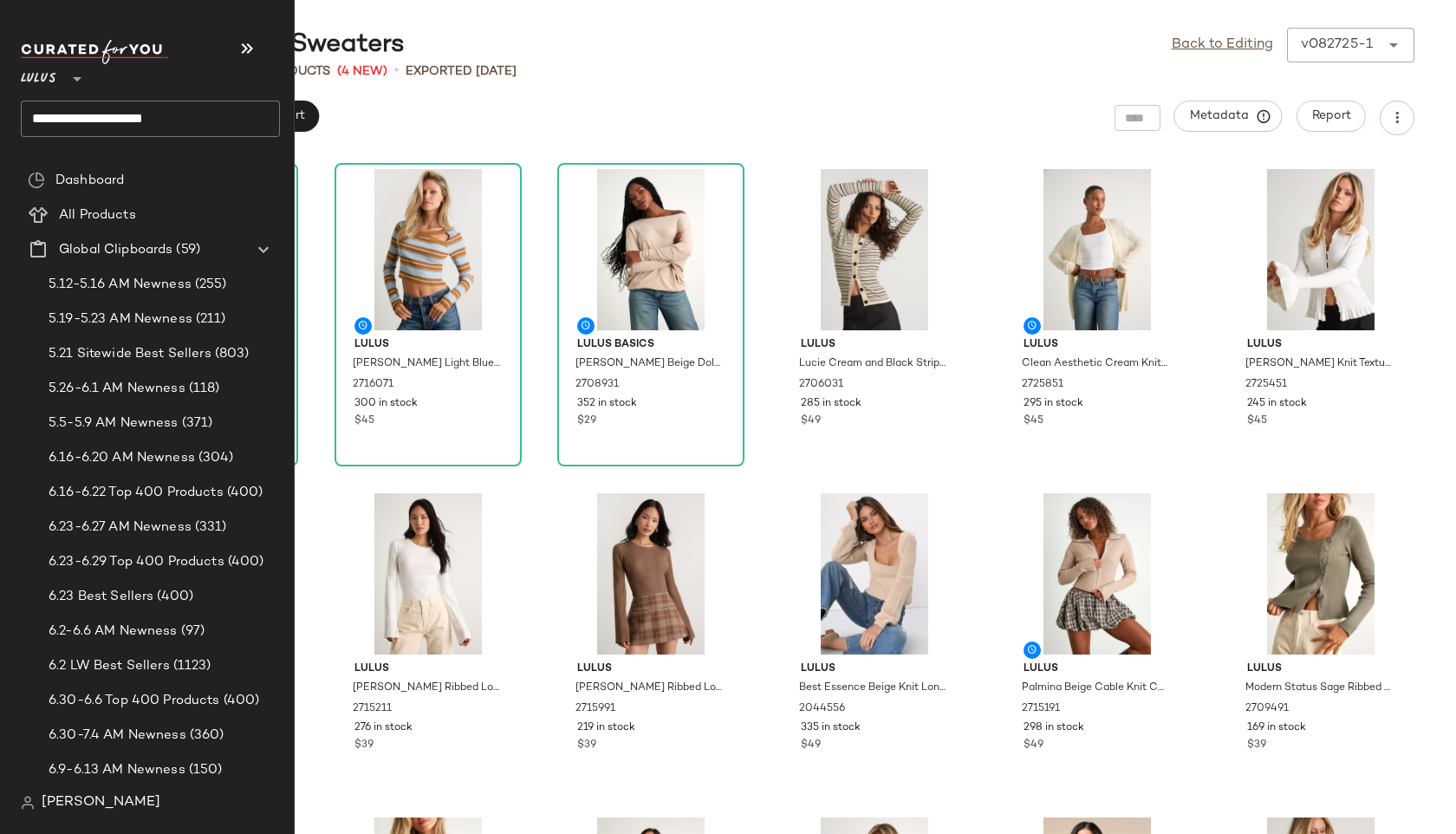
click at [205, 124] on input "**********" at bounding box center [150, 119] width 259 height 37
click at [212, 172] on div "Best Selling Office & Work" at bounding box center [150, 168] width 232 height 18
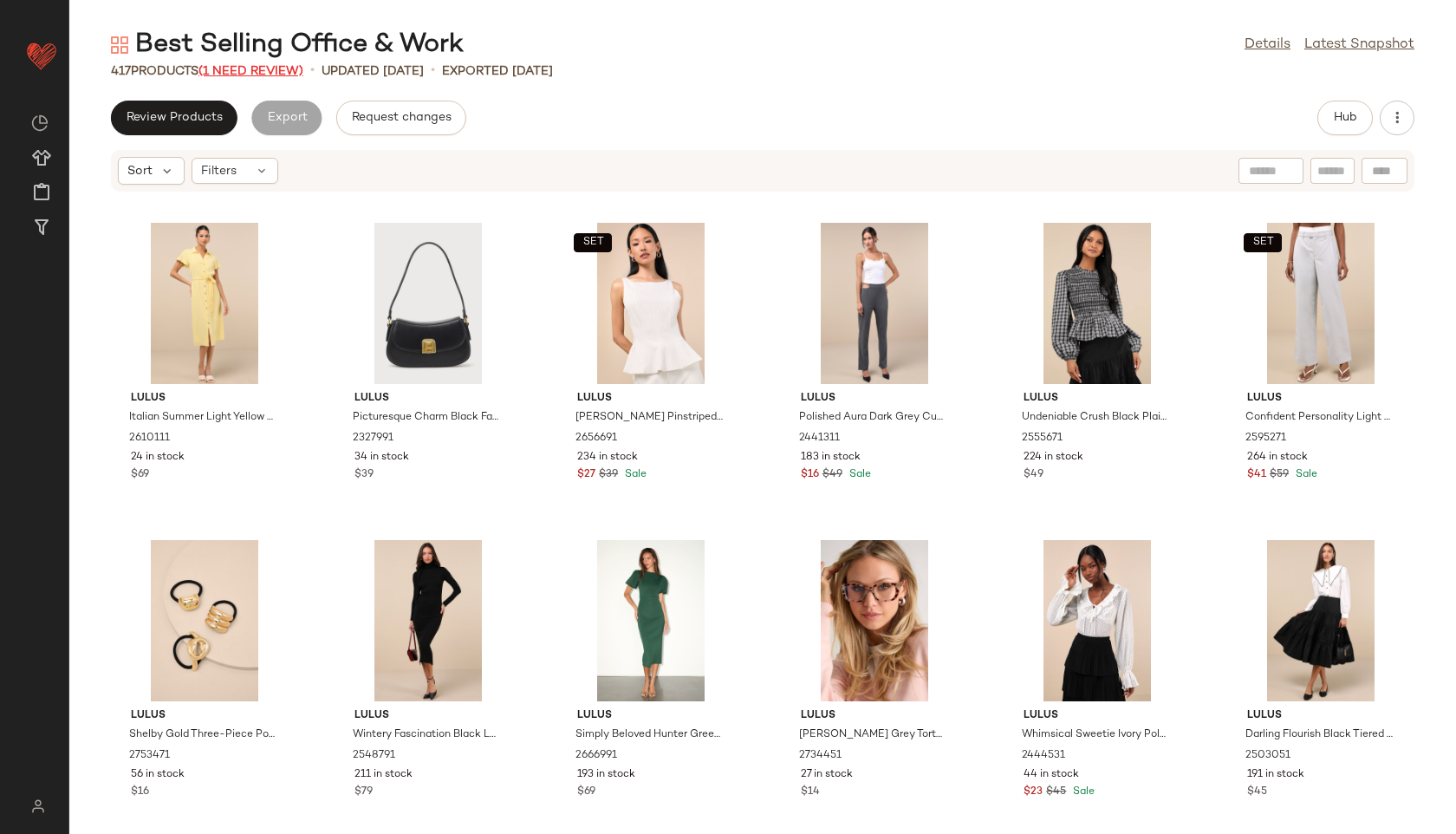
click at [253, 67] on span "(1 Need Review)" at bounding box center [251, 71] width 105 height 13
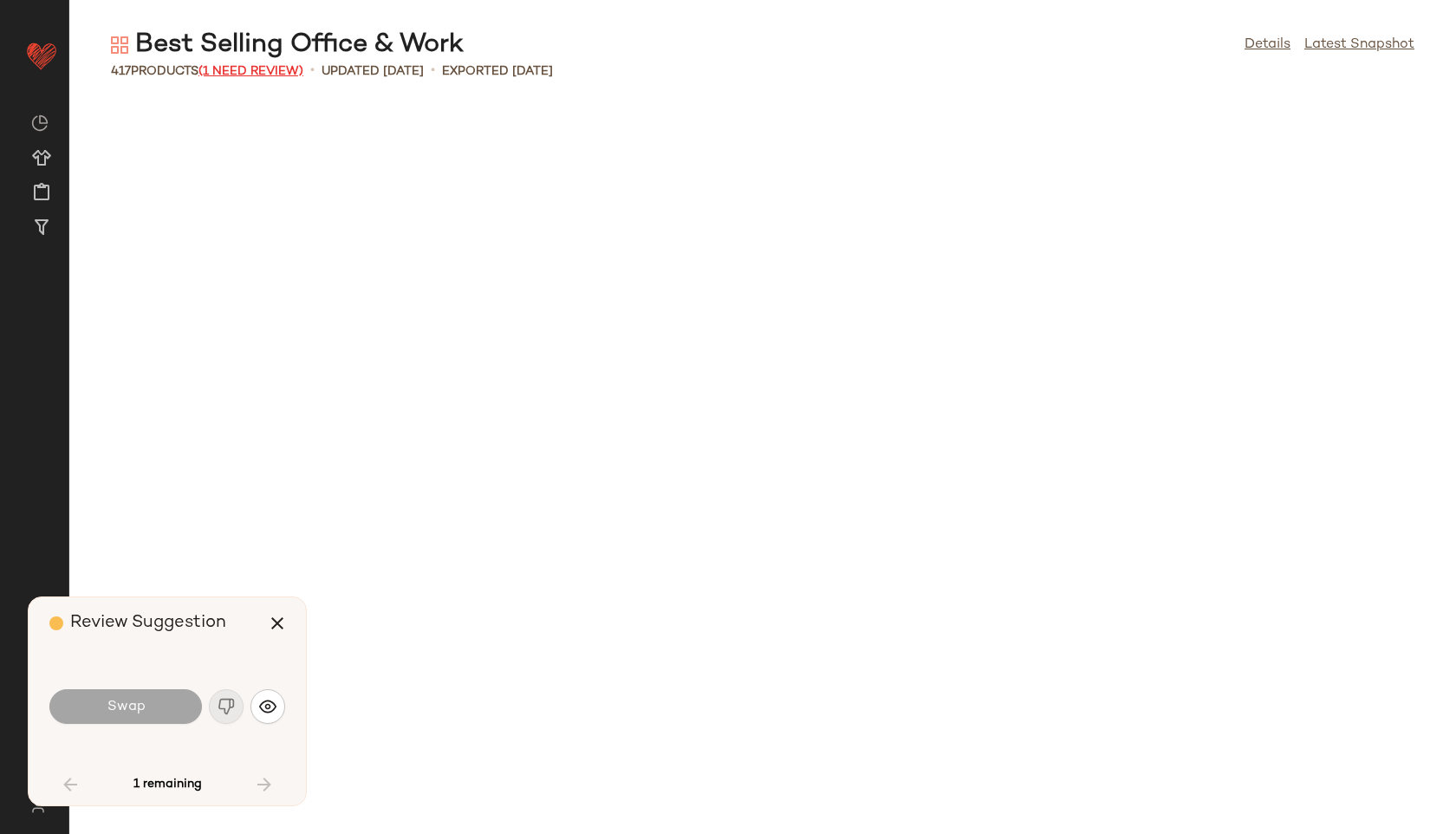
scroll to position [2856, 0]
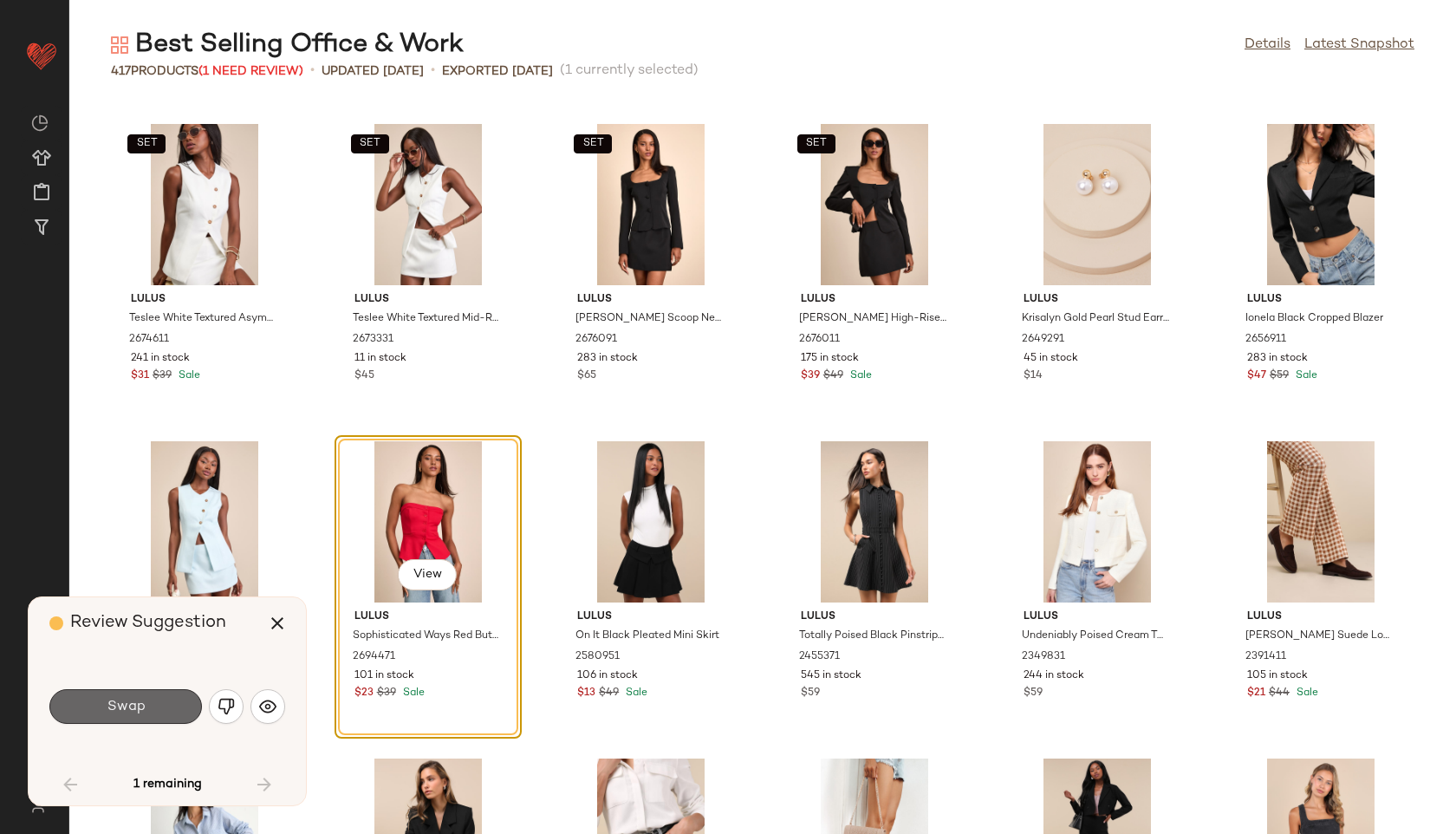
click at [152, 708] on button "Swap" at bounding box center [125, 707] width 153 height 35
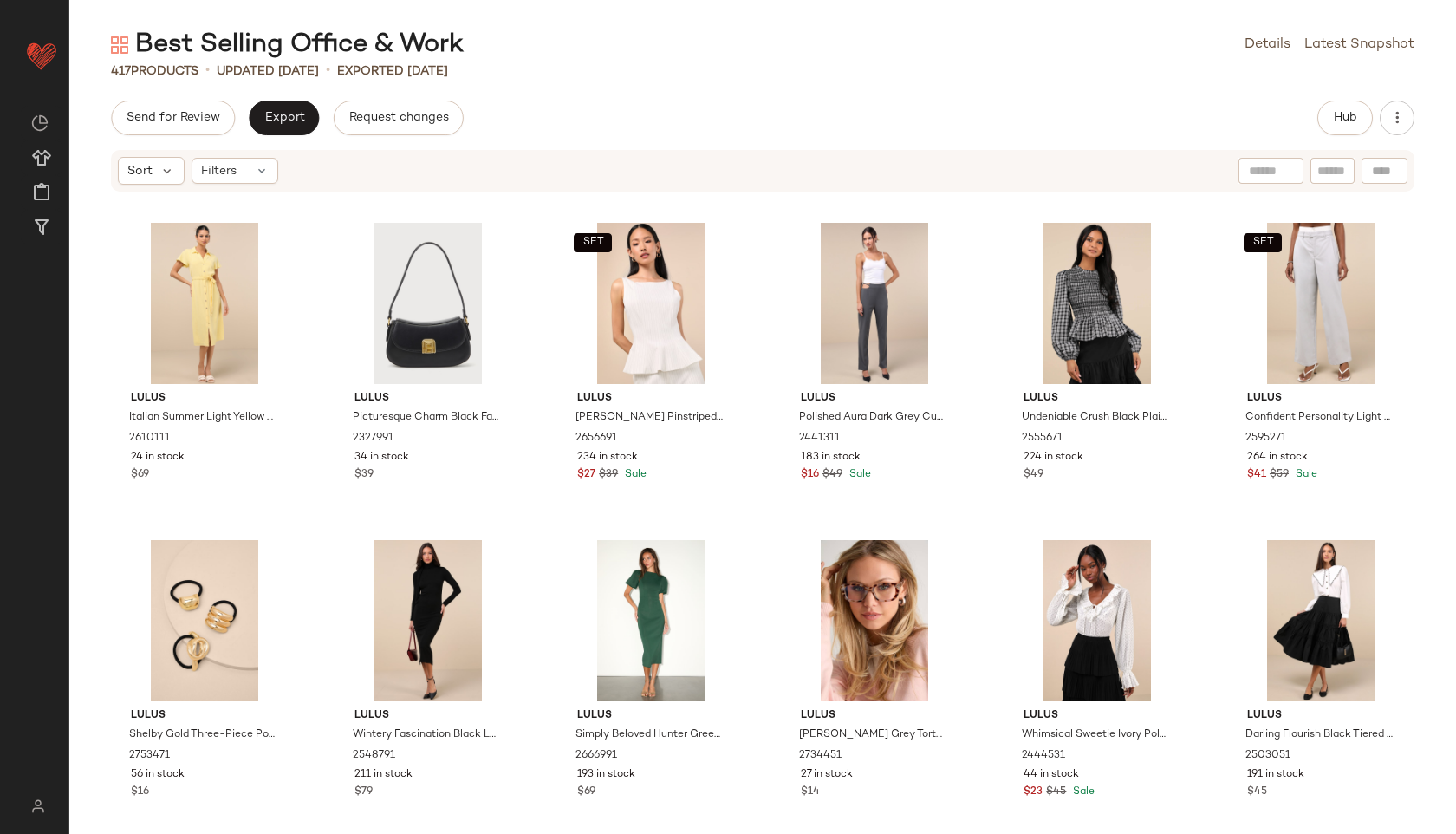
click at [1337, 93] on div "Best Selling Office & Work Details Latest Snapshot 417 Products • updated Aug 2…" at bounding box center [762, 430] width 1386 height 807
click at [1345, 117] on span "Hub" at bounding box center [1345, 117] width 25 height 14
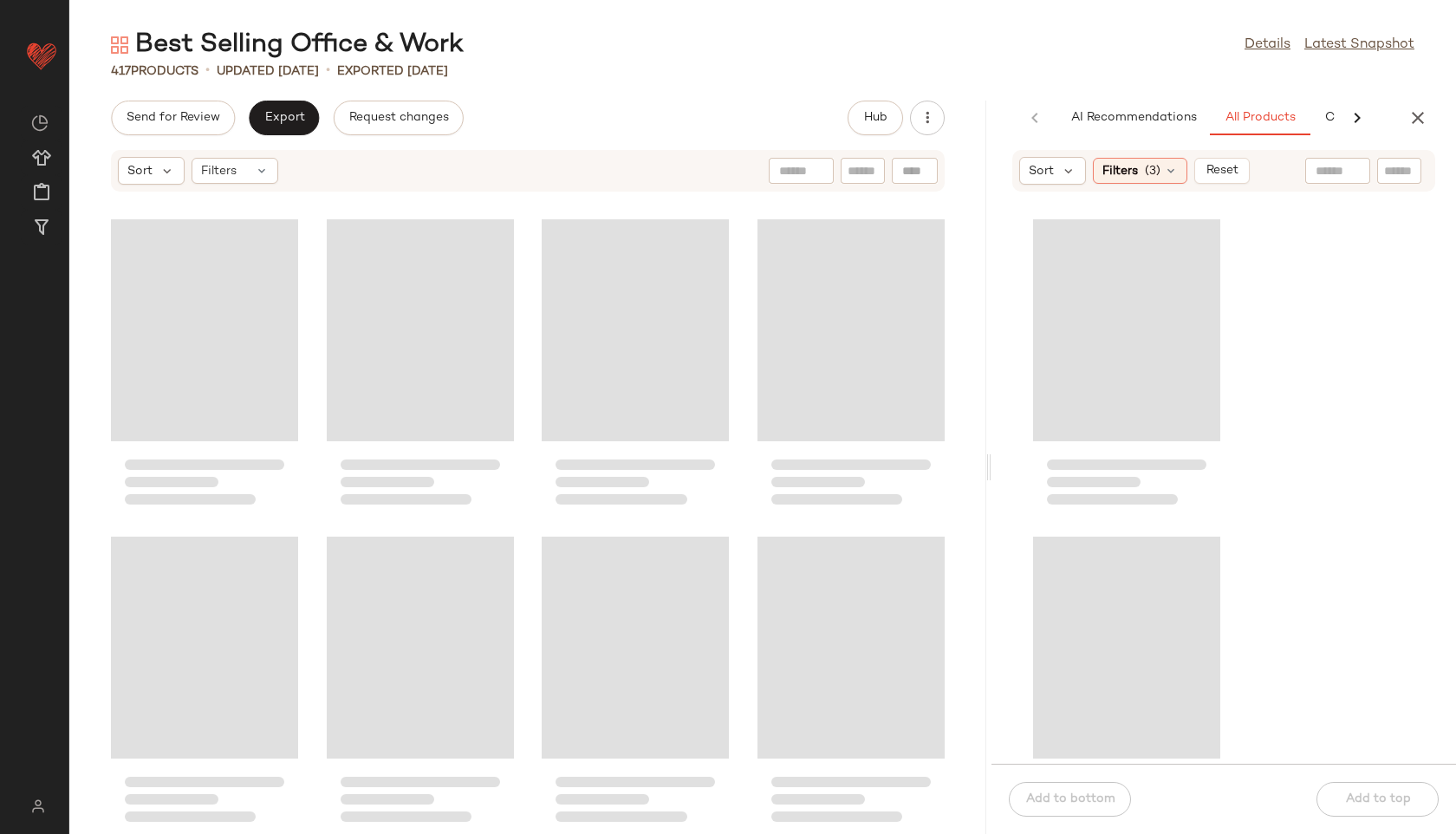
drag, startPoint x: 760, startPoint y: 472, endPoint x: 1174, endPoint y: 465, distance: 414.1
click at [1174, 465] on div "Best Selling Office & Work Details Latest Snapshot 417 Products • updated Aug 2…" at bounding box center [762, 430] width 1386 height 807
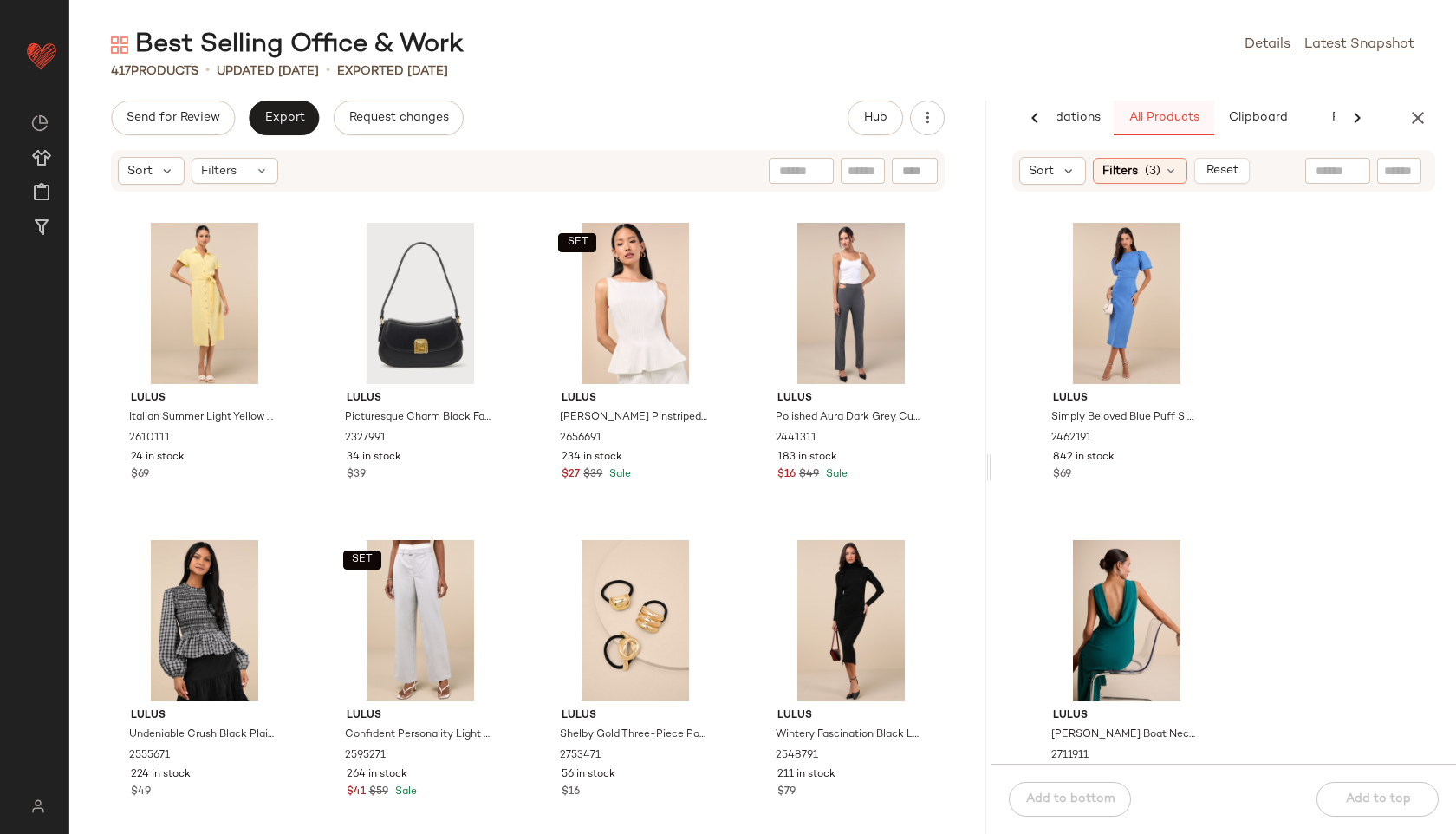
scroll to position [0, 108]
click at [1256, 113] on span "Clipboard" at bounding box center [1245, 117] width 59 height 14
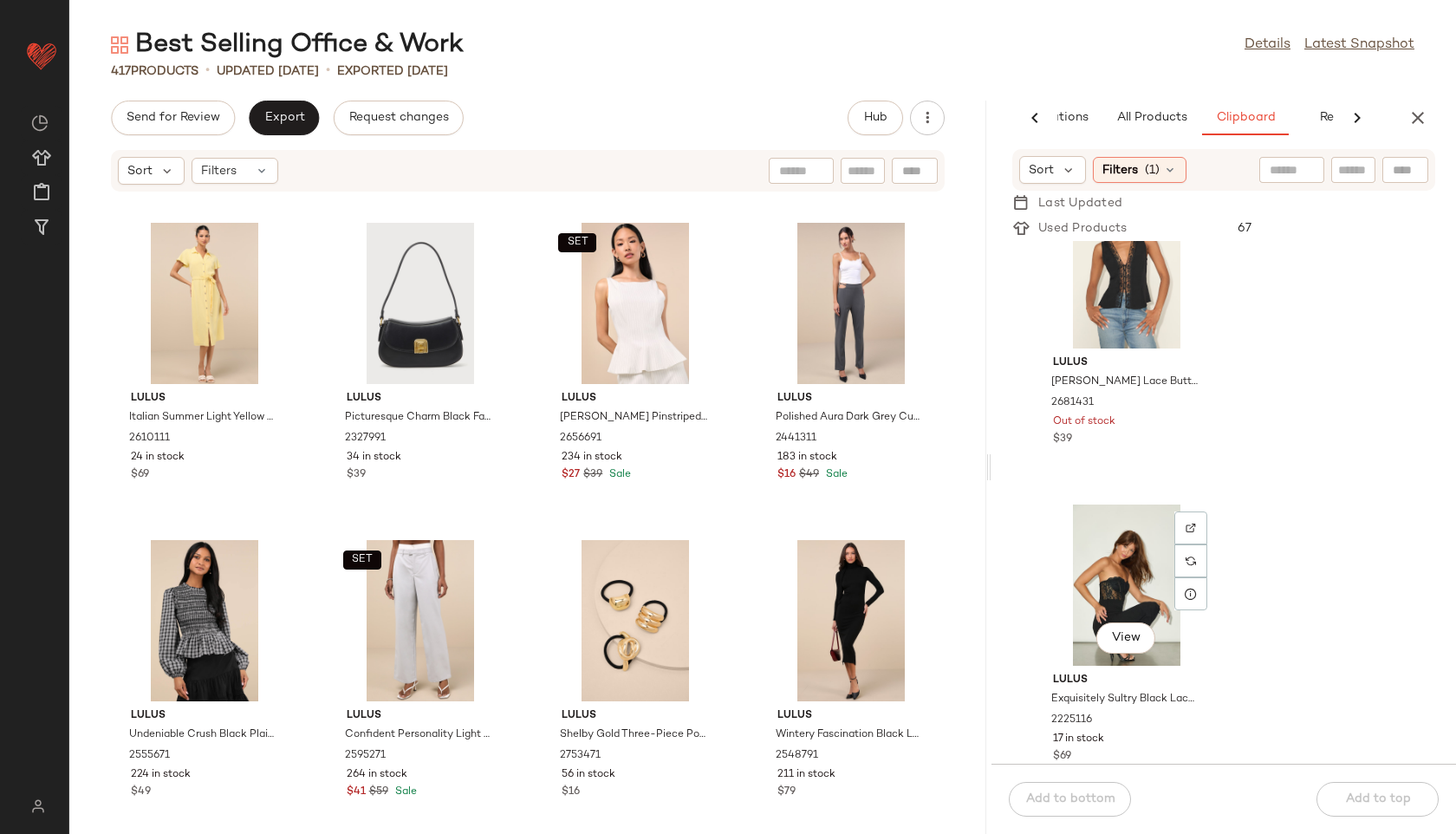
scroll to position [1384, 0]
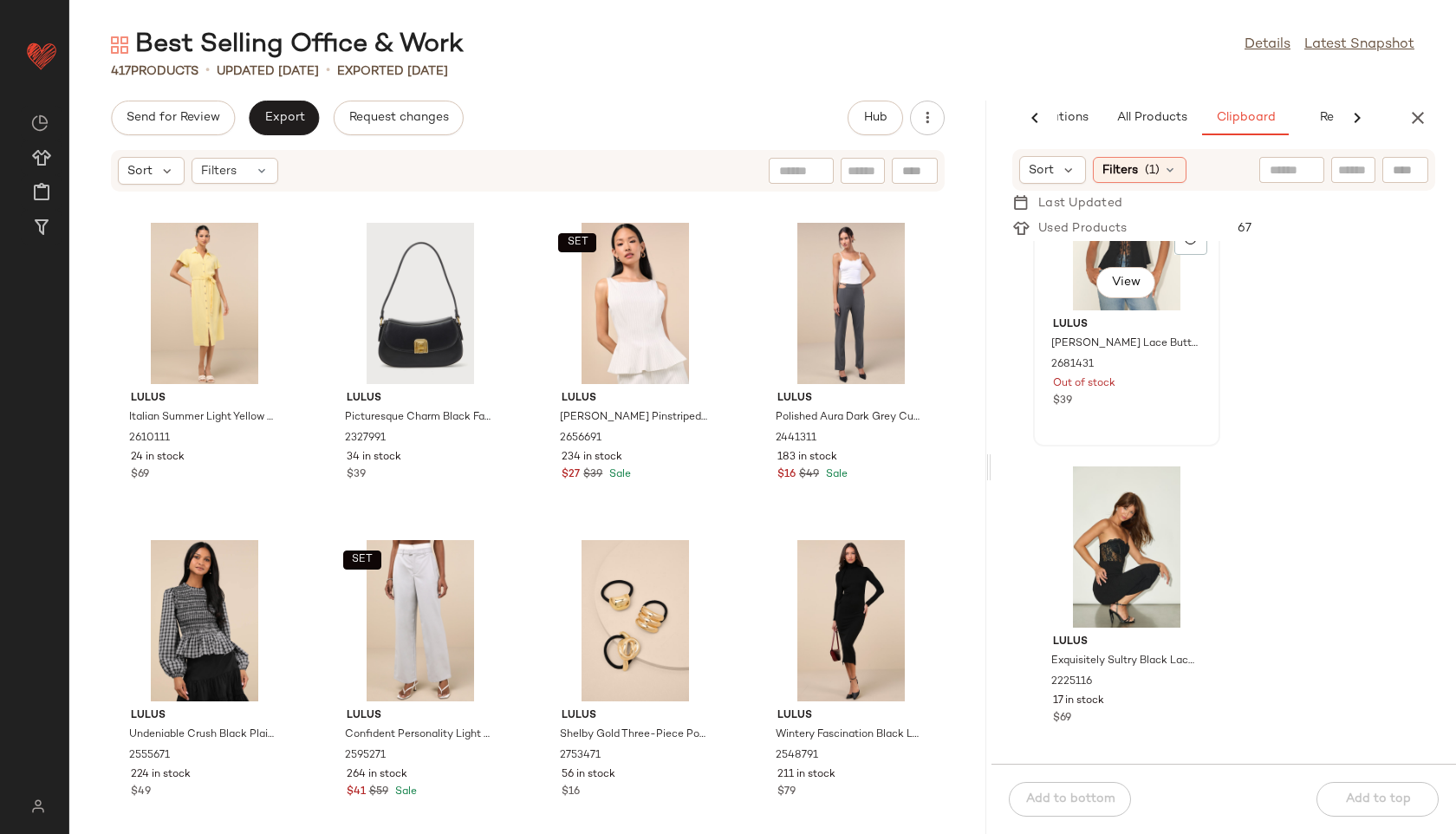
click at [1149, 302] on div "View" at bounding box center [1127, 230] width 175 height 161
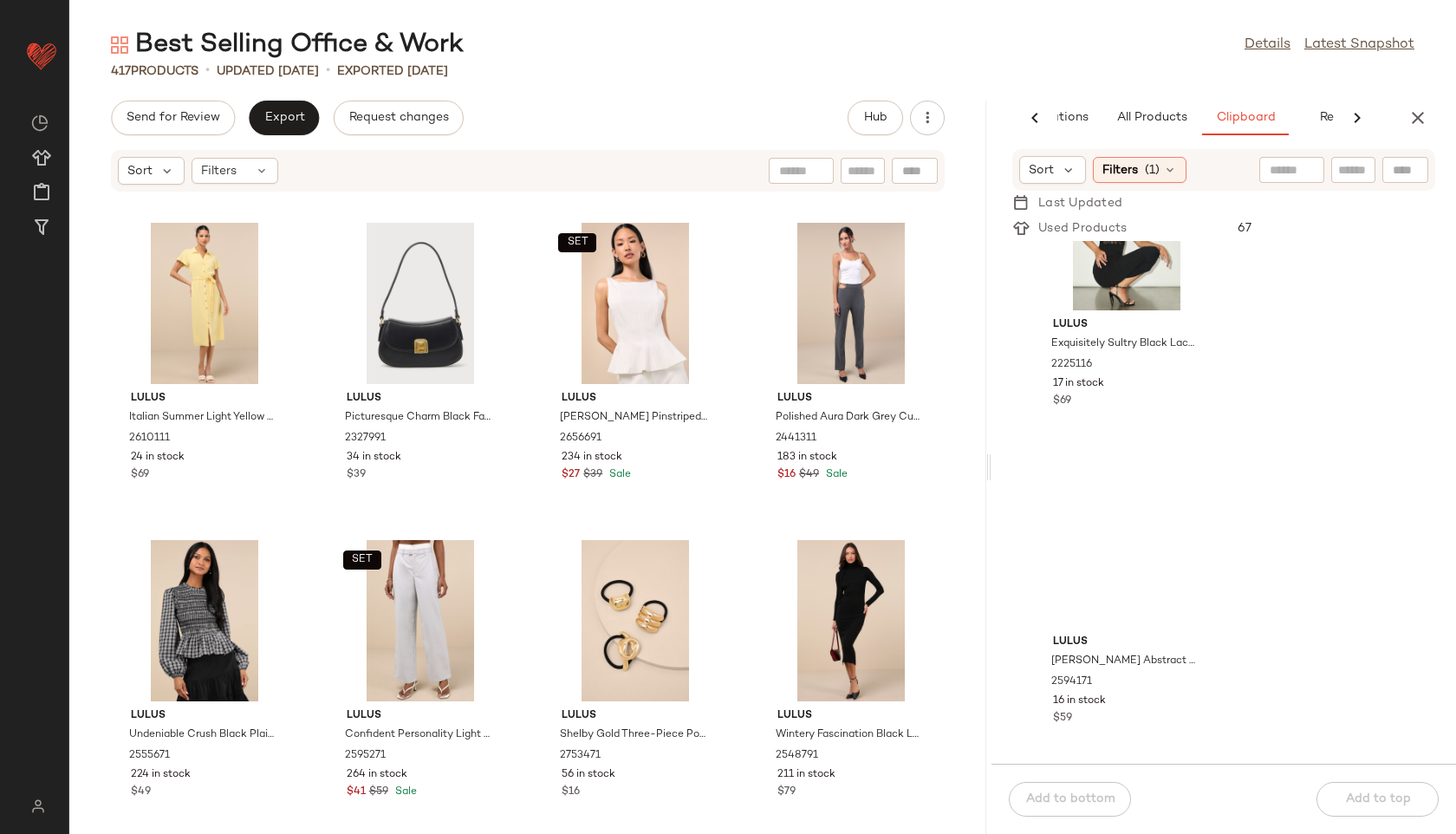
scroll to position [1067, 0]
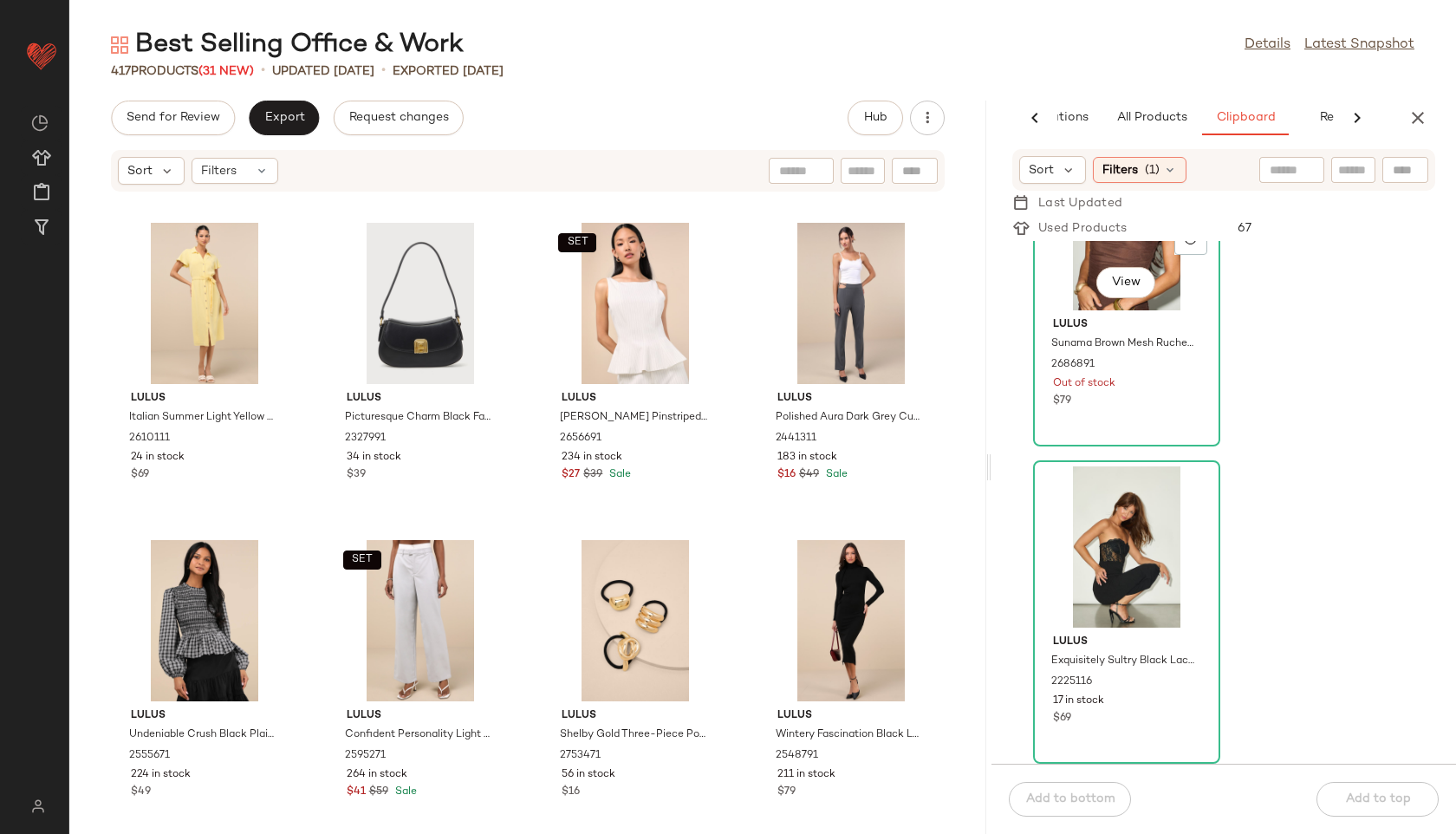
click at [1149, 302] on div "View" at bounding box center [1127, 230] width 175 height 161
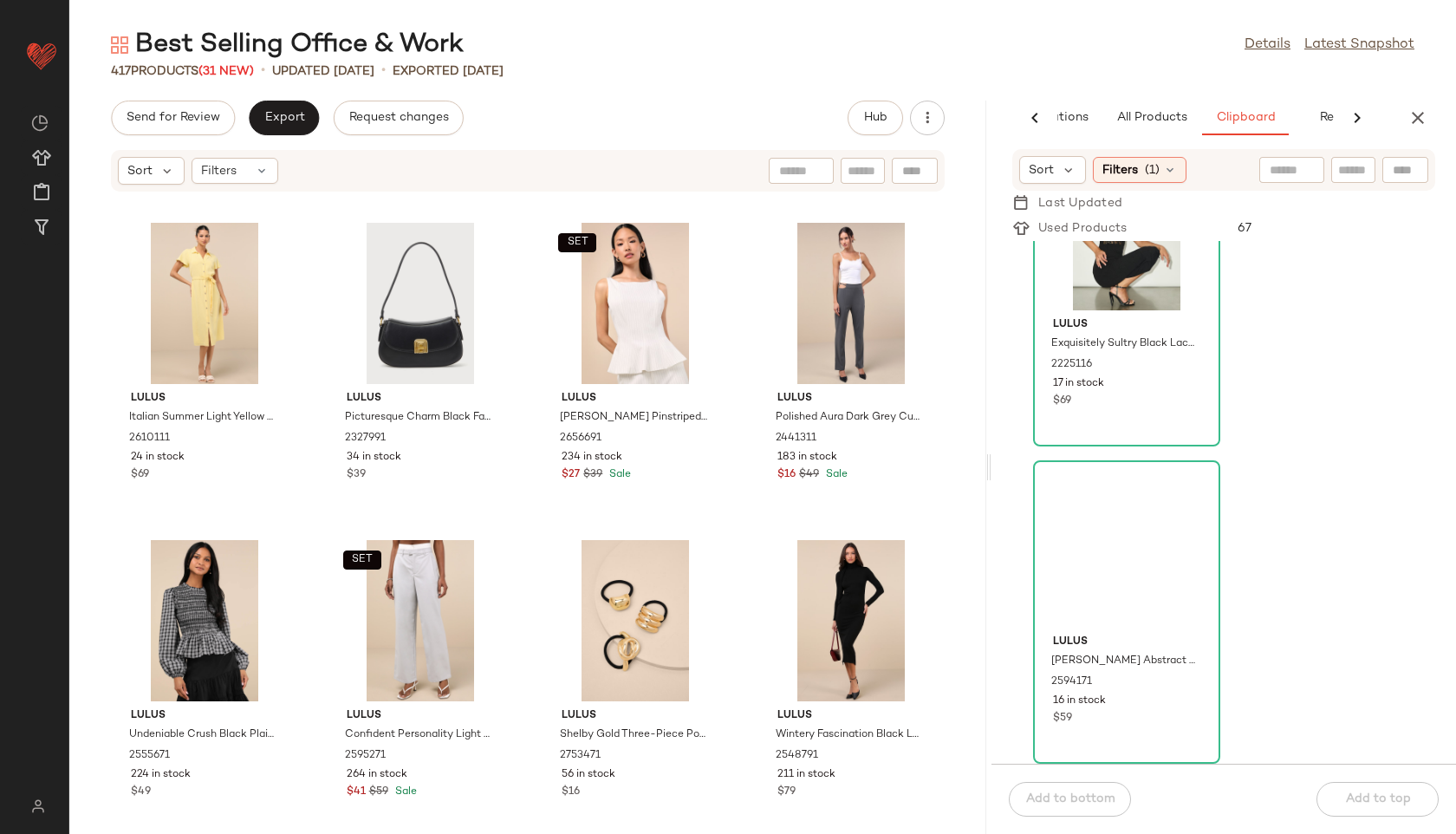
scroll to position [750, 0]
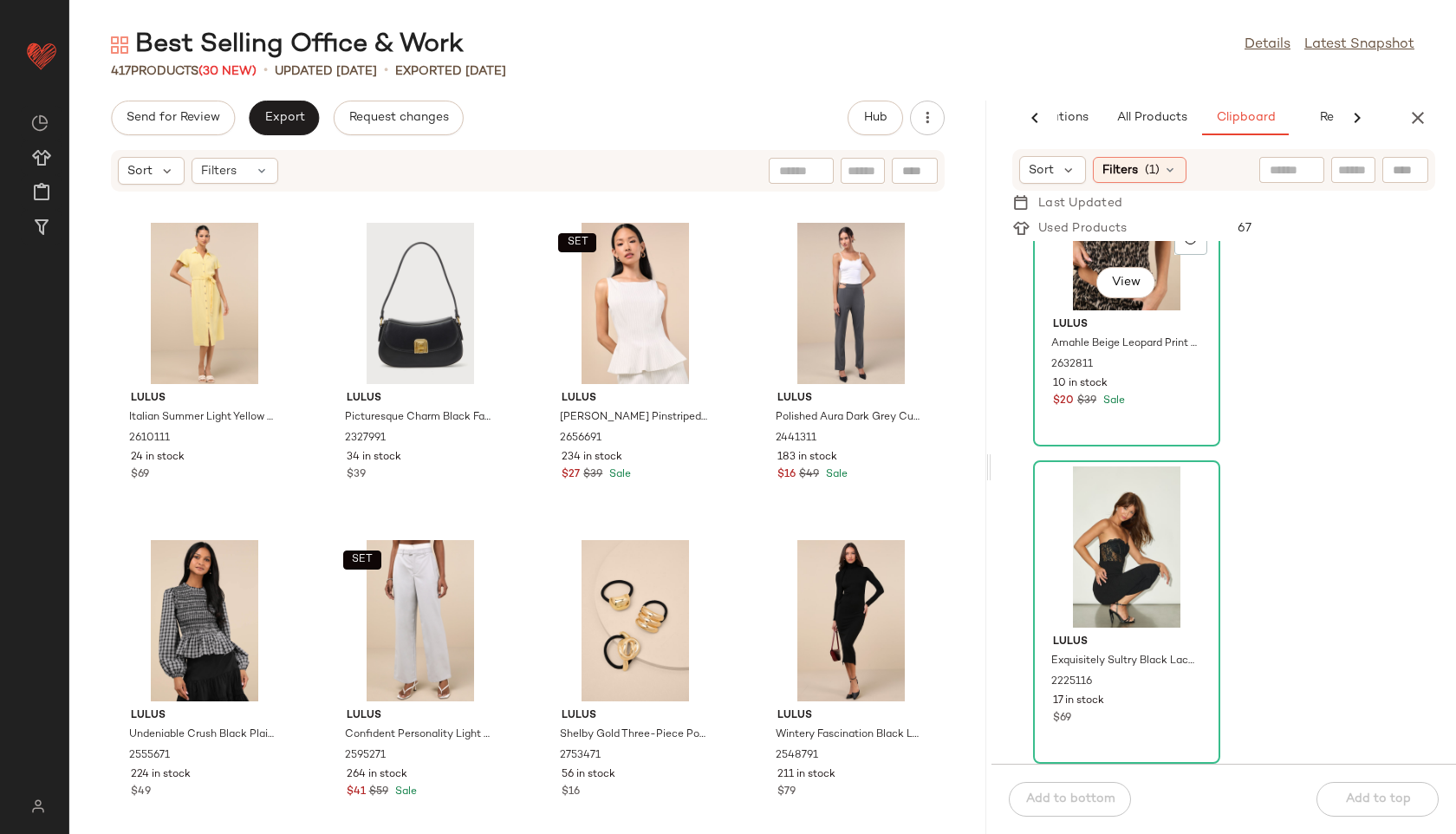
click at [1149, 302] on div "SET View" at bounding box center [1127, 230] width 175 height 161
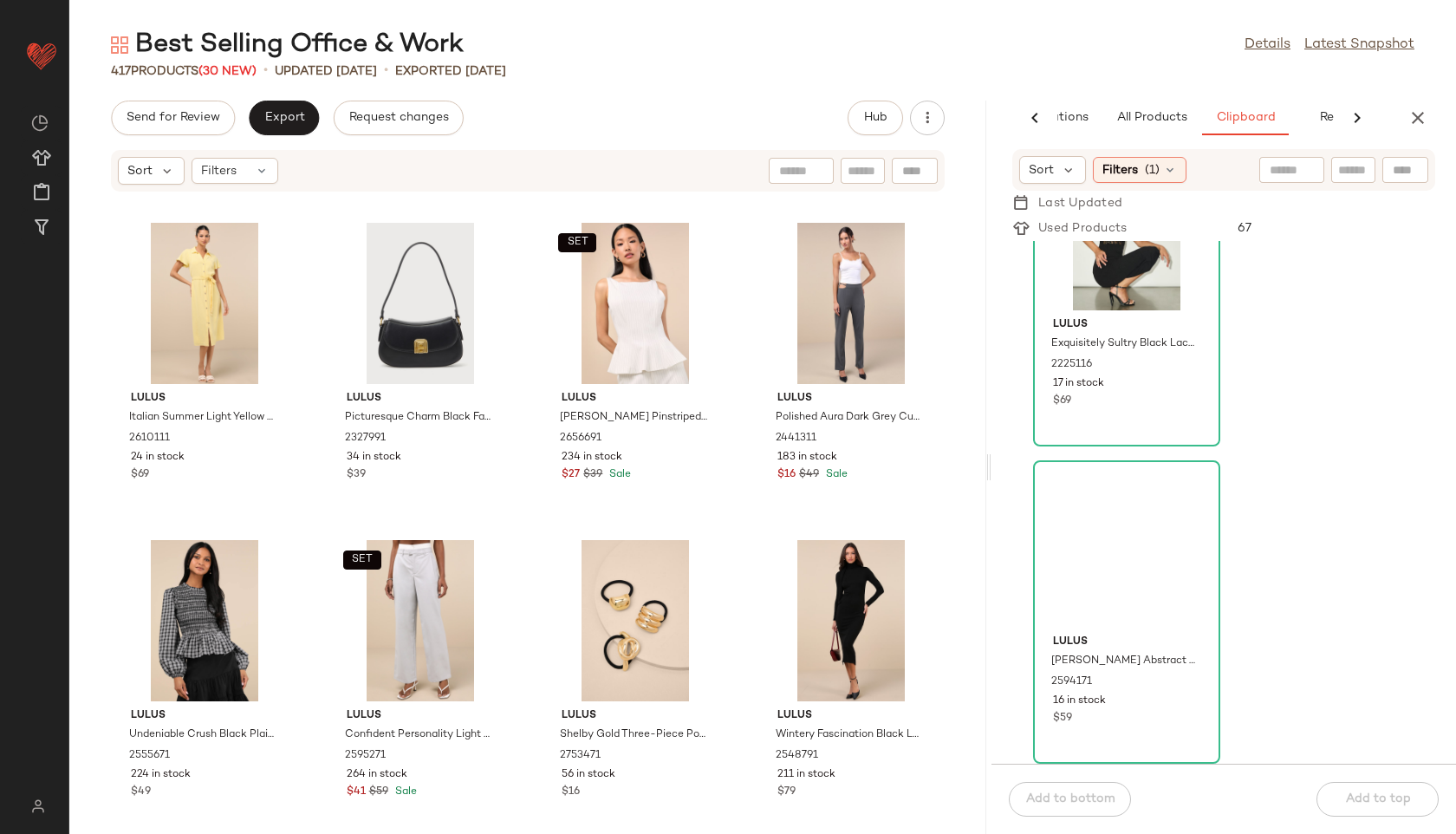
scroll to position [433, 0]
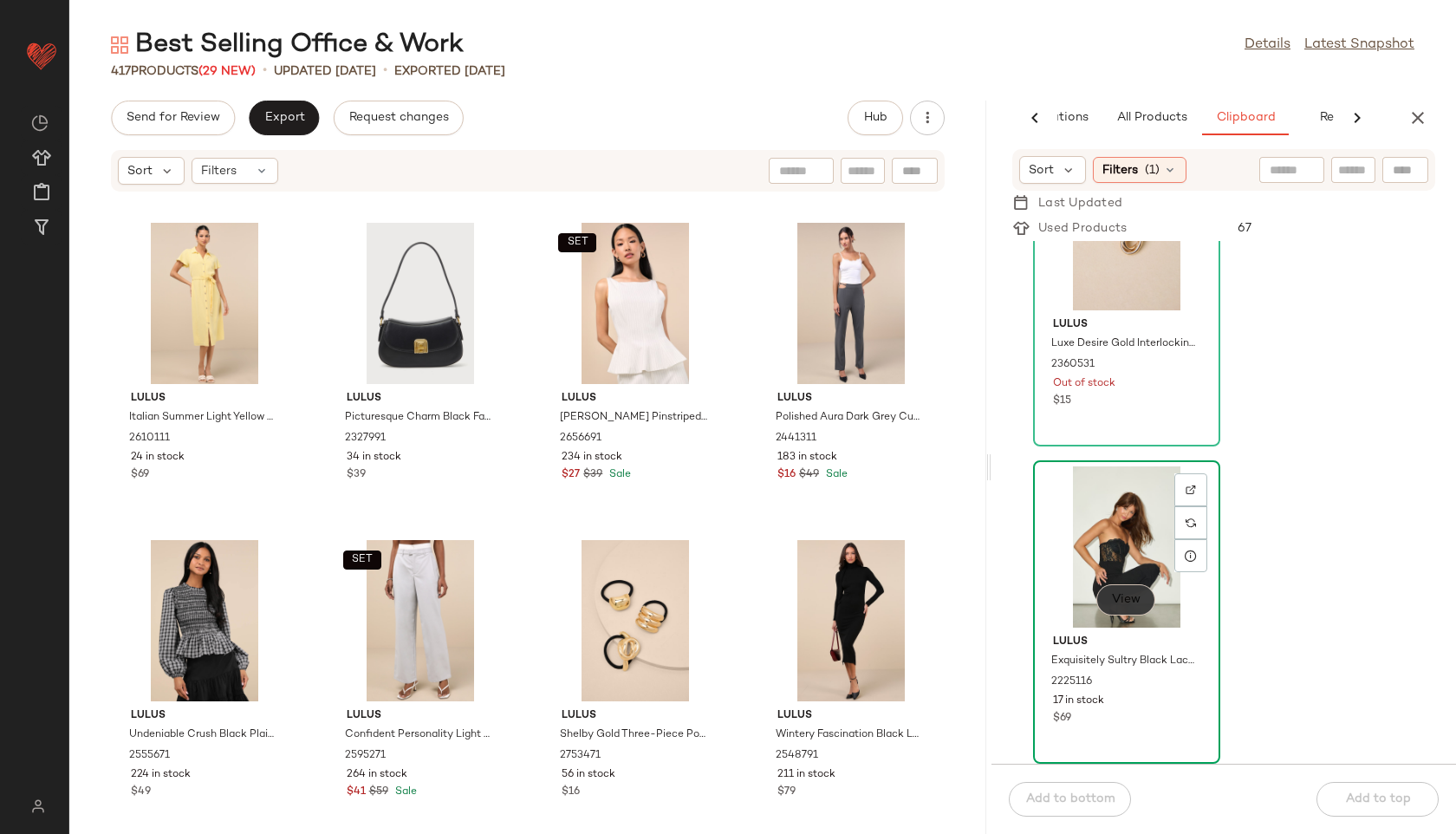
click at [1120, 604] on span "View" at bounding box center [1126, 600] width 29 height 14
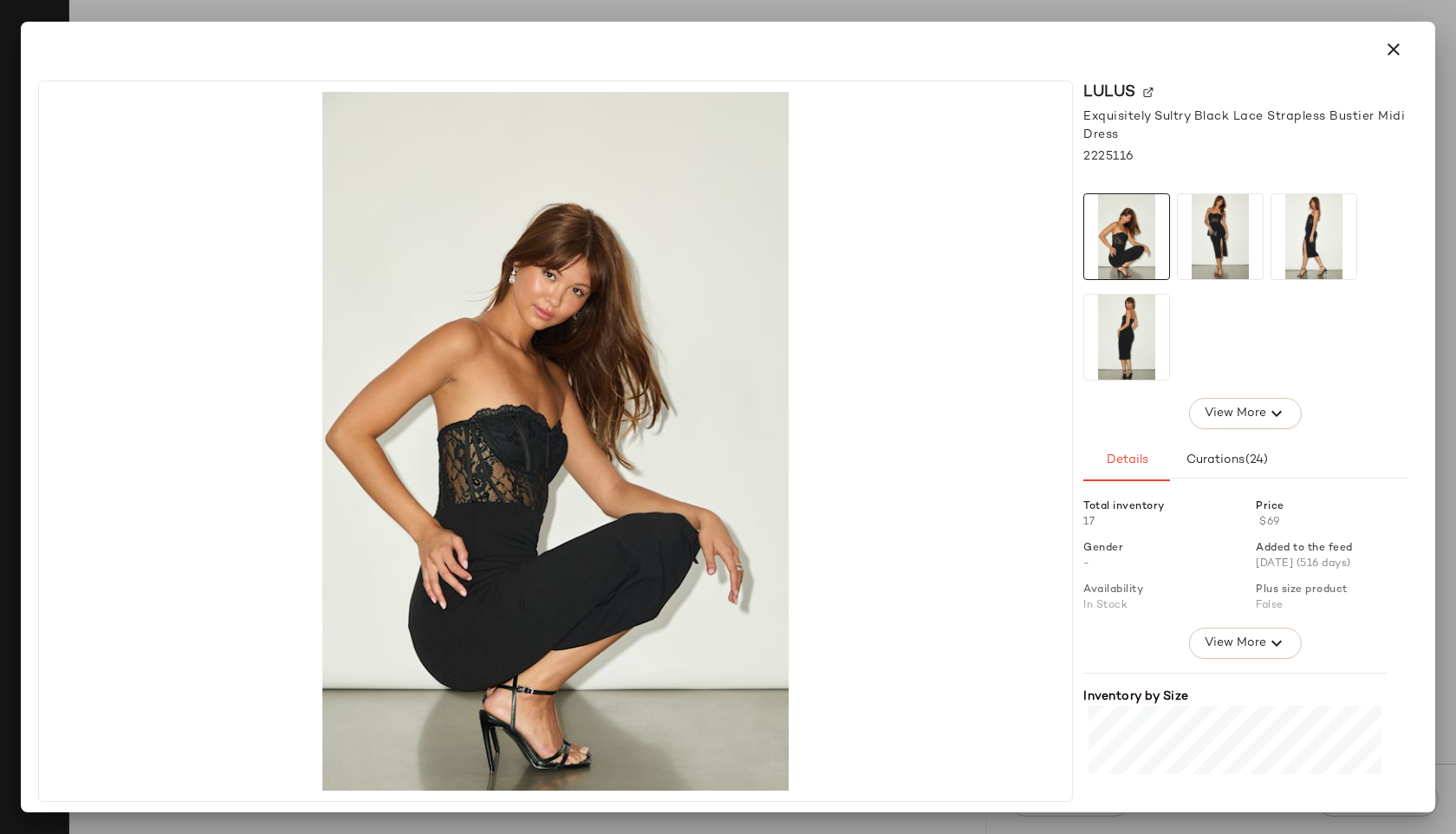
click at [1235, 217] on img at bounding box center [1220, 236] width 85 height 85
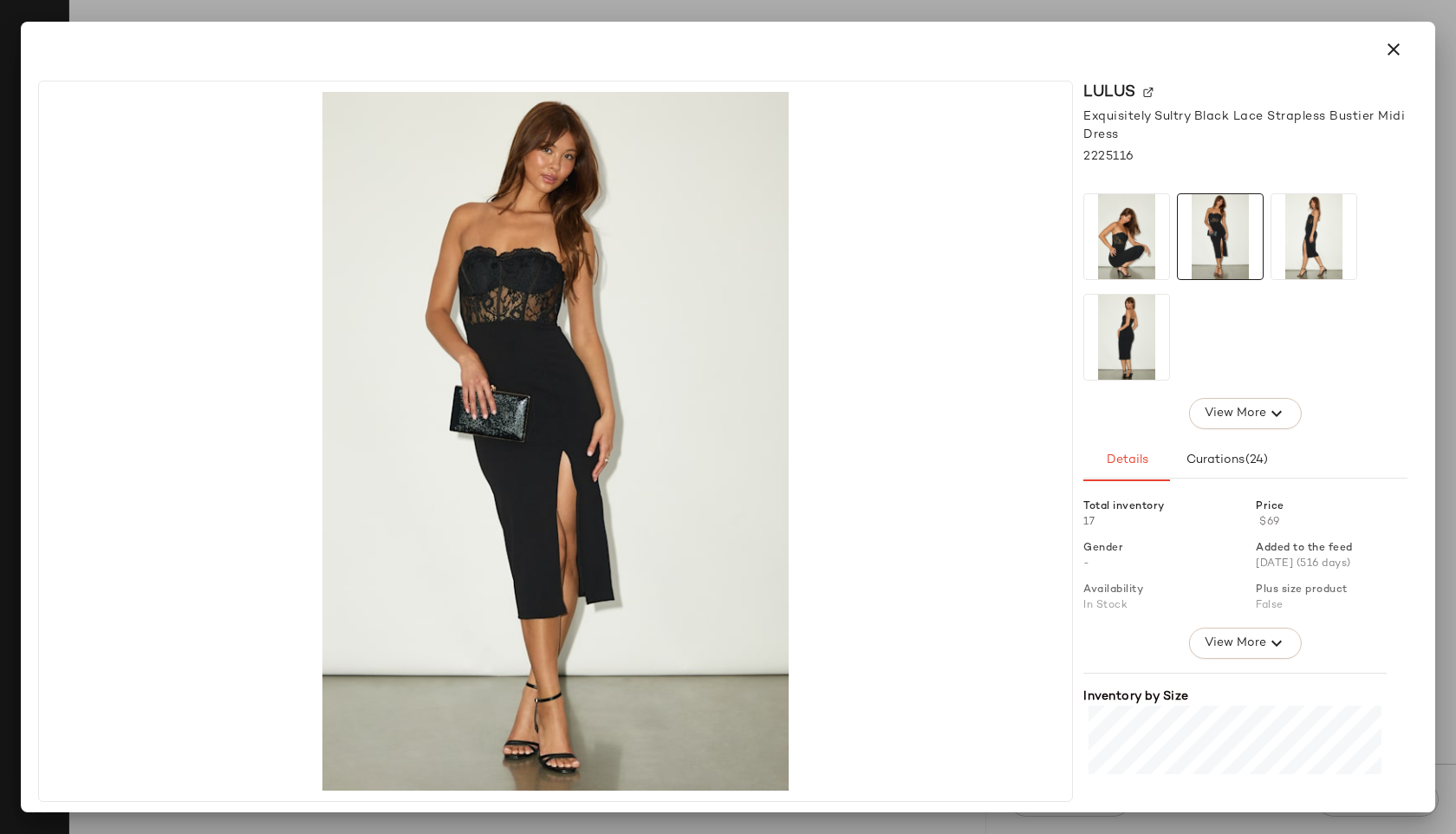
click at [1280, 222] on img at bounding box center [1313, 236] width 85 height 85
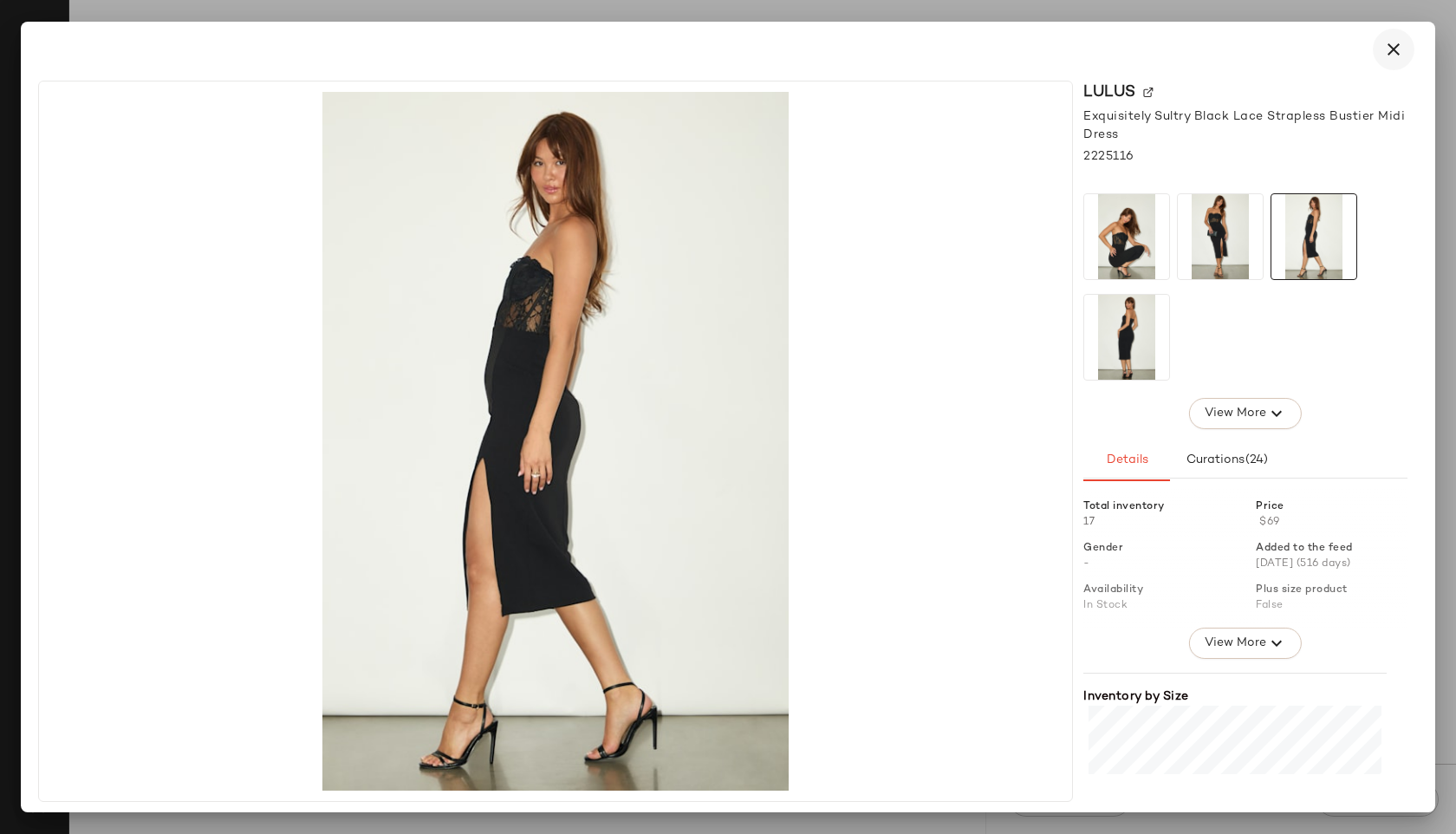
click at [1387, 36] on button "button" at bounding box center [1393, 49] width 41 height 41
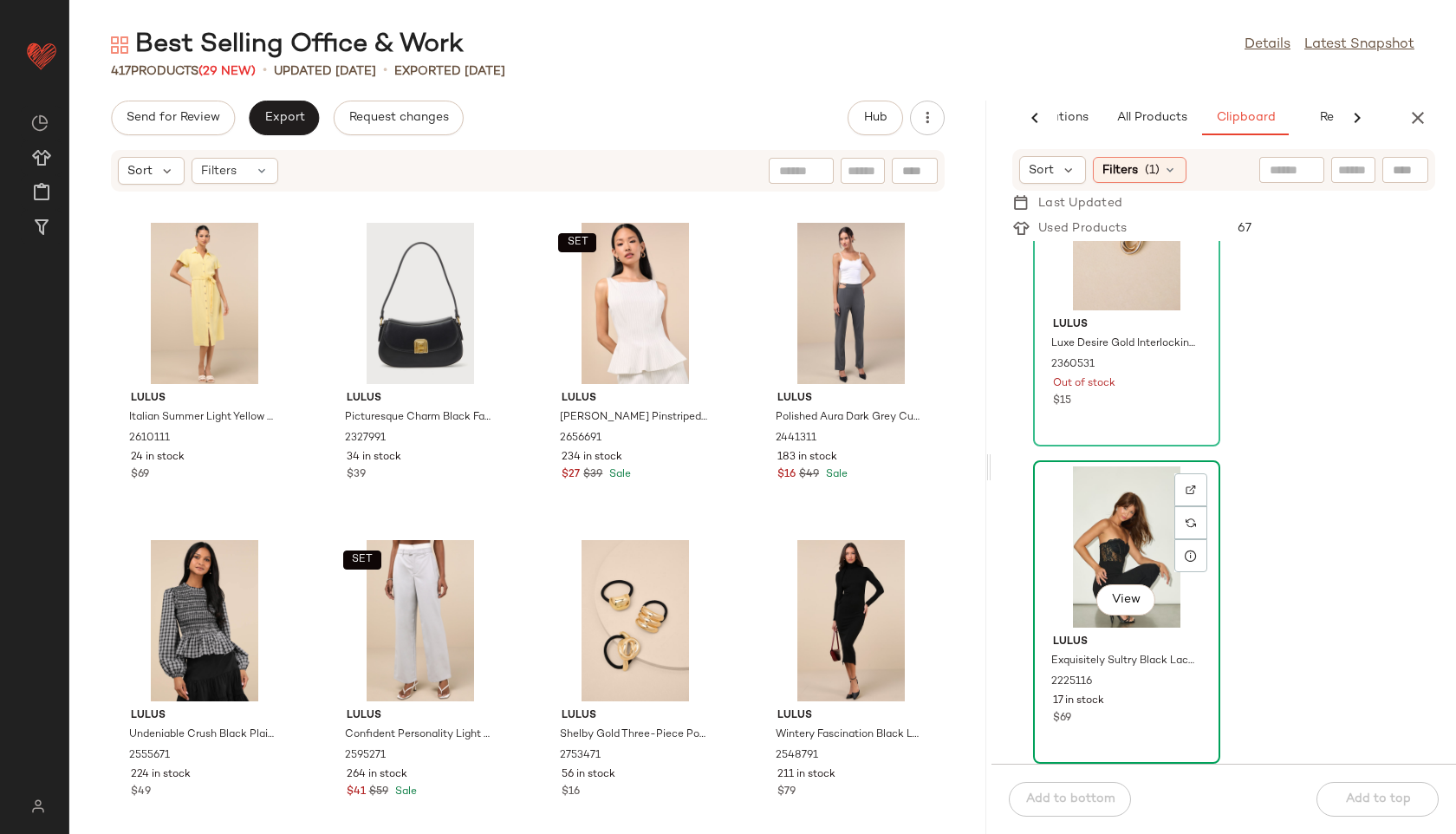
click at [1156, 507] on div "View" at bounding box center [1127, 547] width 175 height 161
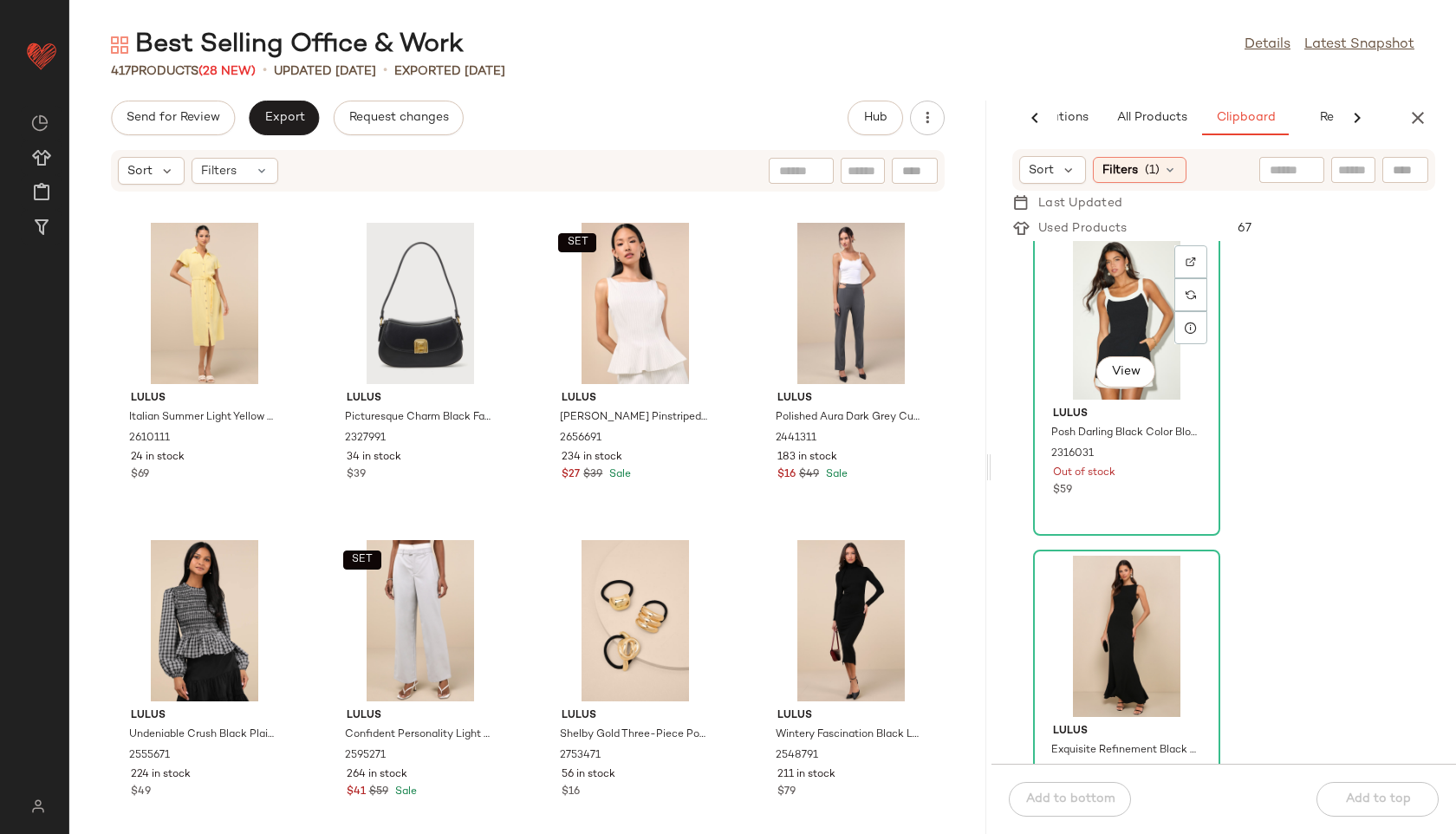
scroll to position [2883, 0]
click at [1122, 298] on div "View" at bounding box center [1127, 318] width 175 height 161
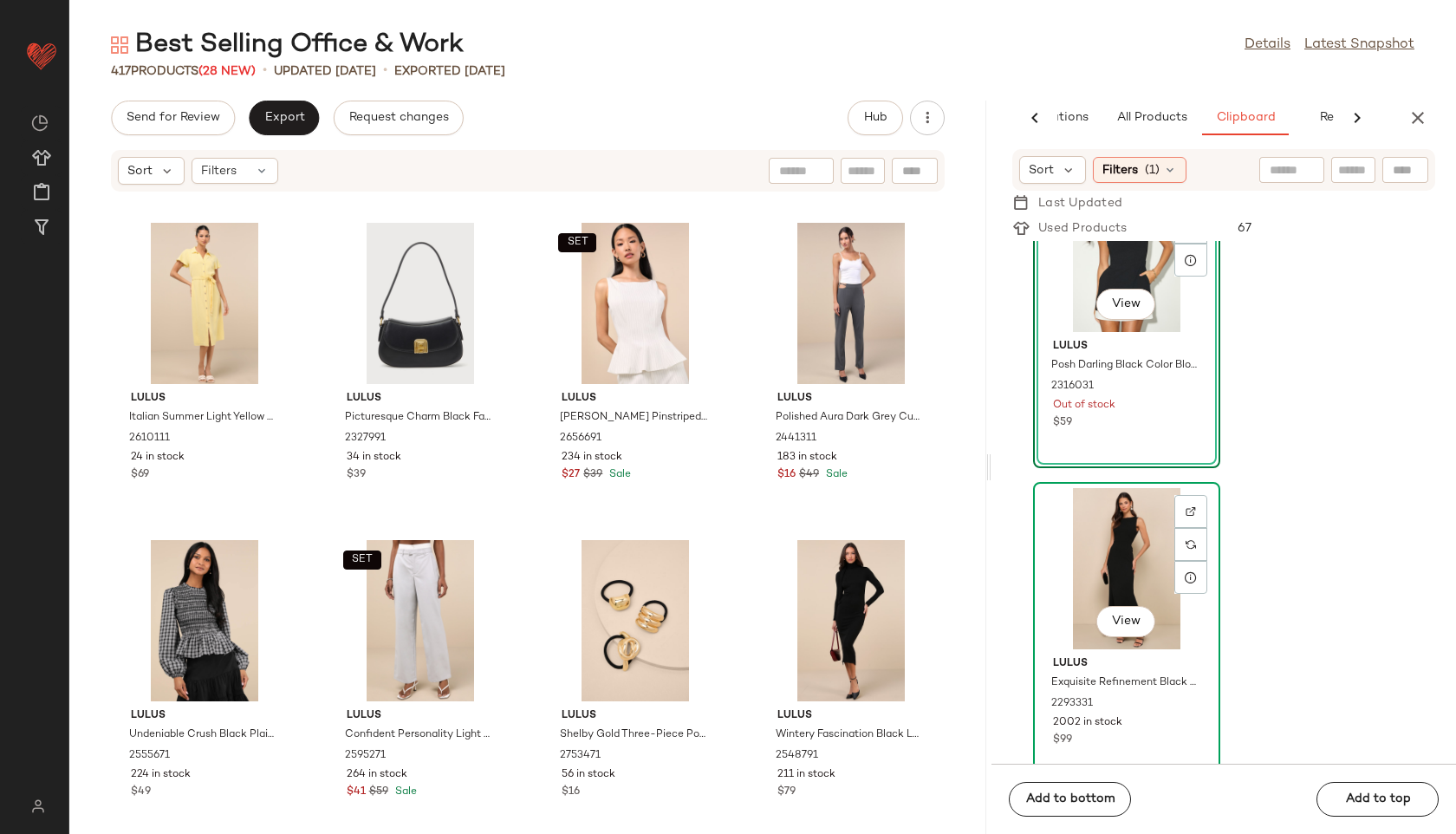
scroll to position [2953, 0]
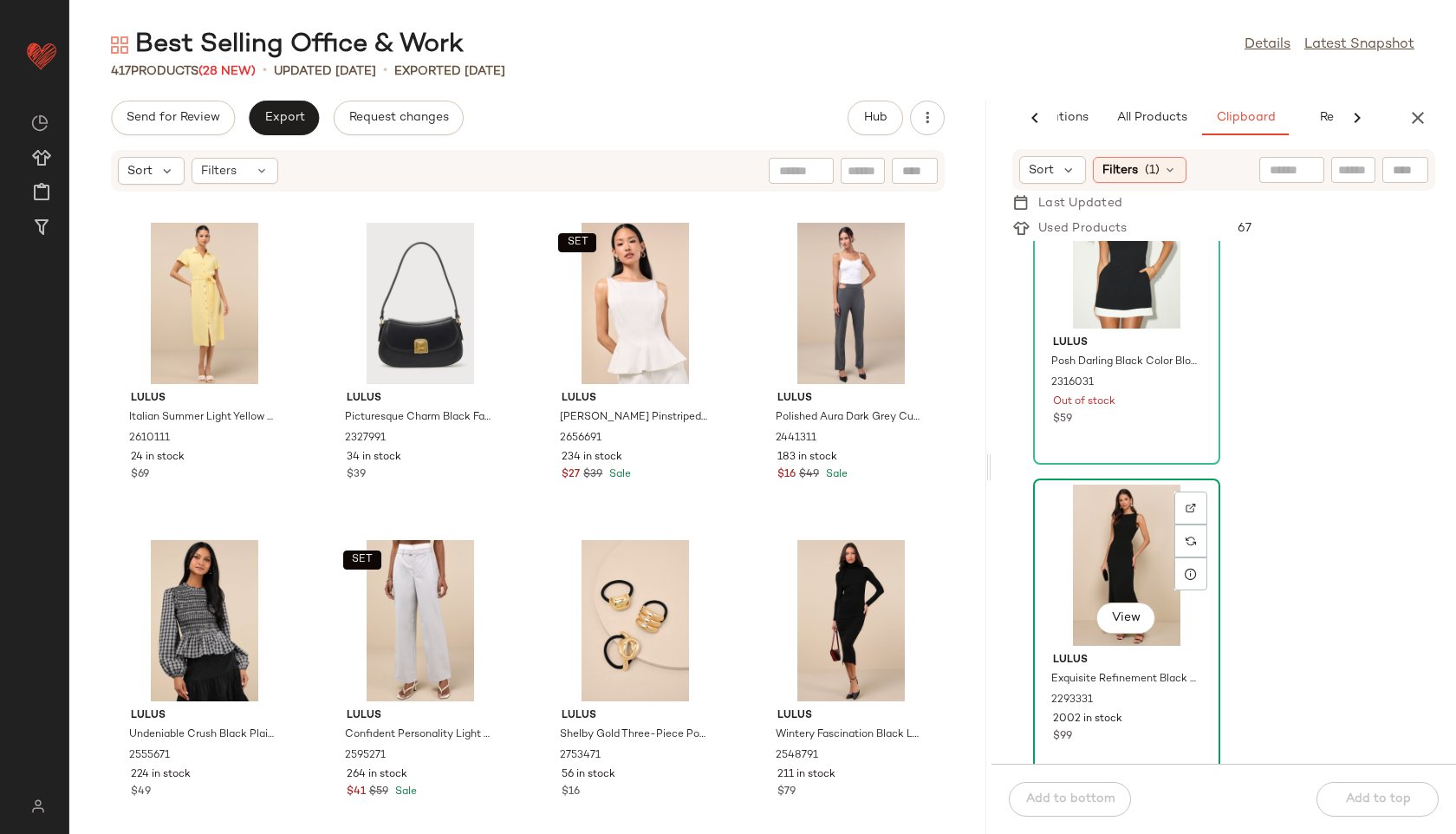
click at [1089, 564] on div "View" at bounding box center [1127, 565] width 175 height 161
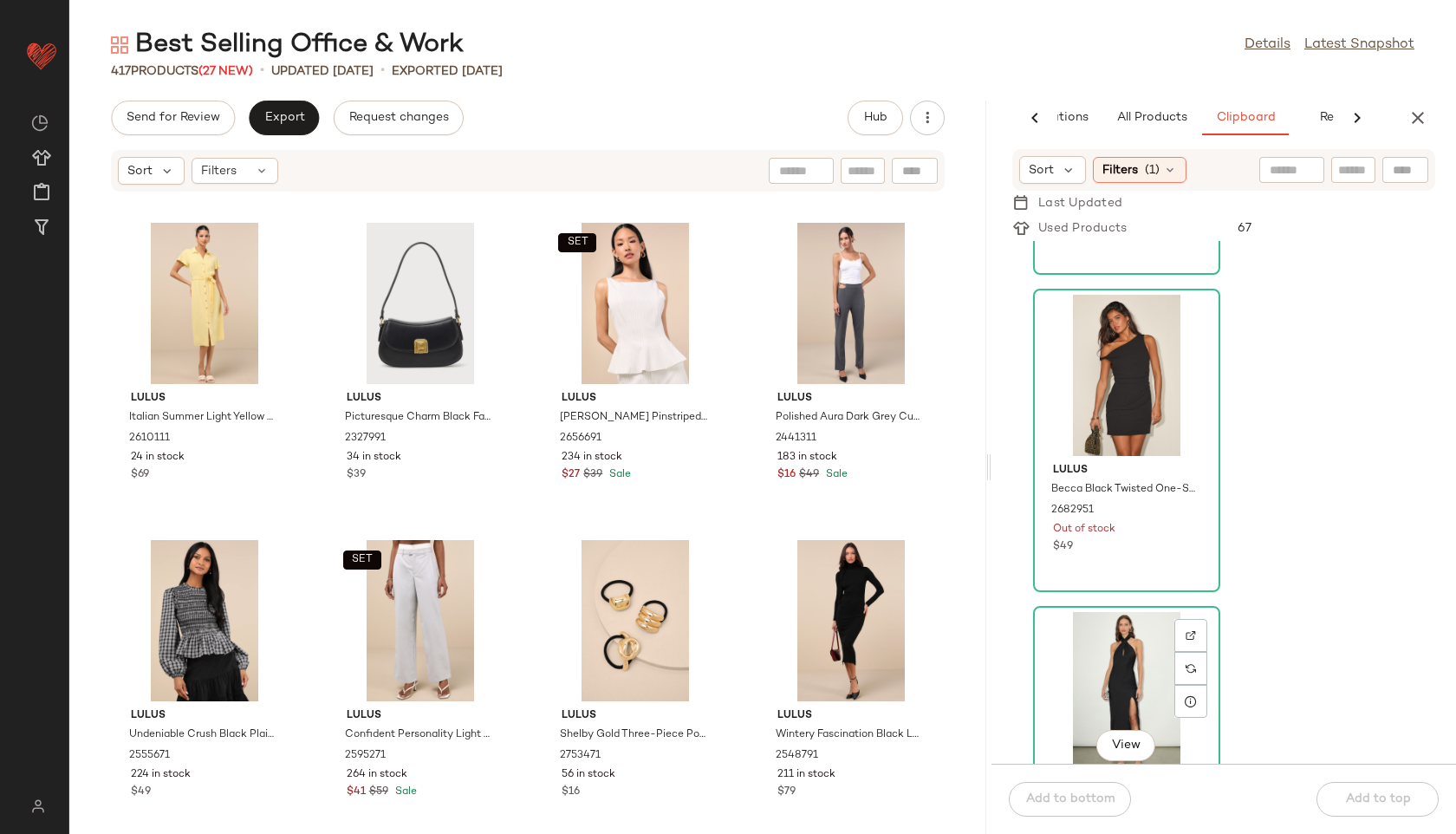
scroll to position [4093, 0]
click at [1087, 426] on div "View" at bounding box center [1127, 377] width 175 height 161
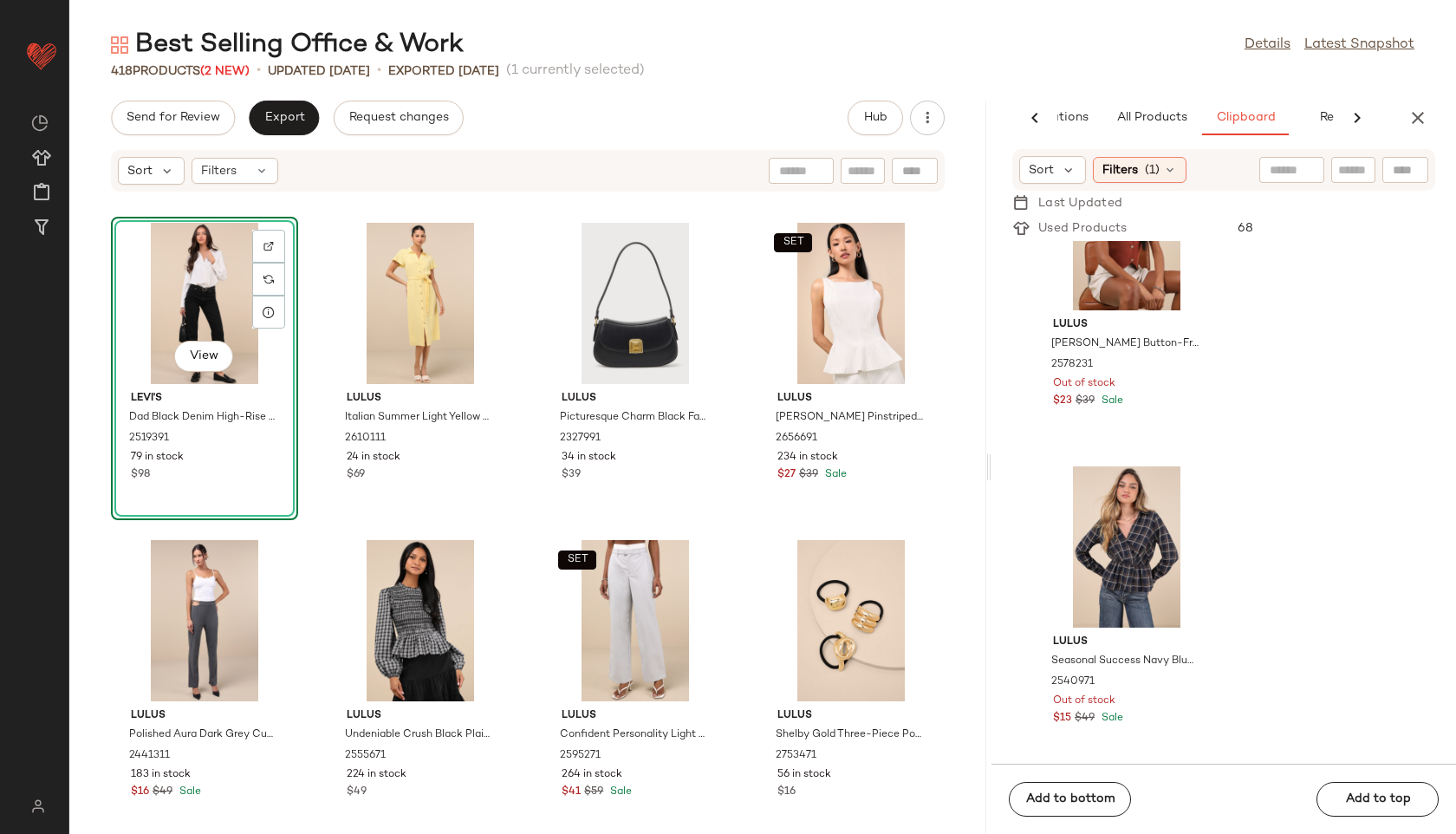
scroll to position [7414, 0]
click at [1163, 173] on icon at bounding box center [1170, 169] width 14 height 14
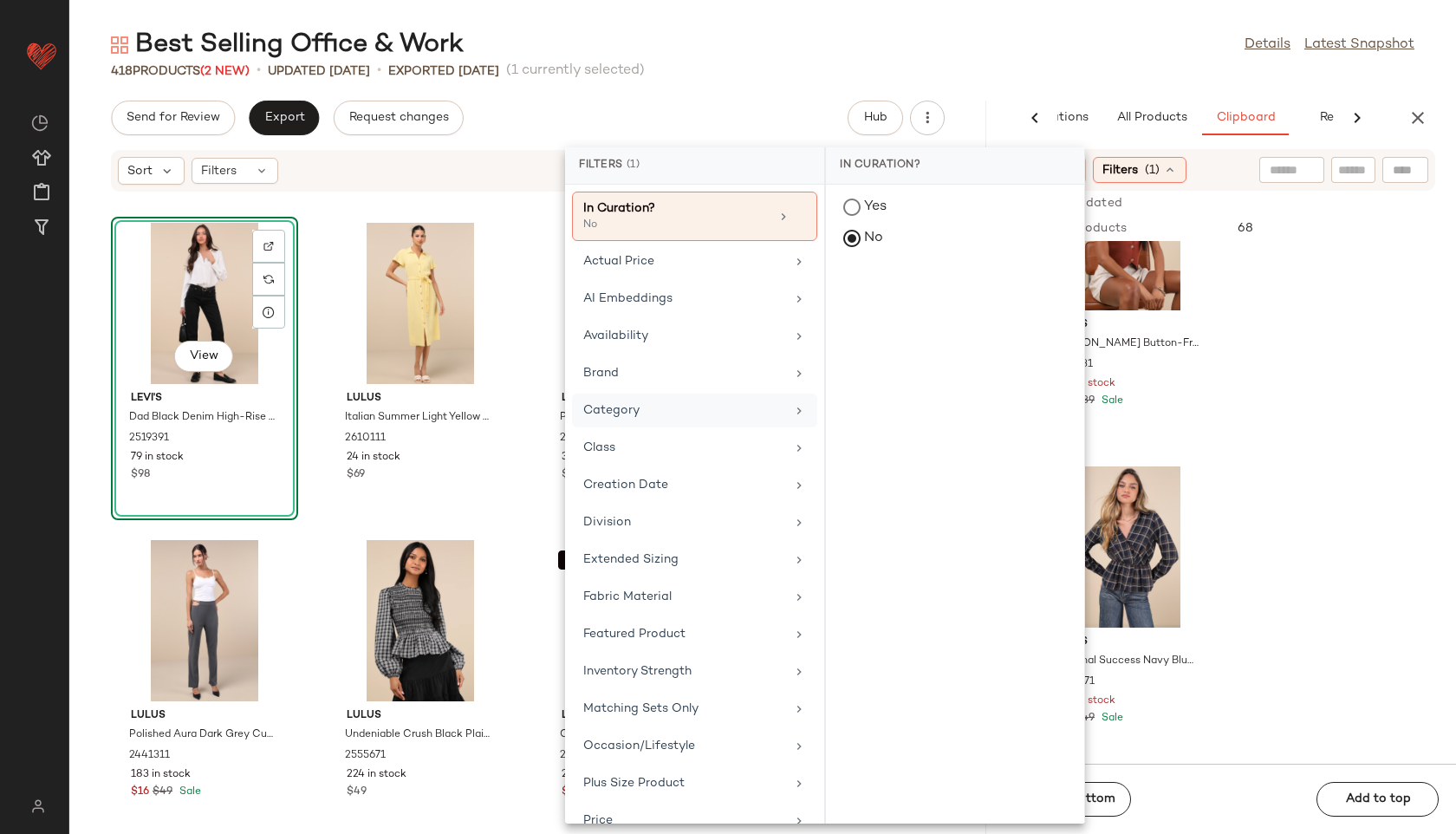
click at [663, 421] on div "Category" at bounding box center [695, 410] width 245 height 34
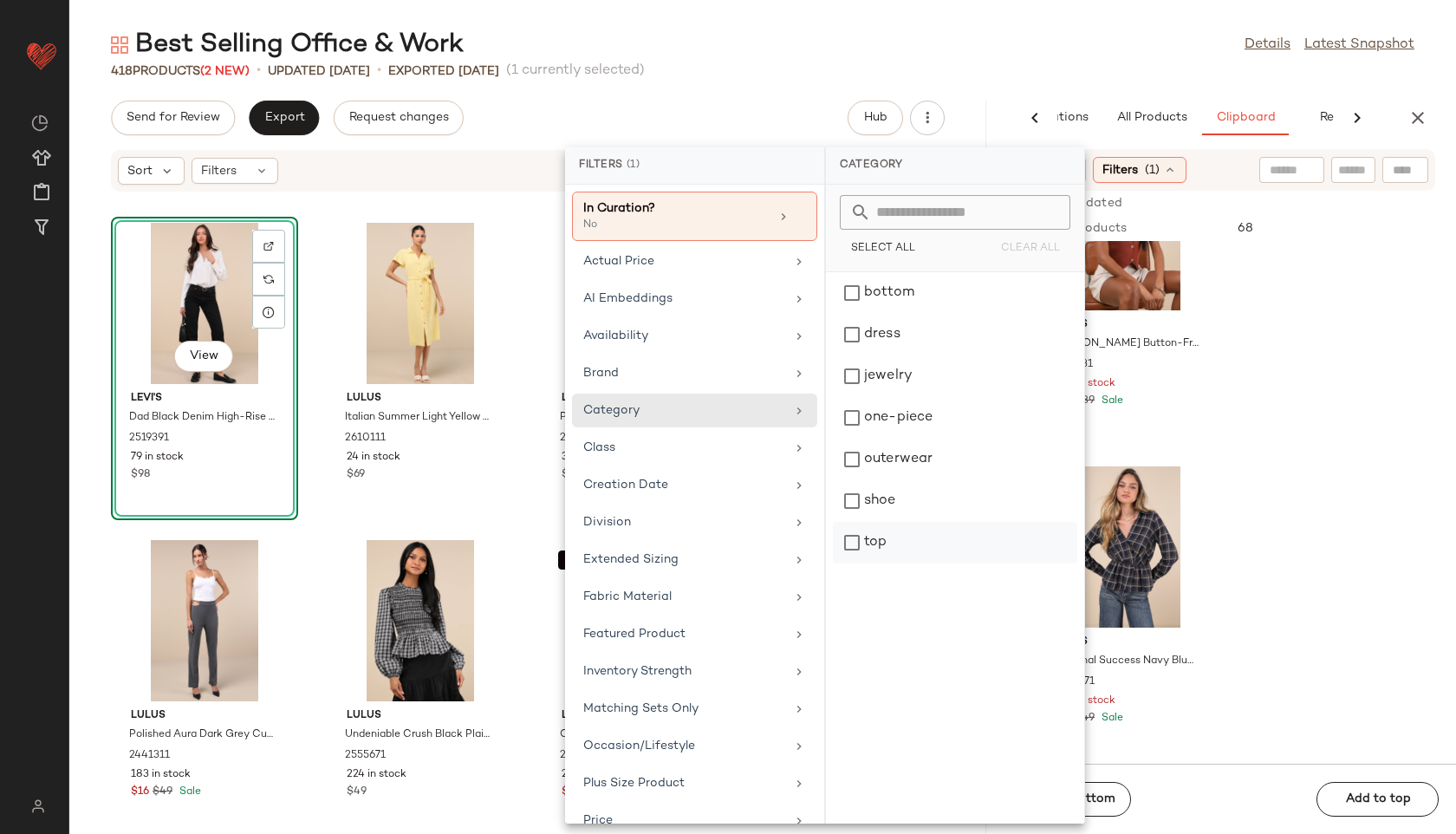
click at [862, 537] on div "top" at bounding box center [954, 542] width 244 height 41
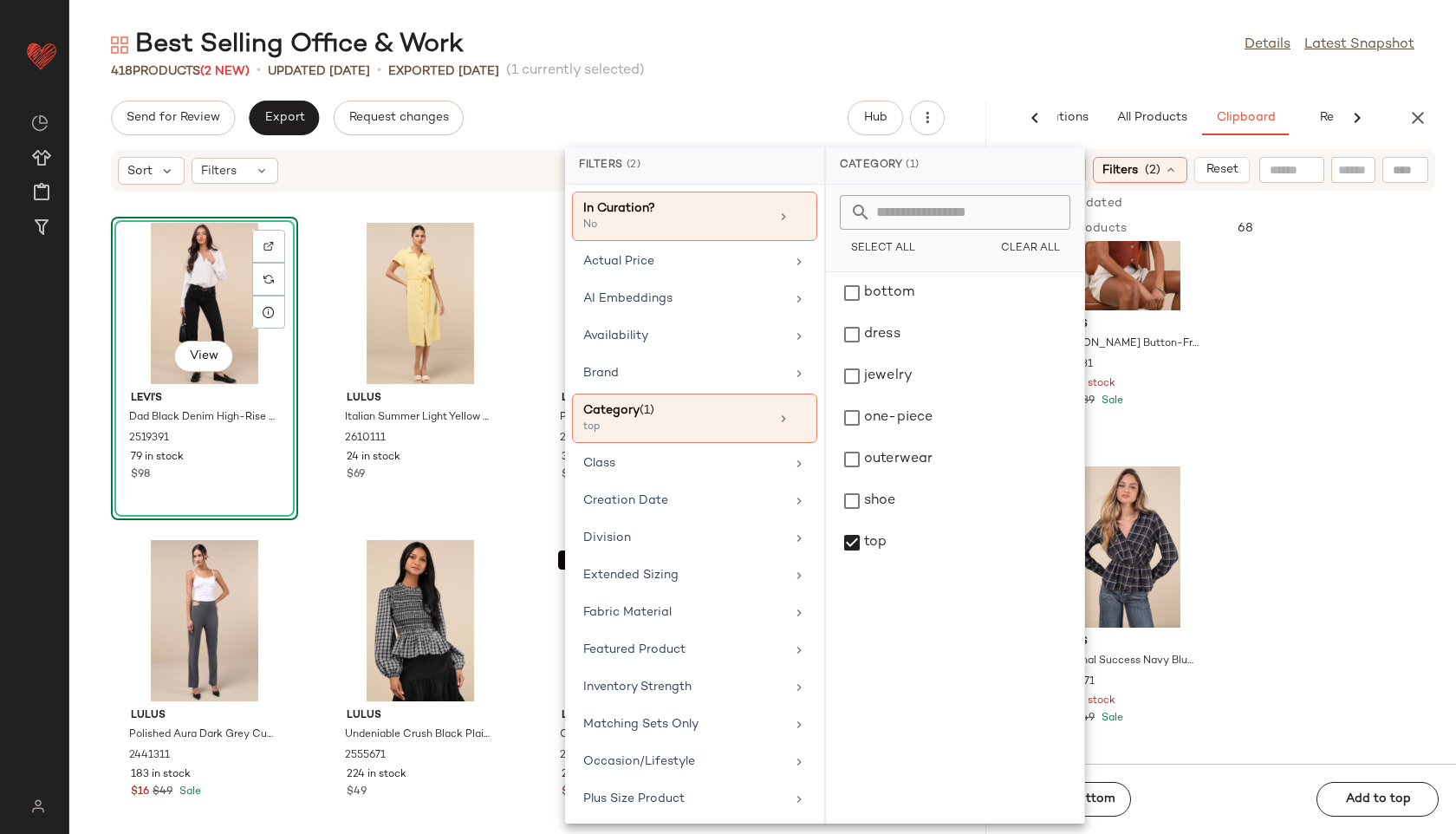
click at [1021, 60] on div "Best Selling Office & Work Details Latest Snapshot" at bounding box center [762, 45] width 1386 height 35
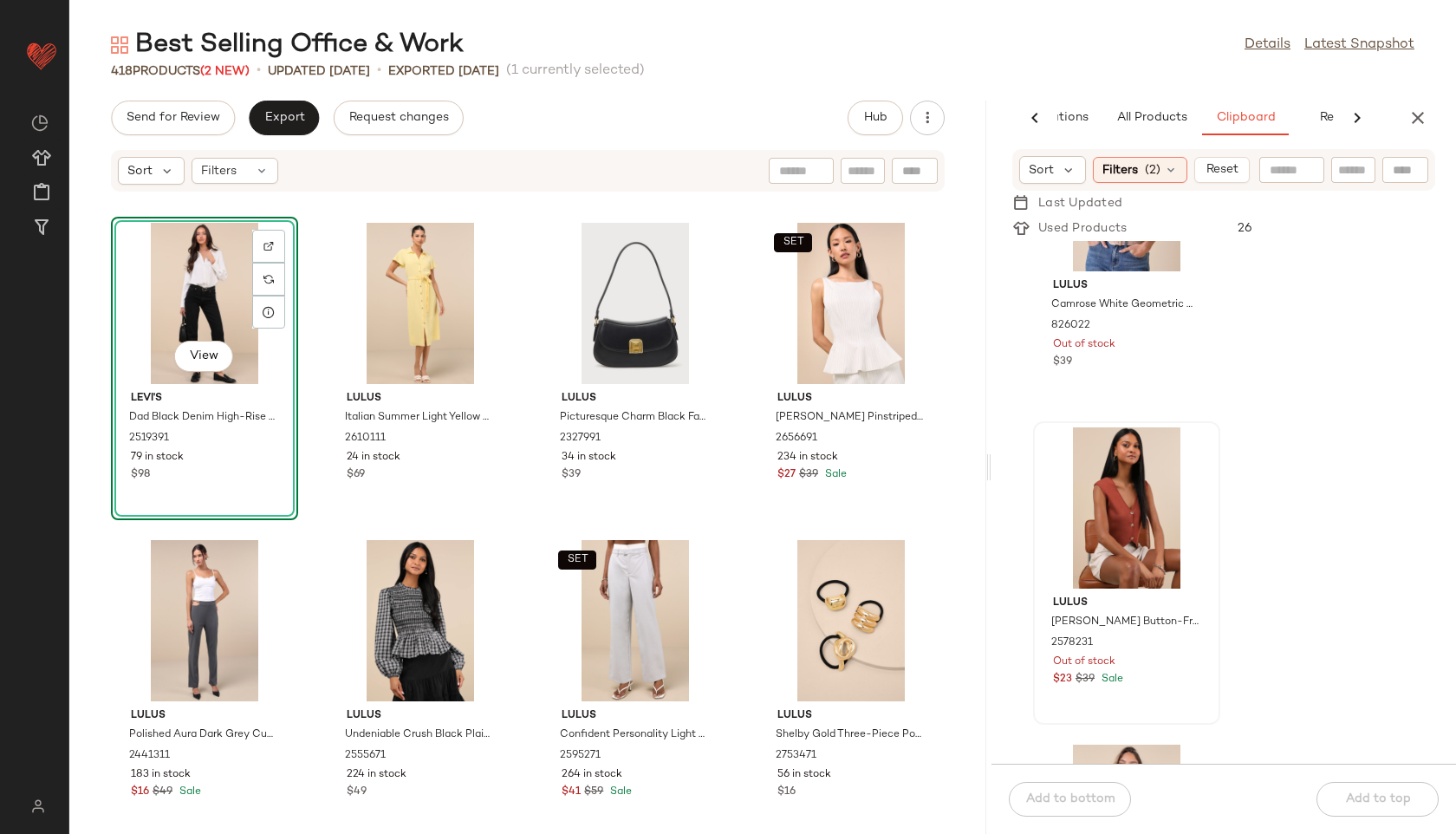
scroll to position [0, 0]
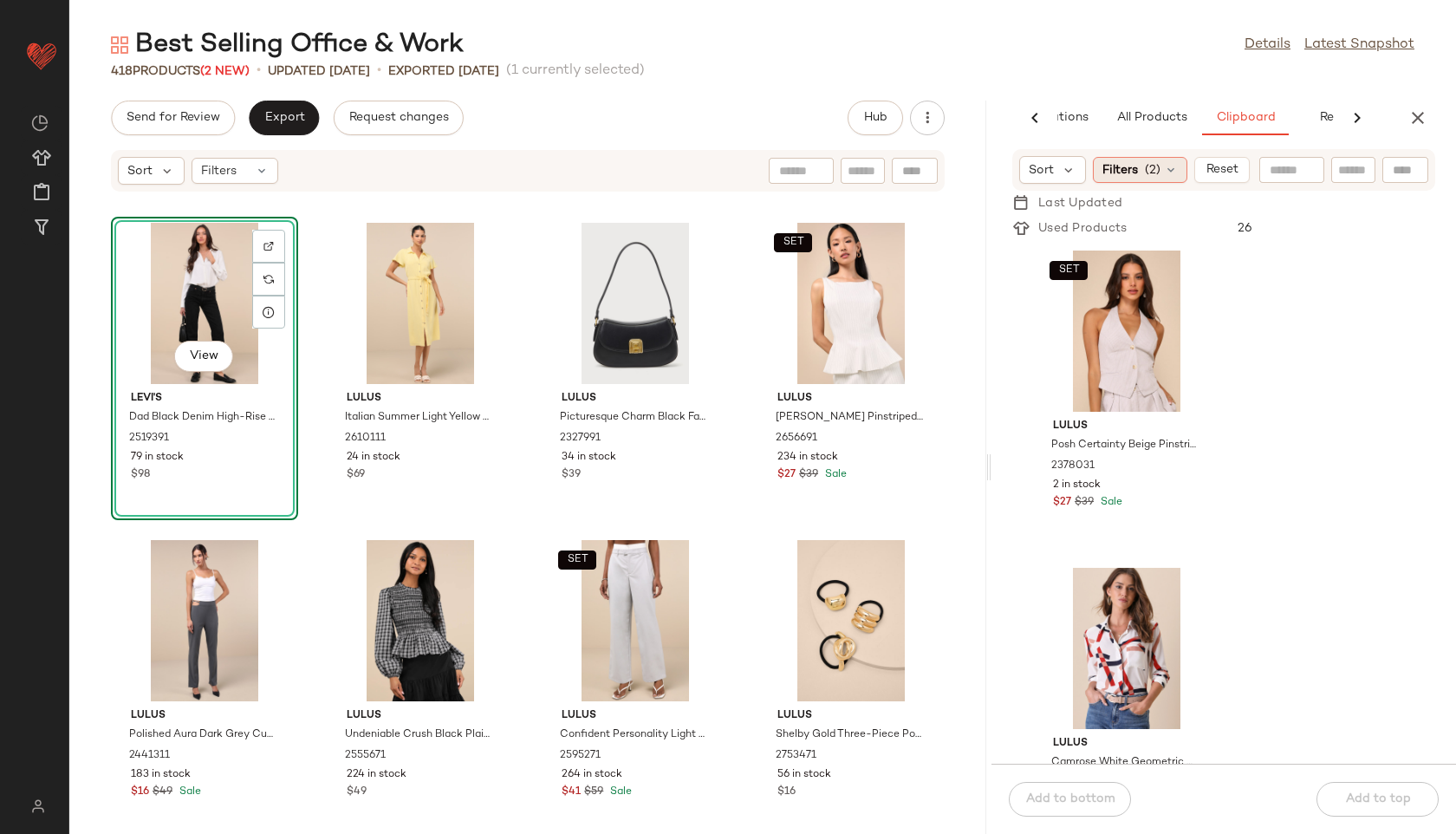
click at [1136, 158] on div "Filters (2)" at bounding box center [1139, 169] width 94 height 26
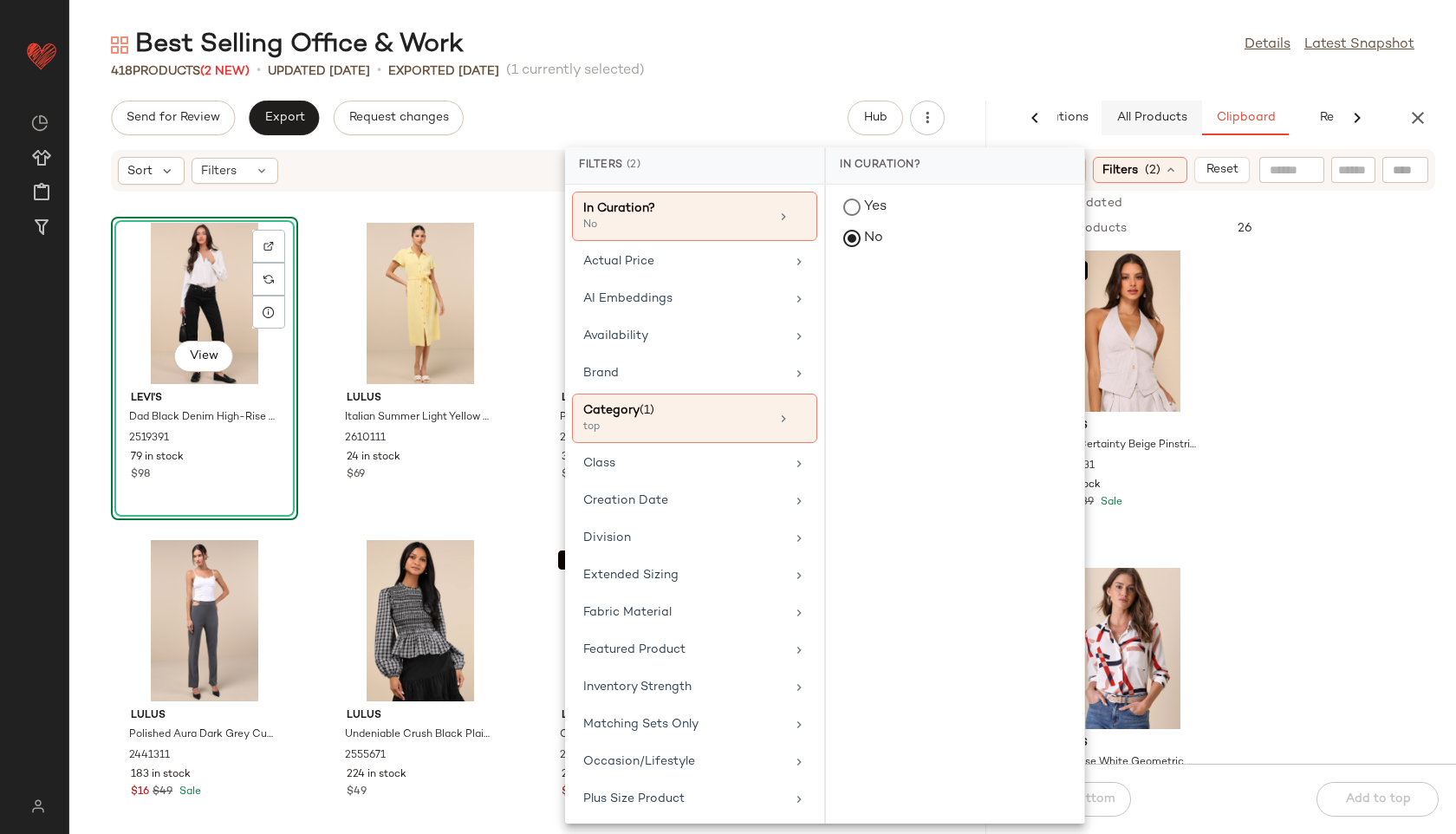
click at [1149, 122] on span "All Products" at bounding box center [1152, 117] width 71 height 14
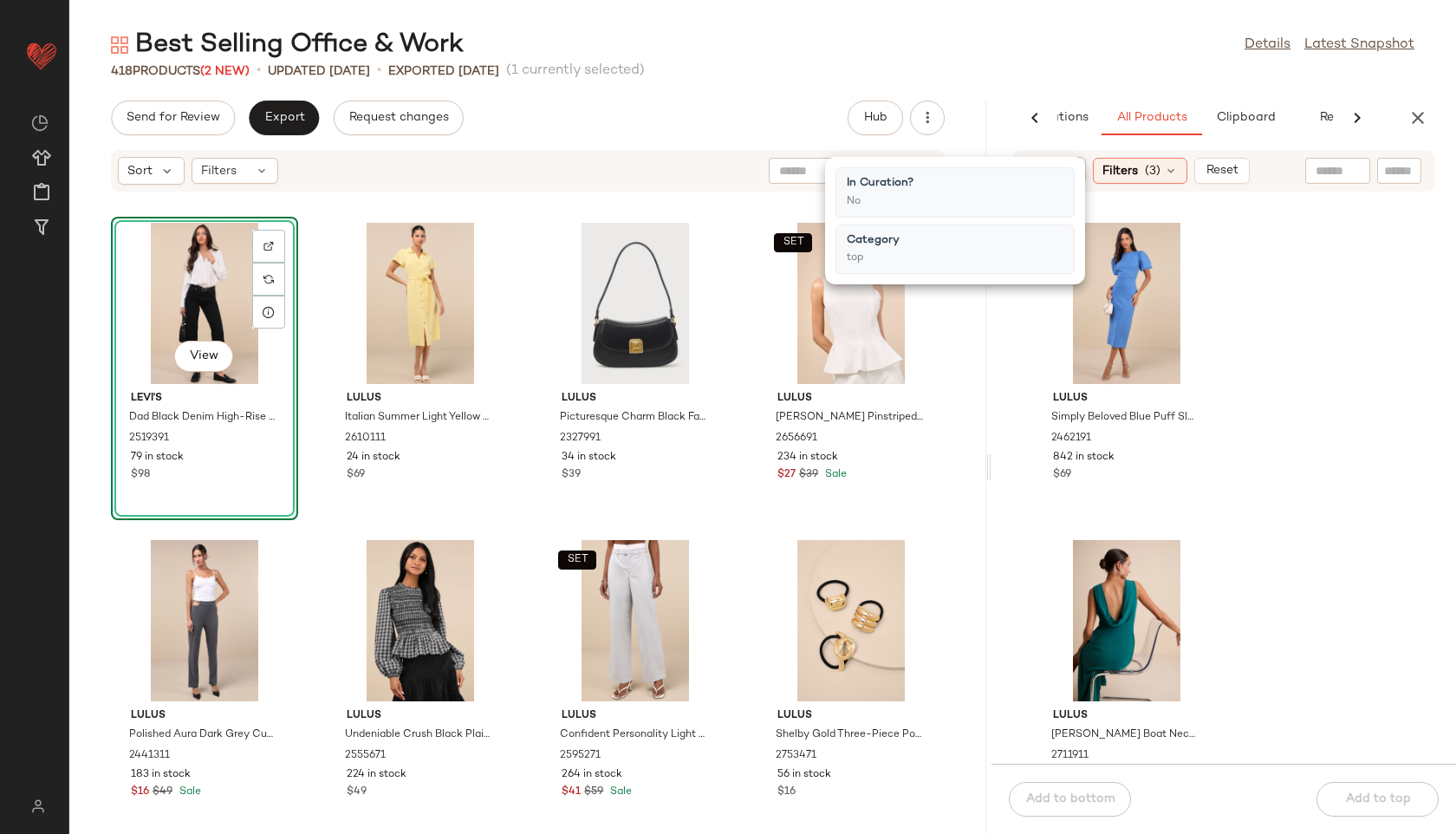
click at [1278, 397] on div "Lulus Simply Beloved Blue Puff Sleeve Bodycon Midi Dress 2462191 842 in stock $…" at bounding box center [1224, 488] width 465 height 550
click at [1155, 162] on span "(3)" at bounding box center [1152, 171] width 16 height 18
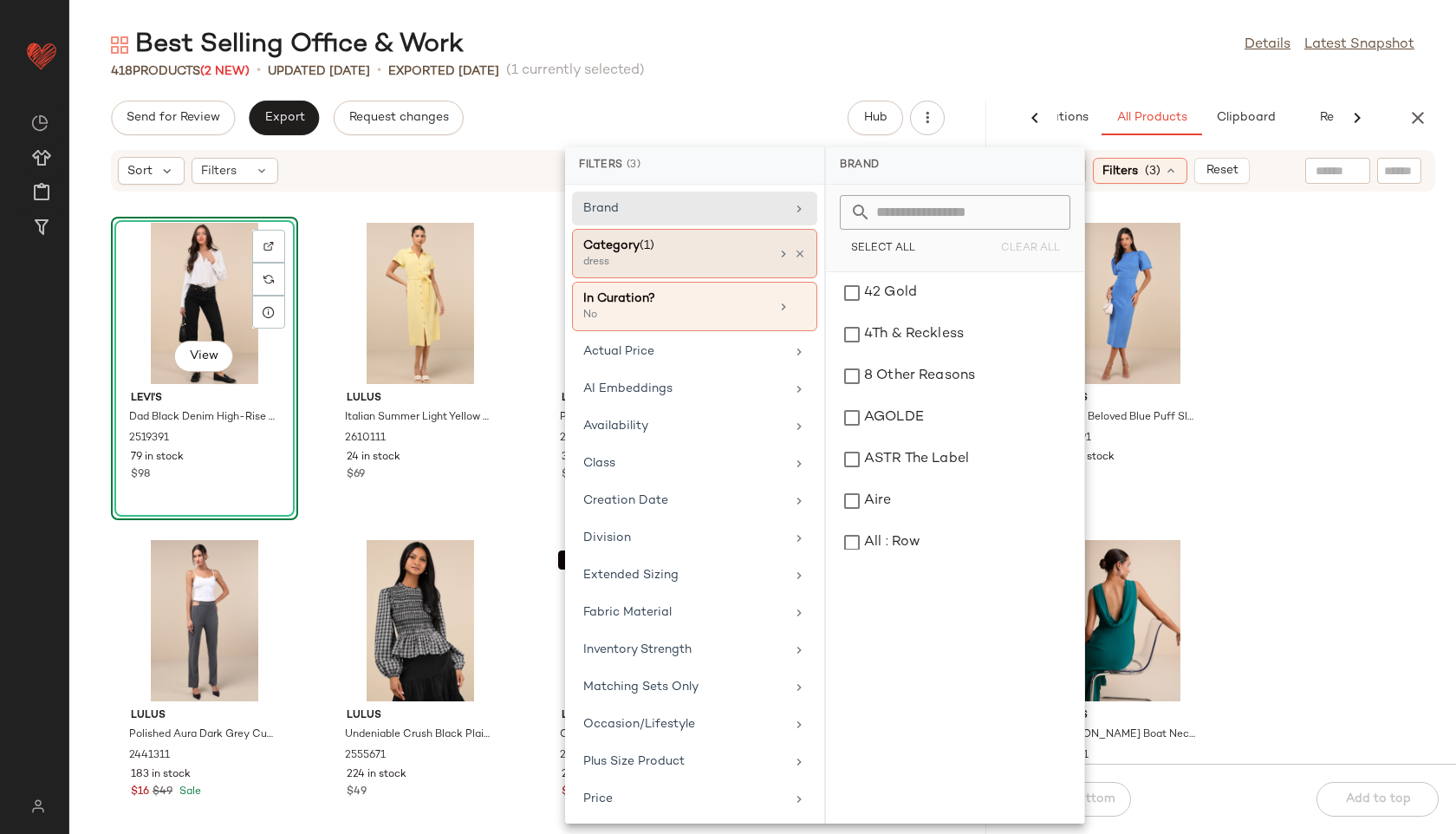
click at [668, 255] on div "dress" at bounding box center [669, 262] width 173 height 16
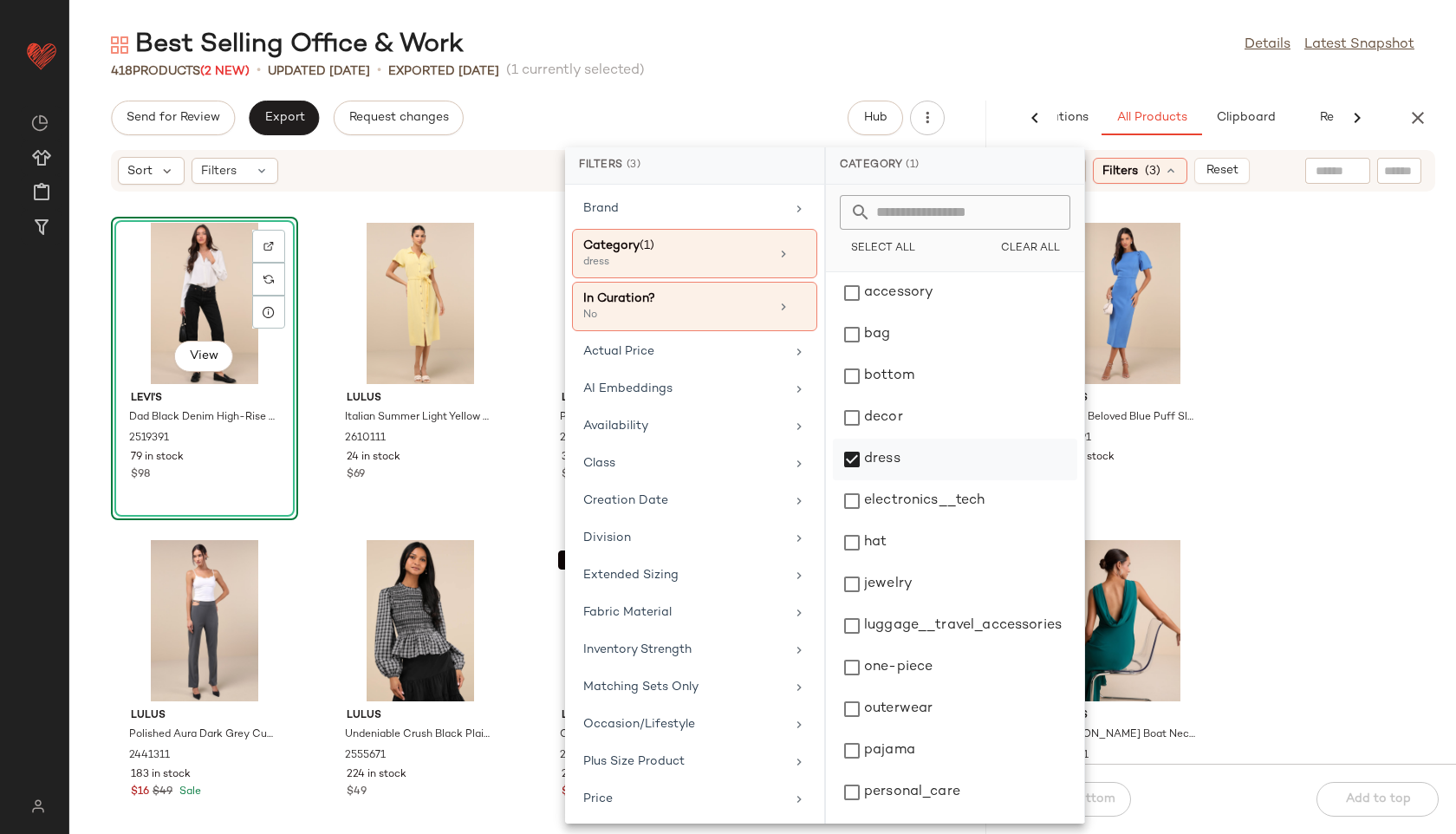
click at [873, 460] on div "dress" at bounding box center [954, 459] width 244 height 41
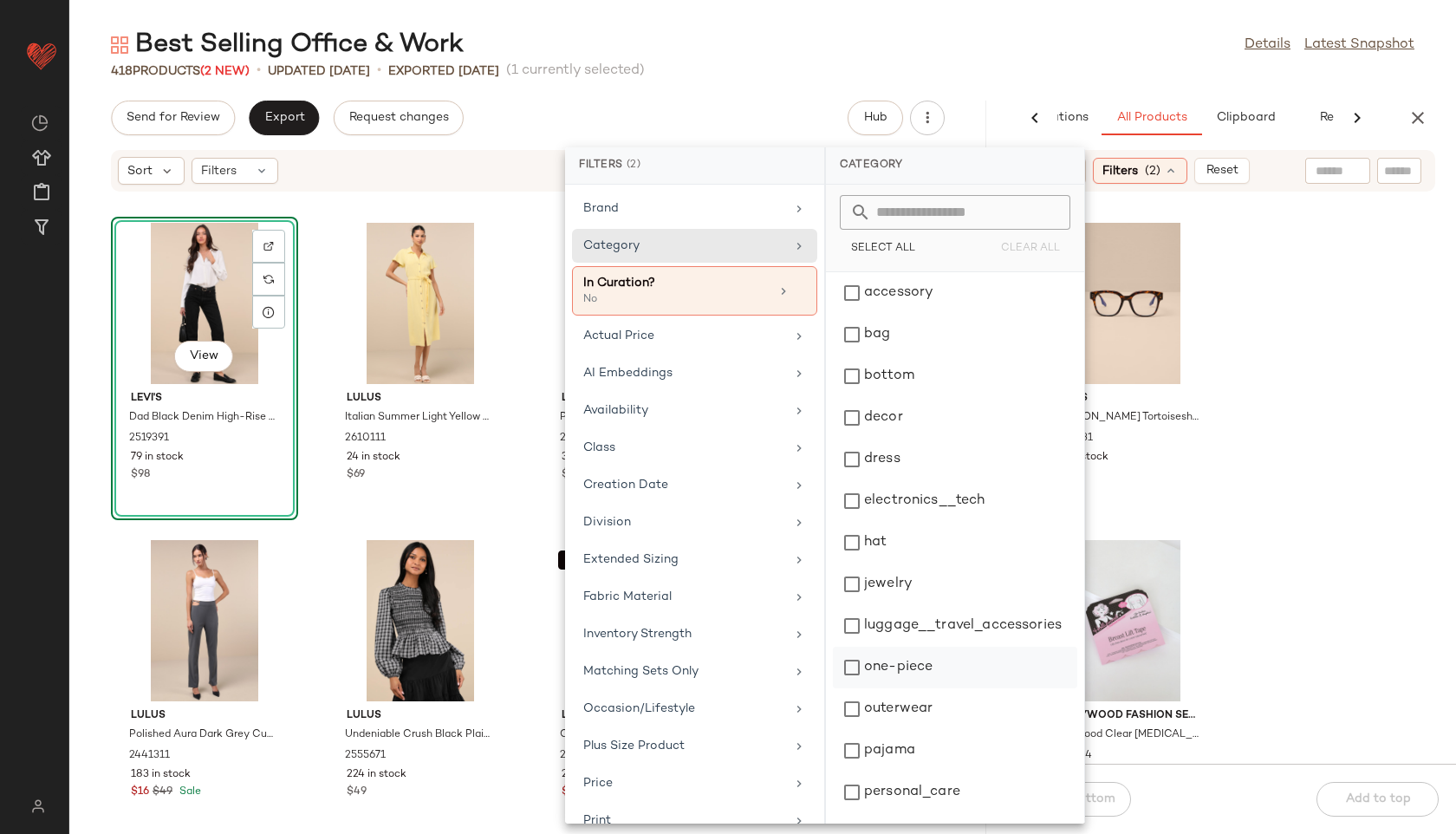
scroll to position [163, 0]
click at [874, 756] on div "top" at bounding box center [954, 753] width 244 height 41
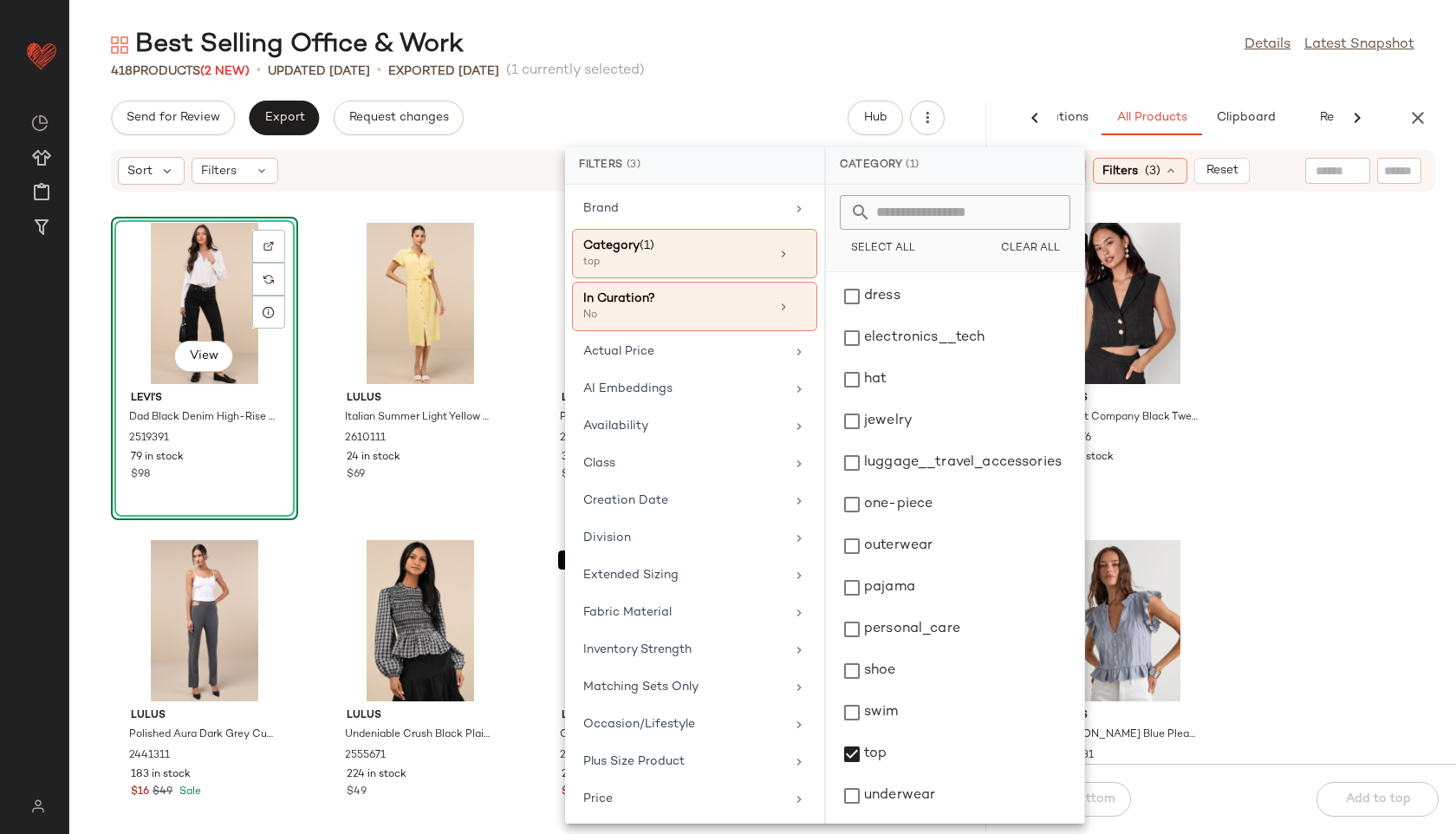
click at [1240, 240] on div "SET Lulus Perfect Company Black Tweed Sleeveless Cropped Blazer 2163976 349 in …" at bounding box center [1224, 488] width 465 height 550
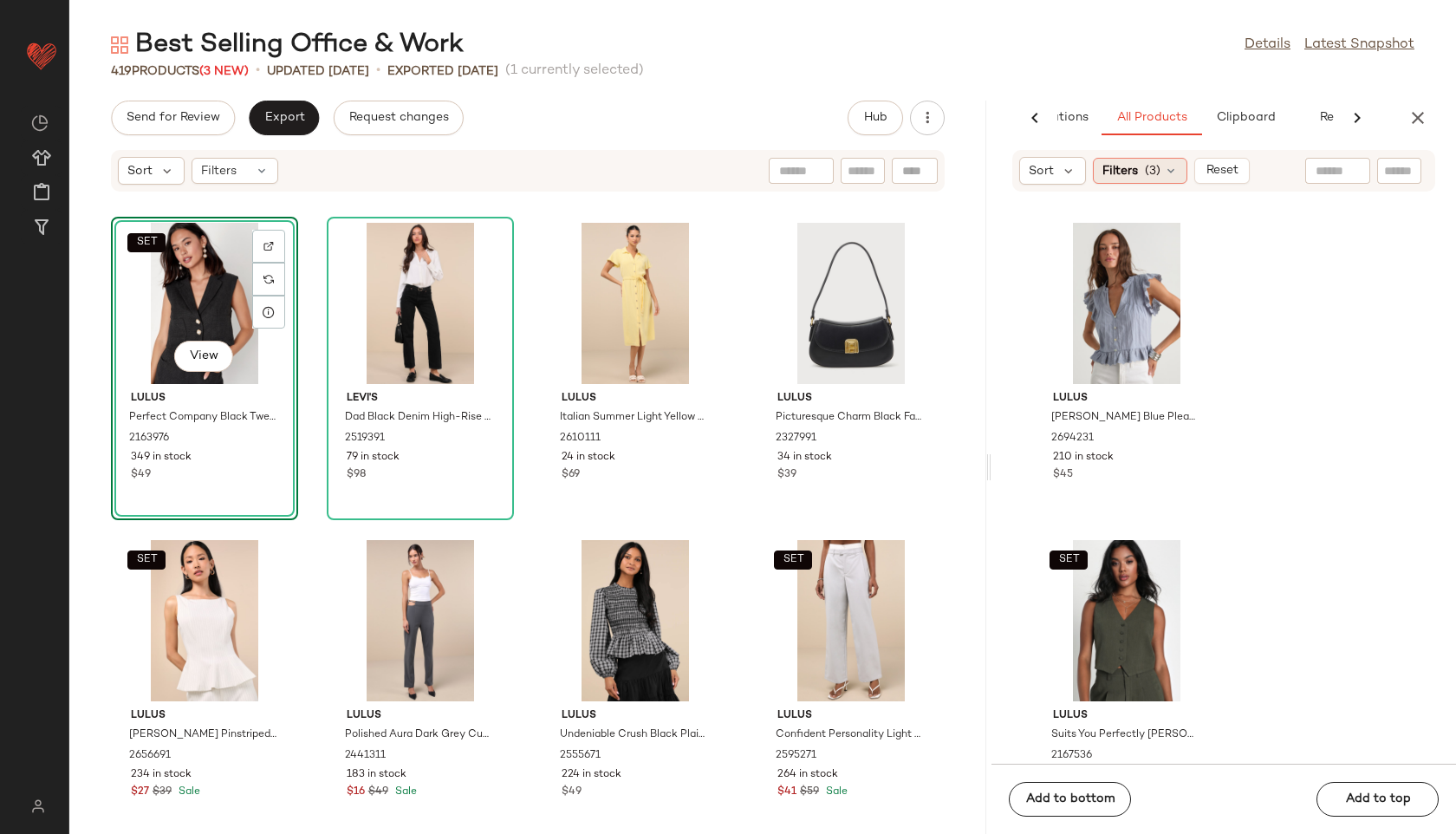
click at [1145, 168] on span "(3)" at bounding box center [1152, 171] width 16 height 18
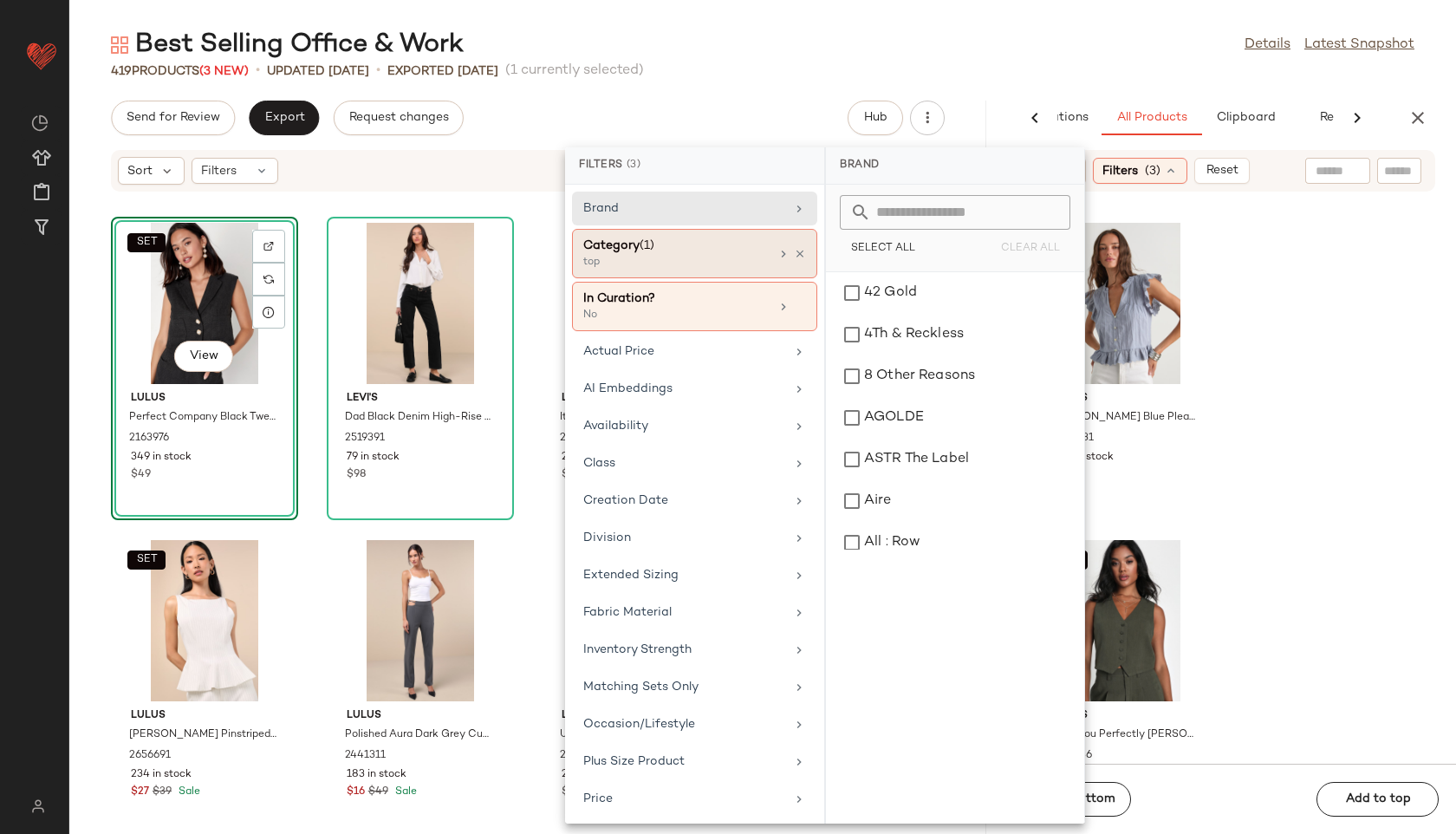
click at [756, 257] on div "top" at bounding box center [669, 262] width 173 height 16
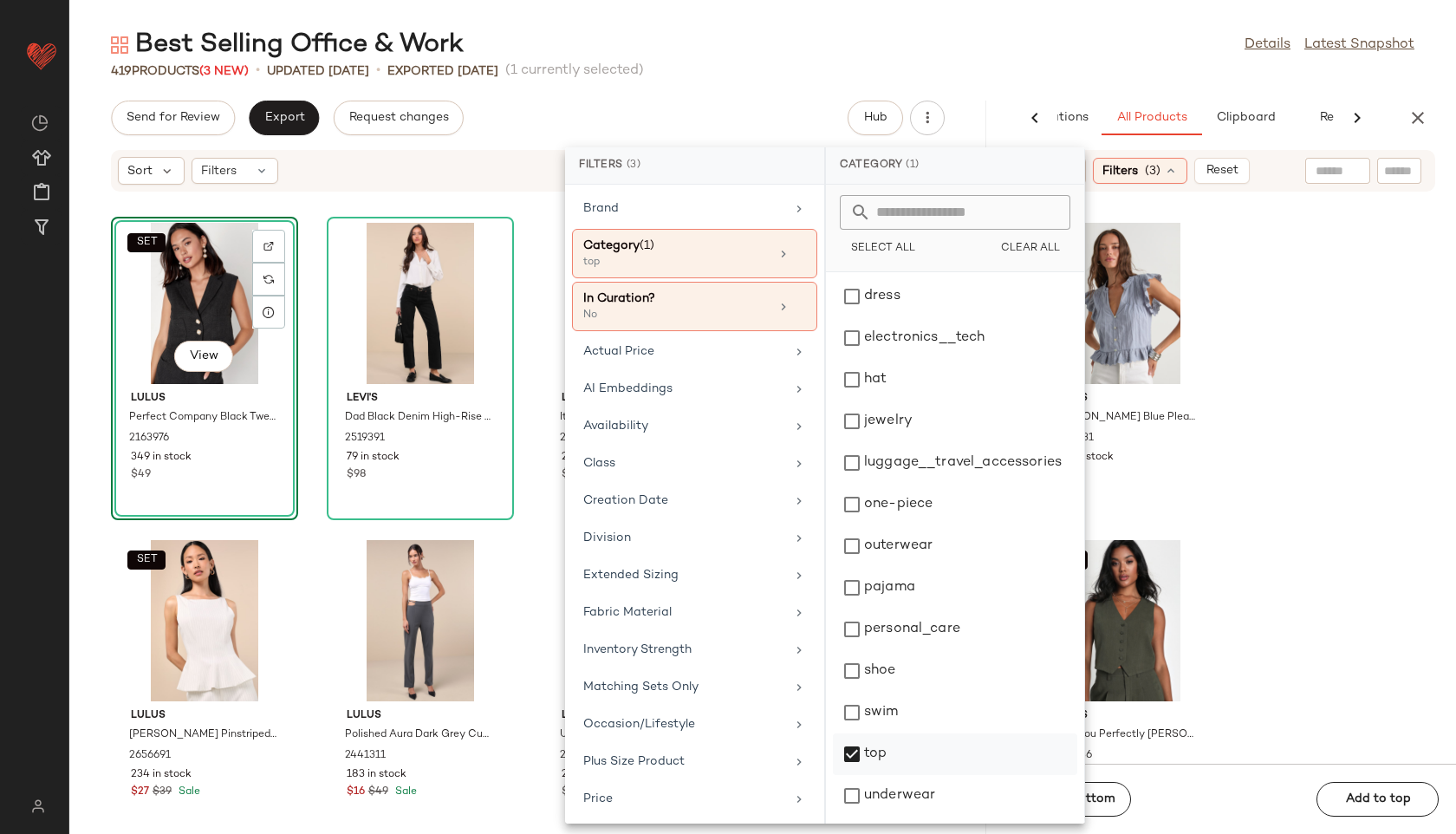
click at [895, 751] on div "top" at bounding box center [954, 753] width 244 height 41
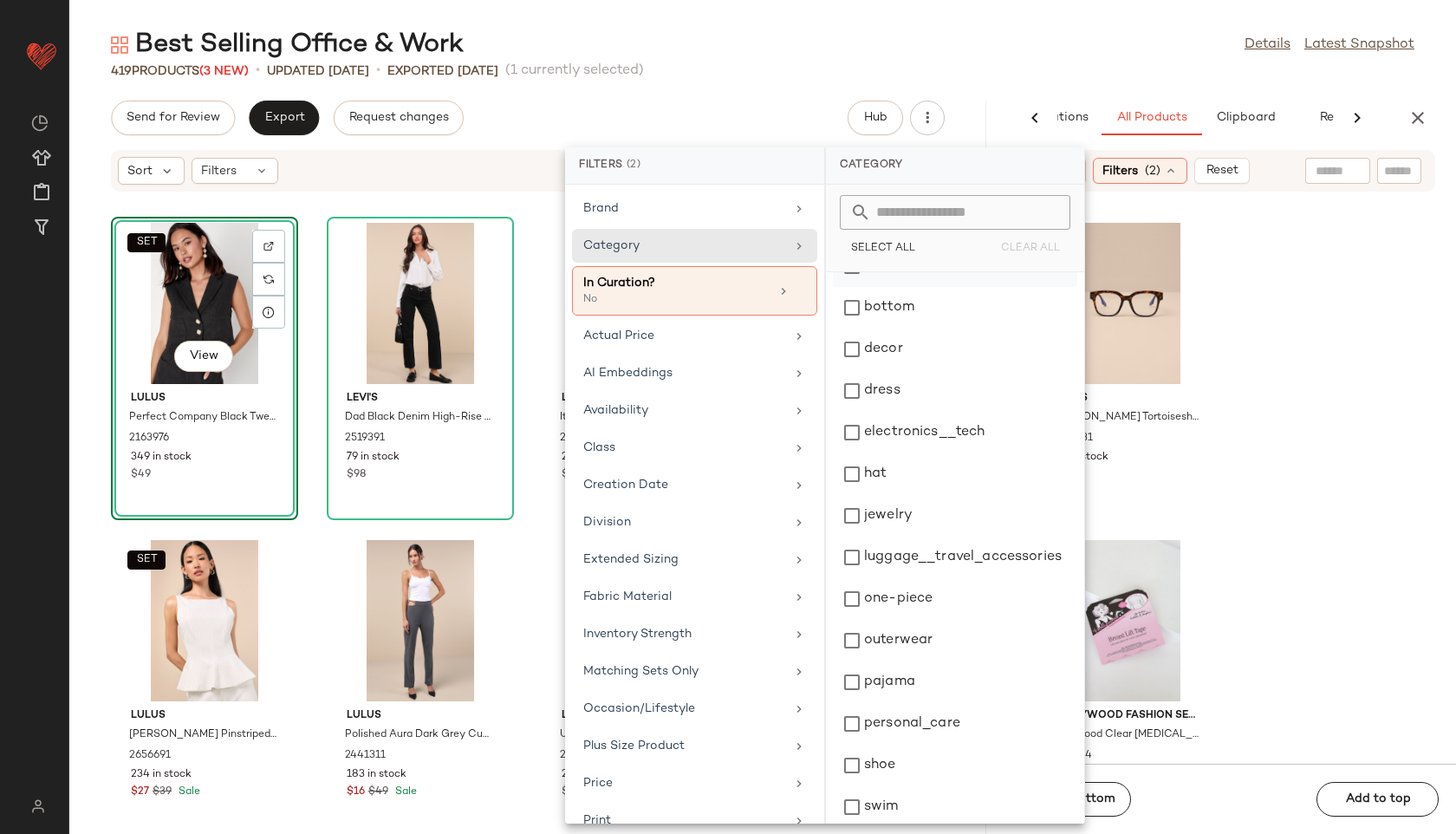
scroll to position [0, 0]
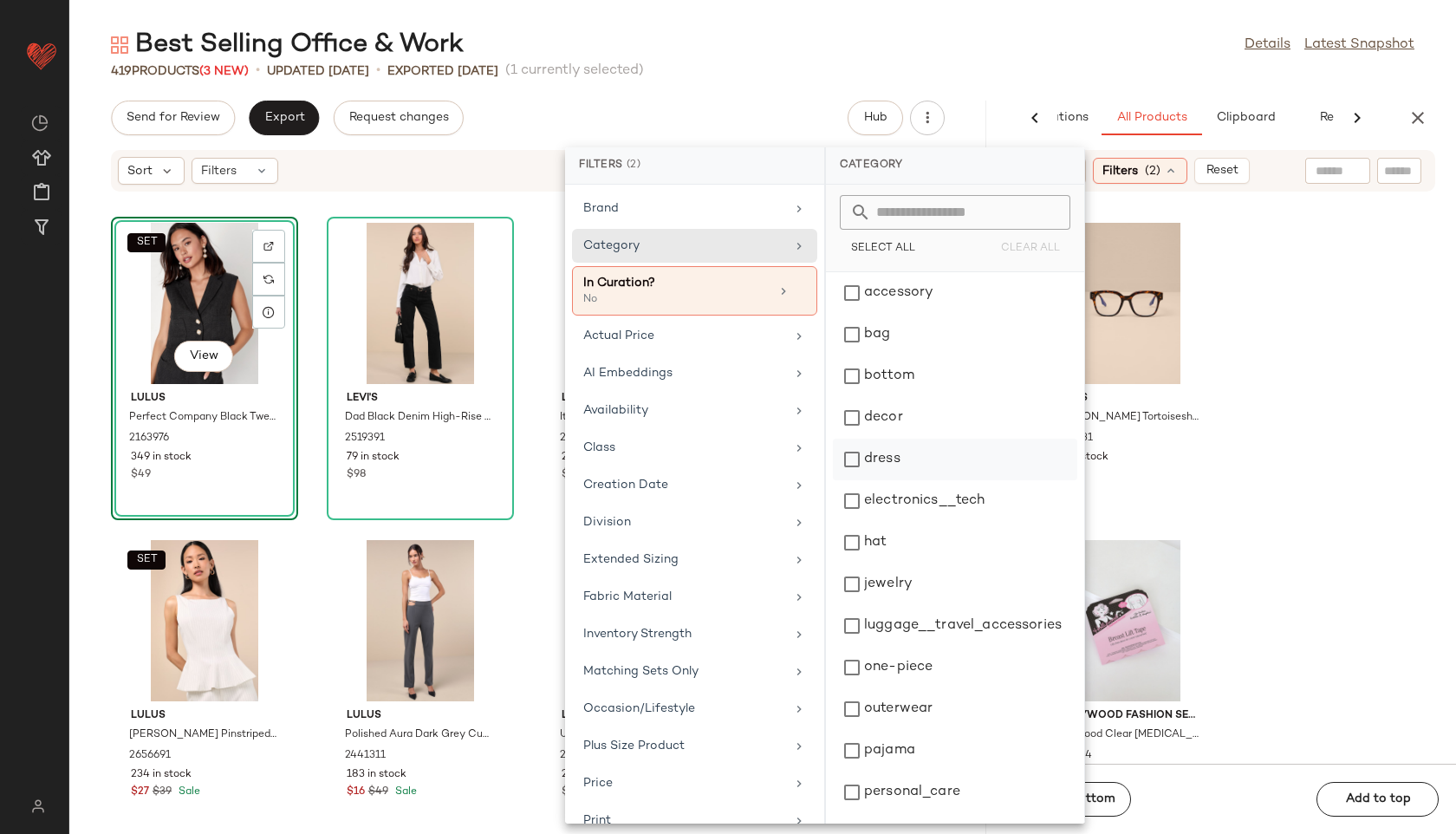
click at [891, 454] on div "dress" at bounding box center [954, 459] width 244 height 41
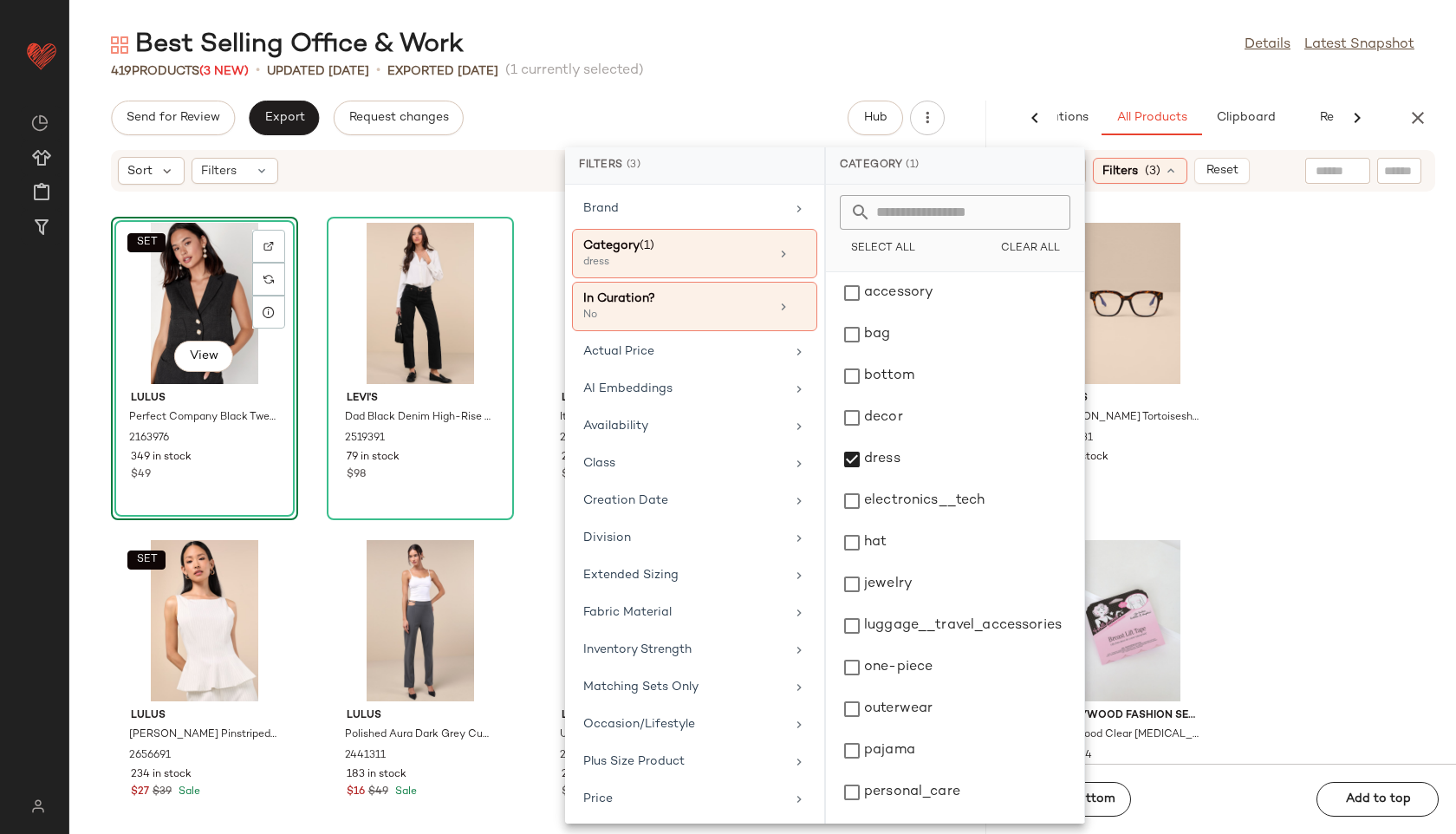
click at [976, 103] on div "Send for Review Export Request changes Hub" at bounding box center [528, 118] width 917 height 35
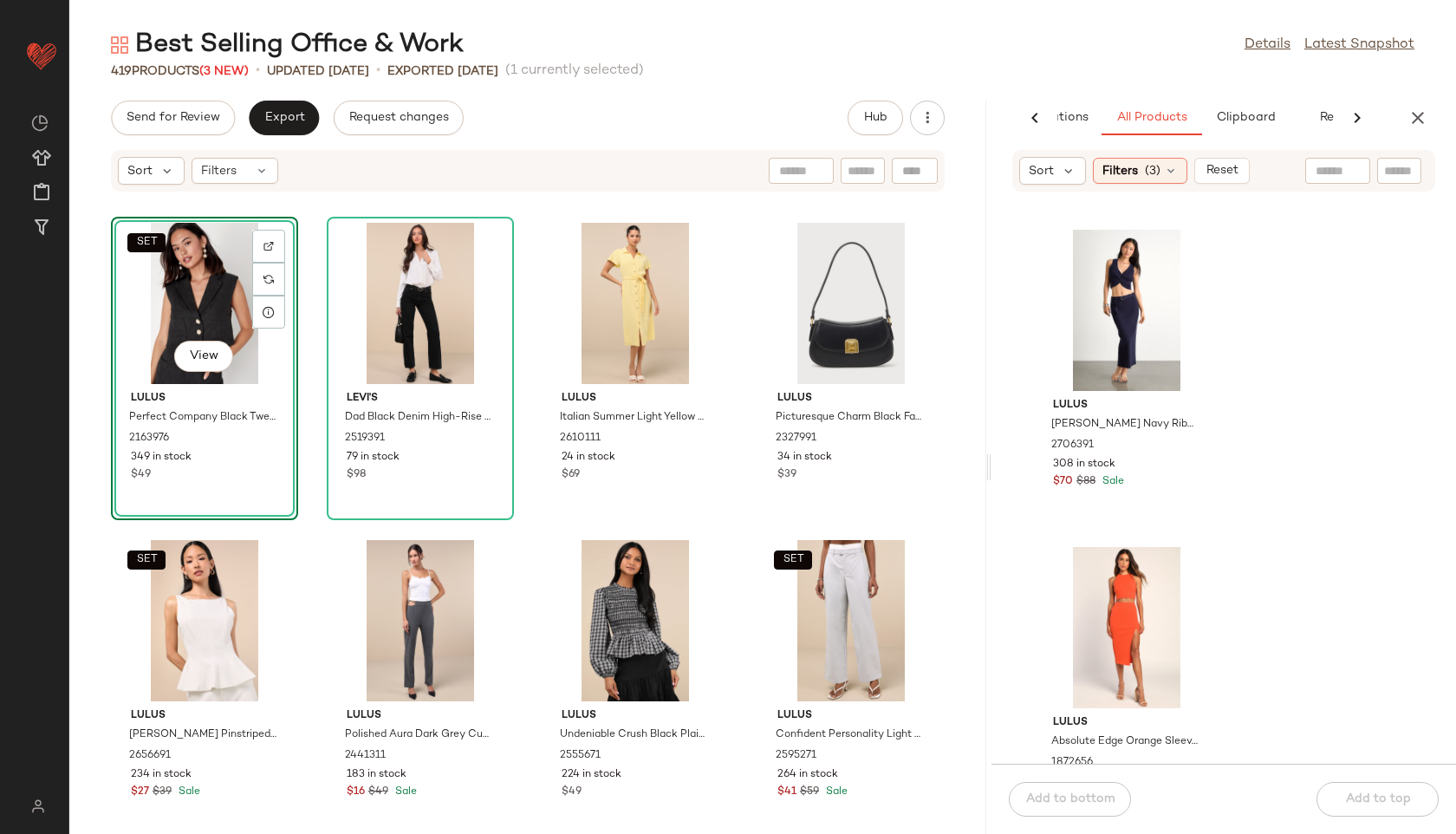
scroll to position [3188, 0]
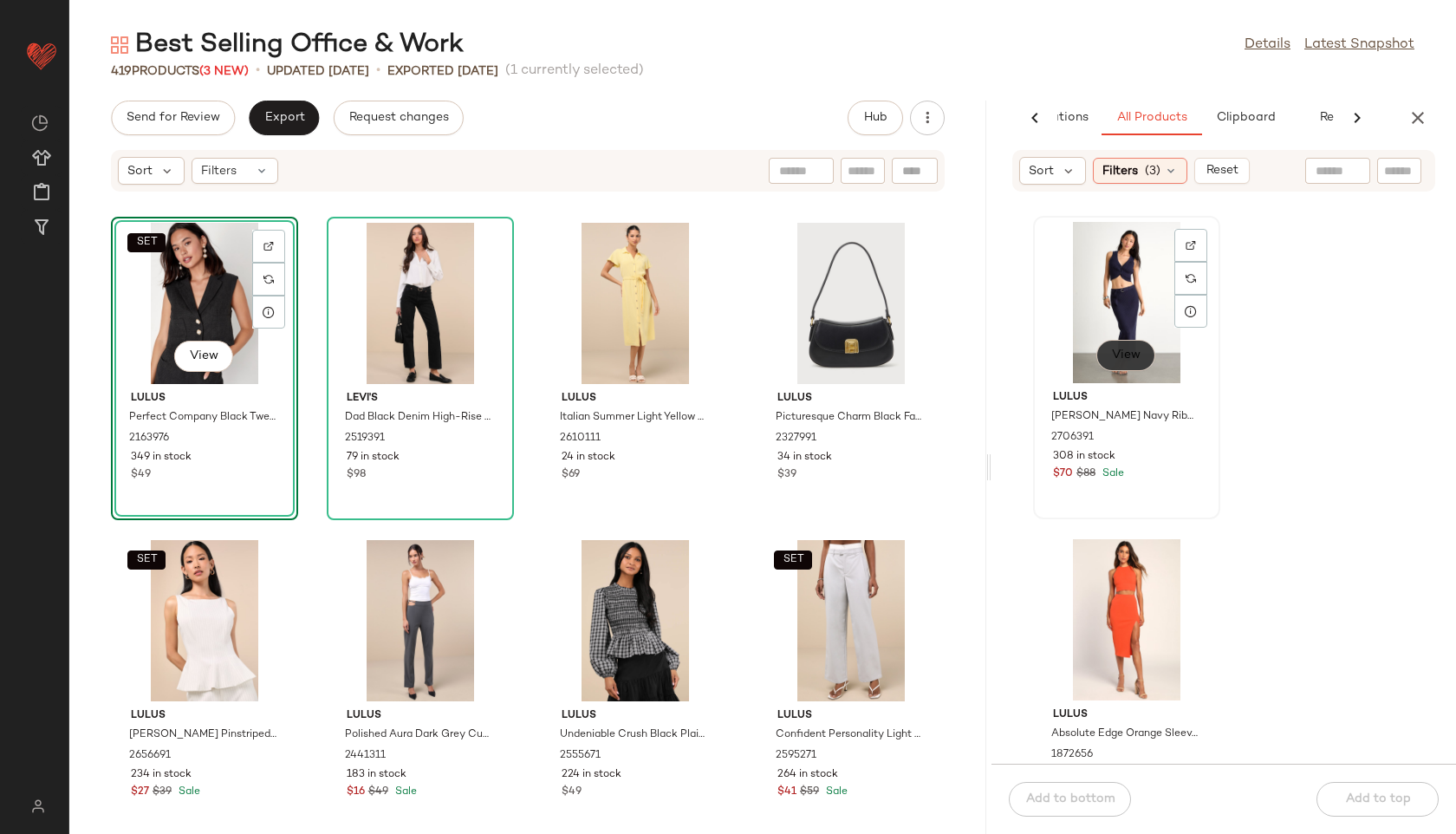
click at [1119, 356] on span "View" at bounding box center [1126, 355] width 29 height 14
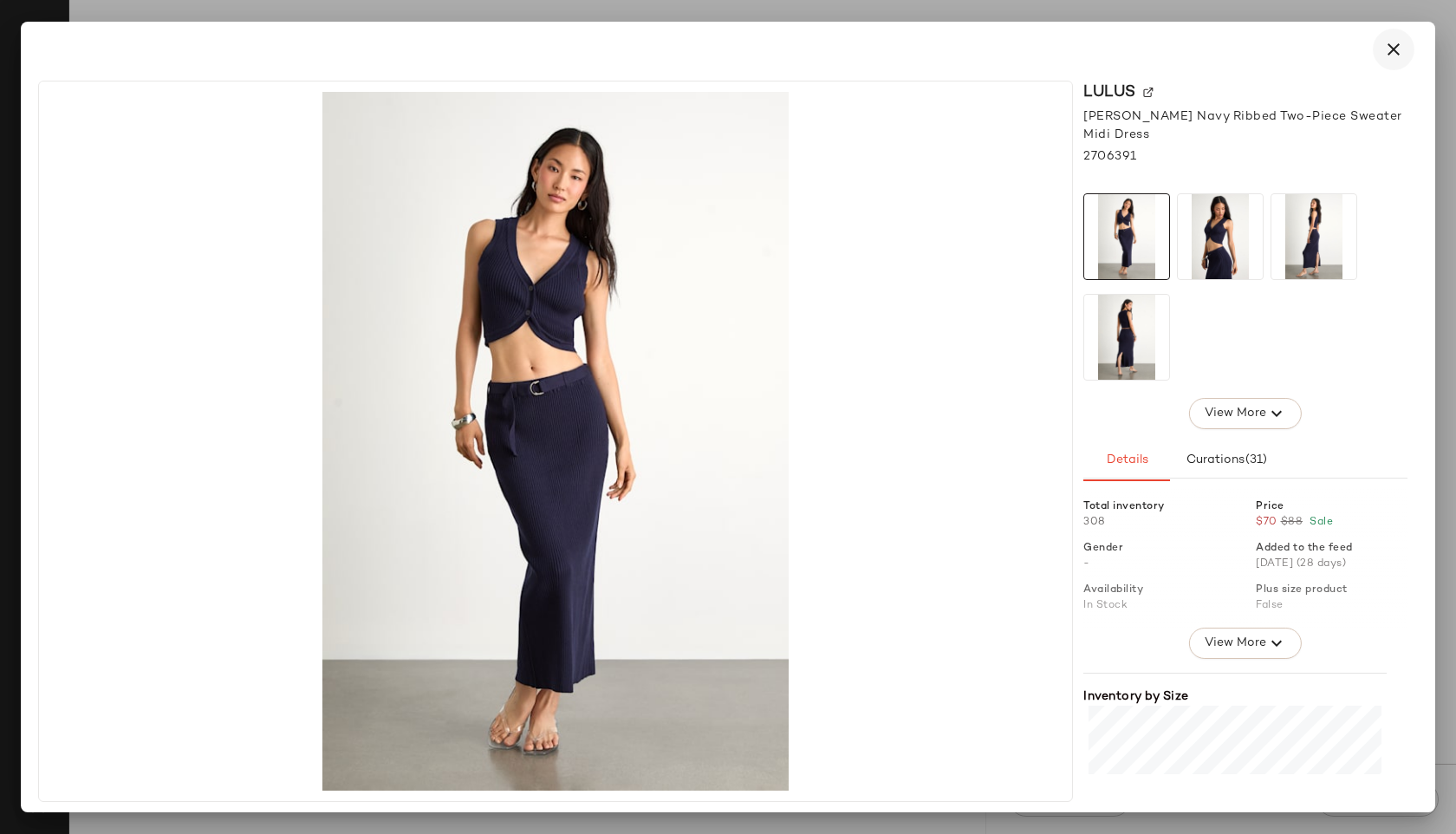
click at [1389, 38] on button "button" at bounding box center [1393, 49] width 41 height 41
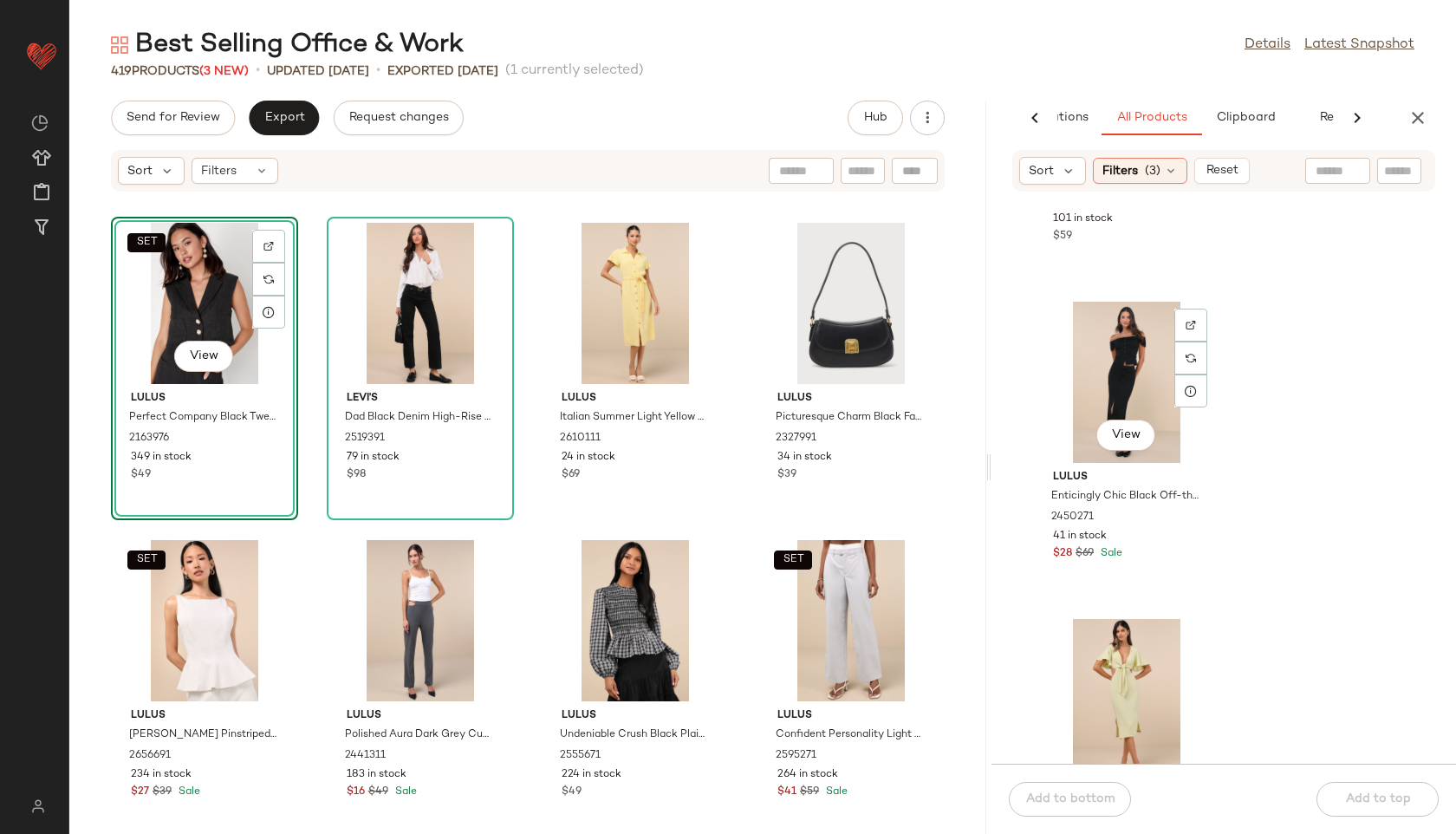
scroll to position [4396, 0]
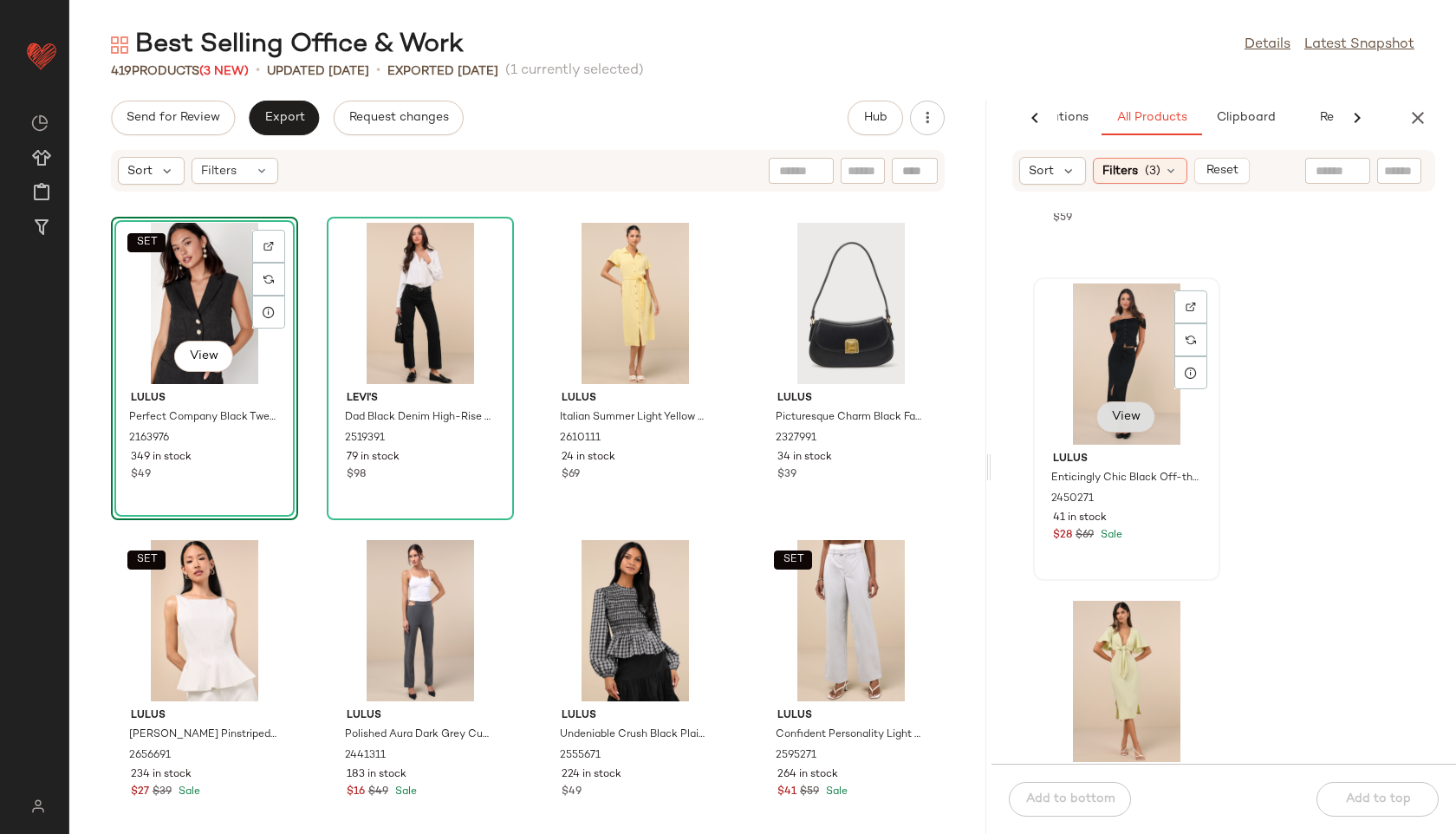
click at [1123, 412] on span "View" at bounding box center [1126, 417] width 29 height 14
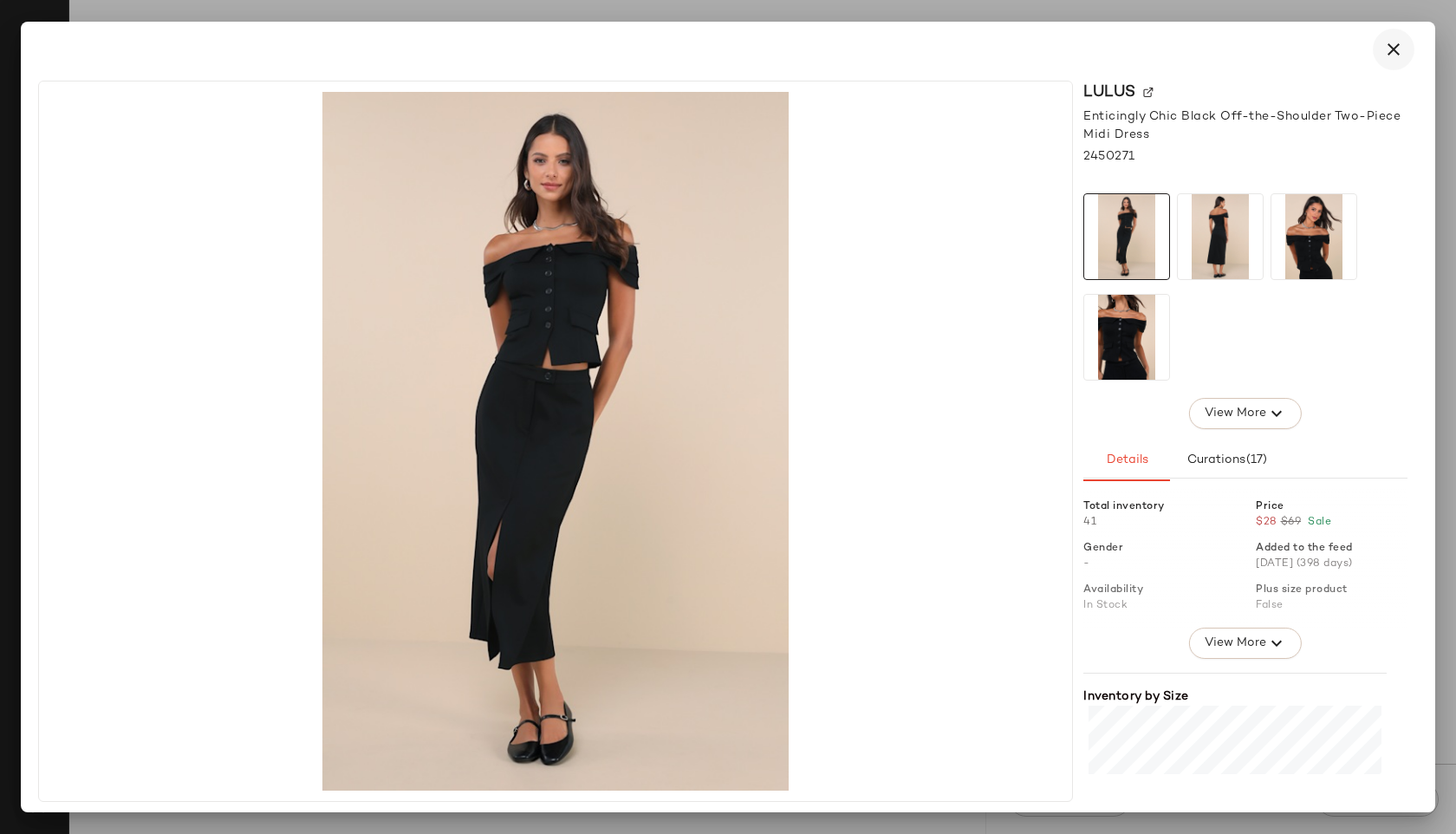
click at [1397, 56] on icon "button" at bounding box center [1394, 49] width 21 height 21
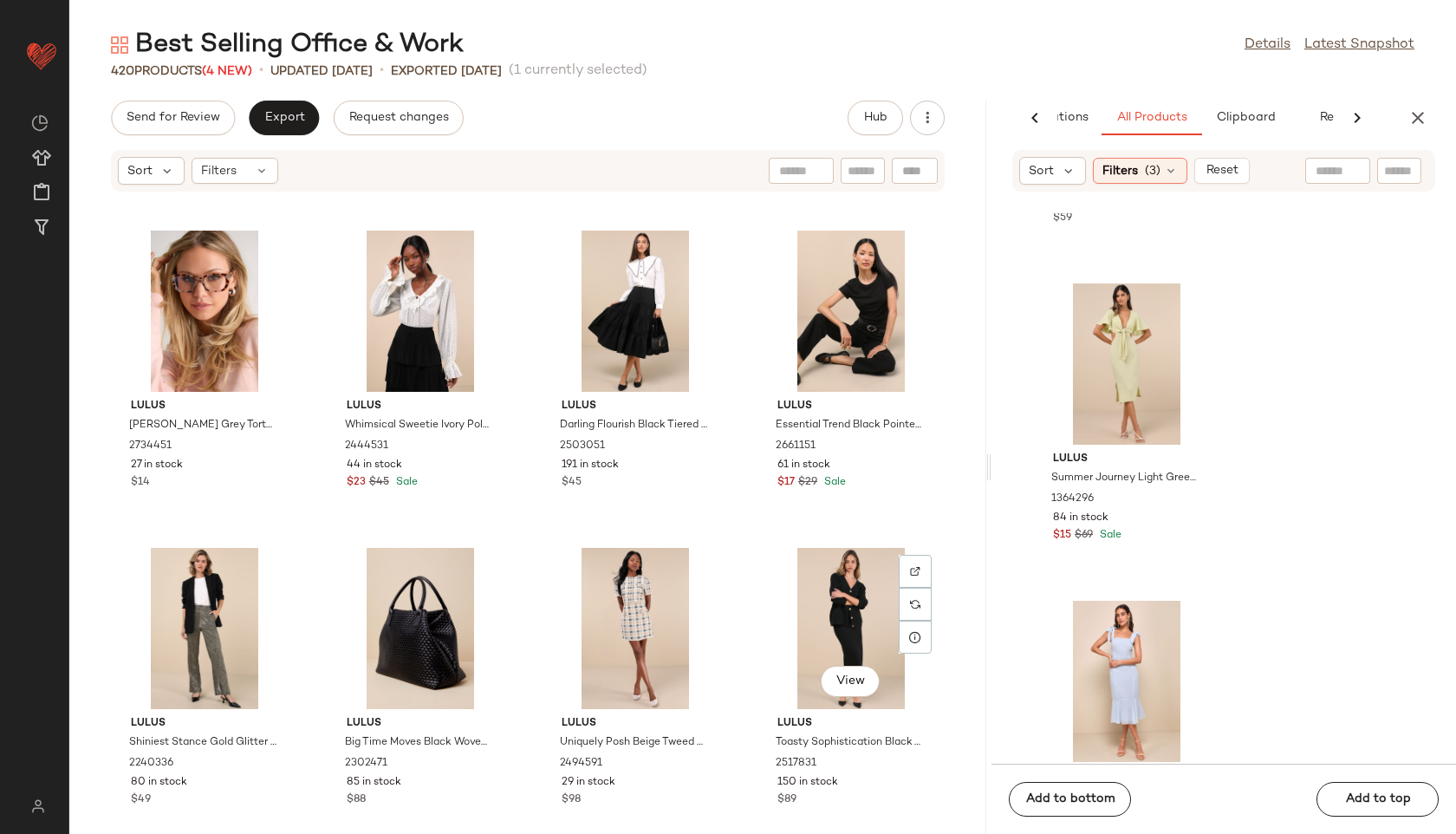
scroll to position [0, 0]
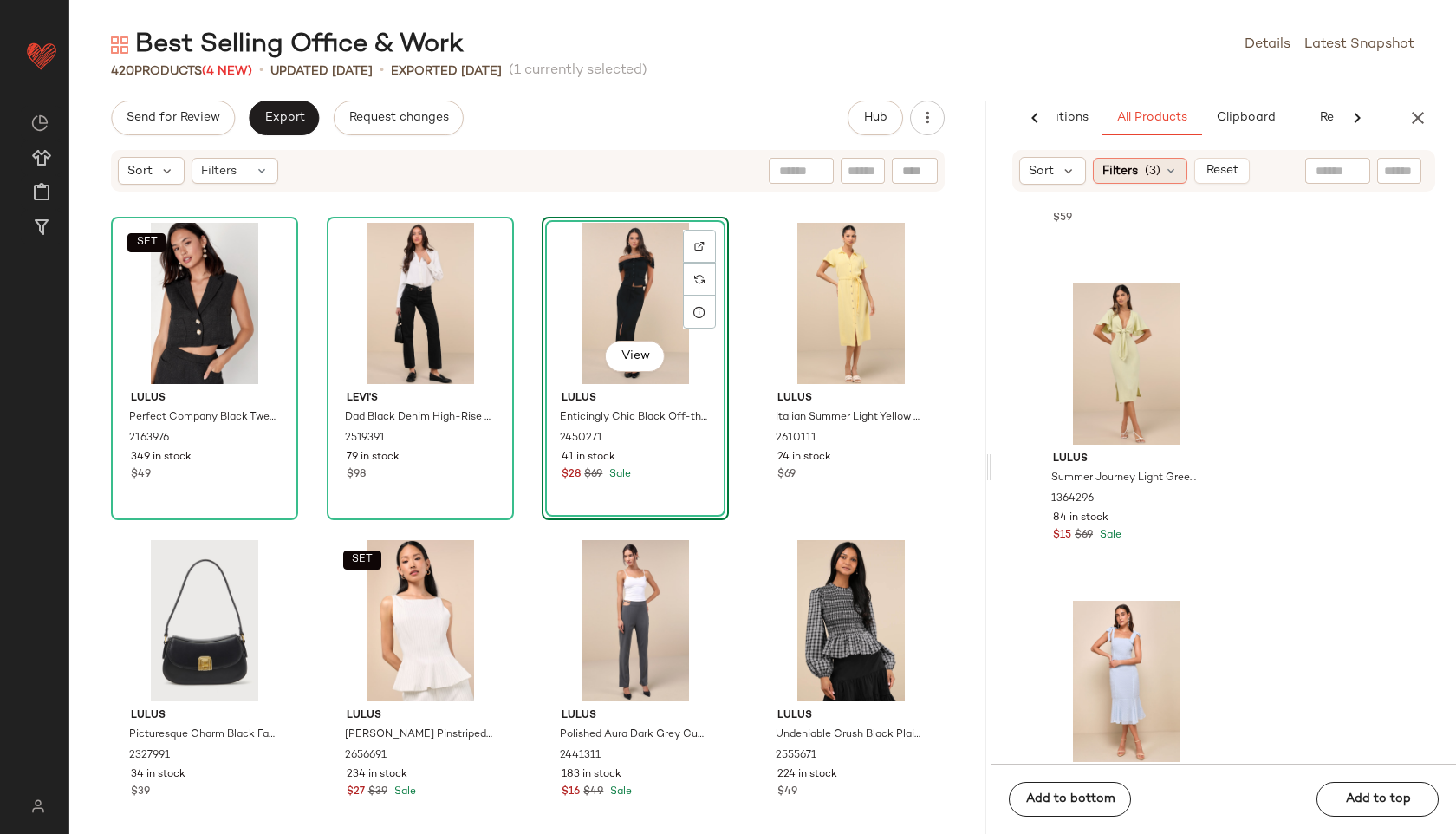
click at [1167, 164] on icon at bounding box center [1170, 170] width 14 height 14
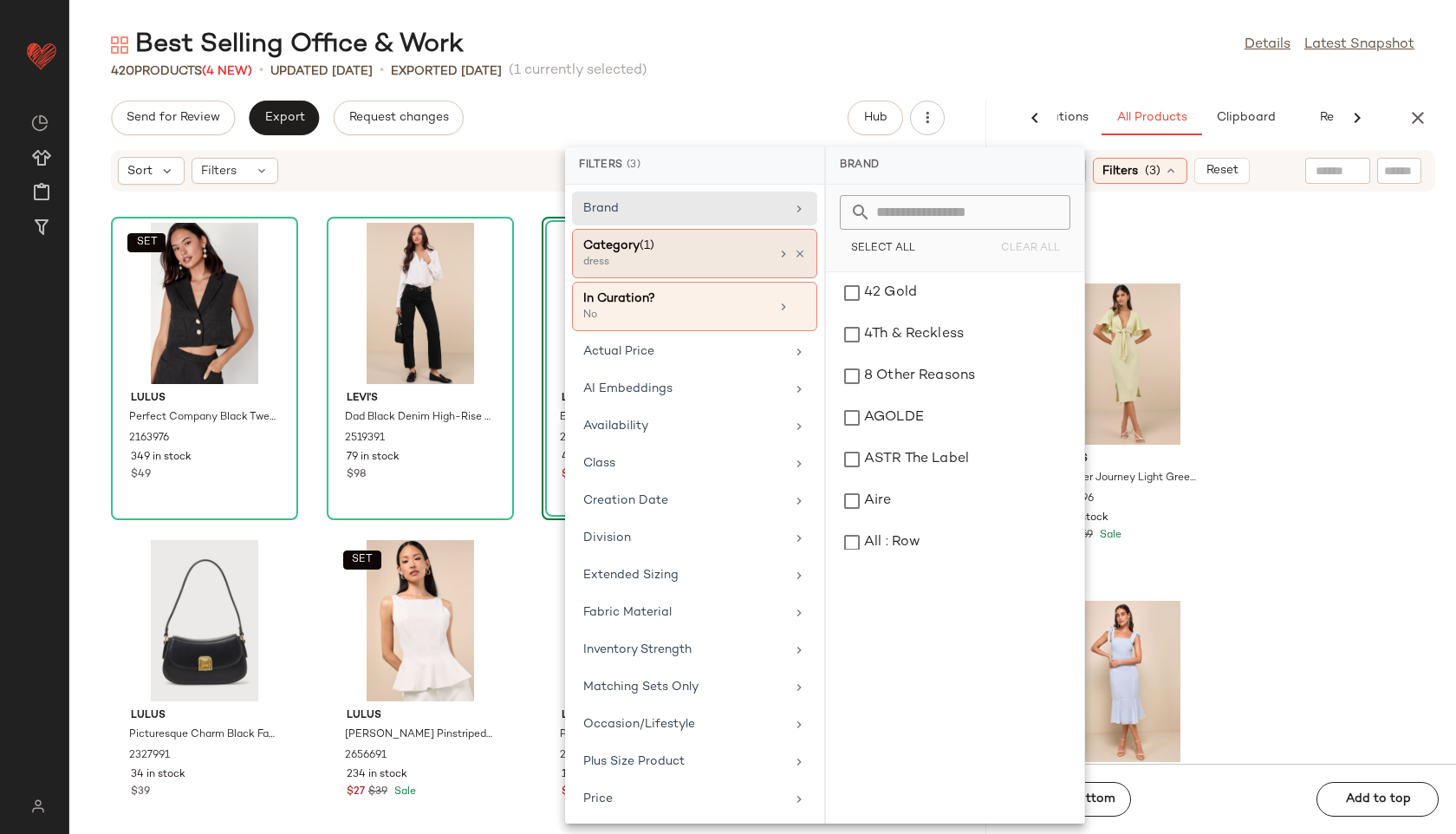
click at [706, 262] on div "dress" at bounding box center [669, 262] width 173 height 16
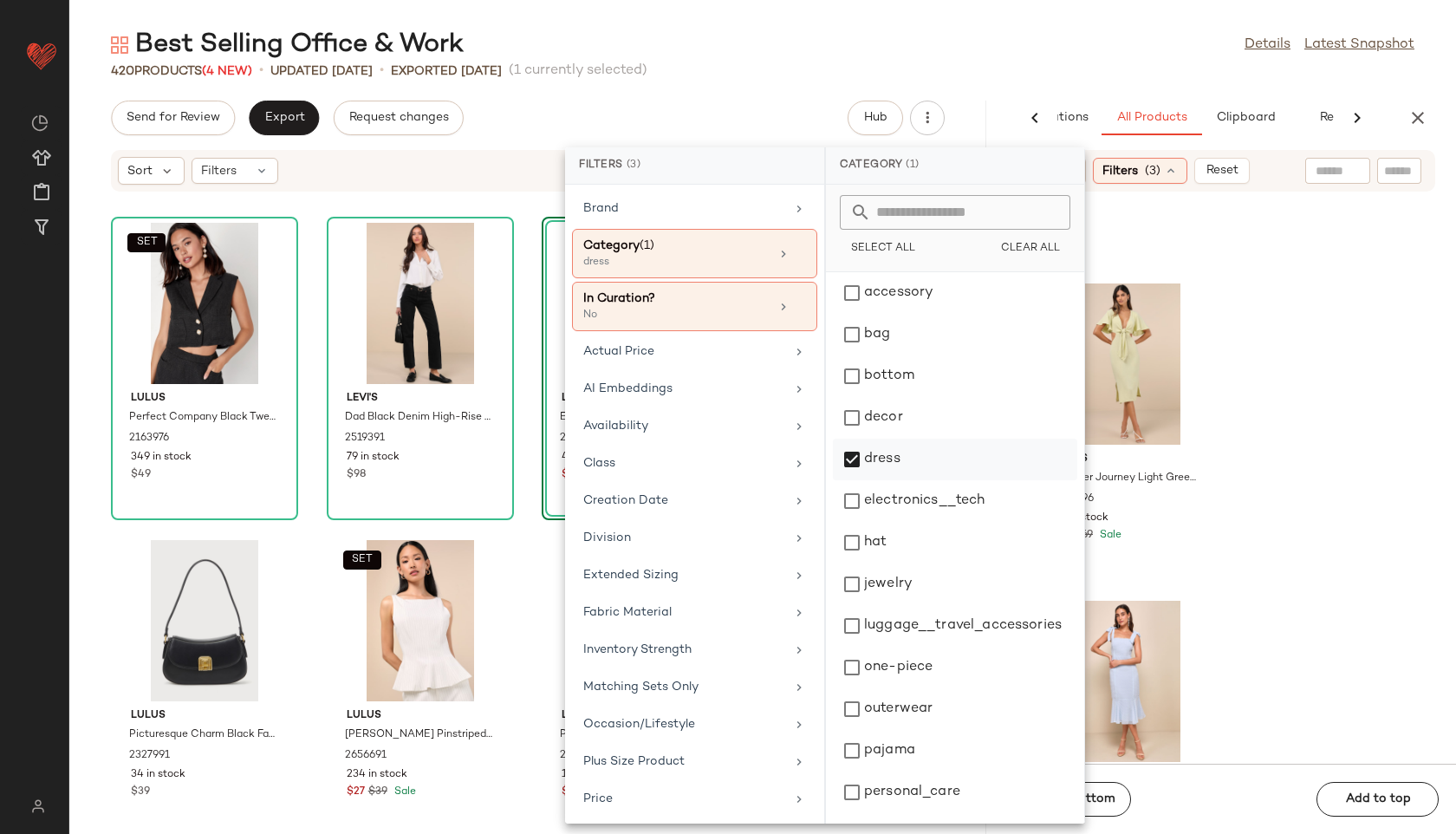
click at [888, 457] on div "dress" at bounding box center [954, 459] width 244 height 41
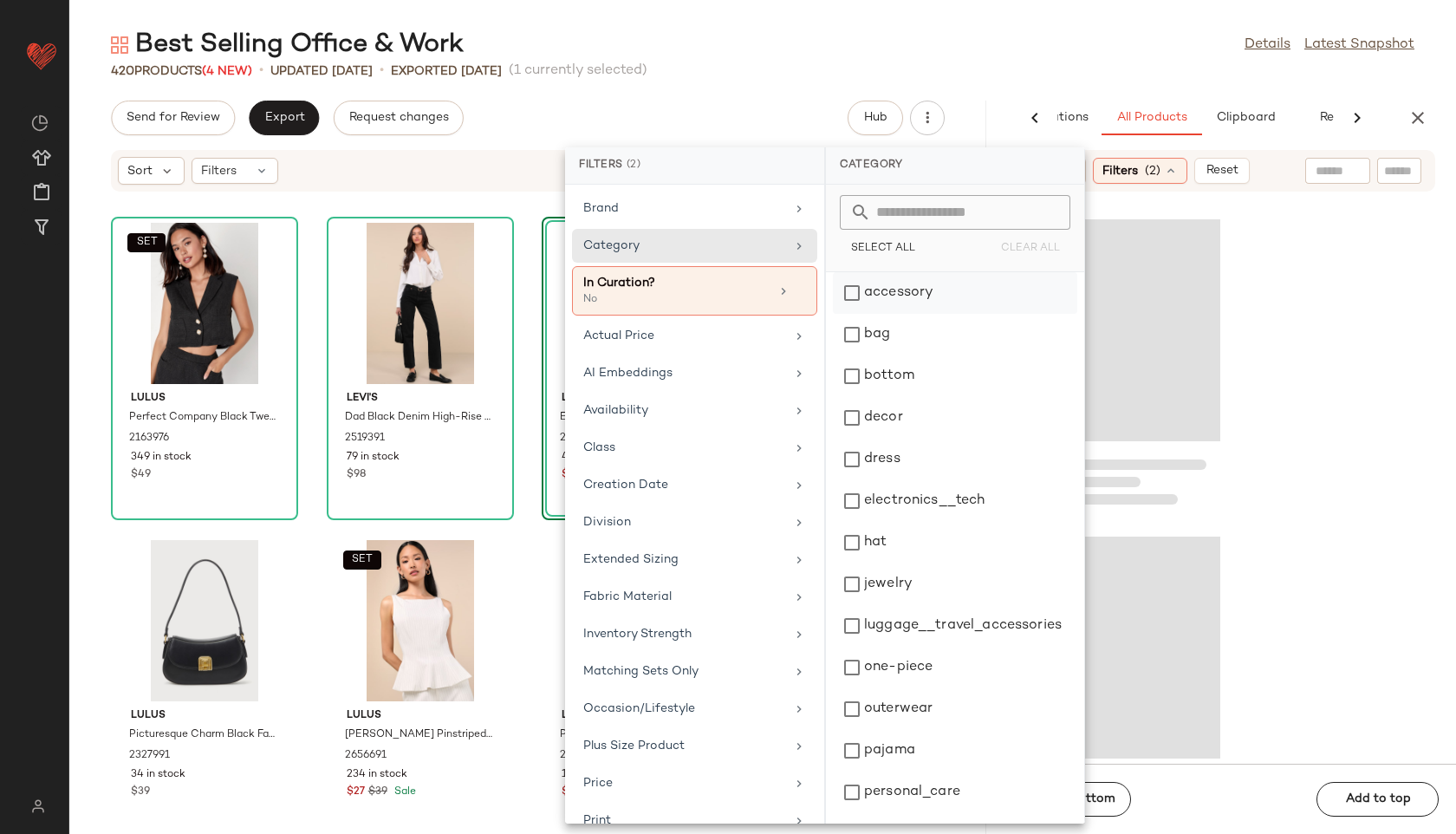
click at [911, 293] on div "accessory" at bounding box center [954, 292] width 244 height 41
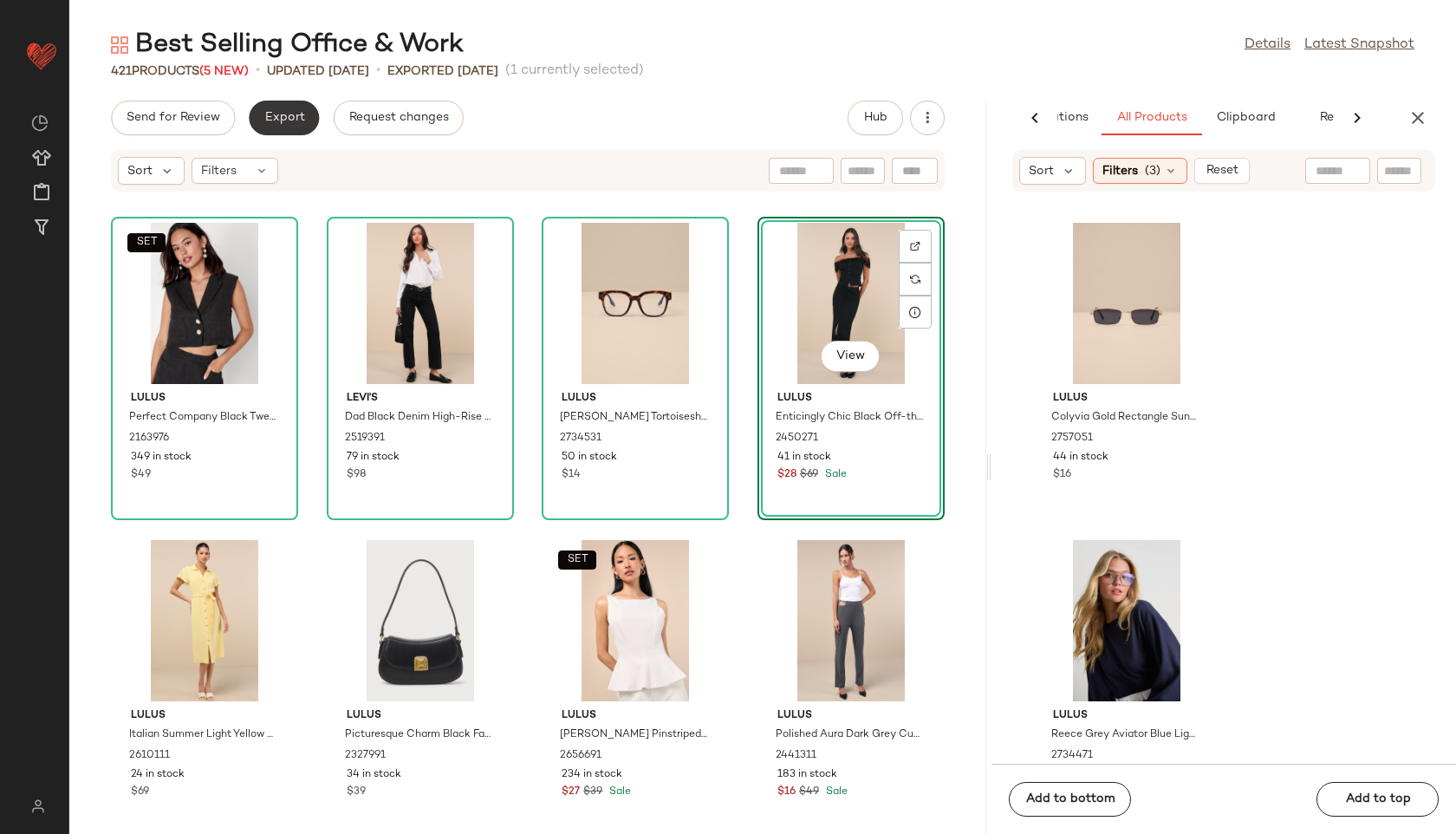
click at [279, 126] on button "Export" at bounding box center [284, 118] width 70 height 35
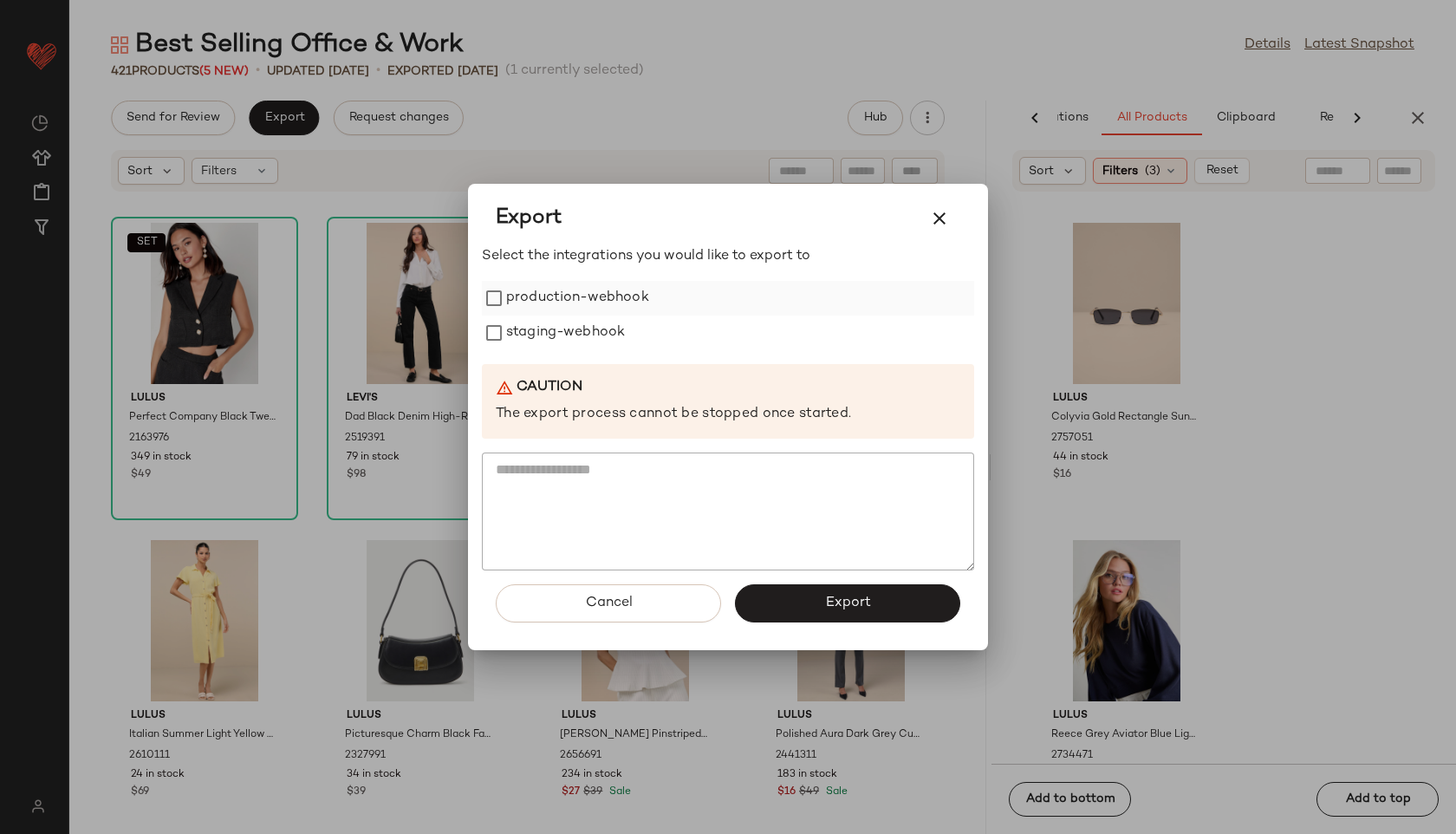
click at [543, 300] on label "production-webhook" at bounding box center [577, 298] width 143 height 35
click at [549, 346] on label "staging-webhook" at bounding box center [566, 333] width 119 height 35
click at [797, 600] on button "Export" at bounding box center [847, 603] width 225 height 38
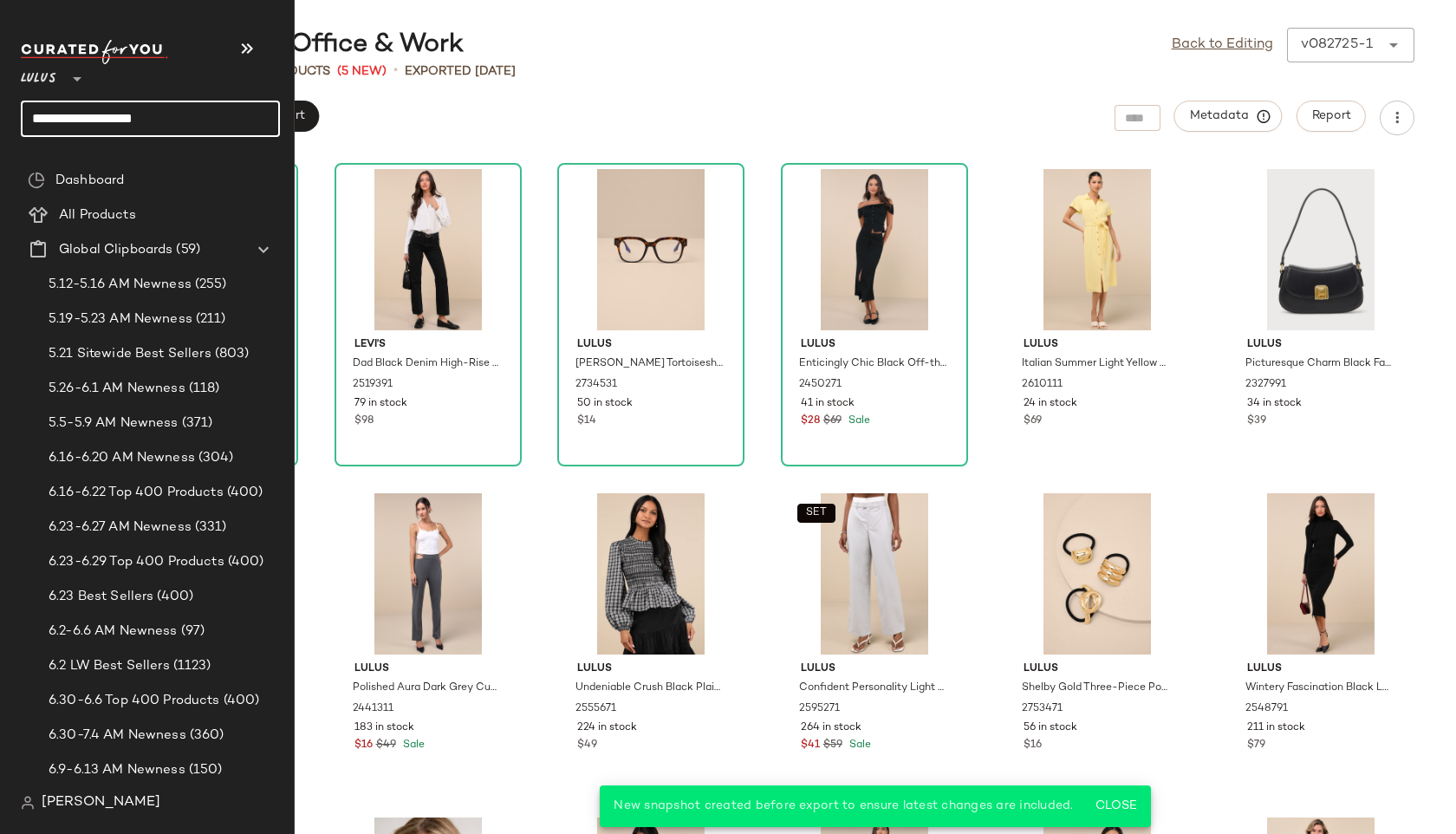
click at [216, 124] on input "**********" at bounding box center [150, 119] width 259 height 37
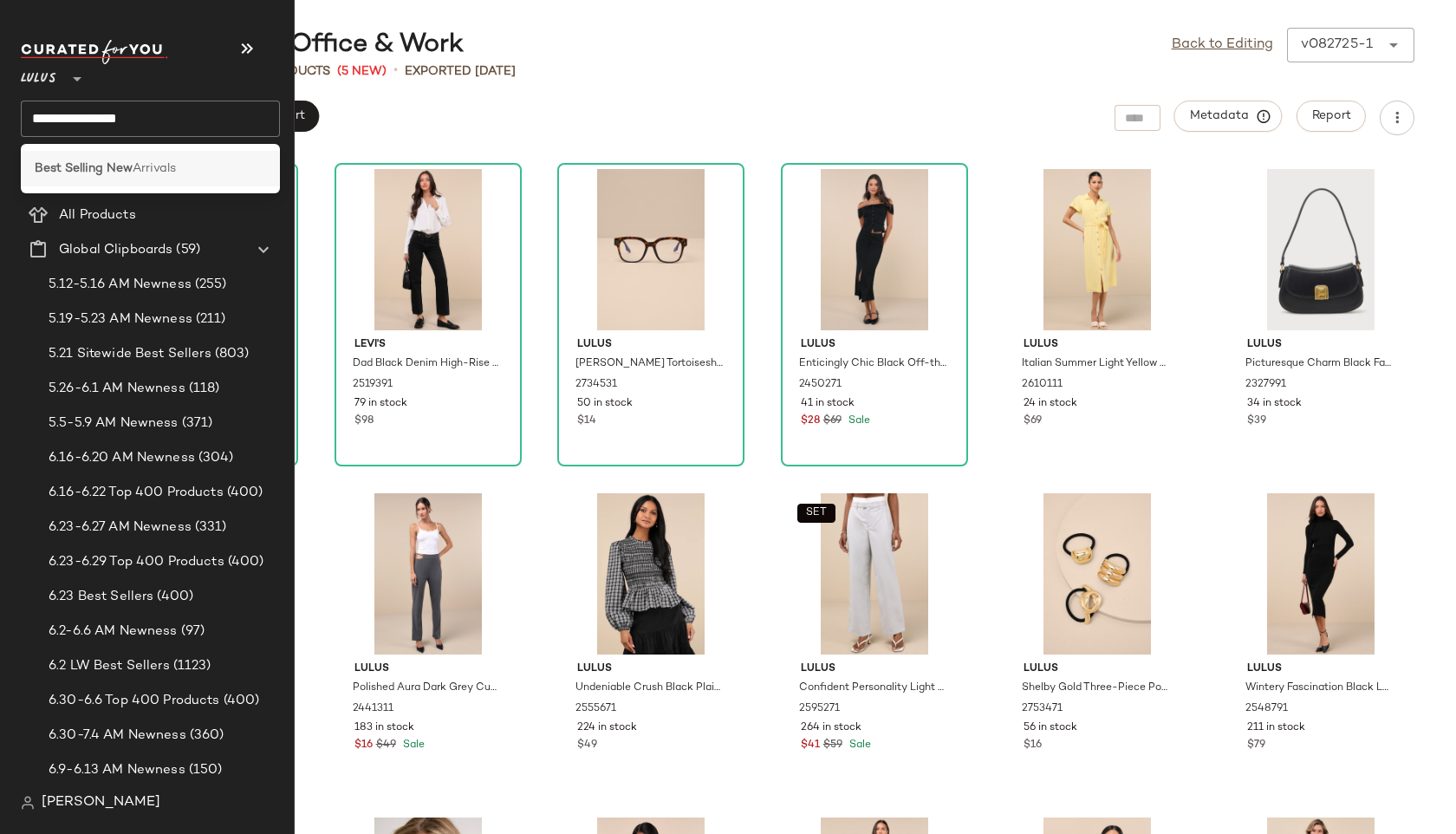
click at [232, 162] on div "Best Selling New Arrivals" at bounding box center [150, 168] width 232 height 18
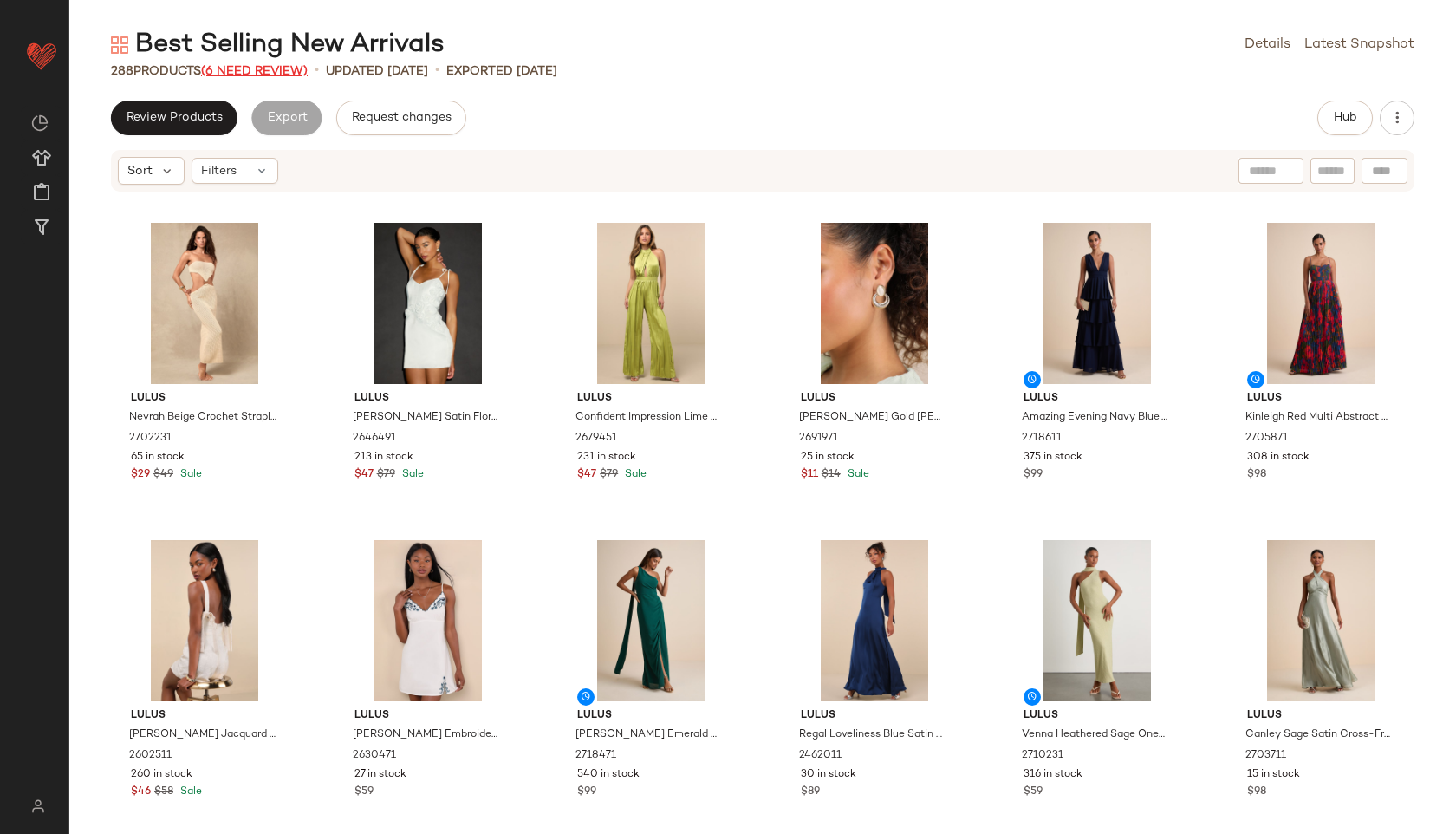
click at [266, 67] on span "(6 Need Review)" at bounding box center [254, 71] width 106 height 13
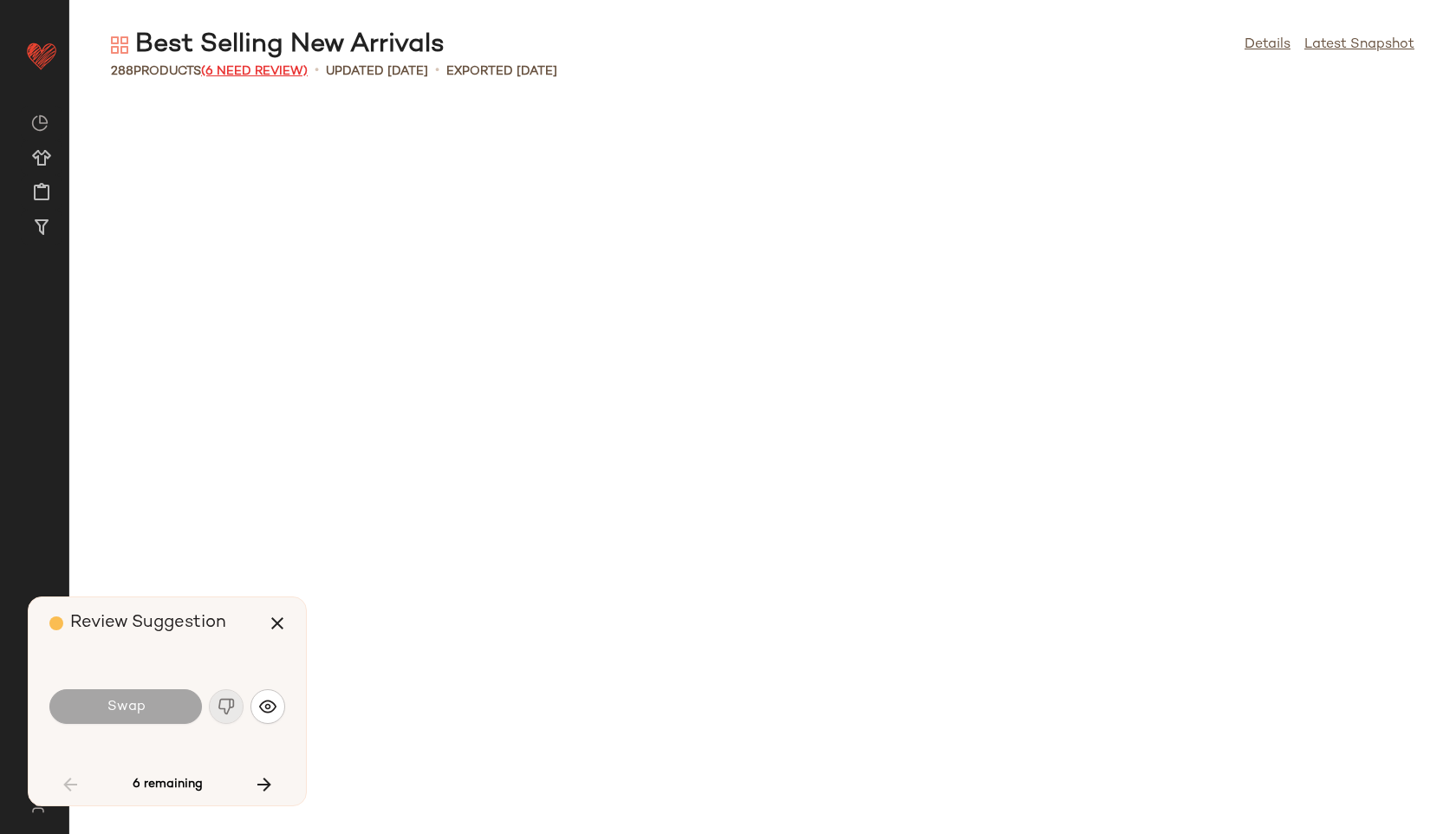
scroll to position [2856, 0]
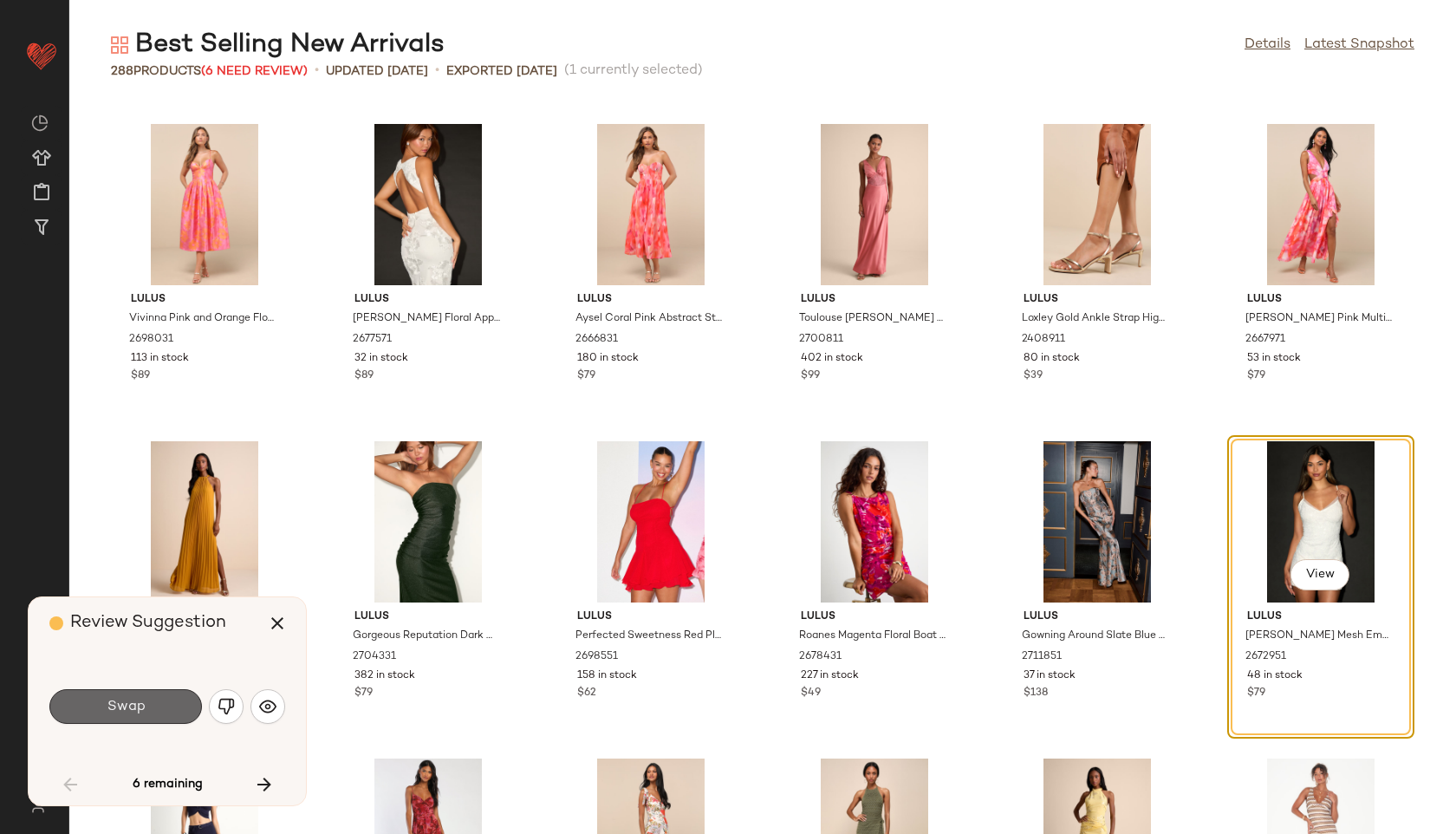
click at [164, 709] on button "Swap" at bounding box center [125, 707] width 153 height 35
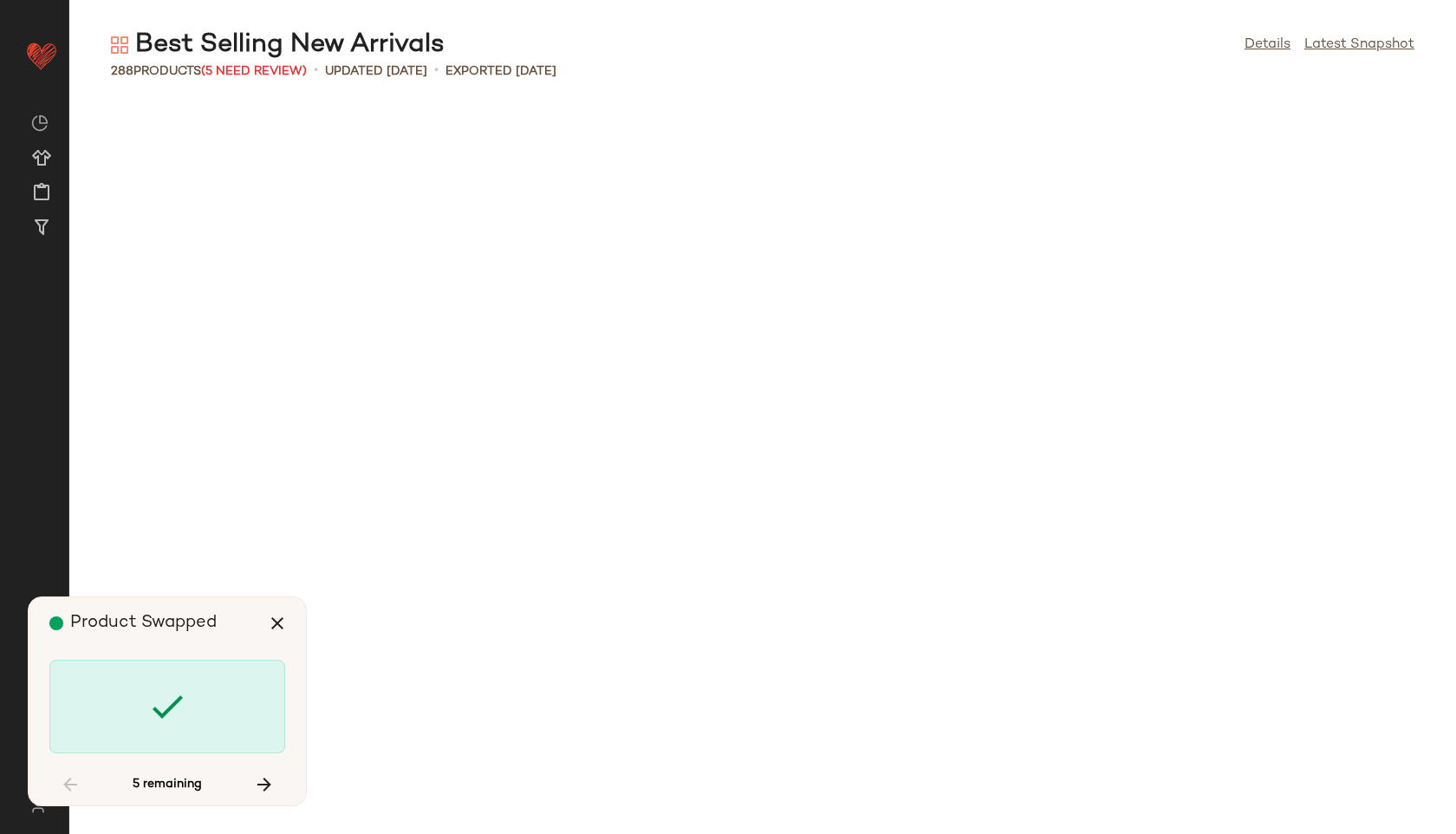
scroll to position [13011, 0]
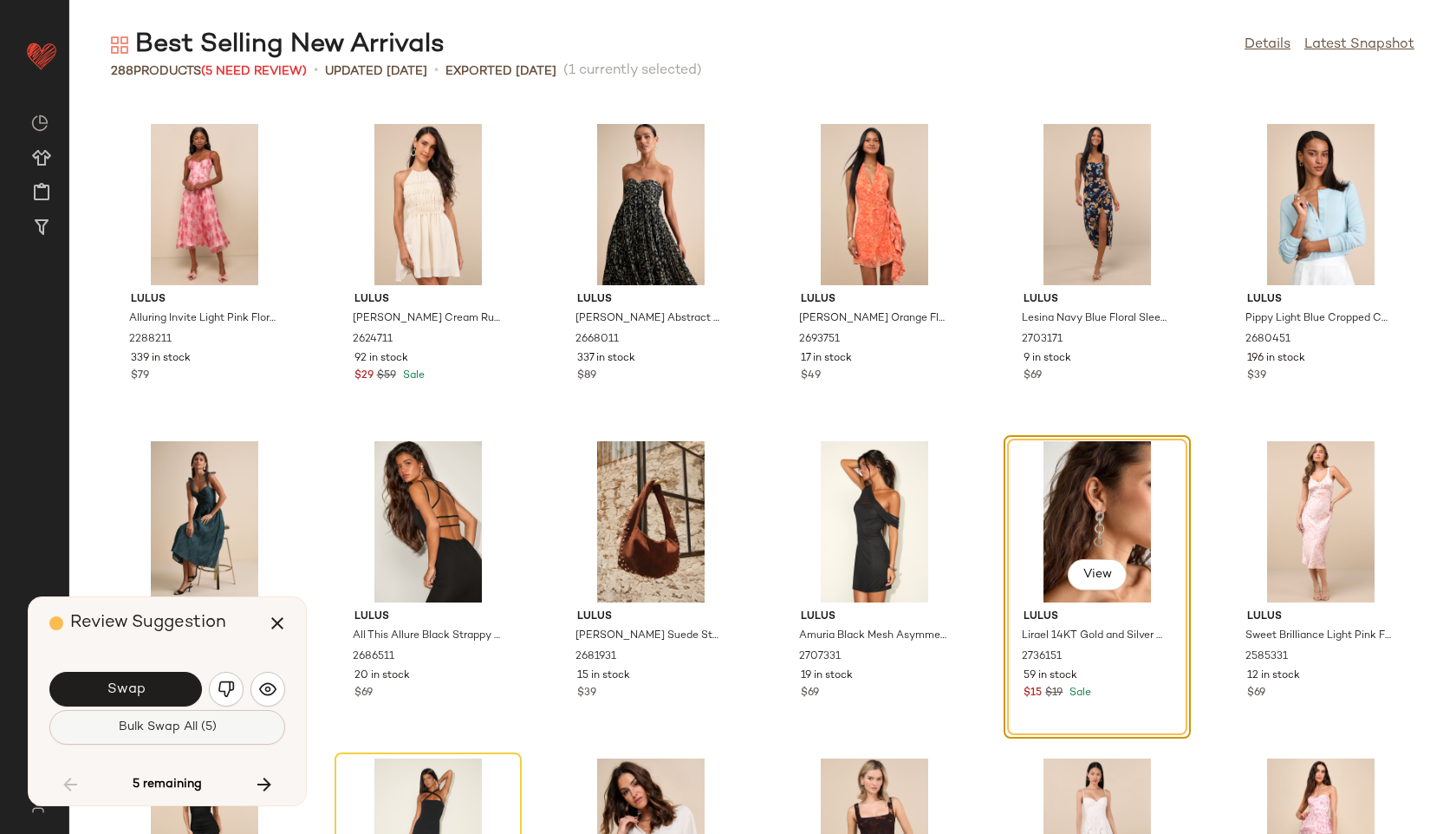
click at [172, 722] on span "Bulk Swap All (5)" at bounding box center [167, 727] width 99 height 14
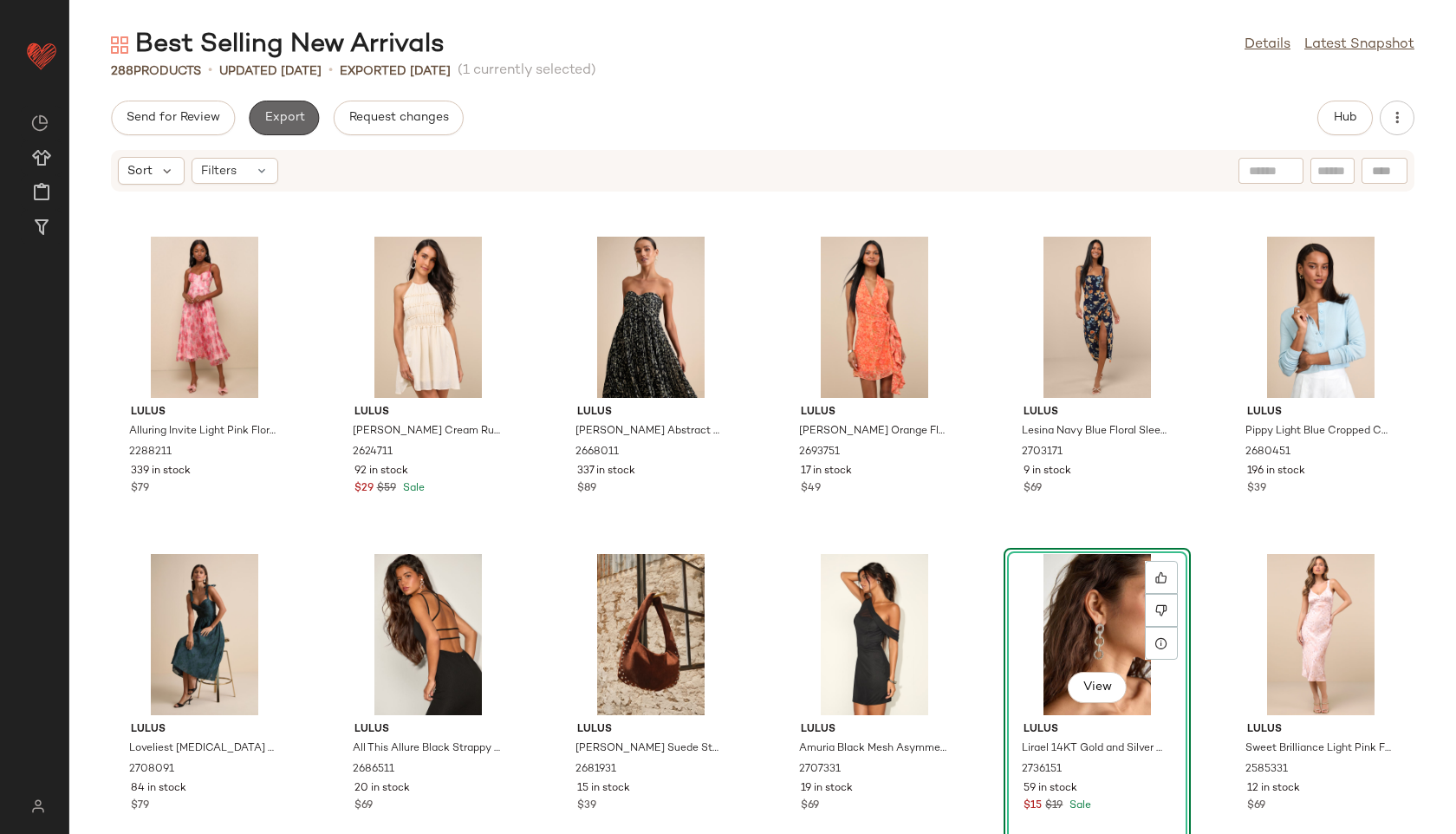
click at [292, 114] on span "Export" at bounding box center [284, 117] width 41 height 14
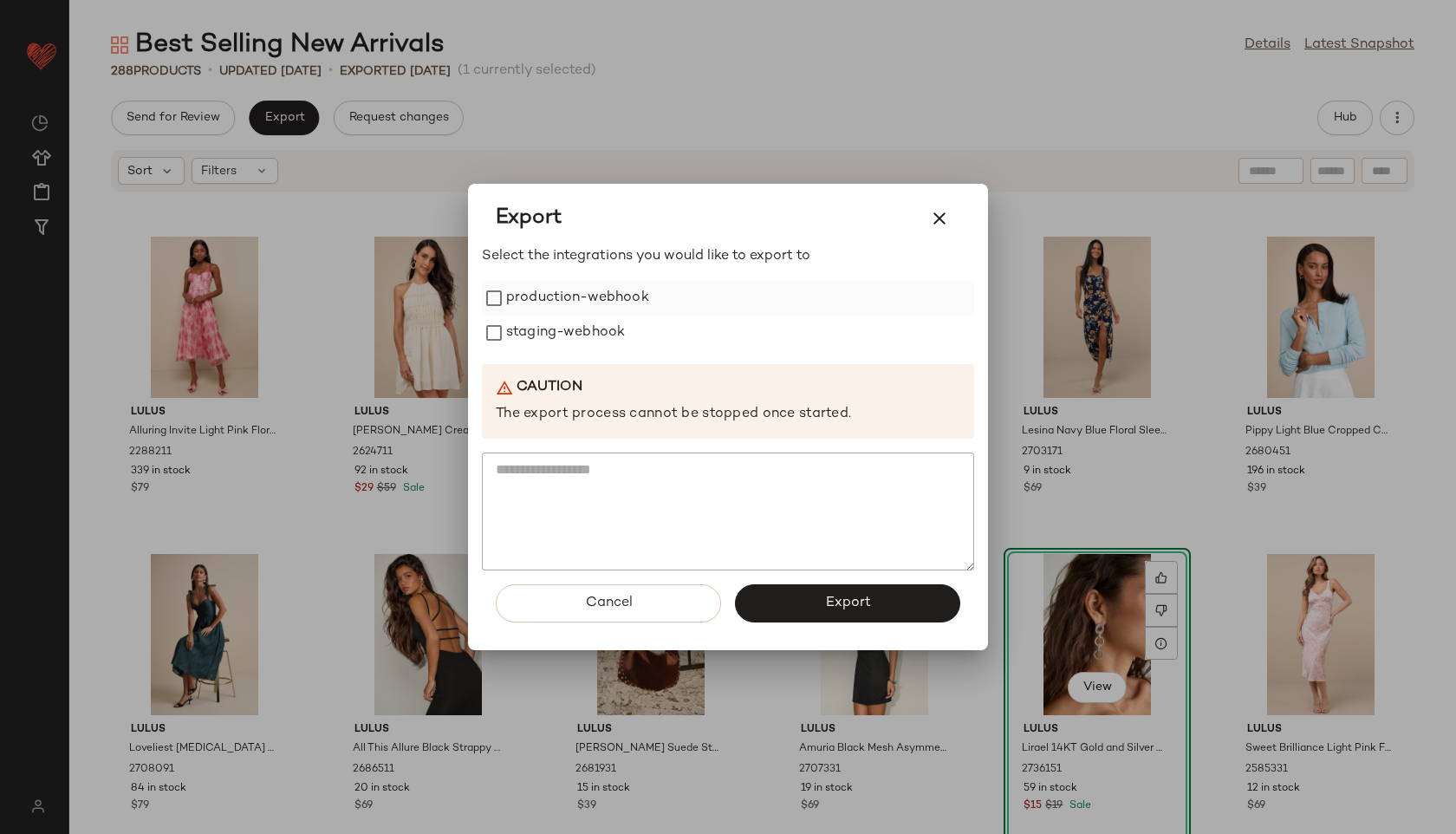
click at [519, 296] on label "production-webhook" at bounding box center [577, 298] width 143 height 35
click at [517, 342] on label "staging-webhook" at bounding box center [566, 333] width 119 height 35
click at [800, 614] on button "Export" at bounding box center [847, 603] width 225 height 38
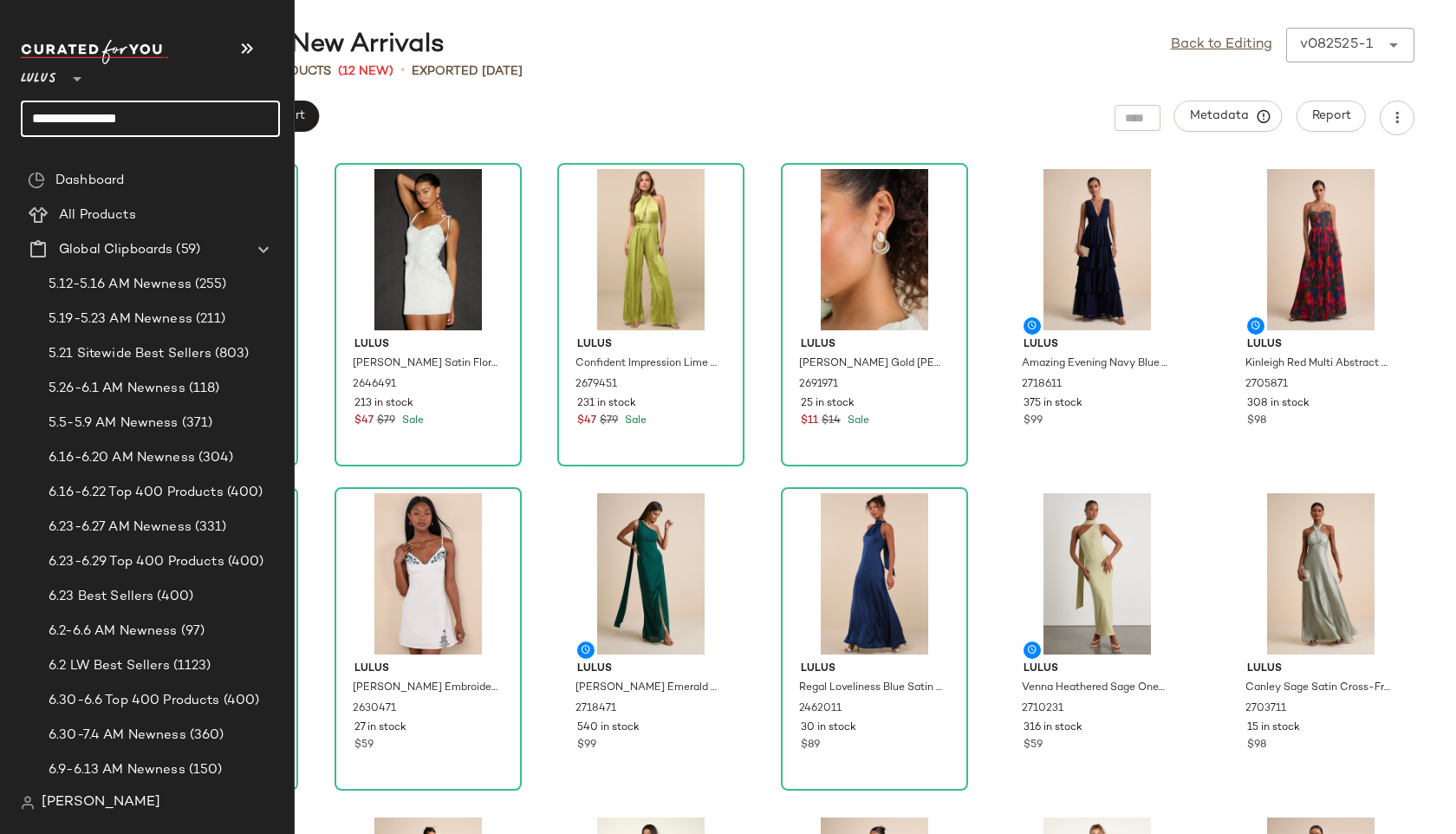
drag, startPoint x: 165, startPoint y: 125, endPoint x: 0, endPoint y: 79, distance: 171.3
click at [0, 79] on nav "**********" at bounding box center [147, 417] width 295 height 834
type input "****"
click at [105, 120] on input "****" at bounding box center [150, 119] width 259 height 37
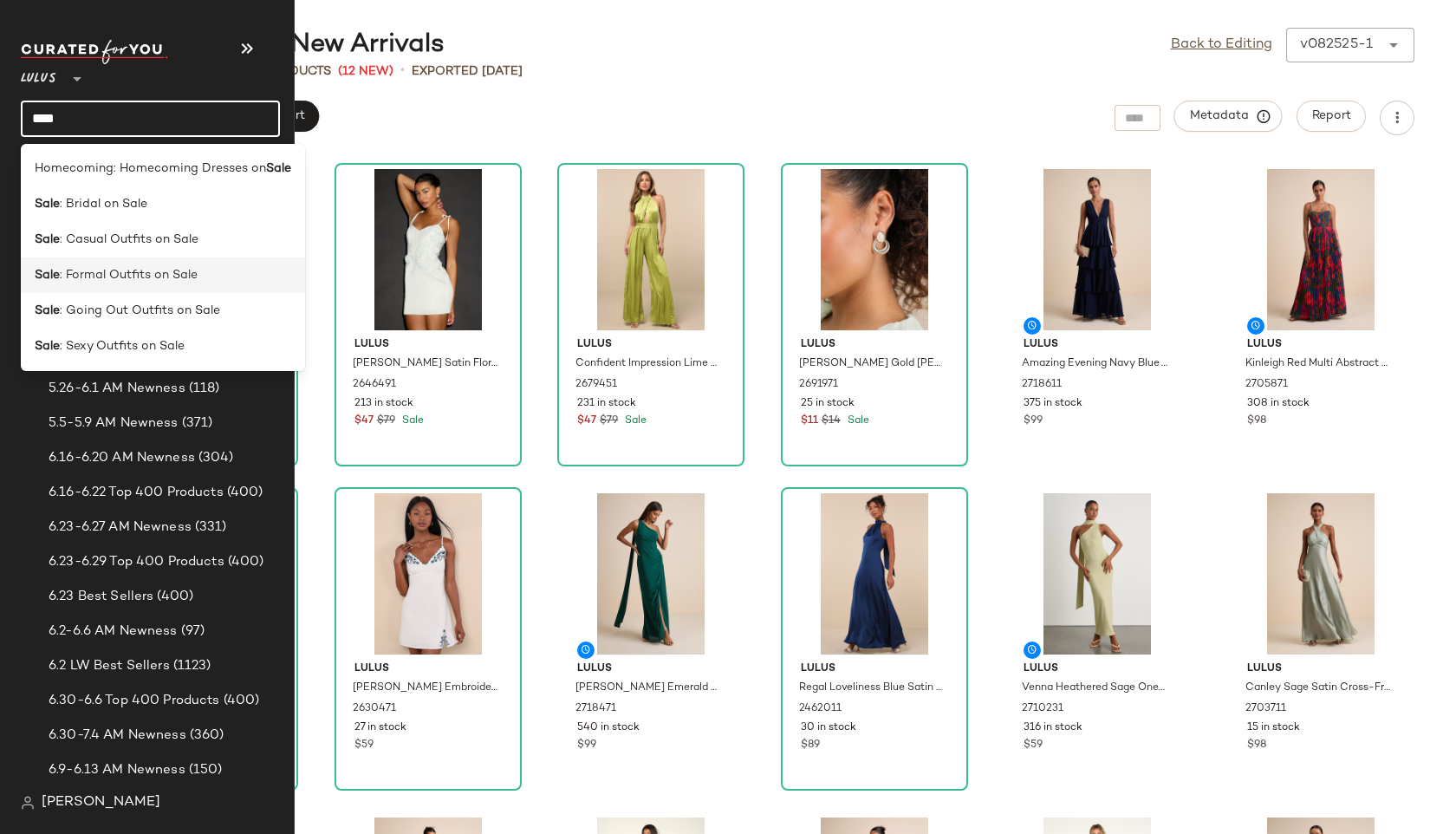
click at [86, 266] on span ": Formal Outfits on Sale" at bounding box center [128, 276] width 138 height 18
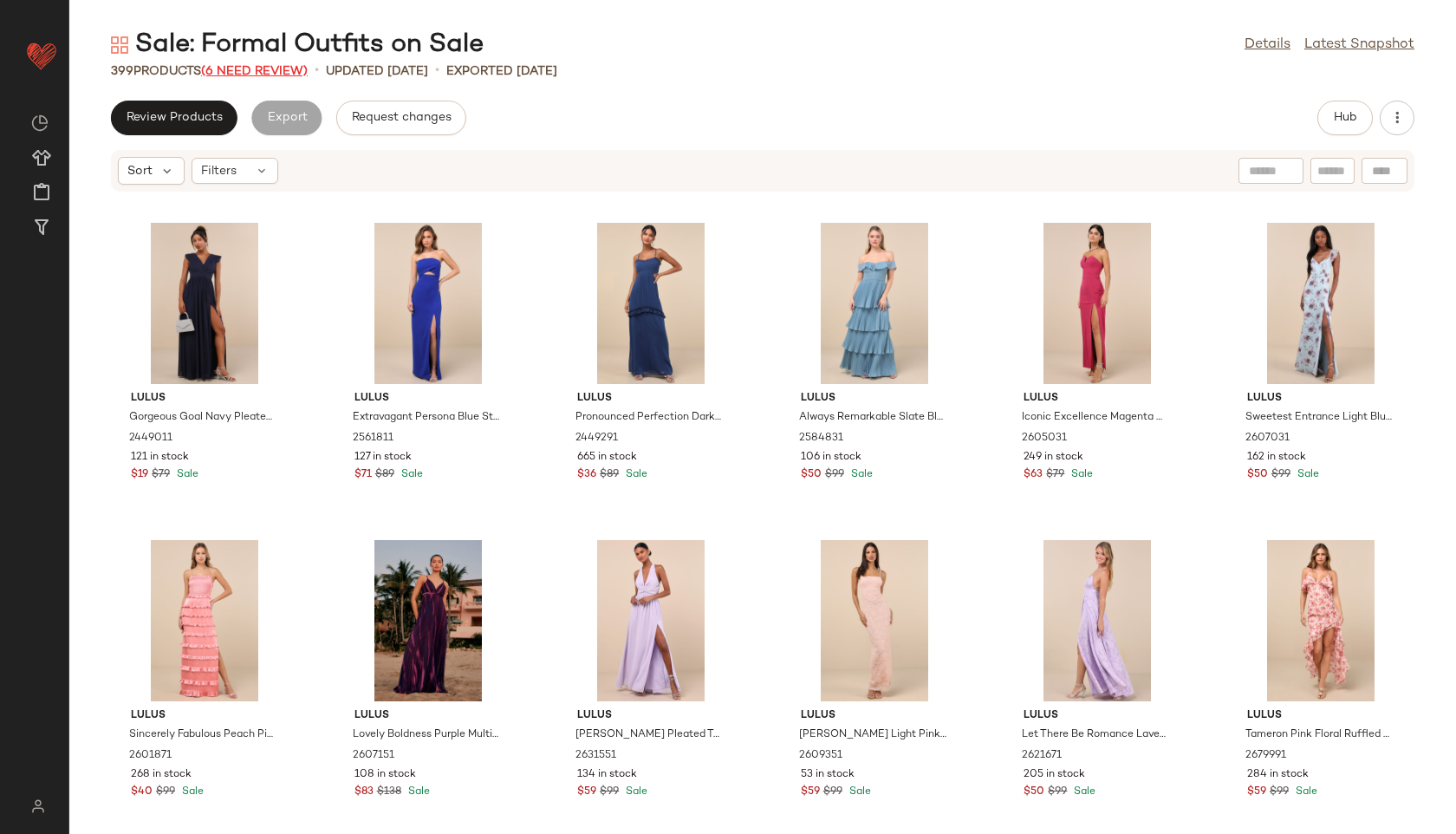
click at [278, 74] on span "(6 Need Review)" at bounding box center [254, 71] width 106 height 13
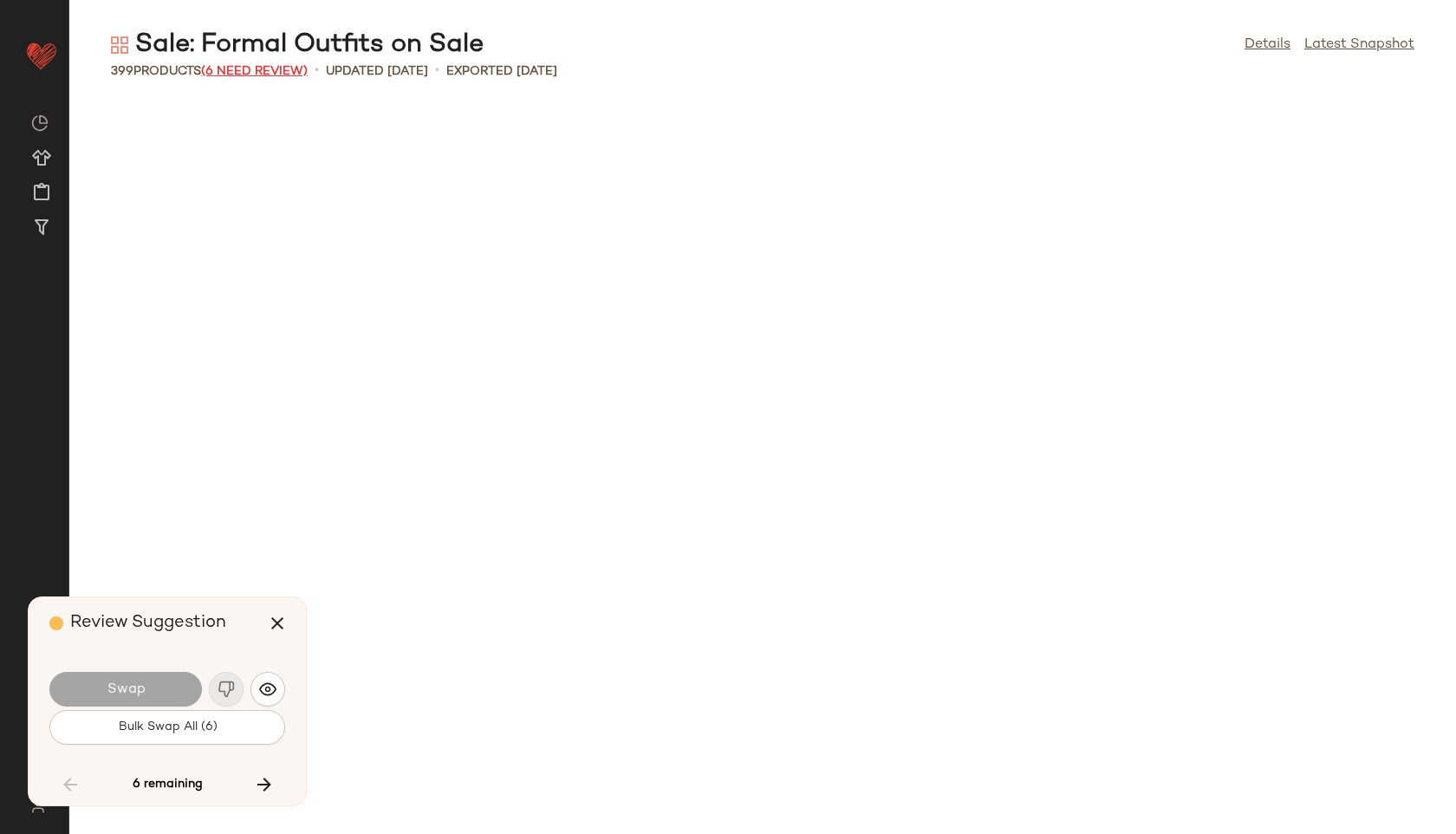
scroll to position [15549, 0]
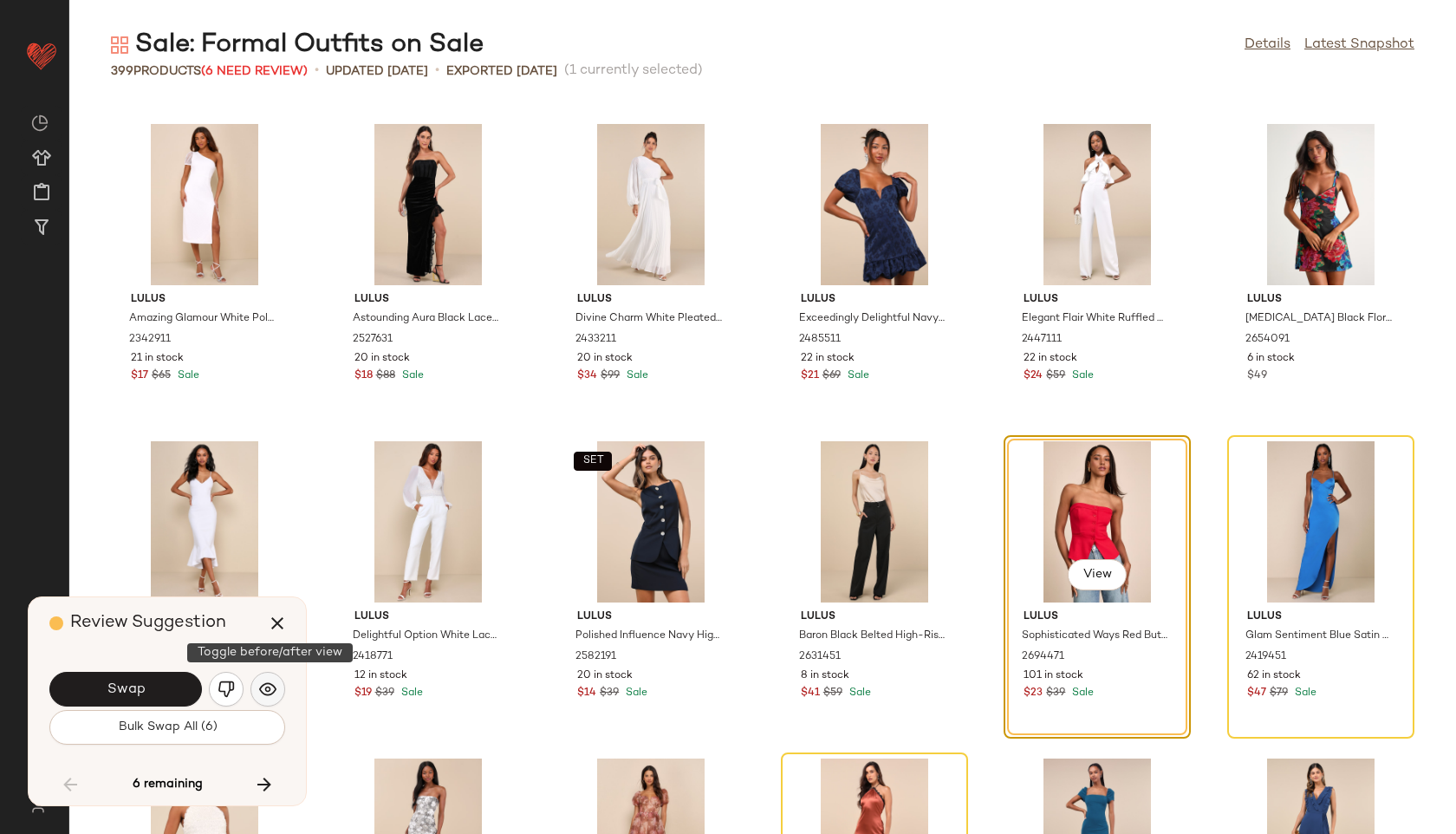
click at [266, 680] on img "button" at bounding box center [267, 688] width 17 height 17
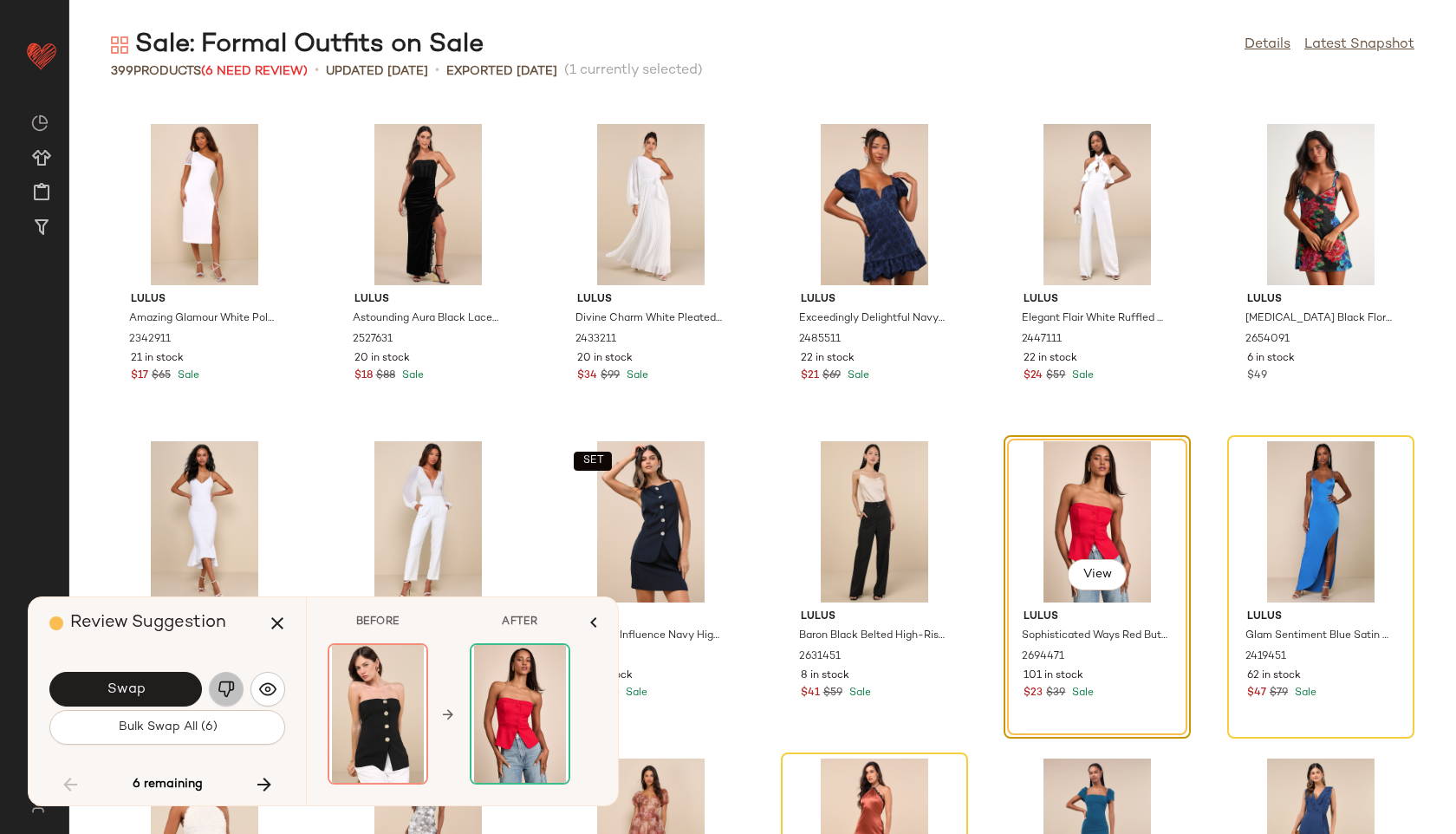
click at [221, 688] on img "button" at bounding box center [226, 688] width 17 height 17
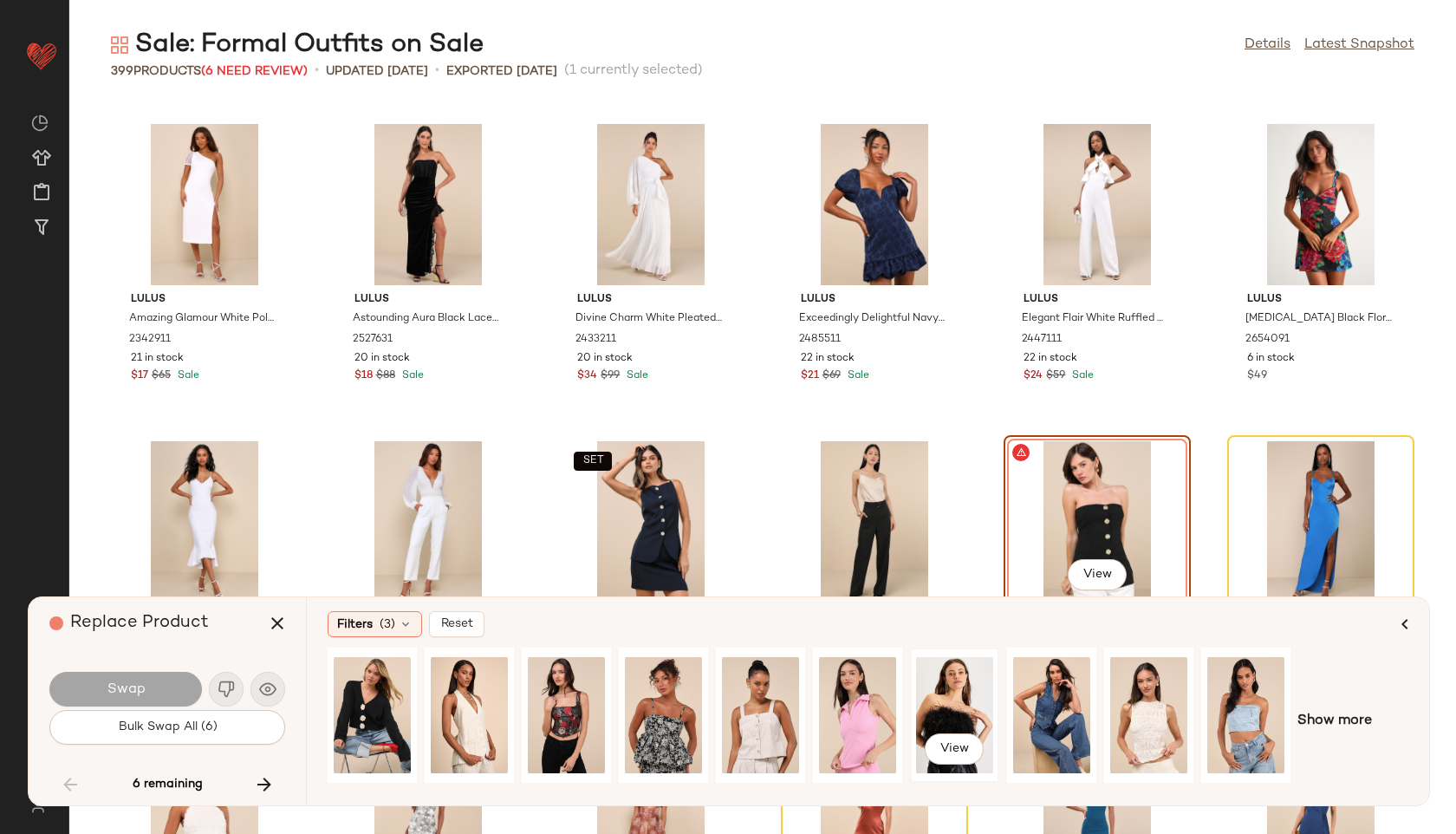
click at [960, 698] on div "View" at bounding box center [954, 715] width 77 height 123
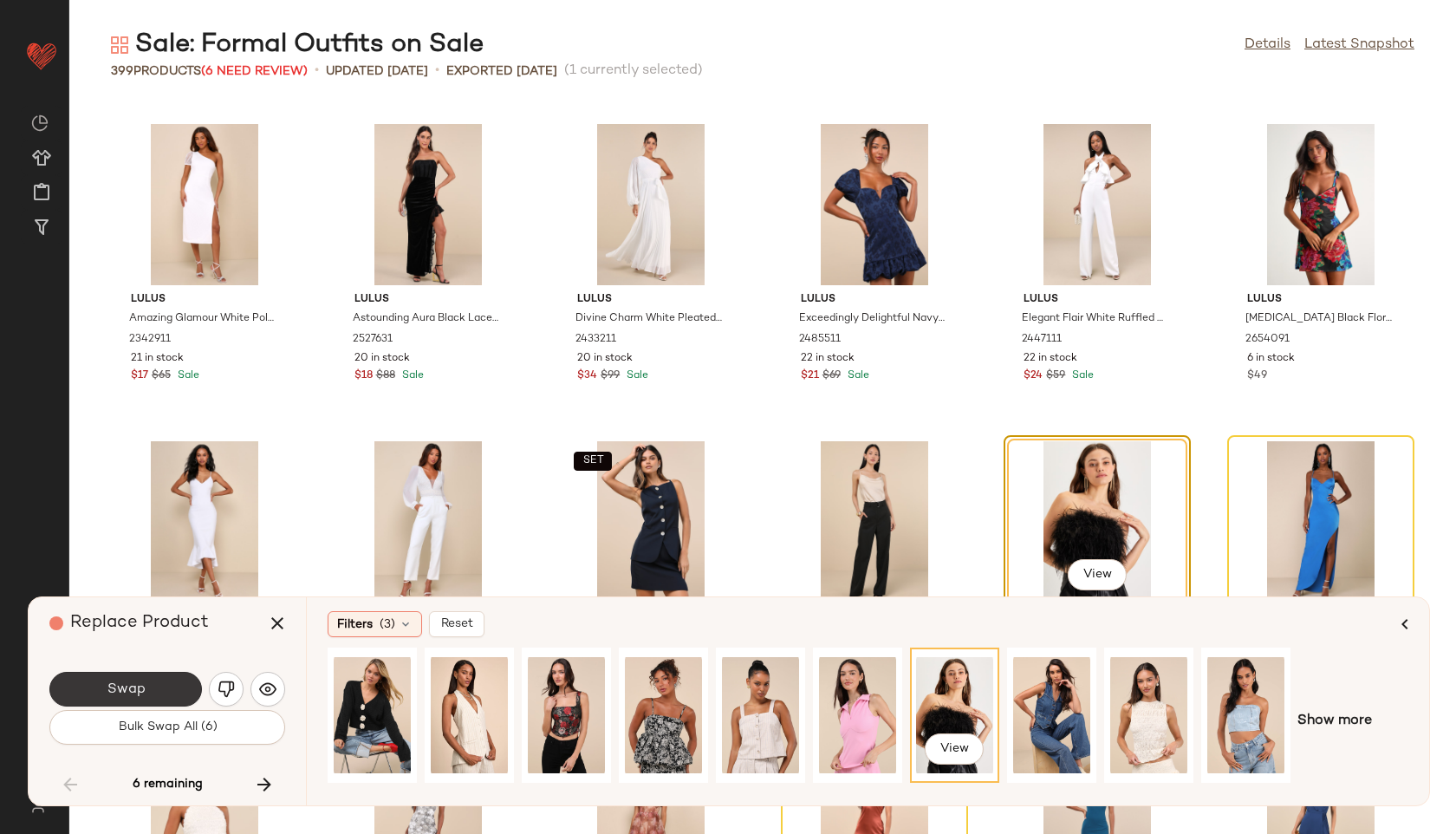
click at [184, 691] on button "Swap" at bounding box center [125, 689] width 153 height 35
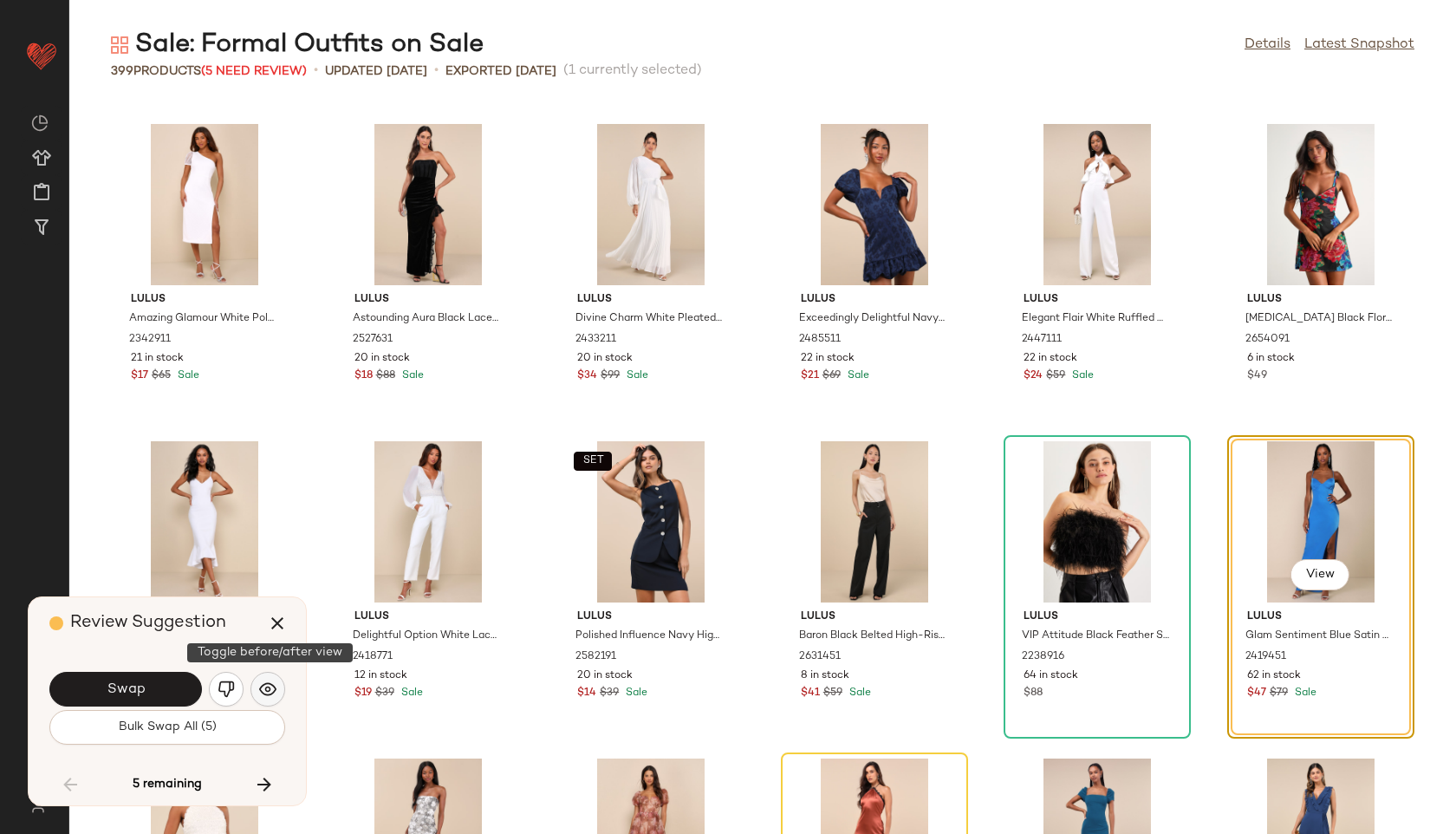
click at [268, 686] on img "button" at bounding box center [267, 688] width 17 height 17
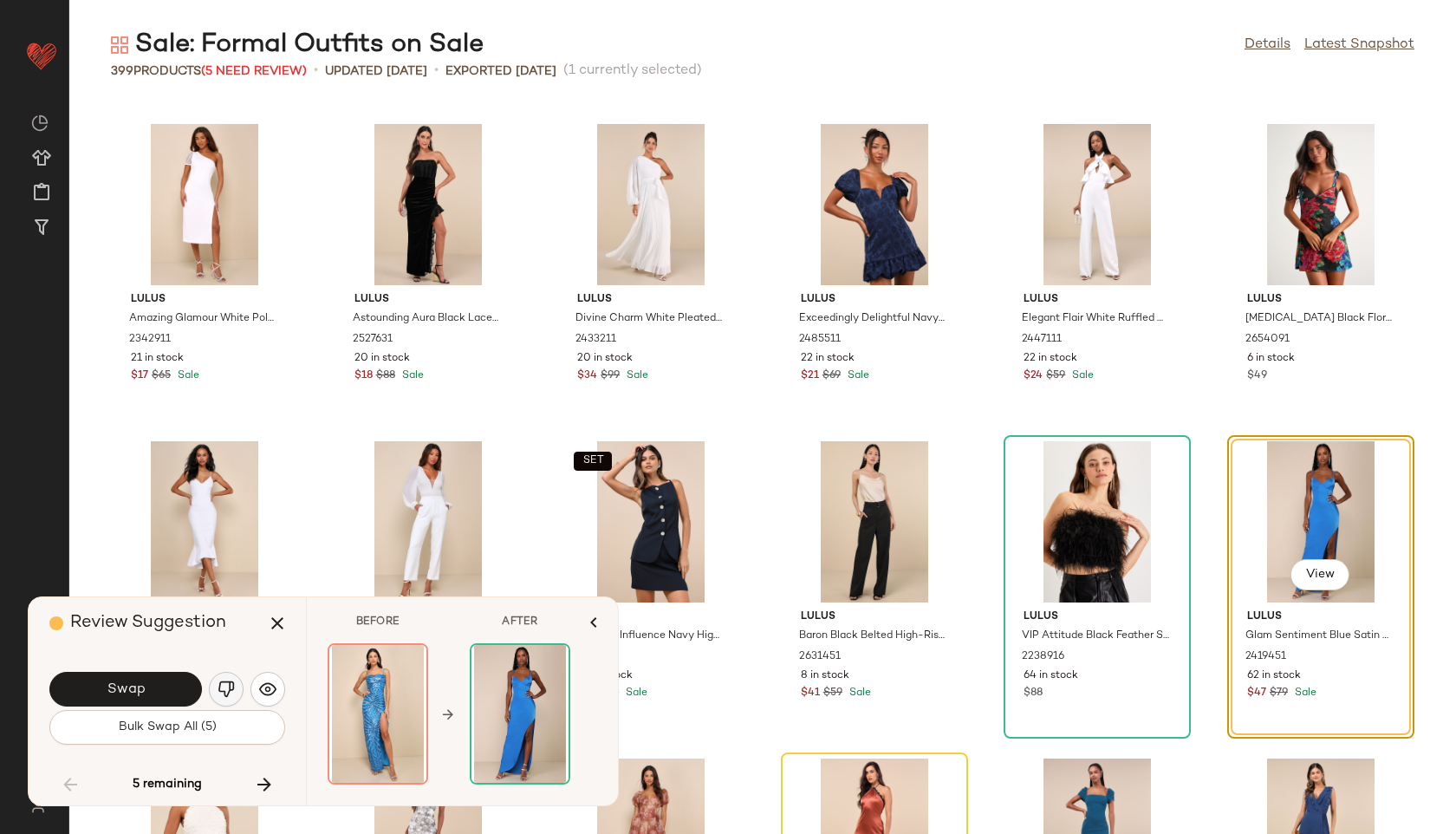
click at [230, 692] on img "button" at bounding box center [226, 688] width 17 height 17
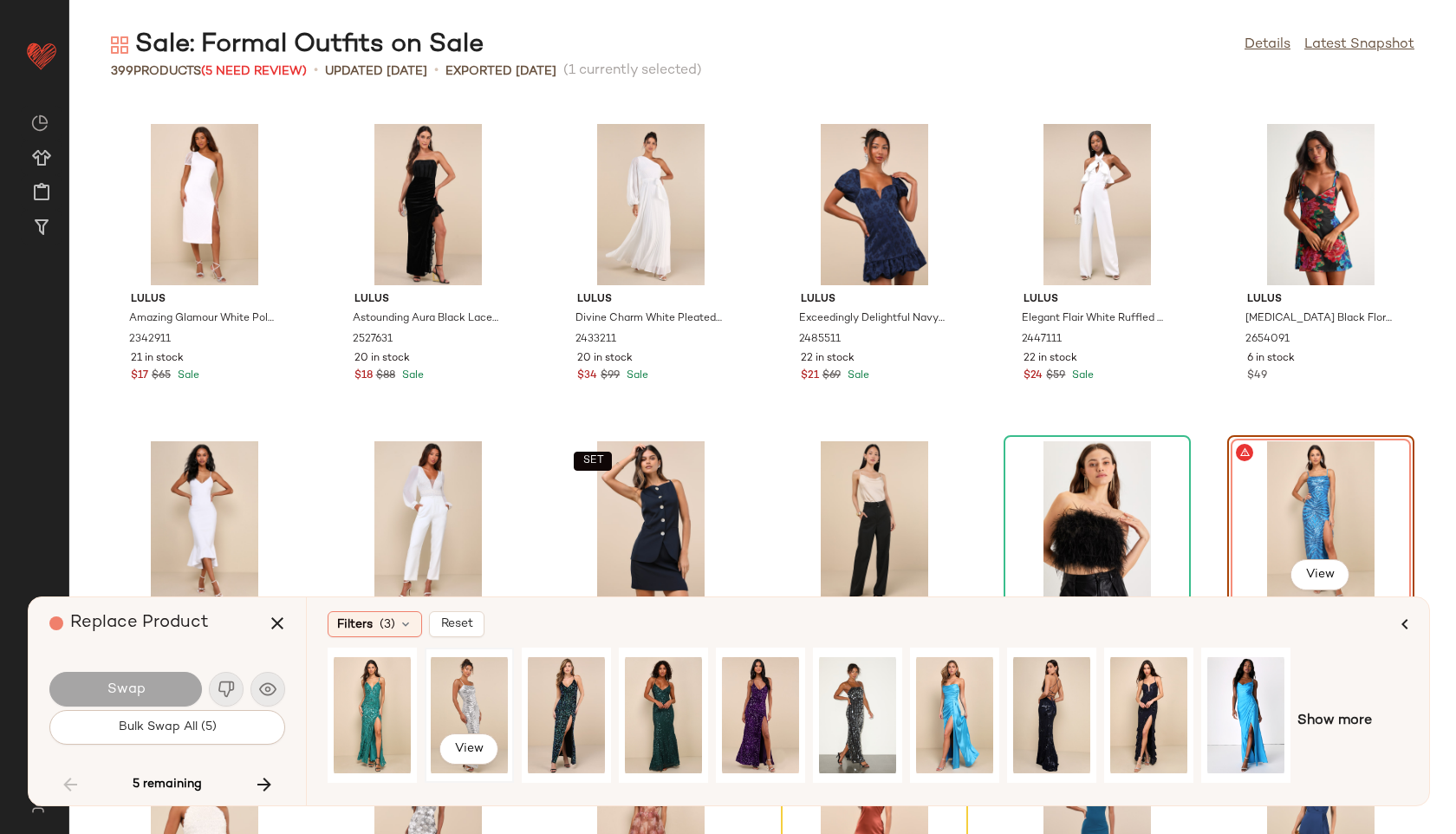
click at [469, 710] on div "View" at bounding box center [469, 715] width 77 height 123
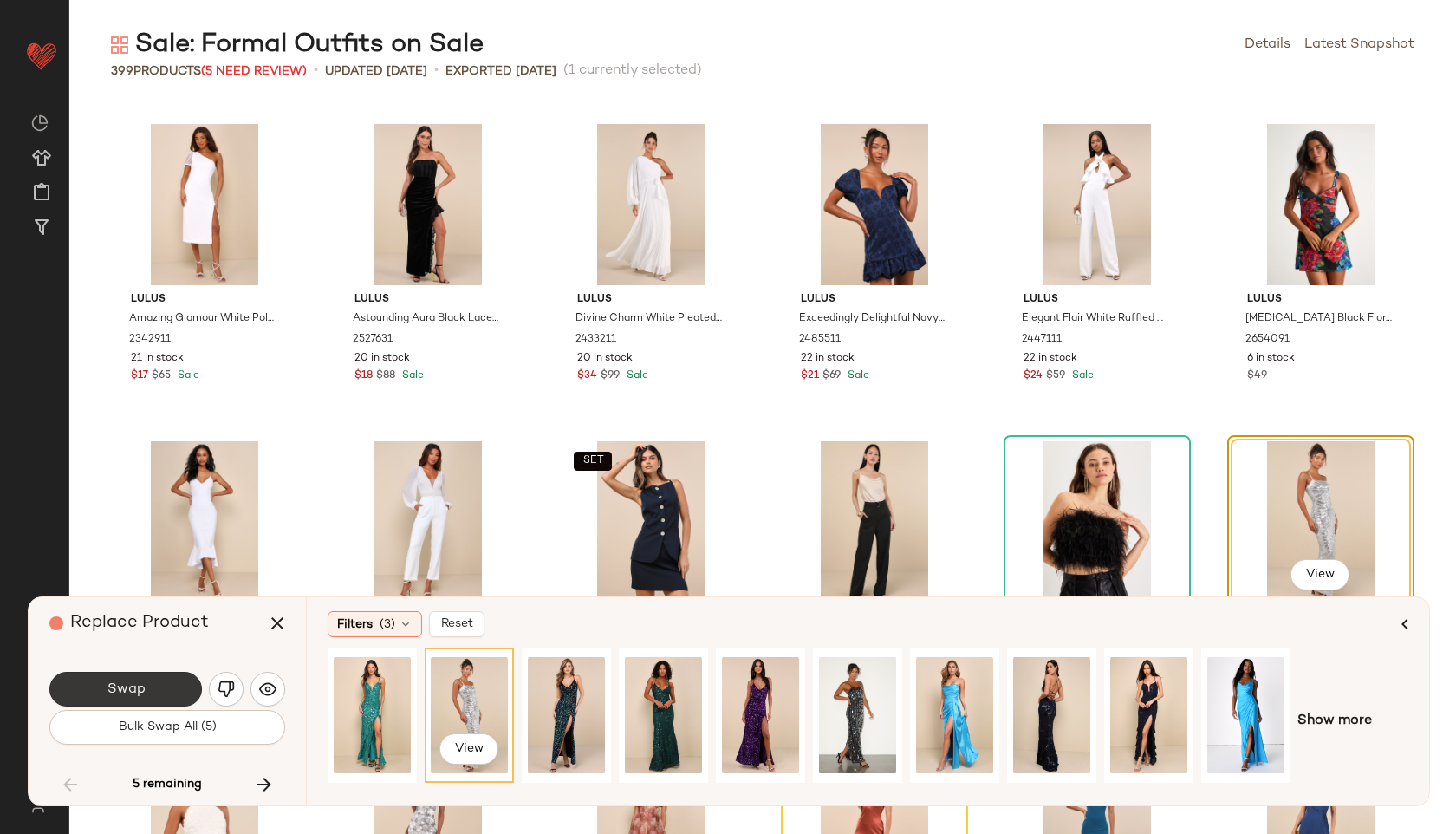
click at [147, 691] on button "Swap" at bounding box center [125, 689] width 153 height 35
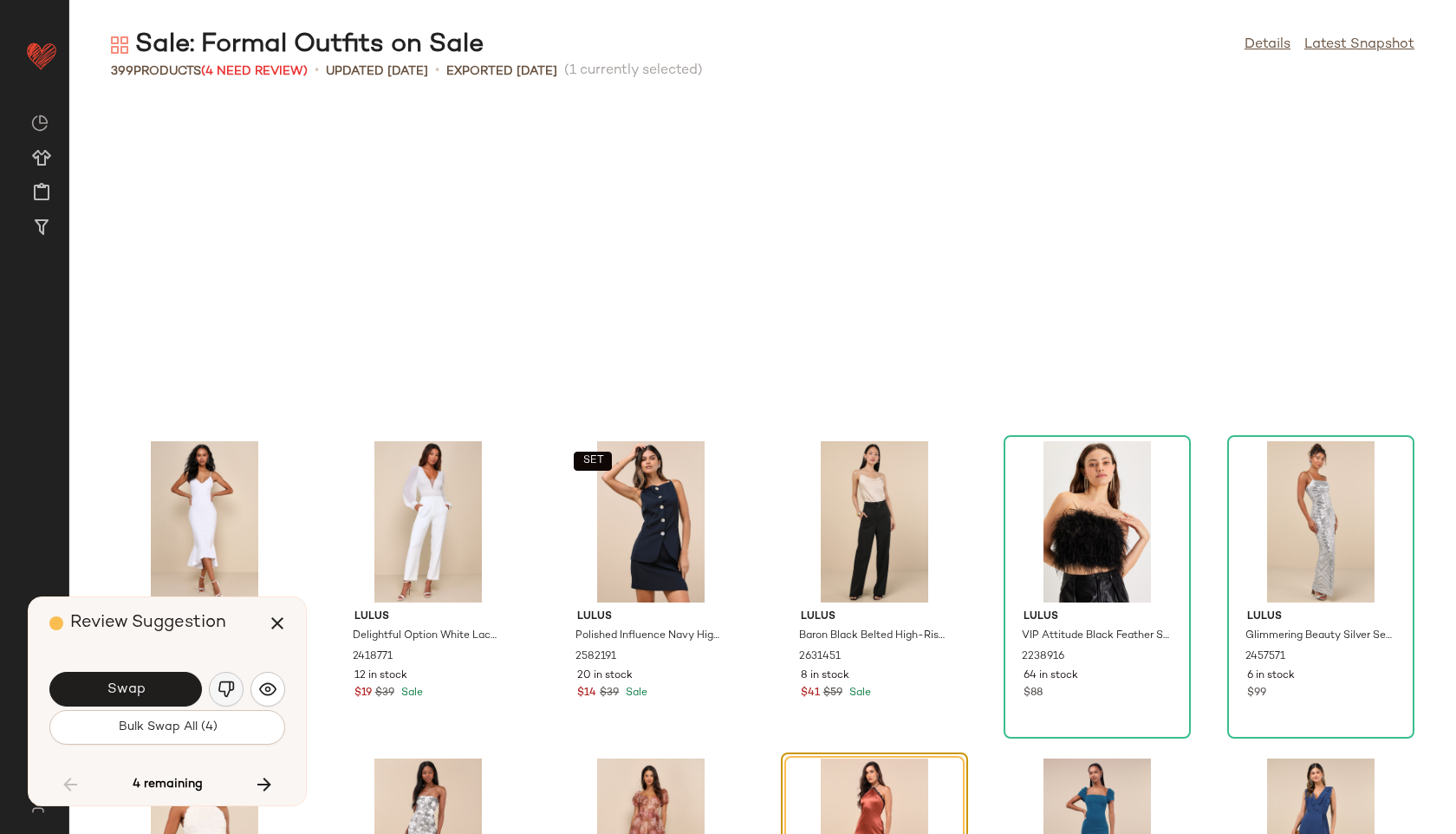
scroll to position [15866, 0]
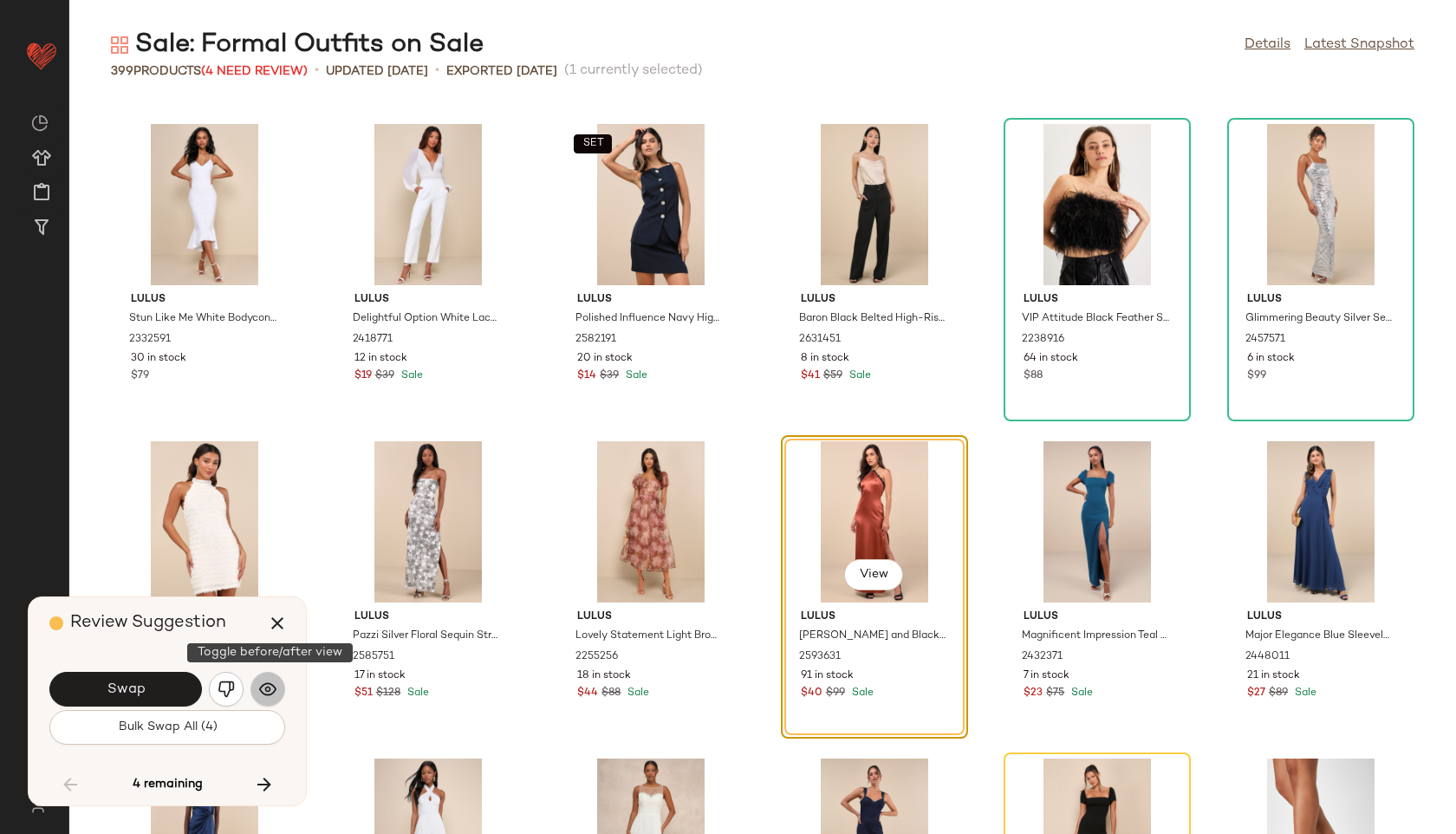
click at [265, 683] on img "button" at bounding box center [267, 688] width 17 height 17
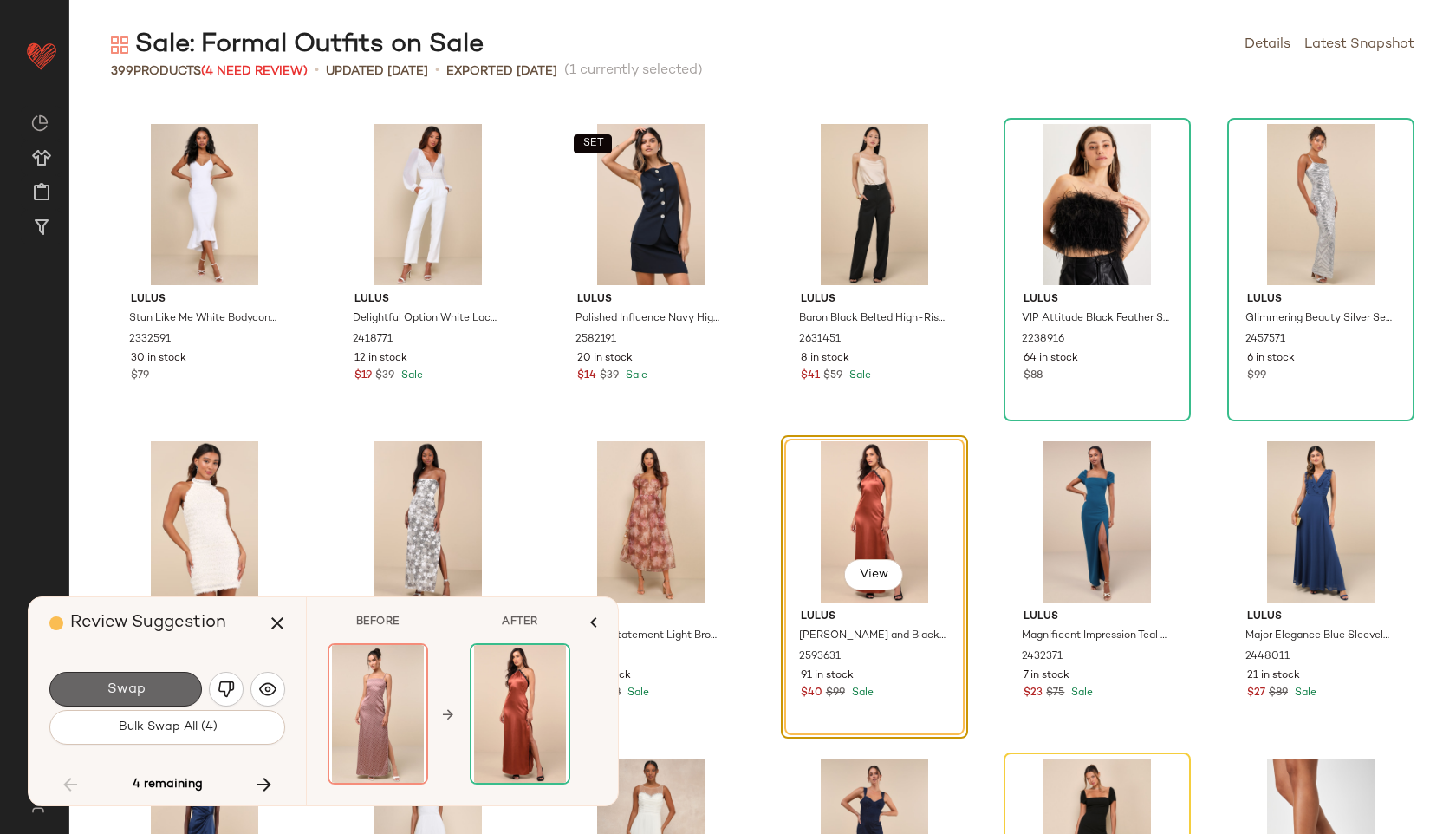
click at [159, 689] on button "Swap" at bounding box center [125, 689] width 153 height 35
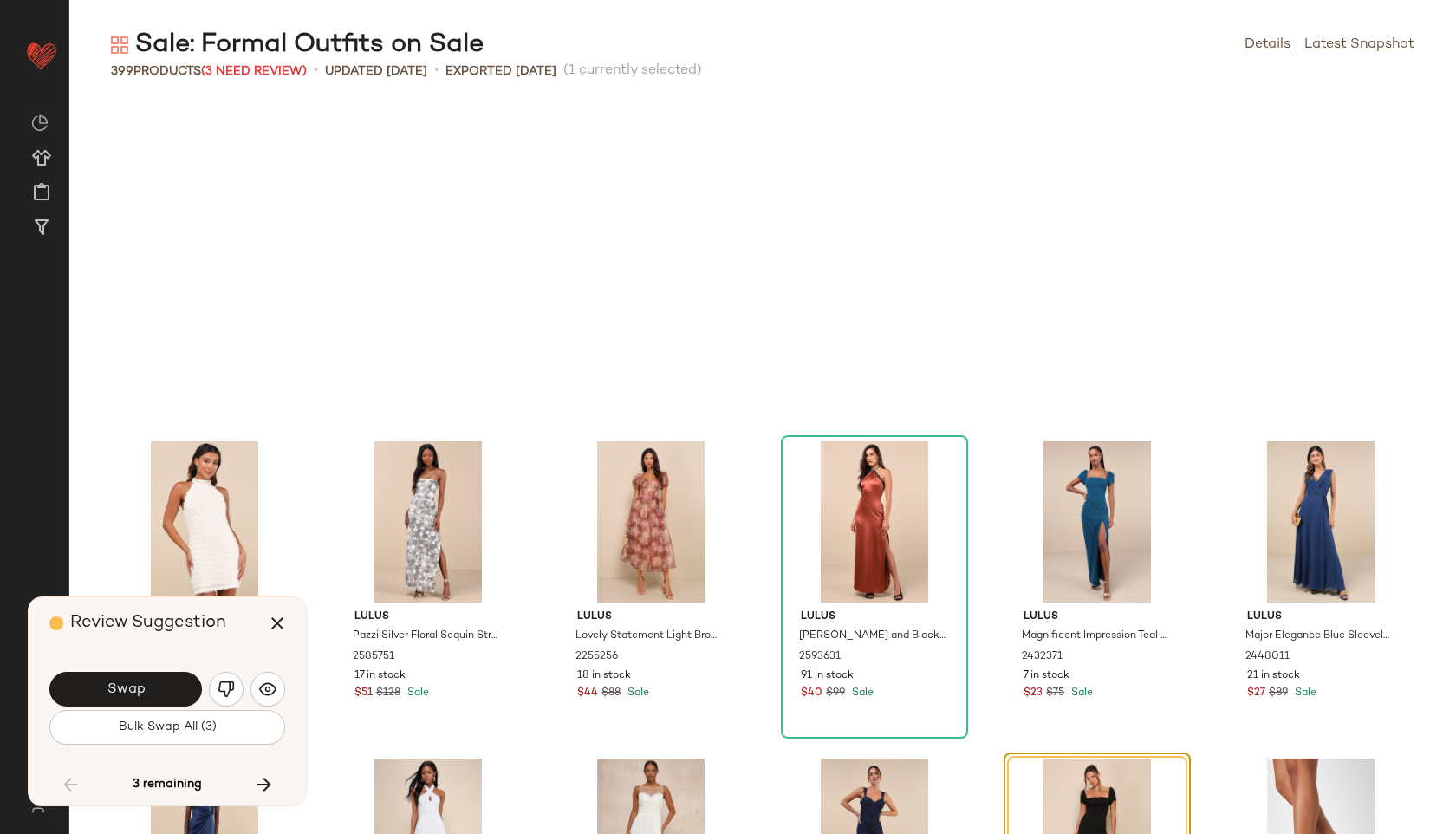
scroll to position [16184, 0]
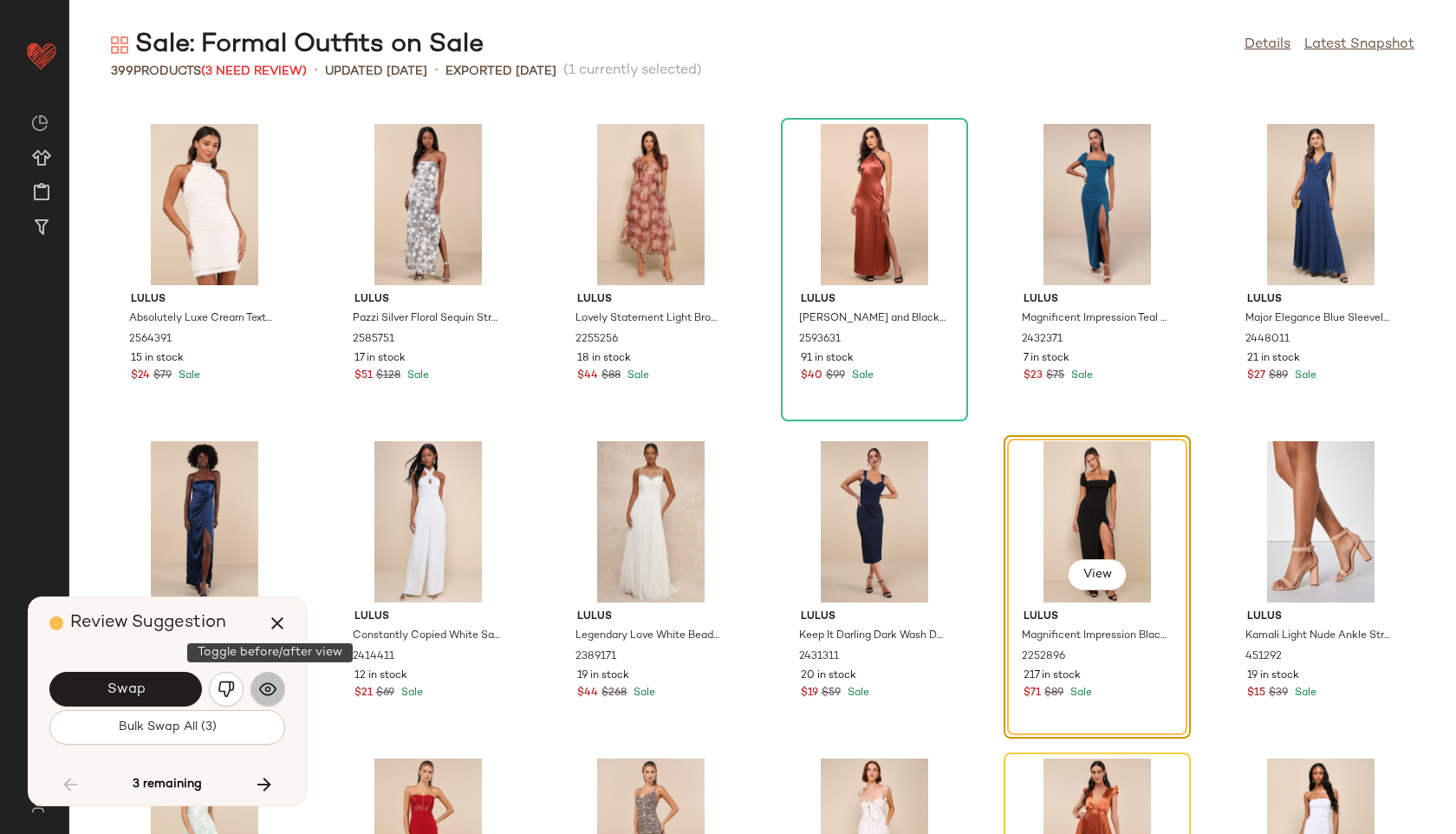
click at [266, 690] on img "button" at bounding box center [267, 688] width 17 height 17
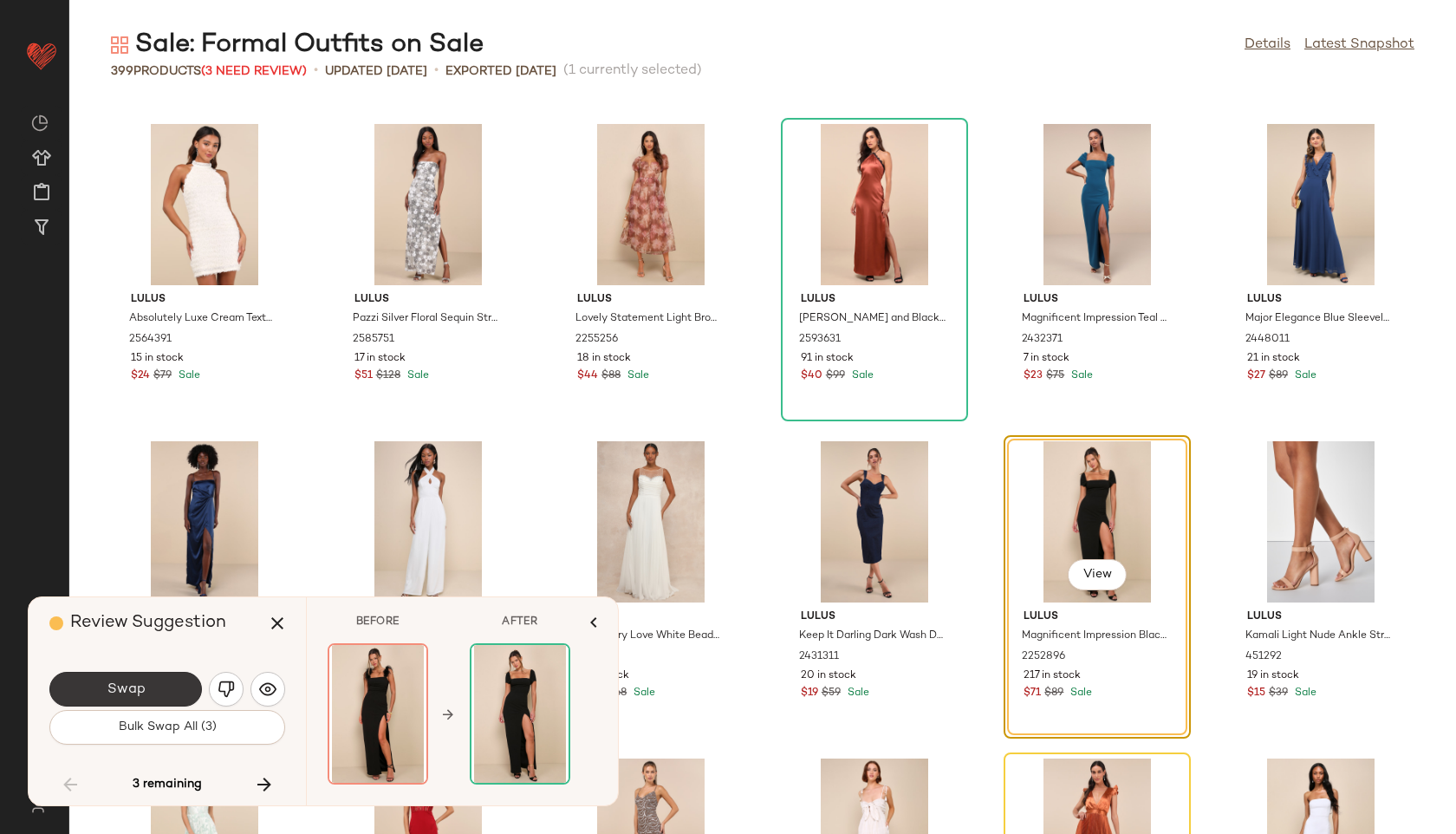
click at [173, 700] on button "Swap" at bounding box center [125, 689] width 153 height 35
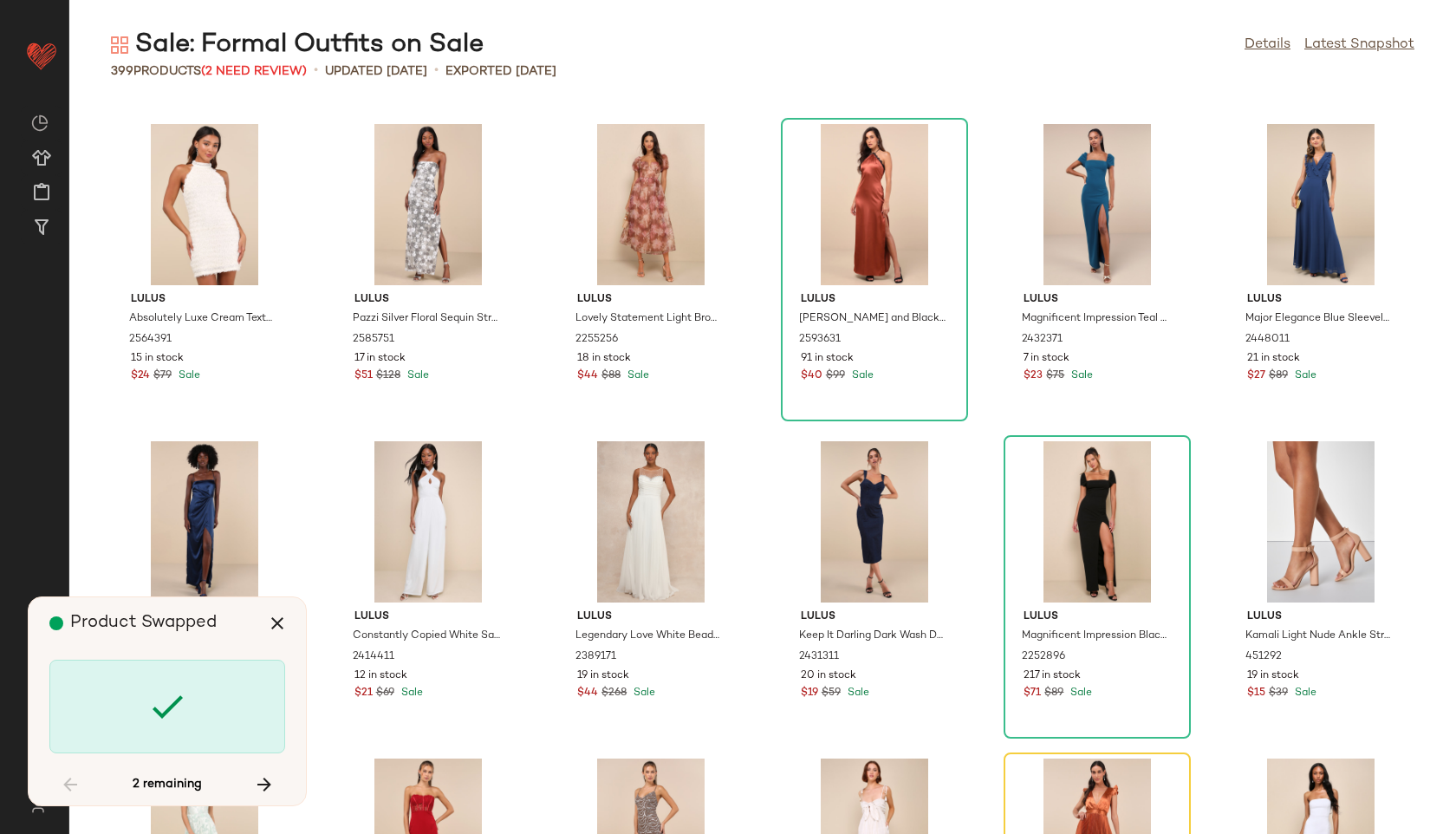
scroll to position [16501, 0]
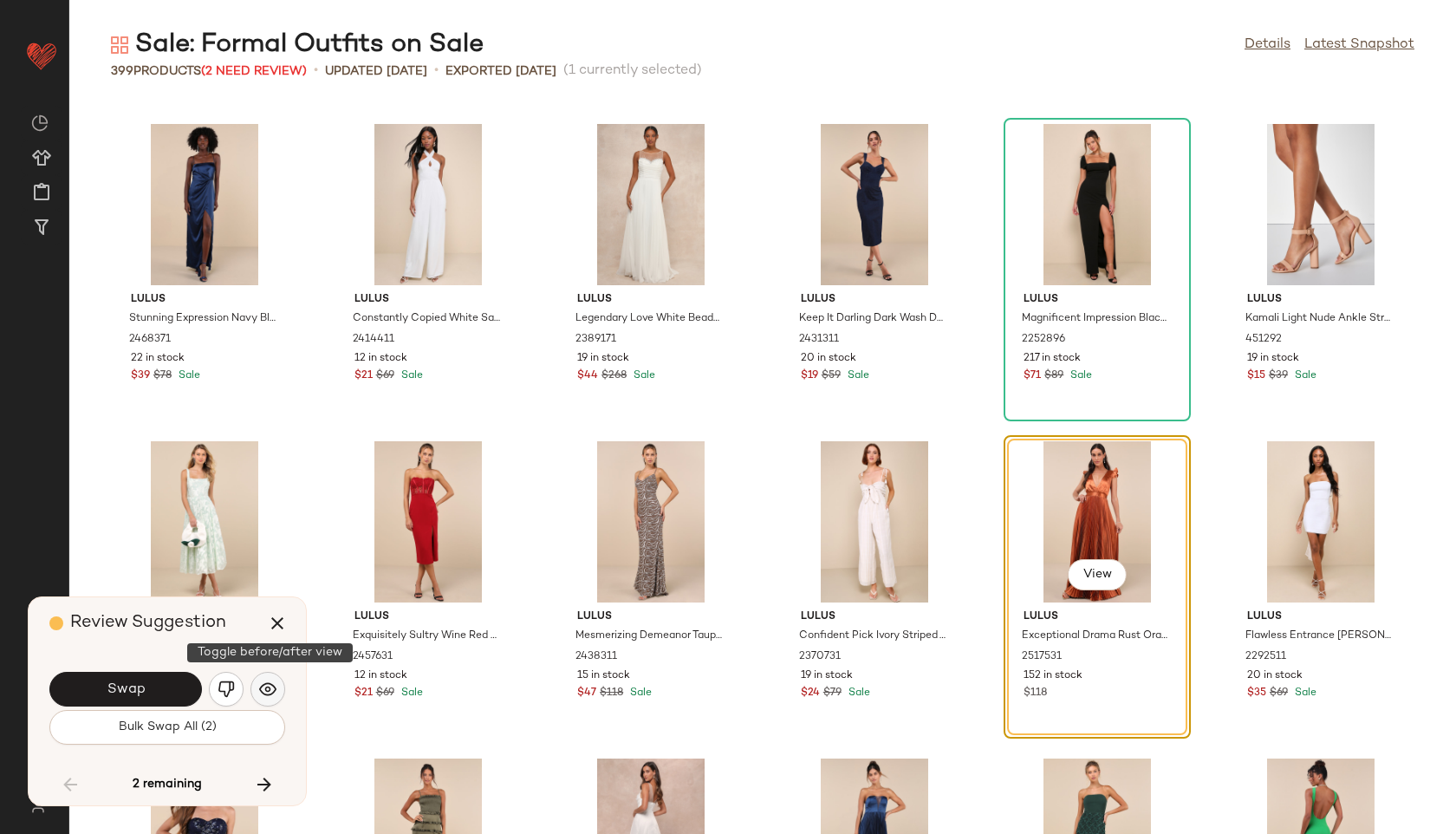
click at [272, 689] on img "button" at bounding box center [267, 688] width 17 height 17
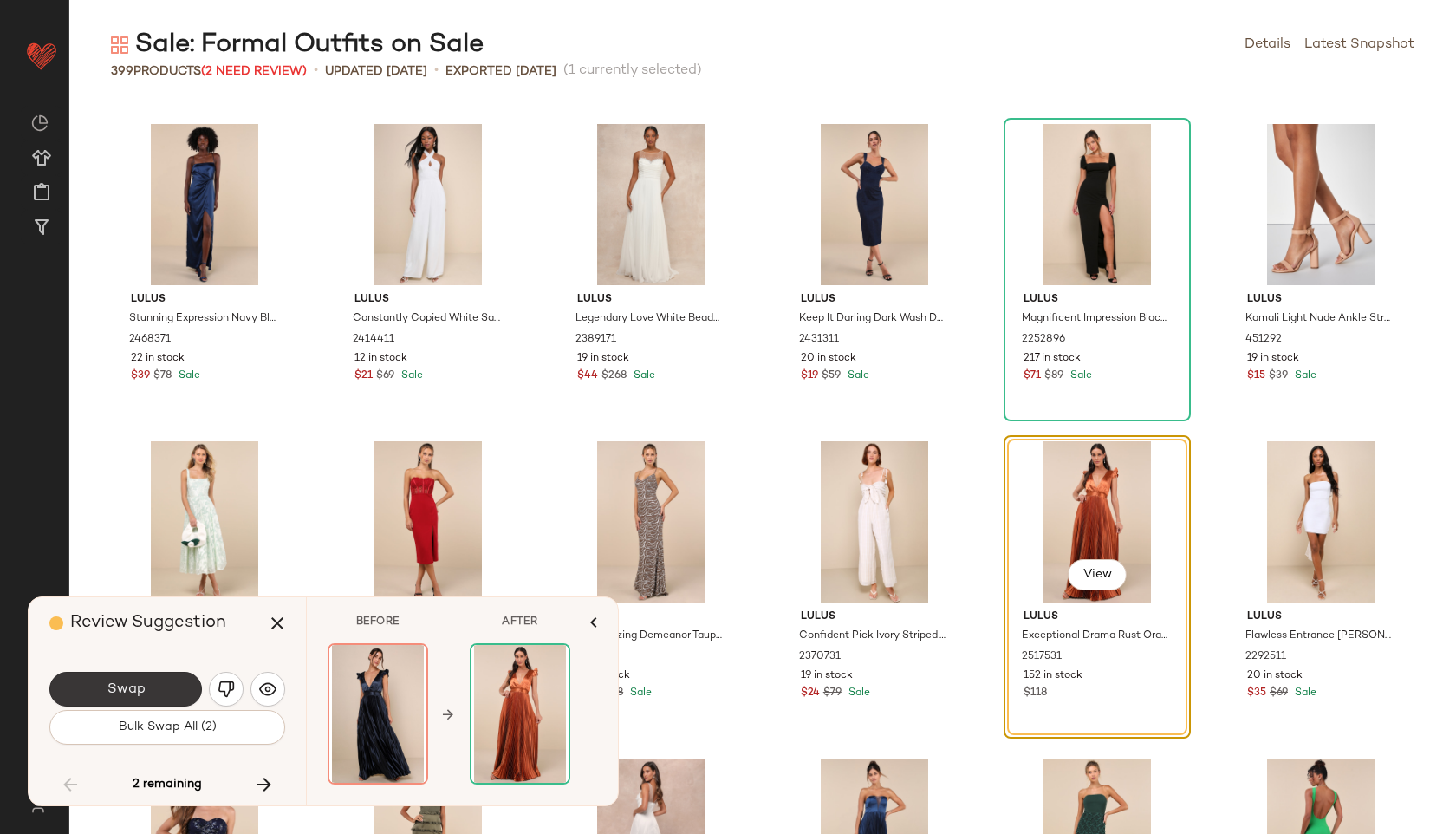
click at [173, 698] on button "Swap" at bounding box center [125, 689] width 153 height 35
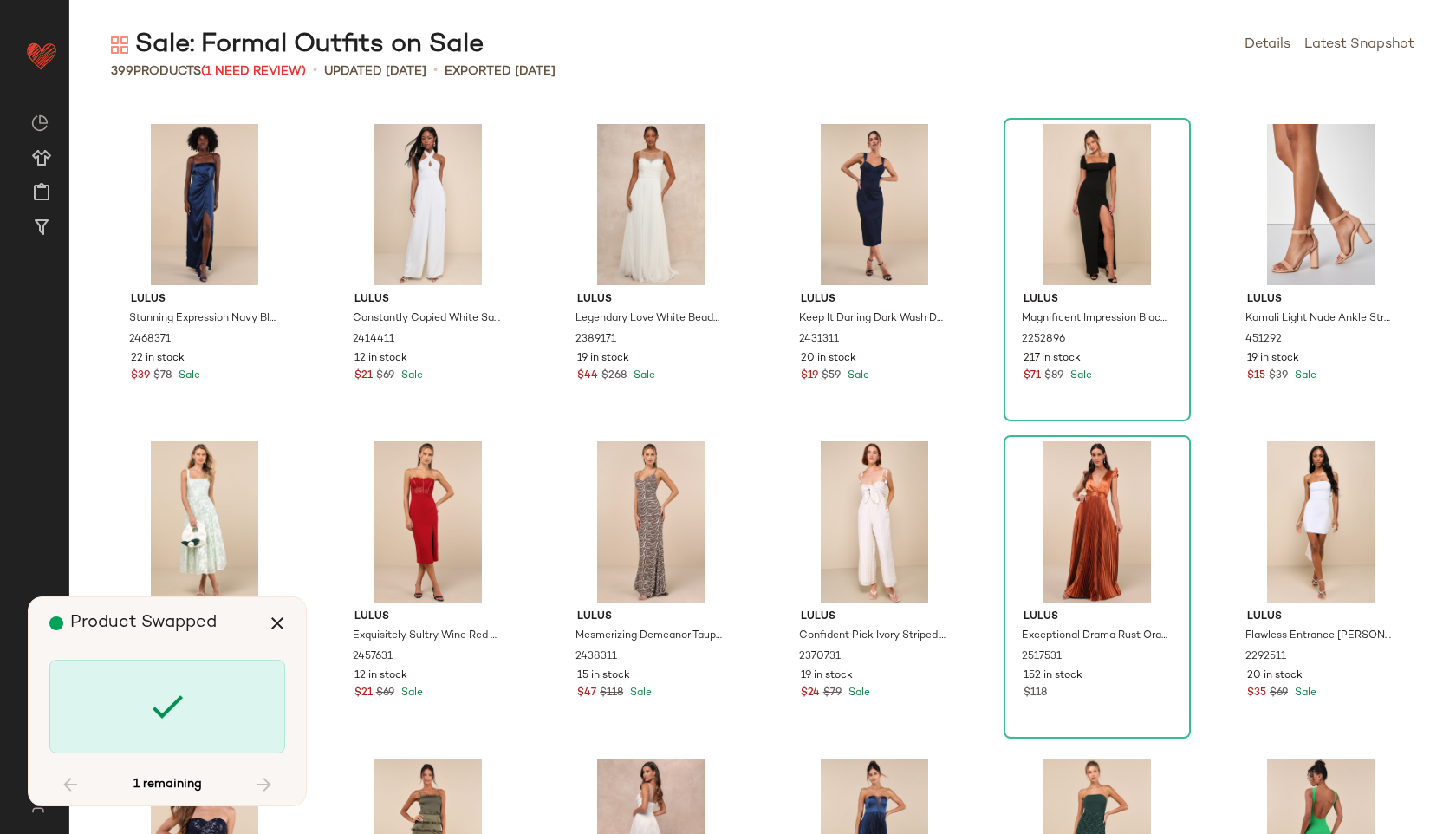
scroll to position [20627, 0]
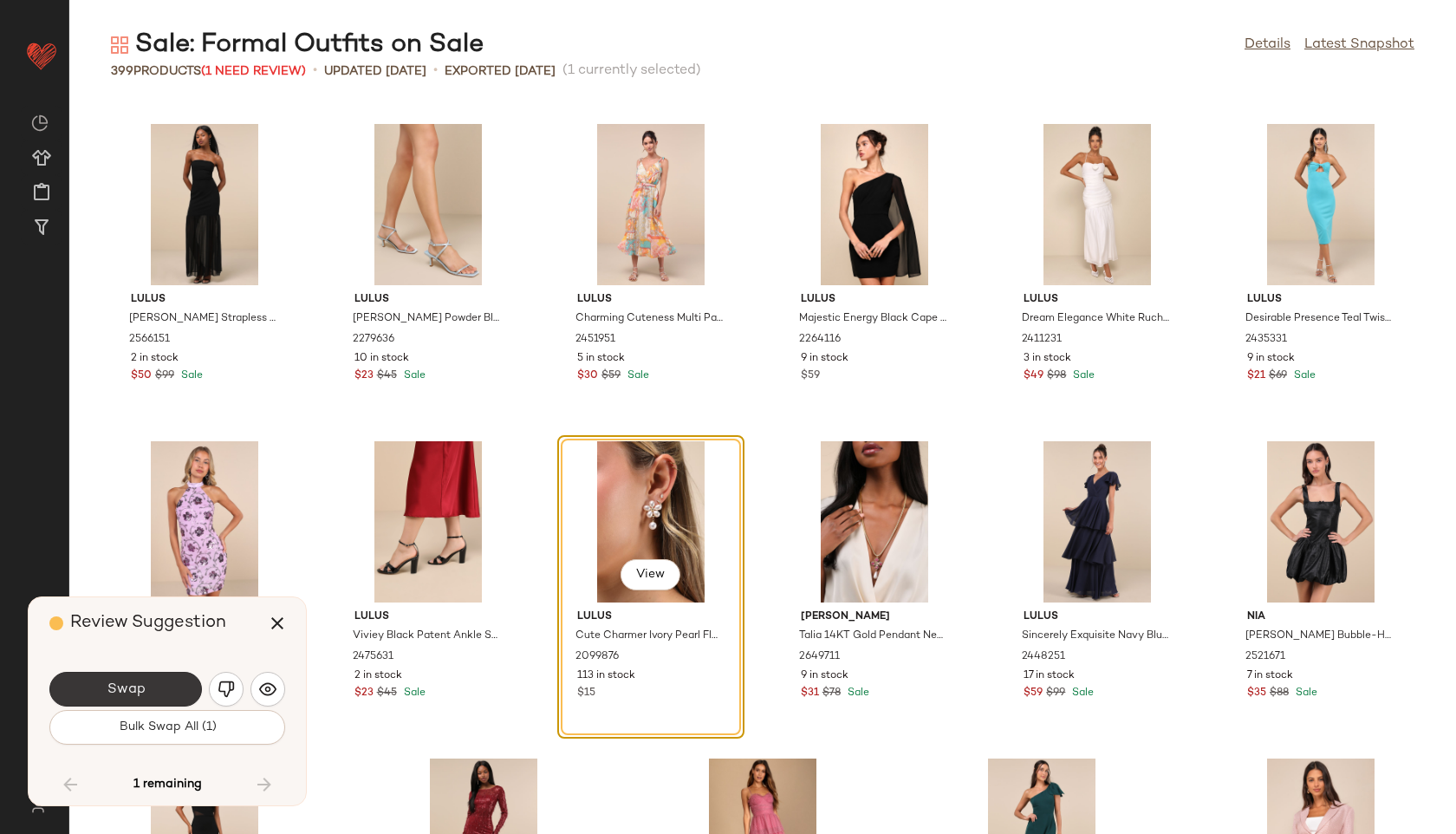
click at [184, 687] on button "Swap" at bounding box center [125, 689] width 153 height 35
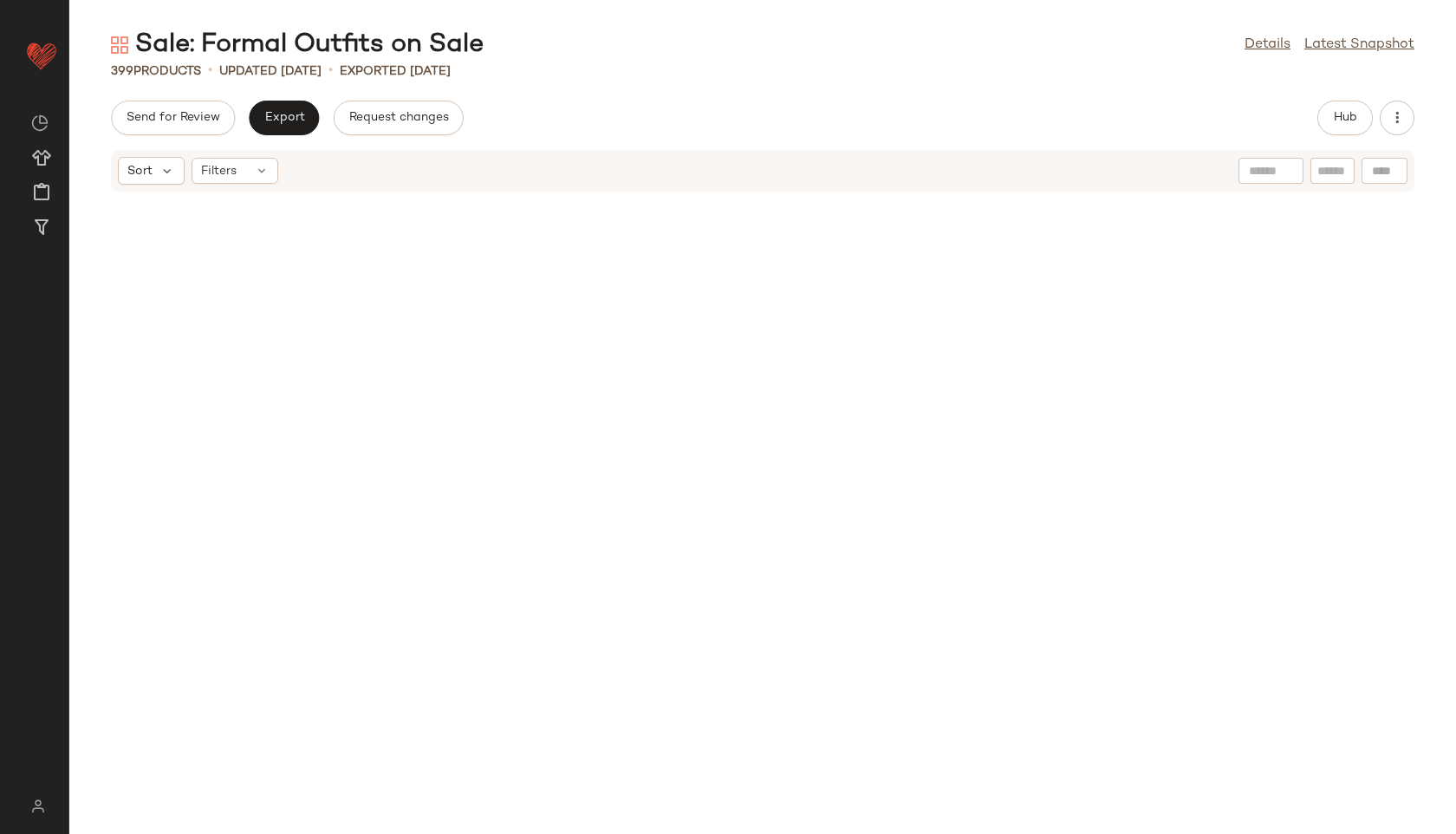
scroll to position [10485, 0]
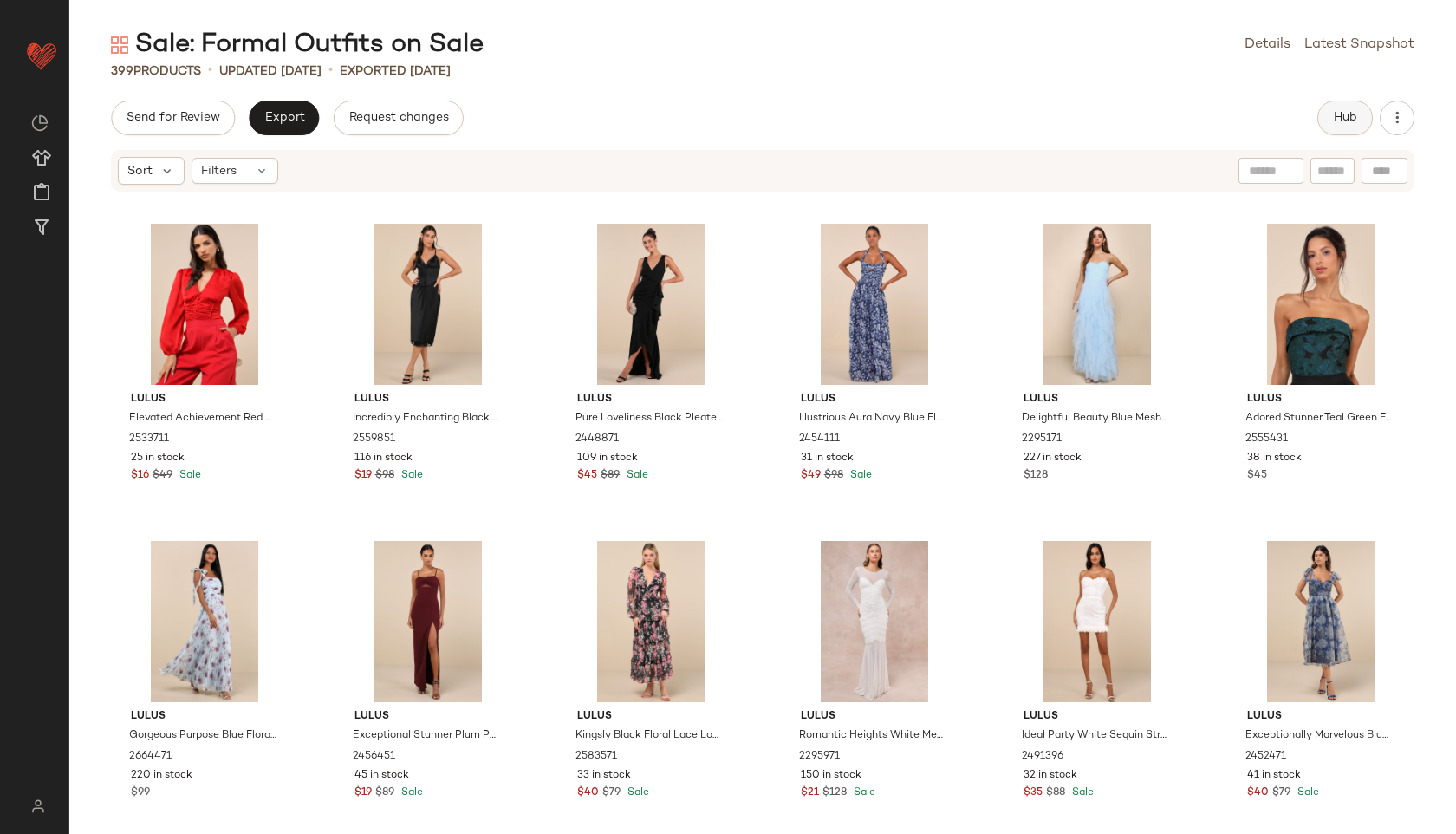
click at [1326, 127] on button "Hub" at bounding box center [1345, 118] width 56 height 35
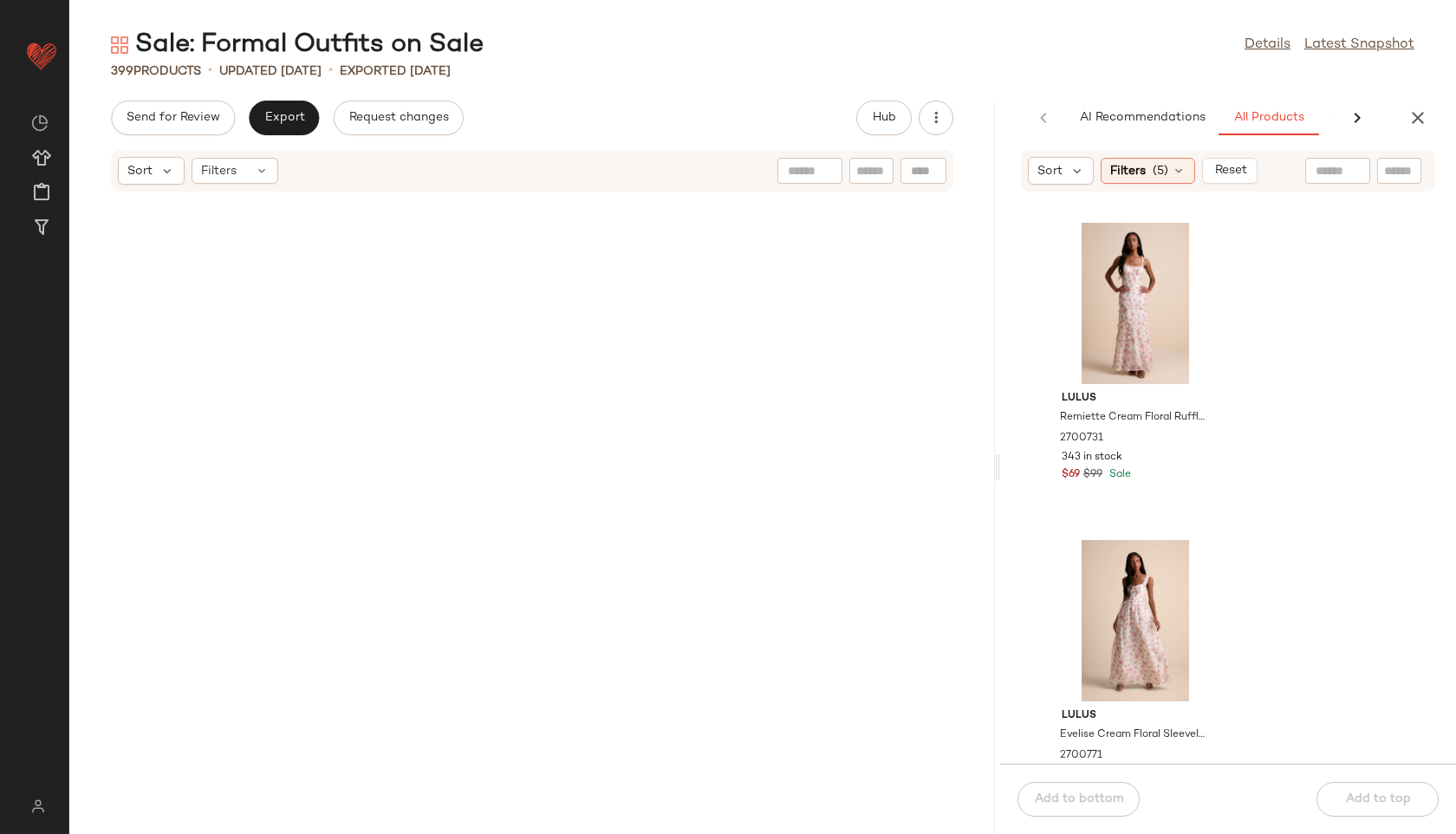
scroll to position [15549, 0]
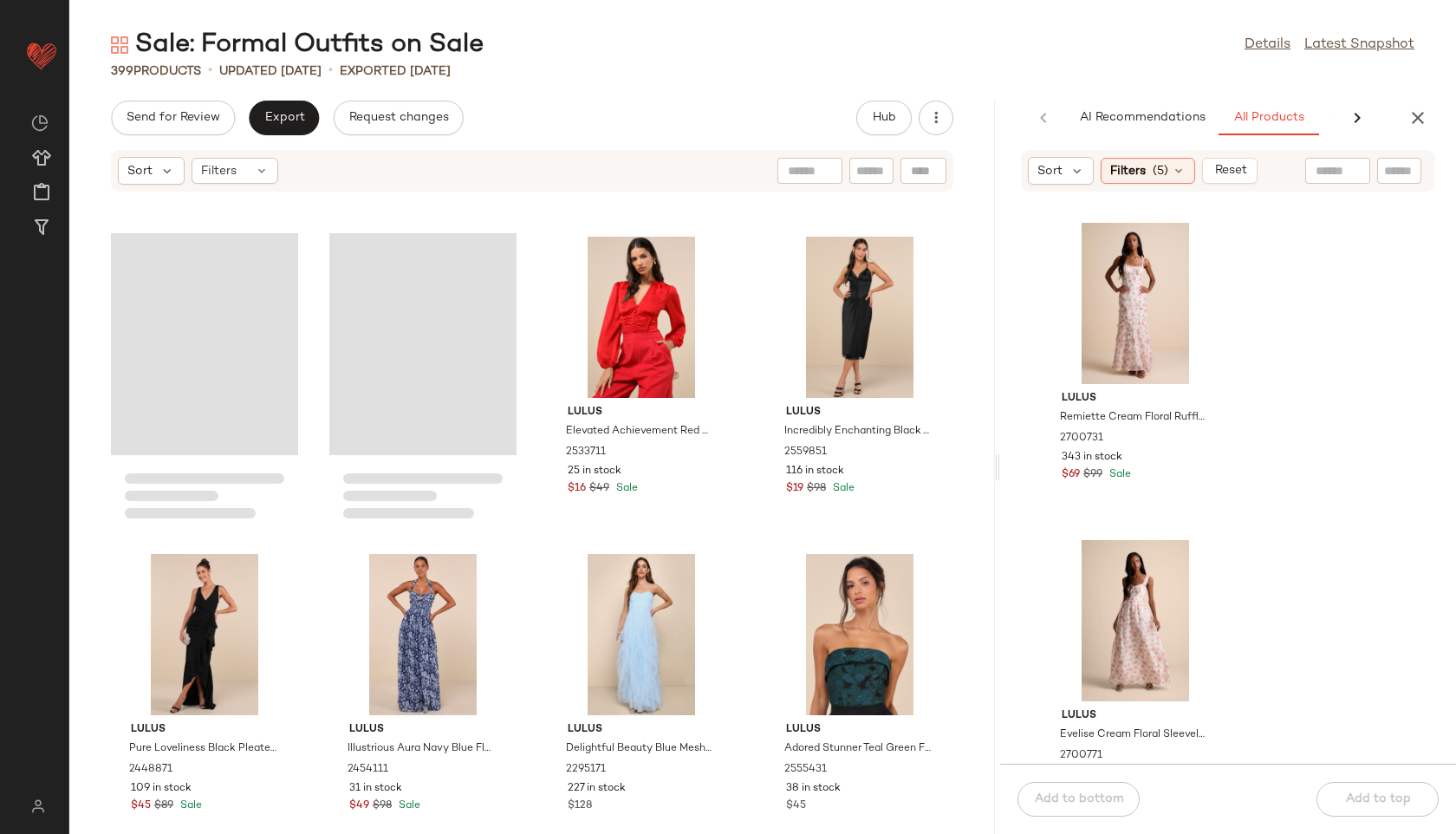
drag, startPoint x: 761, startPoint y: 465, endPoint x: 1157, endPoint y: 467, distance: 396.0
click at [1157, 467] on div "Sale: Formal Outfits on Sale Details Latest Snapshot 399 Products • updated Aug…" at bounding box center [762, 430] width 1386 height 807
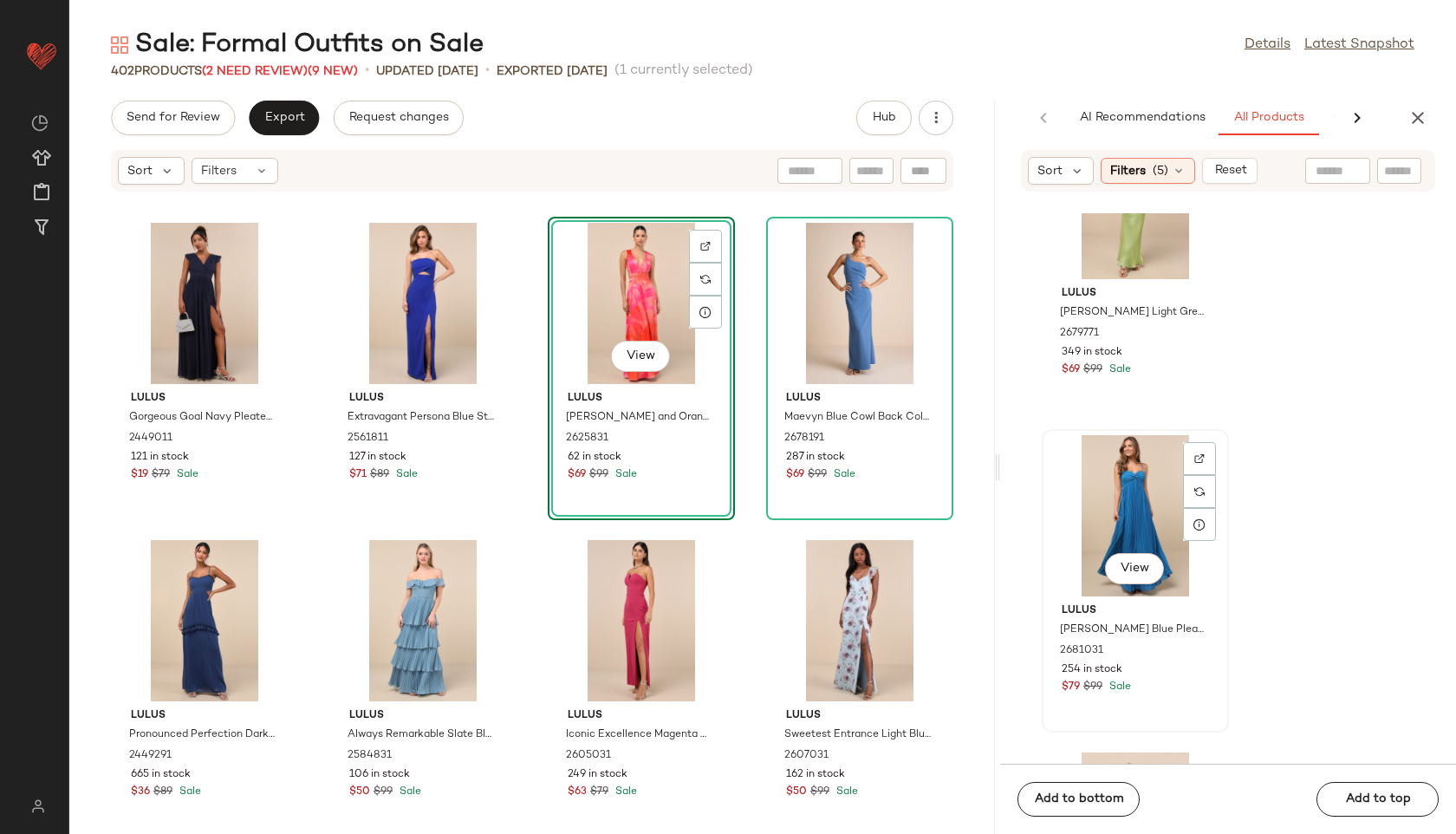
scroll to position [2361, 0]
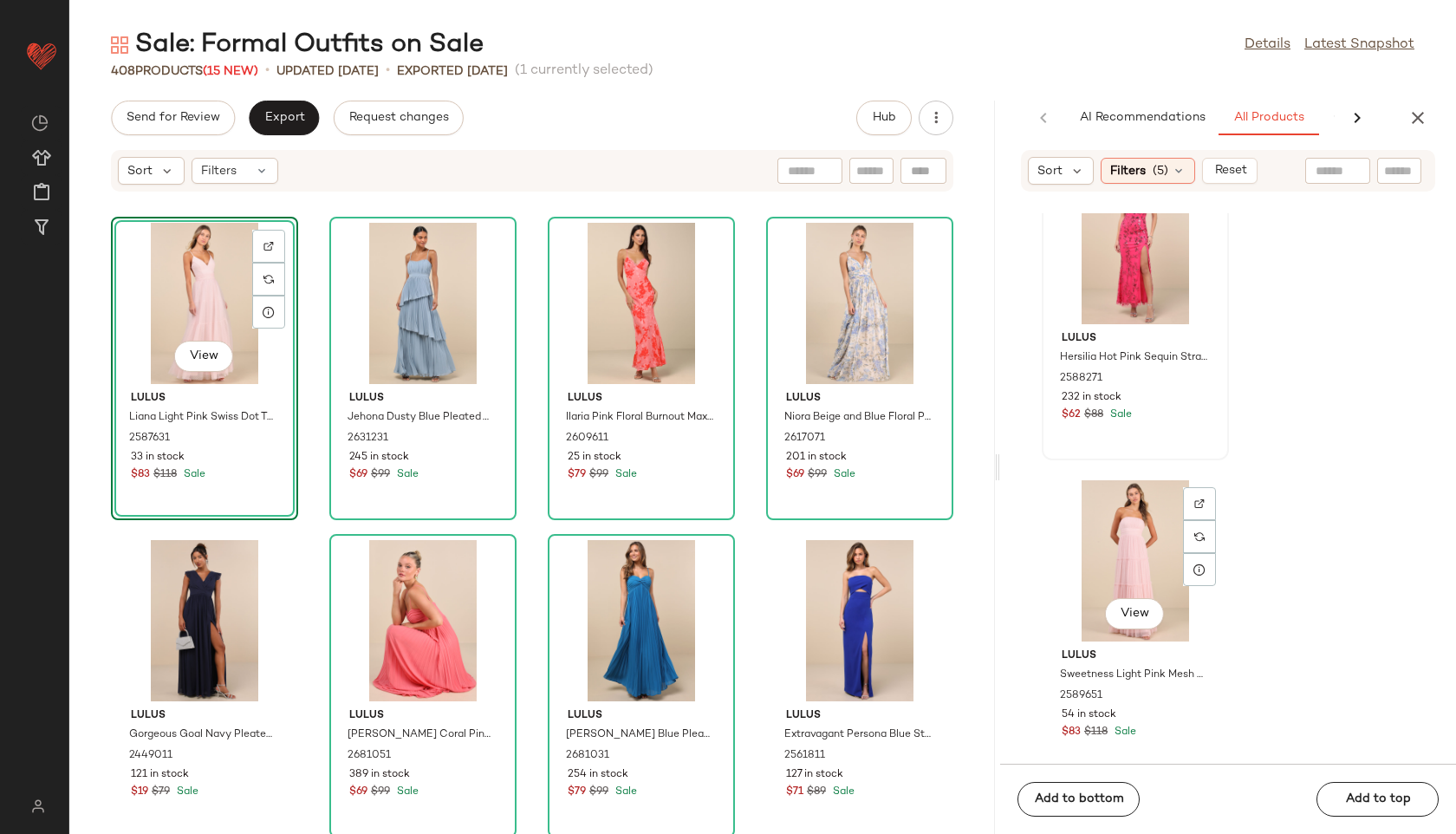
scroll to position [4529, 0]
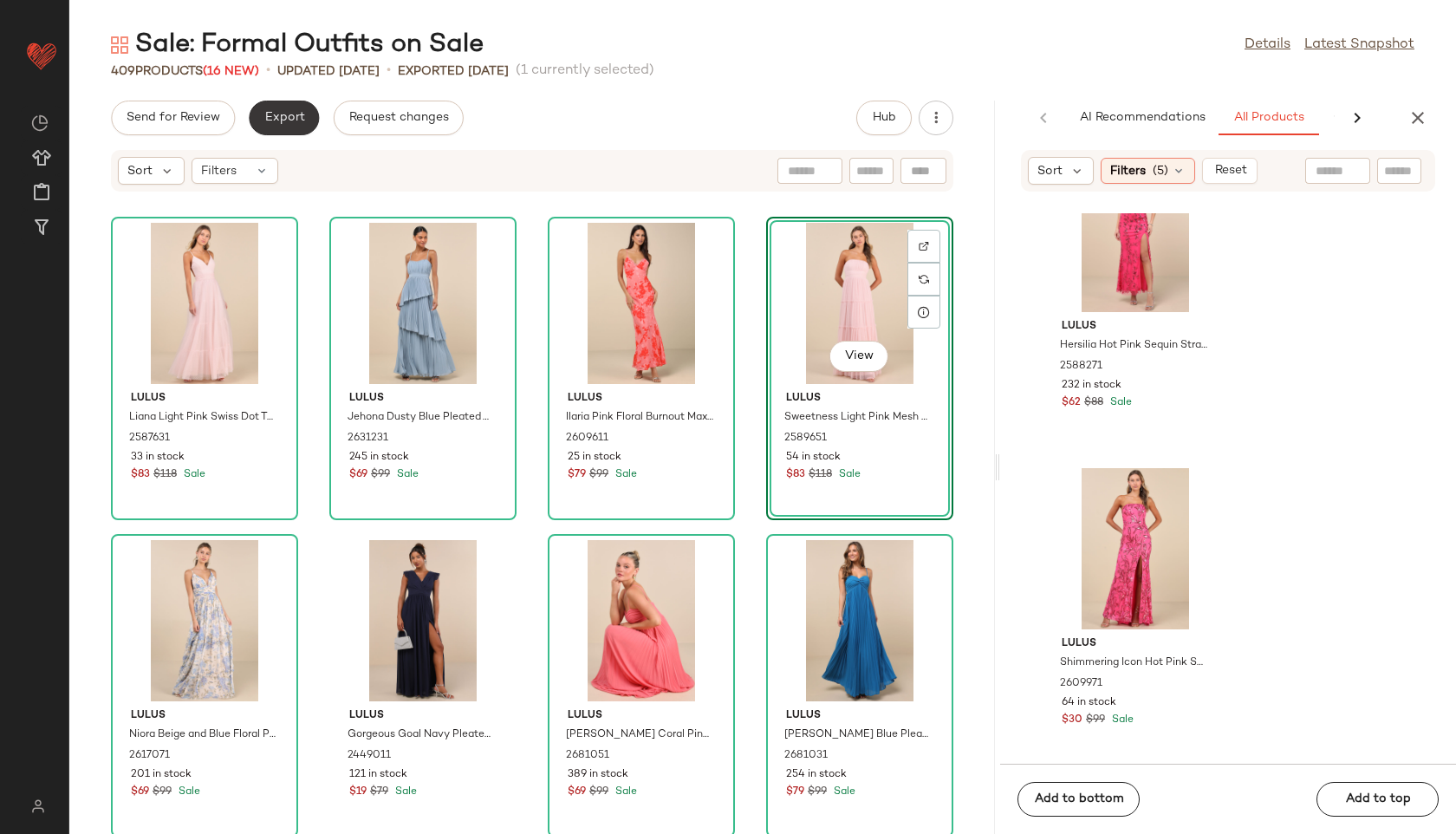
click at [281, 125] on button "Export" at bounding box center [284, 118] width 70 height 35
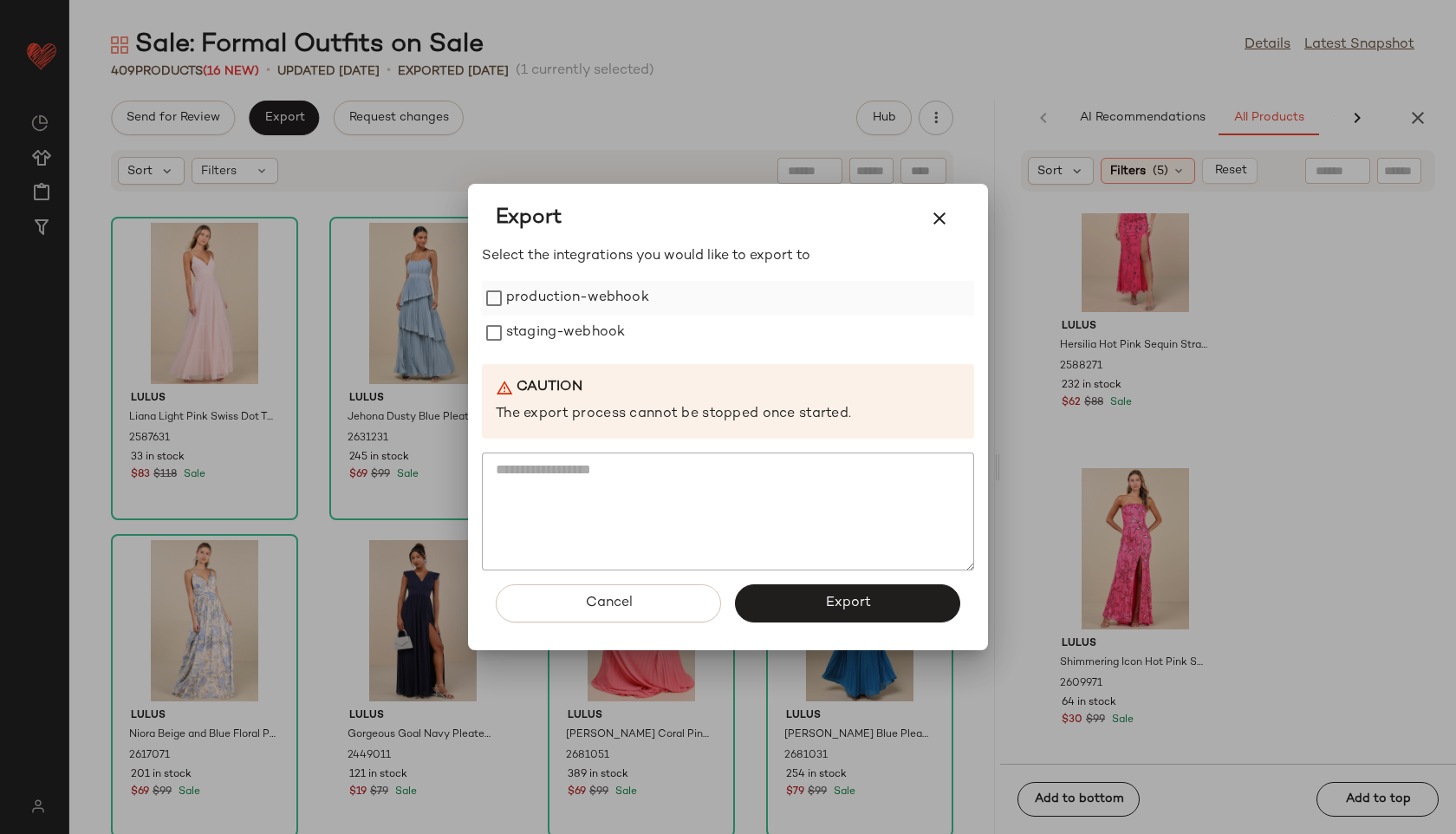
click at [528, 298] on label "production-webhook" at bounding box center [577, 298] width 143 height 35
click at [535, 330] on label "staging-webhook" at bounding box center [566, 333] width 119 height 35
click at [818, 604] on button "Export" at bounding box center [847, 603] width 225 height 38
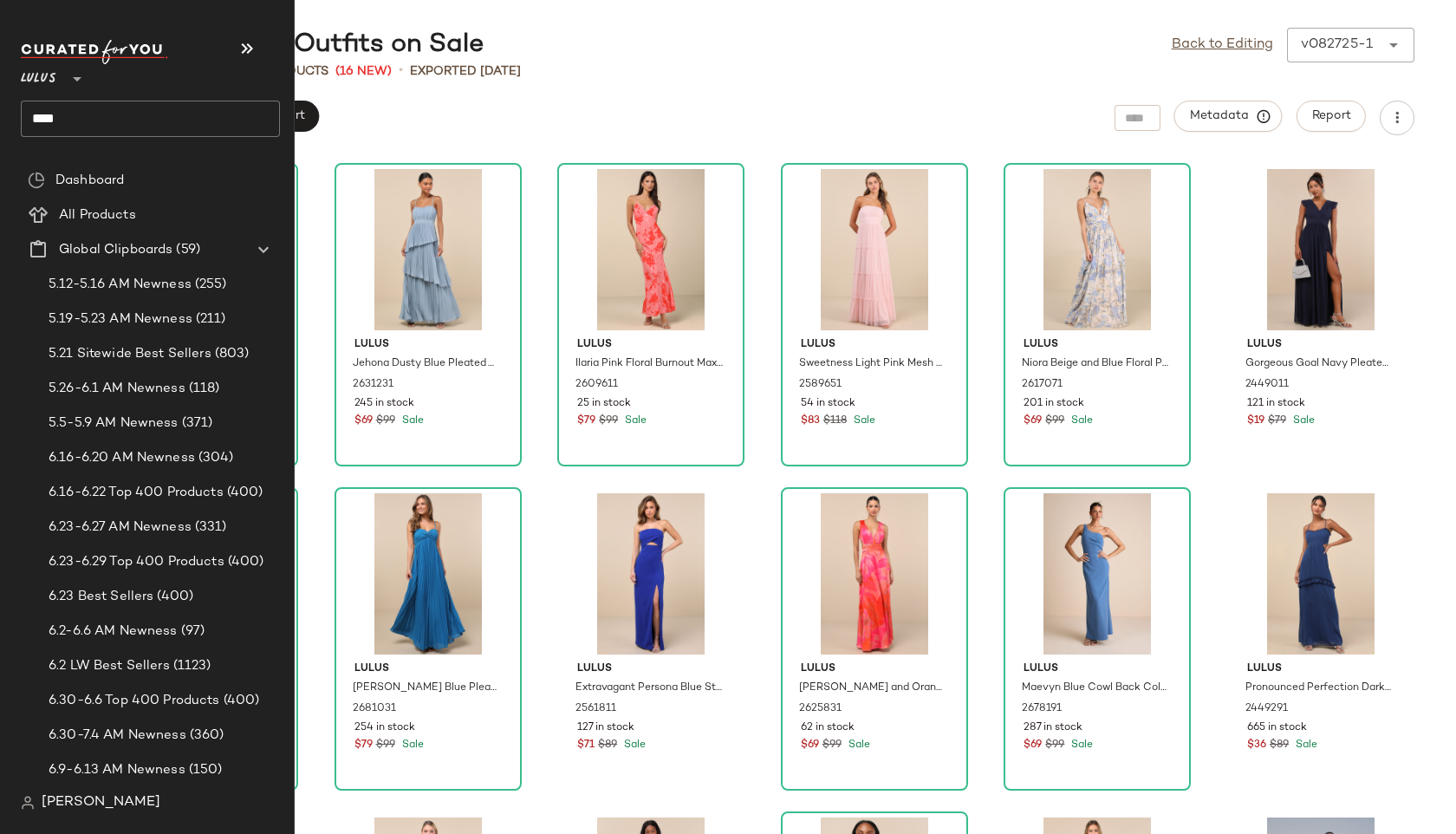
click at [90, 114] on input "****" at bounding box center [150, 119] width 259 height 37
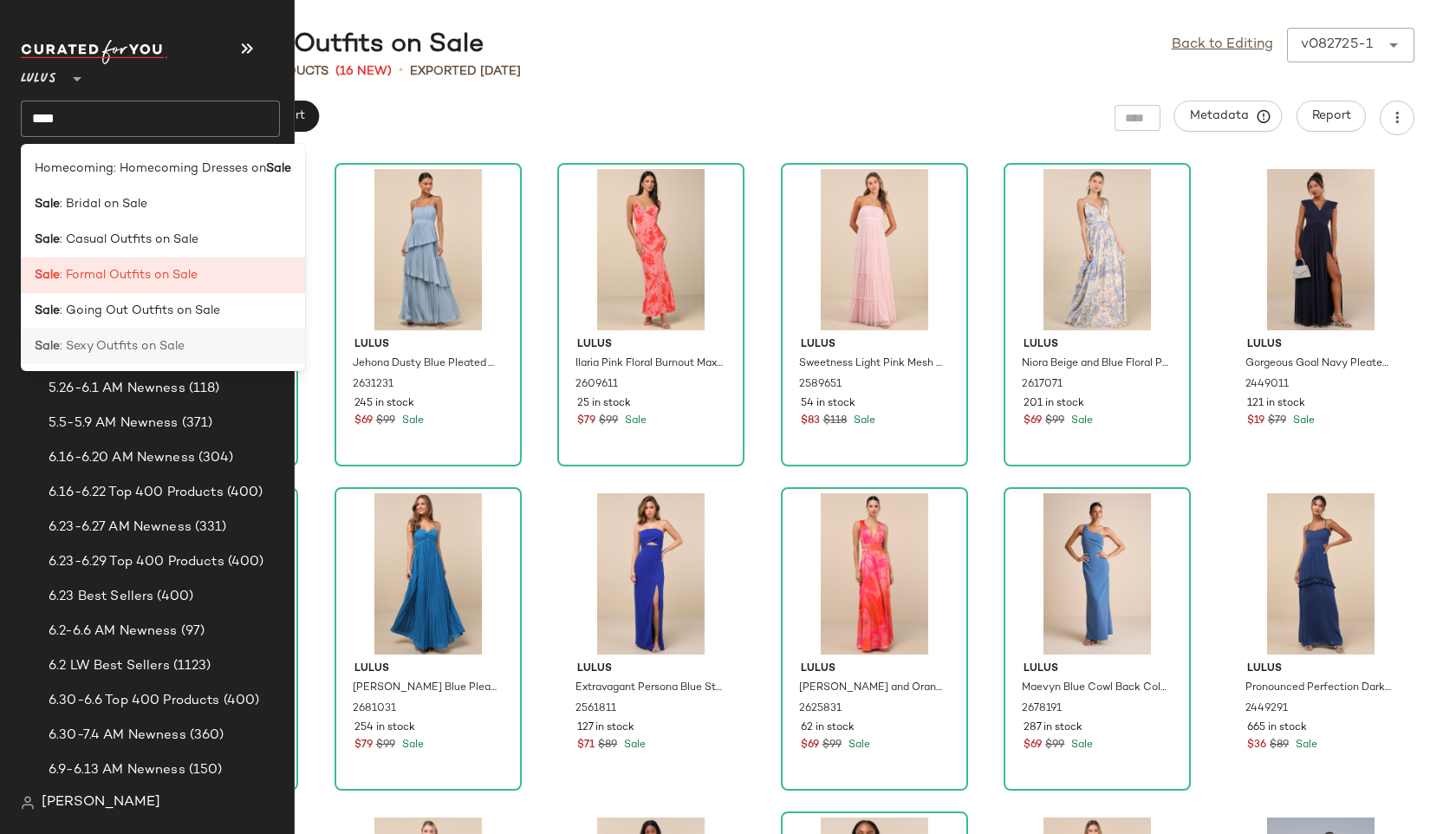
click at [94, 341] on span ": Sexy Outfits on Sale" at bounding box center [122, 346] width 124 height 18
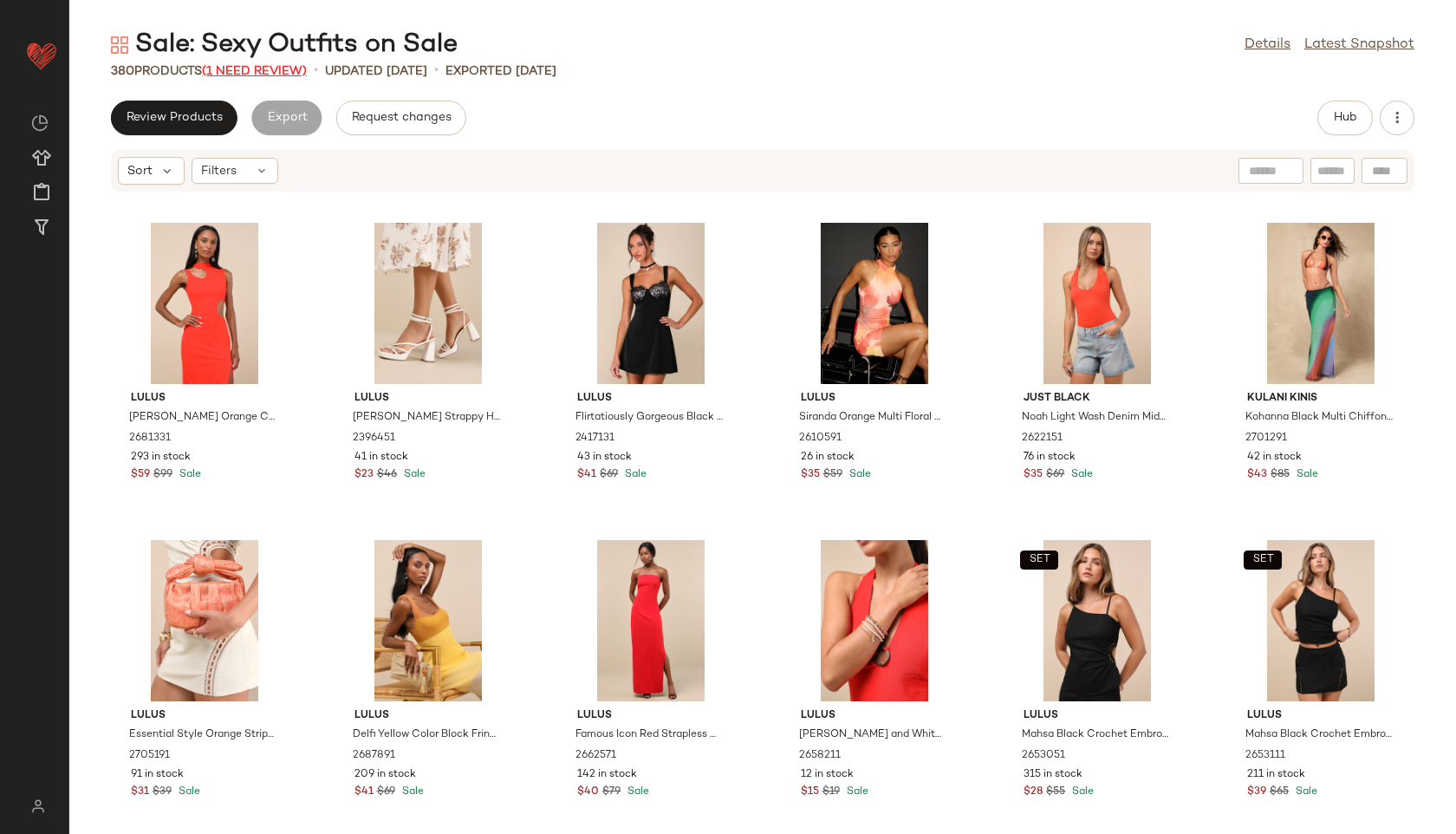
click at [286, 74] on span "(1 Need Review)" at bounding box center [254, 71] width 105 height 13
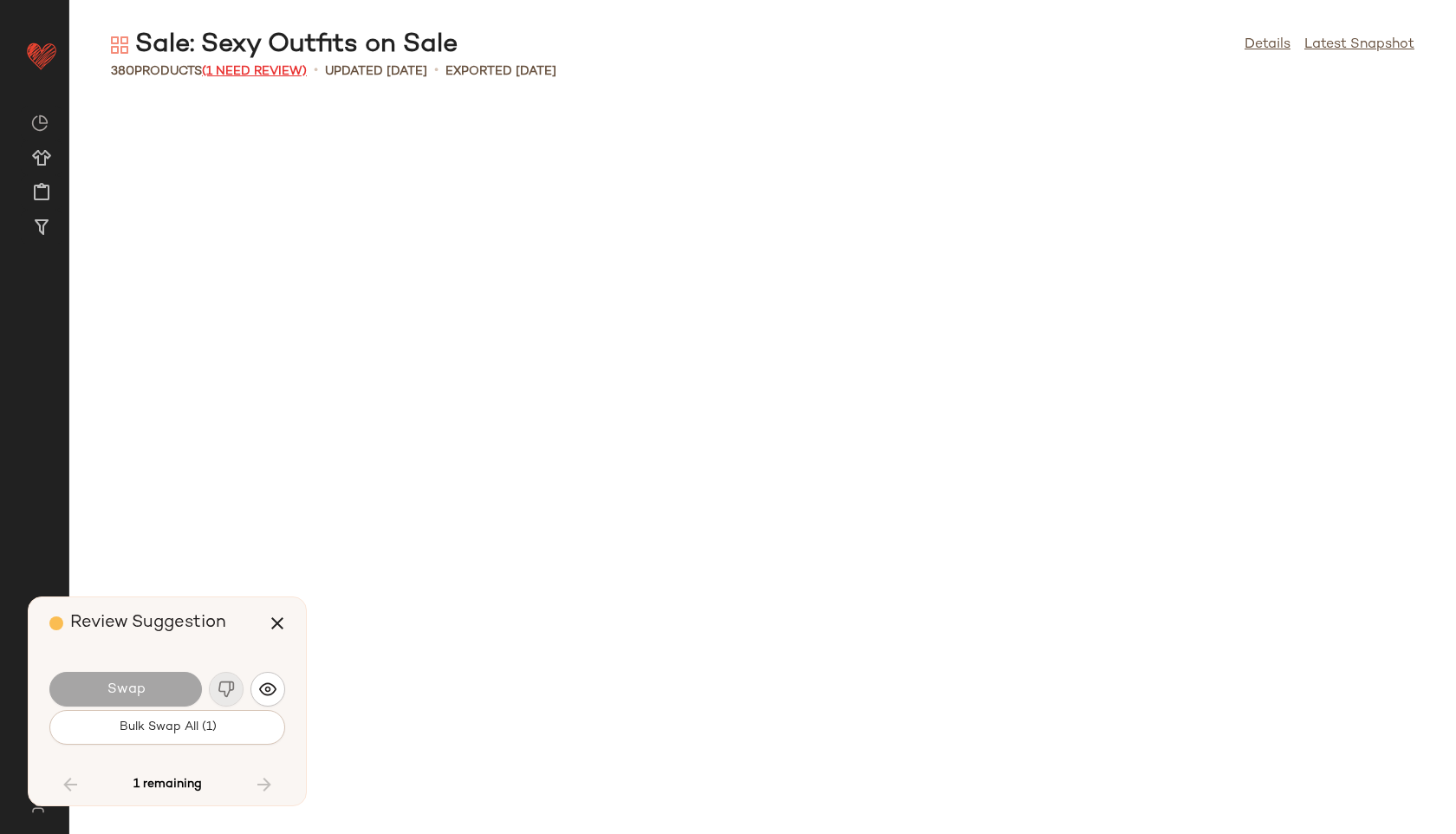
scroll to position [13963, 0]
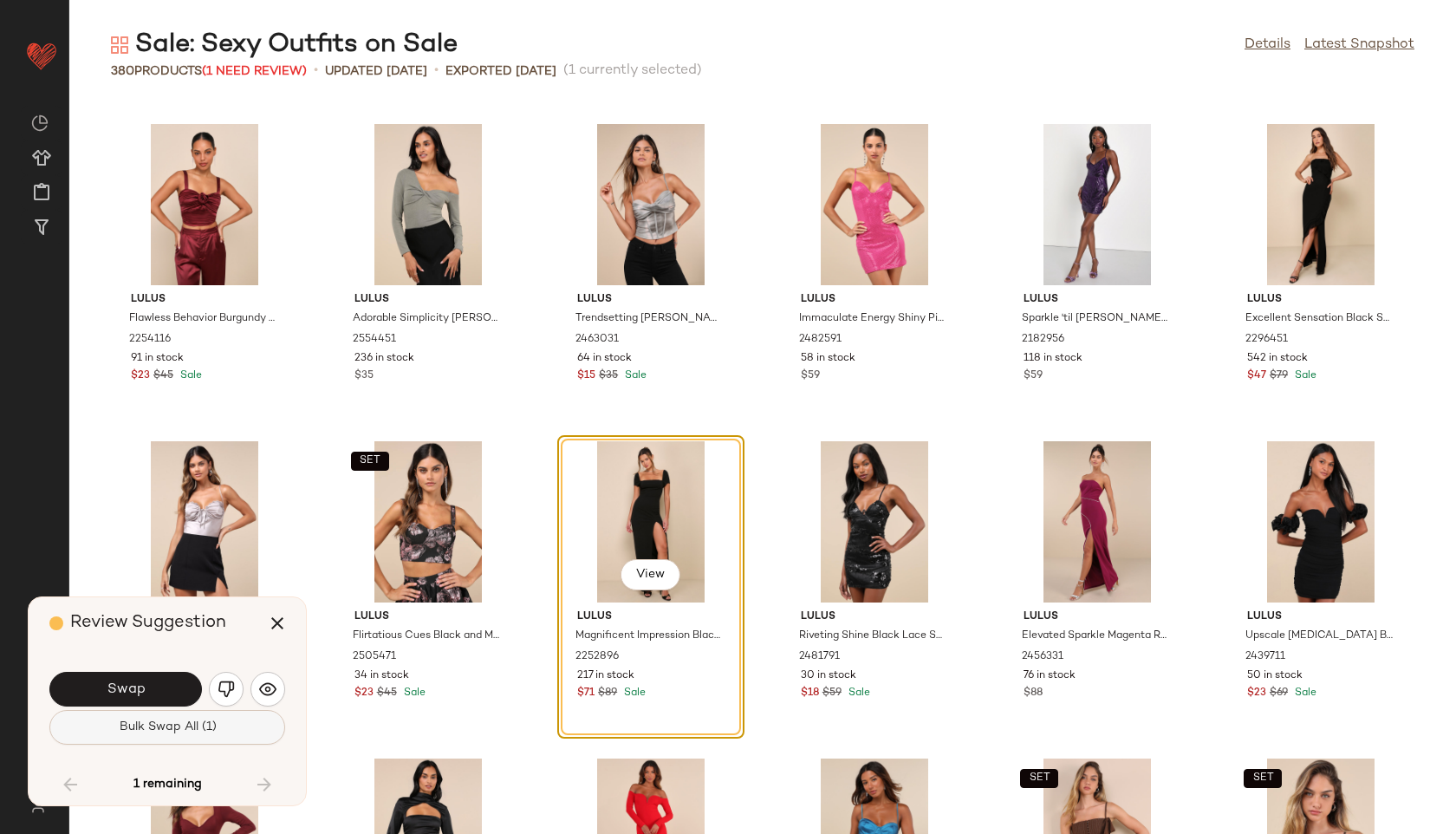
click at [183, 724] on span "Bulk Swap All (1)" at bounding box center [167, 727] width 98 height 14
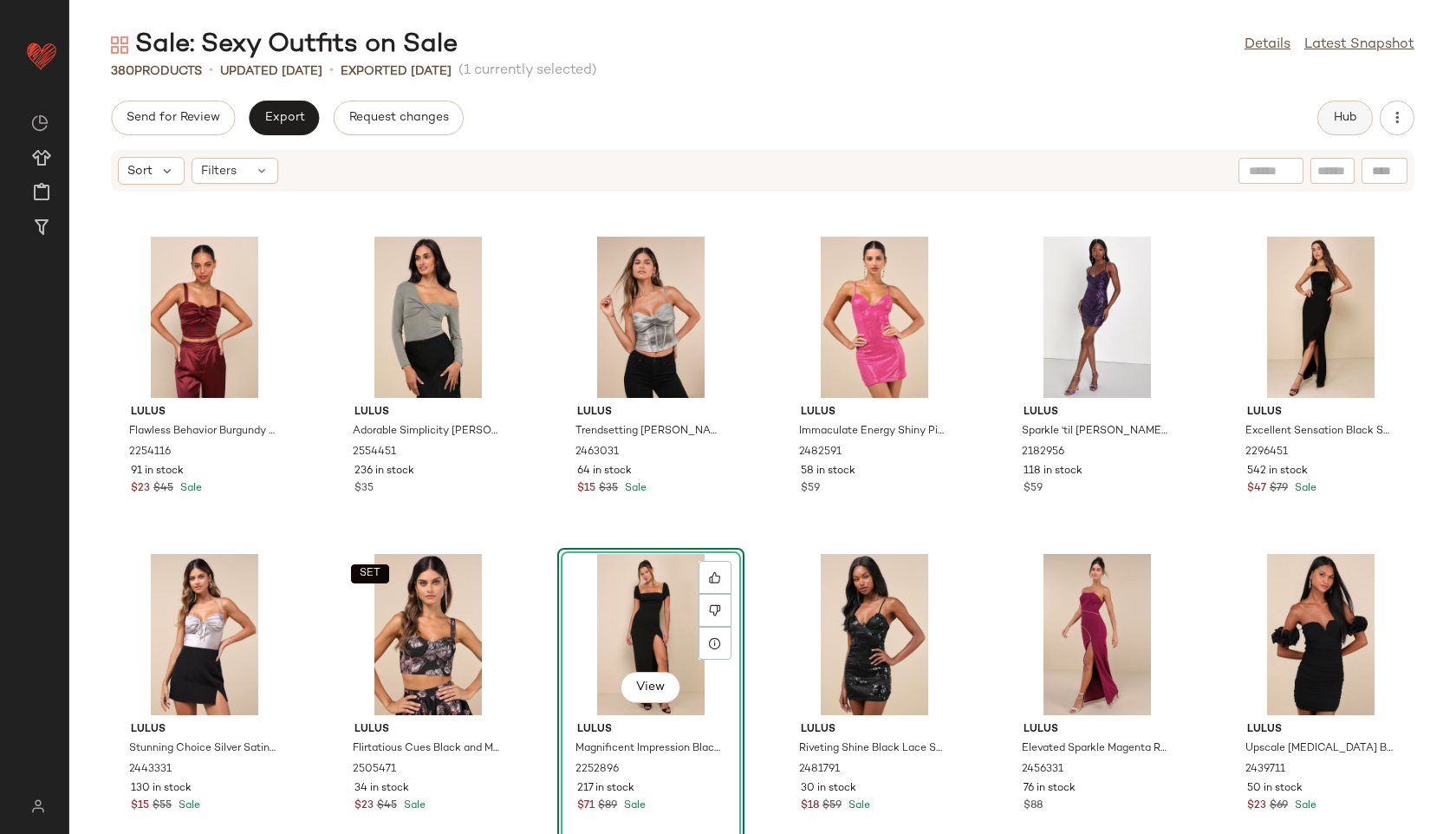
click at [1347, 110] on button "Hub" at bounding box center [1345, 118] width 56 height 35
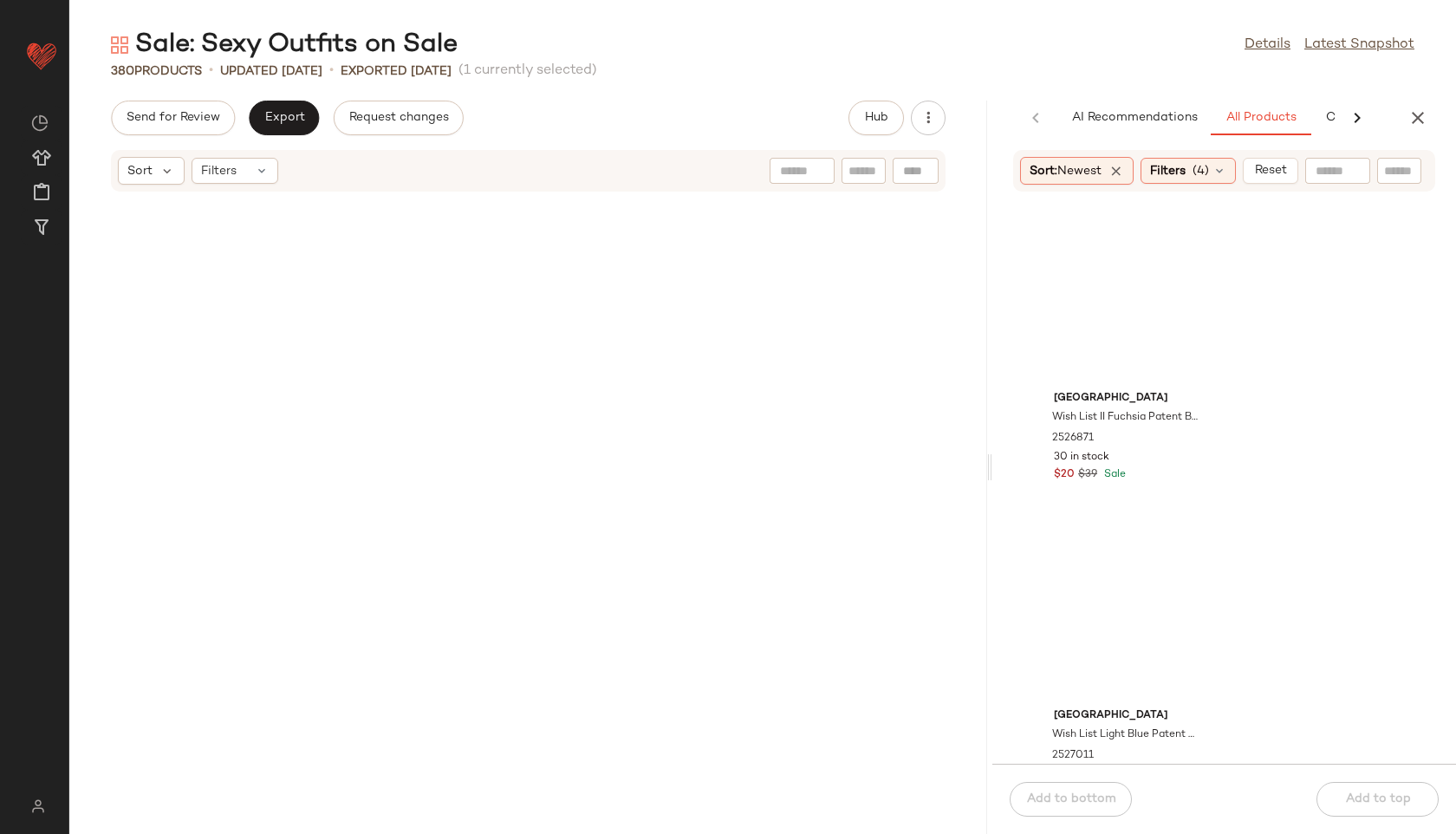
scroll to position [20943, 0]
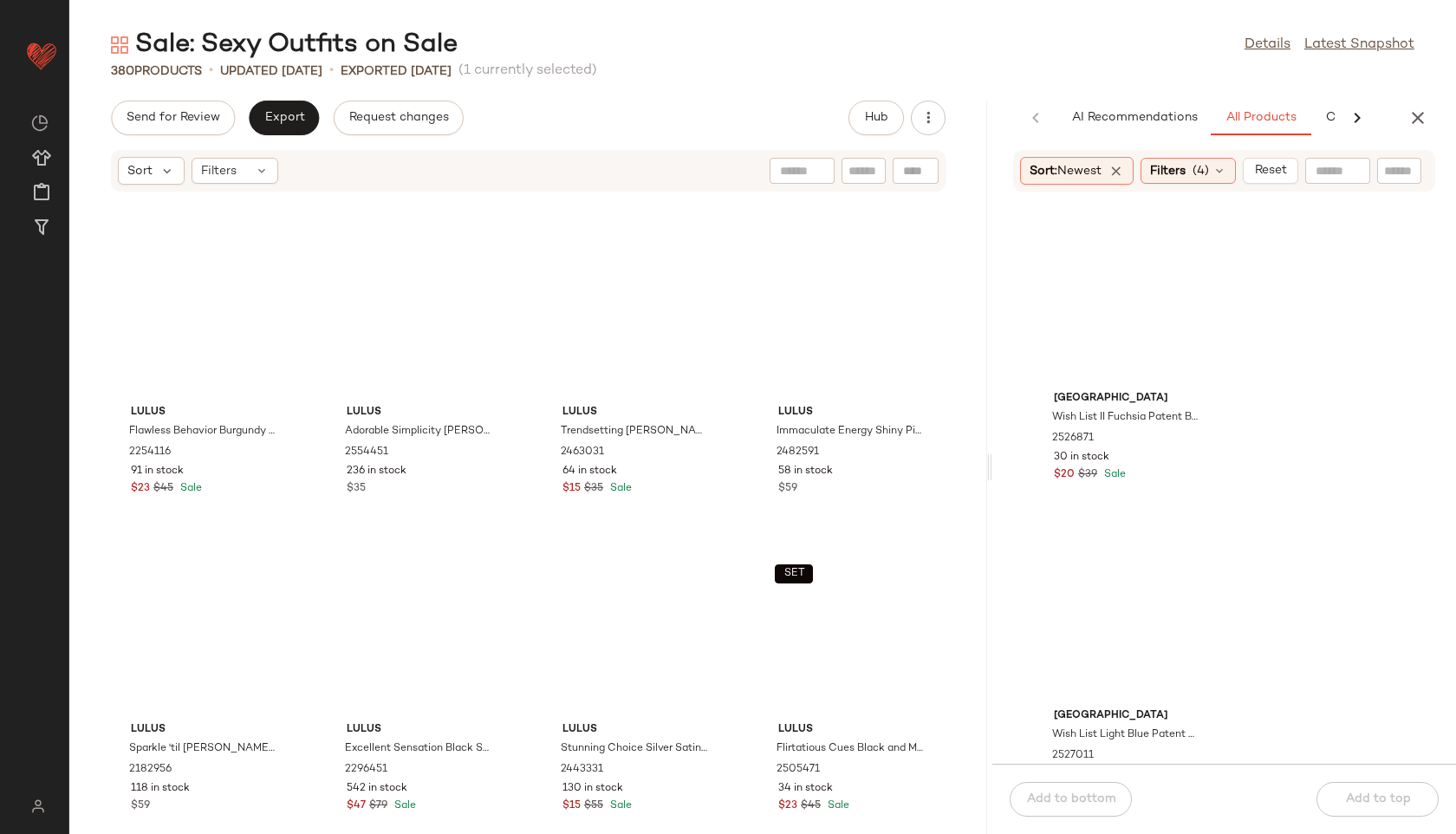
drag, startPoint x: 761, startPoint y: 467, endPoint x: 1111, endPoint y: 459, distance: 350.1
click at [1111, 459] on div "Sale: Sexy Outfits on Sale Details Latest Snapshot 380 Products • updated Aug 2…" at bounding box center [762, 430] width 1386 height 807
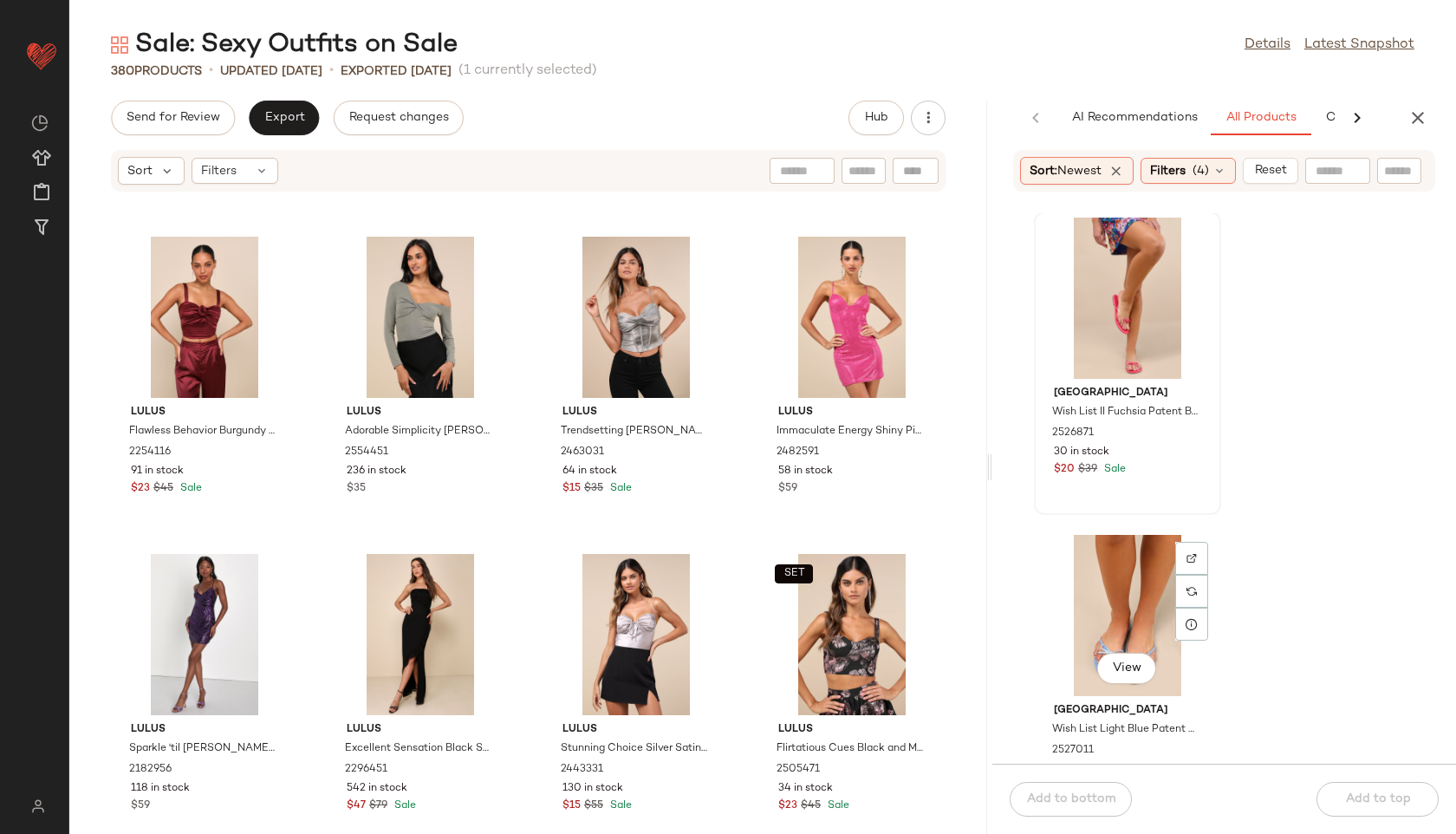
scroll to position [0, 0]
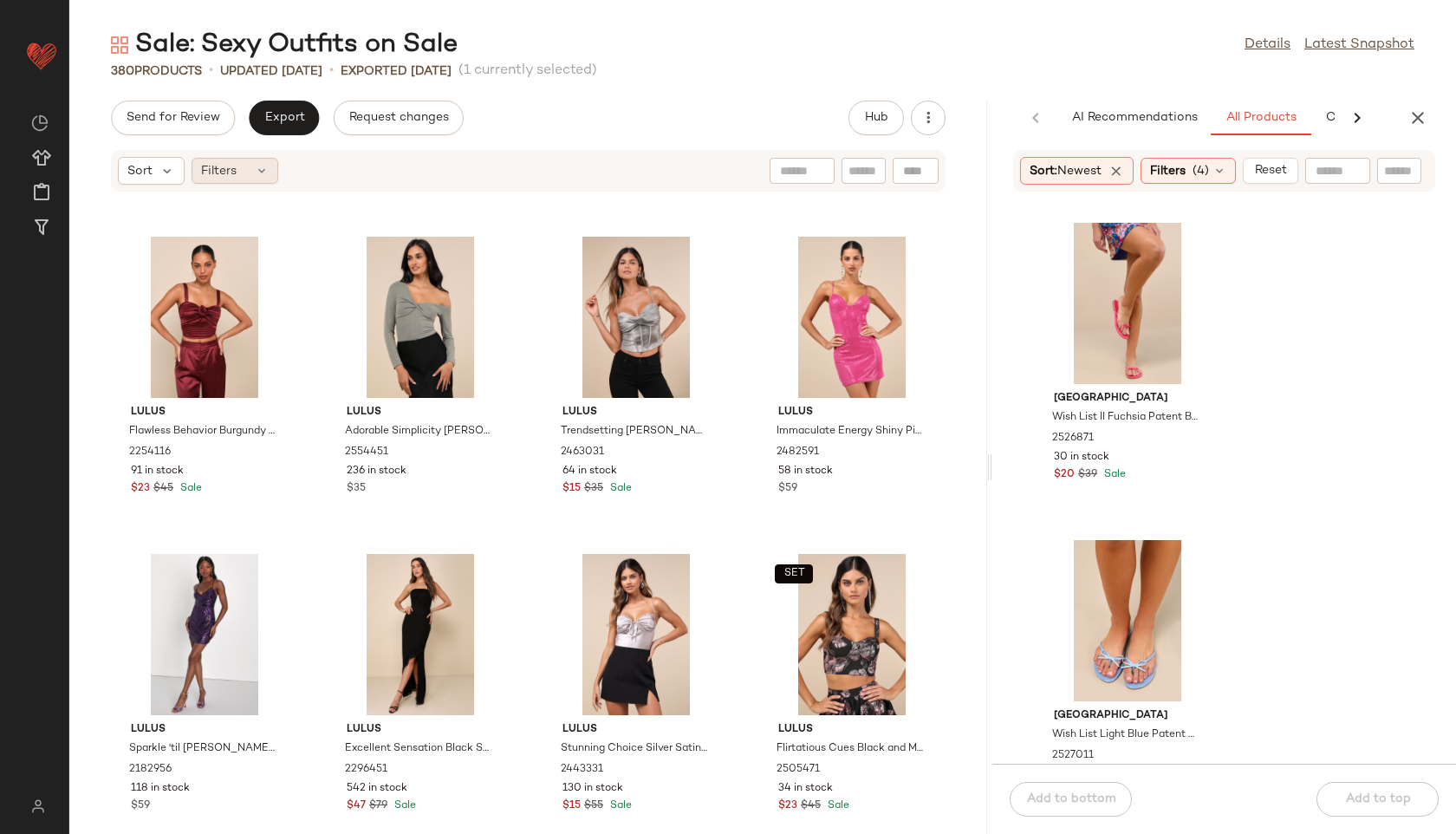
click at [233, 177] on span "Filters" at bounding box center [219, 171] width 36 height 18
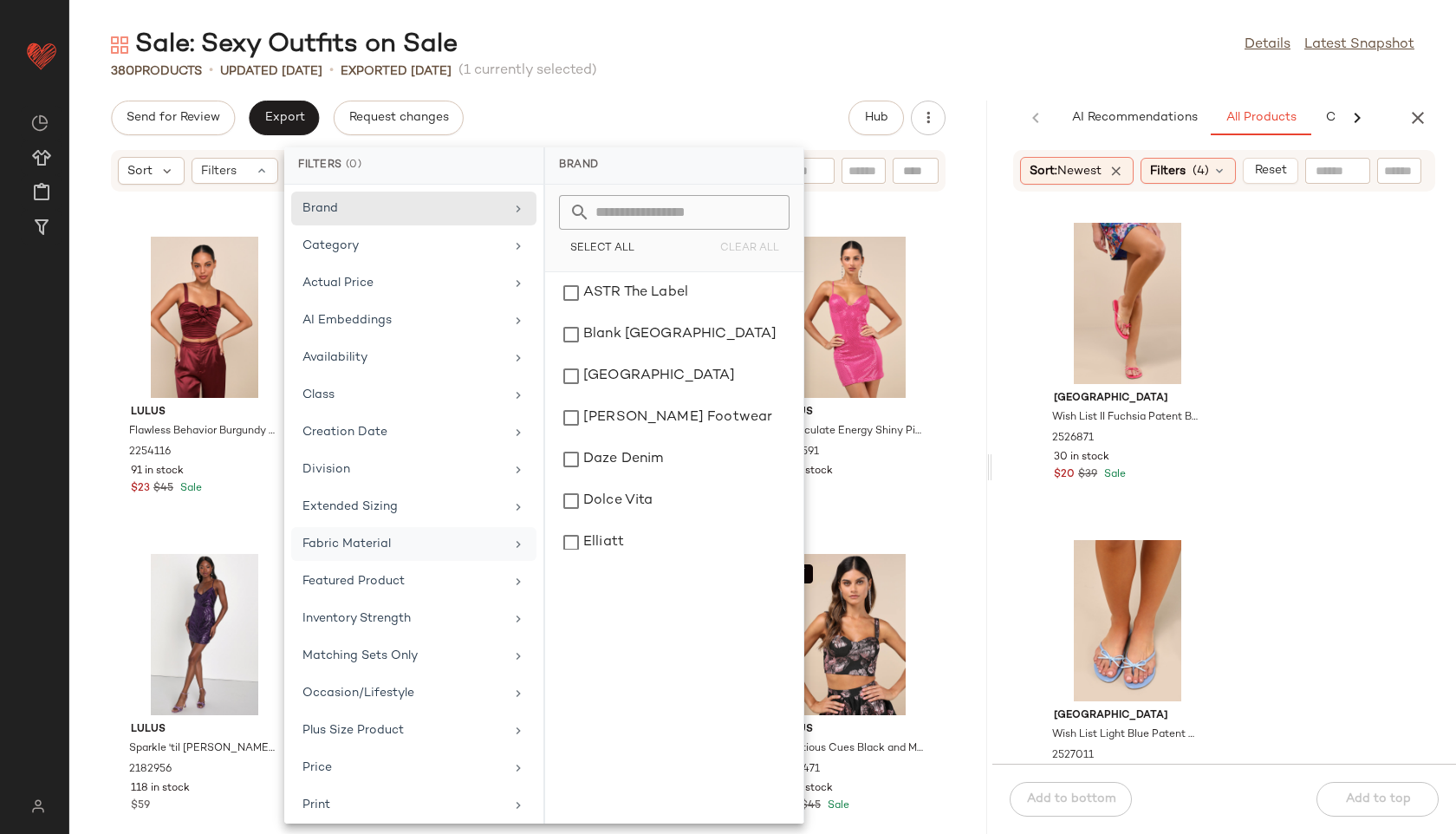
scroll to position [195, 0]
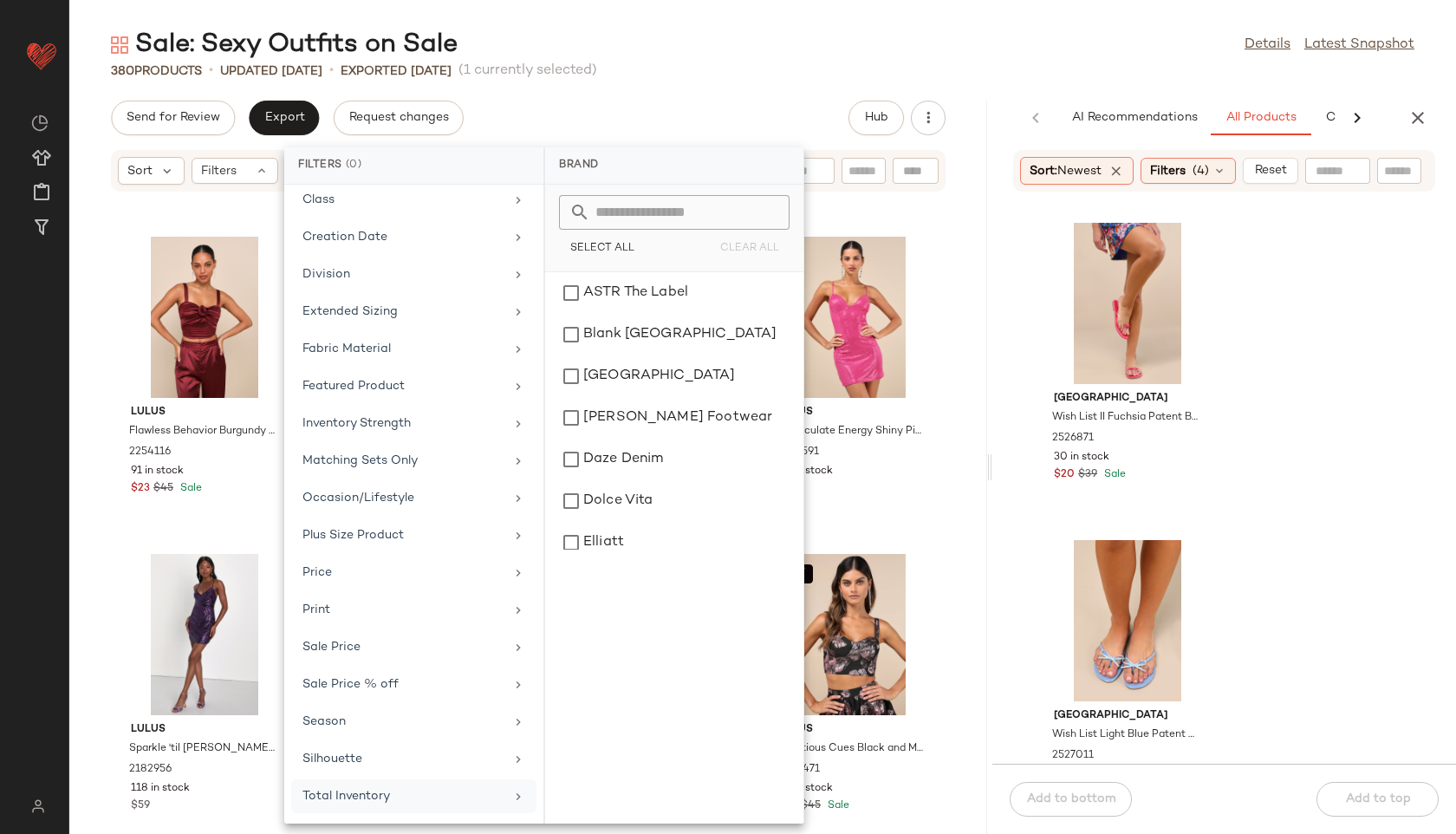
click at [394, 792] on div "Total Inventory" at bounding box center [404, 796] width 202 height 18
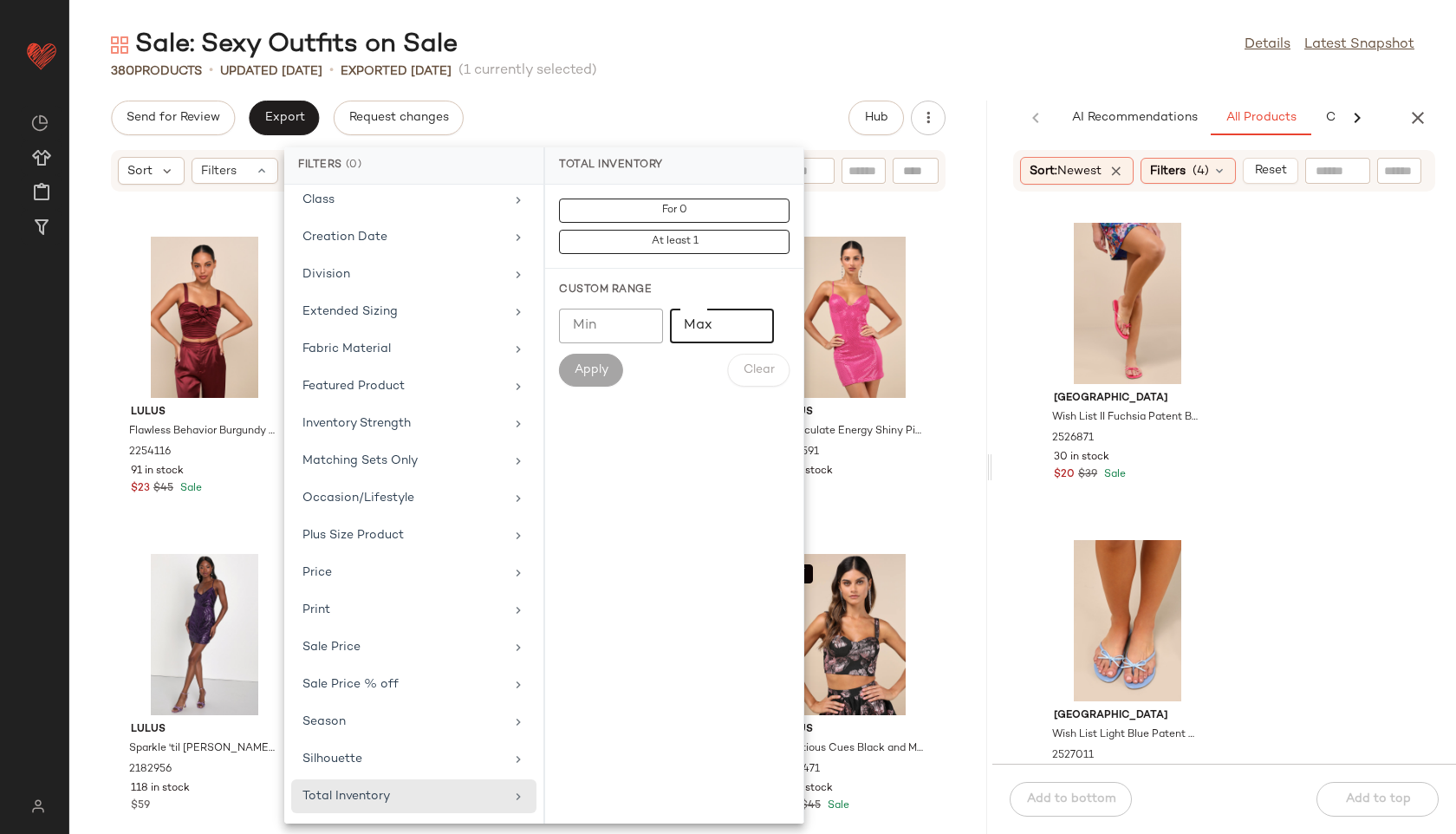
click at [733, 332] on input "Max" at bounding box center [722, 326] width 104 height 35
type input "**"
click at [583, 376] on span "Apply" at bounding box center [591, 370] width 35 height 14
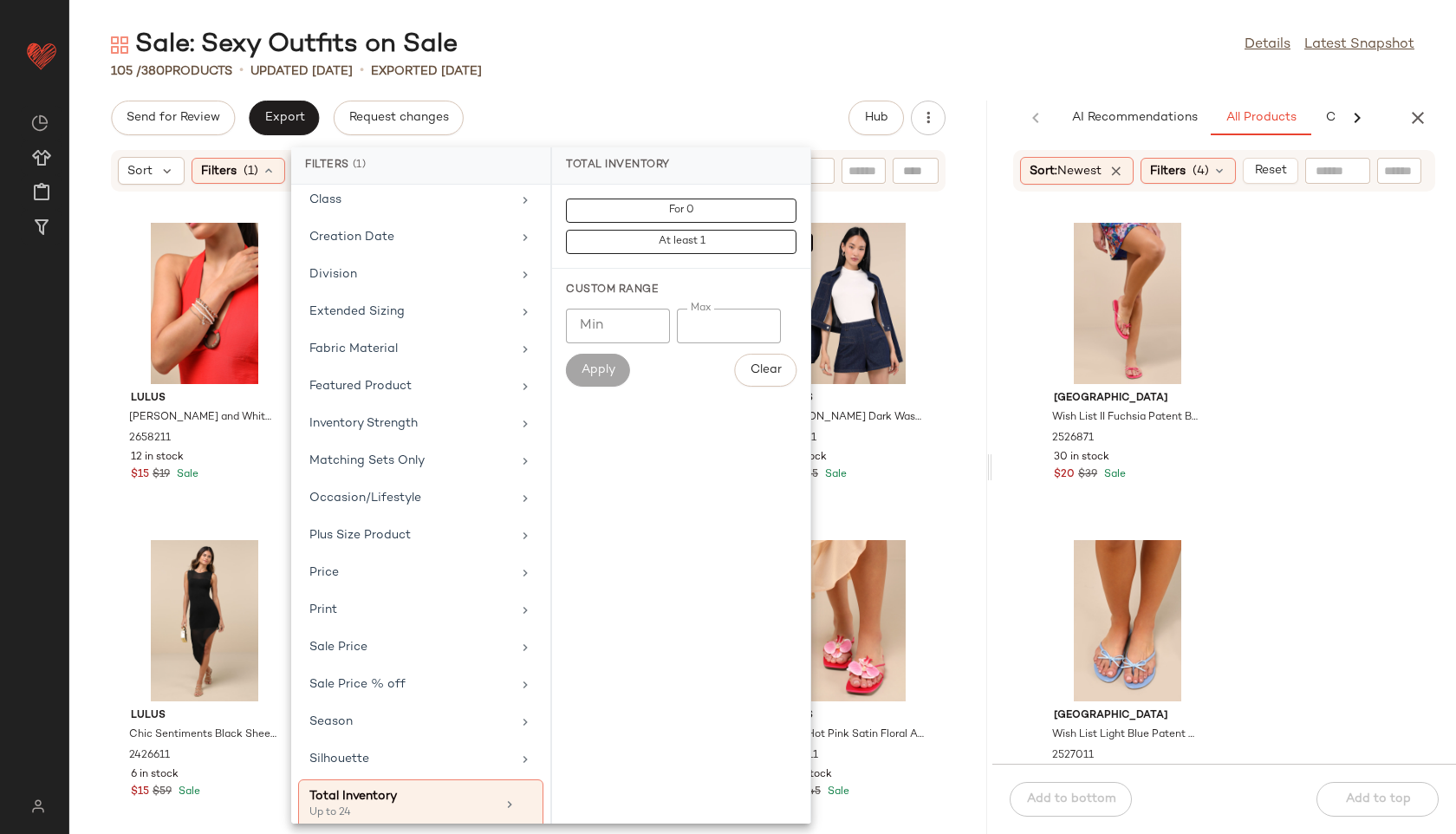
click at [563, 70] on div "105 / 380 Products • updated Aug 25th • Exported Aug 25th" at bounding box center [762, 70] width 1386 height 17
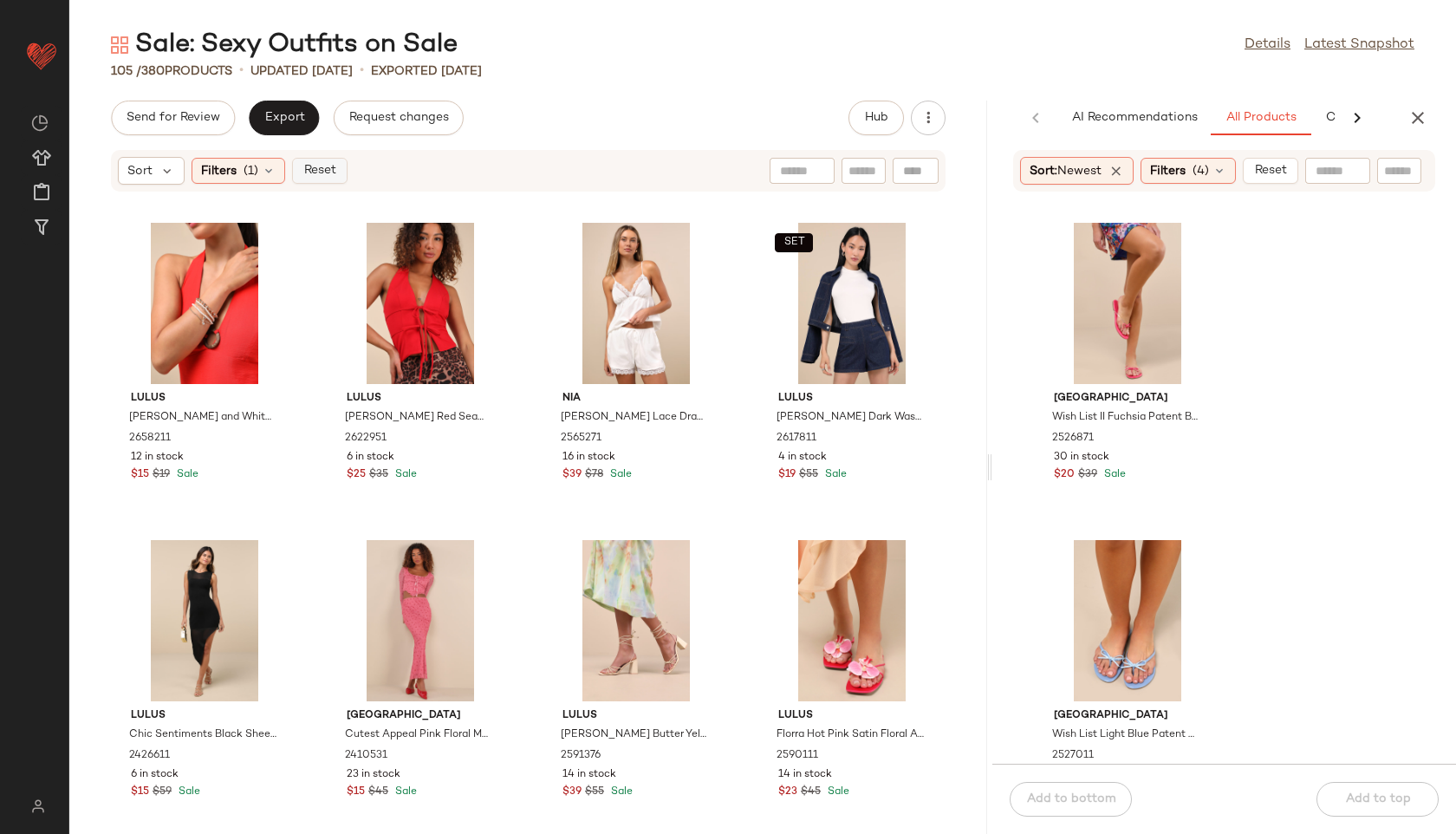
click at [323, 170] on span "Reset" at bounding box center [319, 170] width 33 height 14
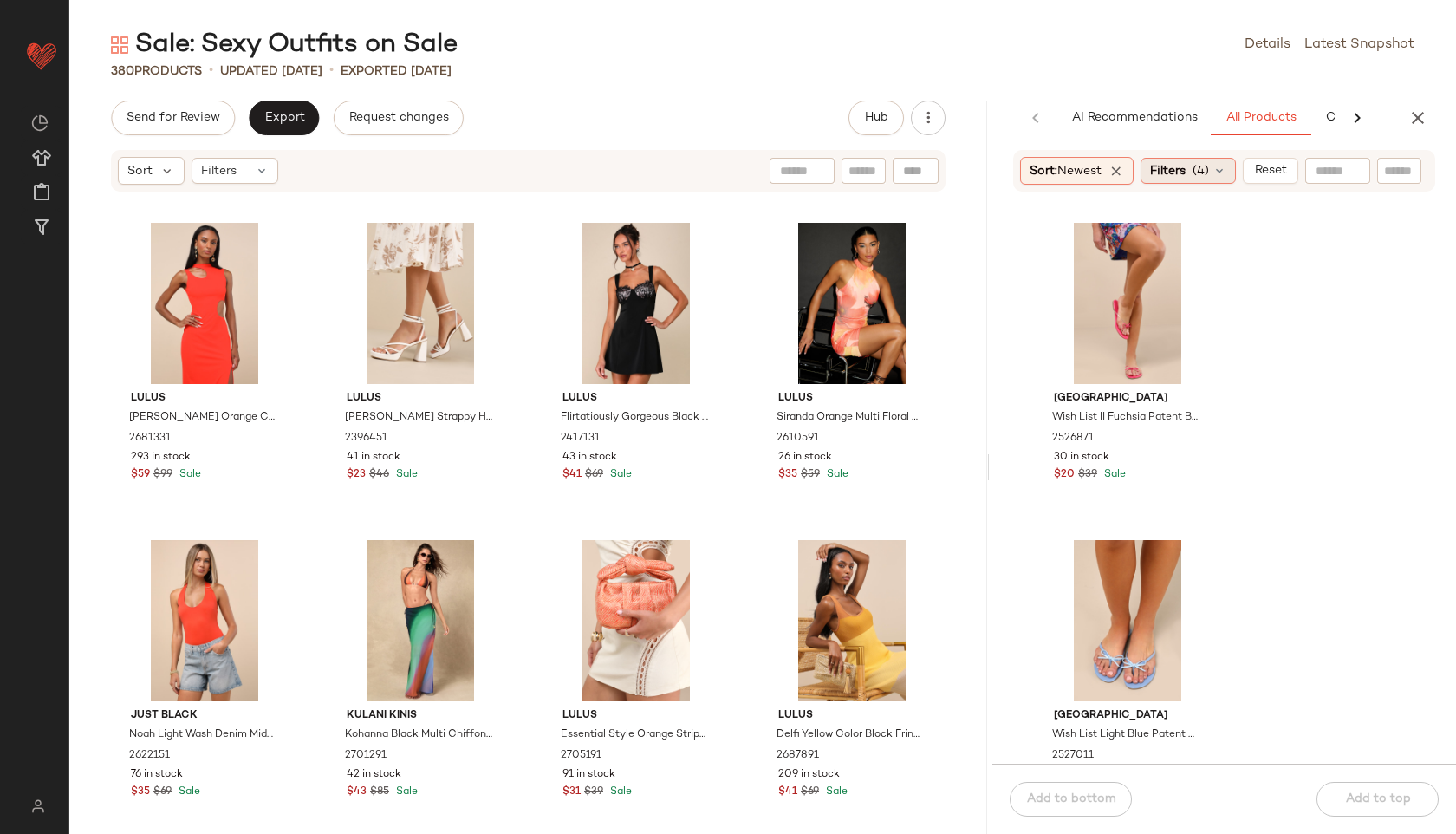
click at [1203, 175] on span "(4)" at bounding box center [1201, 171] width 16 height 18
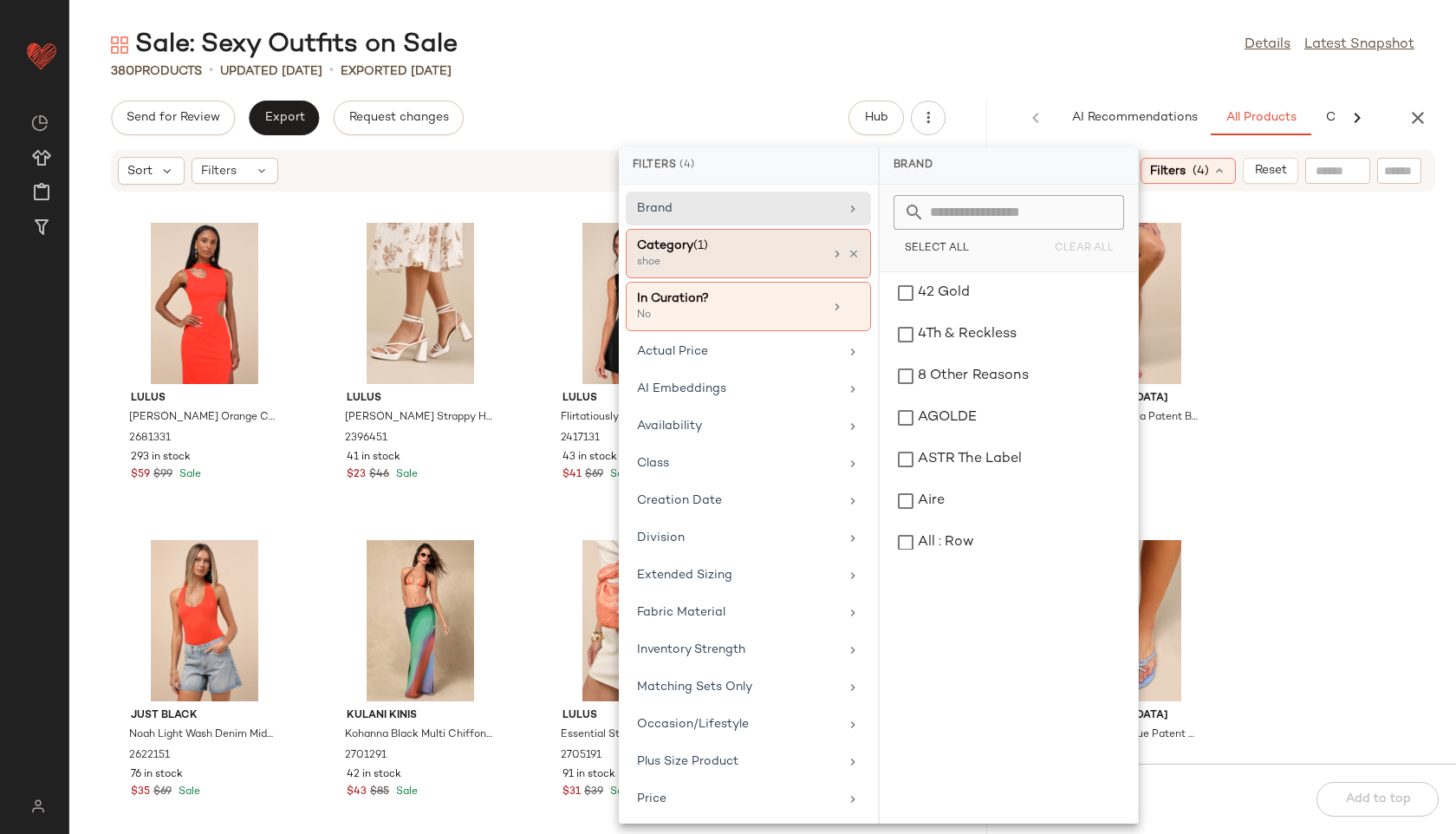
click at [725, 245] on div "Category (1)" at bounding box center [730, 246] width 187 height 18
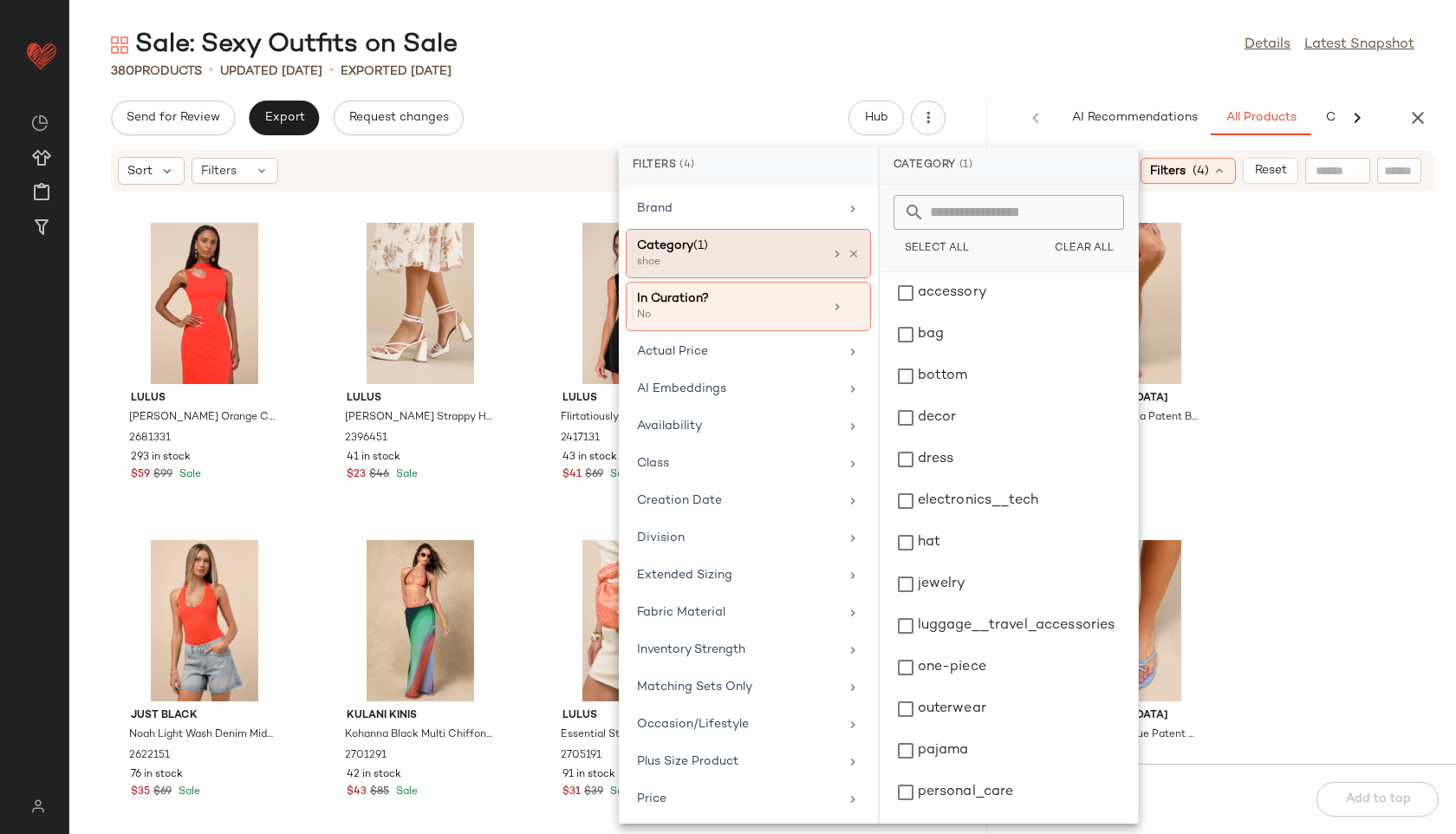
click at [742, 254] on div "Category (1)" at bounding box center [730, 246] width 187 height 18
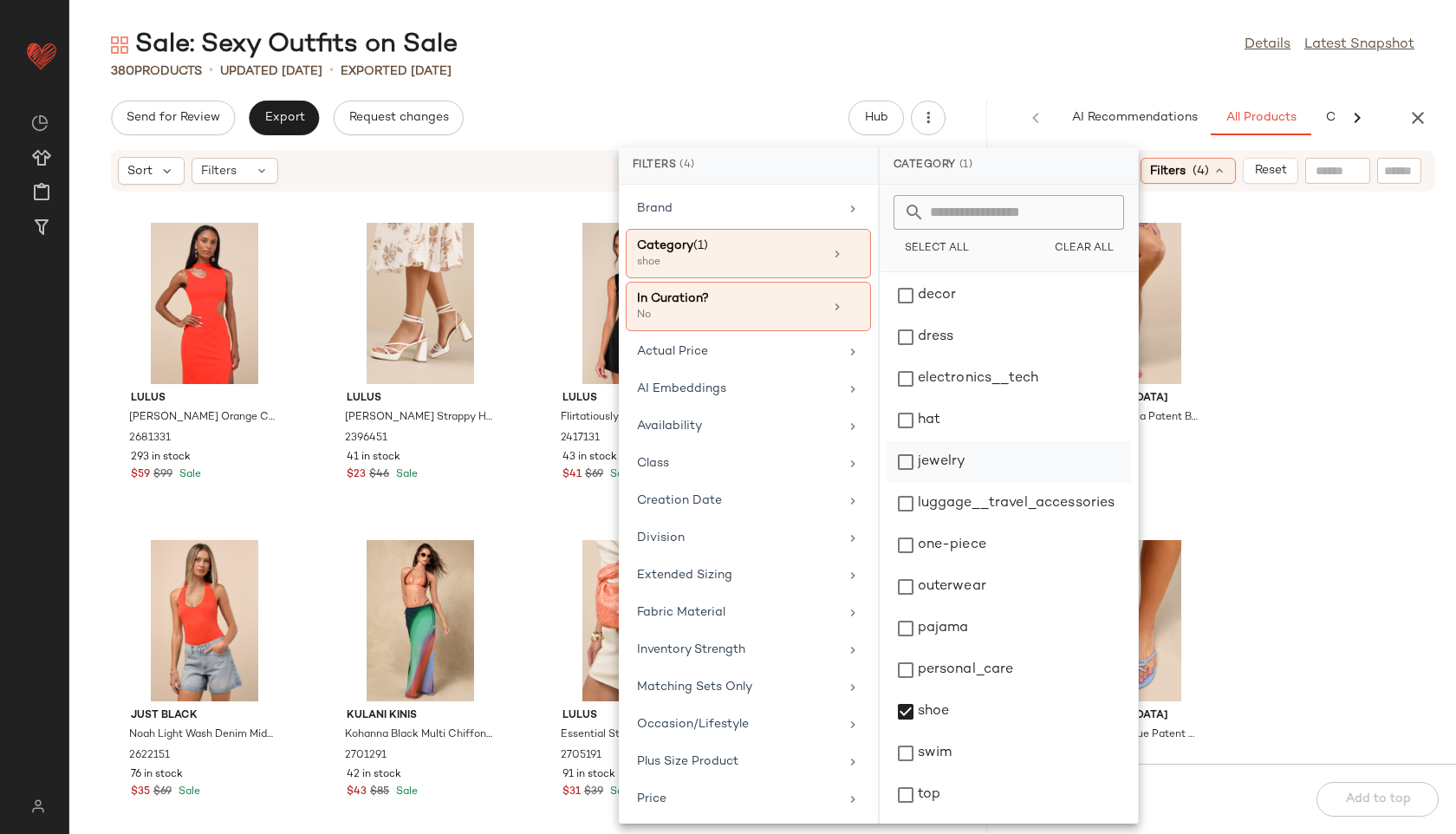
scroll to position [163, 0]
click at [926, 671] on div "shoe" at bounding box center [1008, 670] width 244 height 41
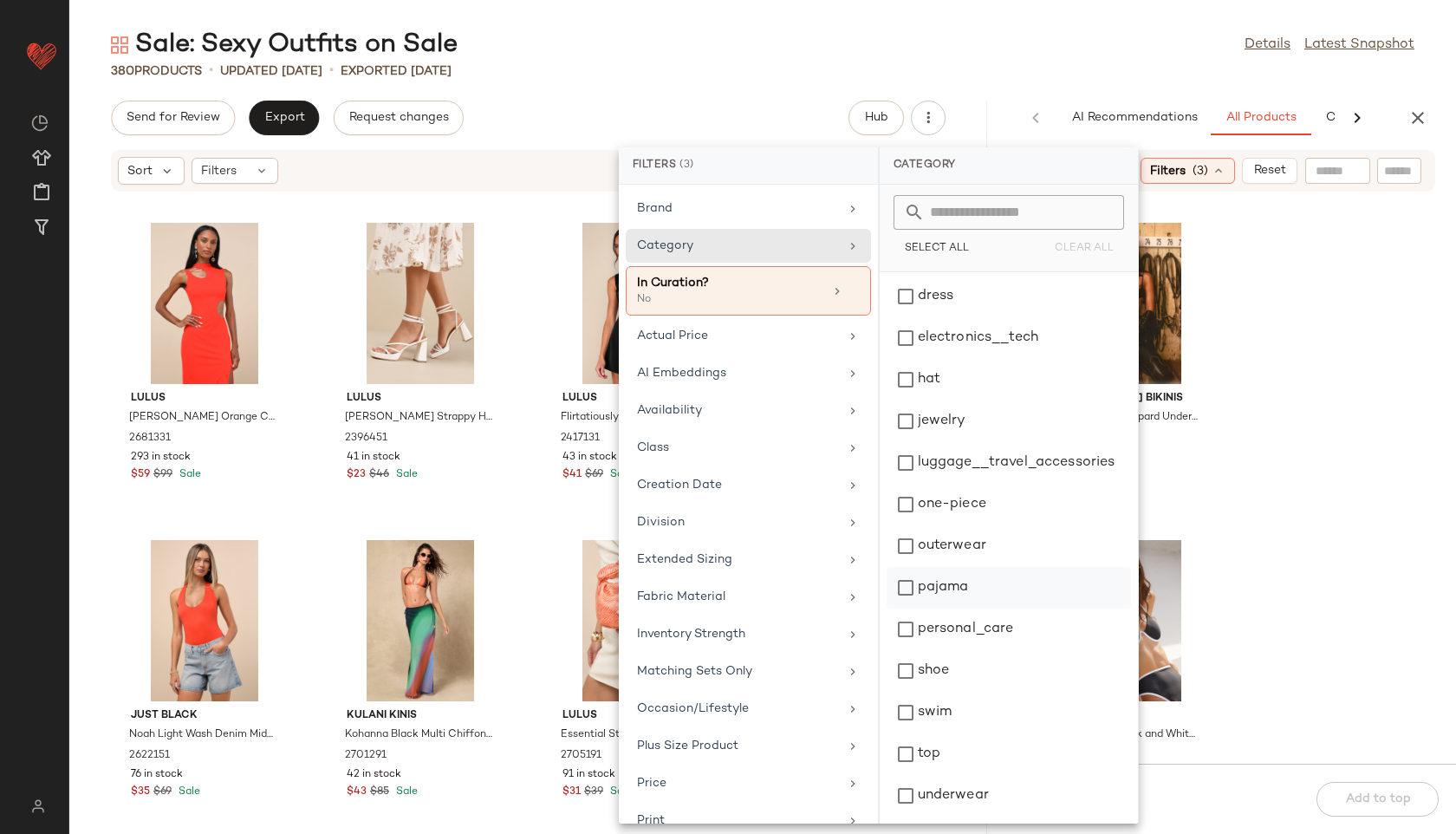
scroll to position [0, 0]
click at [938, 369] on div "bottom" at bounding box center [1008, 375] width 244 height 41
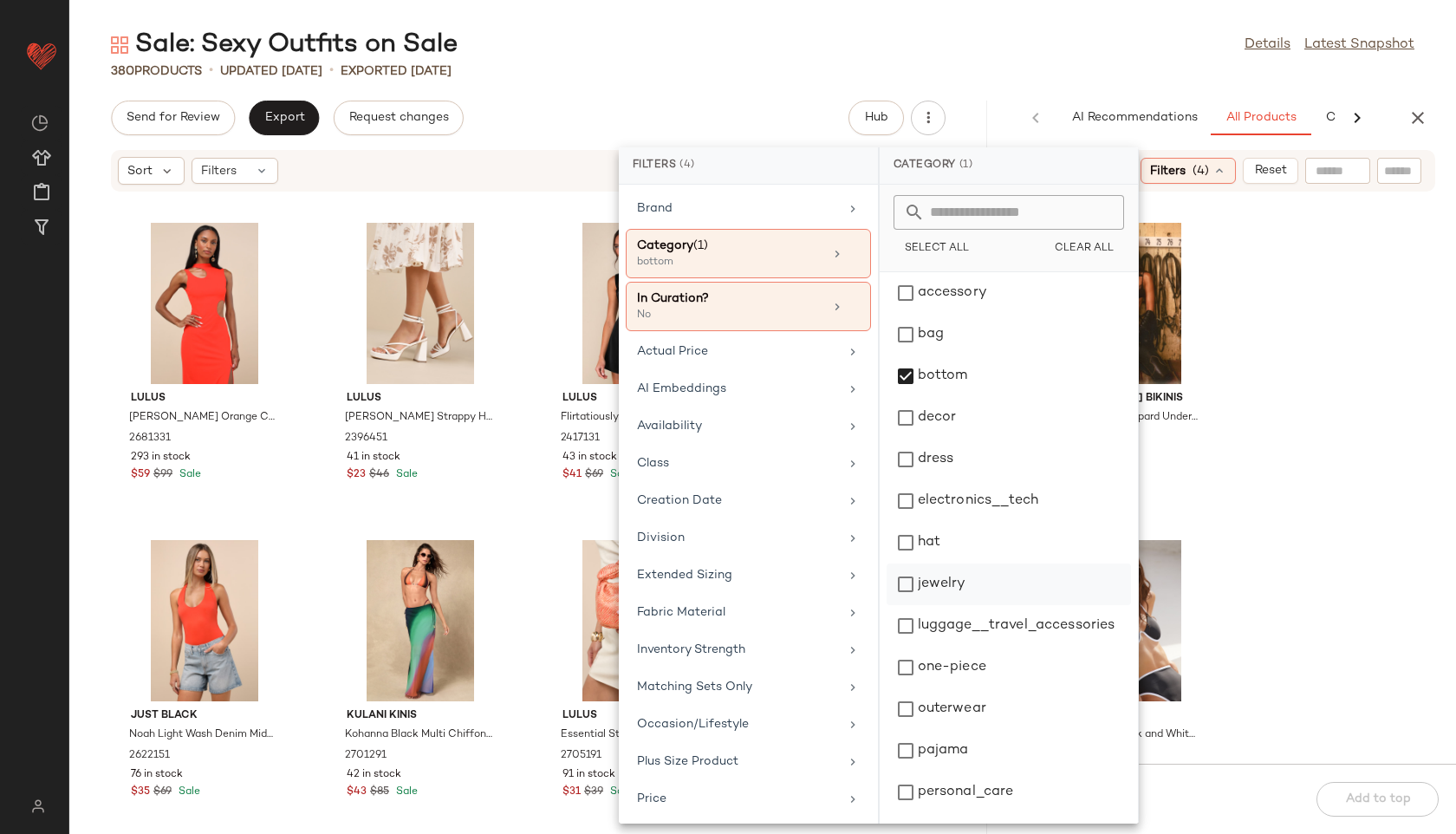
scroll to position [163, 0]
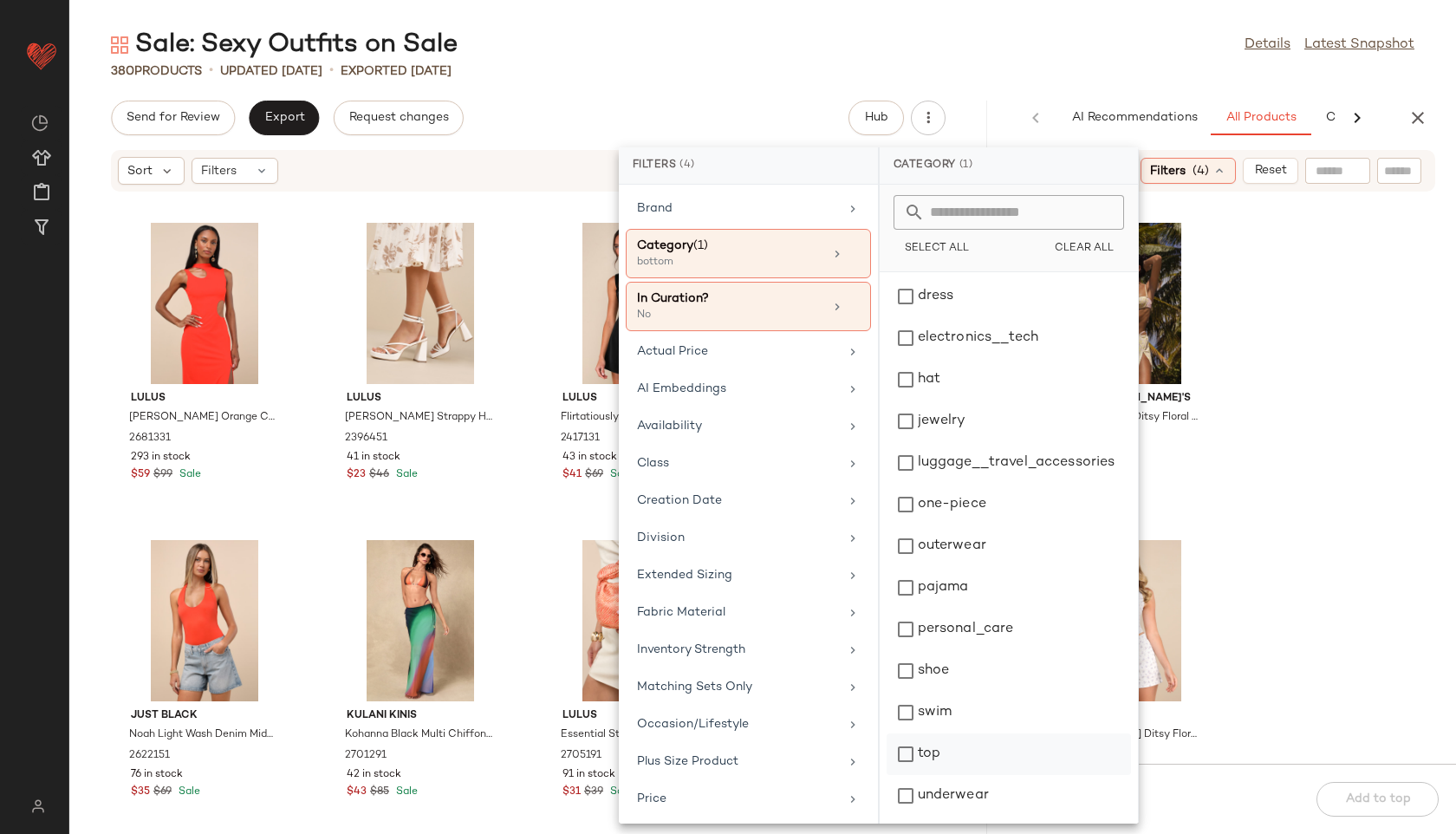
click at [927, 750] on div "top" at bounding box center [1008, 753] width 244 height 41
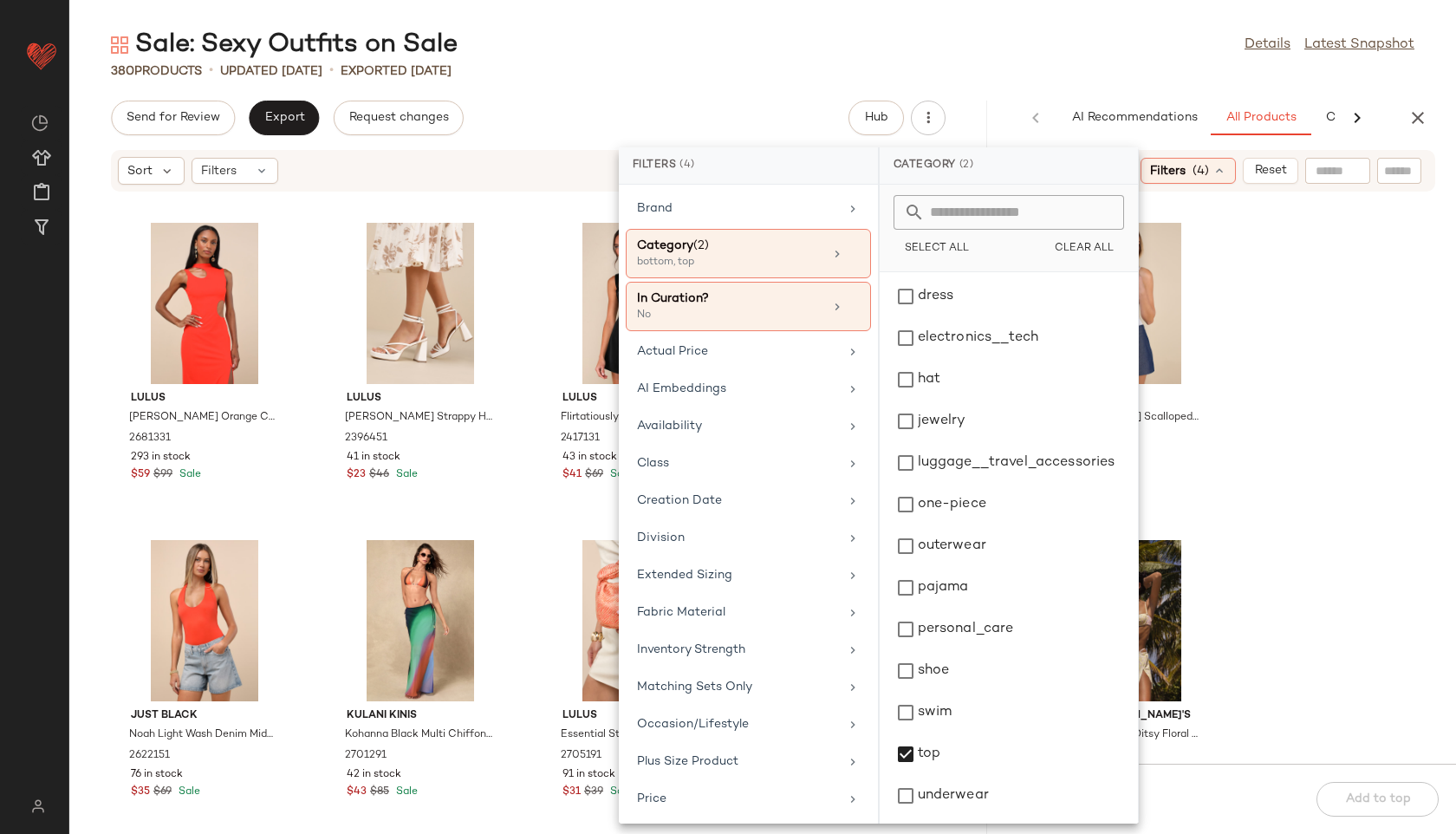
click at [990, 61] on div "Sale: Sexy Outfits on Sale Details Latest Snapshot" at bounding box center [762, 45] width 1386 height 35
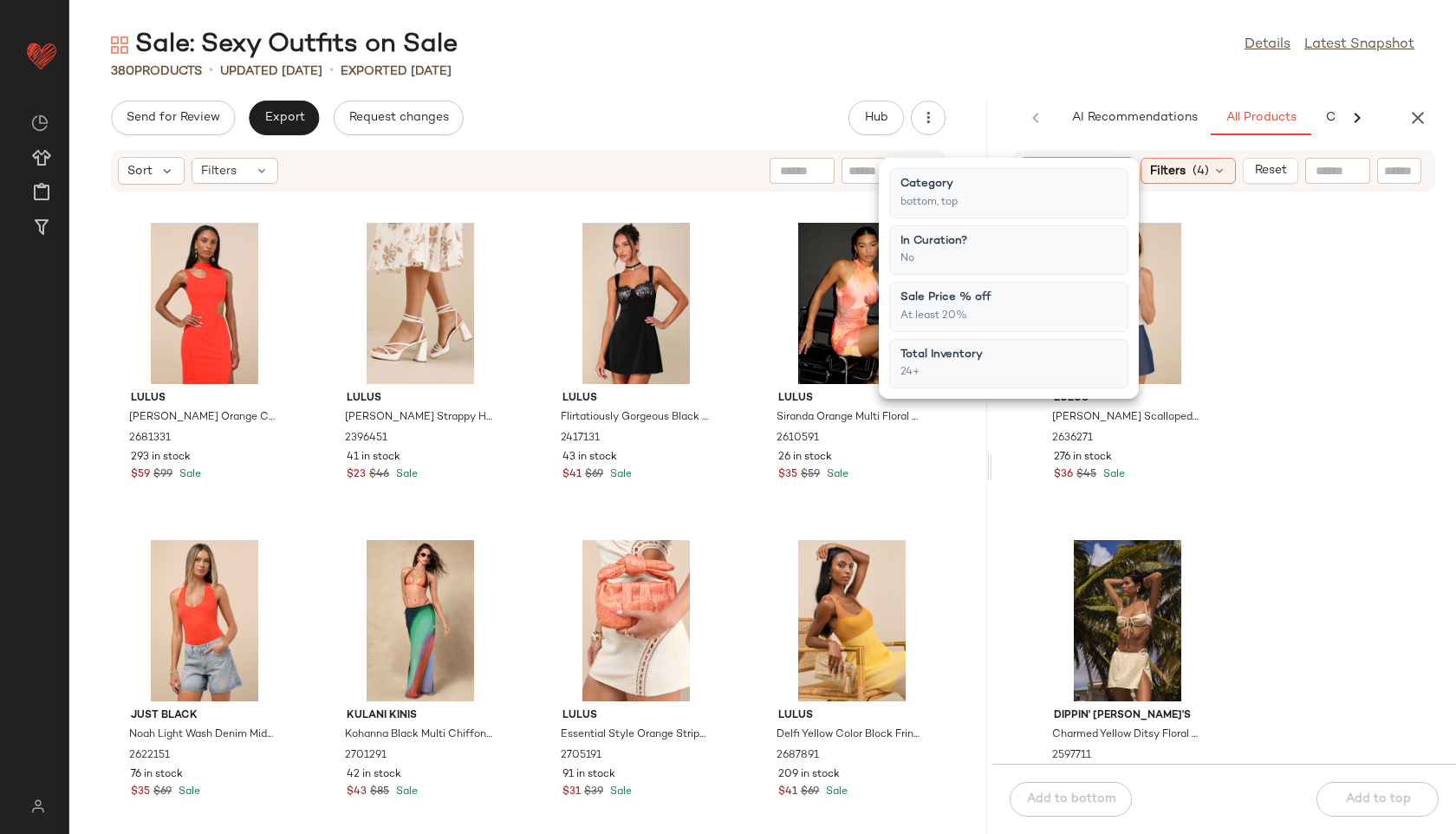
click at [1007, 32] on div "Sale: Sexy Outfits on Sale Details Latest Snapshot" at bounding box center [762, 45] width 1386 height 35
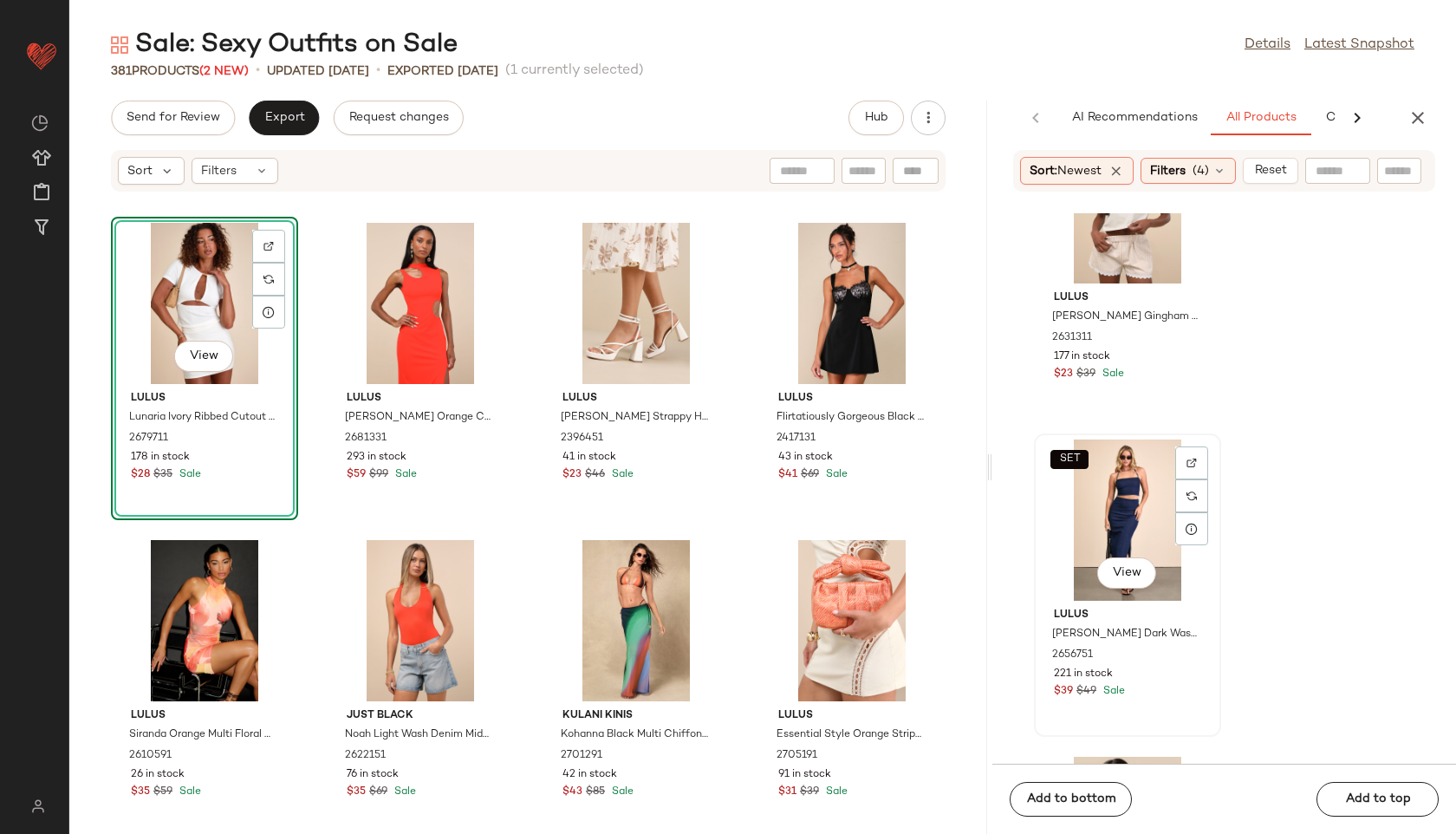
scroll to position [1388, 0]
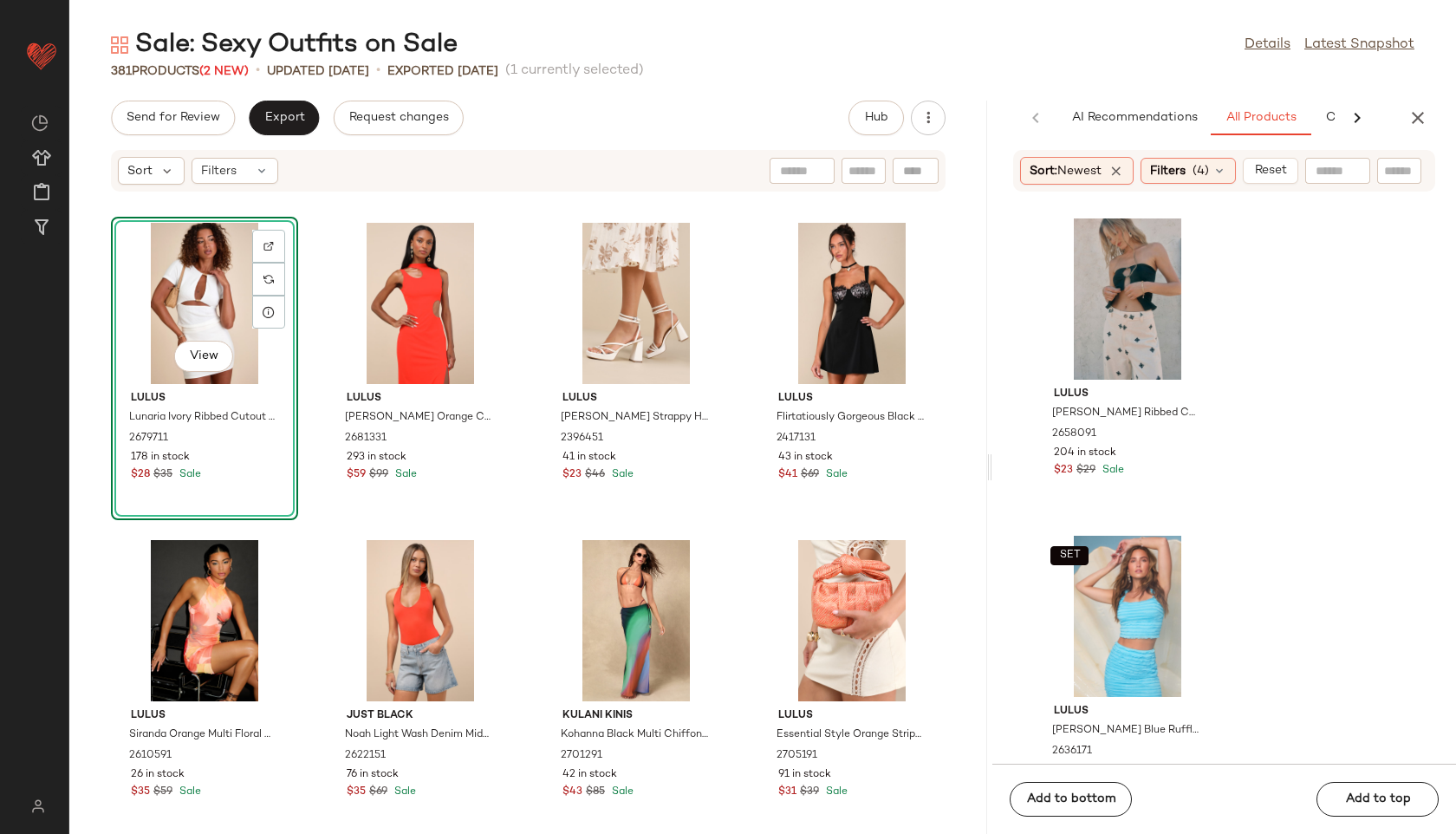
scroll to position [4141, 0]
click at [1200, 162] on span "(4)" at bounding box center [1201, 171] width 16 height 18
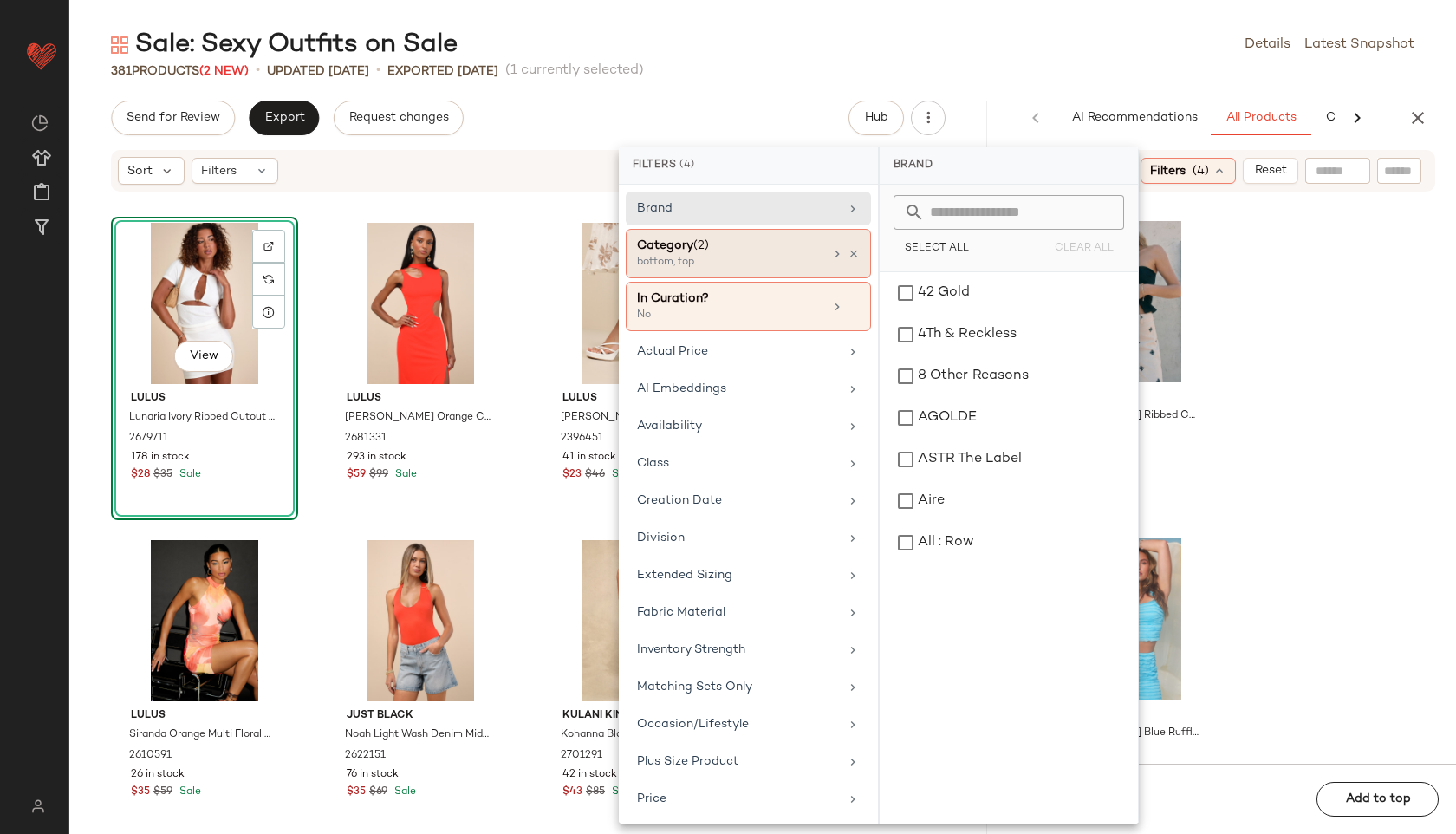
click at [777, 256] on div "bottom, top" at bounding box center [723, 262] width 173 height 16
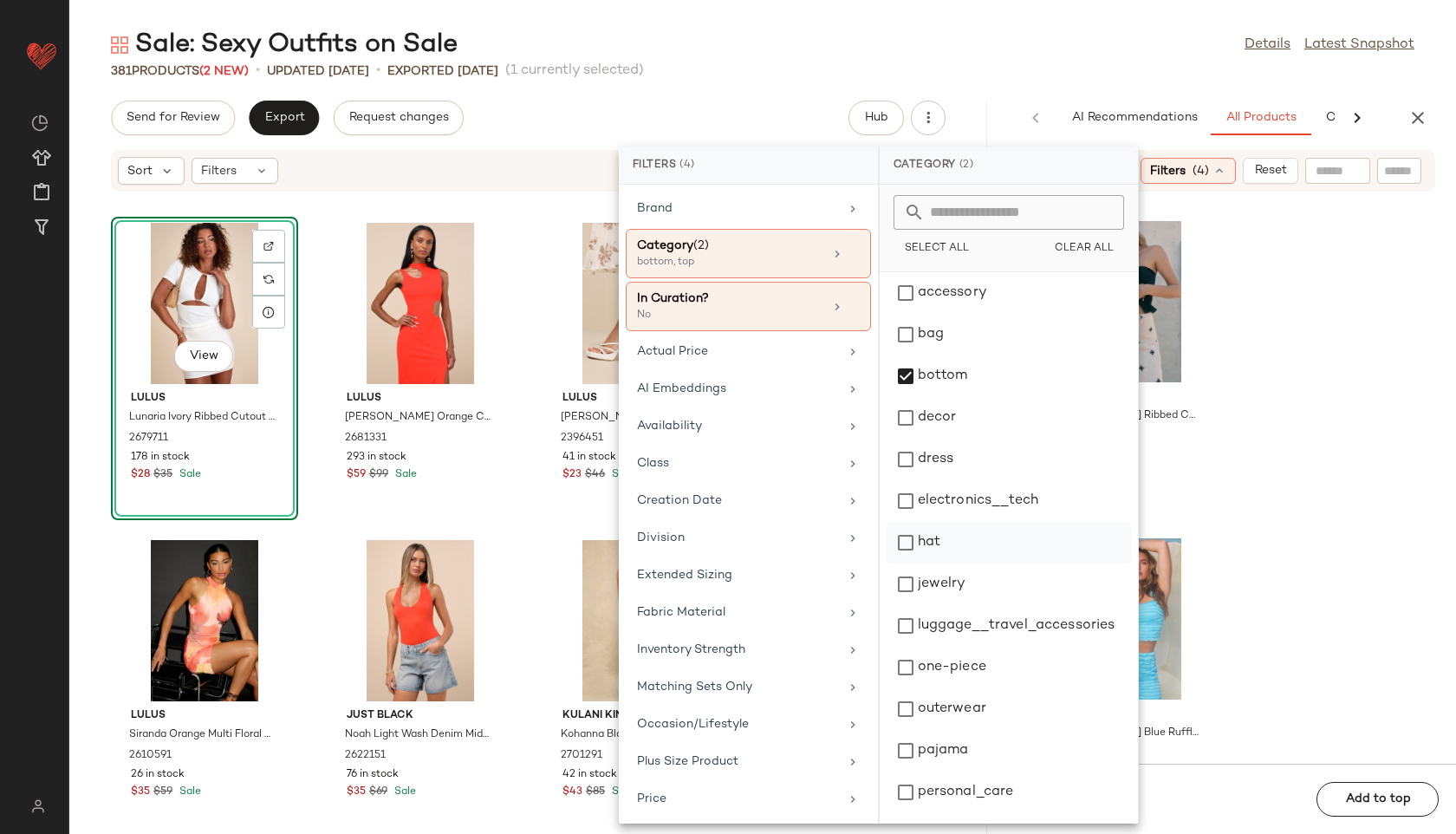
scroll to position [163, 0]
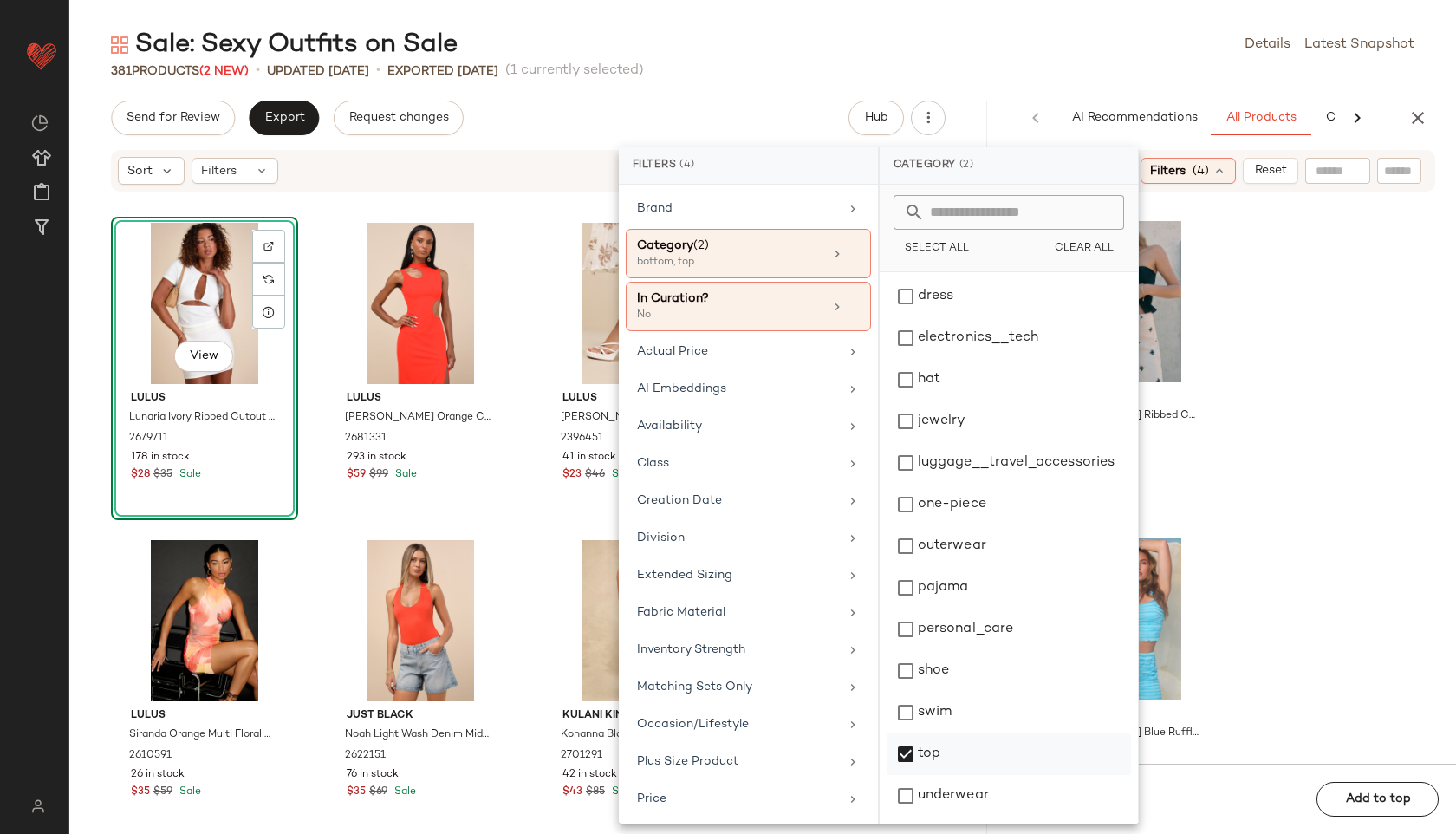
click at [933, 754] on div "top" at bounding box center [1008, 753] width 244 height 41
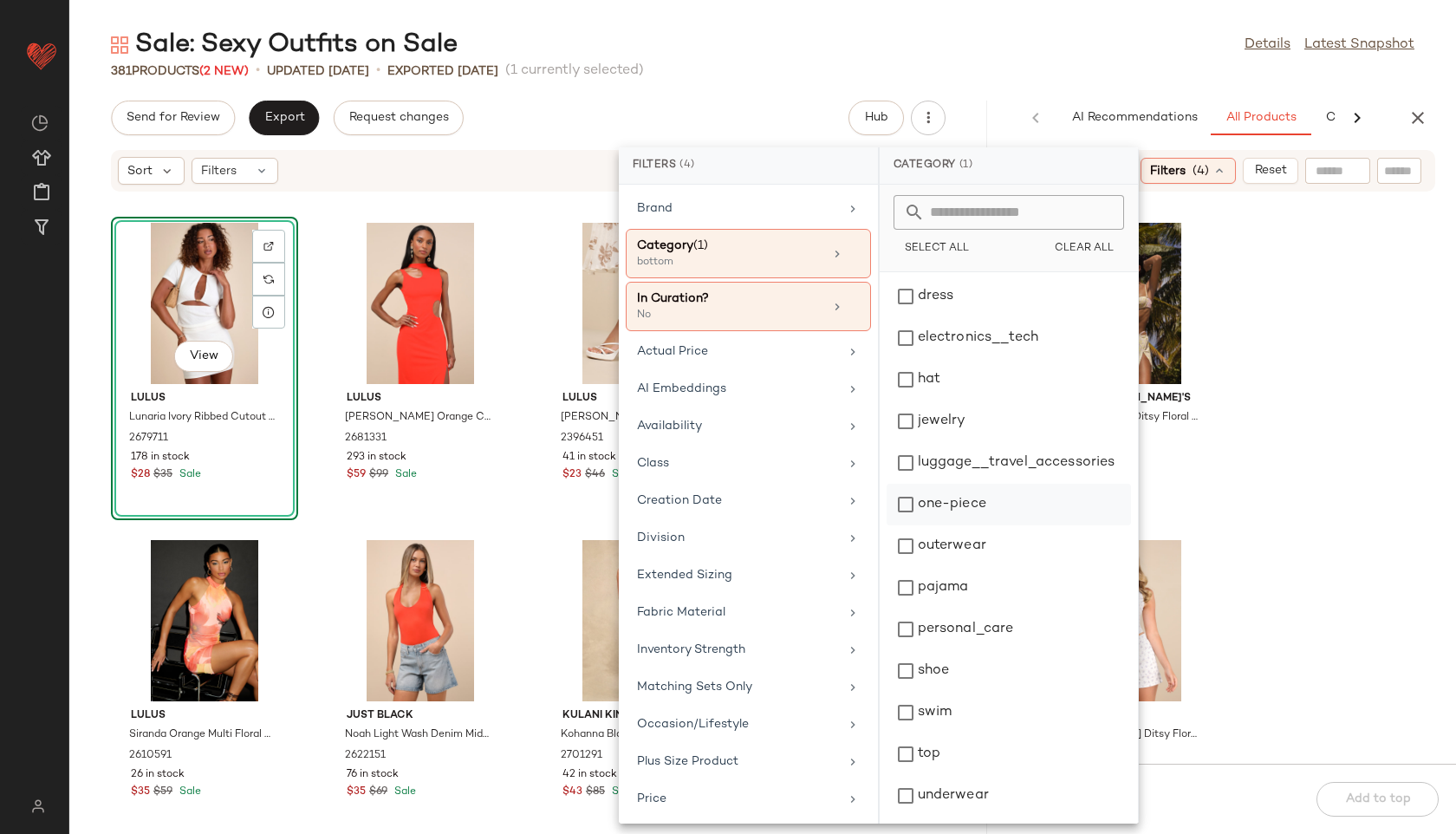
scroll to position [0, 0]
click at [1018, 57] on div "Sale: Sexy Outfits on Sale Details Latest Snapshot" at bounding box center [762, 45] width 1386 height 35
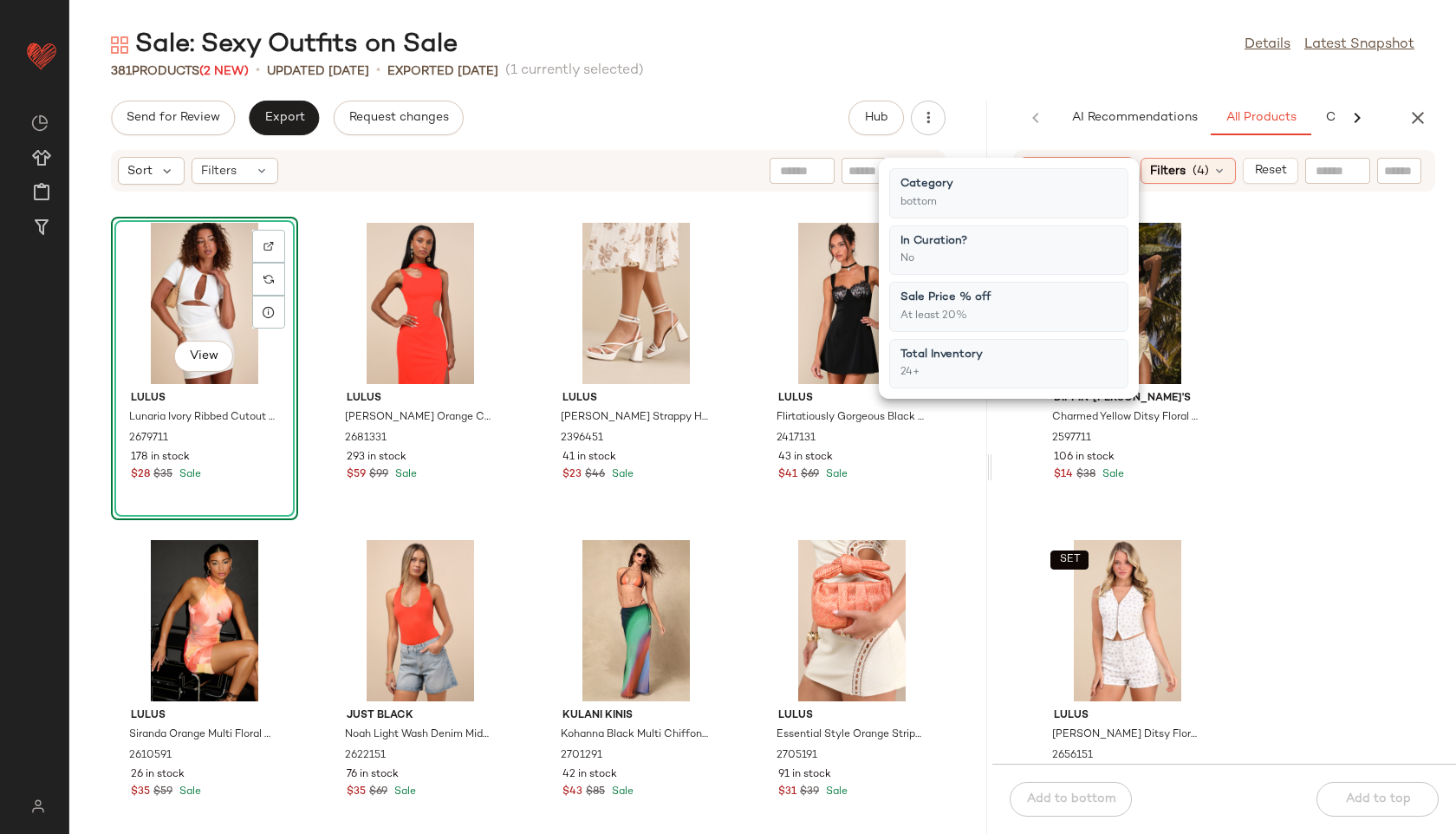
click at [1019, 58] on div "Sale: Sexy Outfits on Sale Details Latest Snapshot" at bounding box center [762, 45] width 1386 height 35
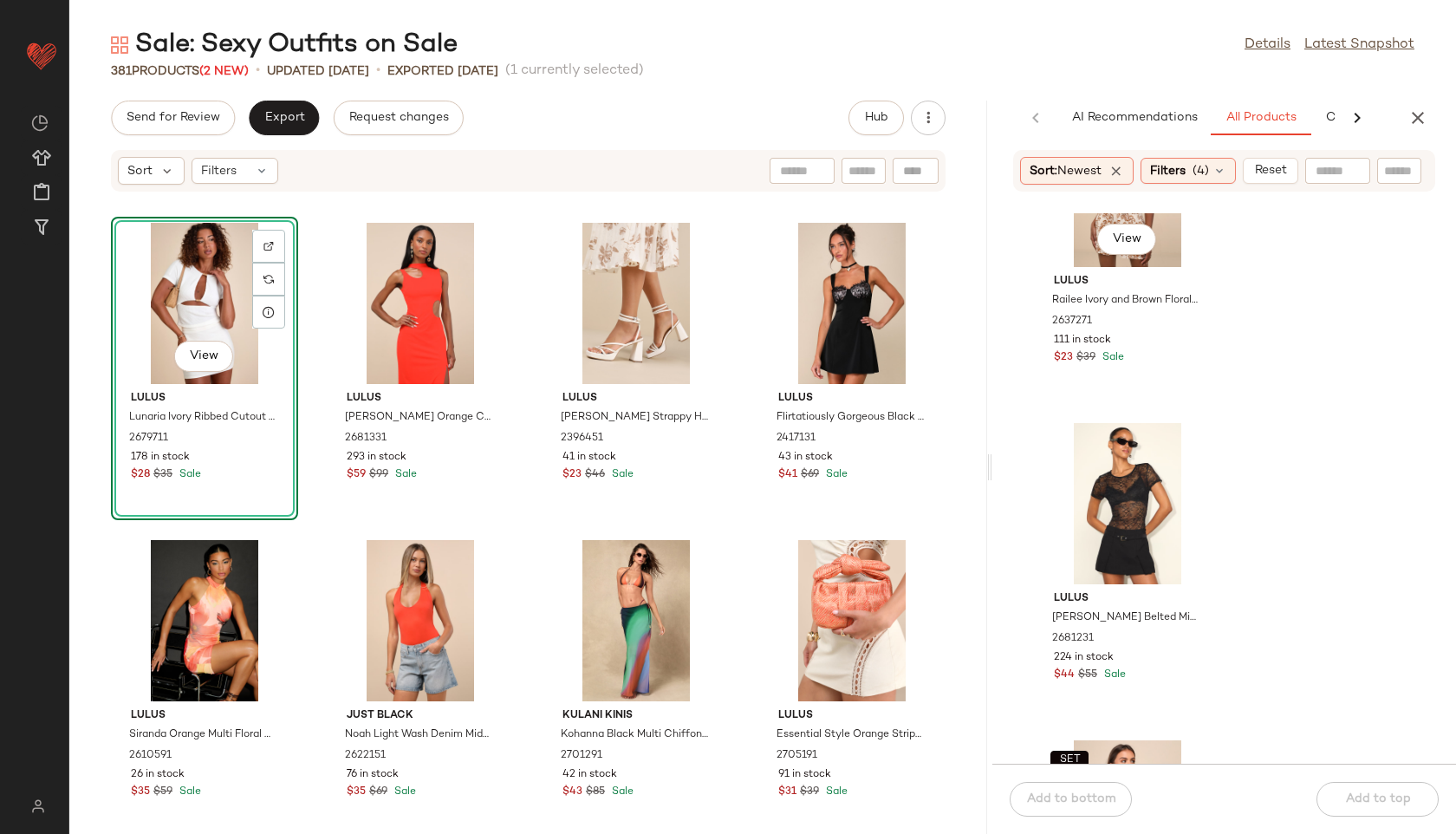
scroll to position [2360, 0]
